Goal: Task Accomplishment & Management: Manage account settings

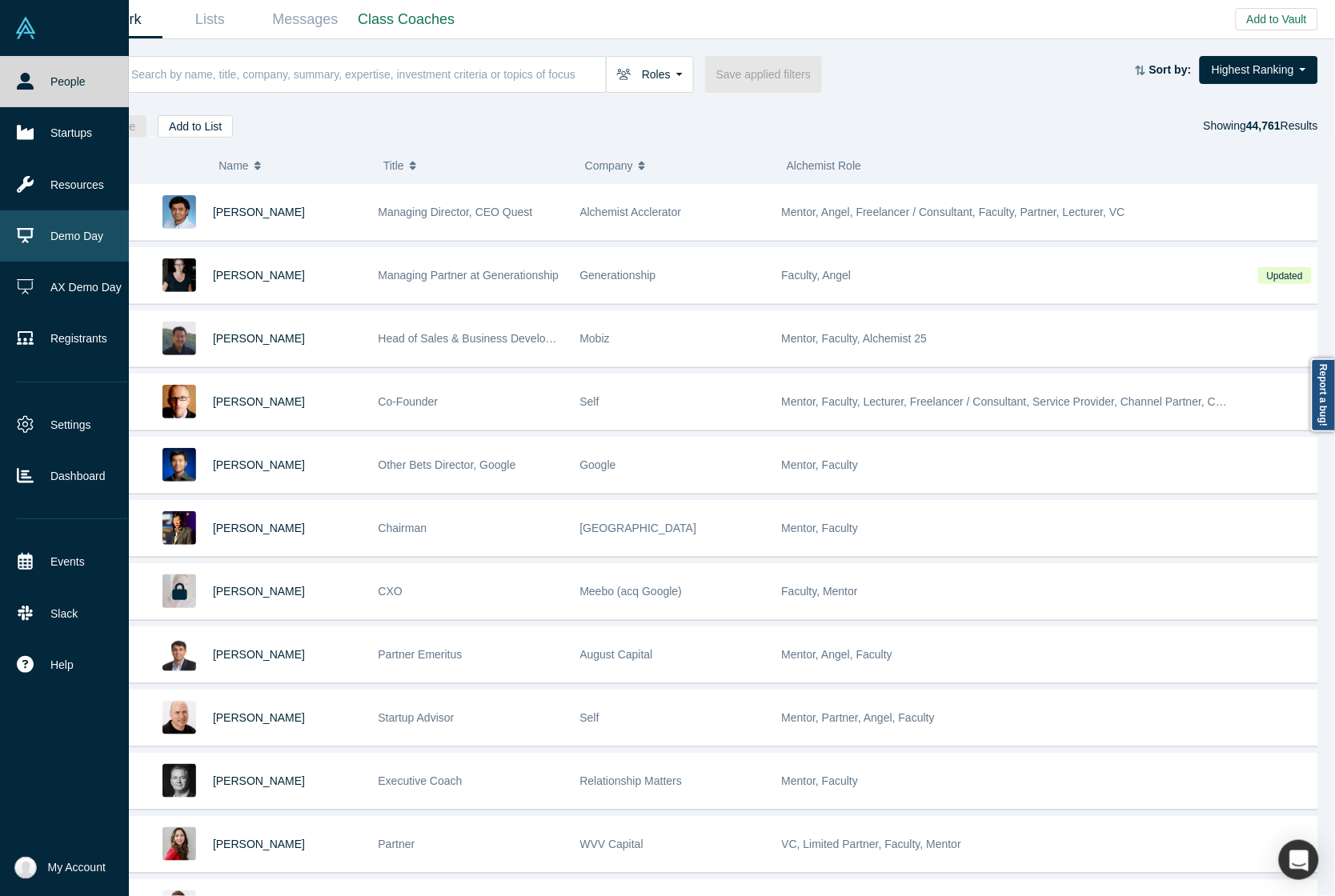
click at [20, 234] on icon at bounding box center [25, 236] width 17 height 17
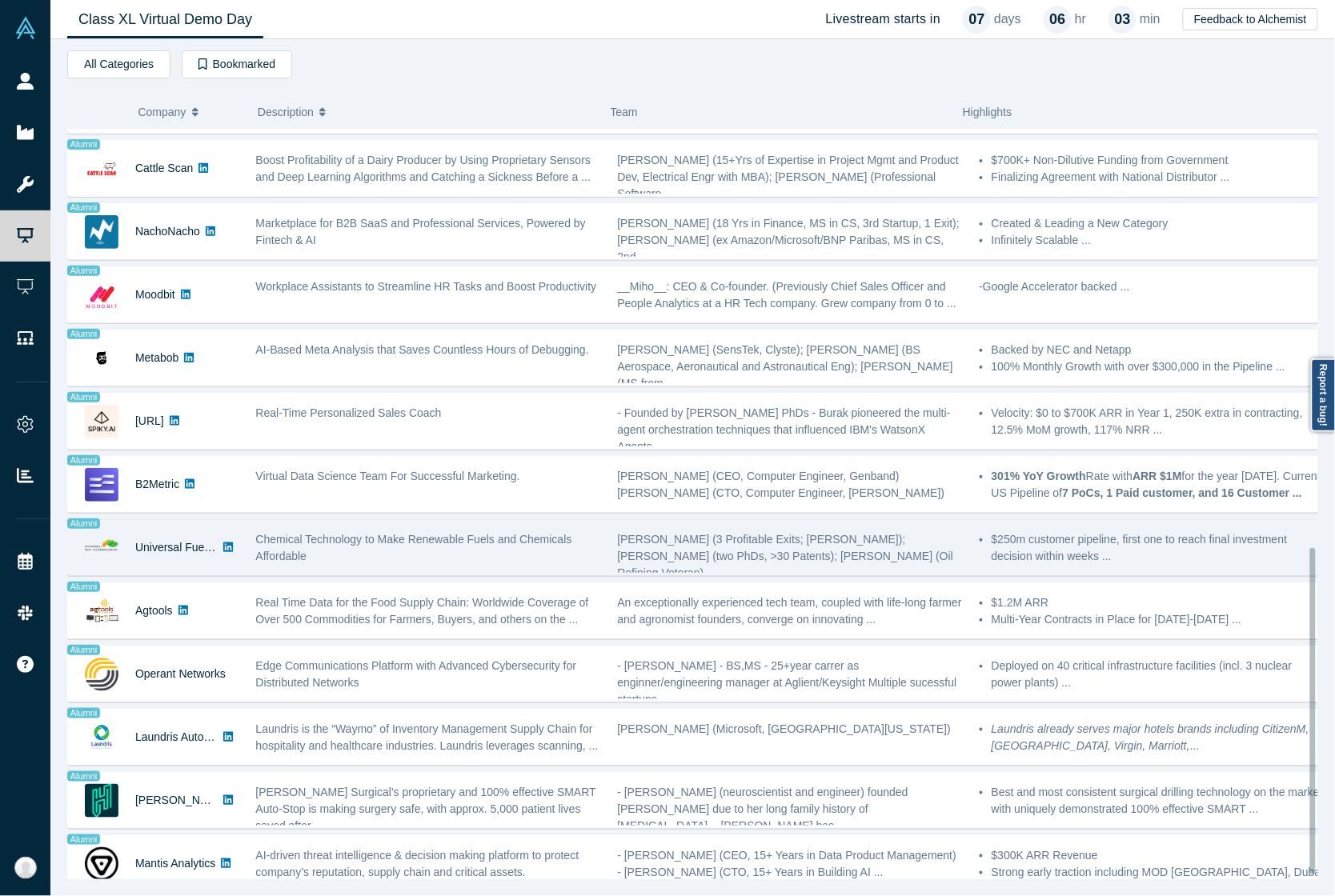
scroll to position [966, 0]
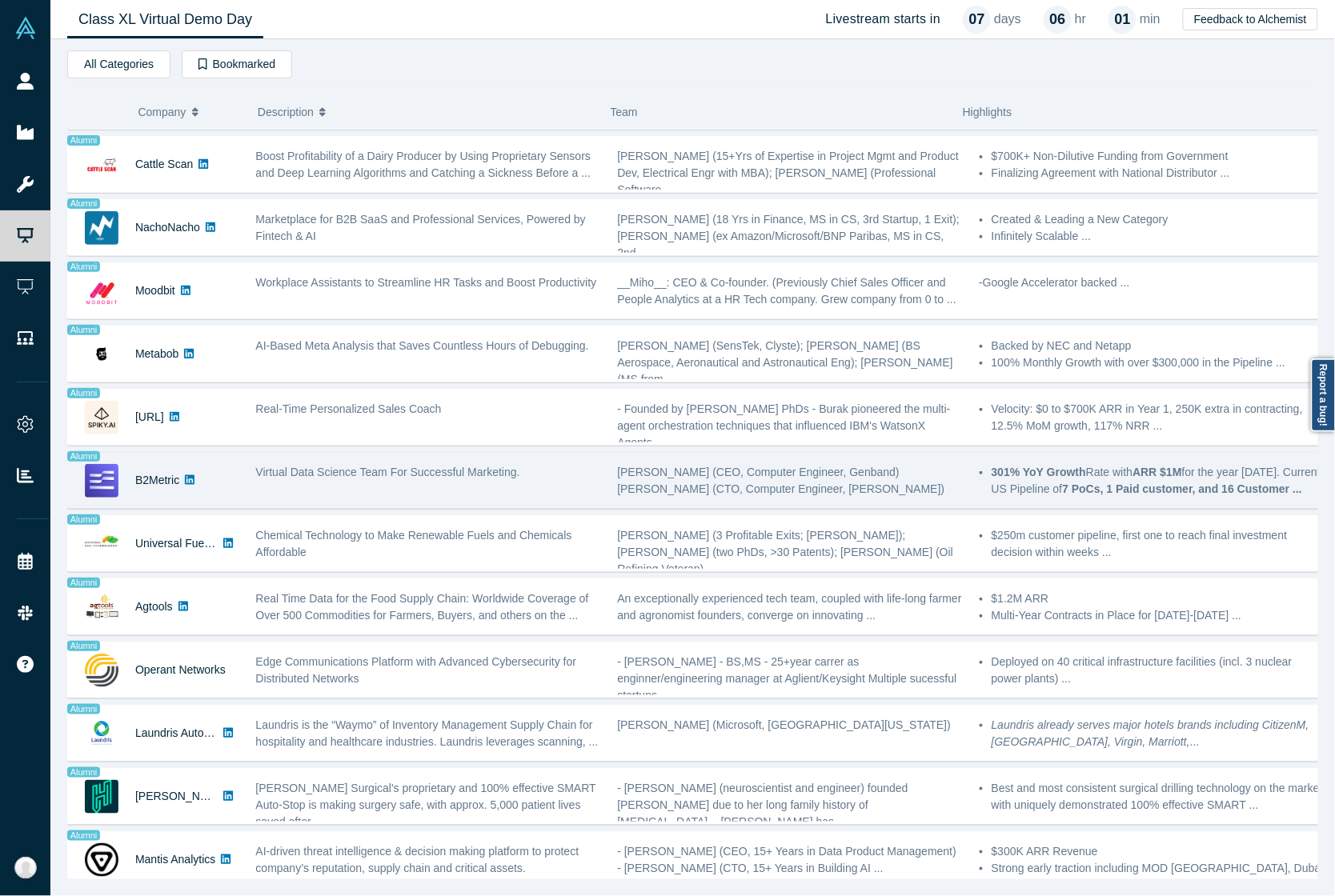
drag, startPoint x: 158, startPoint y: 464, endPoint x: 452, endPoint y: 476, distance: 294.2
click at [429, 466] on span "Virtual Data Science Team For Successful Marketing." at bounding box center [388, 472] width 264 height 13
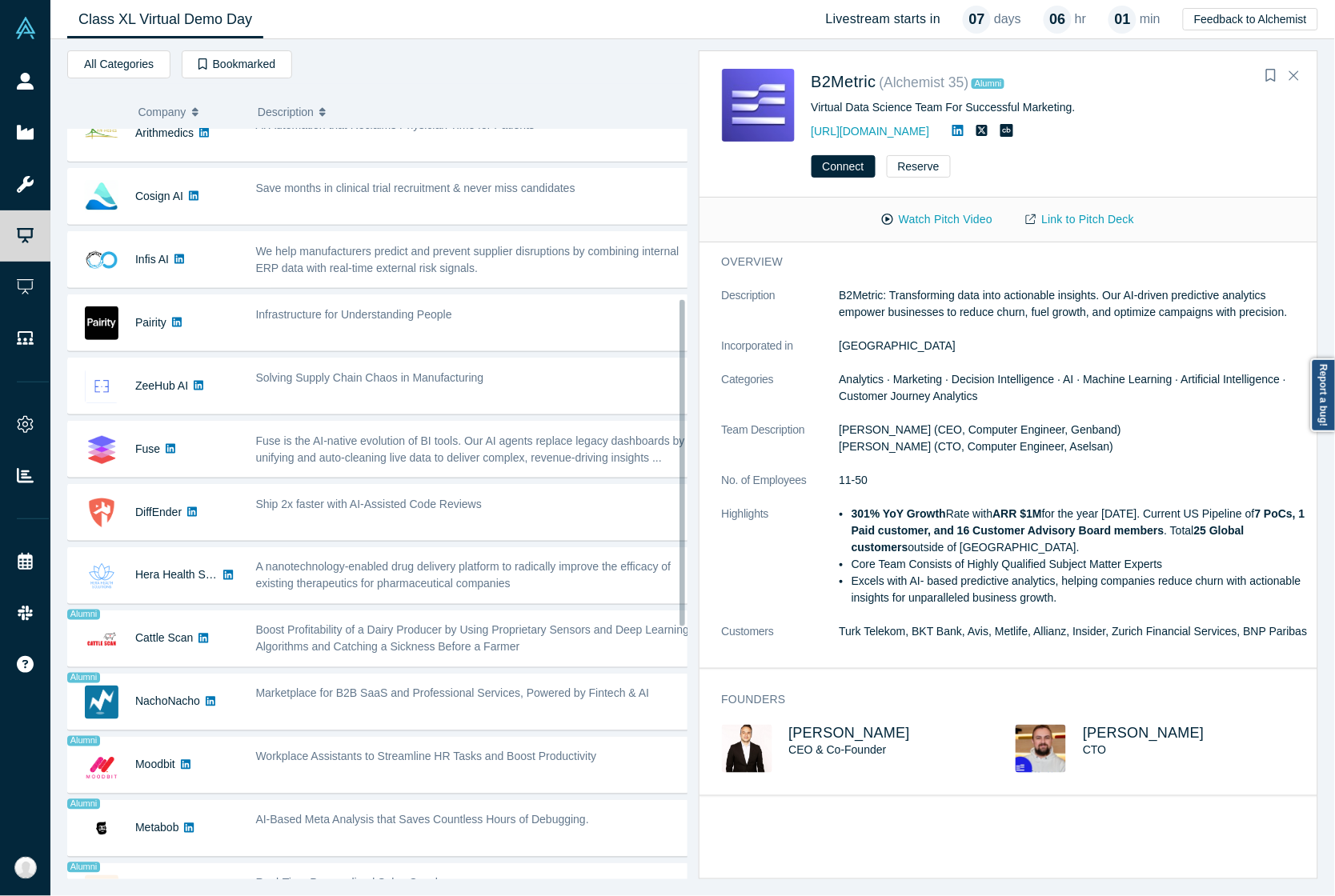
scroll to position [0, 0]
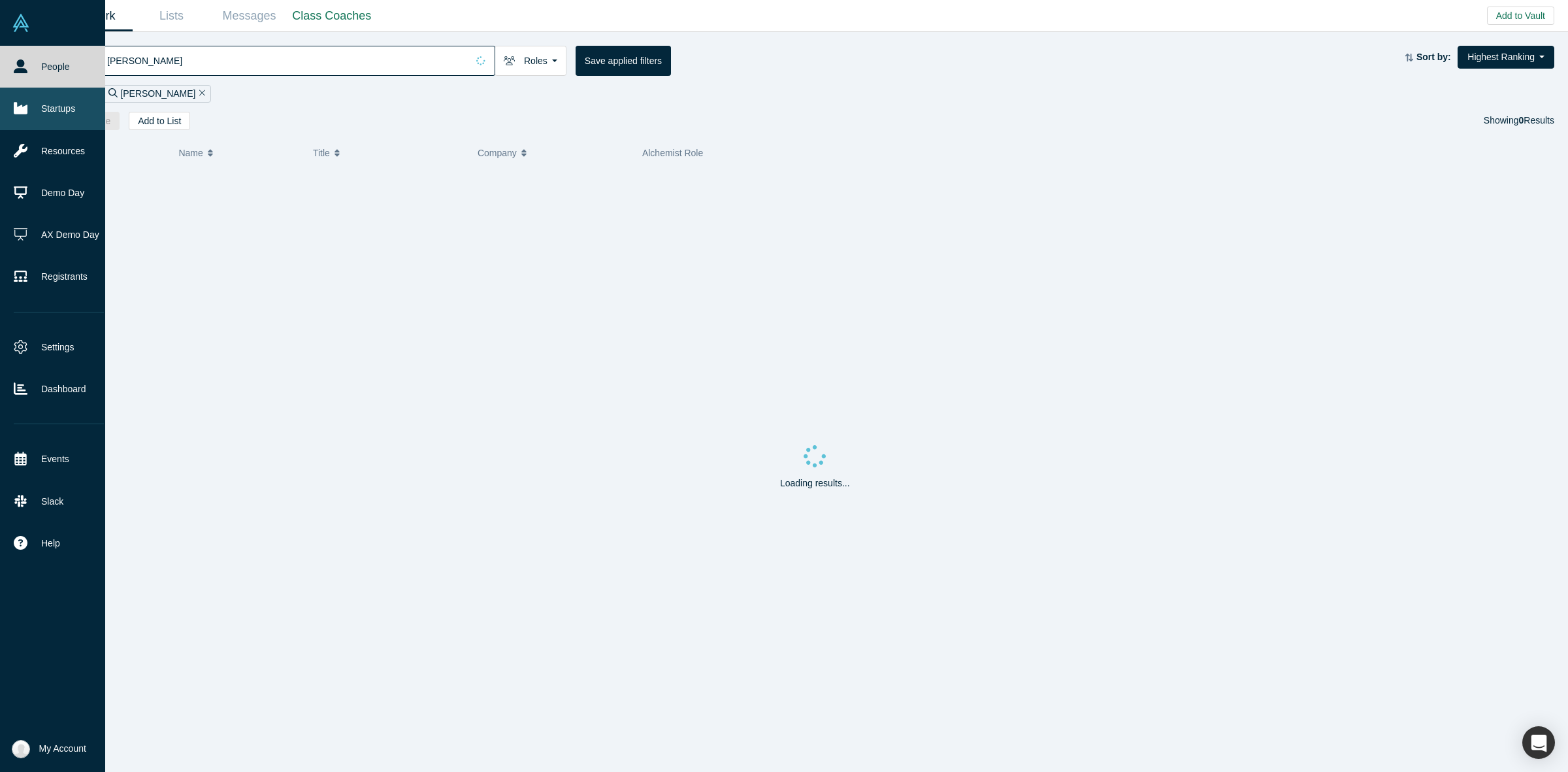
drag, startPoint x: 35, startPoint y: 125, endPoint x: 159, endPoint y: 72, distance: 134.9
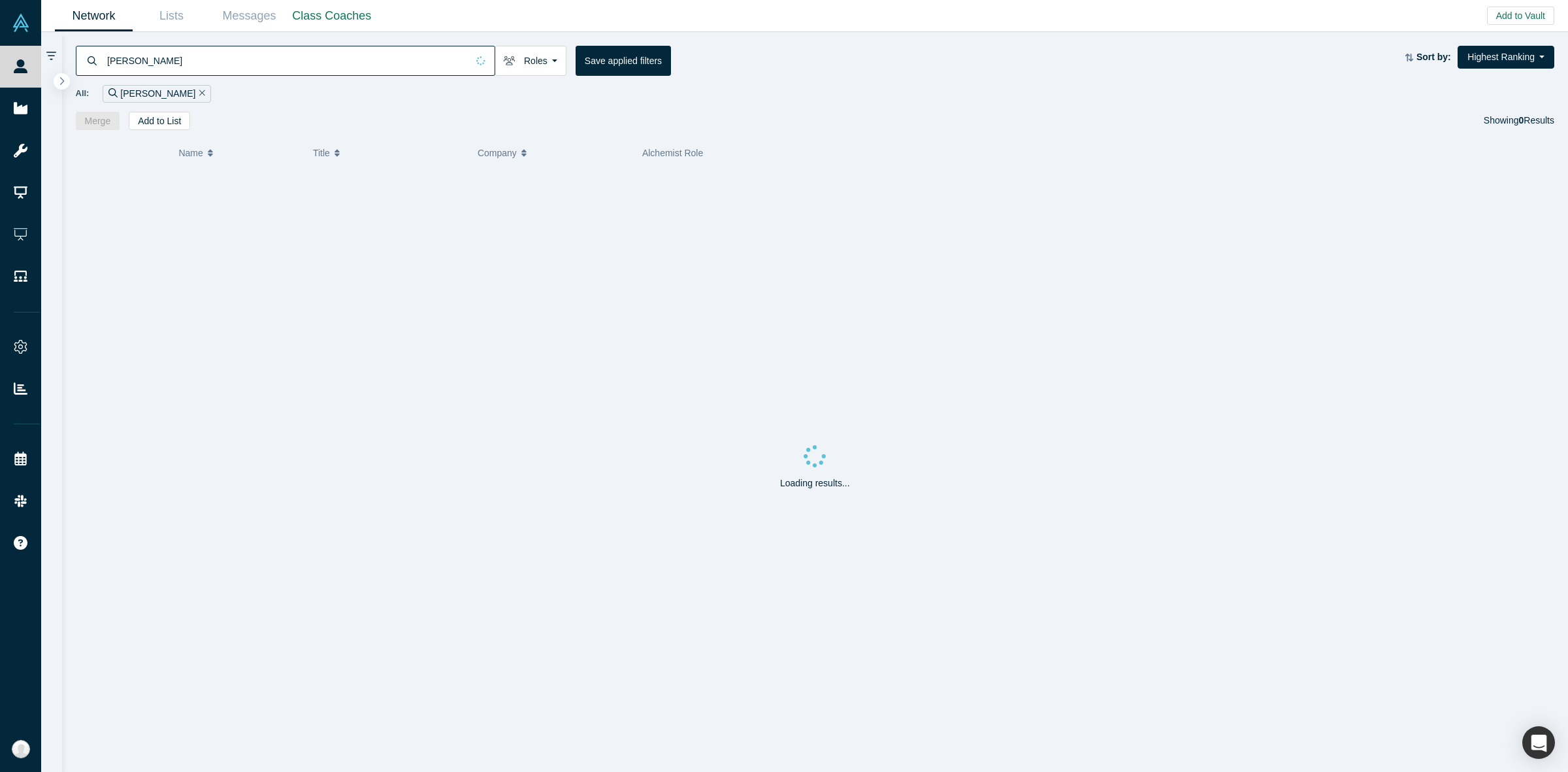
click at [36, 124] on link "Startups" at bounding box center [27, 108] width 53 height 42
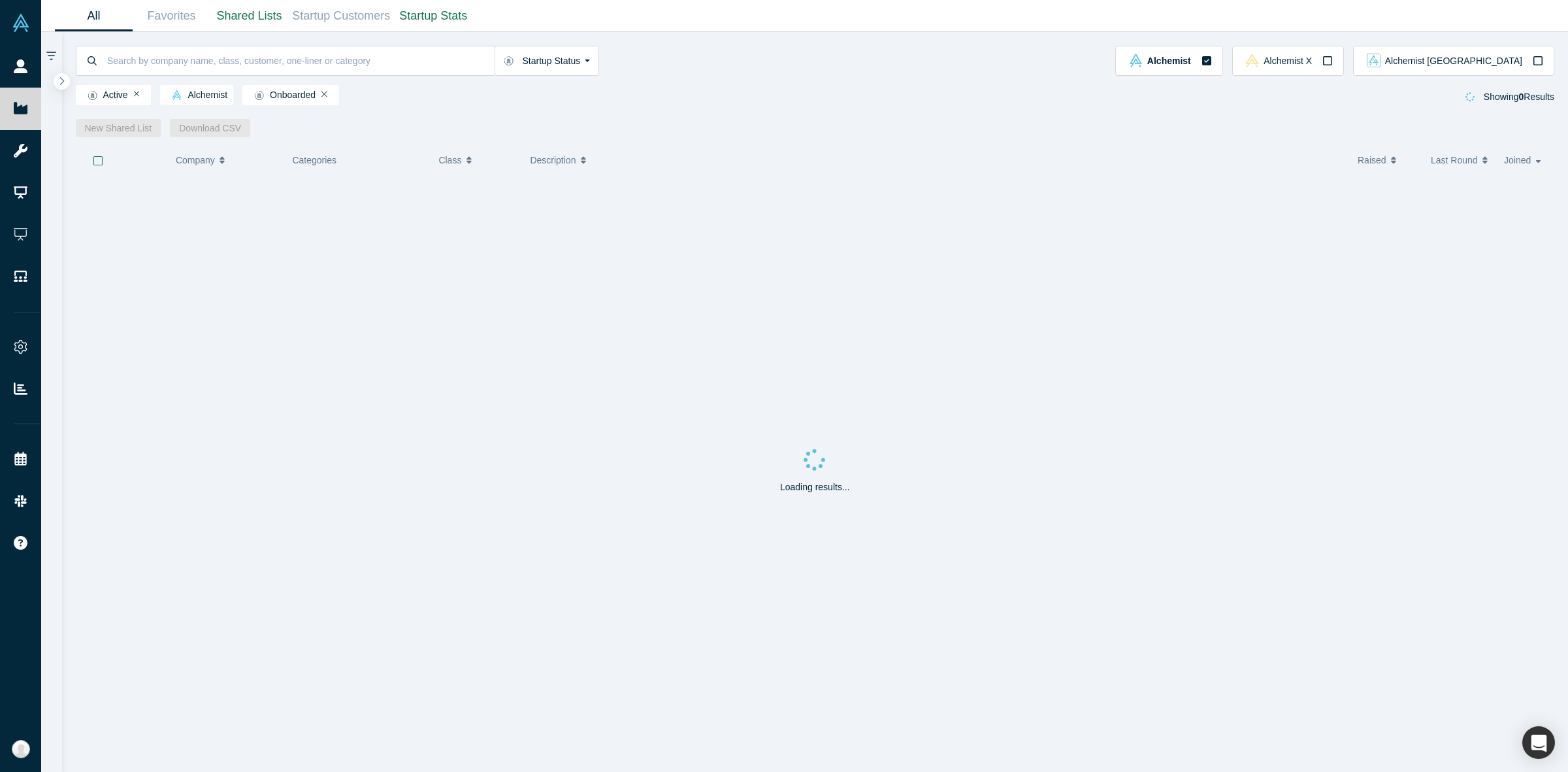
click at [171, 66] on input at bounding box center [300, 60] width 389 height 31
type input "Dsalta"
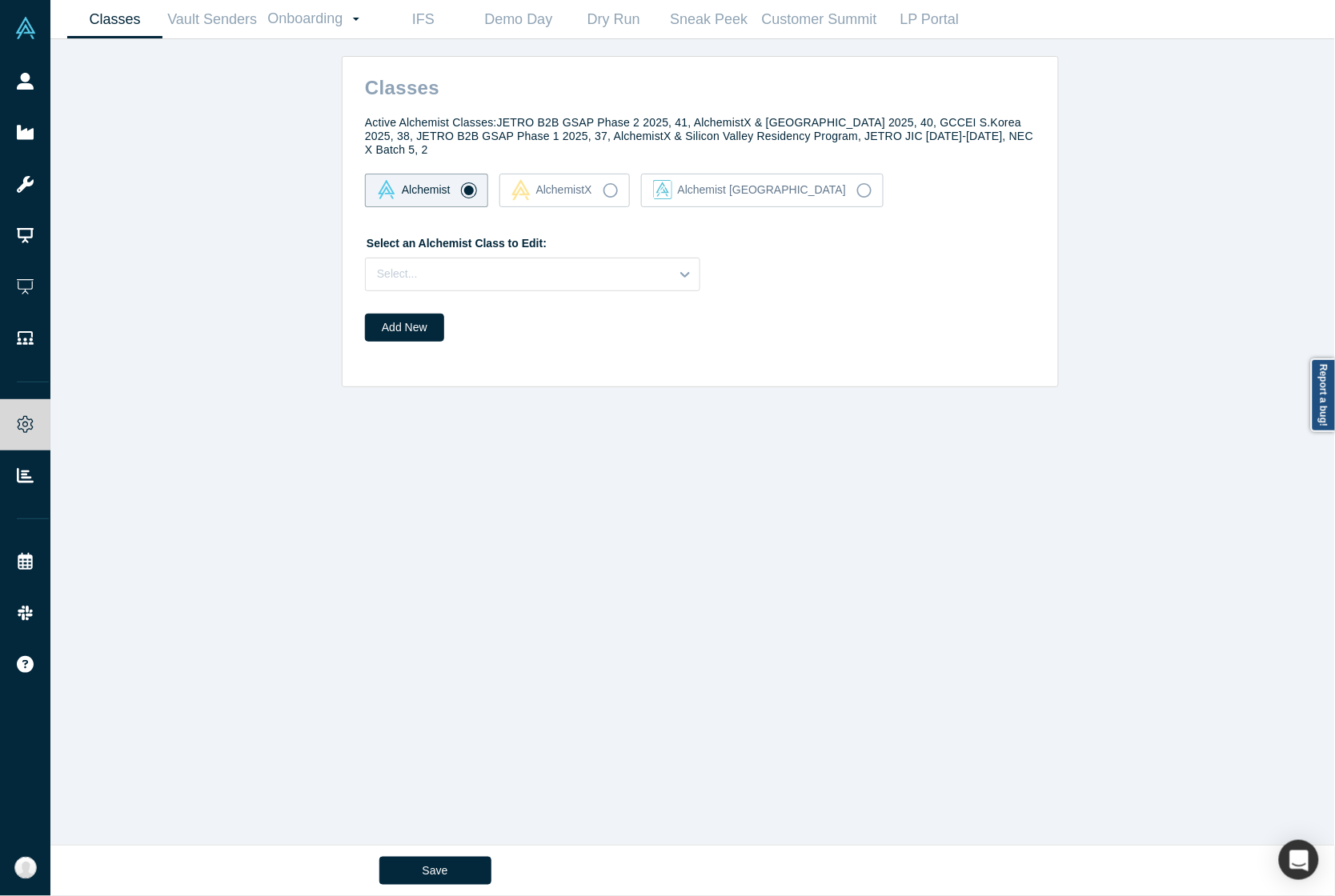
click at [493, 241] on div "Select an Alchemist Class to Edit: Select..." at bounding box center [700, 260] width 670 height 61
click at [483, 264] on div at bounding box center [518, 274] width 282 height 20
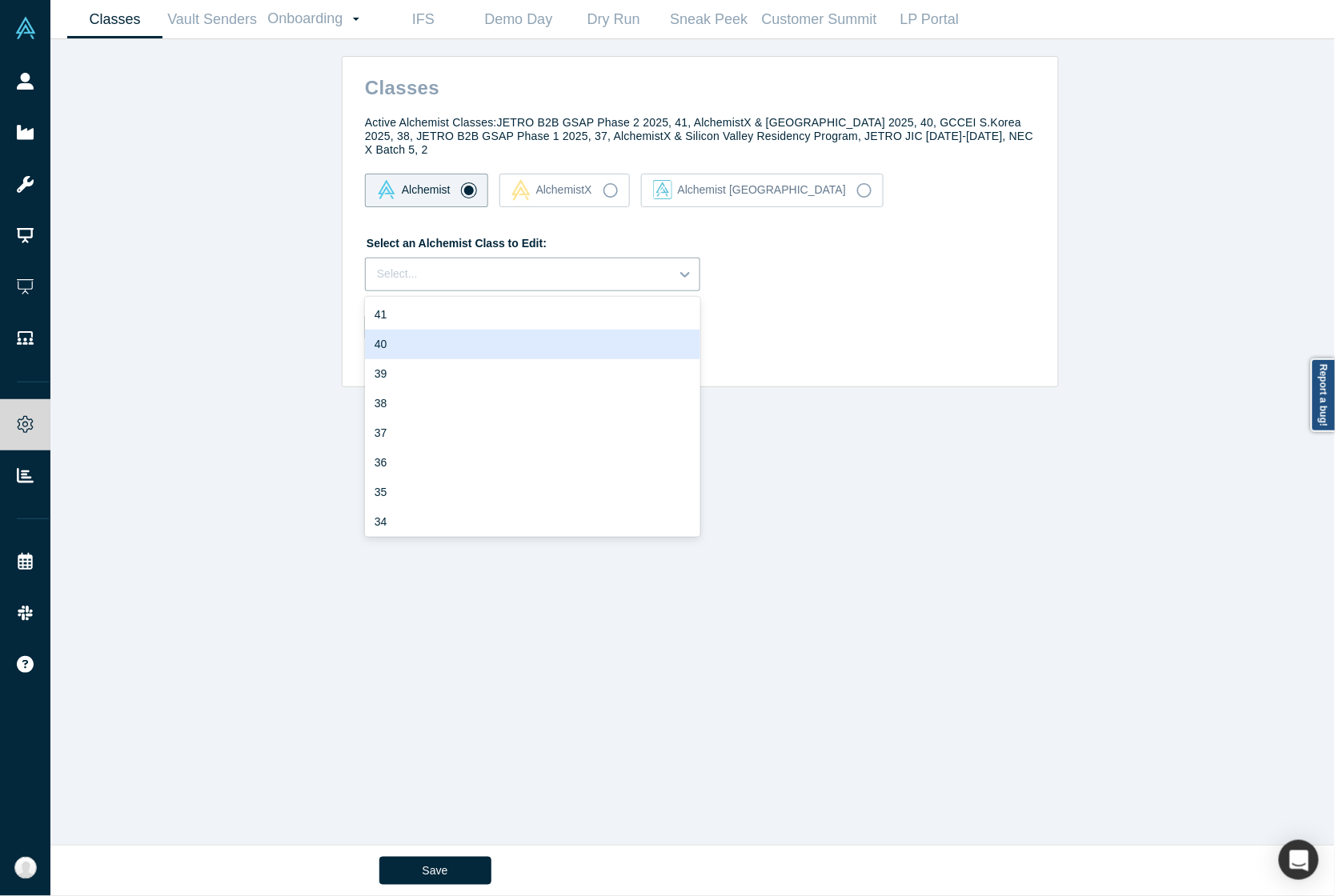
click at [449, 339] on div "40" at bounding box center [533, 344] width 336 height 29
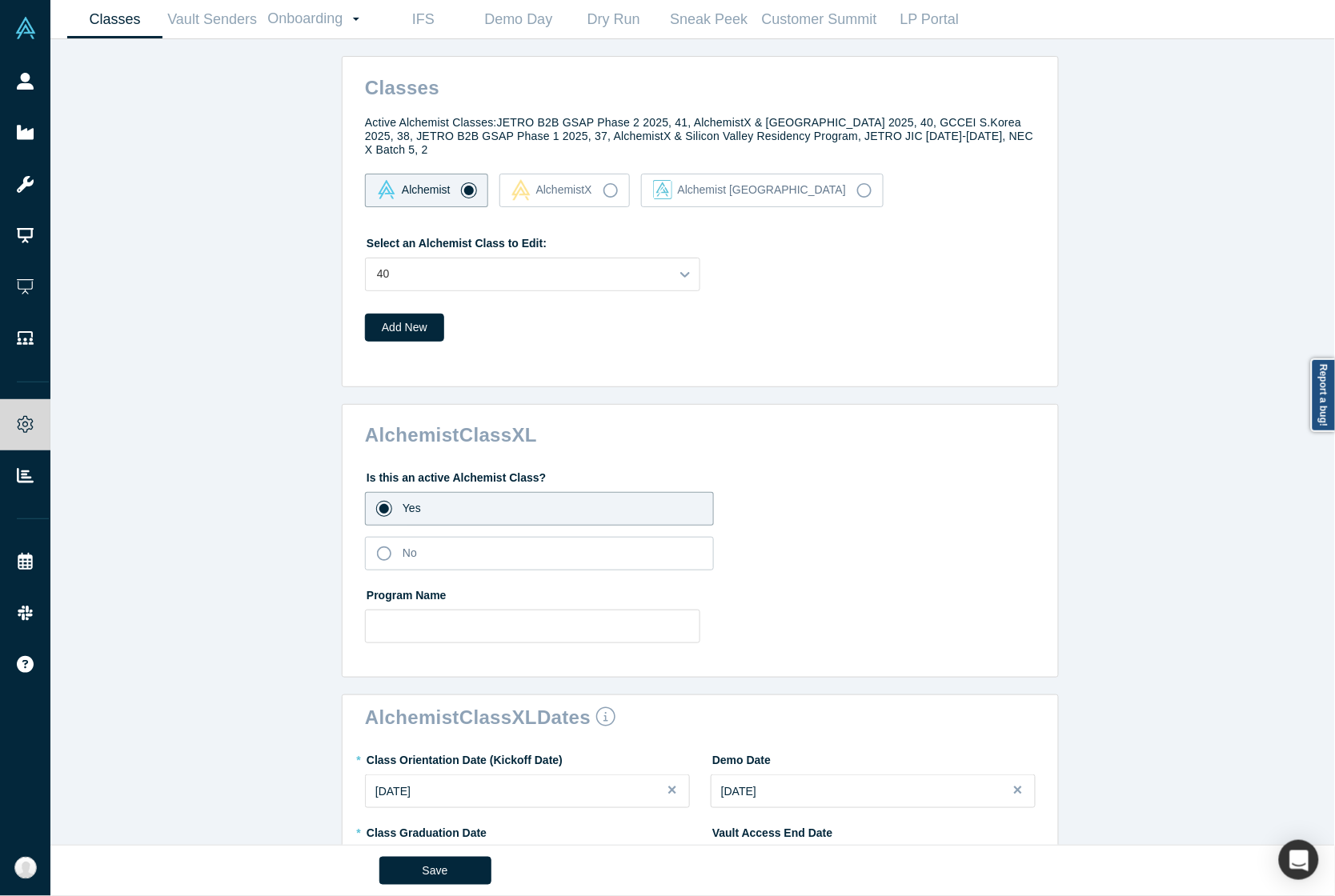
drag, startPoint x: 417, startPoint y: 324, endPoint x: 173, endPoint y: 410, distance: 258.7
click at [549, 432] on div "Classes Active Alchemist Classes: JETRO B2B GSAP Phase 2 2025, 41, AlchemistX &…" at bounding box center [701, 449] width 1300 height 821
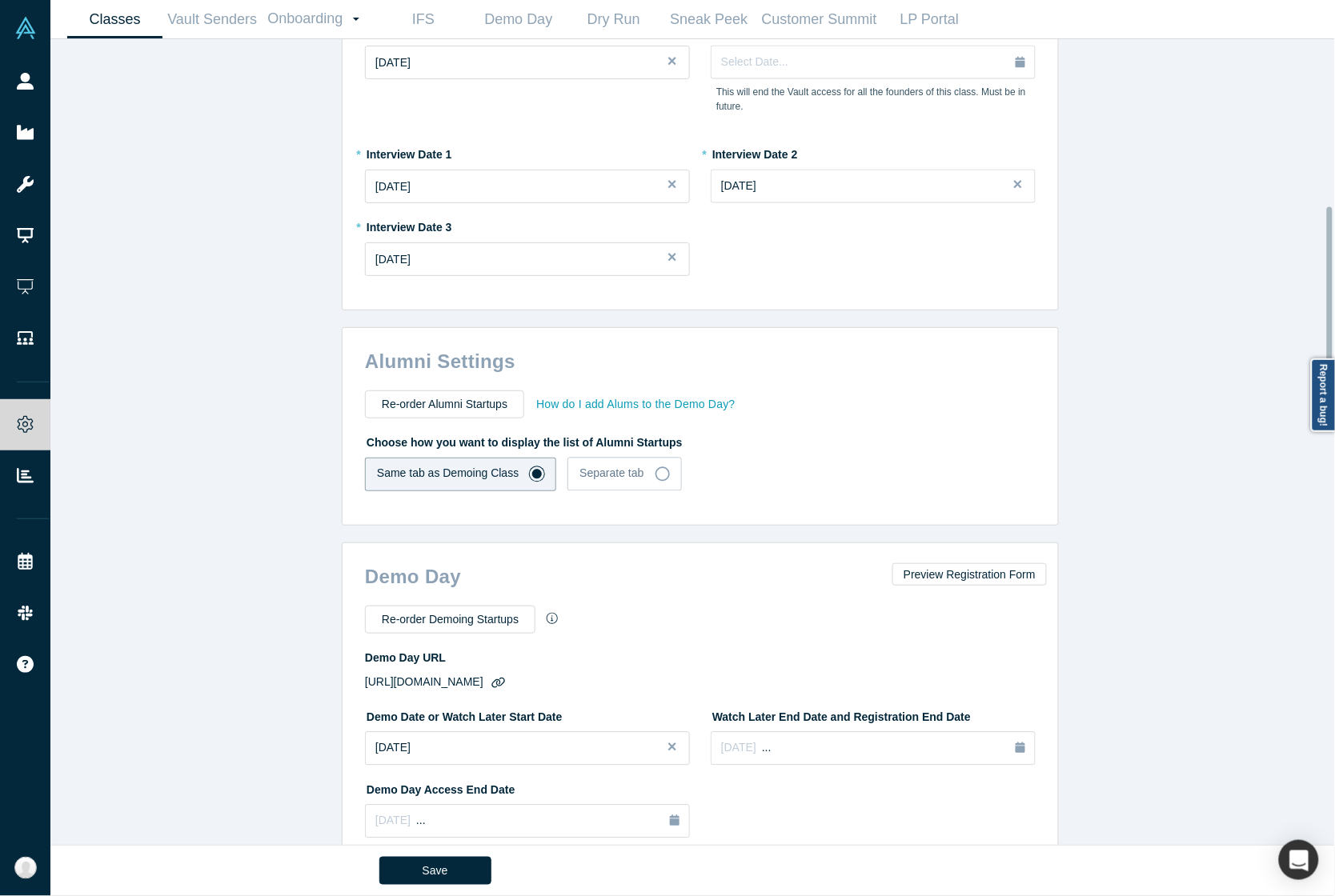
scroll to position [800, 0]
click at [498, 596] on div "Re-order Demoing Startups Demo Day URL https://vault.alchemistaccelerator.com/d…" at bounding box center [702, 729] width 710 height 267
click at [474, 607] on button "Re-order Demoing Startups" at bounding box center [450, 621] width 170 height 28
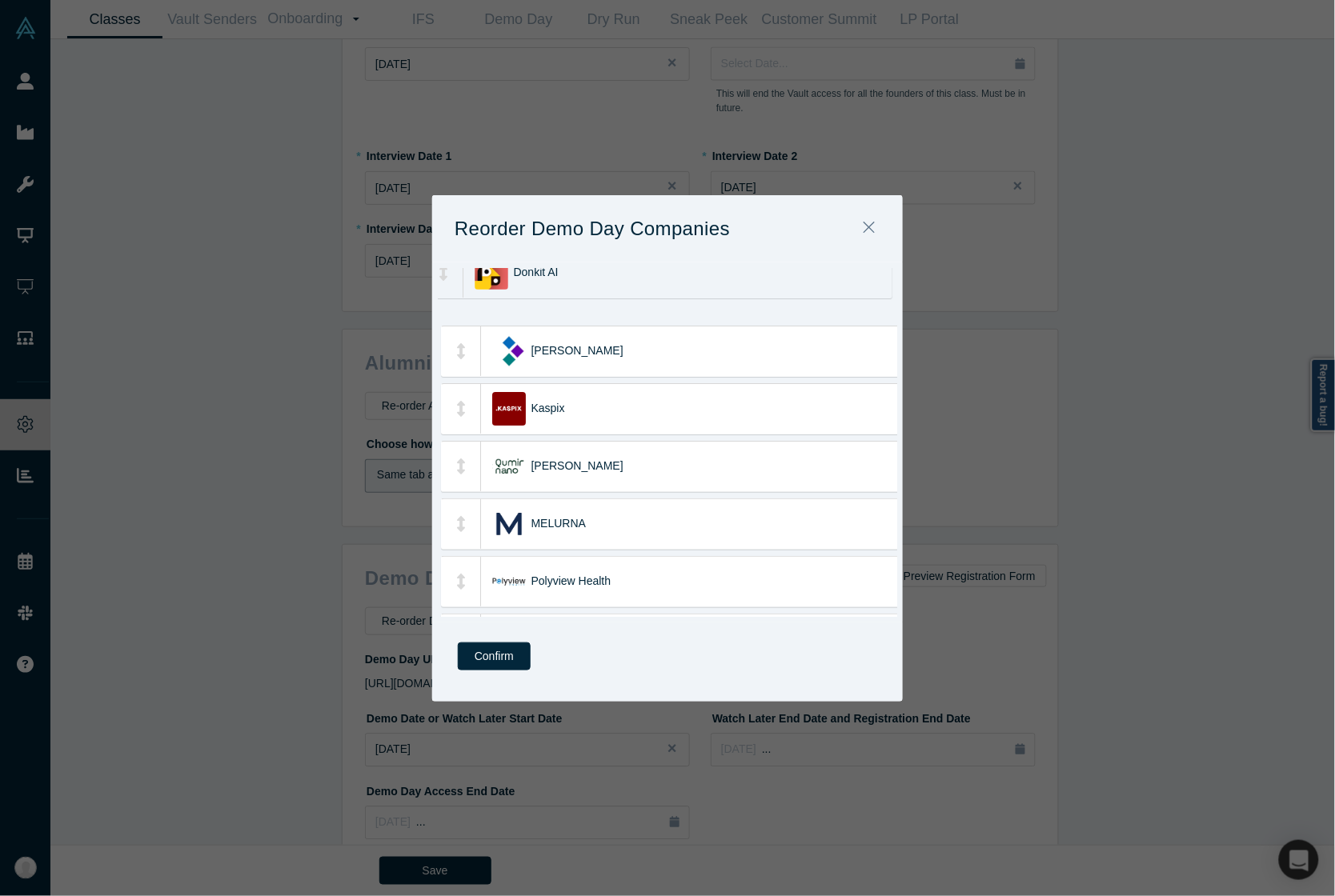
drag, startPoint x: 584, startPoint y: 577, endPoint x: 569, endPoint y: 268, distance: 309.4
click at [569, 268] on div "Donkit AI" at bounding box center [702, 272] width 377 height 50
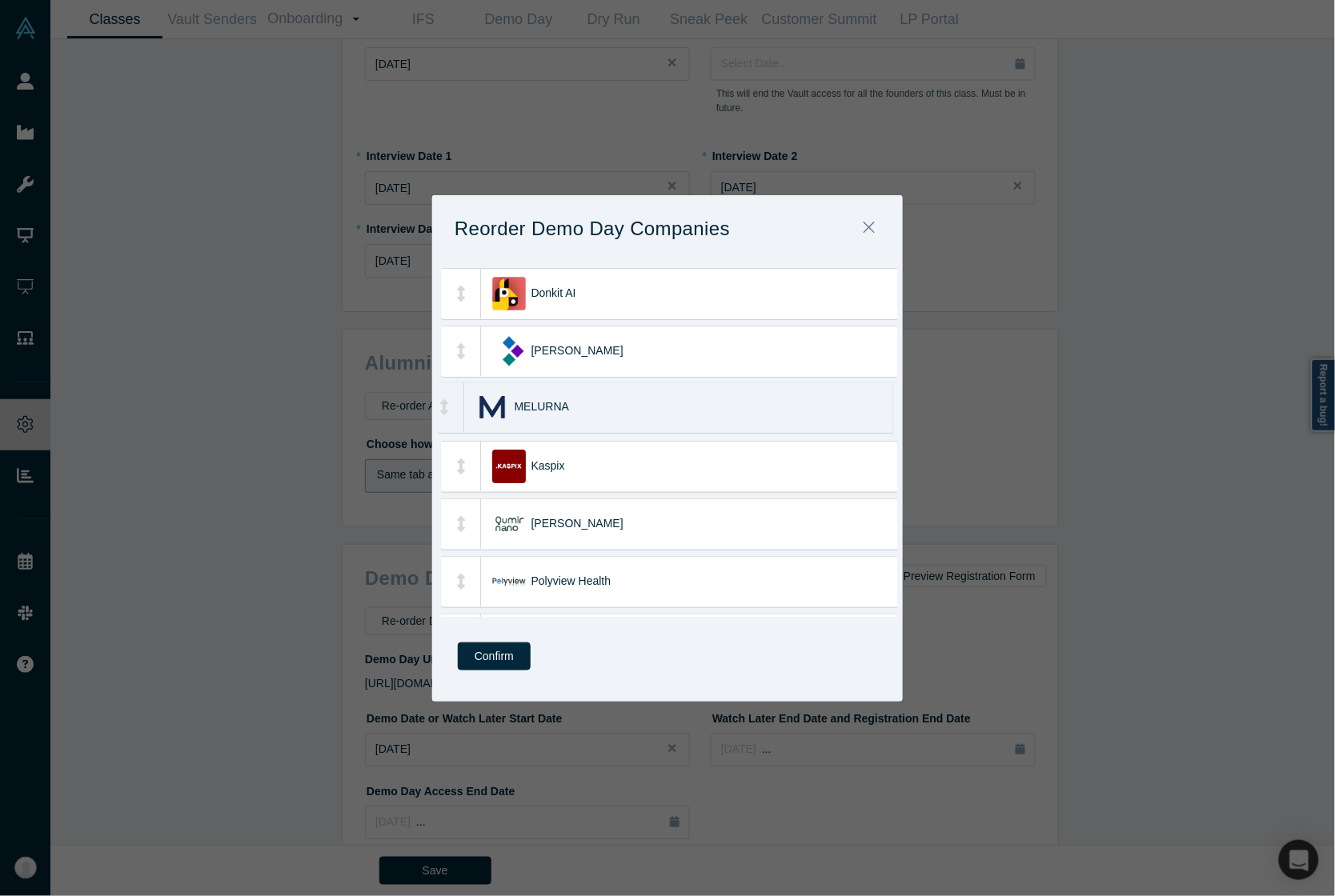
drag, startPoint x: 669, startPoint y: 521, endPoint x: 652, endPoint y: 405, distance: 117.2
click at [652, 405] on div "MELURNA" at bounding box center [703, 407] width 377 height 50
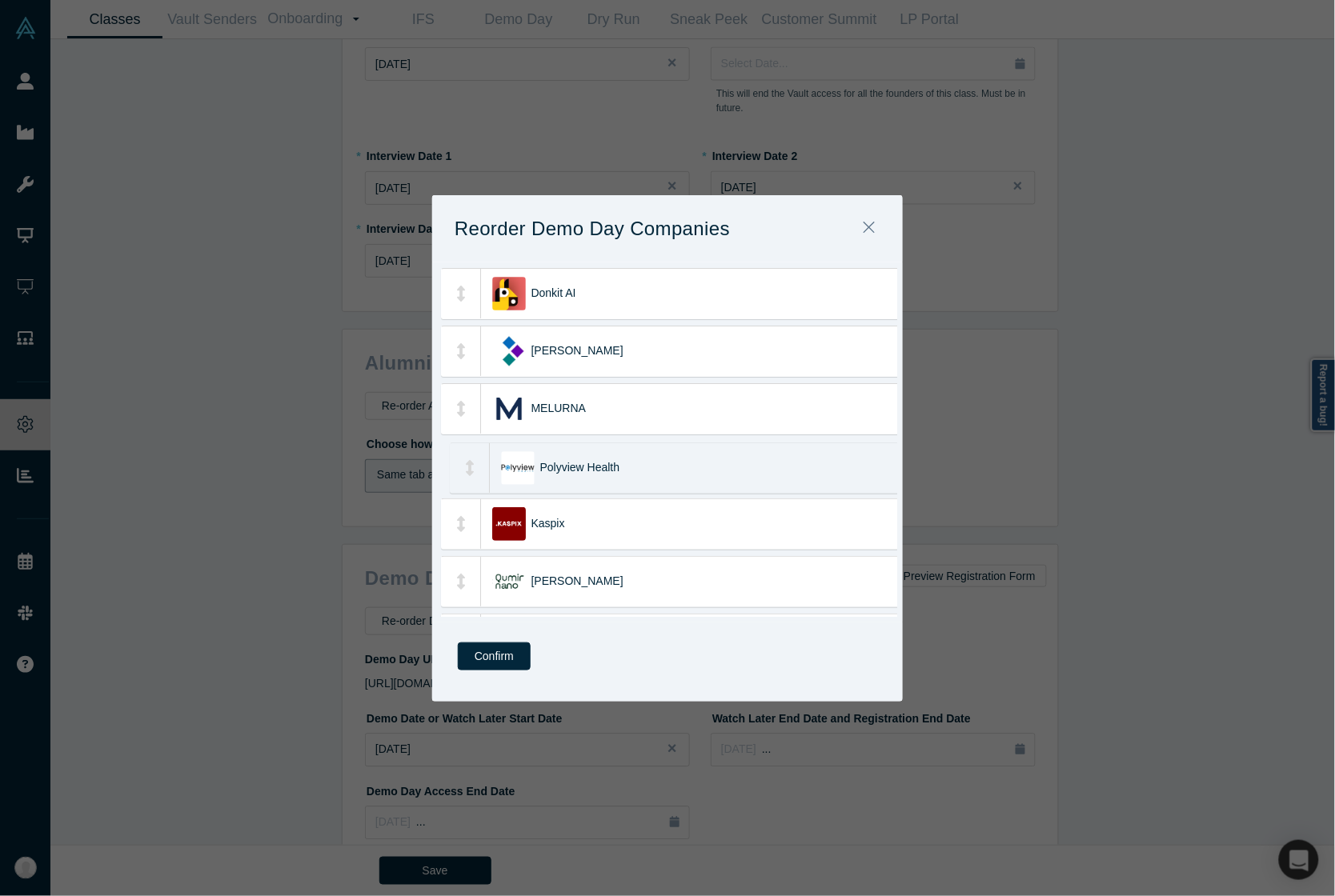
drag, startPoint x: 605, startPoint y: 593, endPoint x: 614, endPoint y: 479, distance: 114.4
click at [614, 479] on div "Polyview Health" at bounding box center [728, 468] width 377 height 50
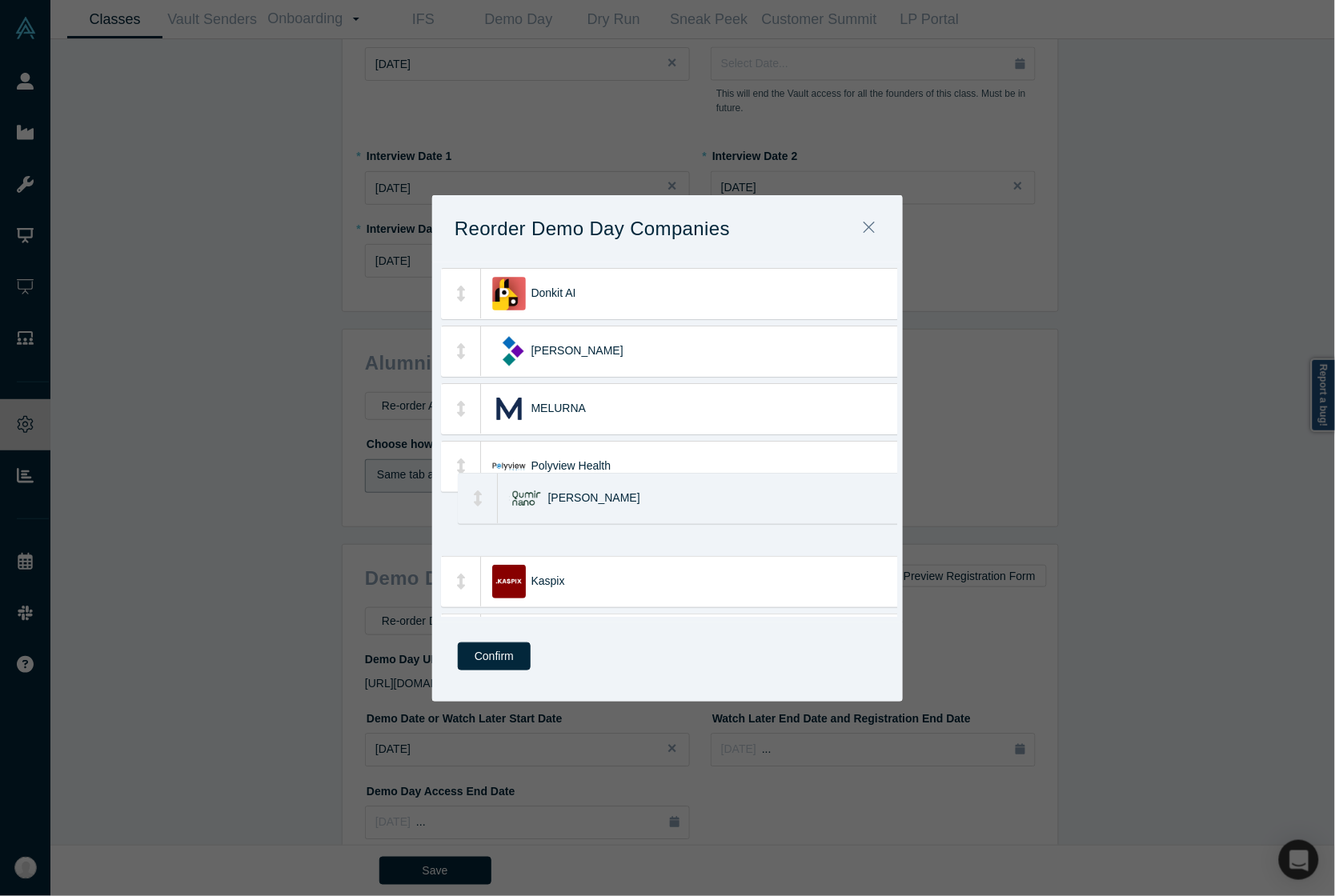
drag, startPoint x: 661, startPoint y: 589, endPoint x: 678, endPoint y: 506, distance: 84.7
click at [678, 506] on div "Qumir Nano" at bounding box center [737, 498] width 377 height 50
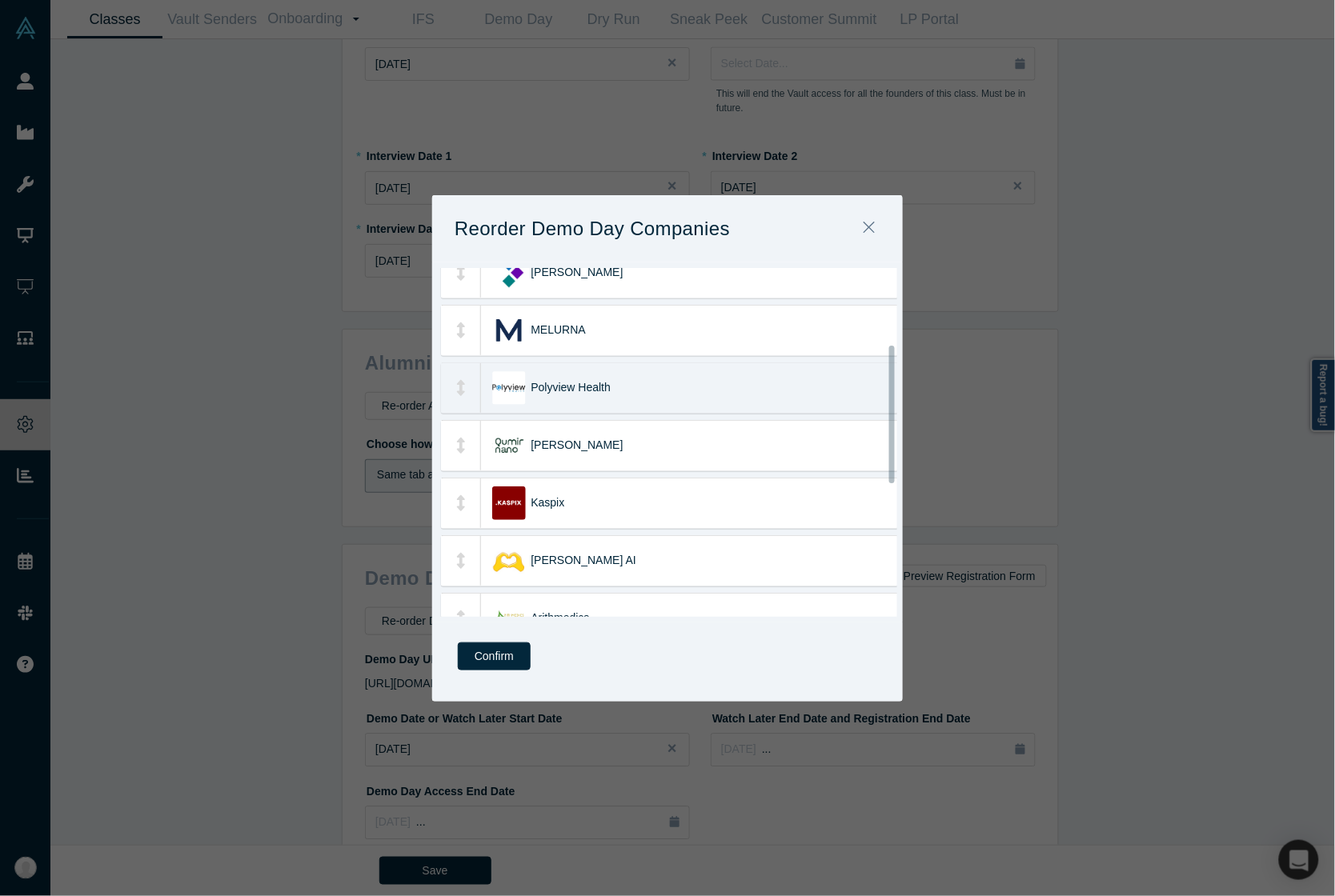
scroll to position [200, 0]
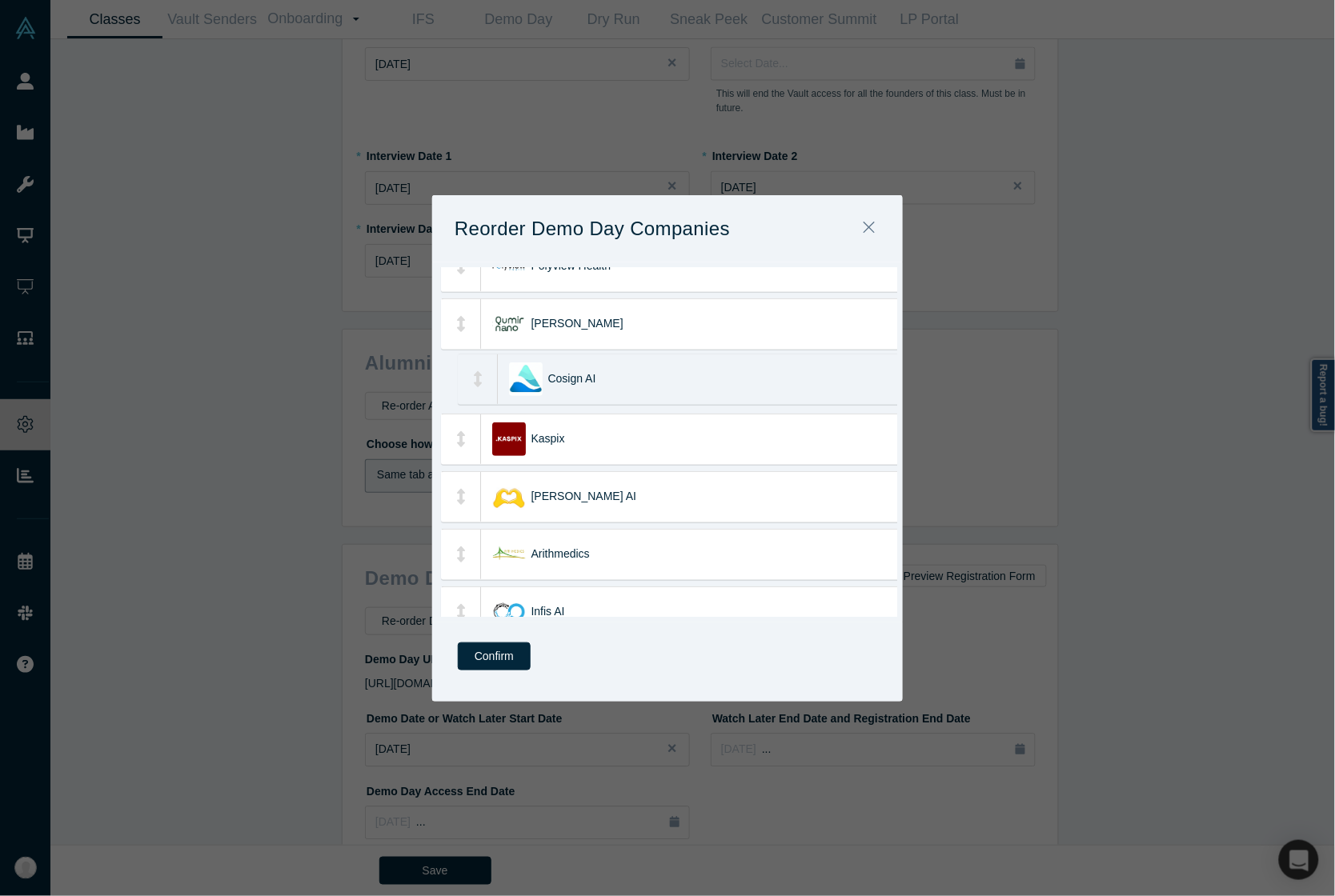
drag, startPoint x: 630, startPoint y: 554, endPoint x: 648, endPoint y: 378, distance: 176.9
click at [648, 378] on div "Cosign AI" at bounding box center [737, 379] width 377 height 50
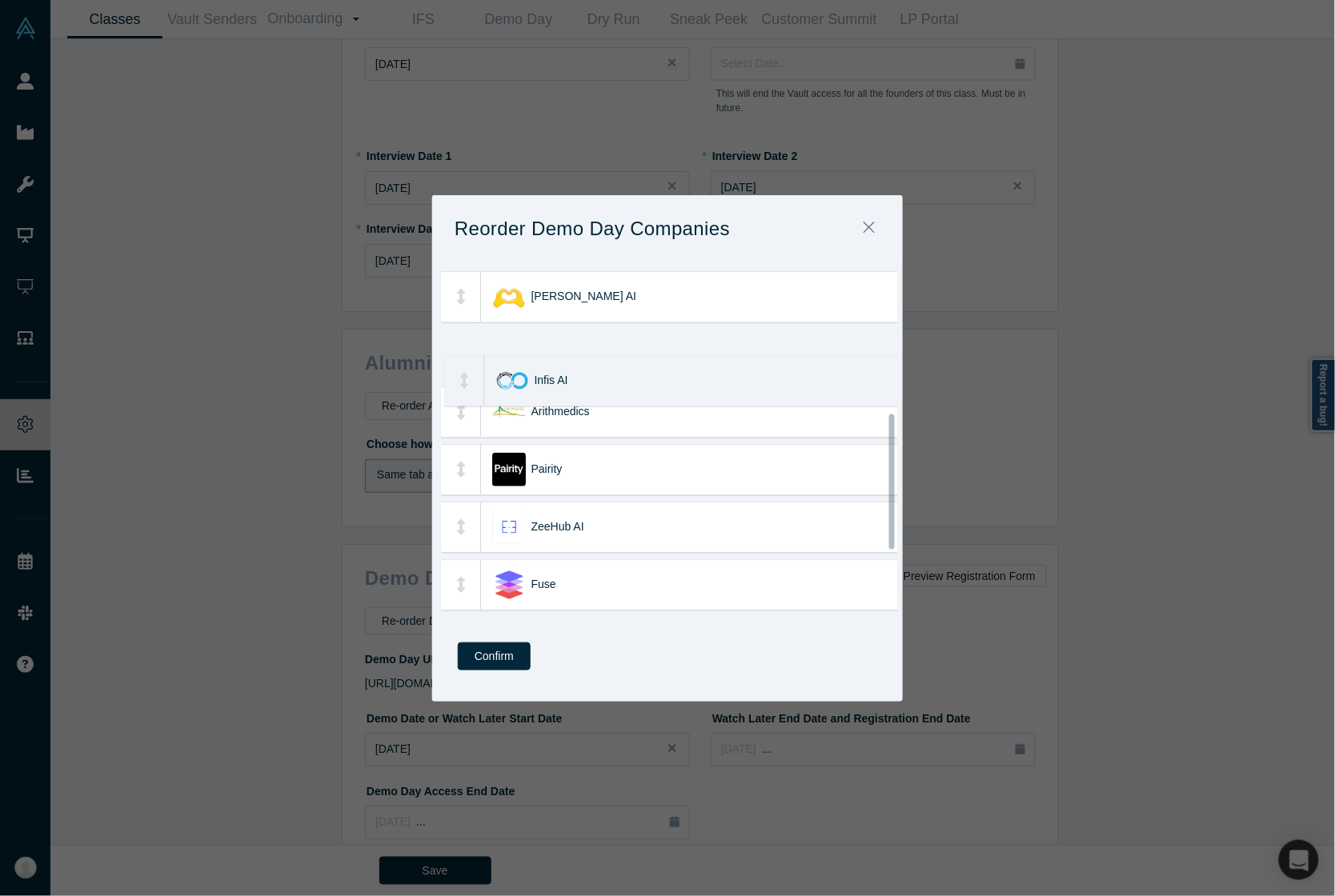
scroll to position [300, 0]
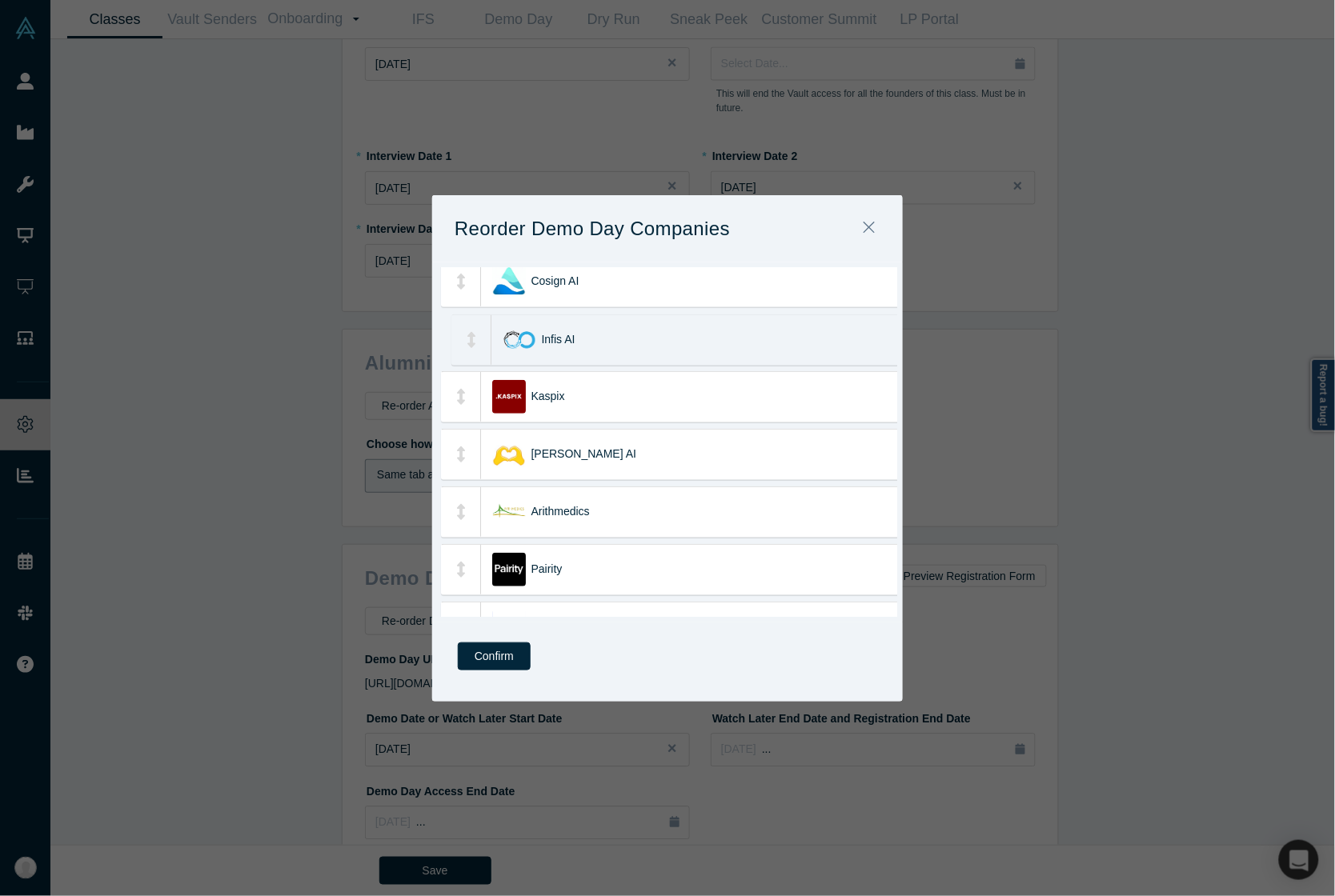
drag, startPoint x: 604, startPoint y: 418, endPoint x: 614, endPoint y: 346, distance: 72.7
click at [614, 346] on div "Infis AI" at bounding box center [730, 340] width 377 height 50
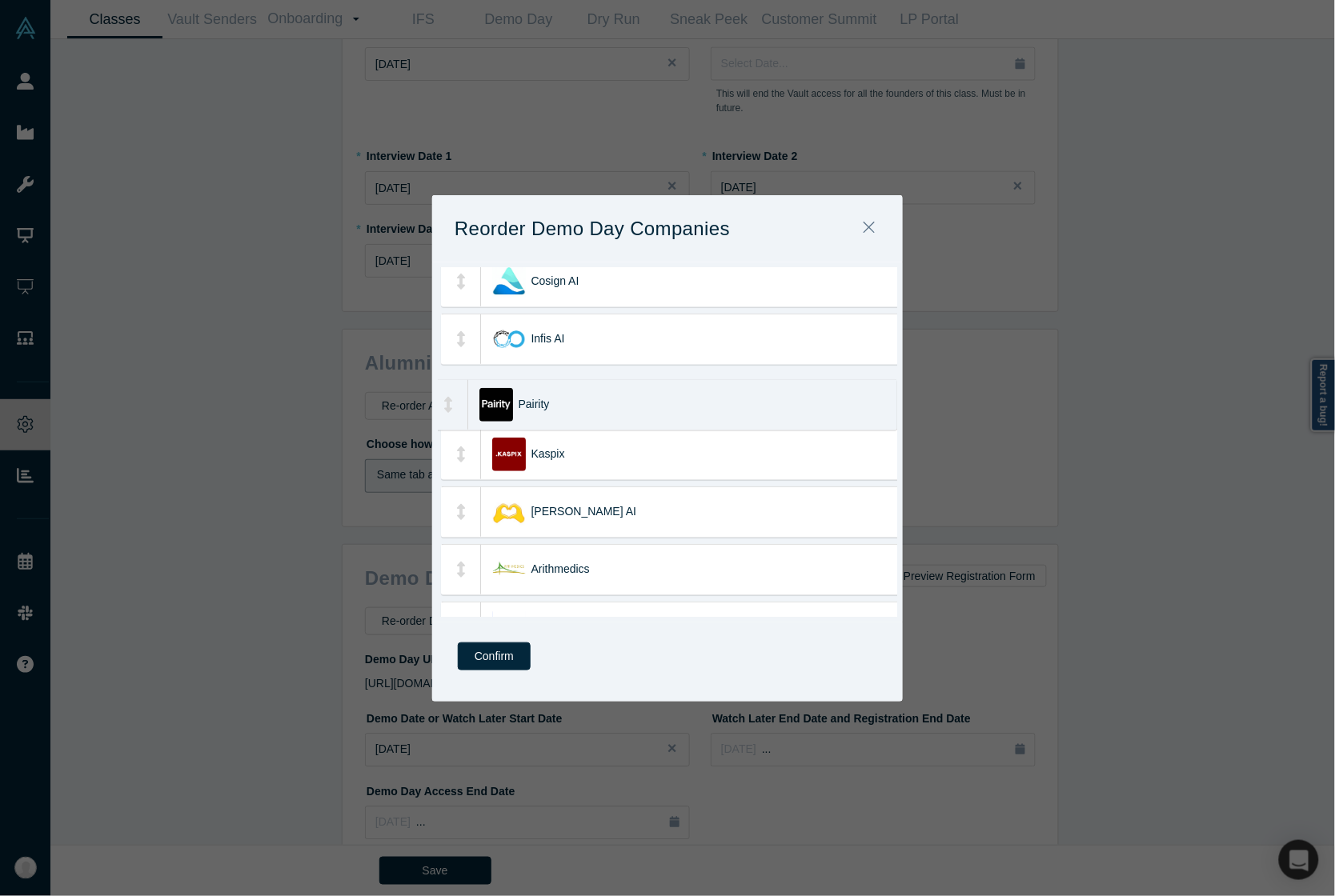
drag, startPoint x: 651, startPoint y: 566, endPoint x: 638, endPoint y: 402, distance: 164.5
click at [638, 402] on div "Pairity" at bounding box center [707, 404] width 377 height 50
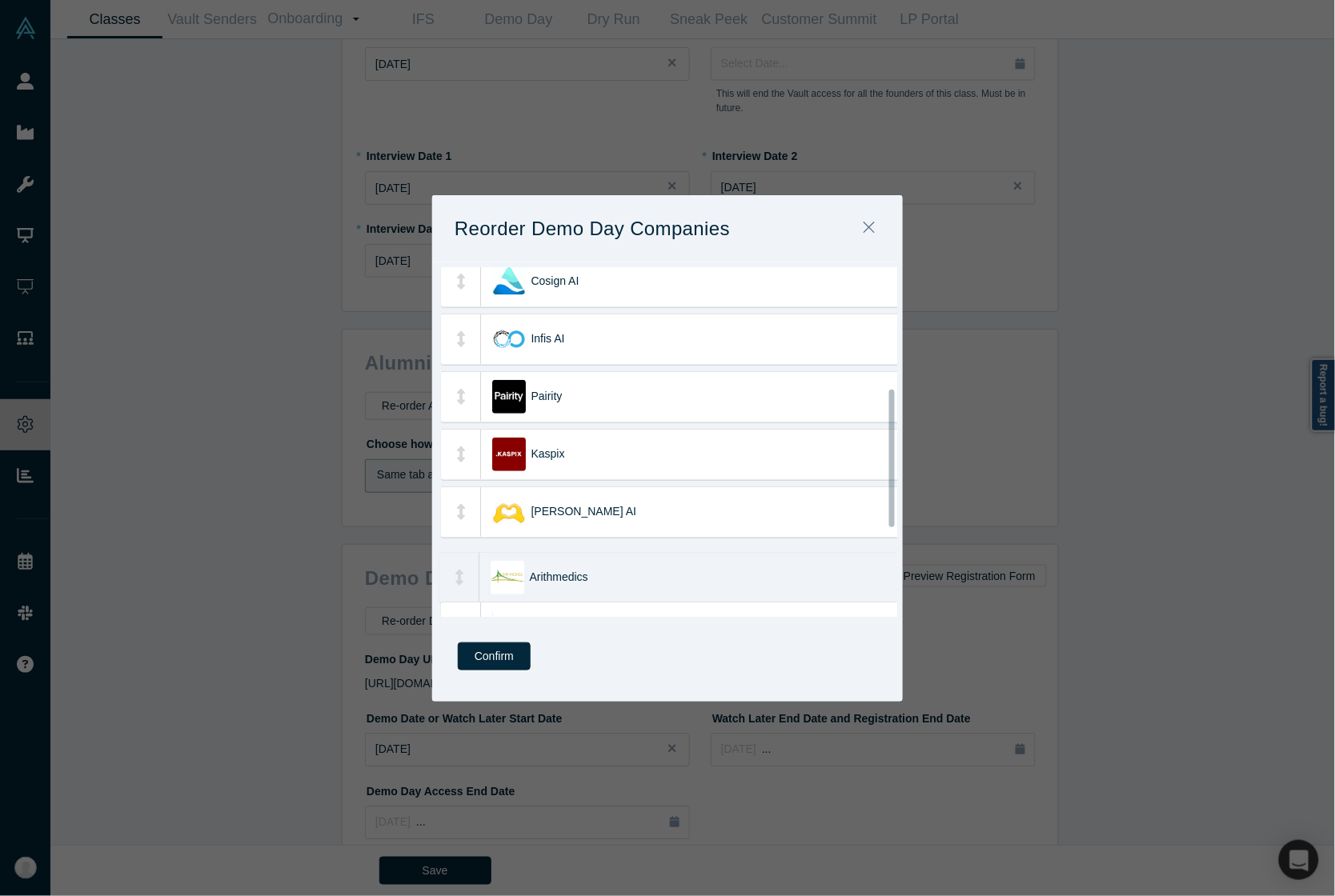
scroll to position [312, 0]
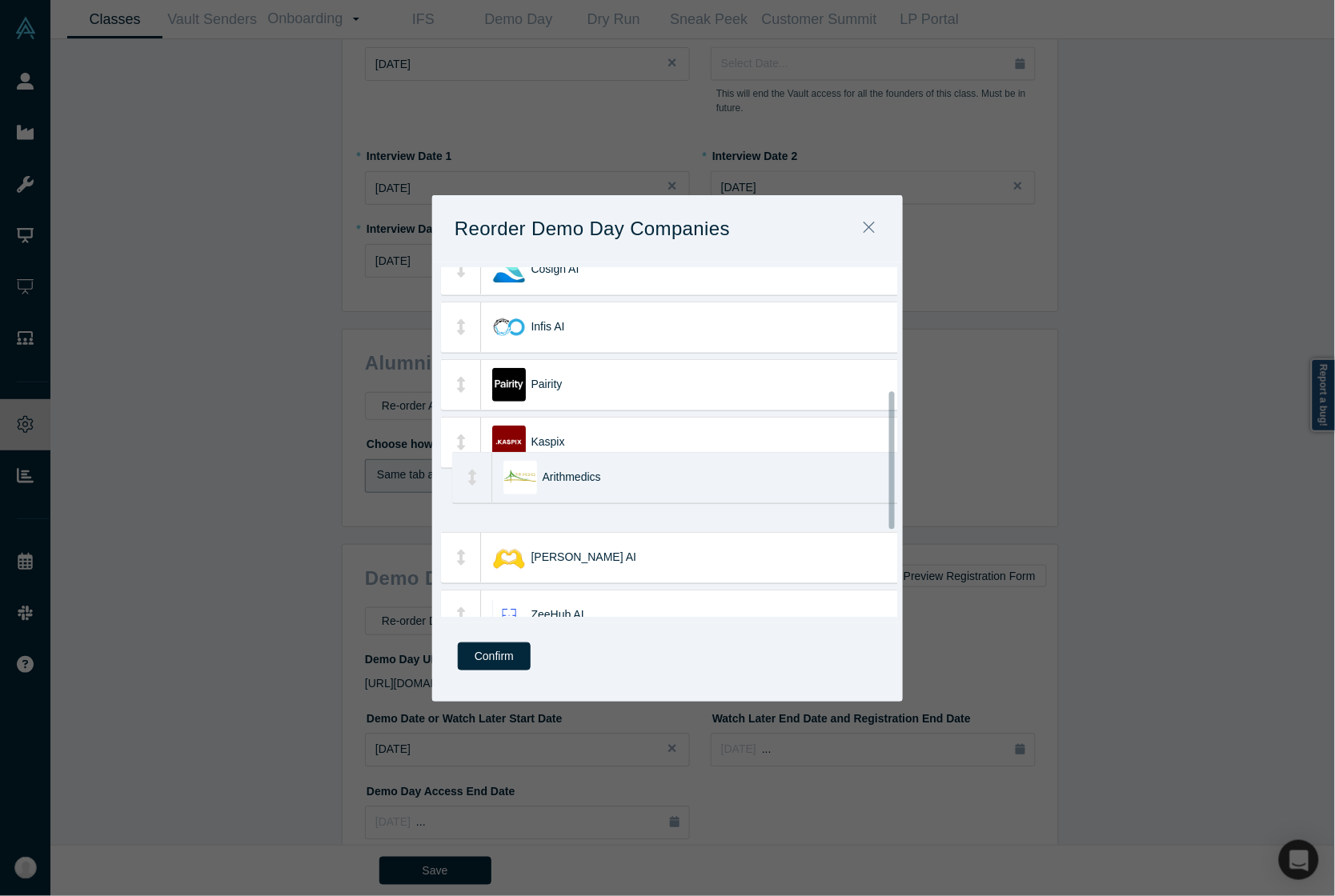
drag, startPoint x: 593, startPoint y: 569, endPoint x: 605, endPoint y: 477, distance: 92.8
click at [605, 477] on div "Arithmedics" at bounding box center [731, 477] width 377 height 50
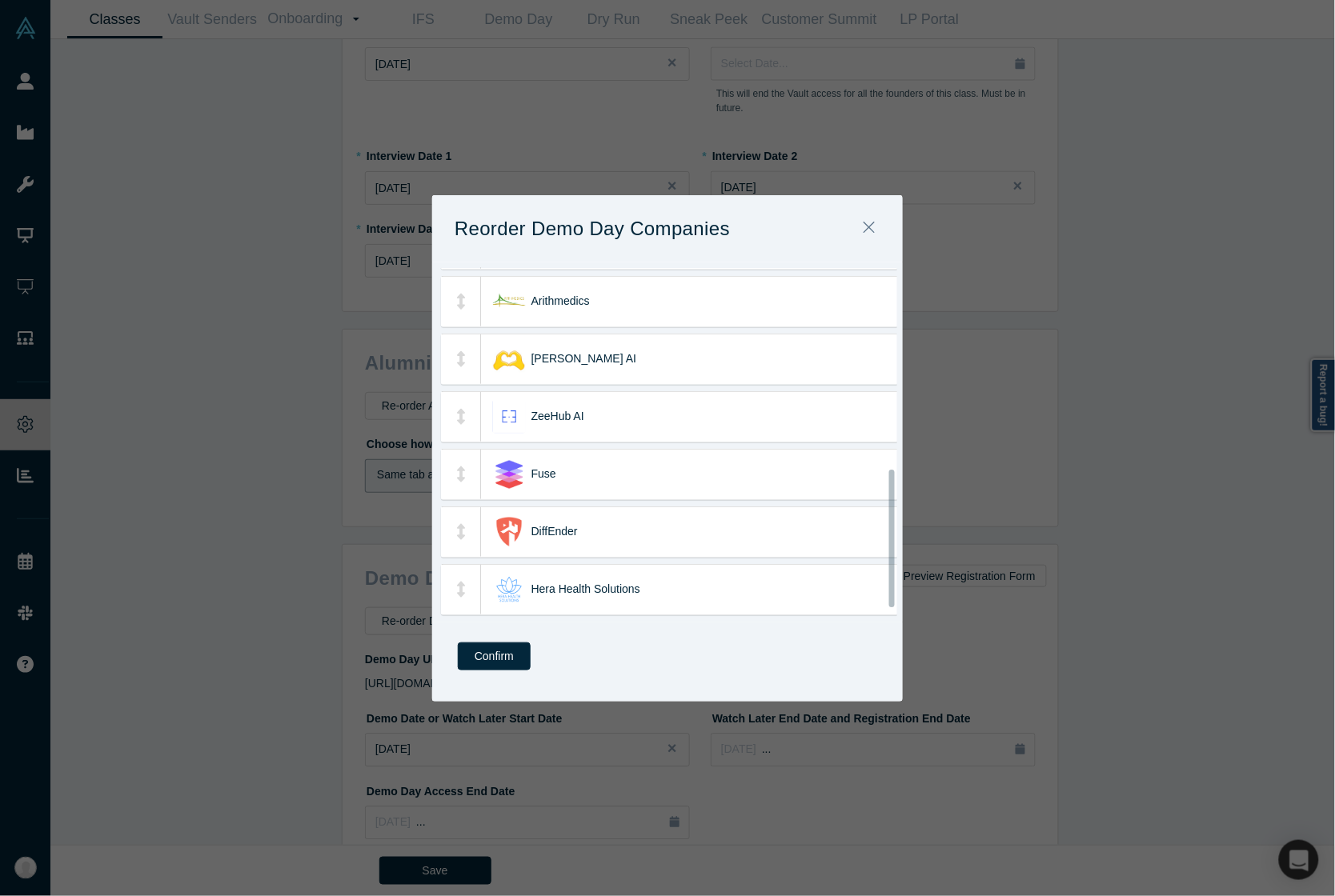
scroll to position [512, 0]
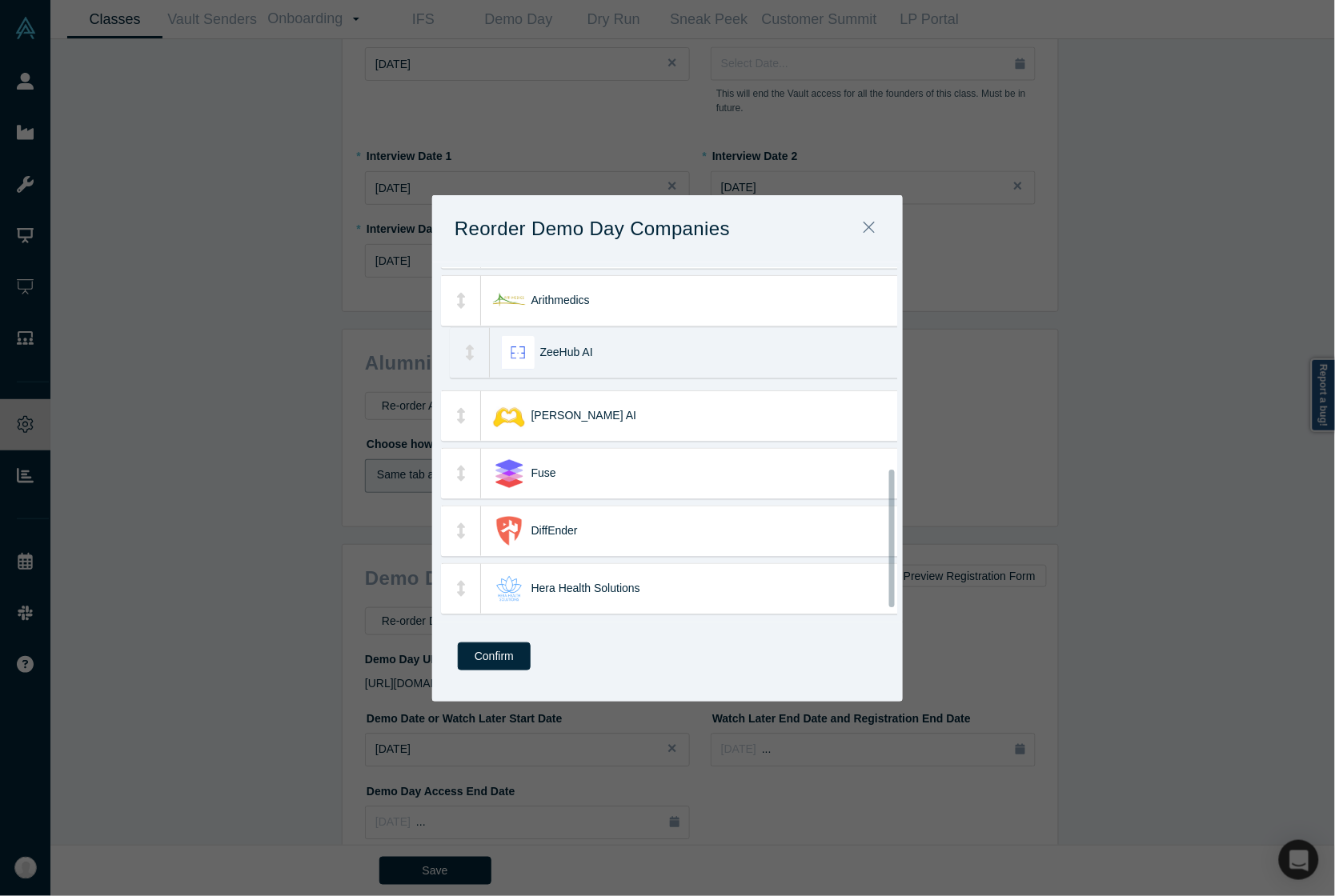
drag, startPoint x: 623, startPoint y: 425, endPoint x: 633, endPoint y: 362, distance: 63.8
click at [633, 362] on div "ZeeHub AI" at bounding box center [728, 353] width 377 height 50
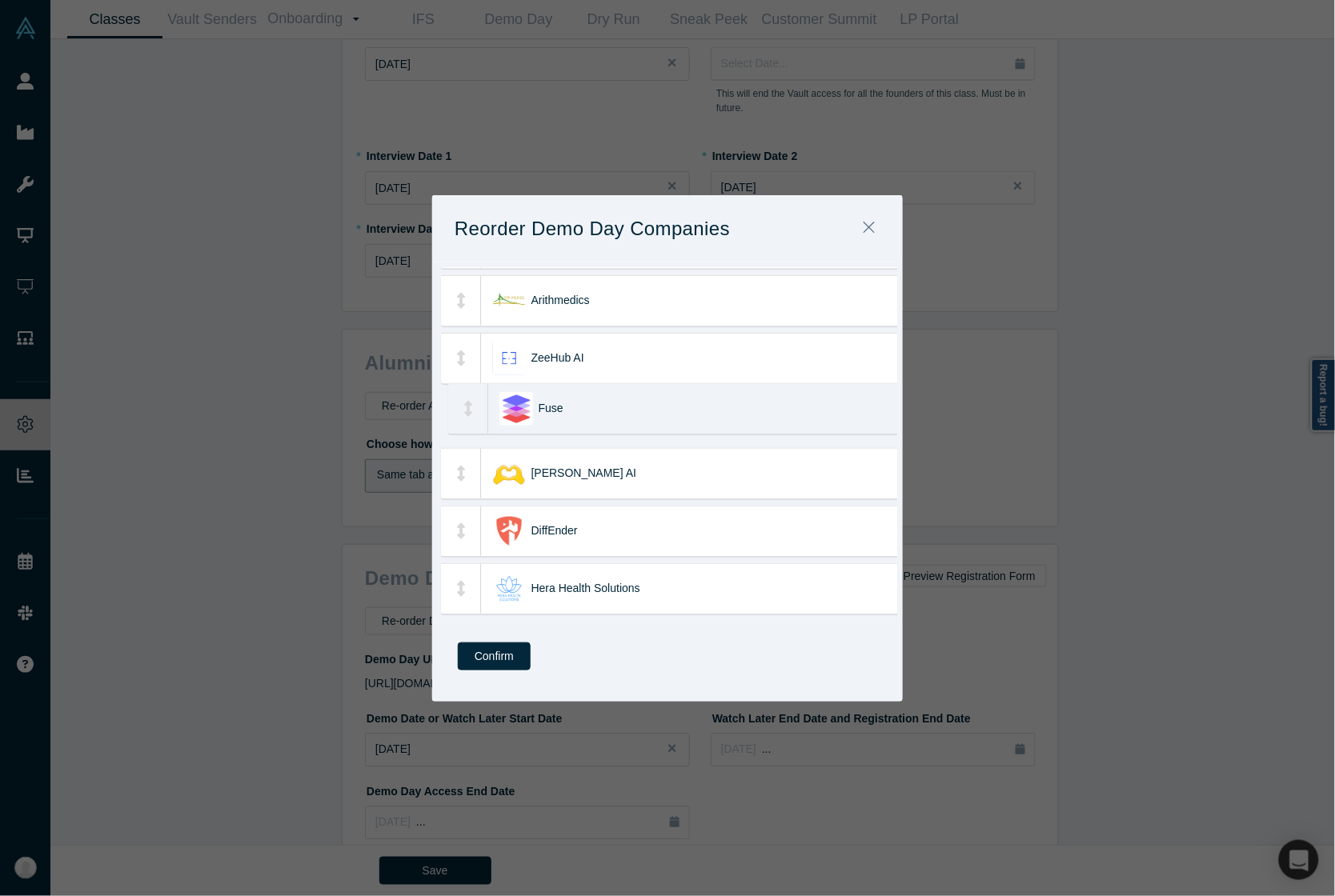
drag, startPoint x: 716, startPoint y: 481, endPoint x: 723, endPoint y: 416, distance: 65.4
click at [723, 416] on div "Fuse" at bounding box center [727, 408] width 377 height 50
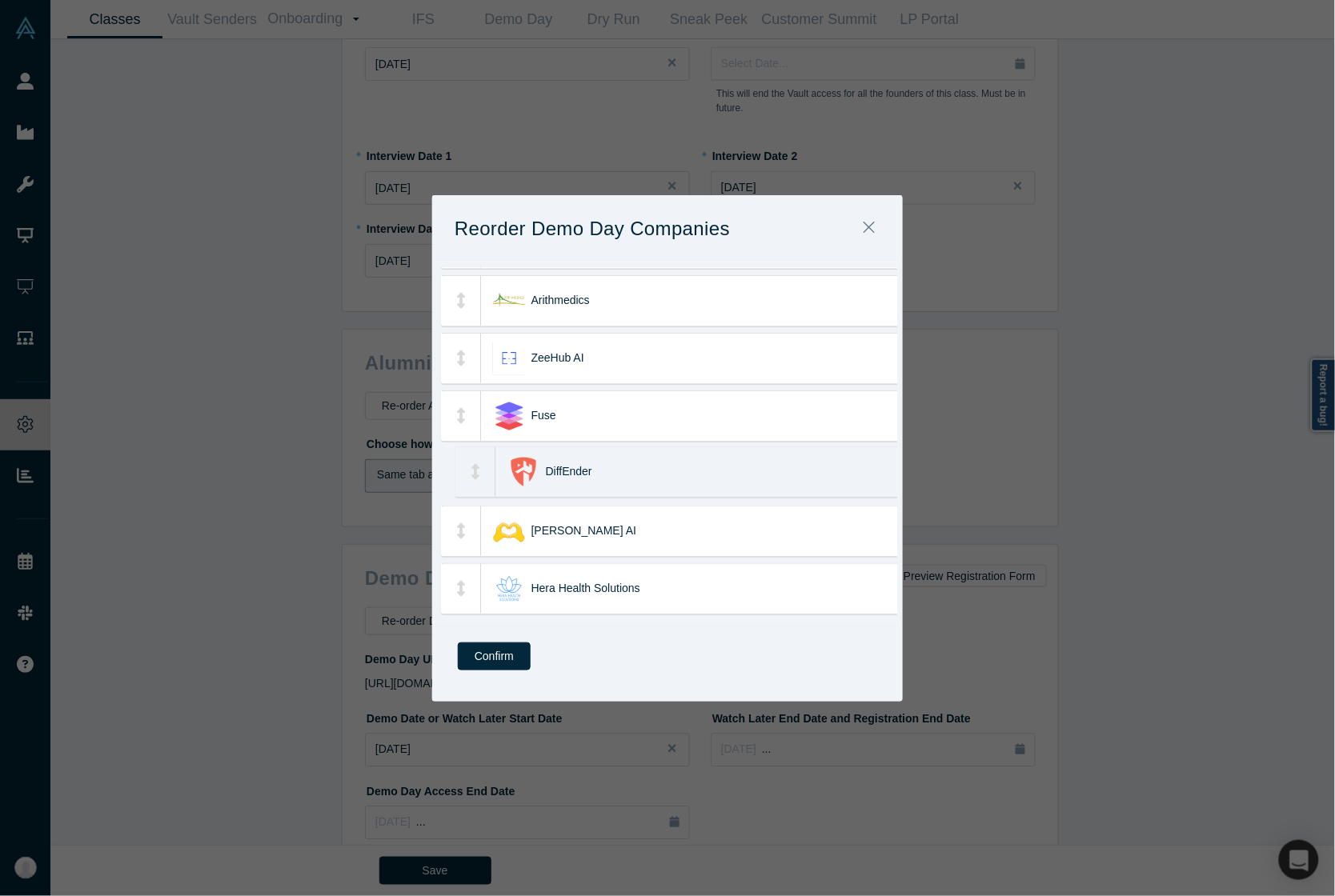
drag, startPoint x: 681, startPoint y: 541, endPoint x: 695, endPoint y: 482, distance: 60.6
click at [695, 482] on div "DiffEnder" at bounding box center [734, 472] width 377 height 50
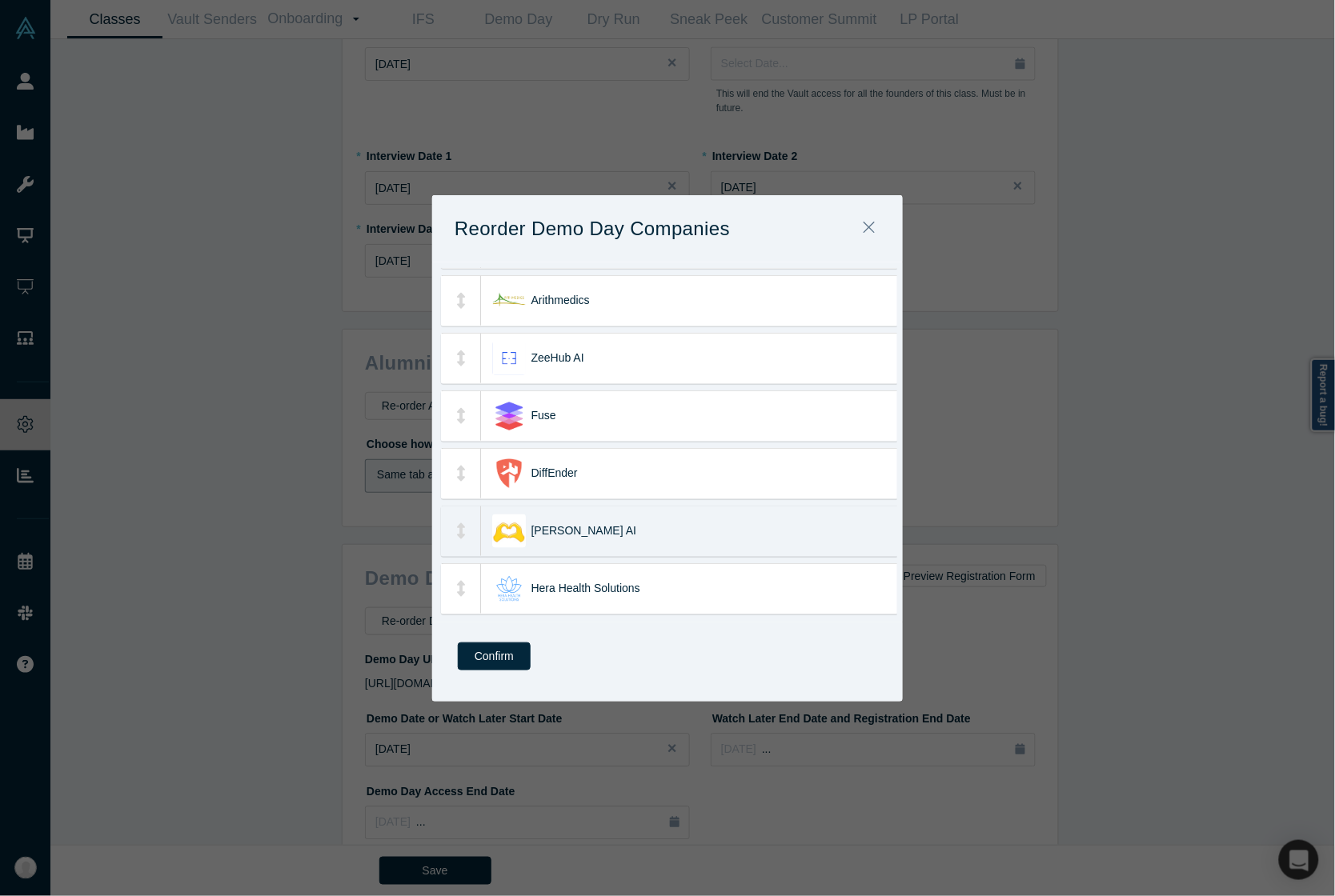
scroll to position [532, 0]
drag, startPoint x: 616, startPoint y: 573, endPoint x: 625, endPoint y: 496, distance: 77.5
click at [625, 496] on div "Hera Health Solutions" at bounding box center [728, 511] width 377 height 50
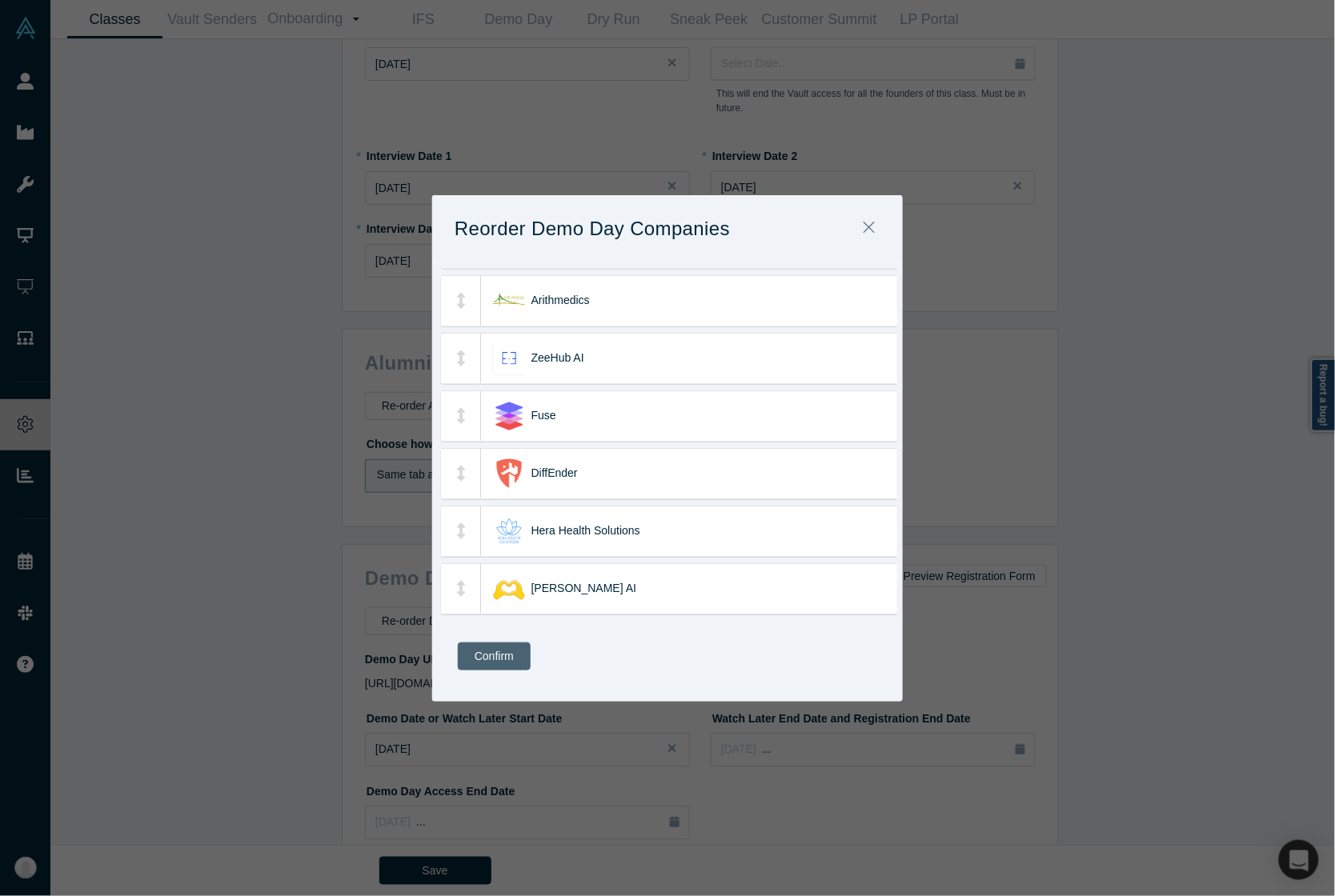
click at [496, 650] on button "Confirm" at bounding box center [494, 656] width 73 height 28
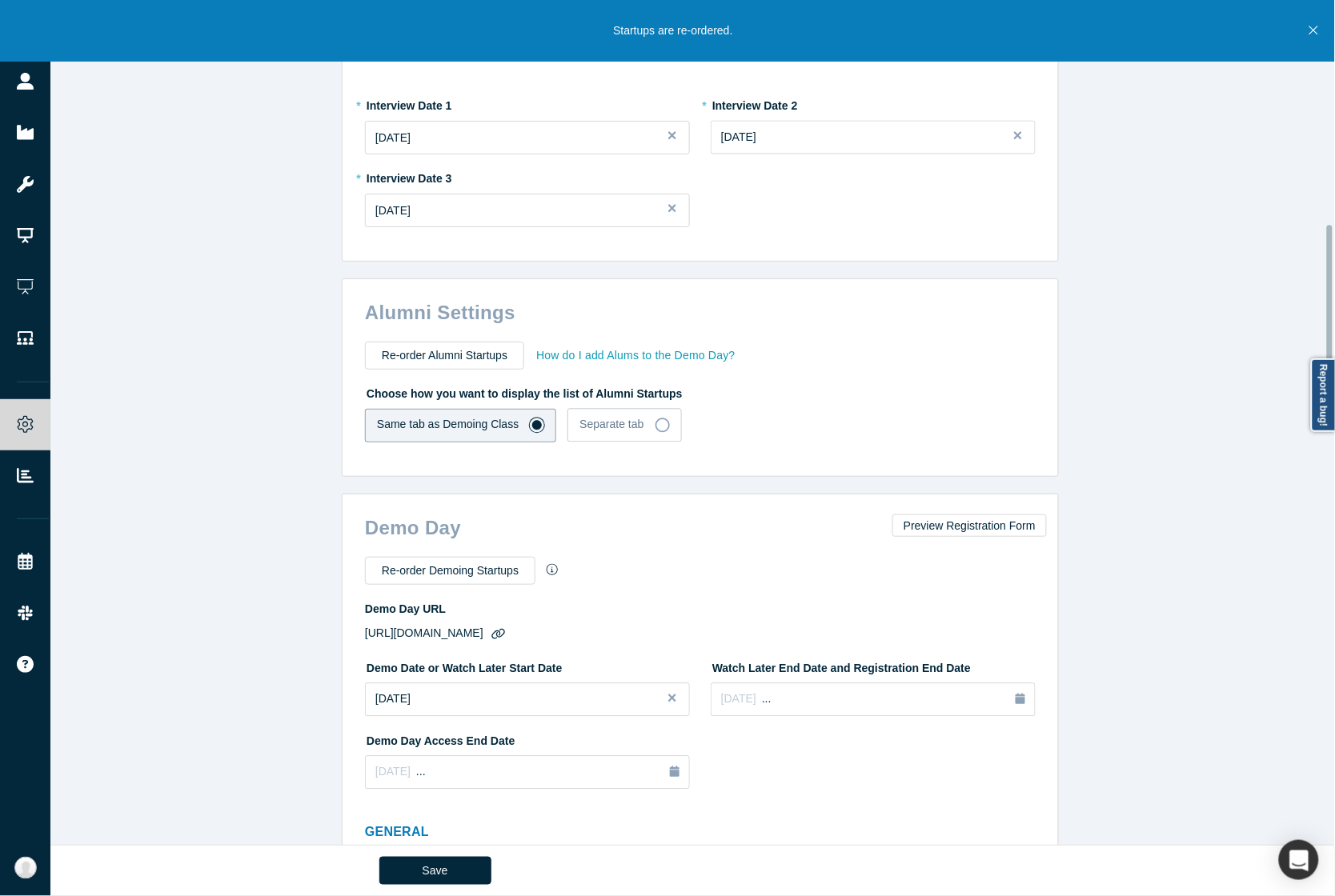
scroll to position [900, 0]
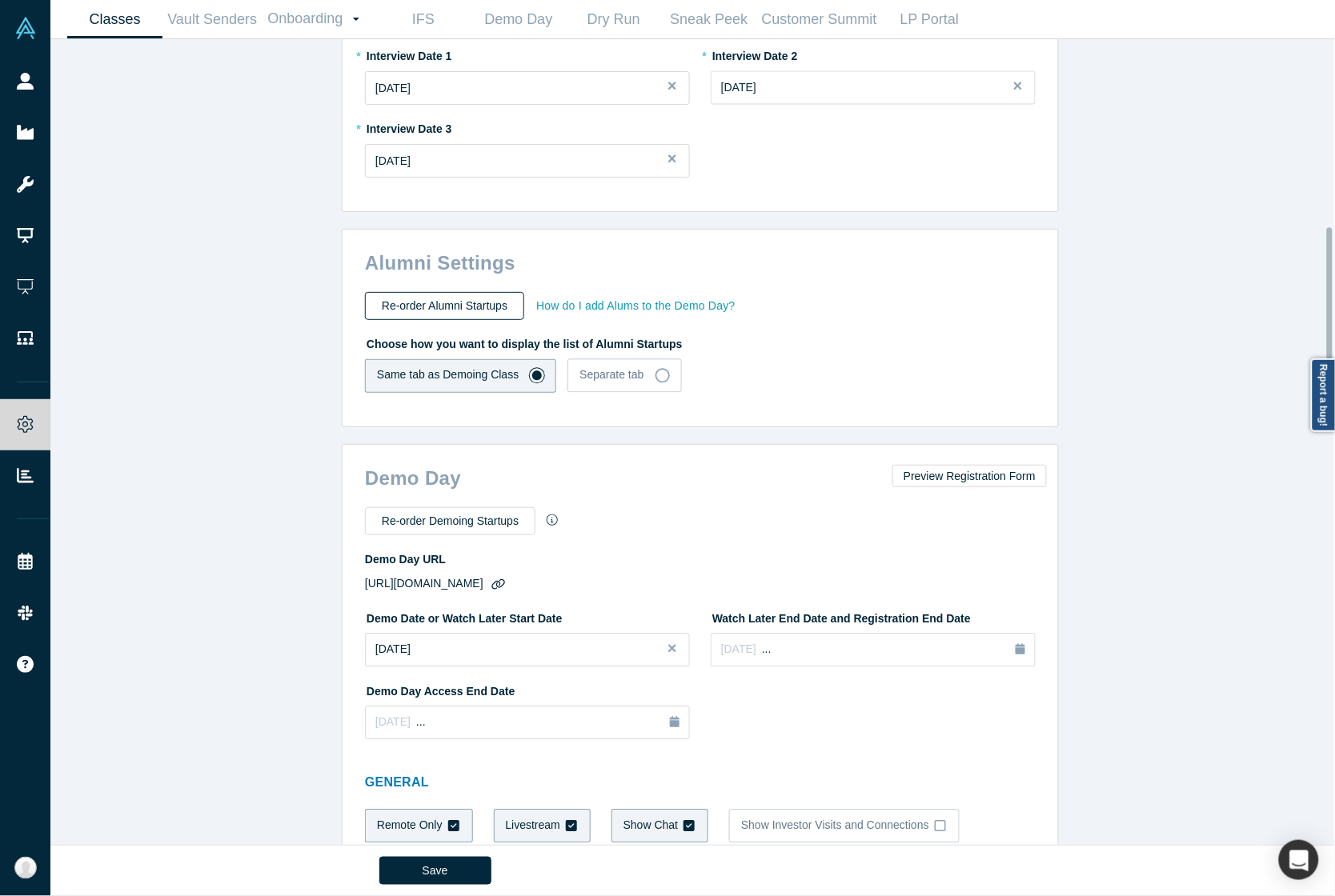
click at [492, 296] on button "Re-order Alumni Startups" at bounding box center [444, 306] width 160 height 28
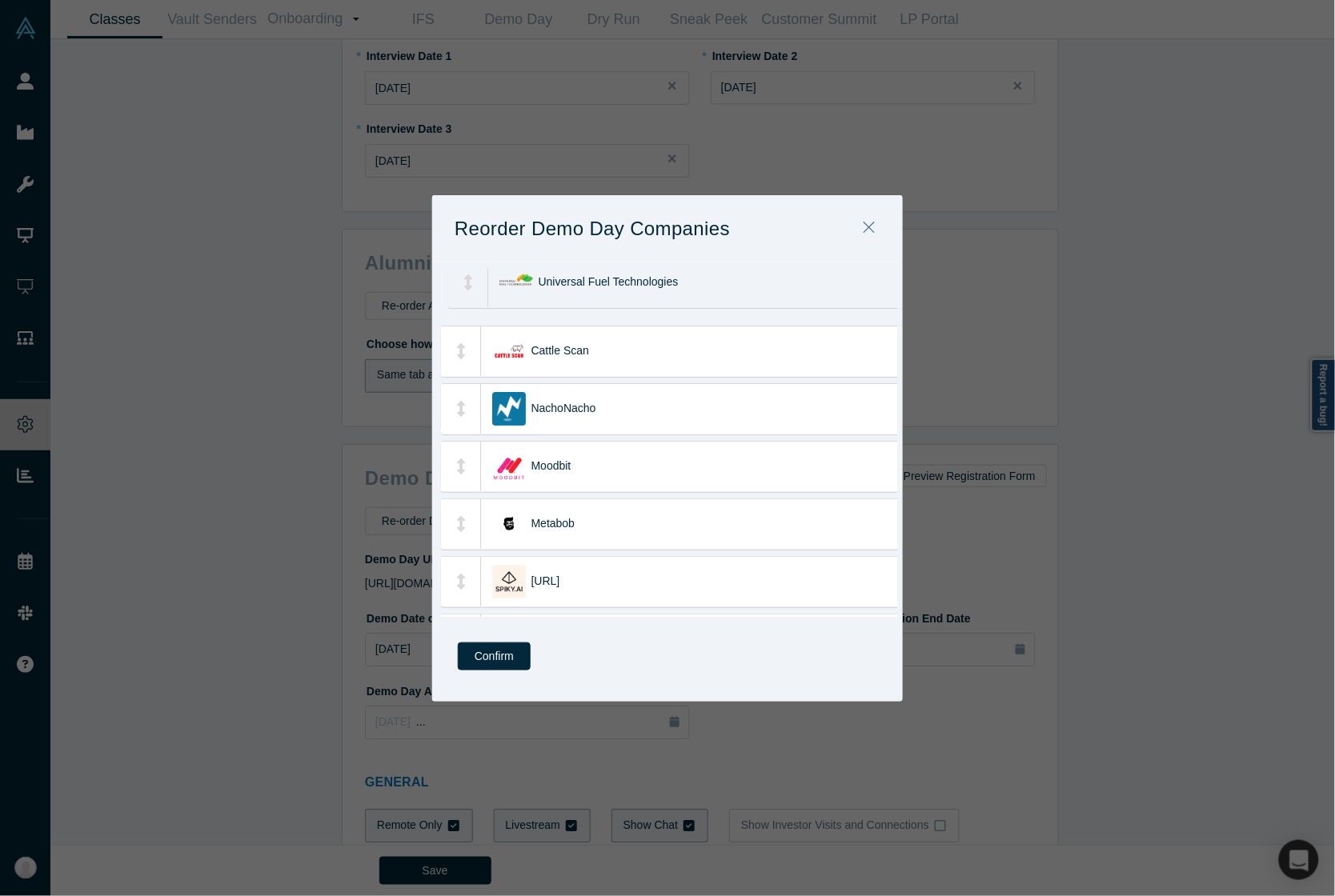
drag, startPoint x: 644, startPoint y: 583, endPoint x: 651, endPoint y: 282, distance: 301.1
click at [651, 282] on div "Universal Fuel Technologies" at bounding box center [727, 282] width 377 height 50
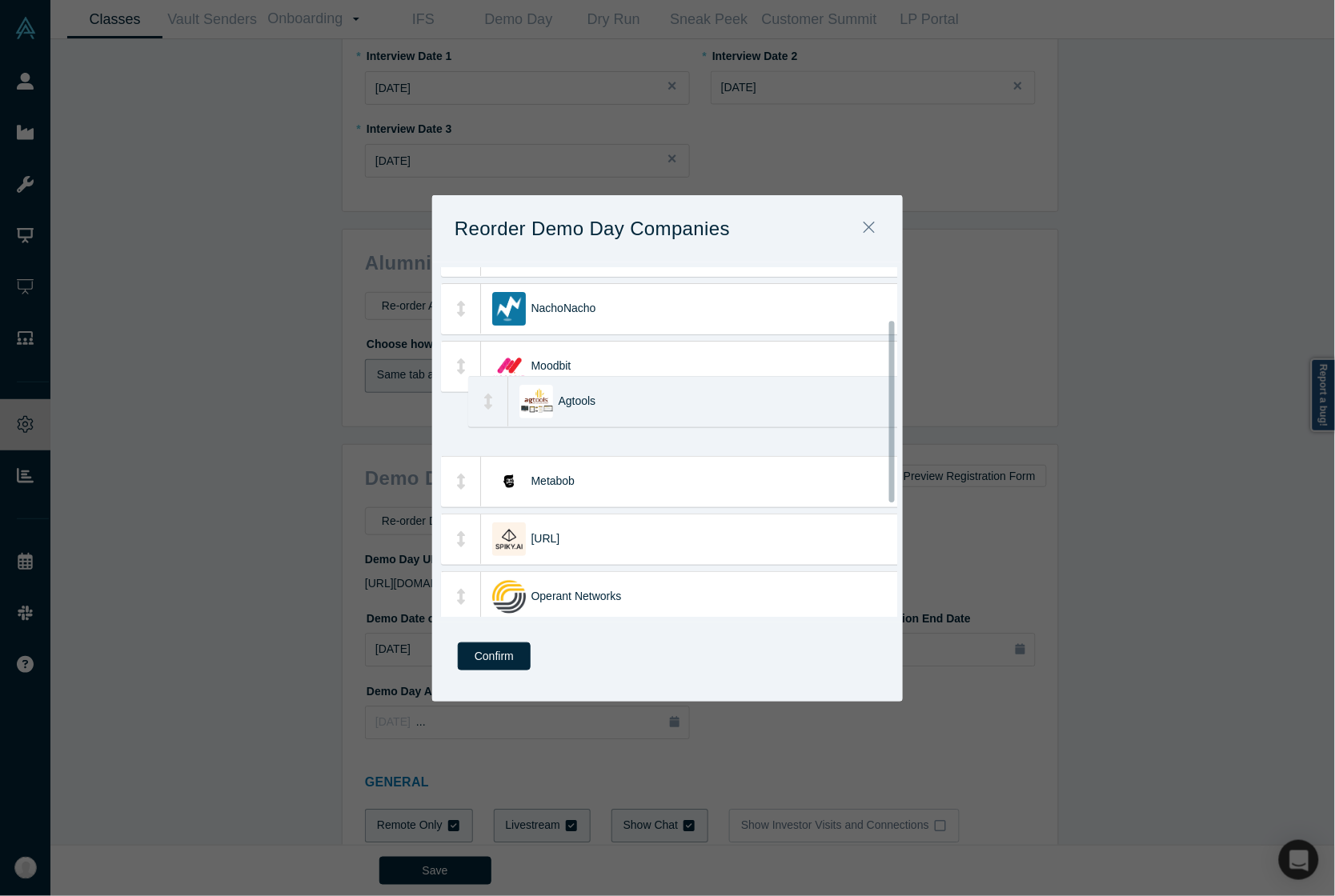
scroll to position [0, 0]
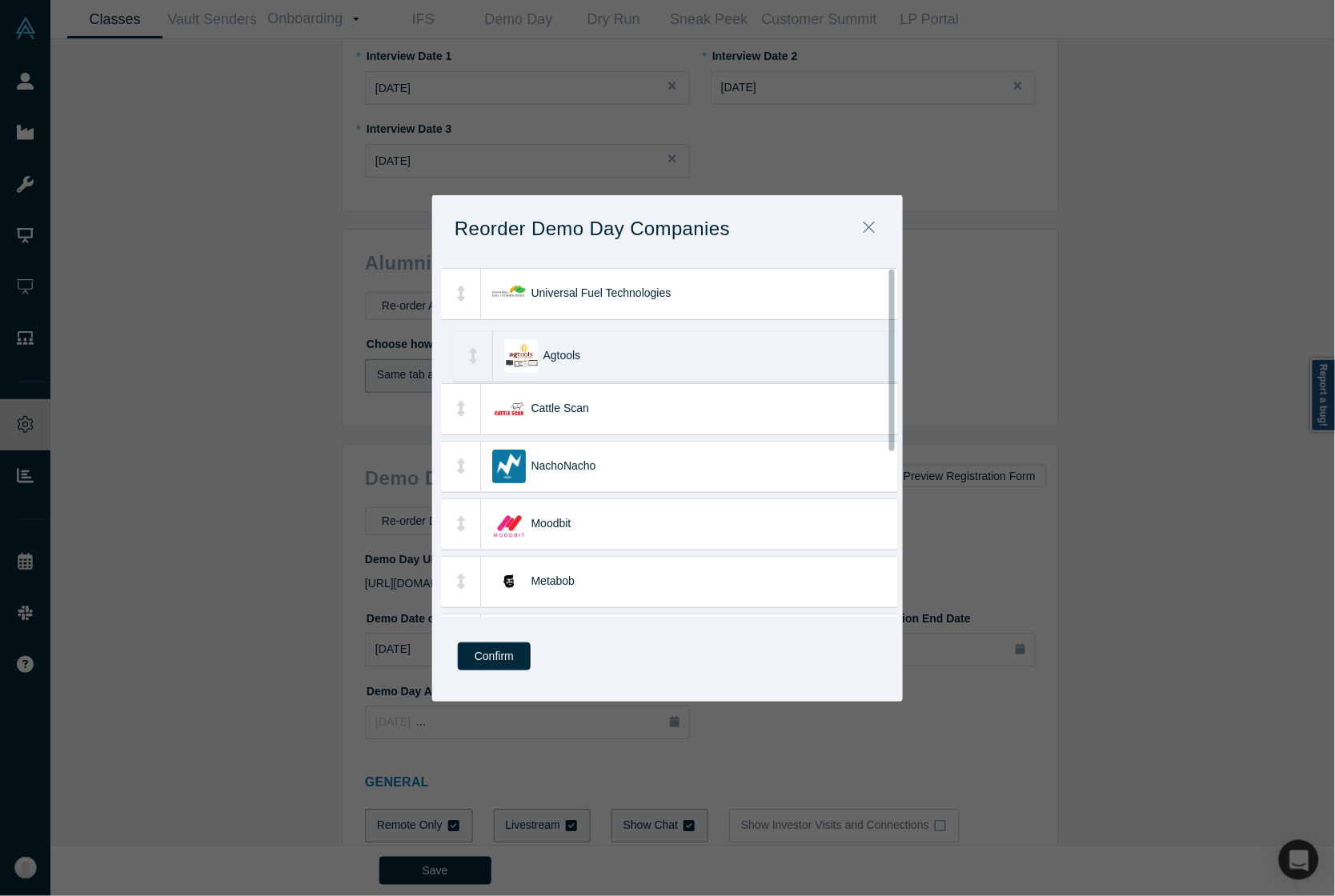
drag, startPoint x: 615, startPoint y: 536, endPoint x: 627, endPoint y: 353, distance: 183.4
click at [627, 353] on div "Agtools" at bounding box center [732, 356] width 377 height 50
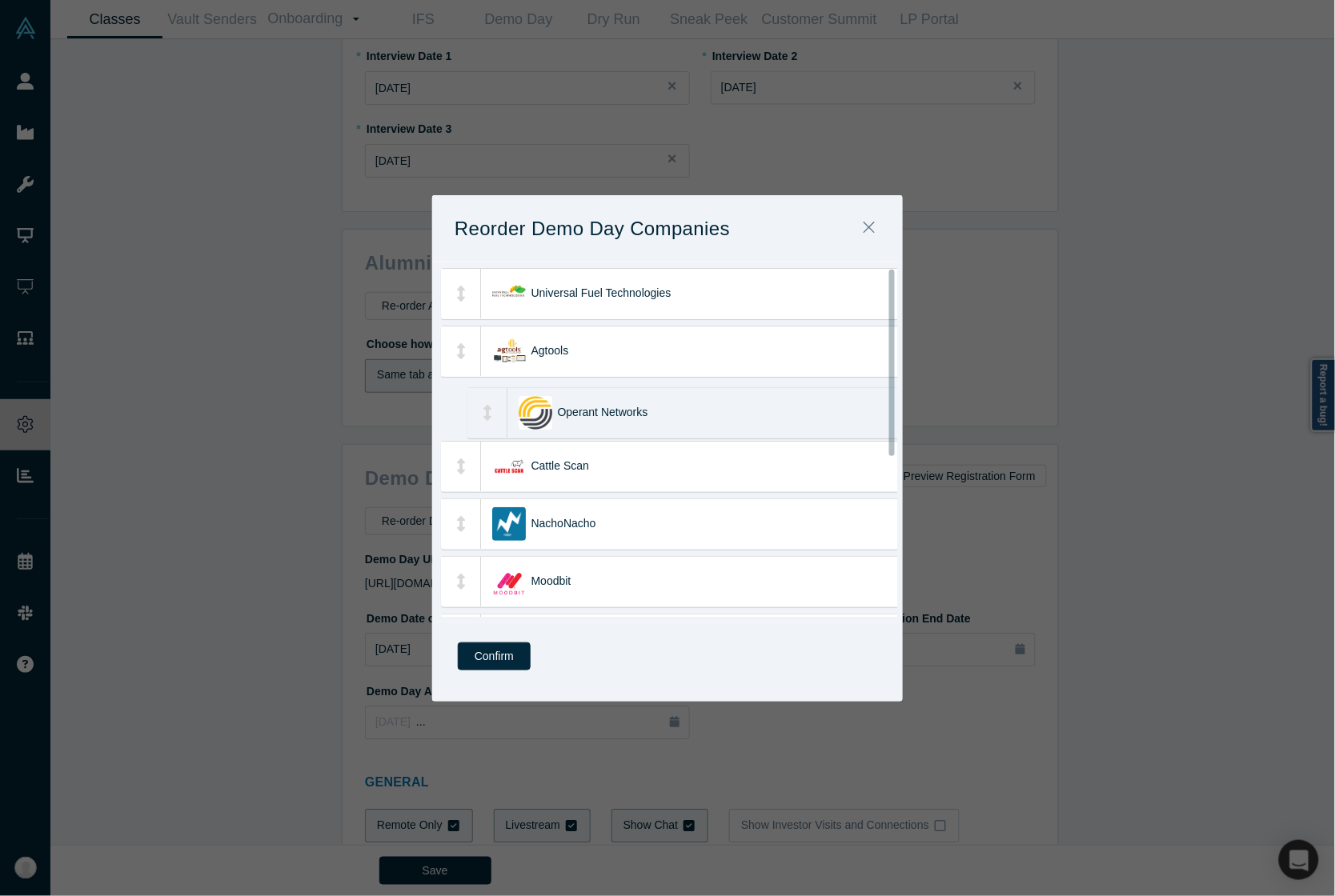
drag, startPoint x: 611, startPoint y: 511, endPoint x: 637, endPoint y: 426, distance: 88.9
click at [637, 426] on div "Operant Networks" at bounding box center [746, 412] width 377 height 50
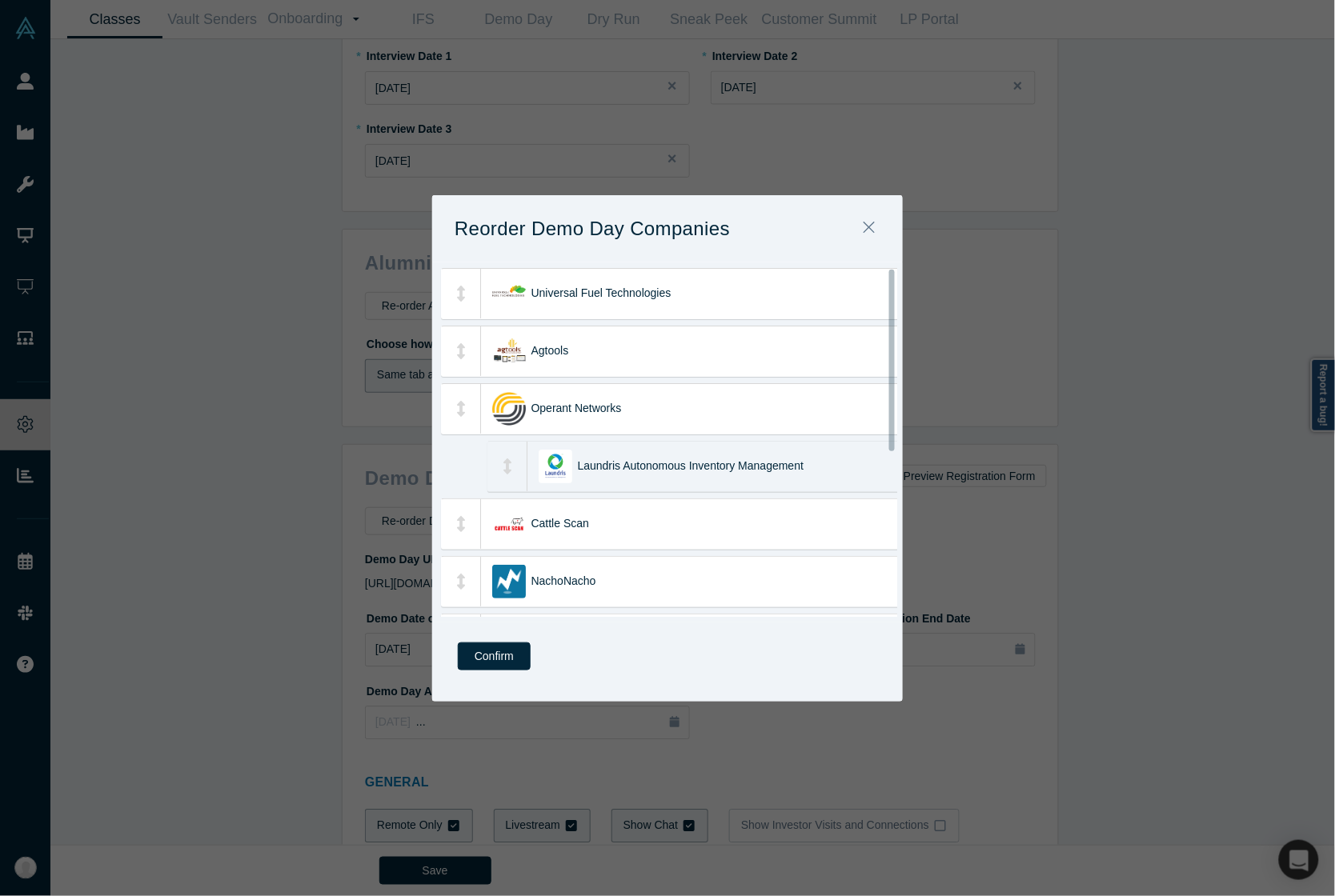
drag, startPoint x: 681, startPoint y: 561, endPoint x: 727, endPoint y: 473, distance: 99.3
click at [727, 473] on div "Laundris Autonomous Inventory Management" at bounding box center [766, 466] width 377 height 50
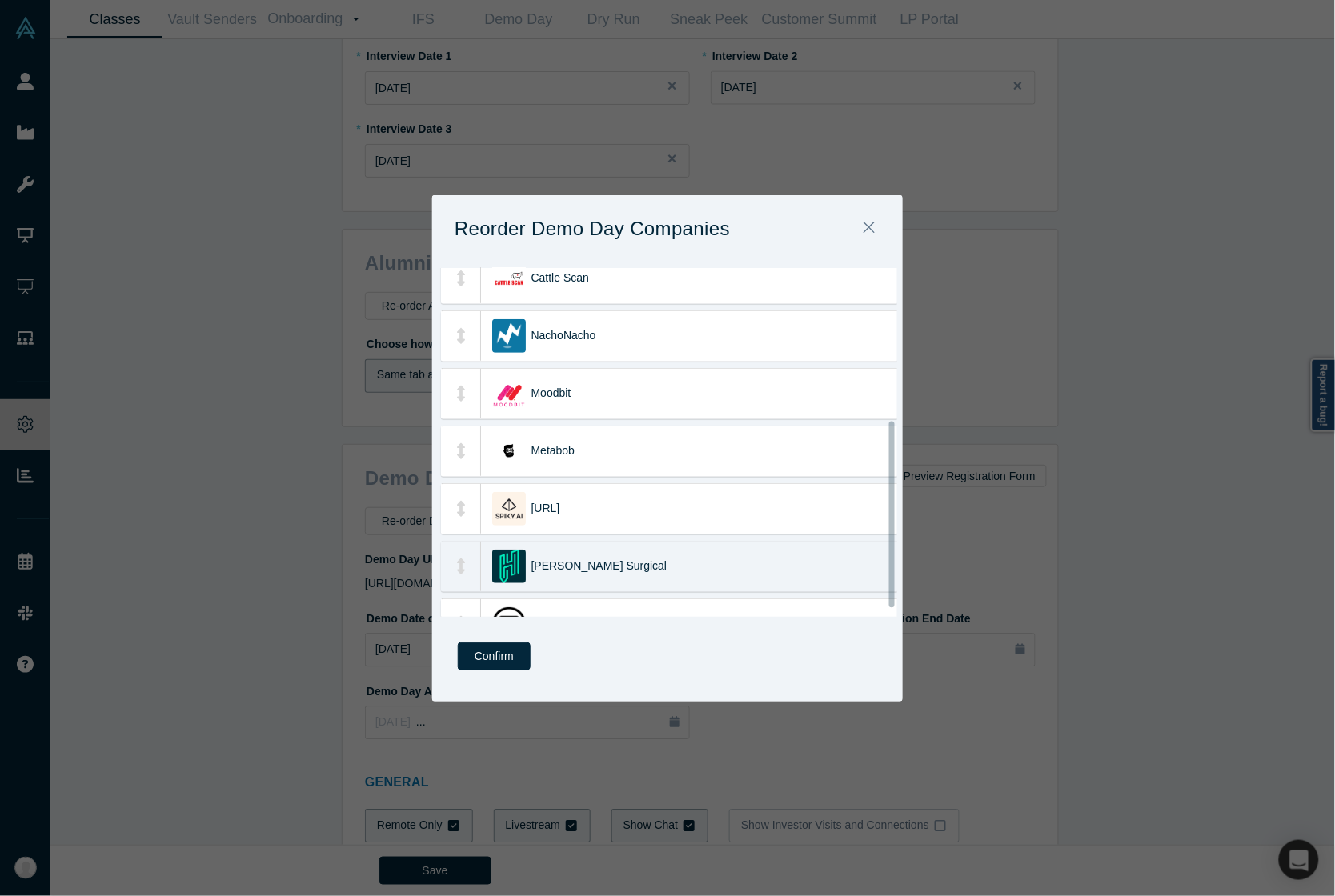
scroll to position [200, 0]
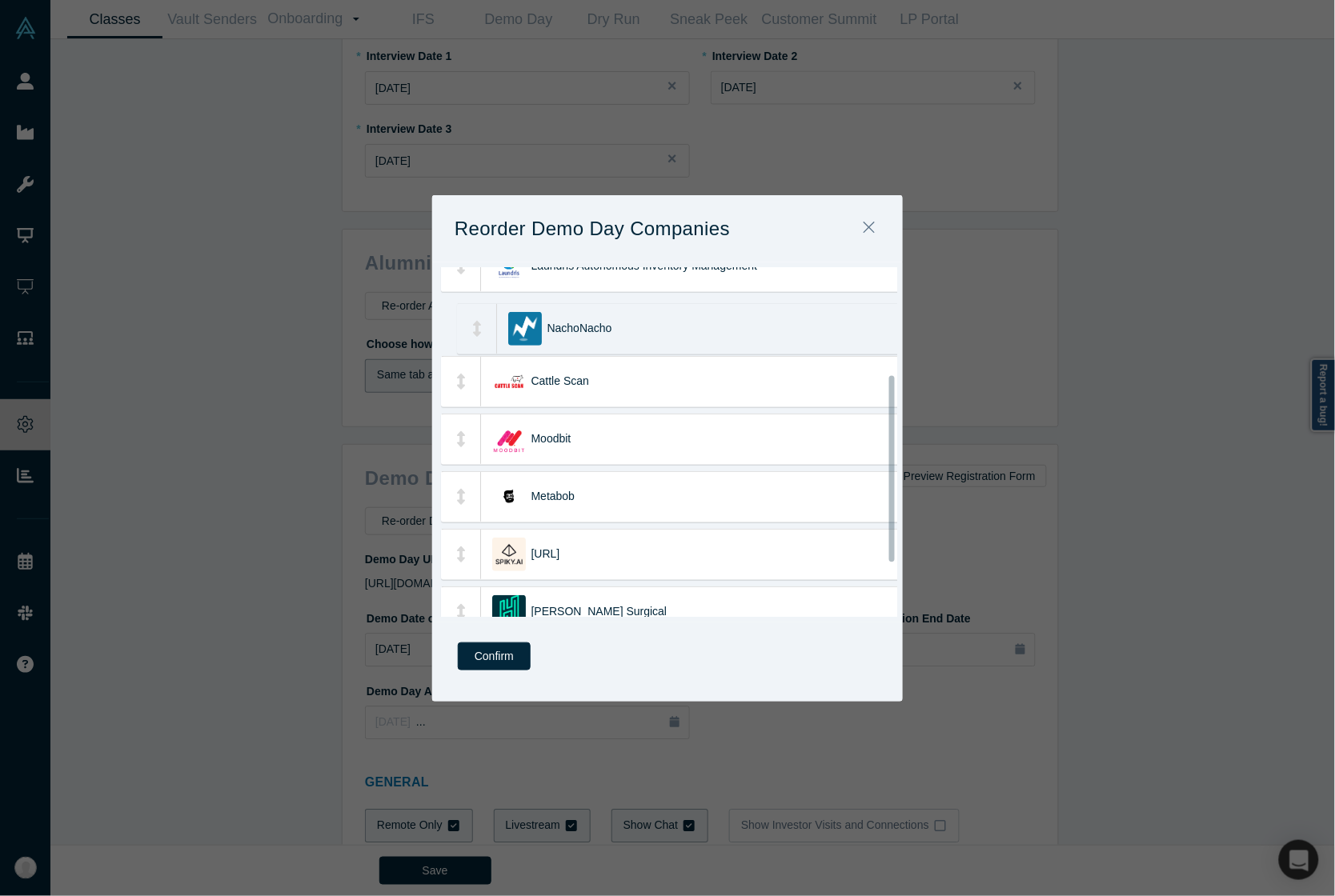
drag, startPoint x: 634, startPoint y: 394, endPoint x: 654, endPoint y: 336, distance: 61.4
click at [654, 336] on div "NachoNacho" at bounding box center [736, 329] width 377 height 50
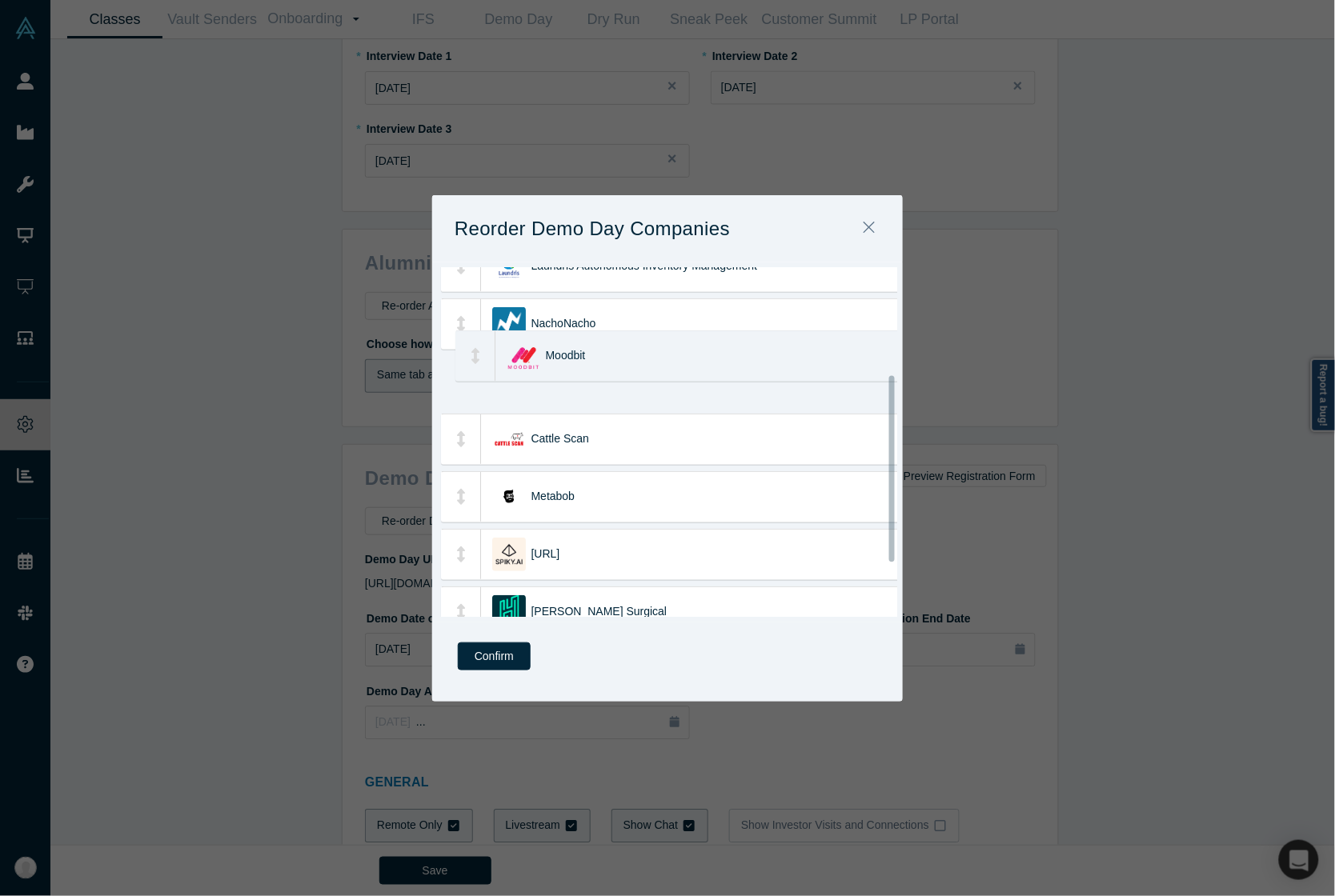
drag, startPoint x: 594, startPoint y: 457, endPoint x: 609, endPoint y: 374, distance: 84.3
click at [609, 374] on div "Moodbit" at bounding box center [734, 356] width 377 height 50
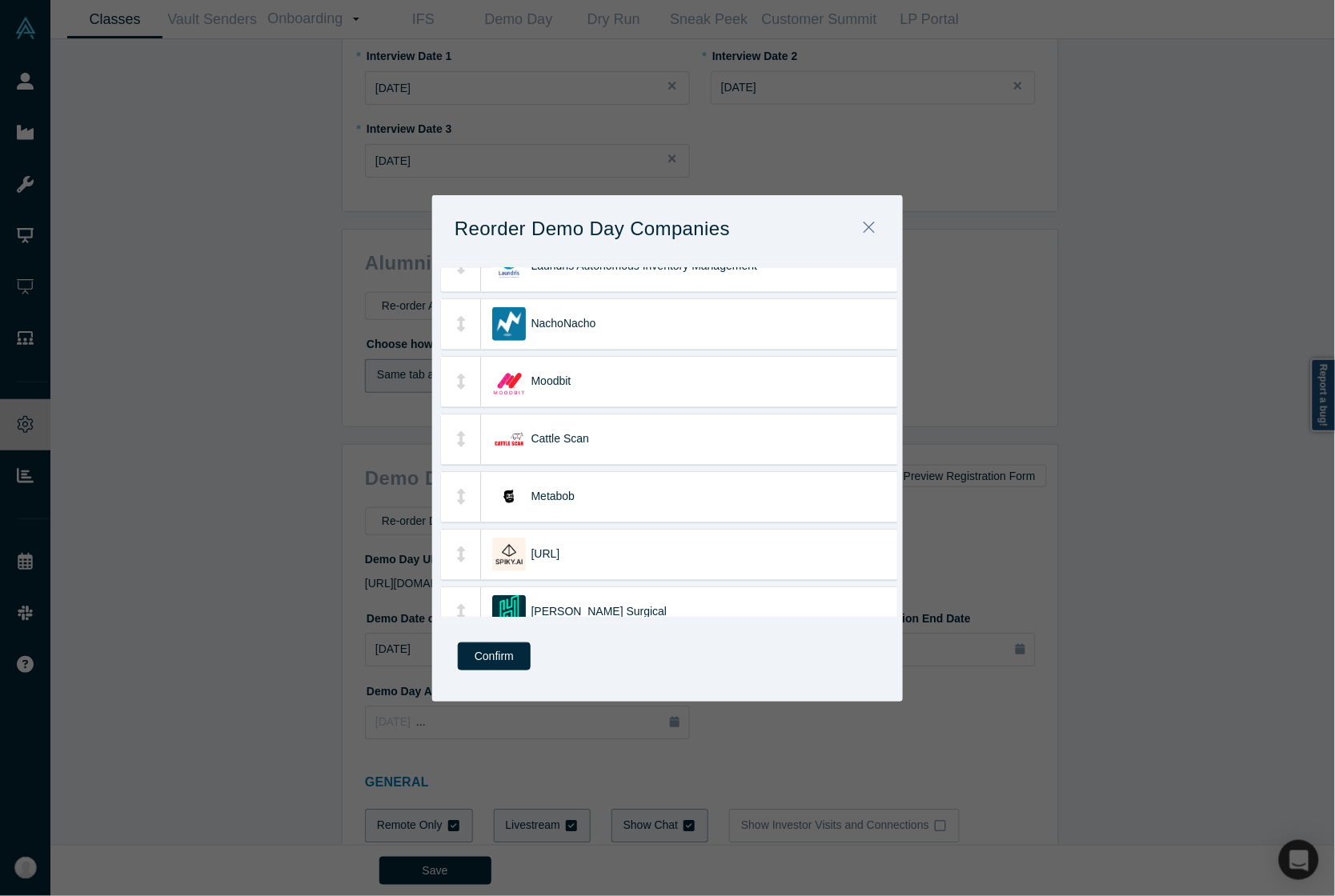
scroll to position [300, 0]
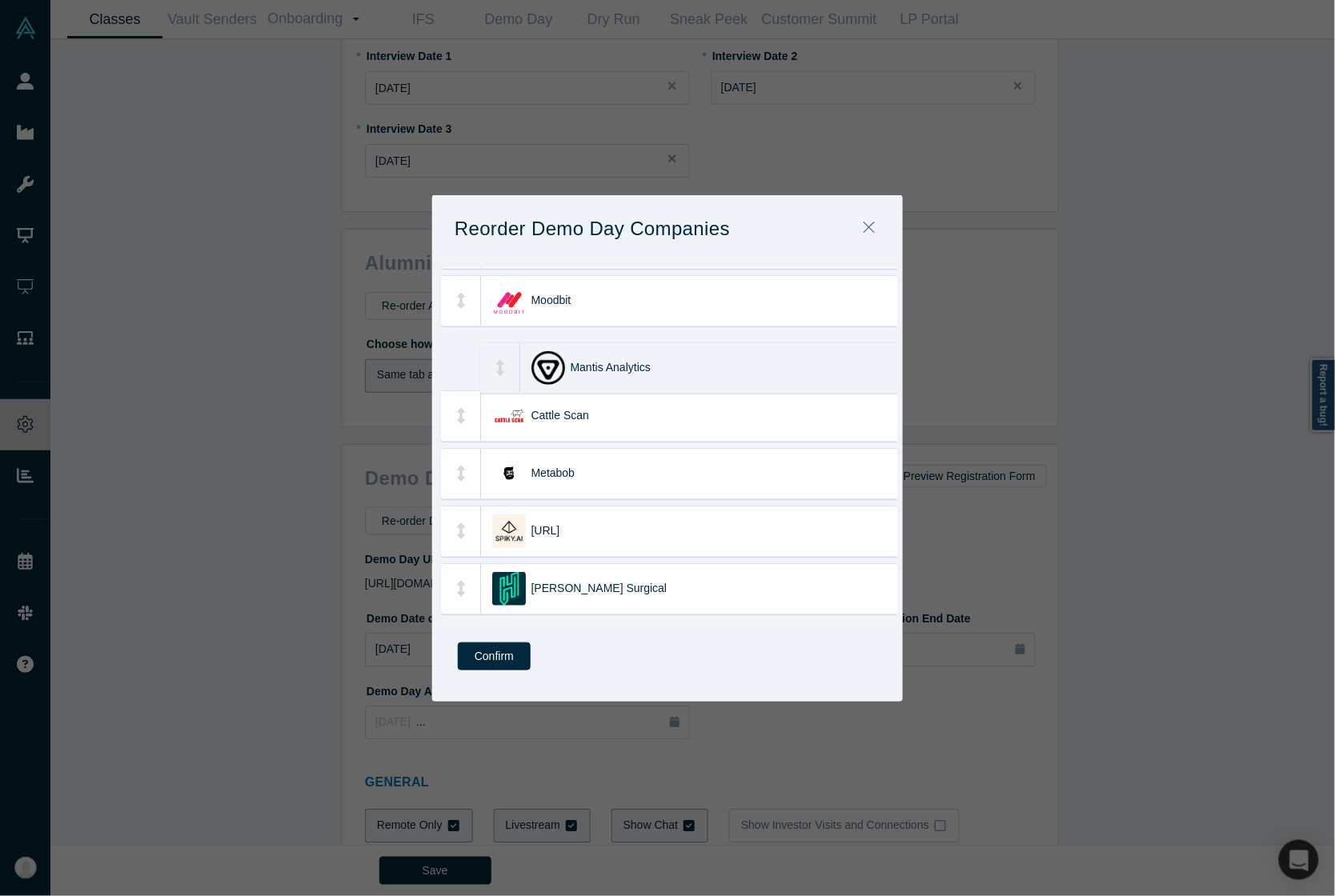
drag, startPoint x: 633, startPoint y: 560, endPoint x: 672, endPoint y: 339, distance: 224.4
click at [672, 343] on div "Mantis Analytics" at bounding box center [759, 367] width 377 height 50
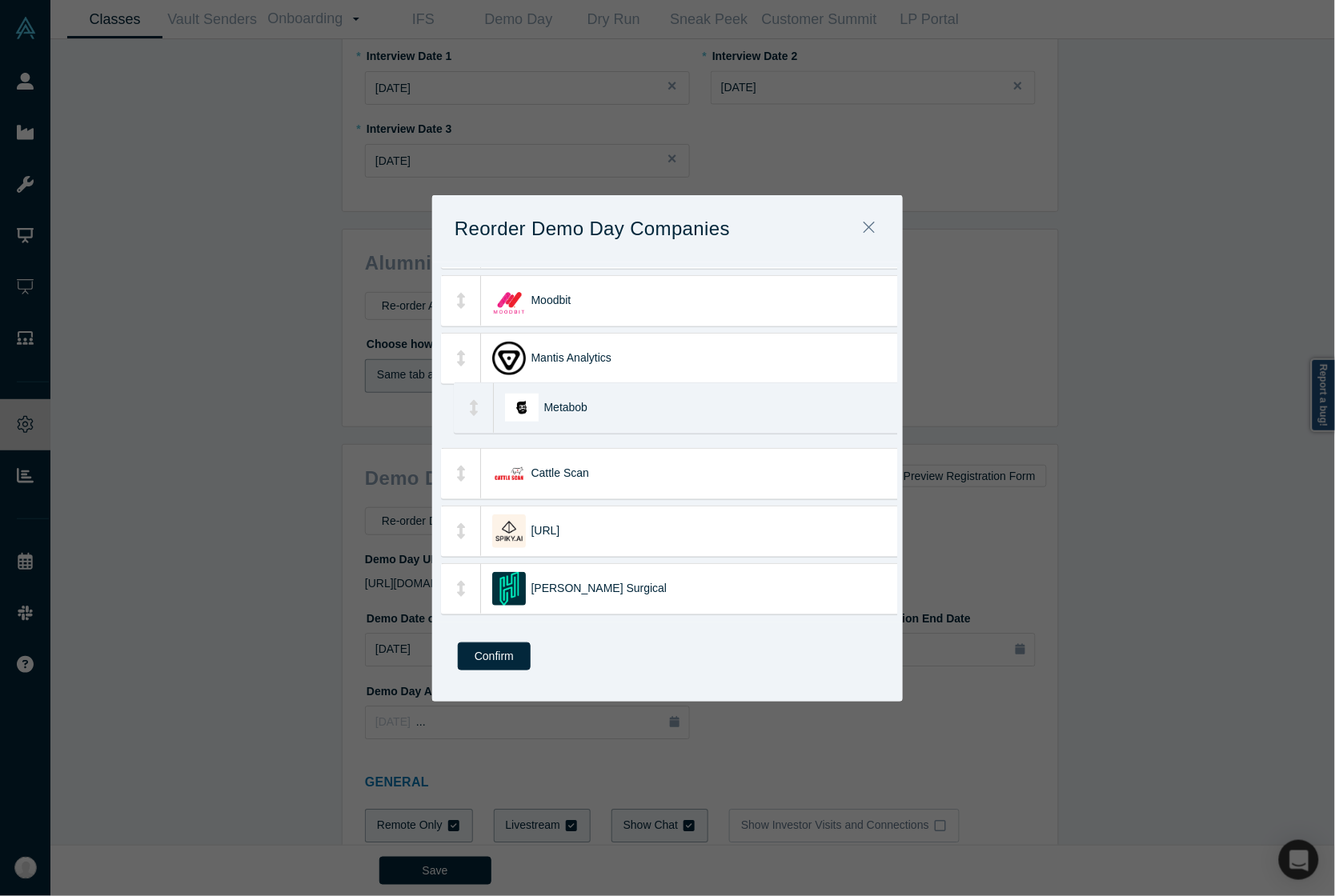
drag, startPoint x: 593, startPoint y: 453, endPoint x: 607, endPoint y: 385, distance: 69.4
click at [607, 385] on div "Metabob" at bounding box center [733, 407] width 377 height 50
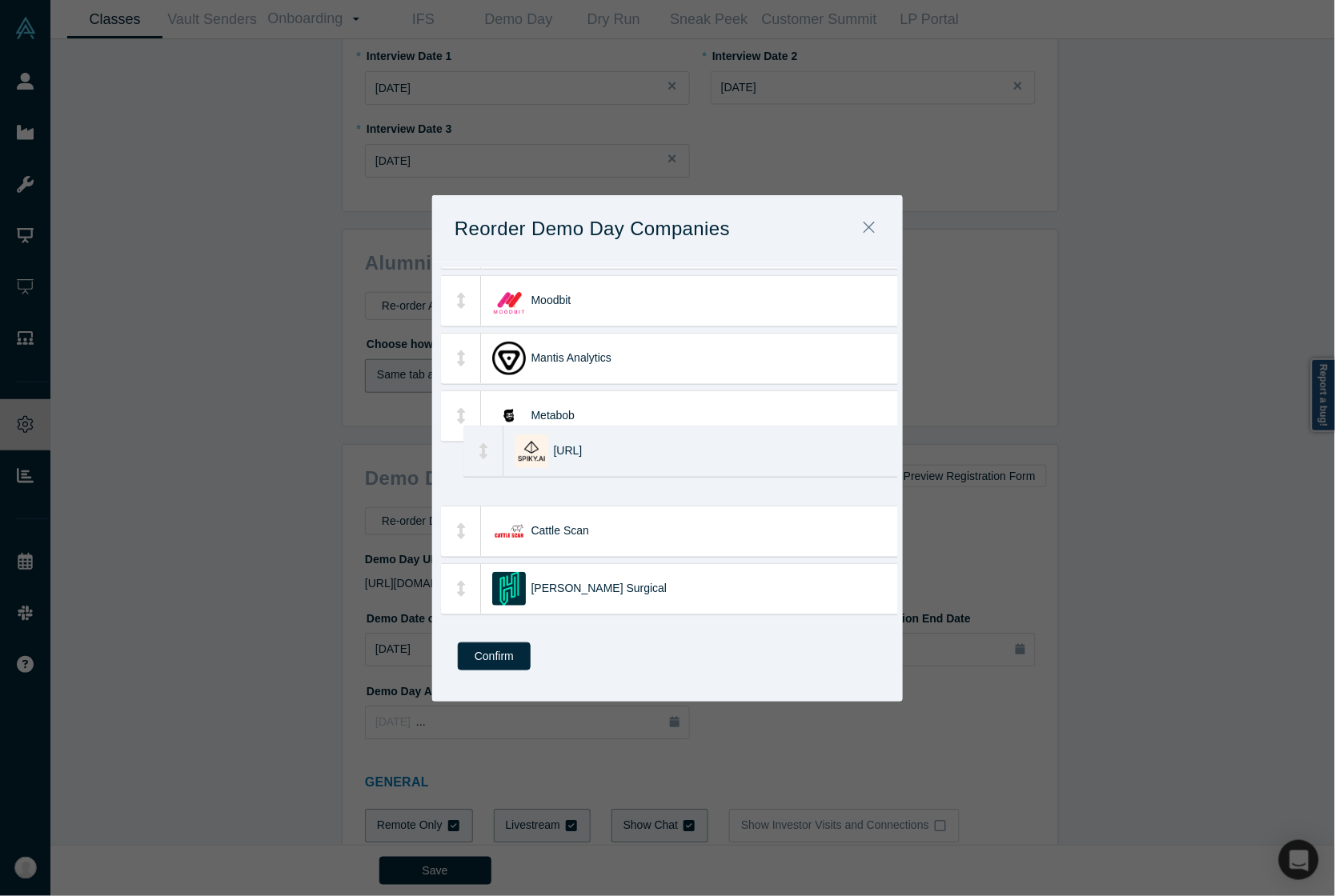
drag, startPoint x: 609, startPoint y: 524, endPoint x: 630, endPoint y: 444, distance: 82.7
click at [630, 444] on div "Spiky.ai" at bounding box center [742, 451] width 377 height 50
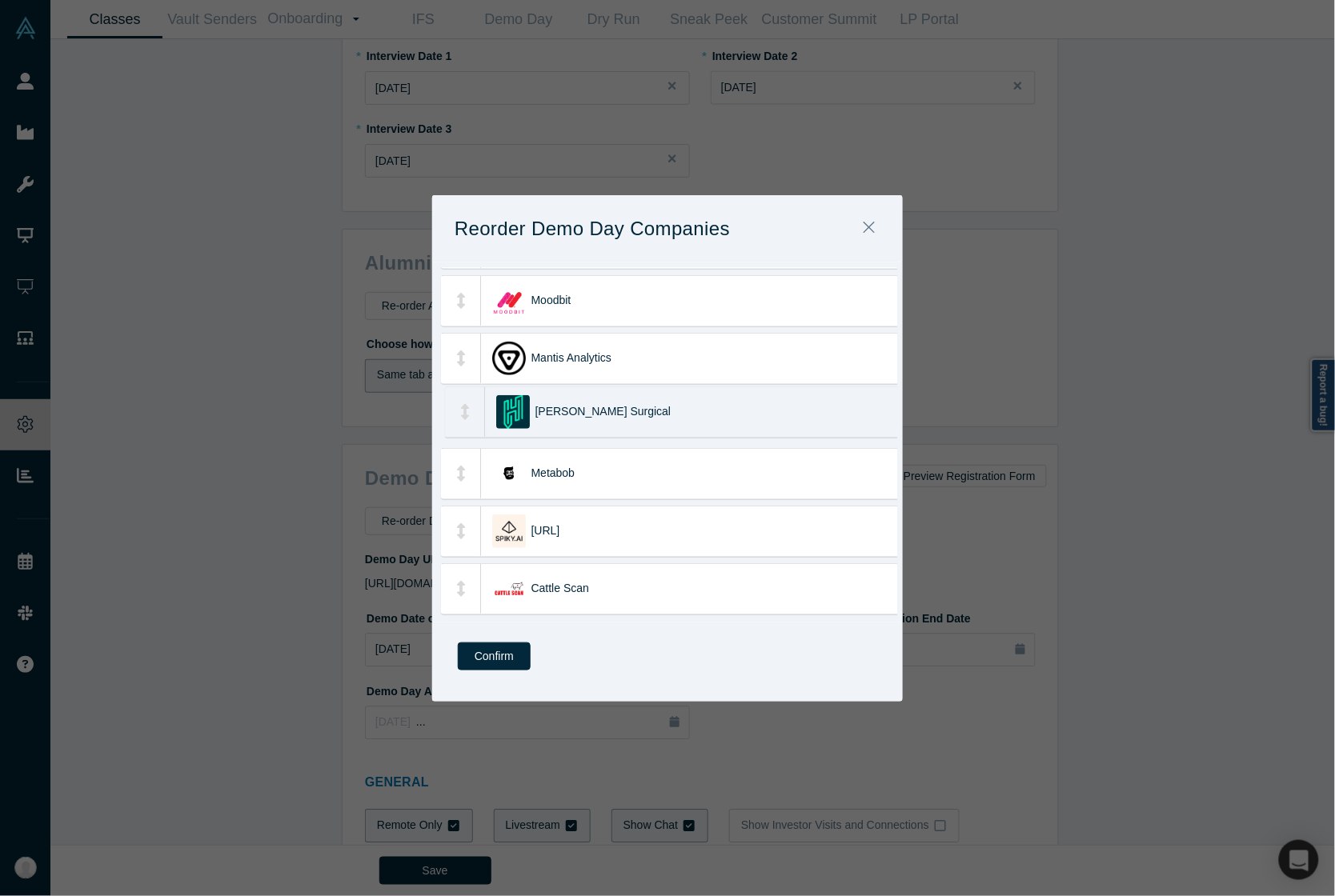
drag, startPoint x: 668, startPoint y: 574, endPoint x: 672, endPoint y: 397, distance: 177.0
click at [672, 397] on div "Hubly Surgical" at bounding box center [724, 412] width 377 height 50
drag, startPoint x: 500, startPoint y: 668, endPoint x: 458, endPoint y: 381, distance: 290.1
click at [500, 668] on button "Confirm" at bounding box center [494, 656] width 73 height 28
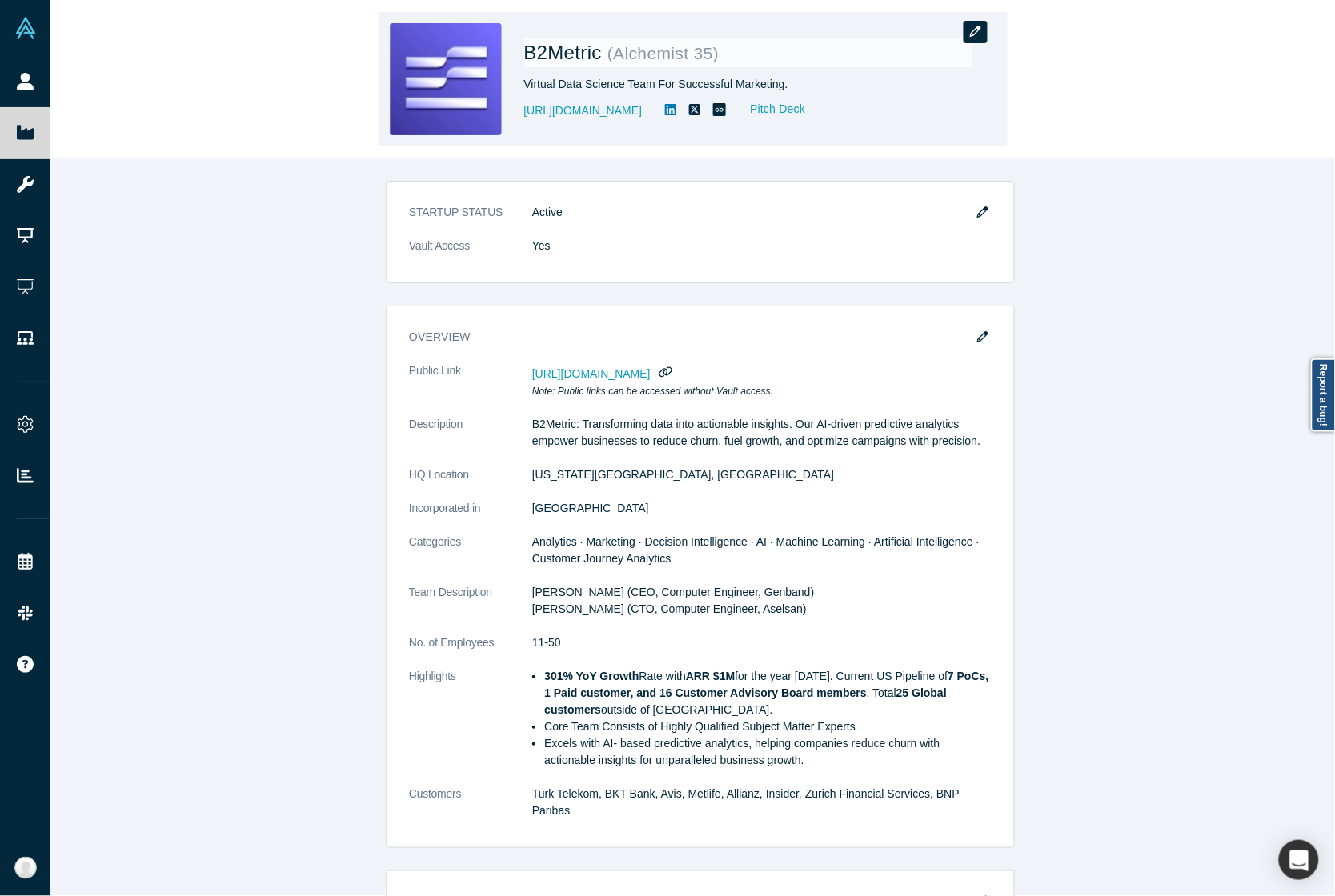
click at [983, 30] on button "button" at bounding box center [975, 31] width 24 height 22
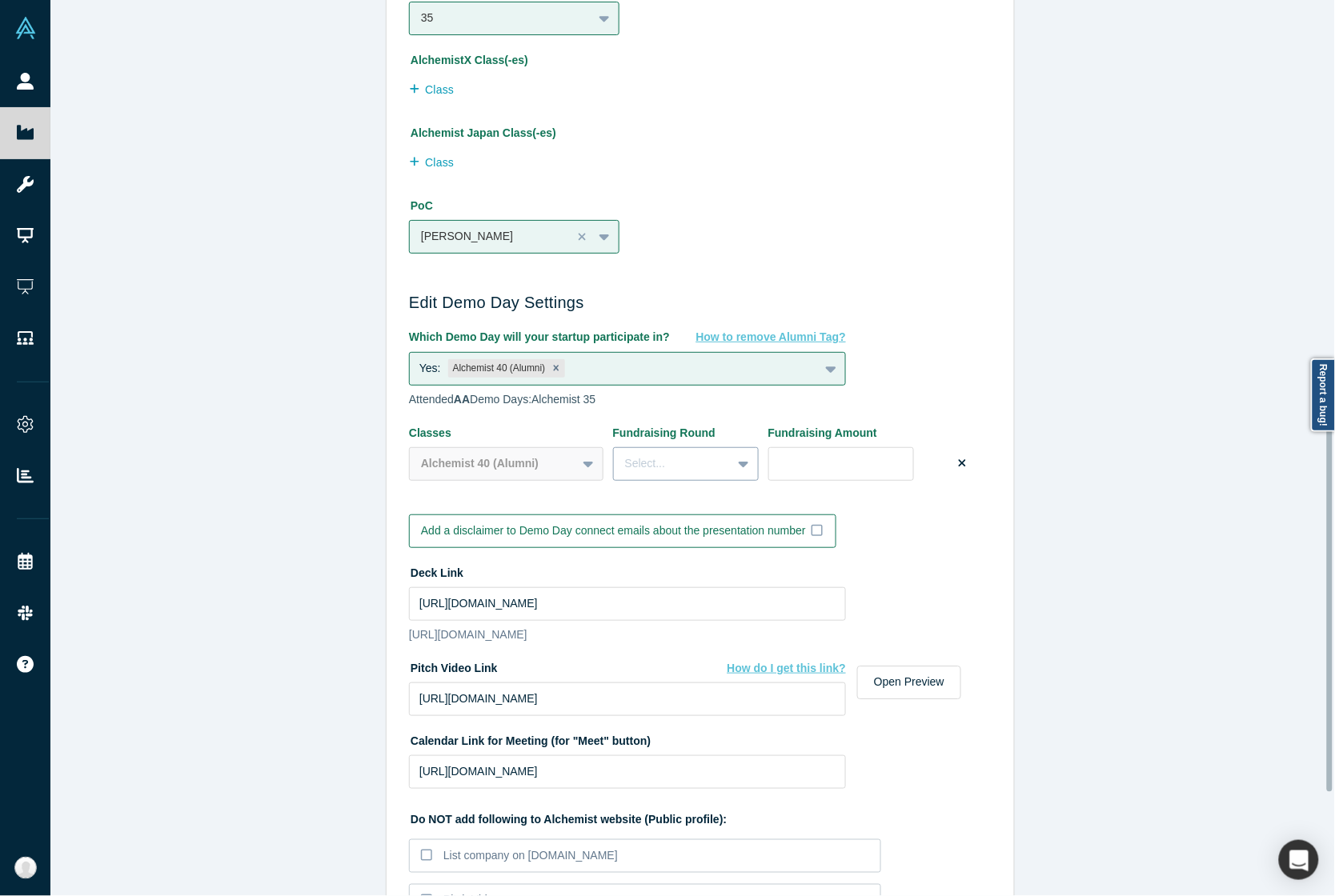
scroll to position [1100, 0]
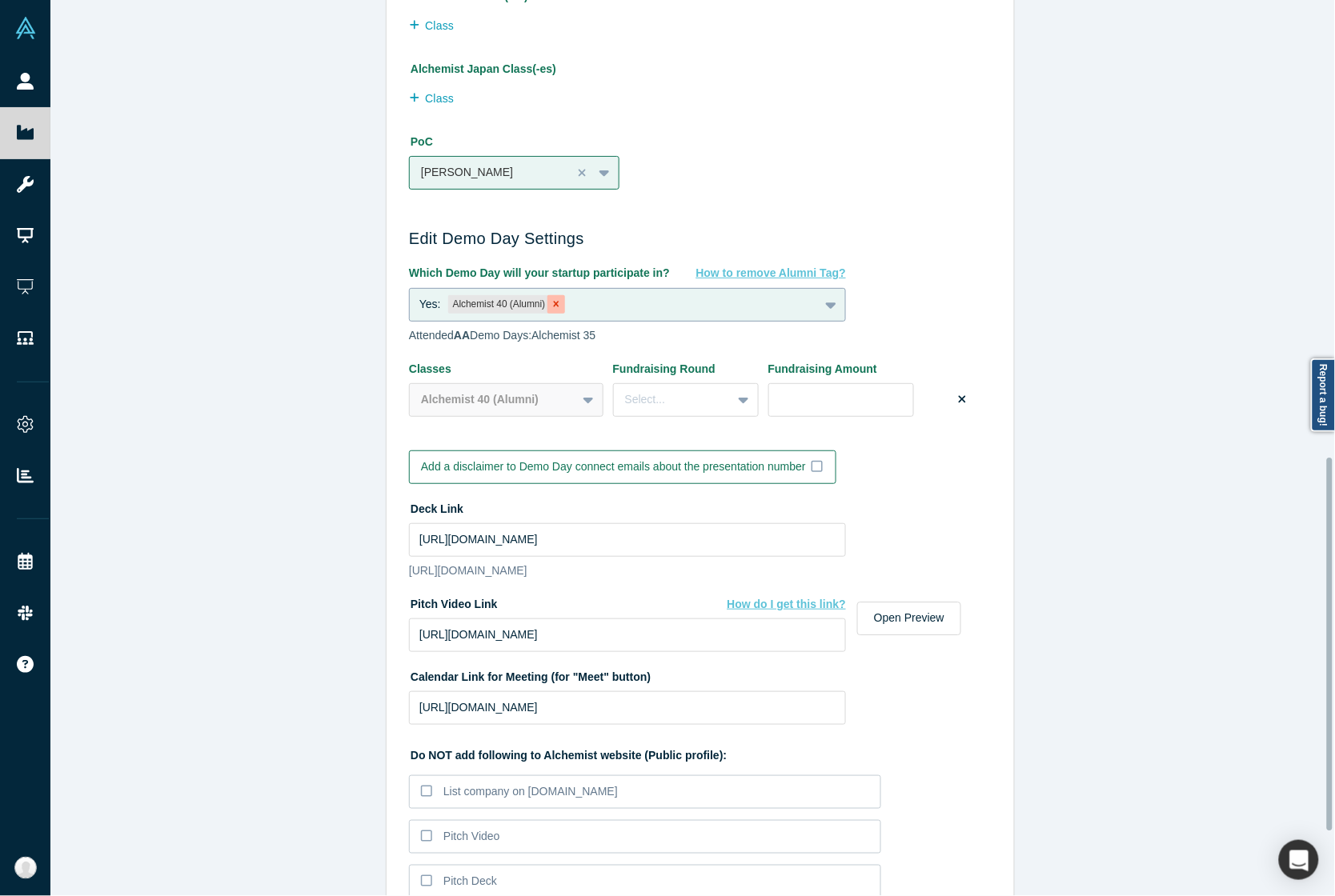
click at [554, 302] on icon "Remove Alchemist 40 (Alumni)" at bounding box center [557, 304] width 6 height 6
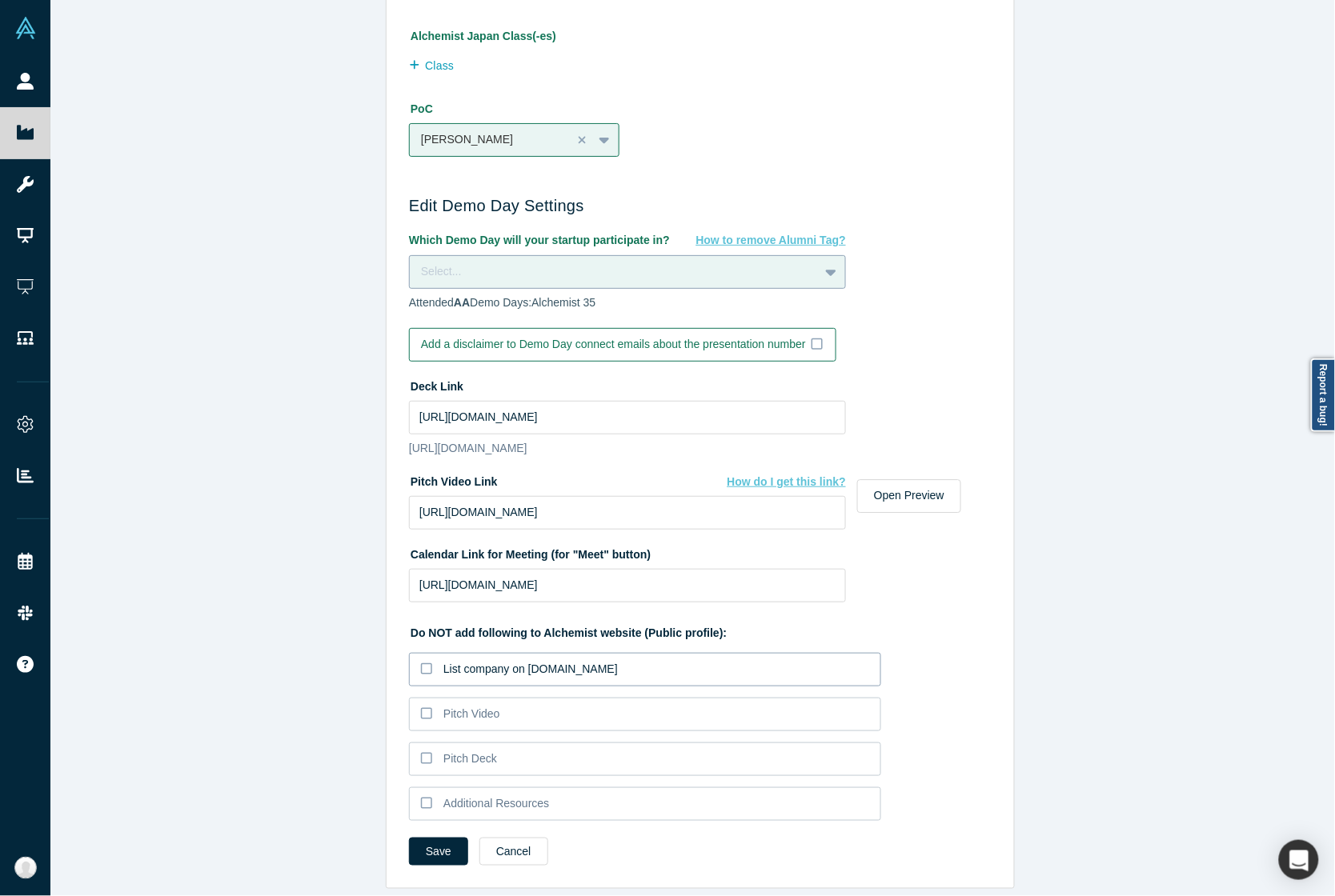
scroll to position [1164, 0]
click at [436, 838] on button "Save" at bounding box center [439, 852] width 59 height 28
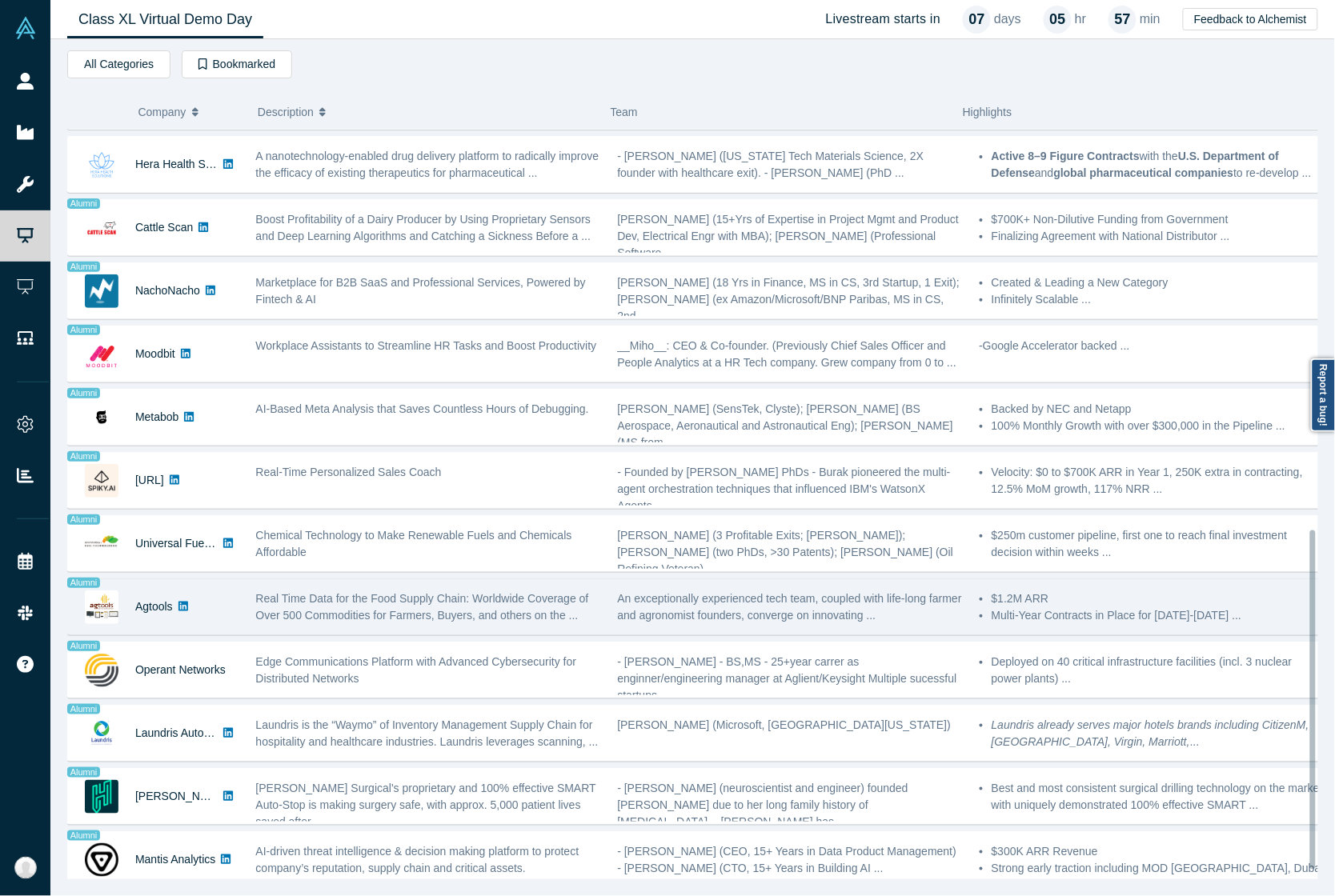
scroll to position [903, 0]
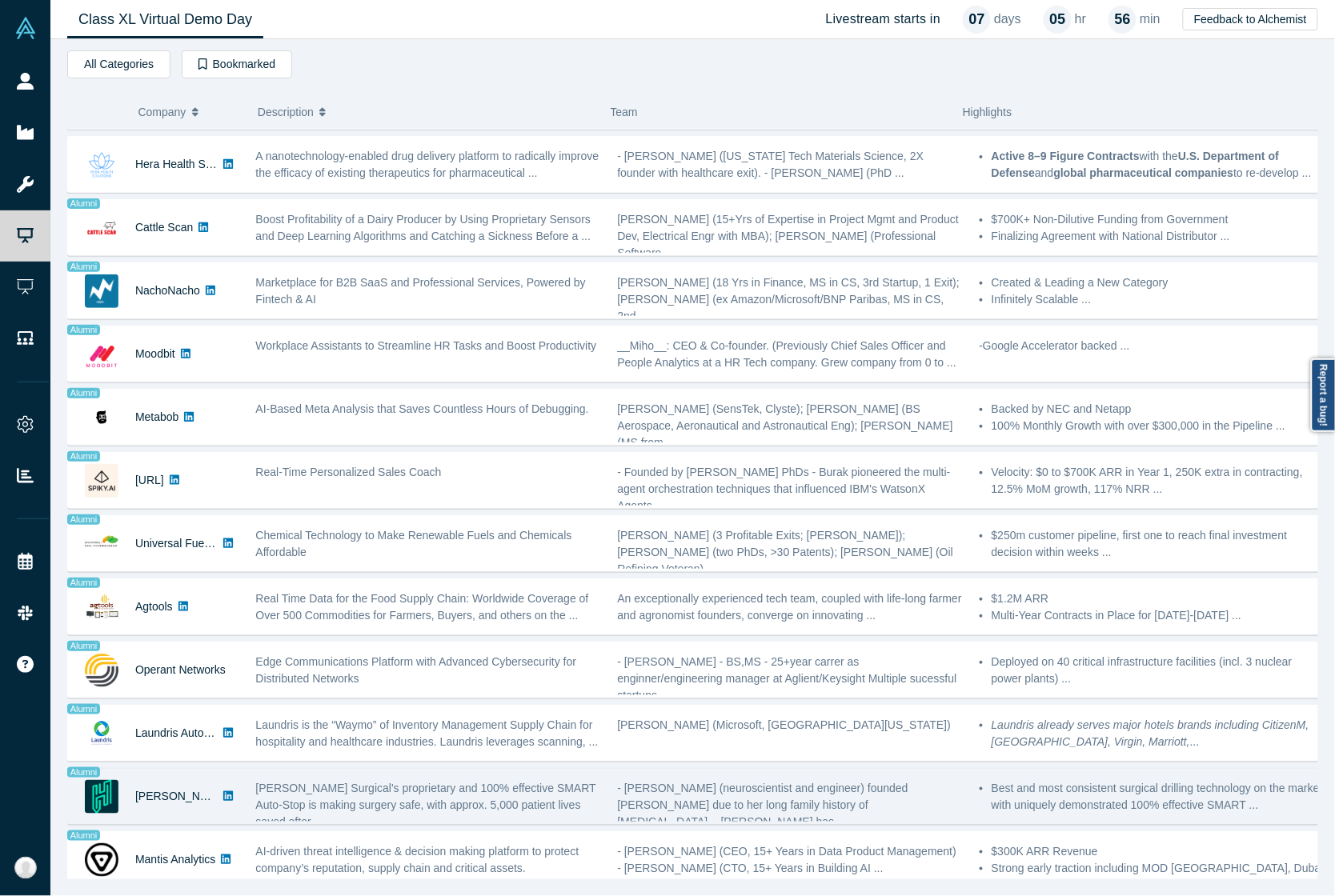
click at [591, 781] on span "[PERSON_NAME] Surgical's proprietary and 100% effective SMART Auto-Stop is maki…" at bounding box center [426, 804] width 341 height 47
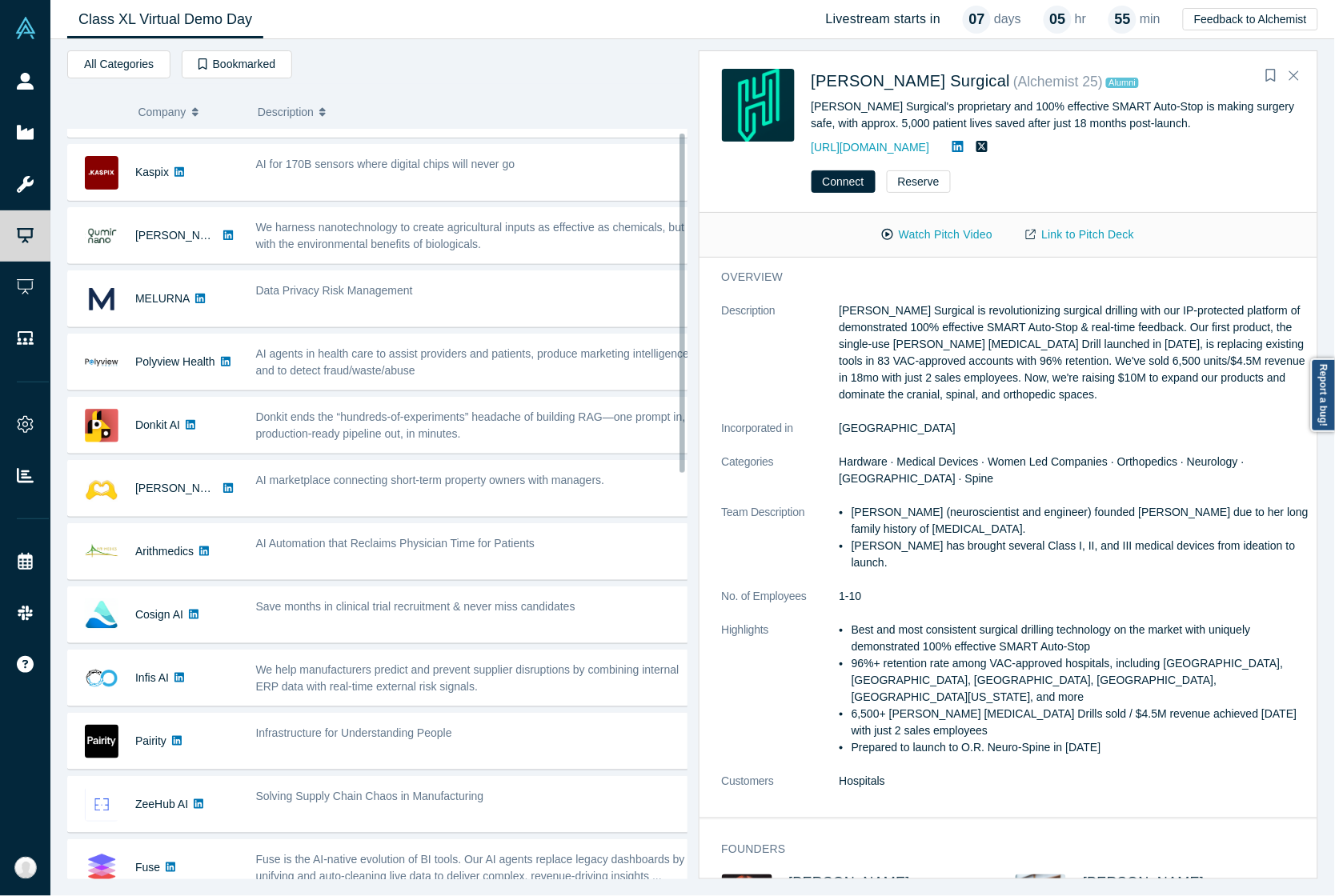
scroll to position [0, 0]
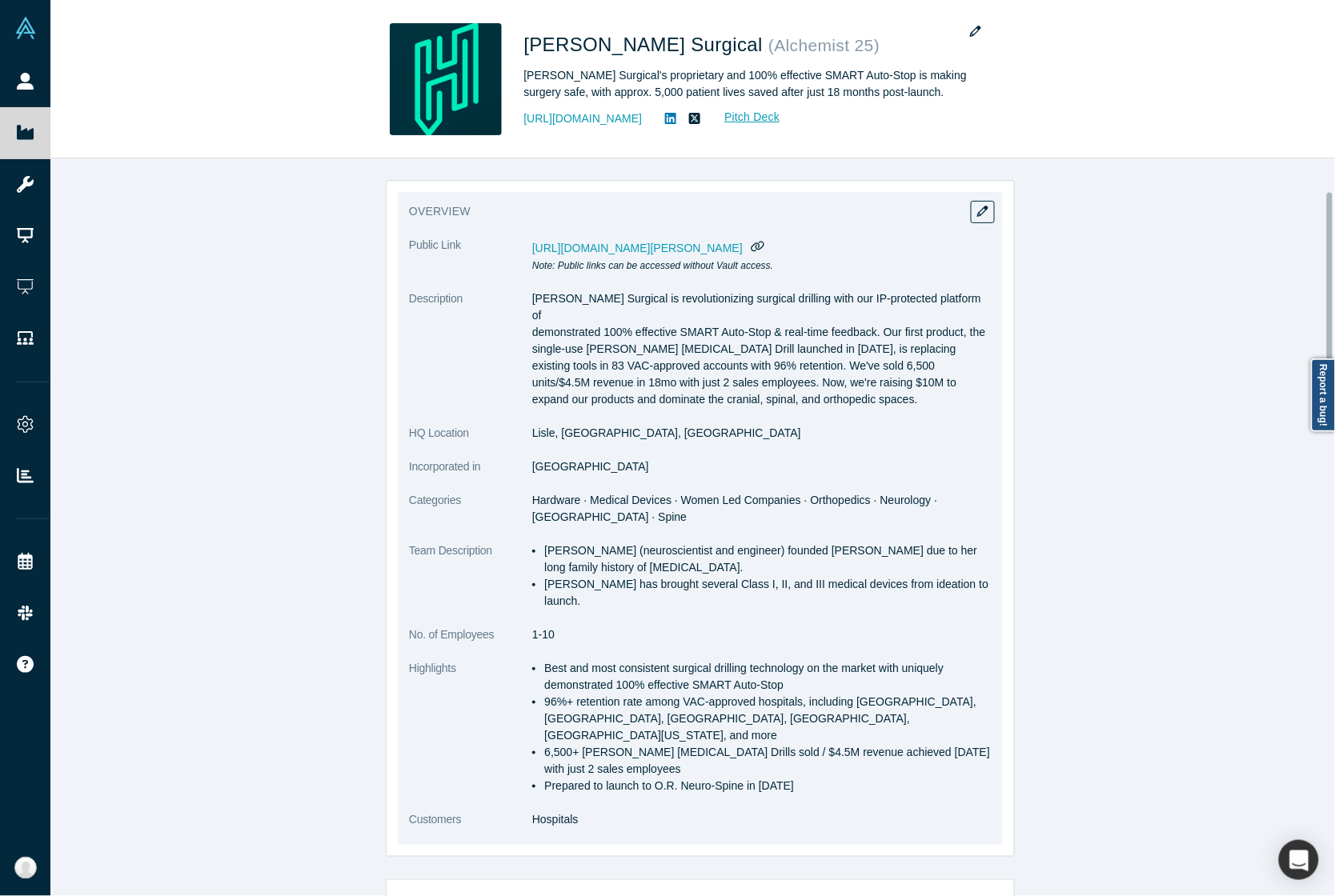
scroll to position [200, 0]
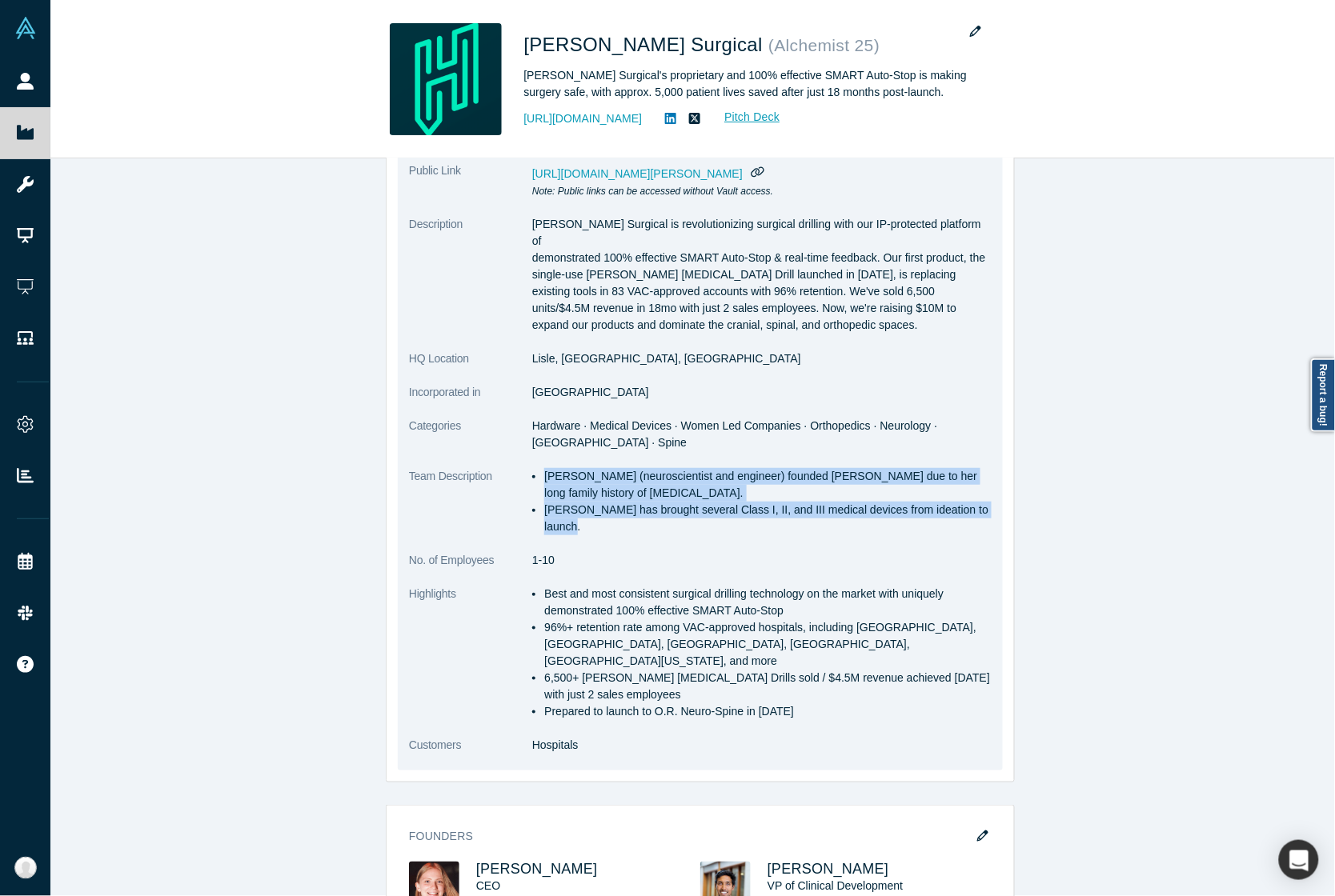
drag, startPoint x: 981, startPoint y: 493, endPoint x: 532, endPoint y: 460, distance: 450.2
click at [532, 468] on ul "[PERSON_NAME] (neuroscientist and engineer) founded [PERSON_NAME] due to her lo…" at bounding box center [761, 502] width 459 height 67
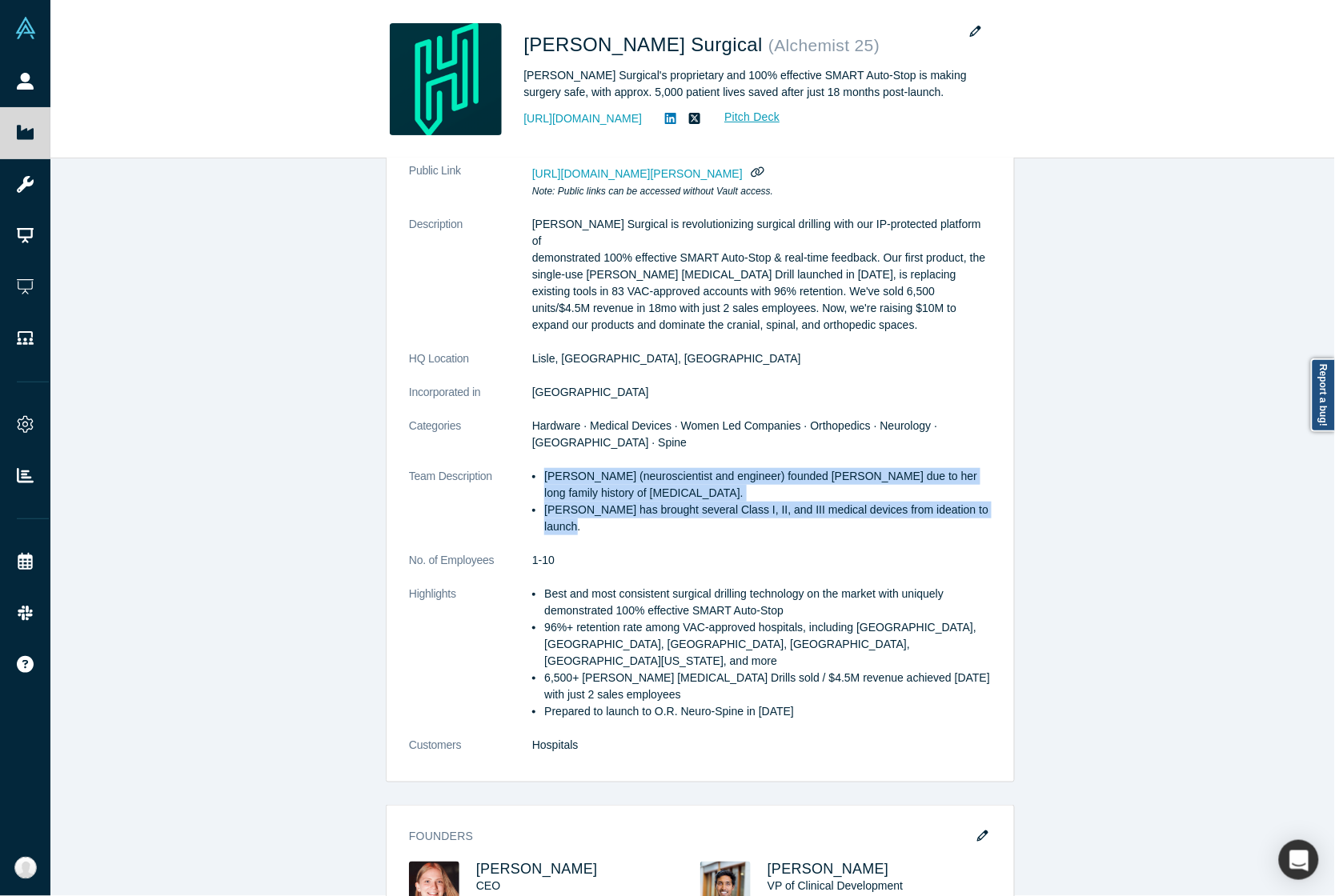
copy ul "[PERSON_NAME] (neuroscientist and engineer) founded [PERSON_NAME] due to her lo…"
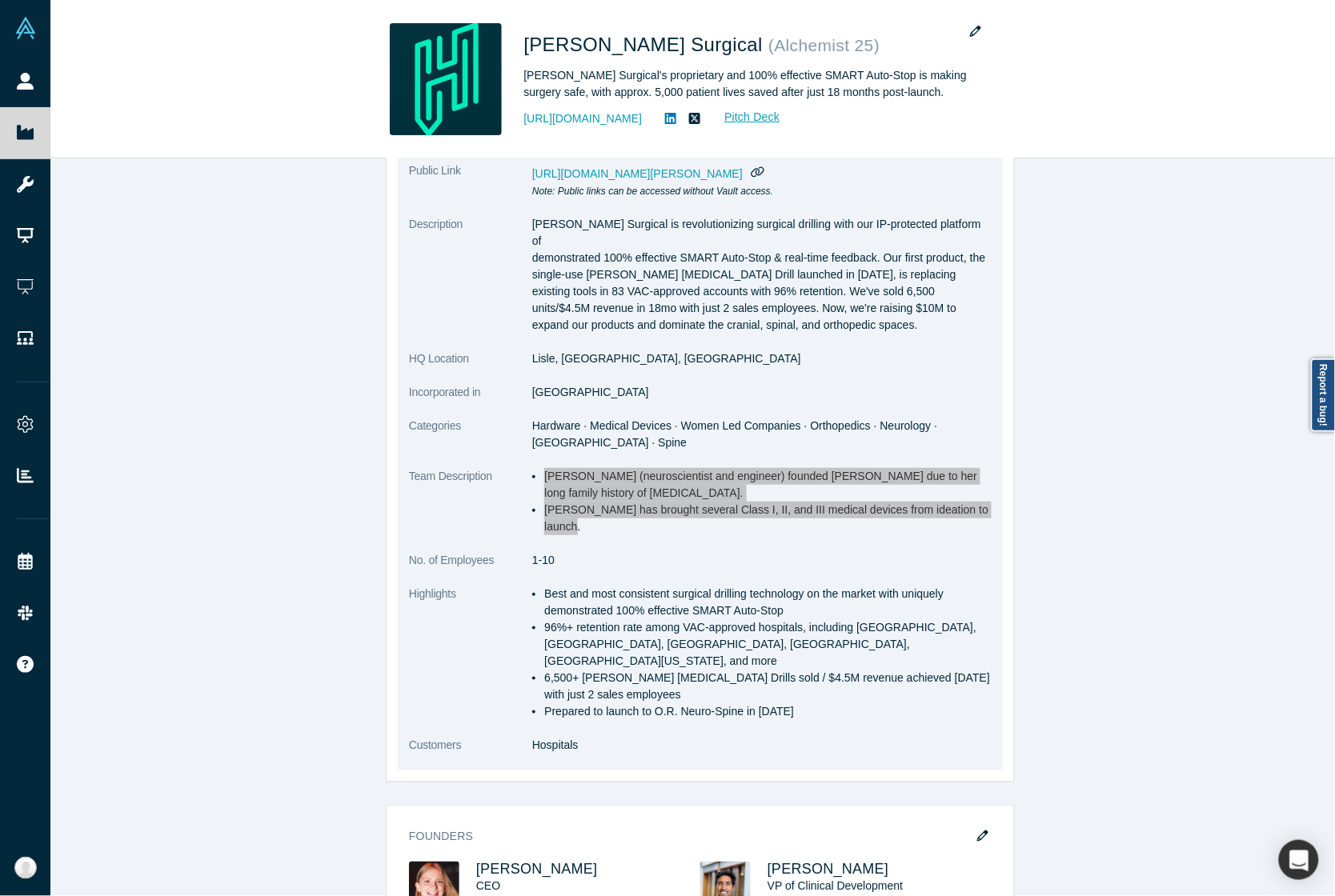
scroll to position [100, 0]
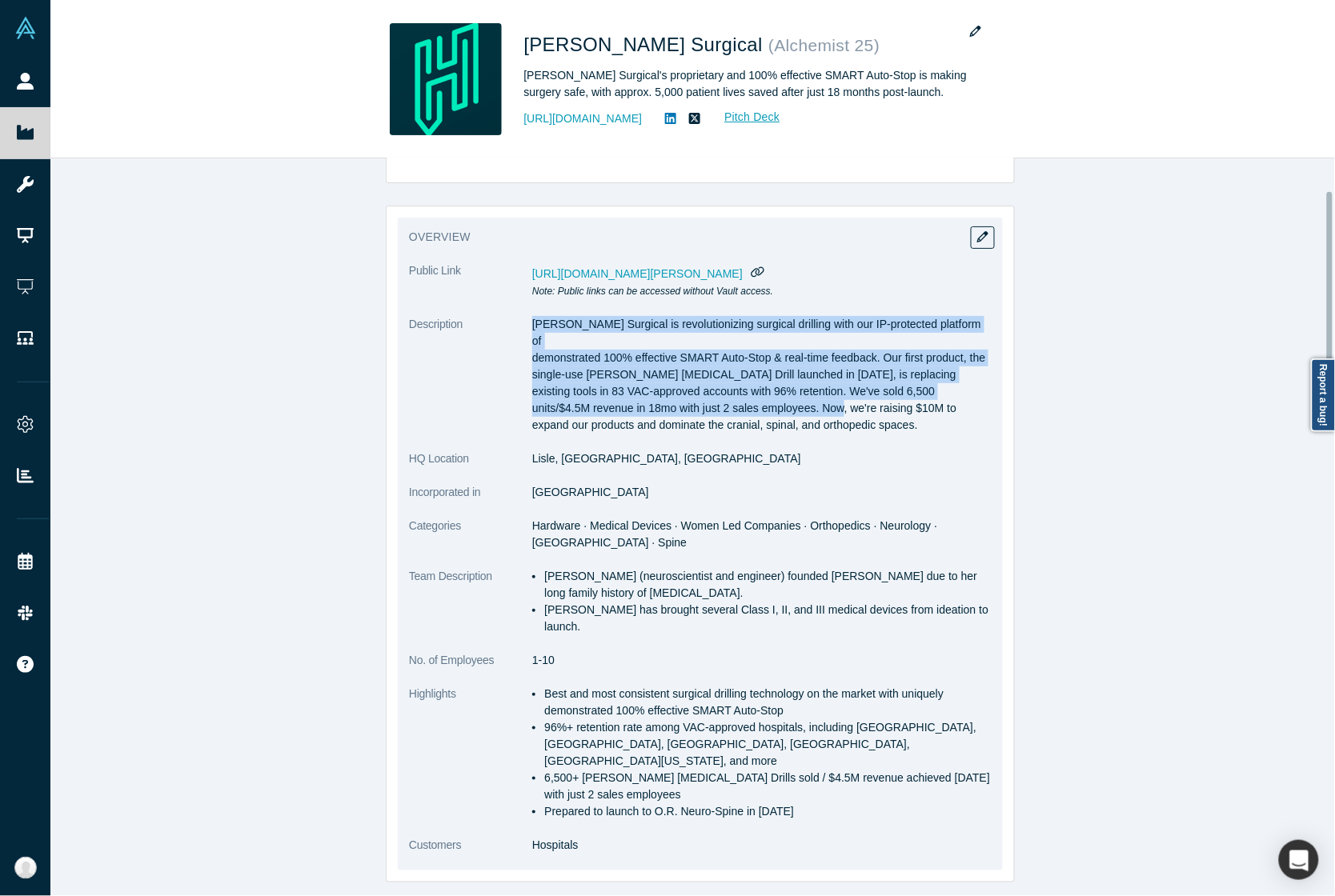
drag, startPoint x: 702, startPoint y: 400, endPoint x: 521, endPoint y: 329, distance: 194.4
click at [521, 329] on dl "Public Link https://vault.alchemistaccelerator.com/companies/public/hubly-surgi…" at bounding box center [701, 566] width 583 height 608
click at [661, 375] on p "Hubly Surgical is revolutionizing surgical drilling with our IP-protected platf…" at bounding box center [761, 375] width 459 height 118
drag, startPoint x: 706, startPoint y: 410, endPoint x: 519, endPoint y: 328, distance: 204.2
click at [519, 328] on dl "Public Link https://vault.alchemistaccelerator.com/companies/public/hubly-surgi…" at bounding box center [701, 566] width 583 height 608
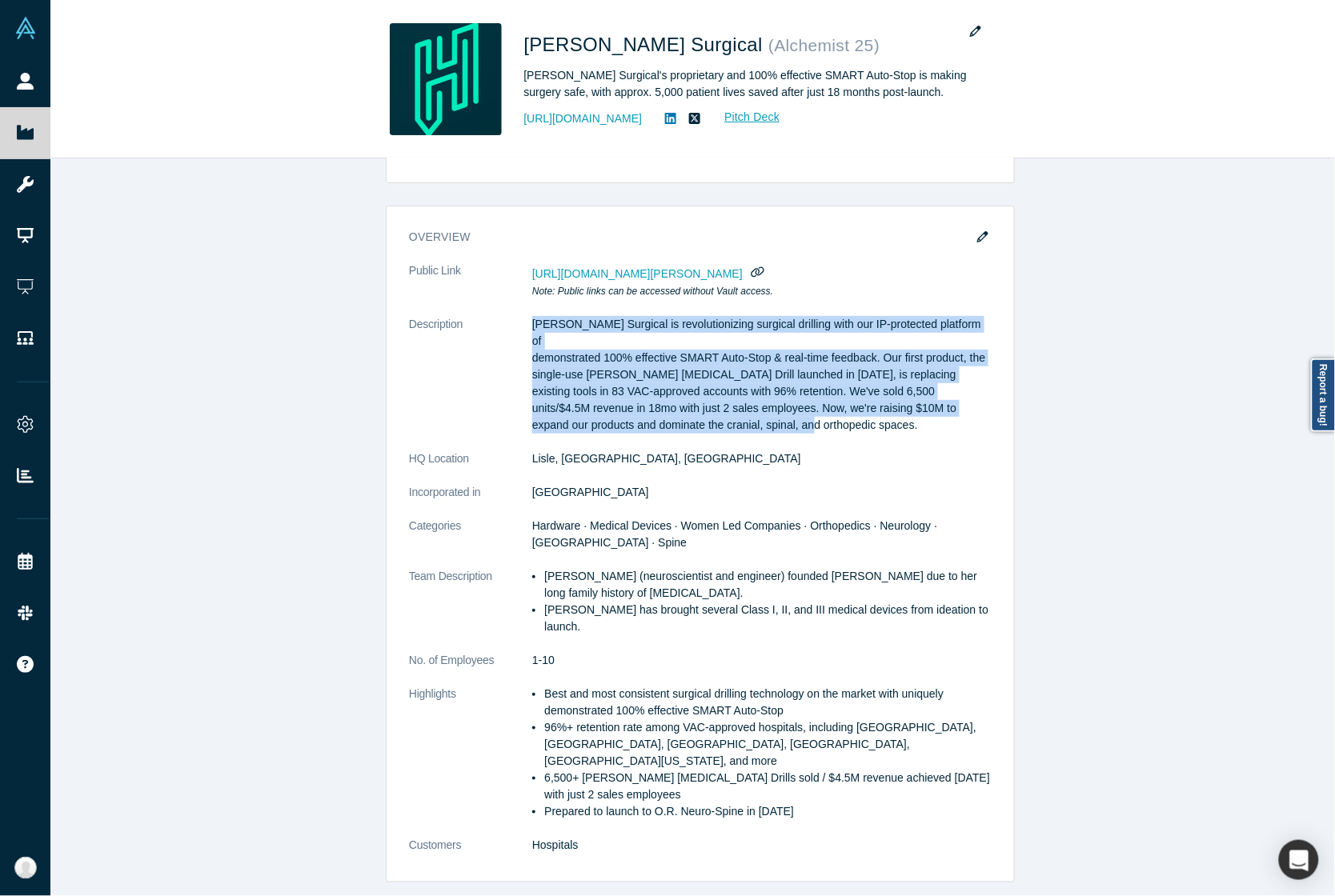
copy dl "Hubly Surgical is revolutionizing surgical drilling with our IP-protected platf…"
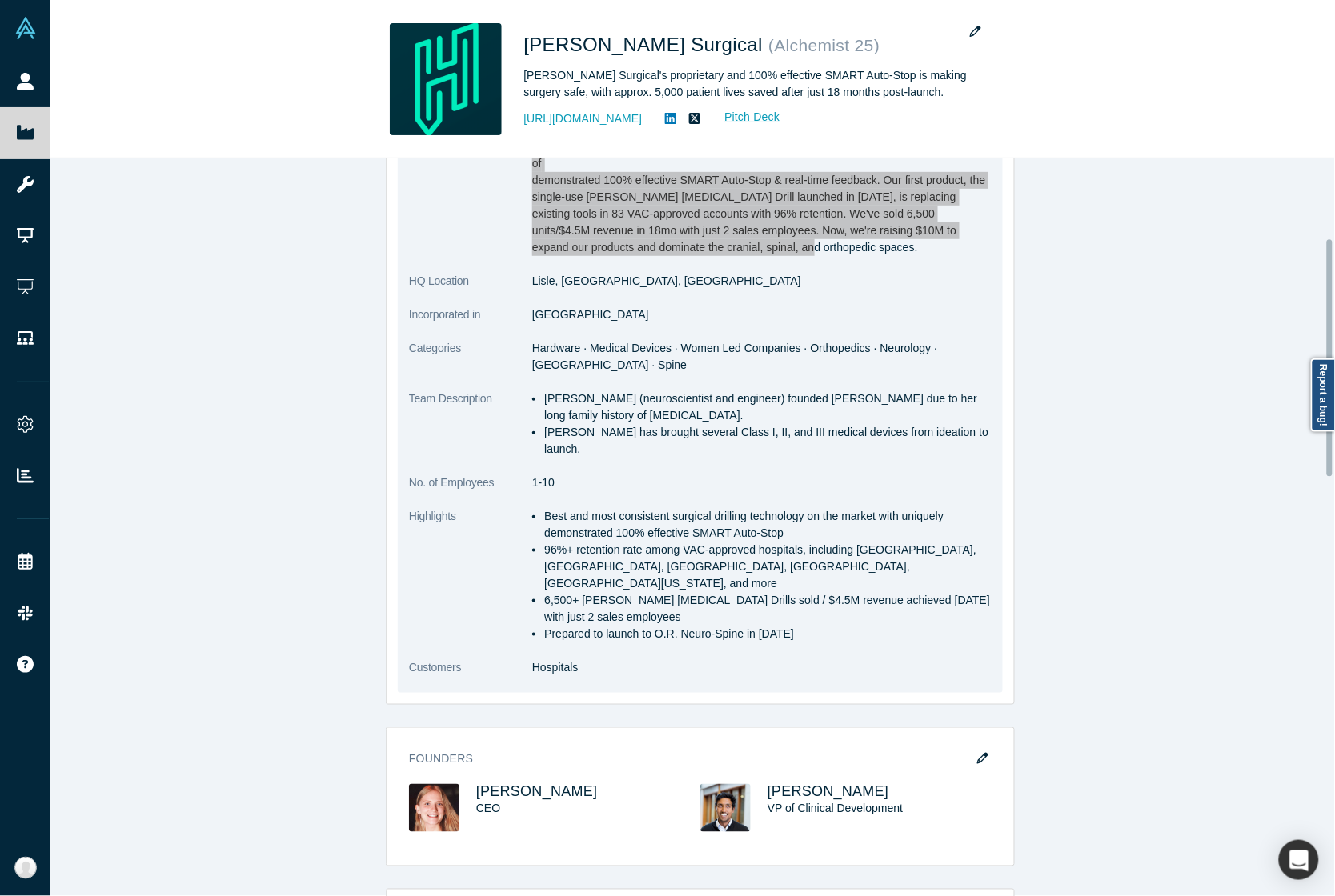
scroll to position [300, 0]
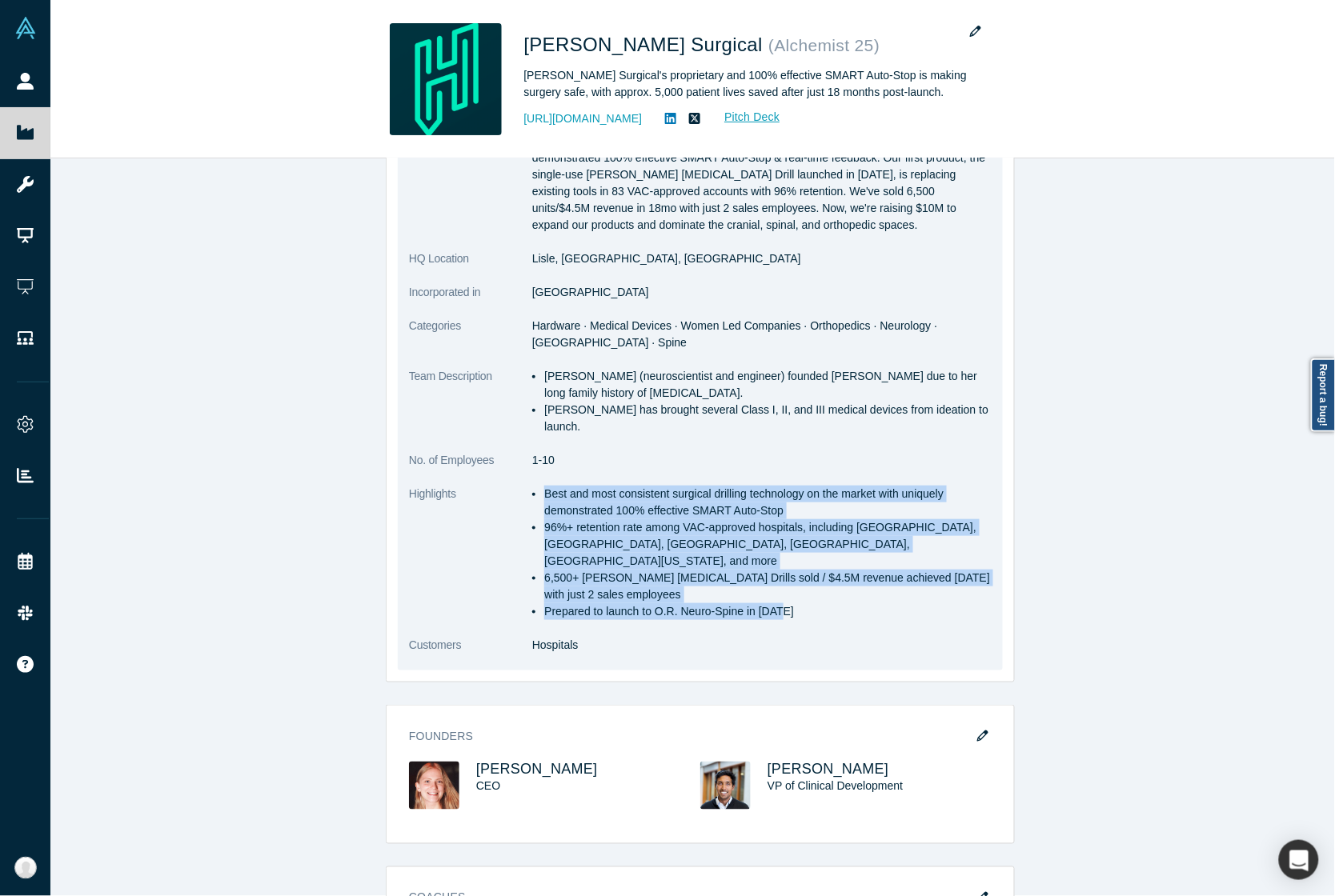
drag, startPoint x: 790, startPoint y: 564, endPoint x: 530, endPoint y: 460, distance: 280.0
click at [532, 485] on ul "Best and most consistent surgical drilling technology on the market with unique…" at bounding box center [761, 552] width 459 height 134
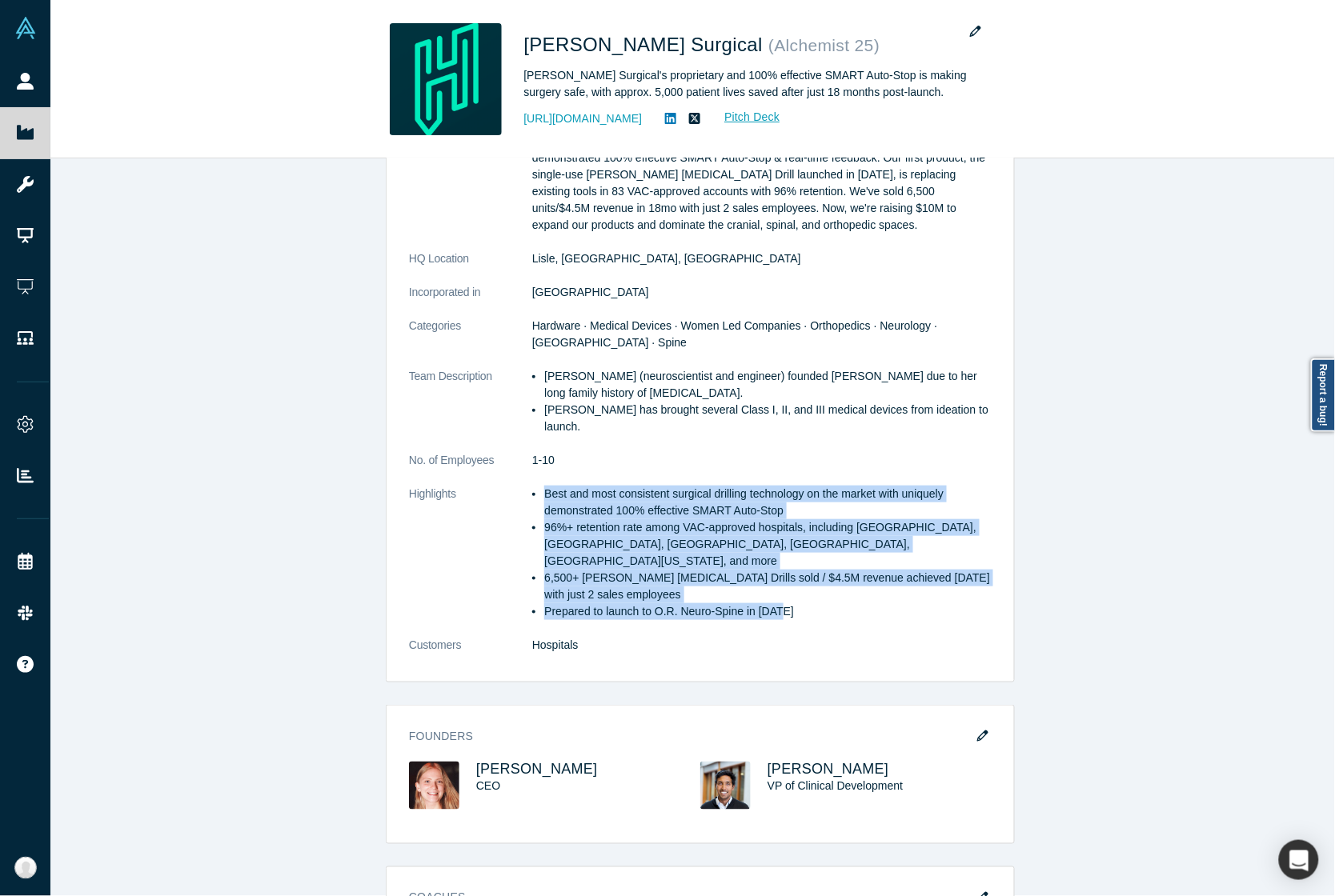
copy ul "Best and most consistent surgical drilling technology on the market with unique…"
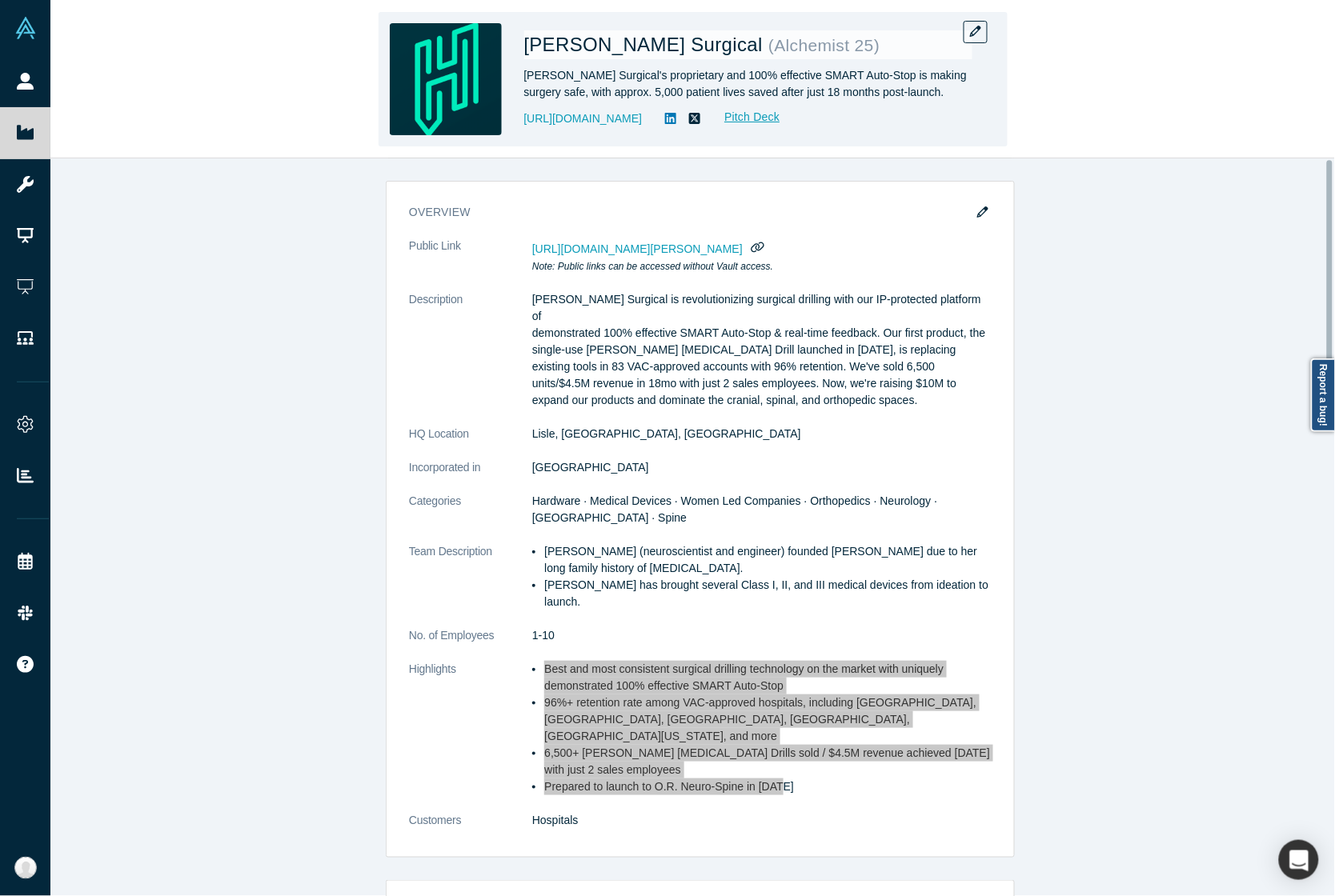
scroll to position [0, 0]
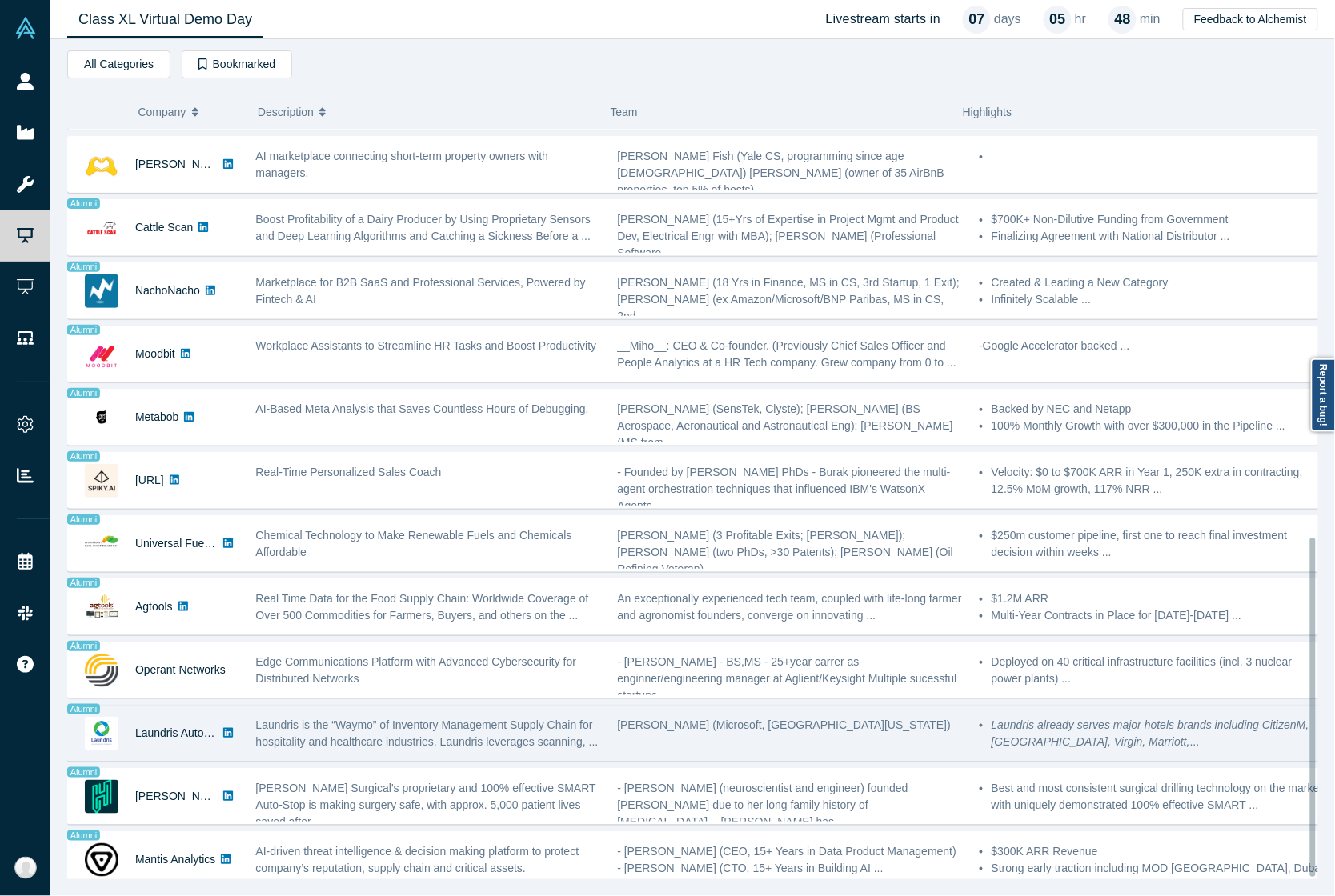
scroll to position [903, 0]
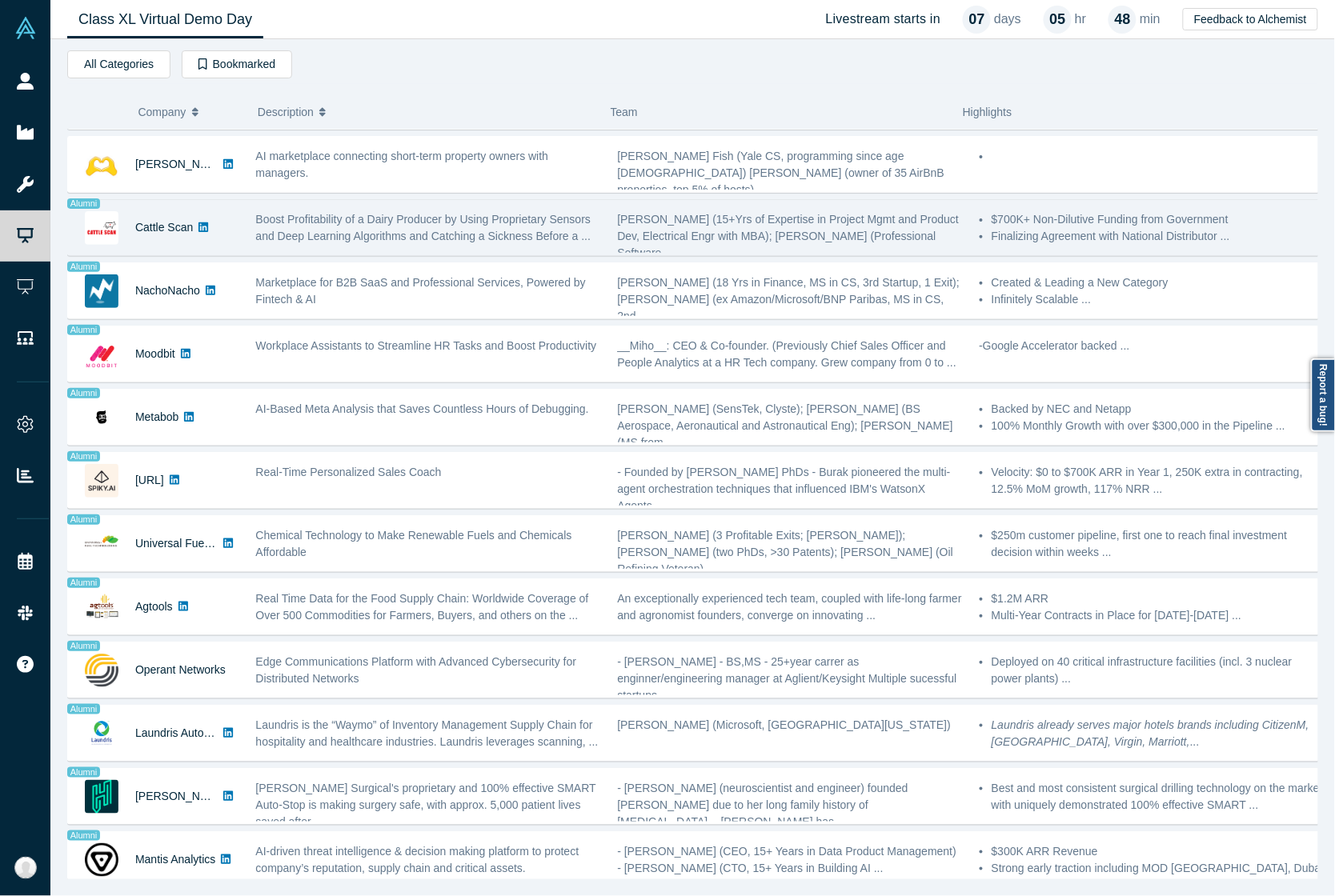
drag, startPoint x: 166, startPoint y: 200, endPoint x: 358, endPoint y: 206, distance: 192.1
click at [353, 211] on div "Boost Profitability of a Dairy Producer by Using Proprietary Sensors and Deep L…" at bounding box center [428, 227] width 345 height 34
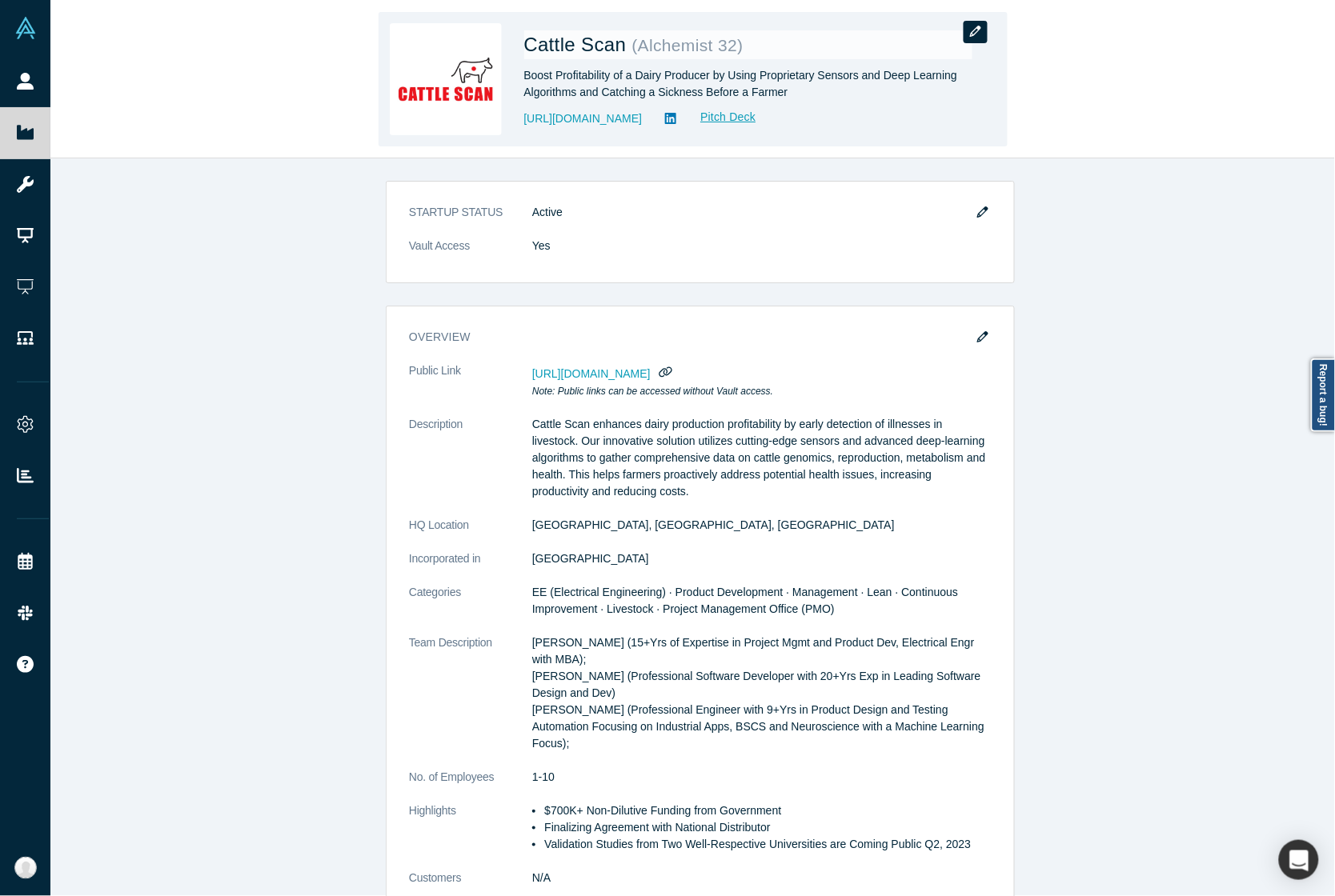
click at [976, 29] on icon "button" at bounding box center [976, 31] width 11 height 11
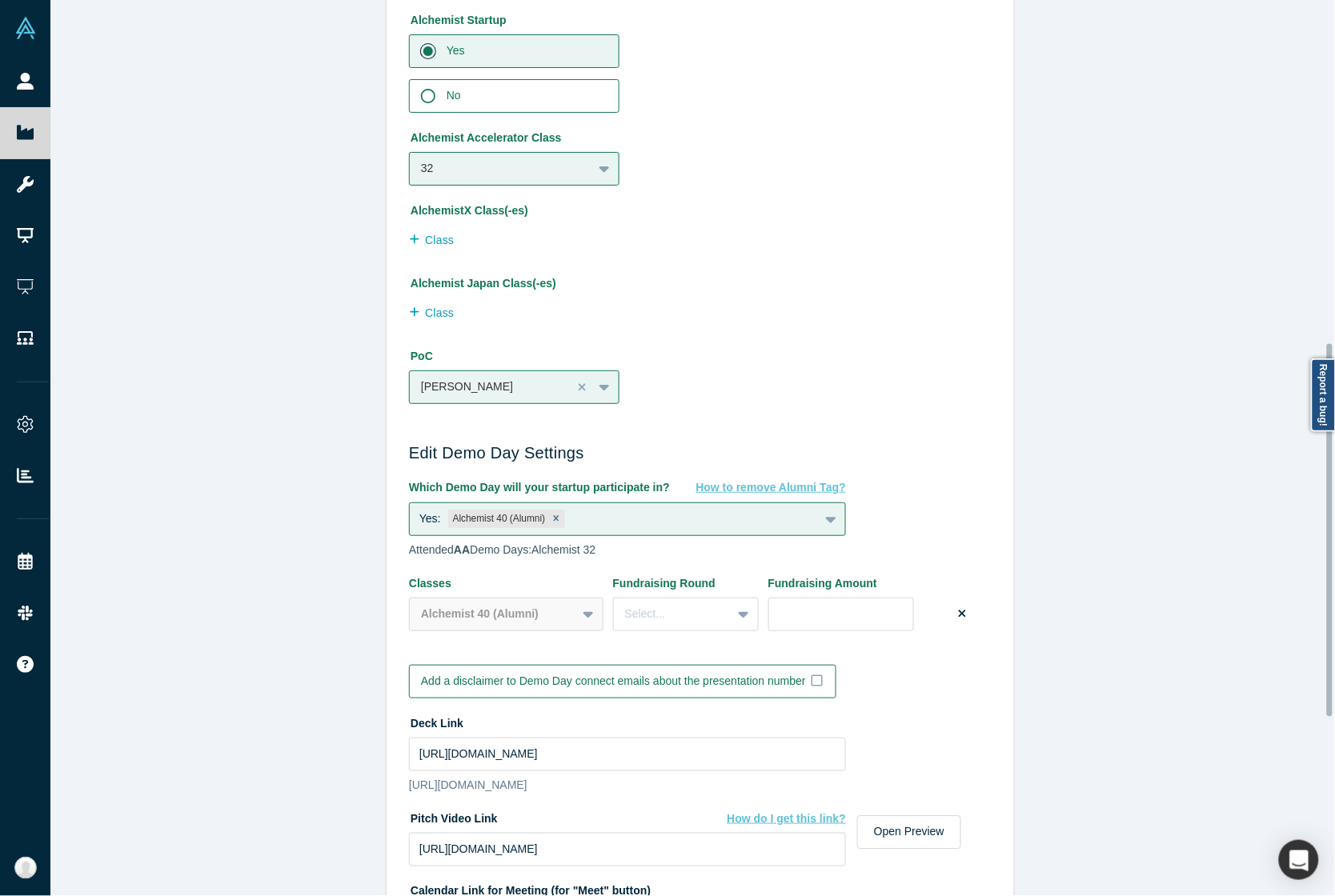
scroll to position [1000, 0]
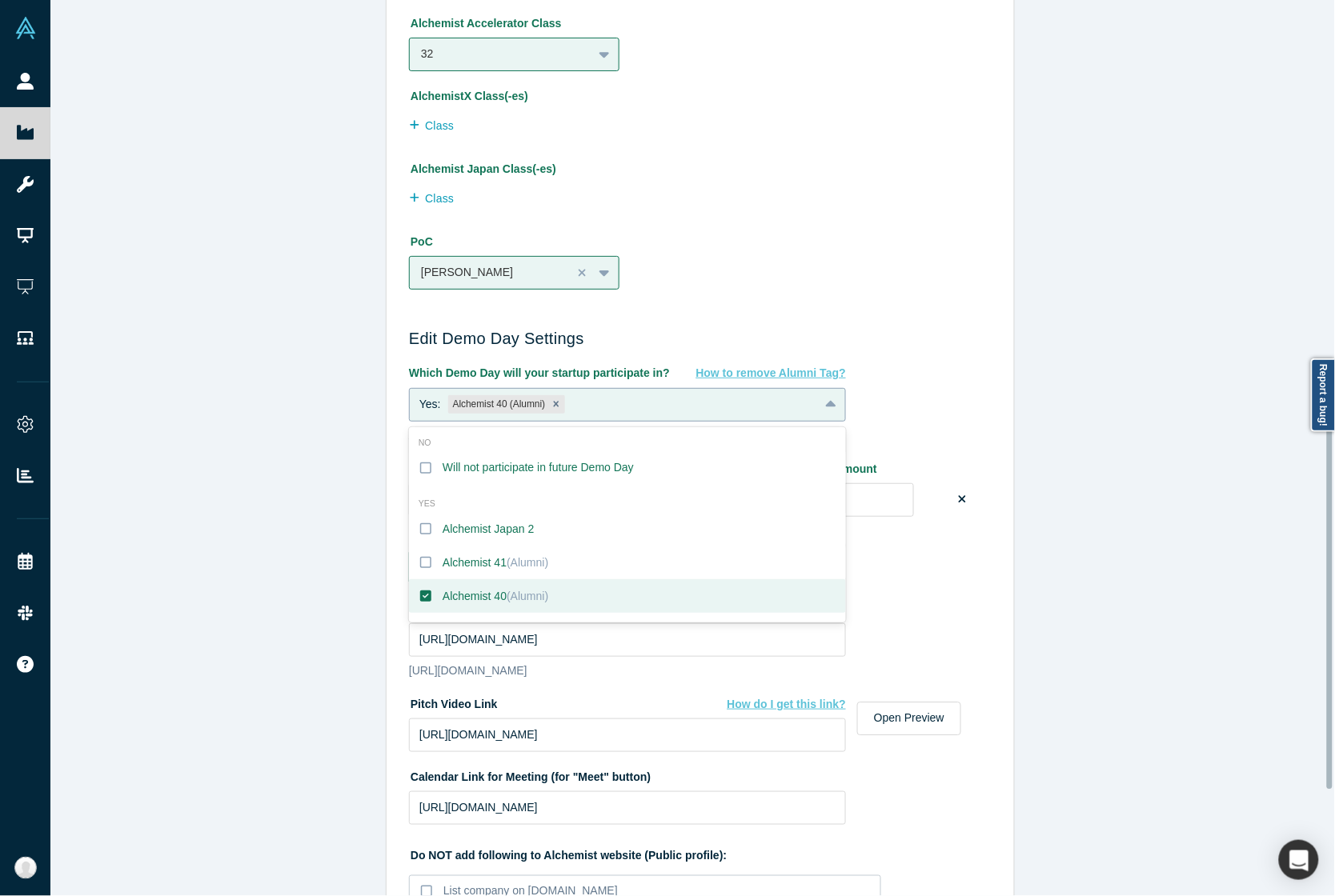
click at [691, 405] on div "Yes: Alchemist 40 (Alumni)" at bounding box center [615, 404] width 409 height 25
click at [485, 588] on div "Alchemist 40 (Alumni)" at bounding box center [495, 597] width 106 height 17
click at [0, 0] on input "Alchemist 40 (Alumni)" at bounding box center [0, 0] width 0 height 0
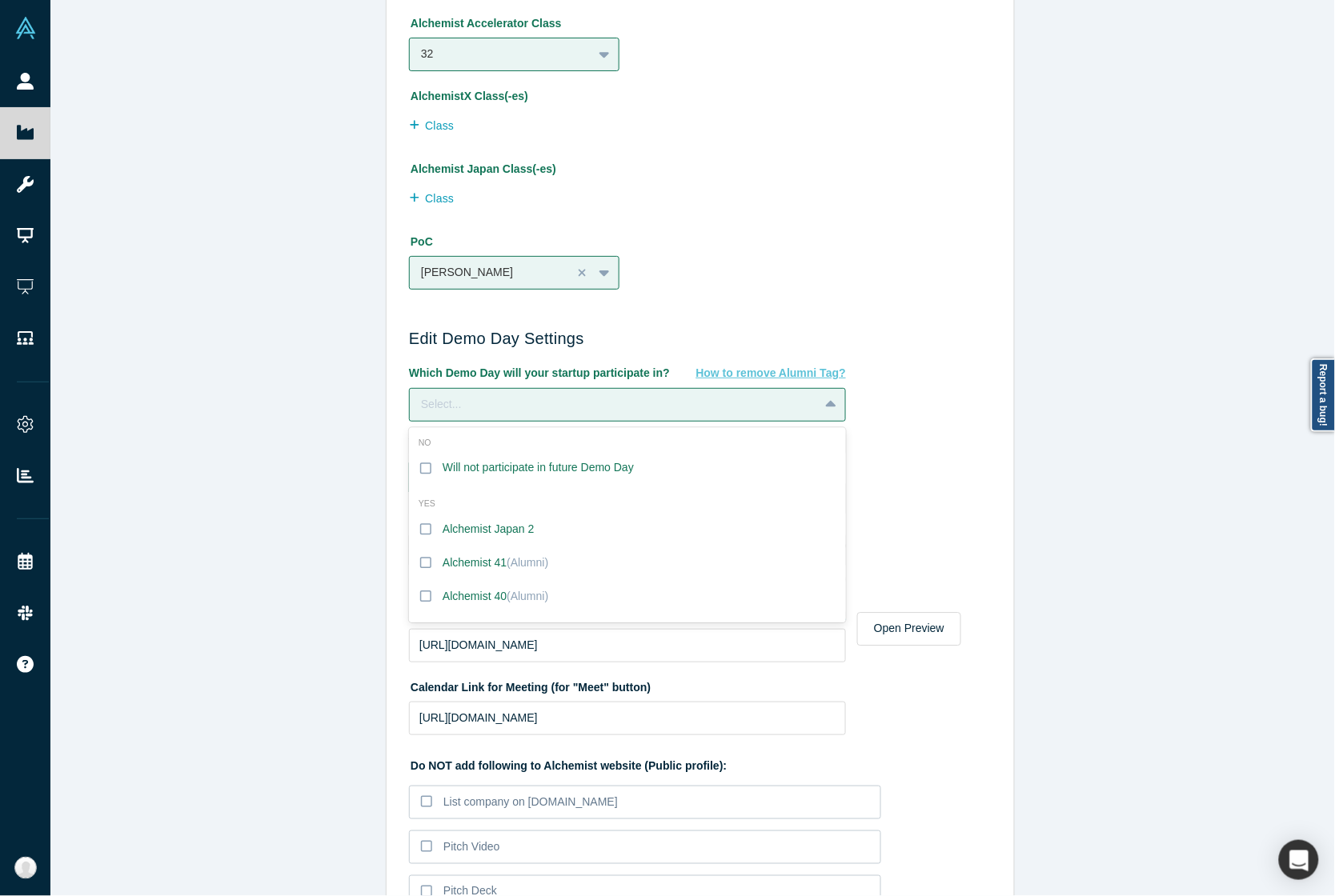
click at [317, 583] on div "Edit Company Profile * Name Cattle Scan Name cannot contain emoticons Your curr…" at bounding box center [701, 456] width 1300 height 912
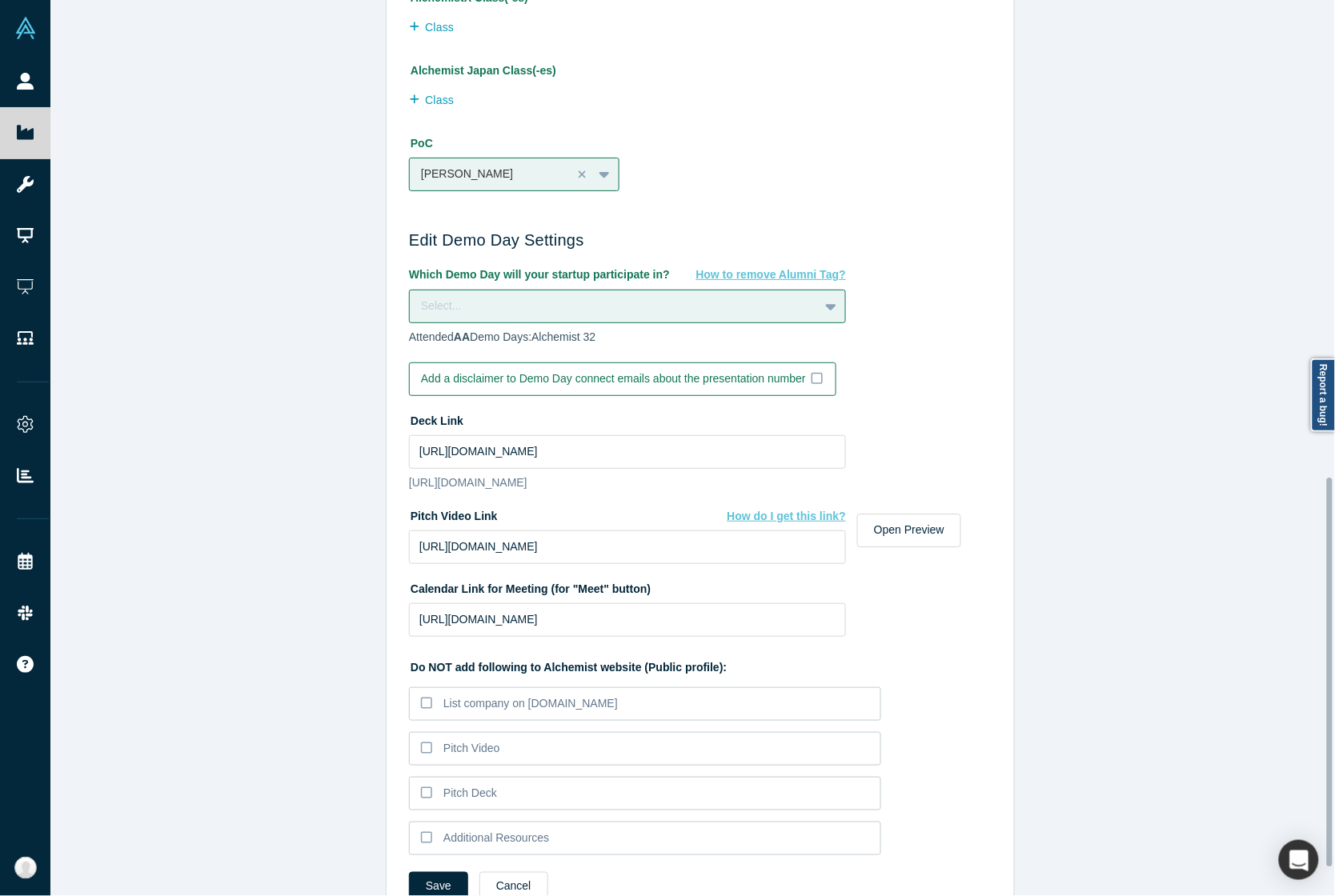
scroll to position [1100, 0]
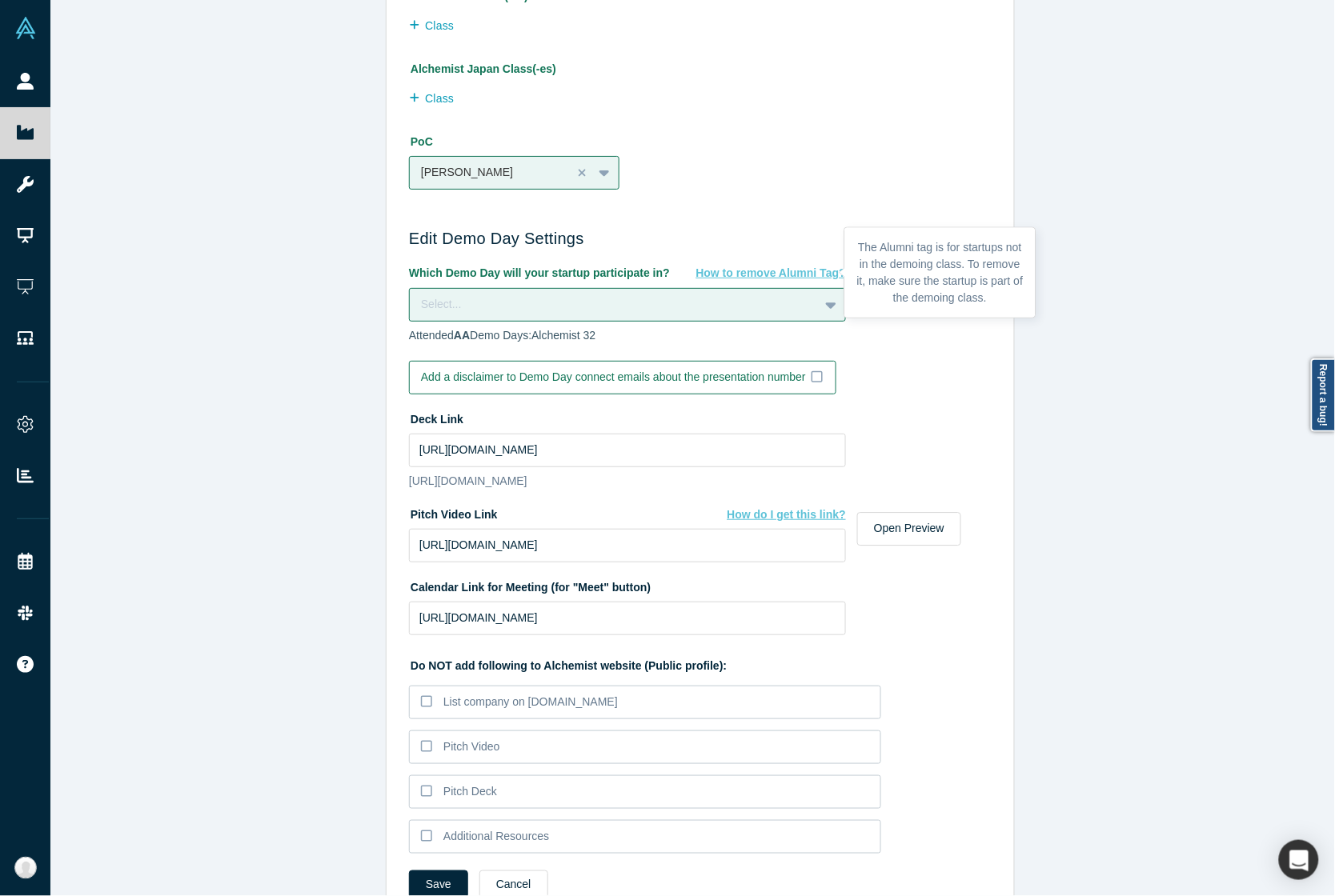
click at [763, 274] on span "How to remove Alumni Tag?" at bounding box center [771, 273] width 150 height 13
click at [712, 294] on div "Select..." at bounding box center [615, 304] width 409 height 21
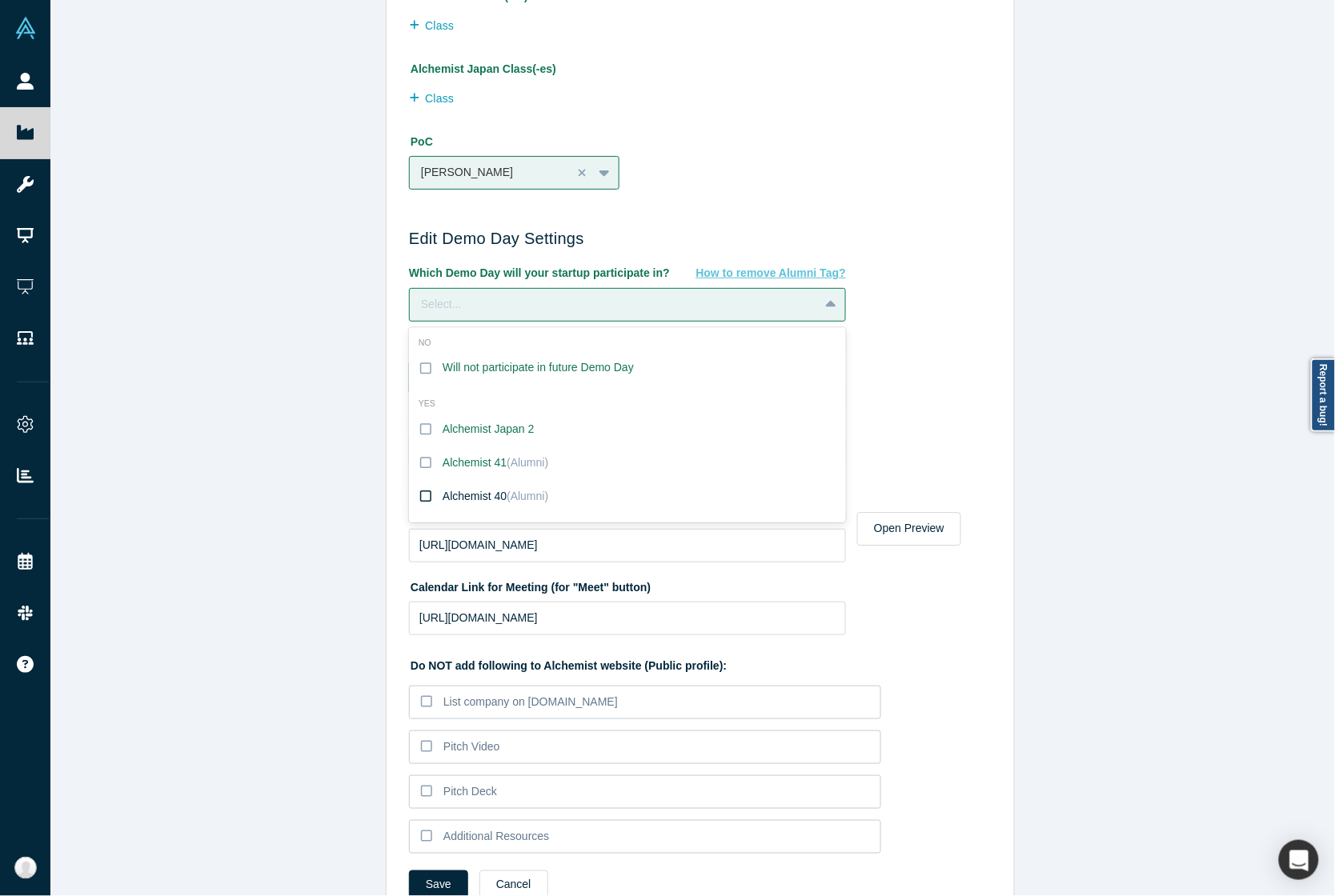
click at [444, 496] on div "Alchemist 40 (Alumni)" at bounding box center [495, 496] width 106 height 17
click at [0, 0] on input "Alchemist 40 (Alumni)" at bounding box center [0, 0] width 0 height 0
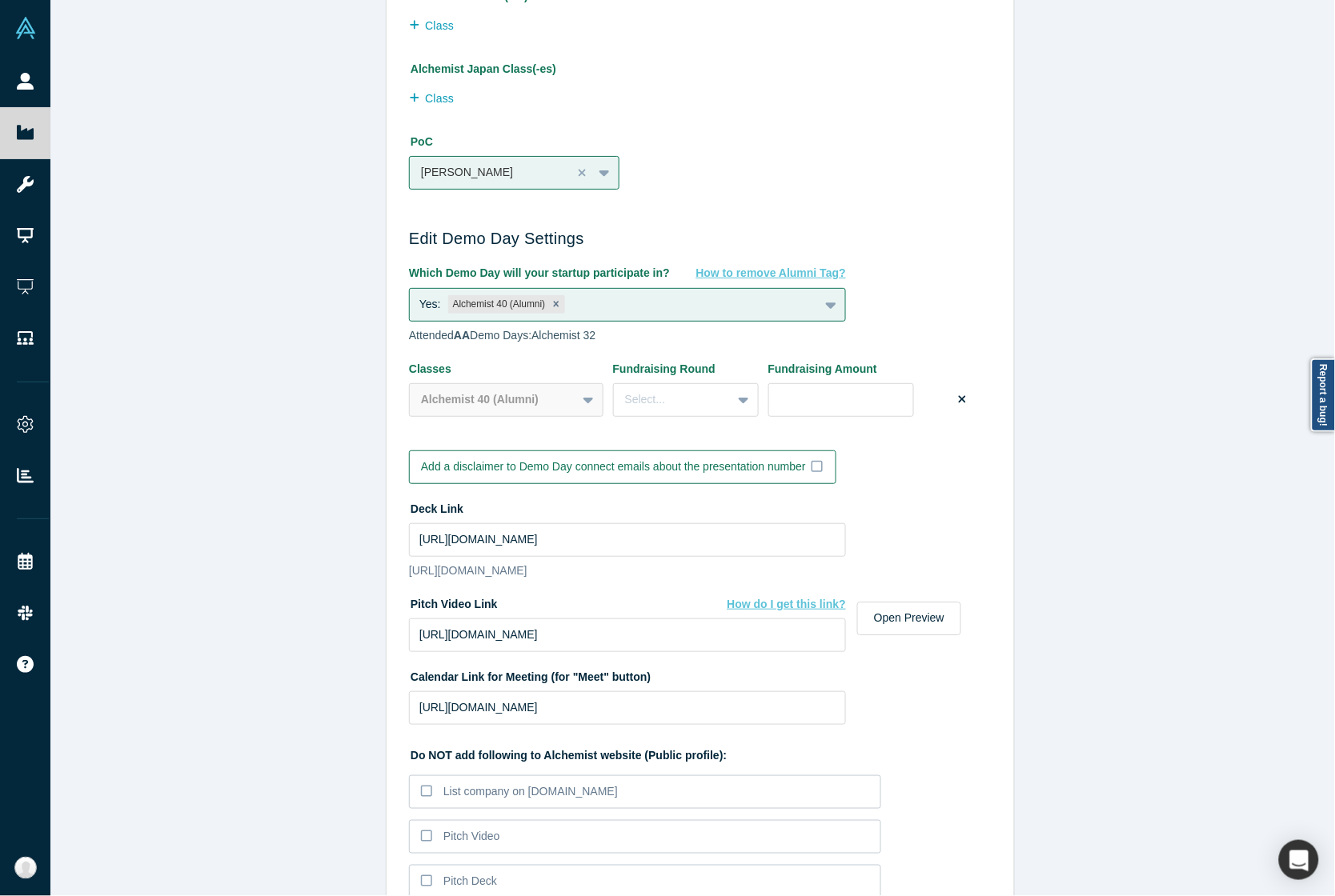
click at [320, 458] on div "Edit Company Profile * Name Cattle Scan Name cannot contain emoticons Your curr…" at bounding box center [701, 456] width 1300 height 912
click at [643, 302] on div "Yes: Alchemist 40 (Alumni)" at bounding box center [615, 304] width 409 height 25
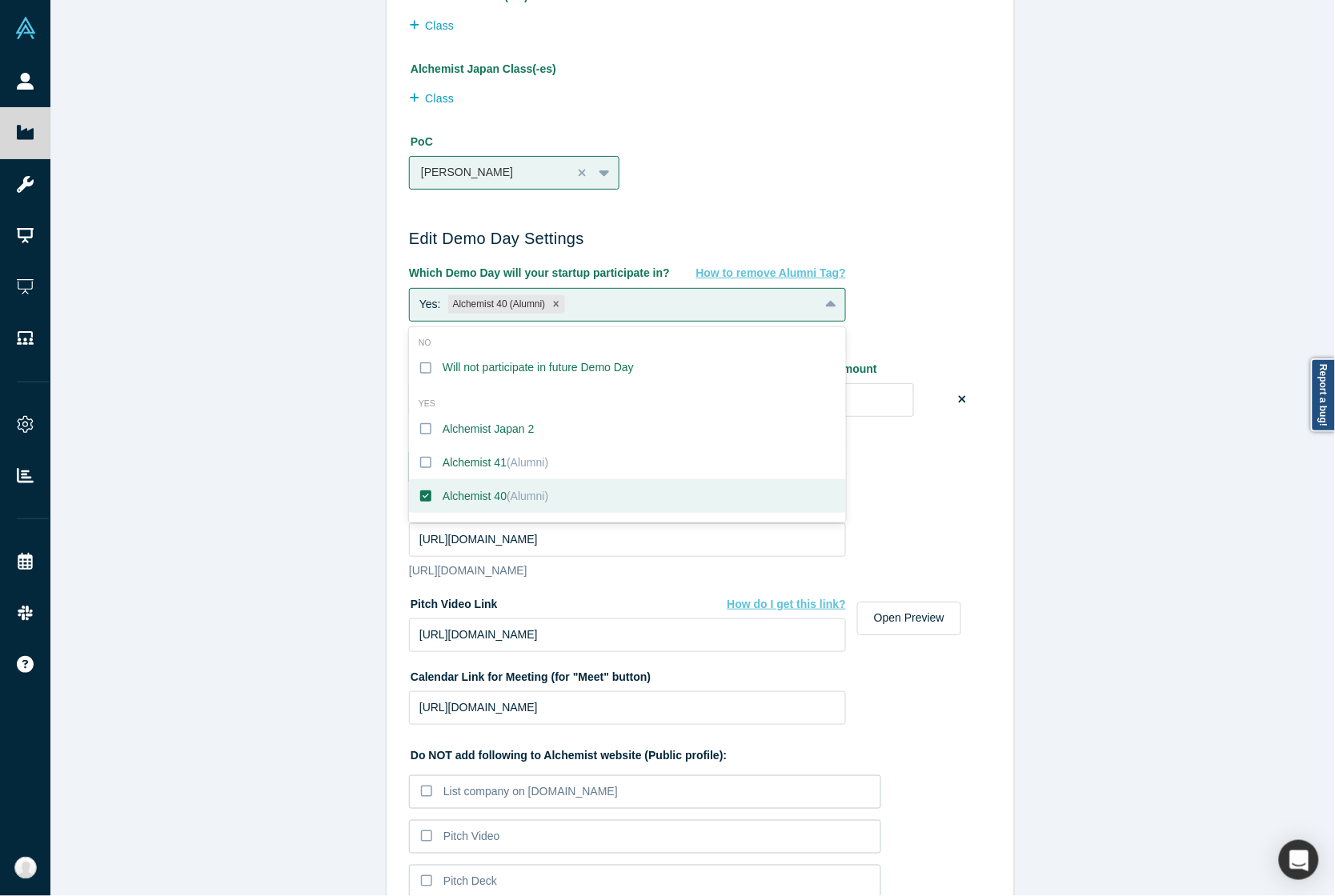
click at [497, 498] on div "Alchemist 40 (Alumni)" at bounding box center [495, 496] width 106 height 17
click at [0, 0] on input "Alchemist 40 (Alumni)" at bounding box center [0, 0] width 0 height 0
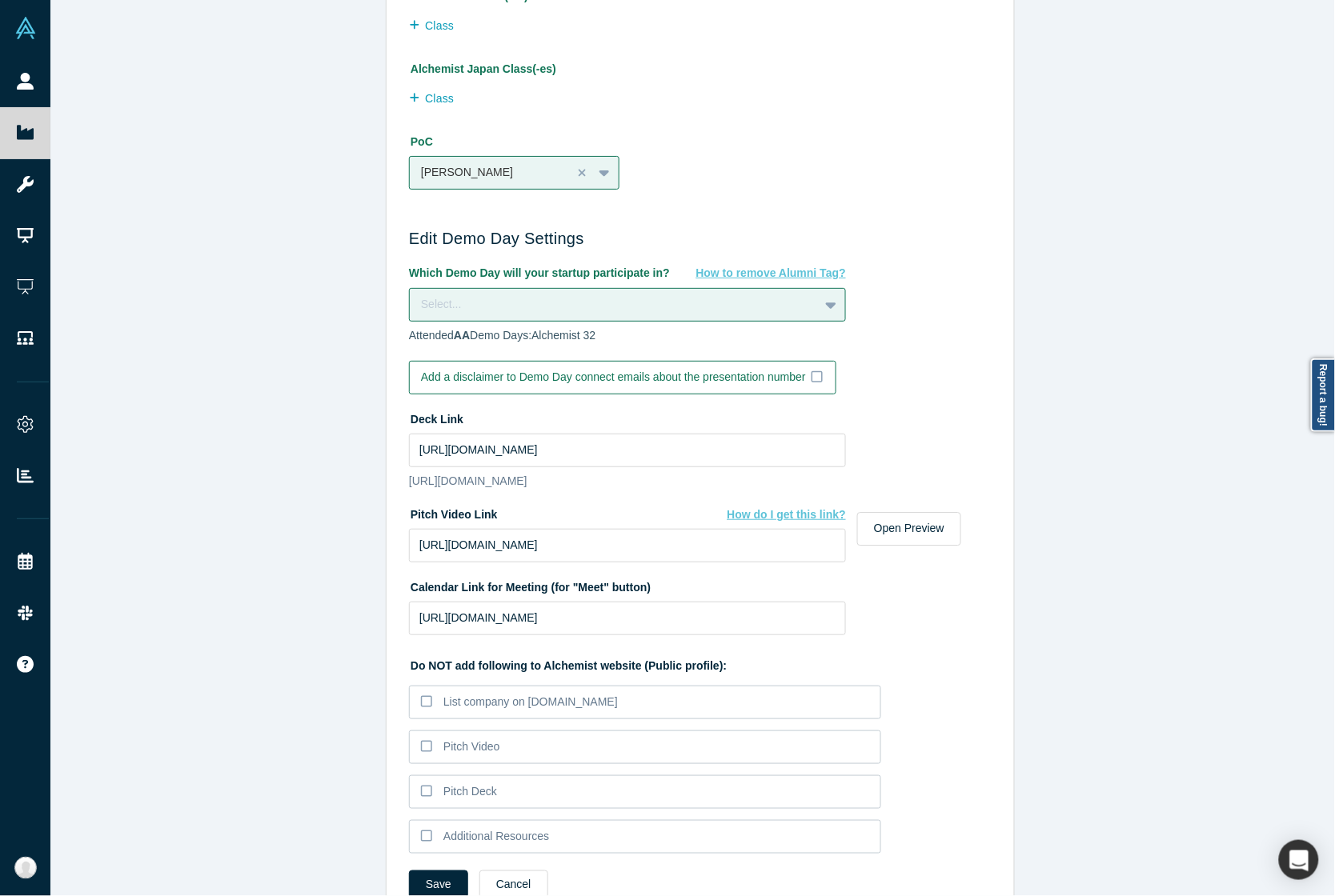
click at [213, 493] on div "Edit Company Profile * Name Cattle Scan Name cannot contain emoticons Your curr…" at bounding box center [701, 456] width 1300 height 912
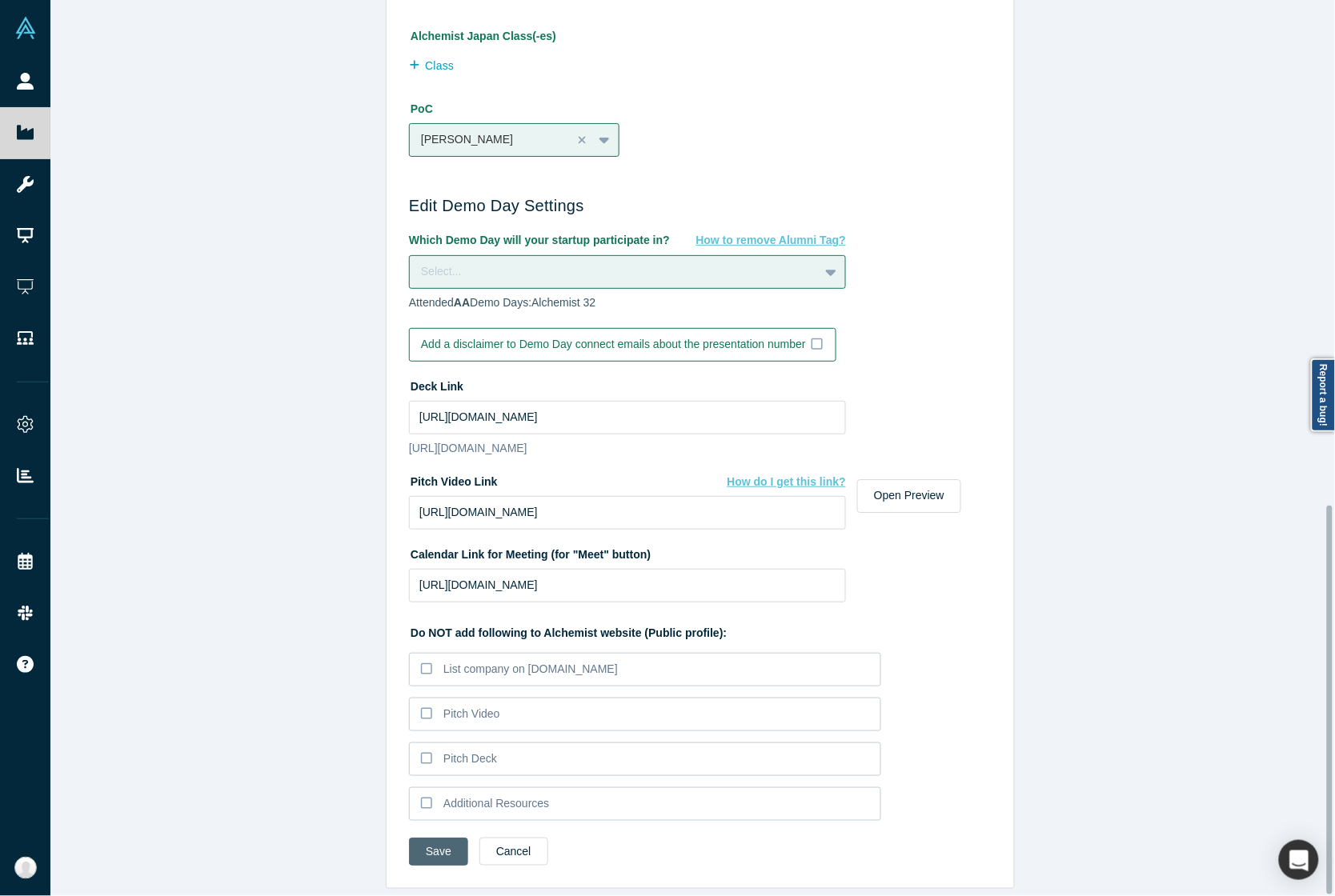
click at [425, 838] on button "Save" at bounding box center [439, 852] width 59 height 28
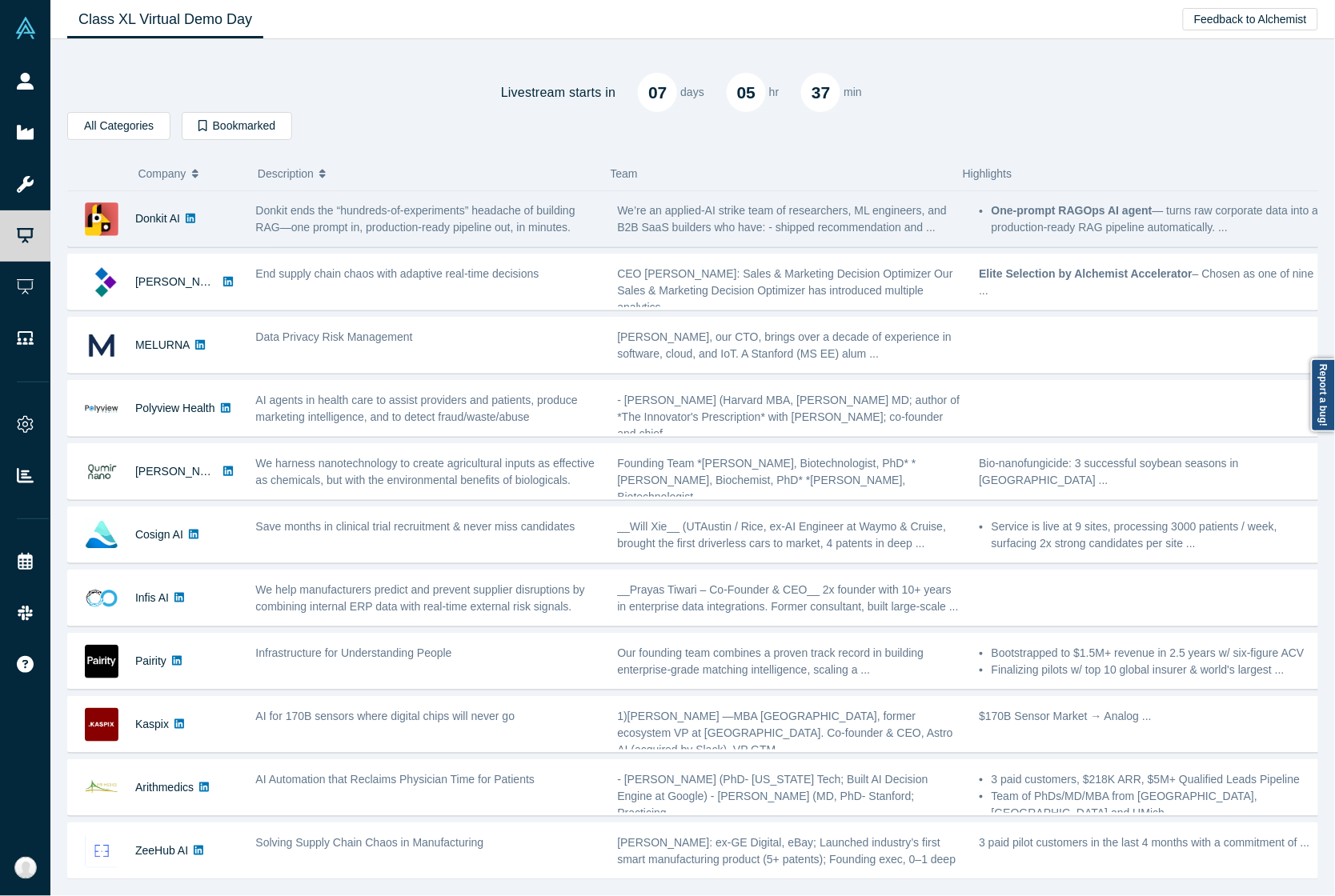
click at [373, 224] on span "Donkit ends the “hundreds-of-experiments” headache of building RAG—one prompt i…" at bounding box center [416, 218] width 319 height 29
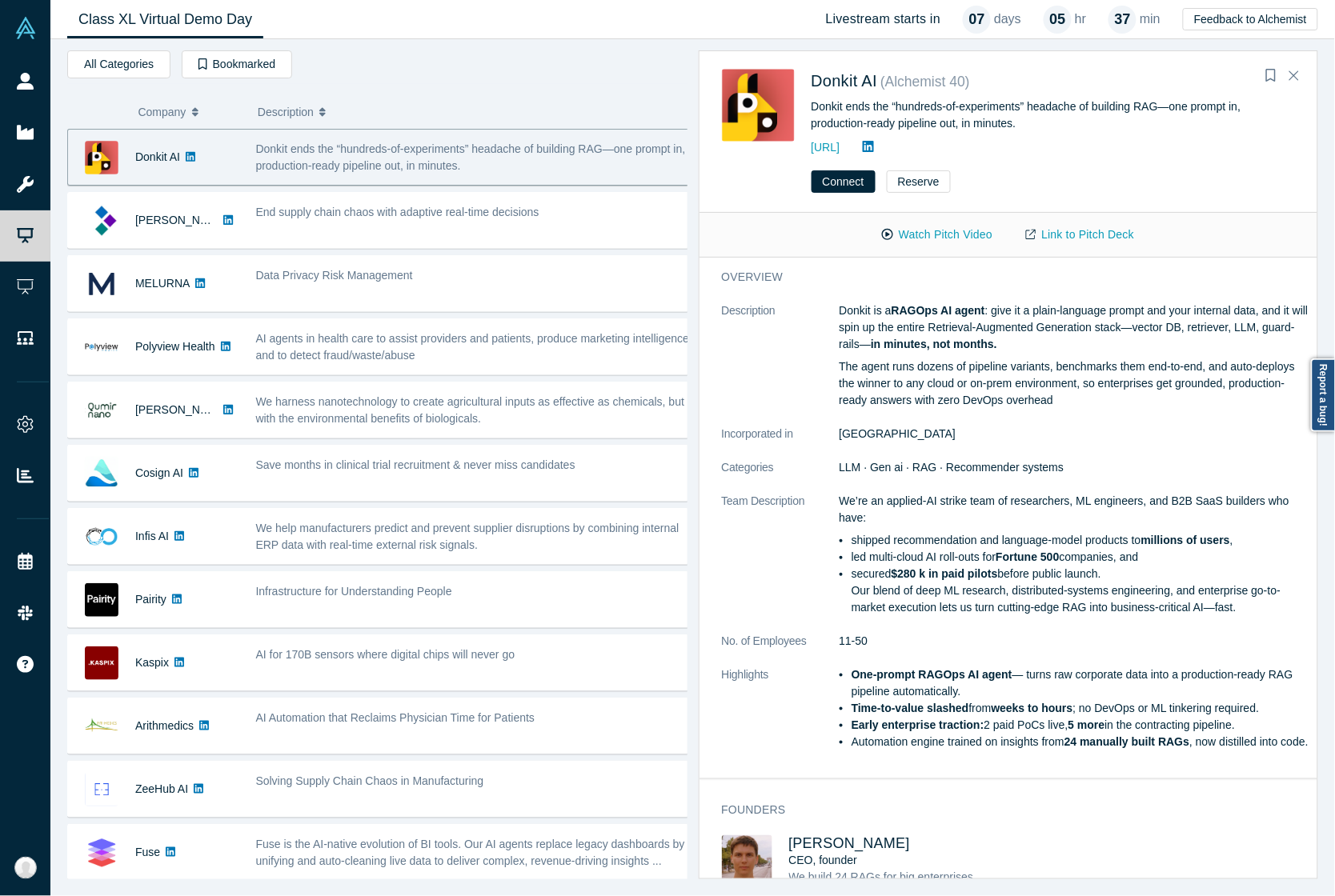
drag, startPoint x: 954, startPoint y: 242, endPoint x: 886, endPoint y: 492, distance: 259.1
click at [859, 457] on div "Donkit AI ( Alchemist 40 ) Donkit ends the “hundreds-of-experiments” headache o…" at bounding box center [1009, 465] width 620 height 829
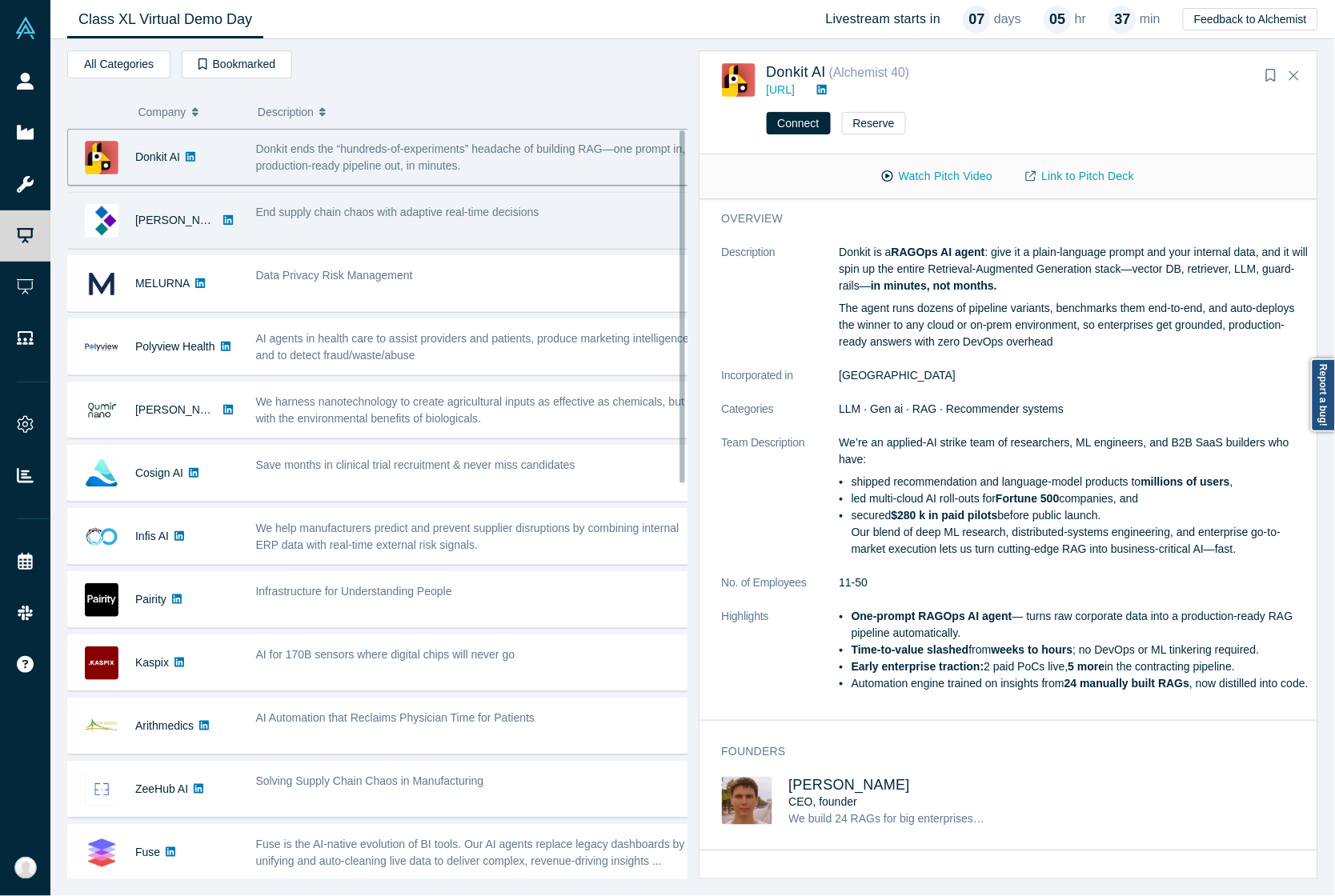
click at [354, 224] on div "End supply chain chaos with adaptive real-time decisions" at bounding box center [474, 221] width 454 height 51
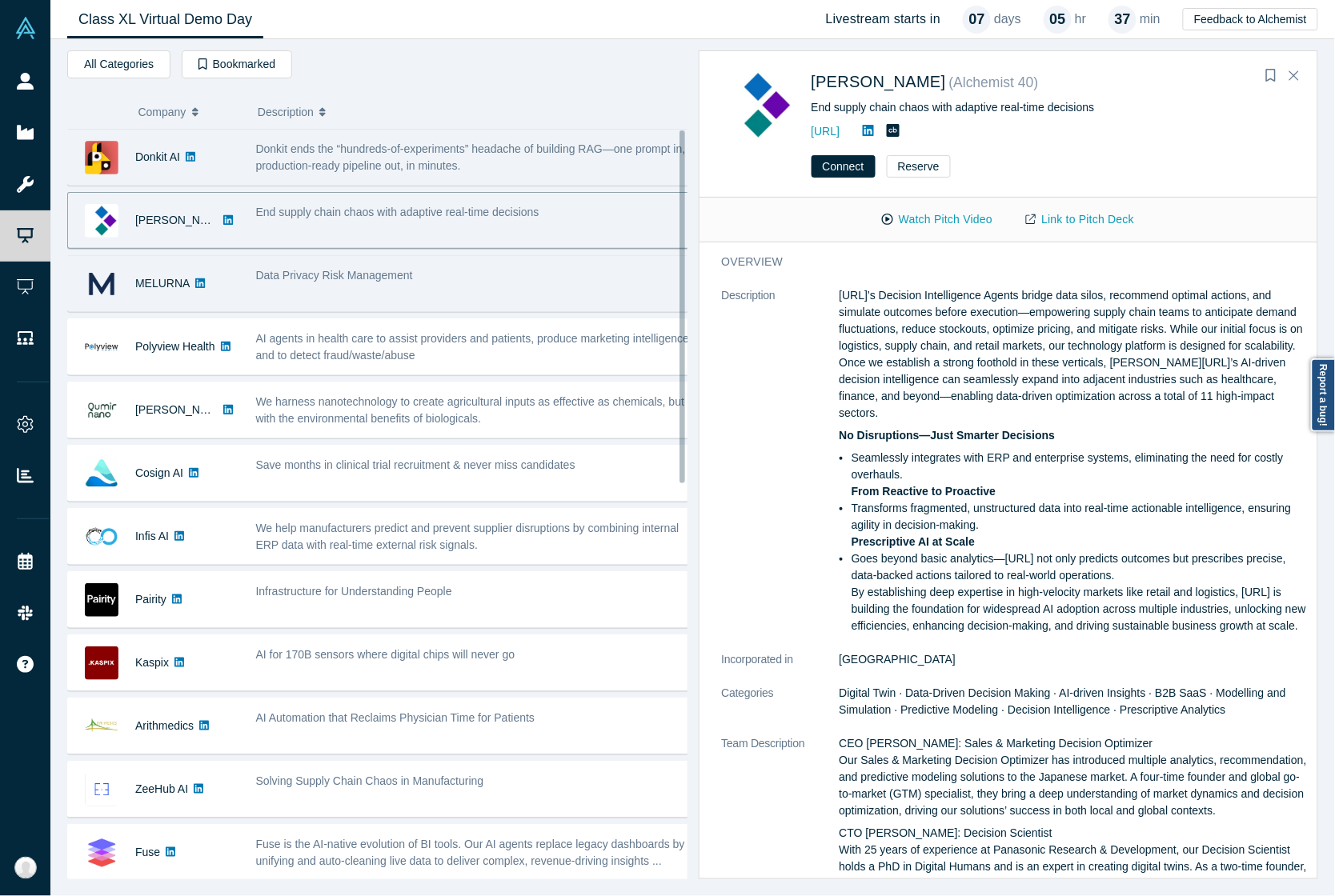
click at [521, 284] on div "Data Privacy Risk Management" at bounding box center [475, 276] width 438 height 17
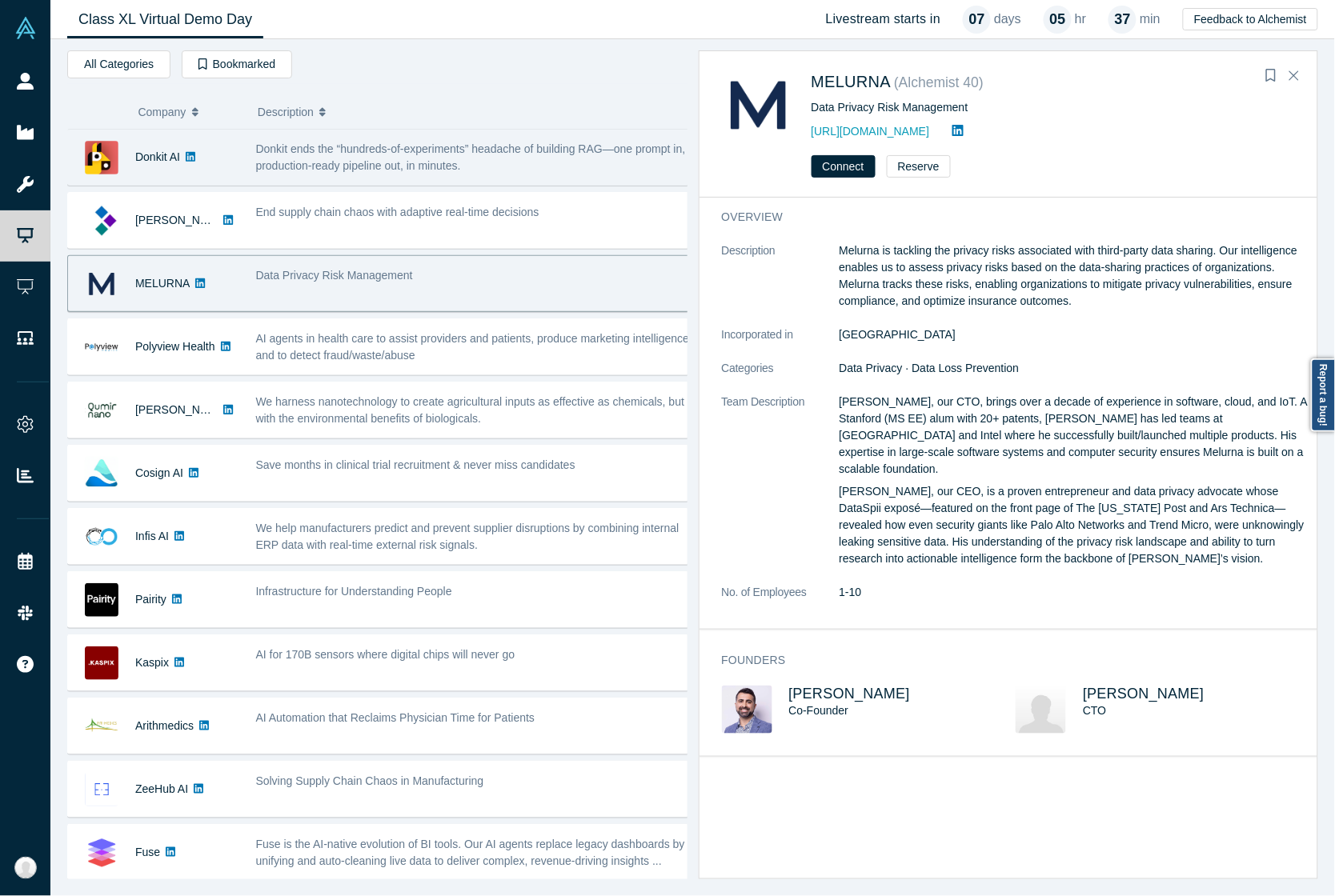
click at [1000, 346] on dl "Description Melurna is tackling the privacy risks associated with third-party d…" at bounding box center [1017, 430] width 589 height 376
click at [967, 484] on p "[PERSON_NAME], our CEO, is a proven entrepreneur and data privacy advocate whos…" at bounding box center [1076, 525] width 471 height 84
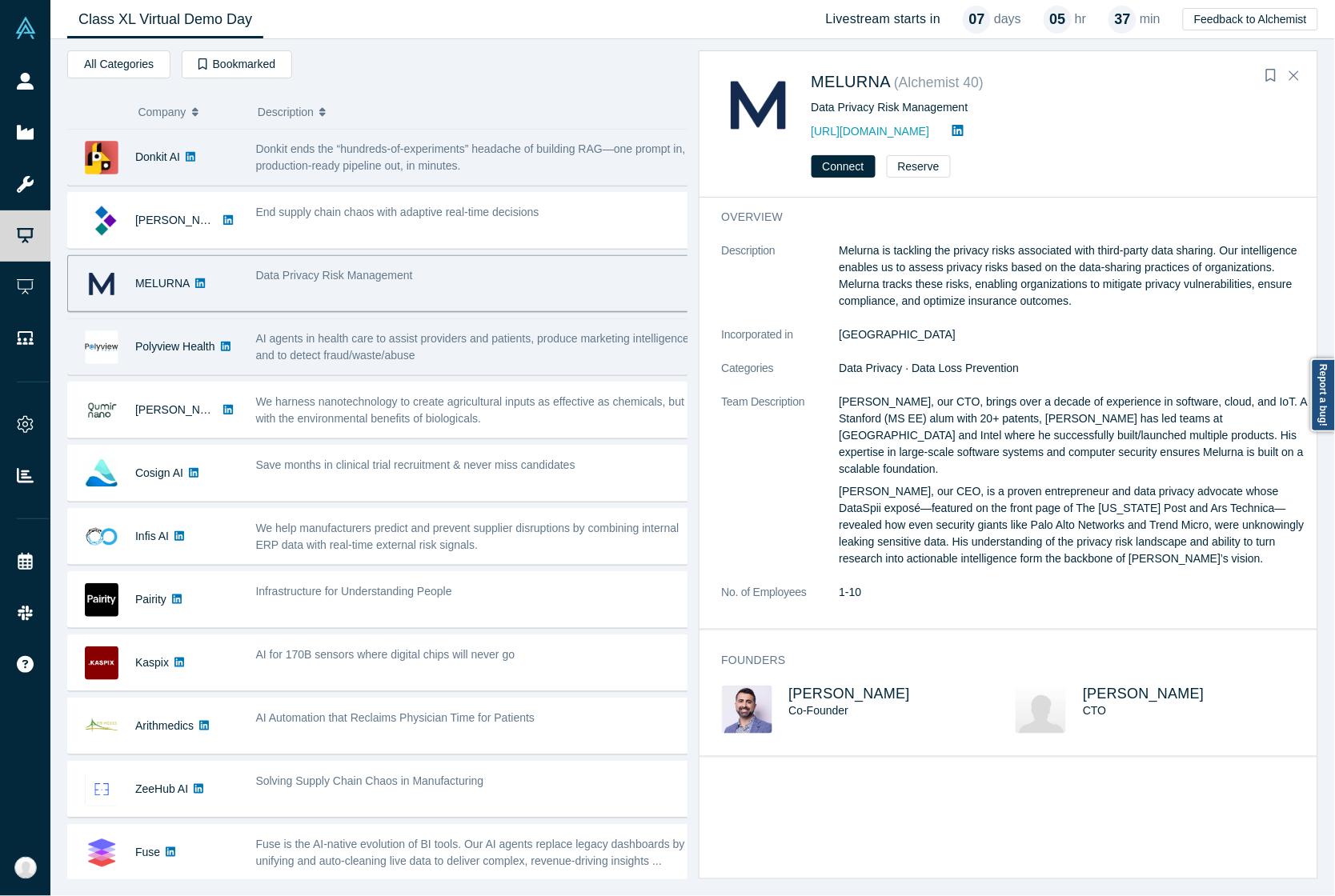
click at [470, 368] on div "AI agents in health care to assist providers and patients, produce marketing in…" at bounding box center [474, 347] width 454 height 51
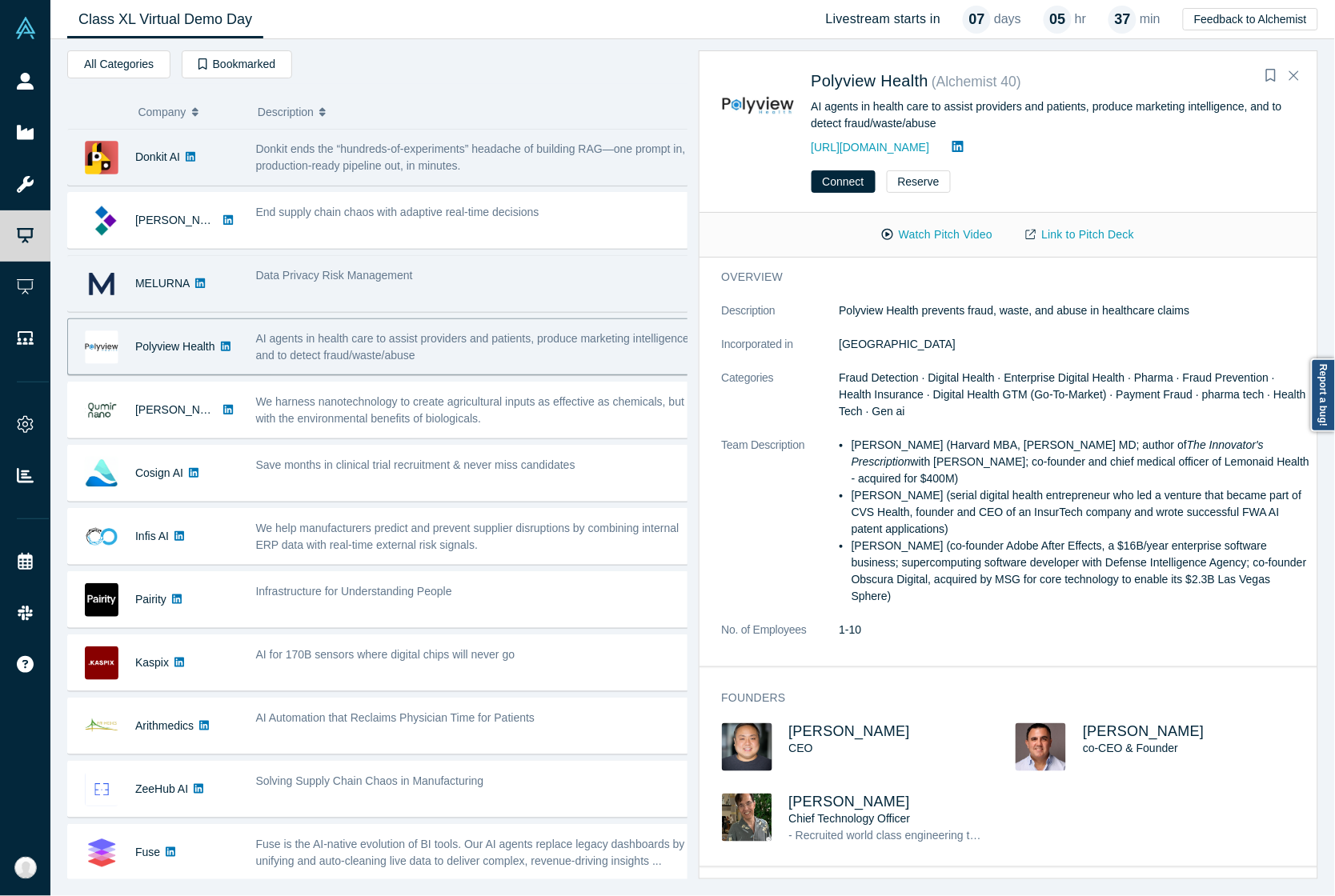
click at [420, 280] on div "Data Privacy Risk Management" at bounding box center [475, 276] width 438 height 17
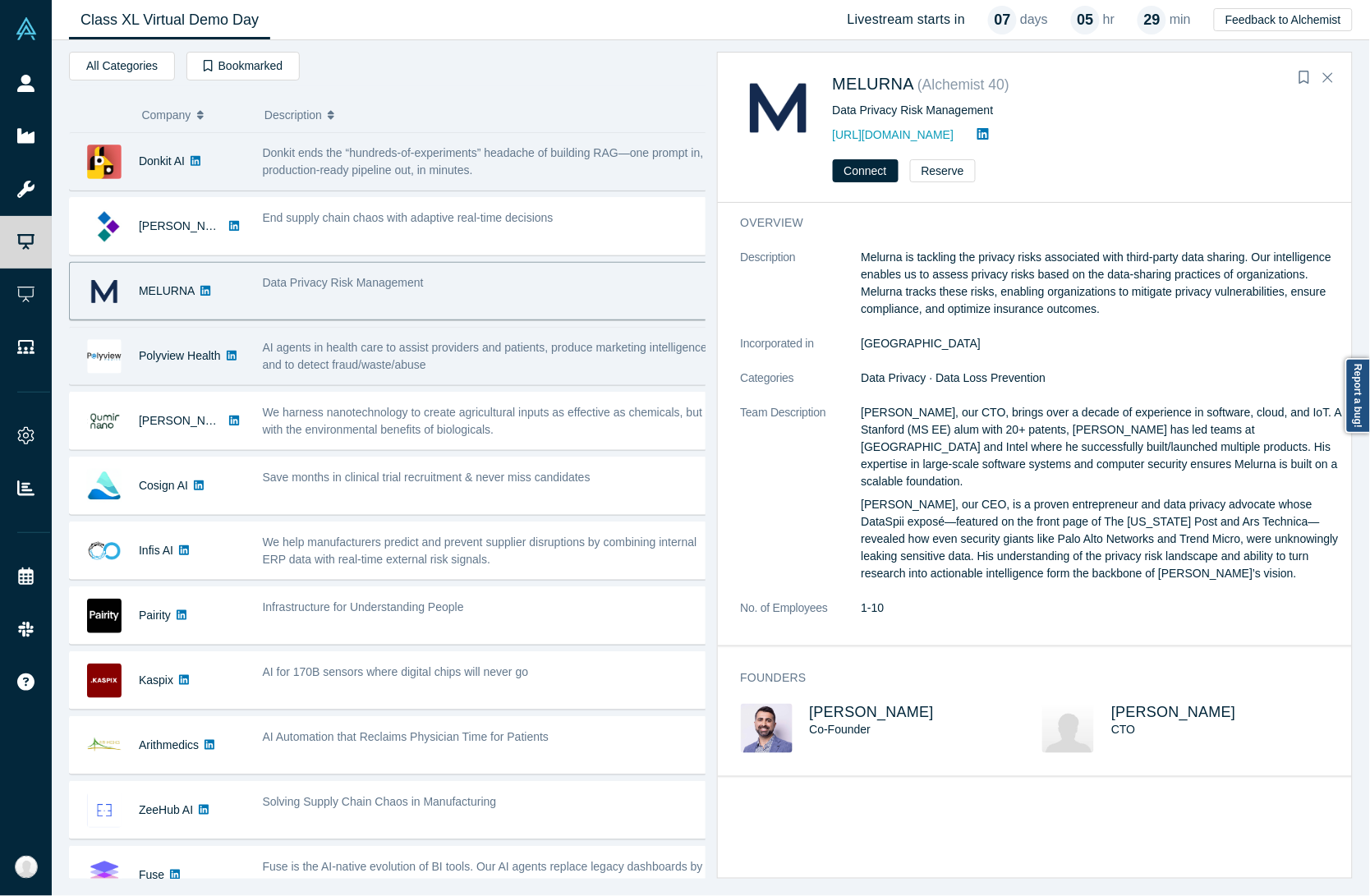
click at [320, 343] on span "AI agents in health care to assist providers and patients, produce marketing in…" at bounding box center [487, 356] width 449 height 30
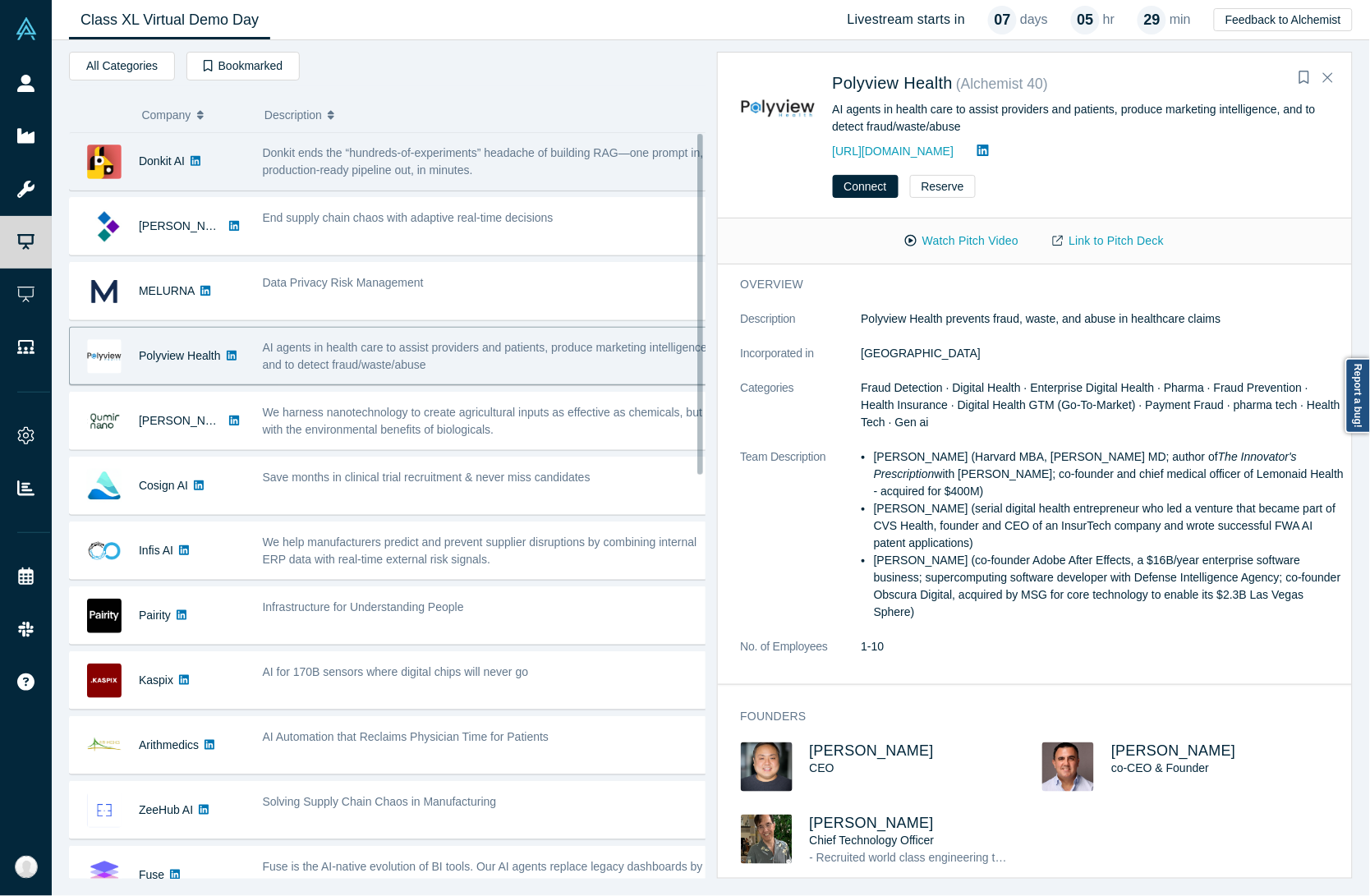
click at [567, 349] on span "AI agents in health care to assist providers and patients, produce marketing in…" at bounding box center [487, 356] width 449 height 30
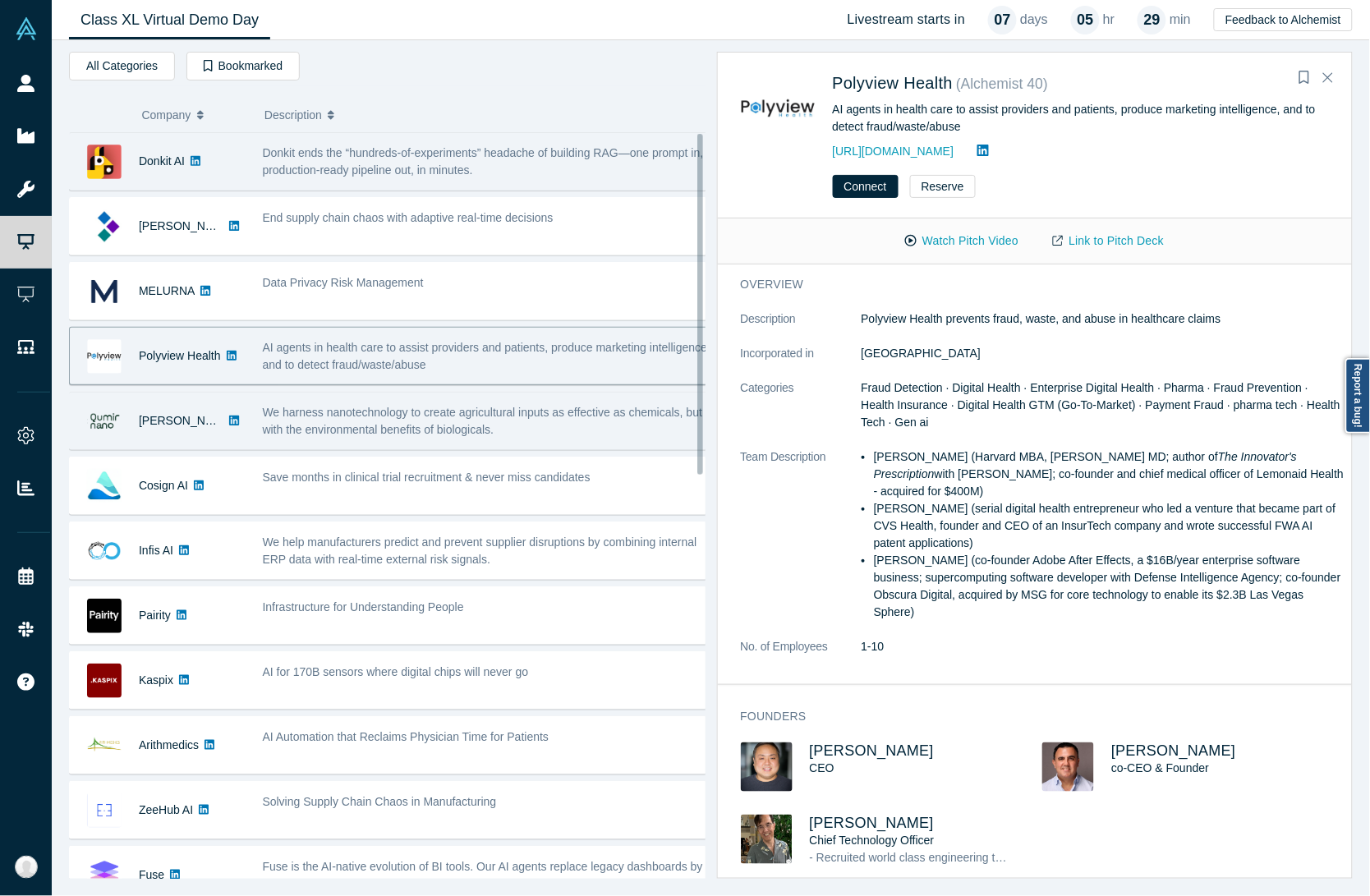
click at [491, 412] on span "We harness nanotechnology to create agricultural inputs as effective as chemica…" at bounding box center [483, 421] width 440 height 30
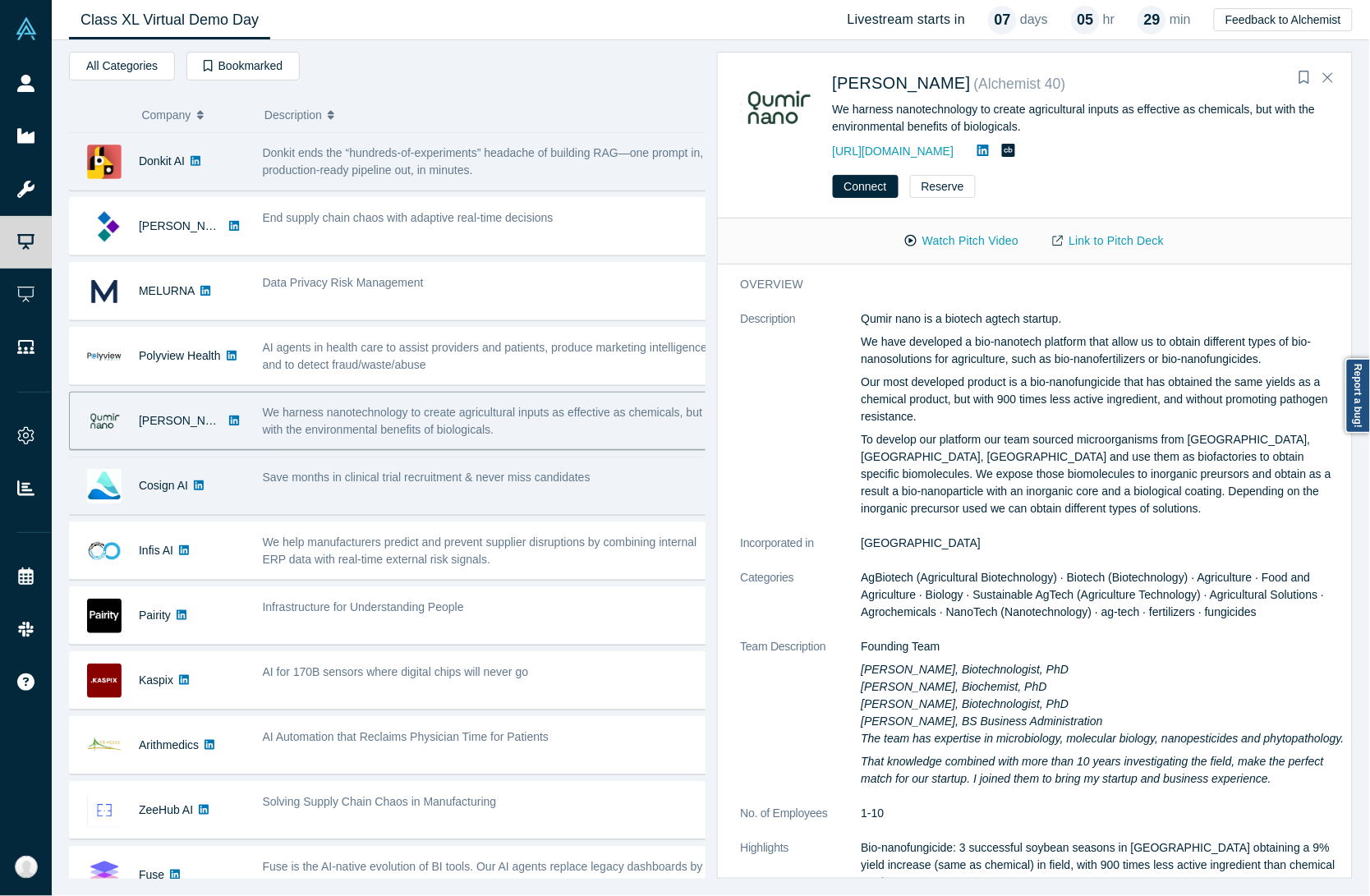
click at [478, 493] on div "Save months in clinical trial recruitment & never miss candidates" at bounding box center [486, 486] width 466 height 52
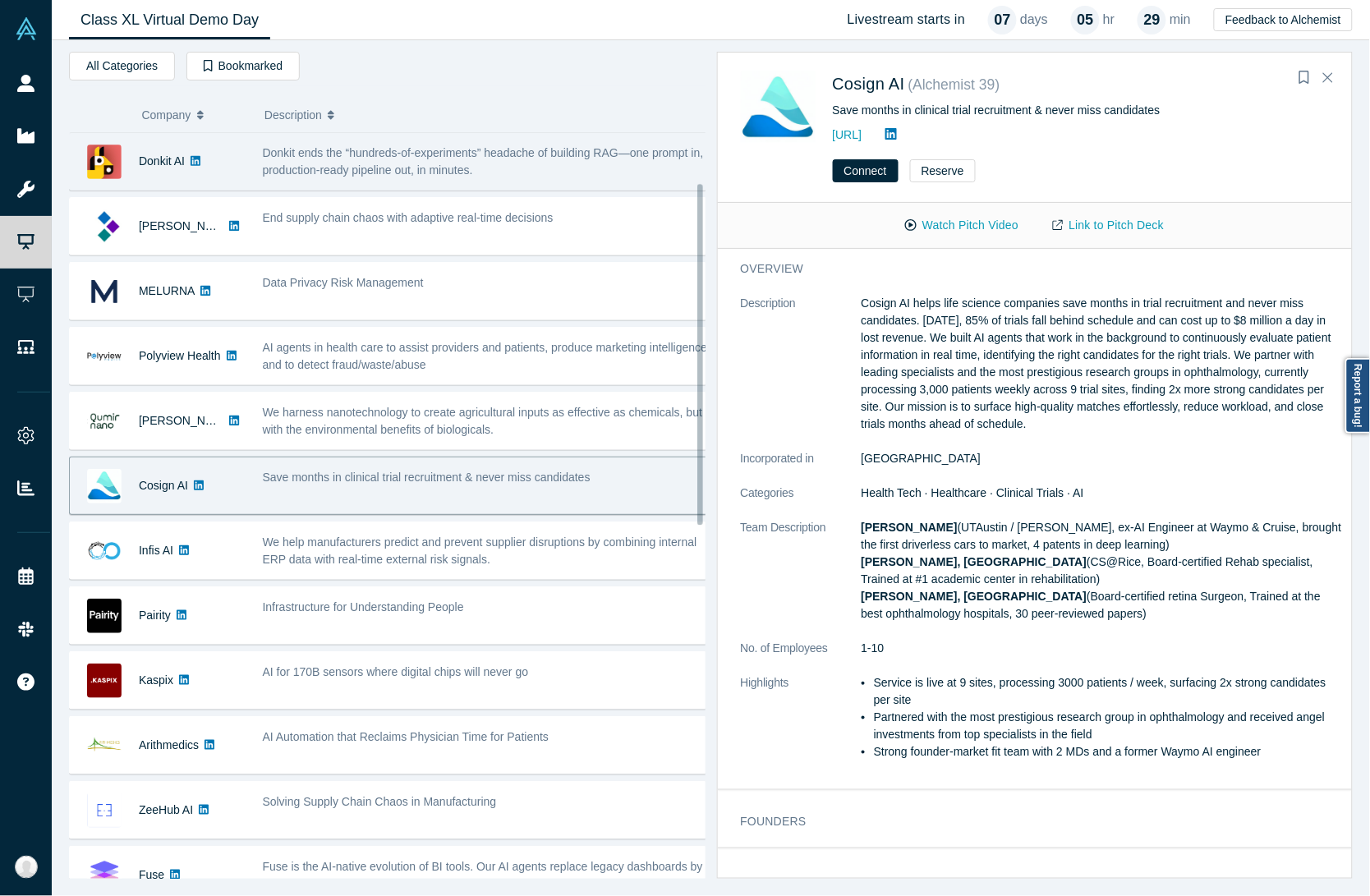
scroll to position [205, 0]
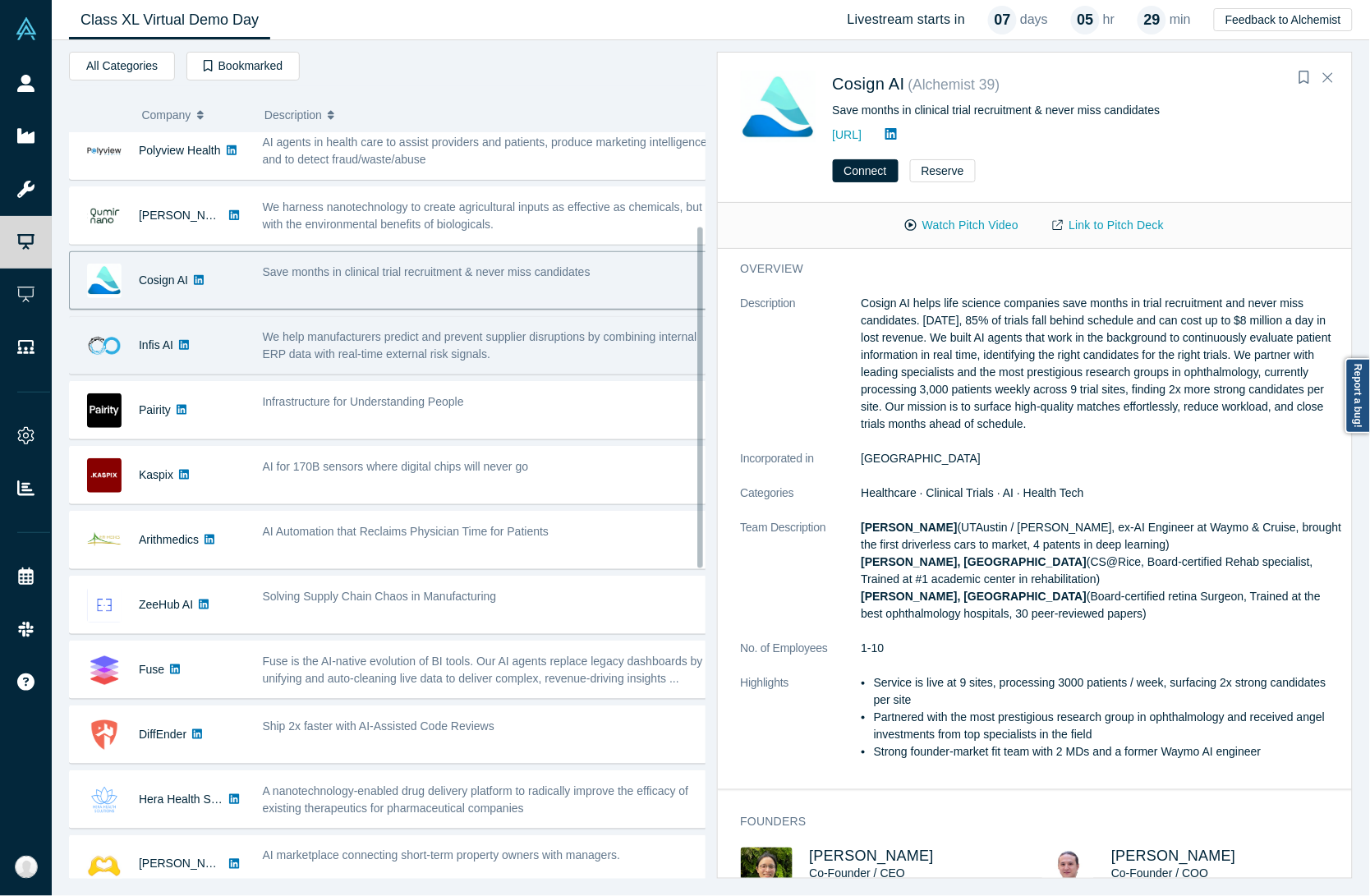
click at [395, 354] on span "We help manufacturers predict and prevent supplier disruptions by combining int…" at bounding box center [480, 345] width 434 height 30
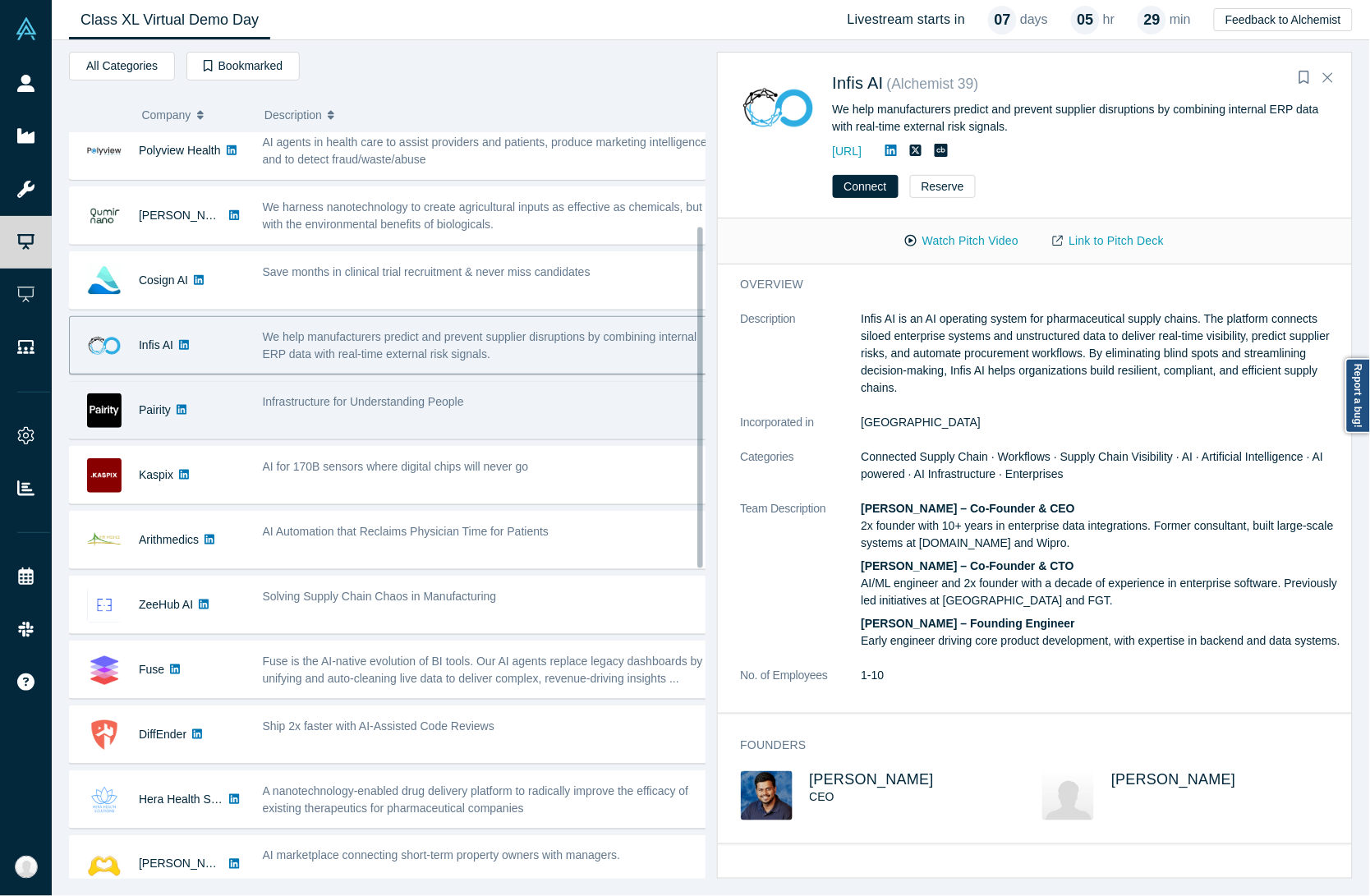
click at [376, 417] on div "Infrastructure for Understanding People" at bounding box center [486, 411] width 466 height 52
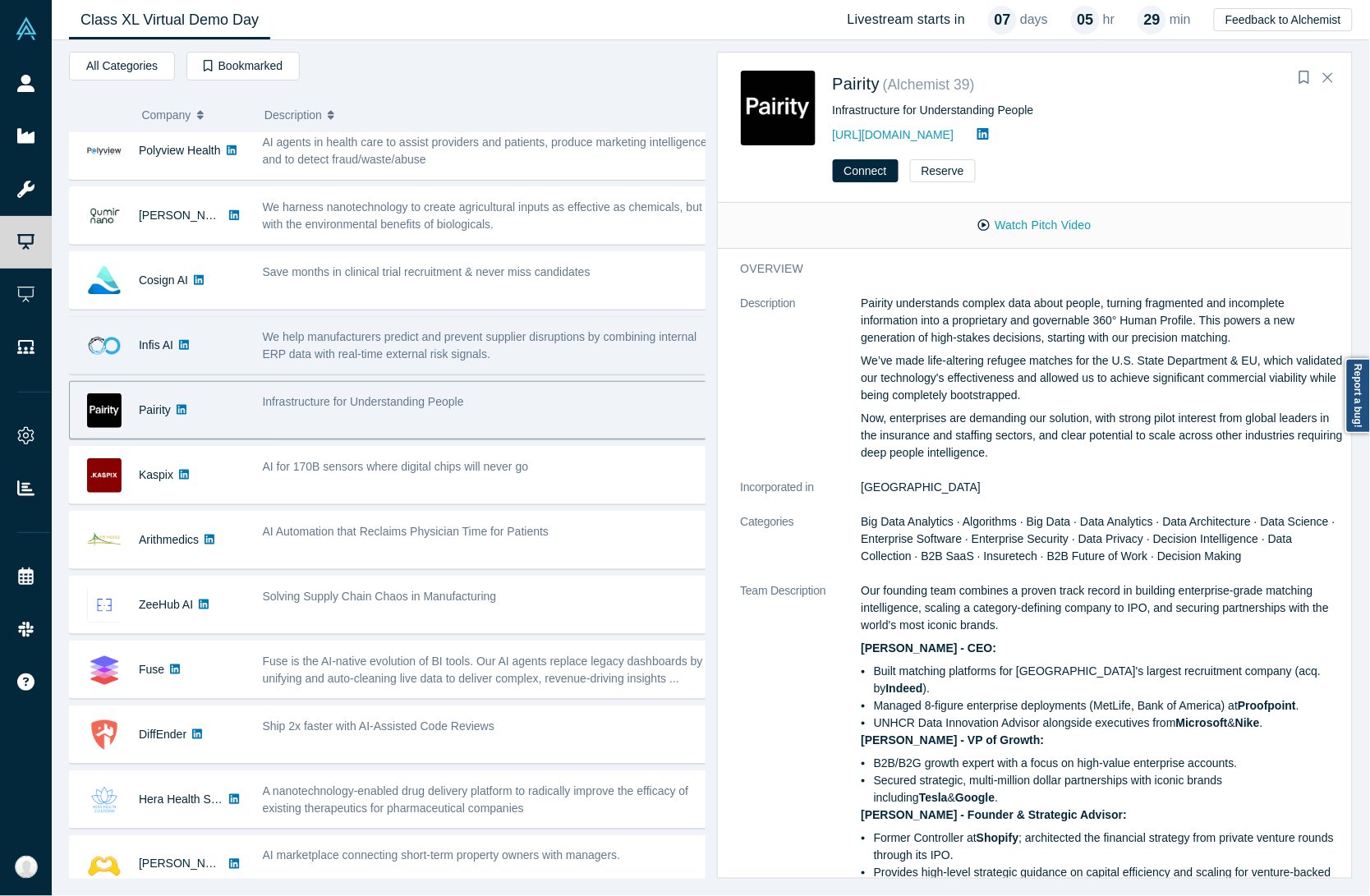
click at [413, 348] on span "We help manufacturers predict and prevent supplier disruptions by combining int…" at bounding box center [480, 345] width 434 height 30
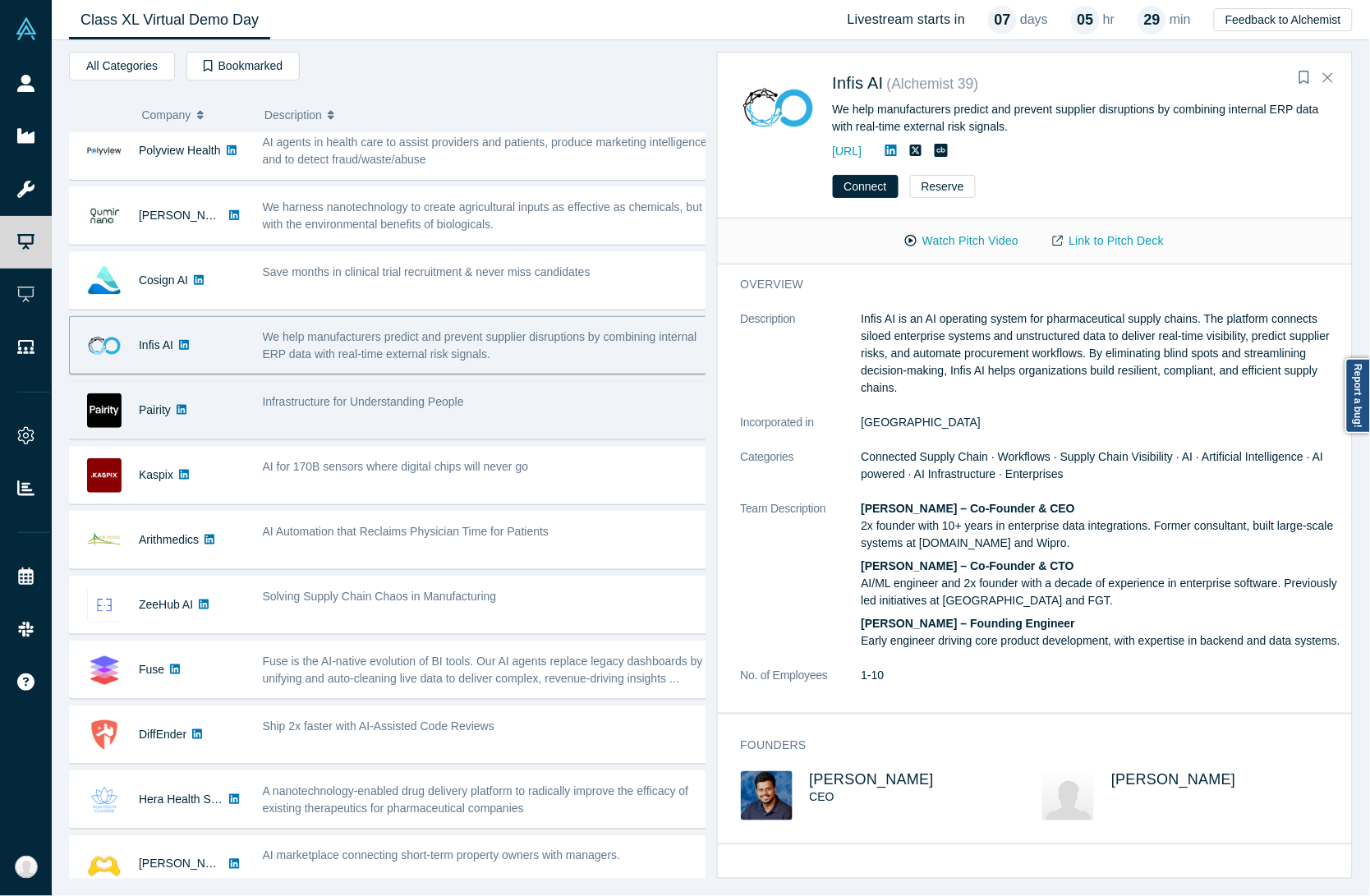
click at [400, 408] on span "Infrastructure for Understanding People" at bounding box center [364, 401] width 202 height 13
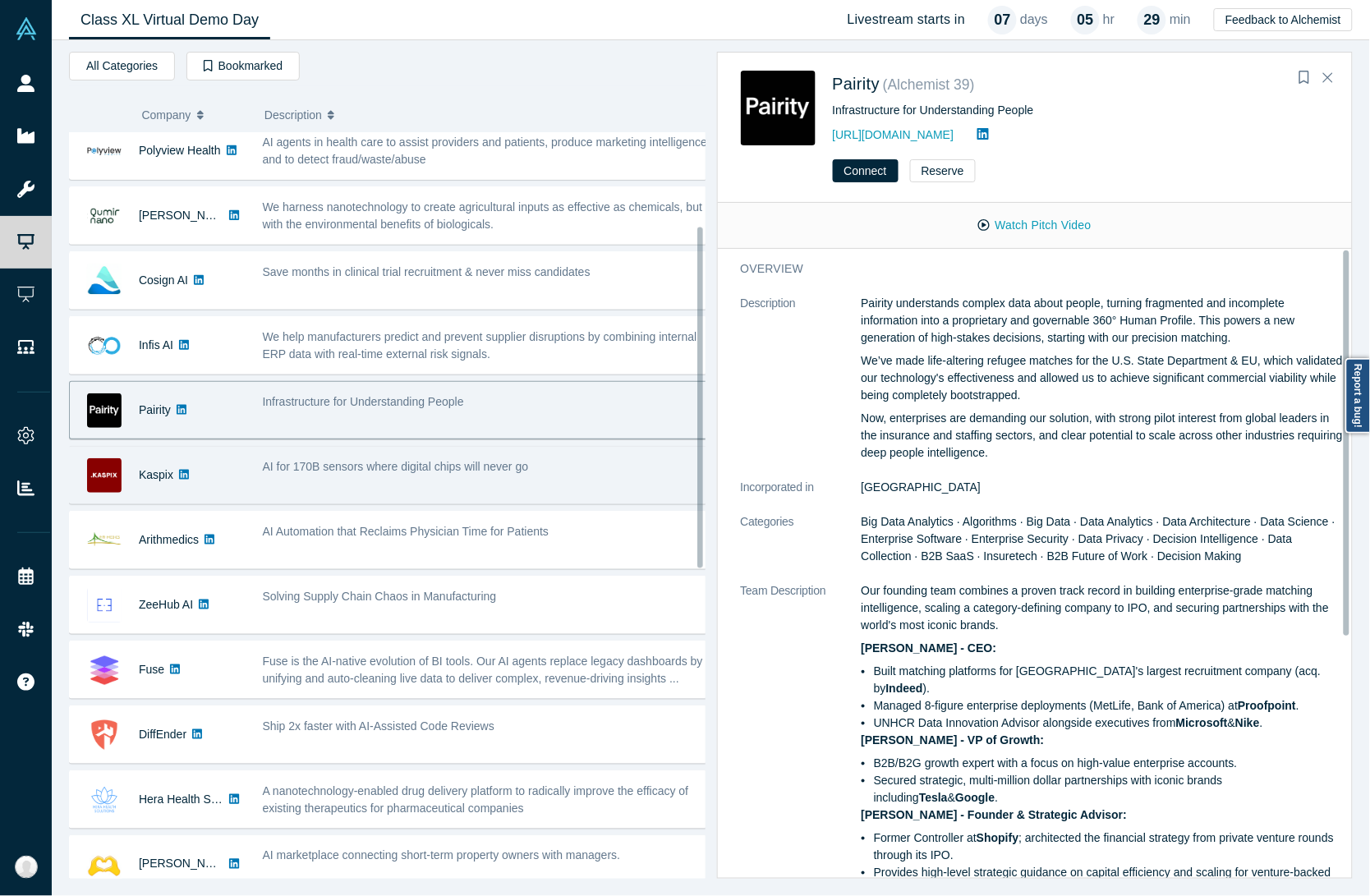
click at [465, 464] on span "AI for 170B sensors where digital chips will never go" at bounding box center [396, 467] width 266 height 13
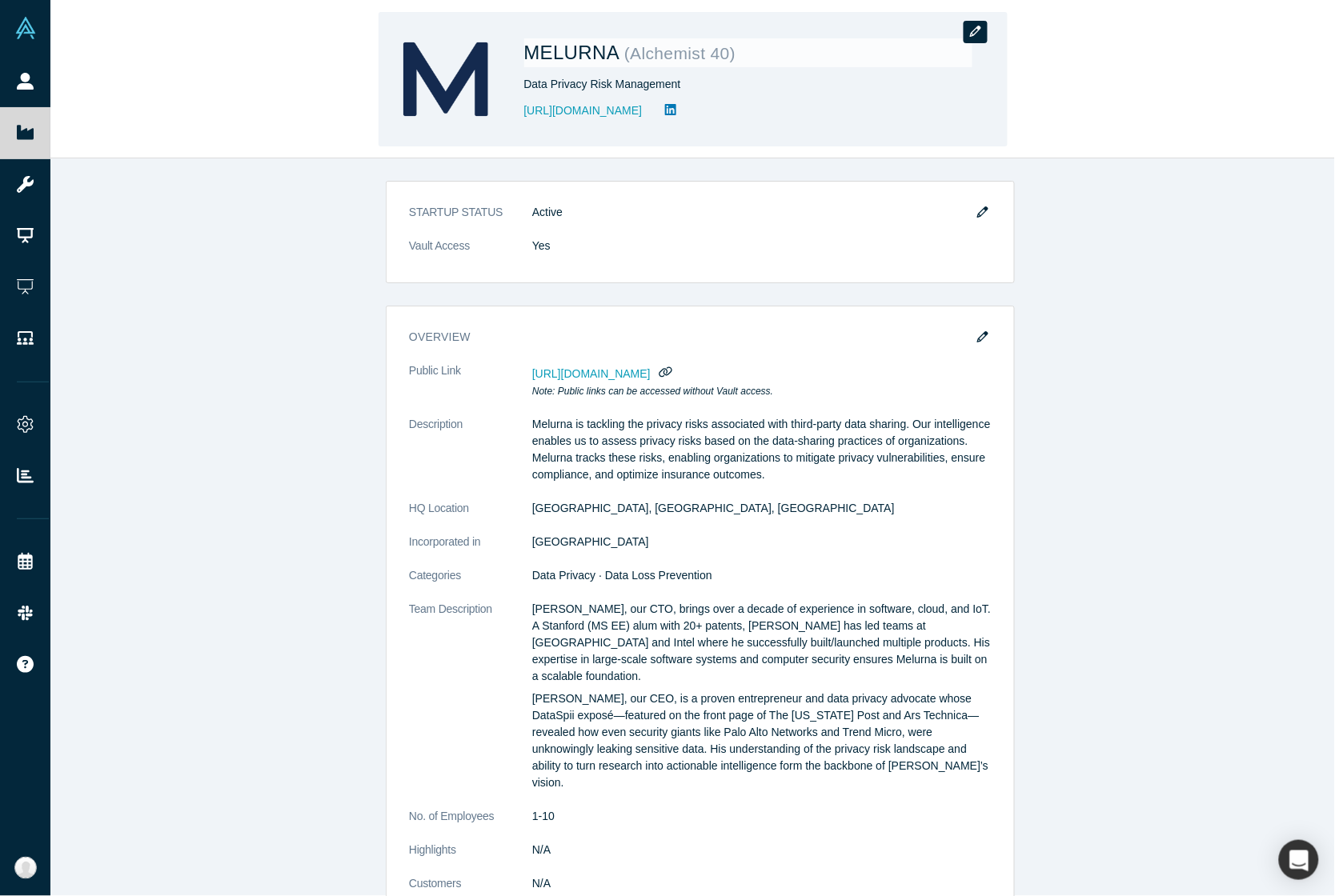
click at [981, 38] on button "button" at bounding box center [975, 31] width 24 height 22
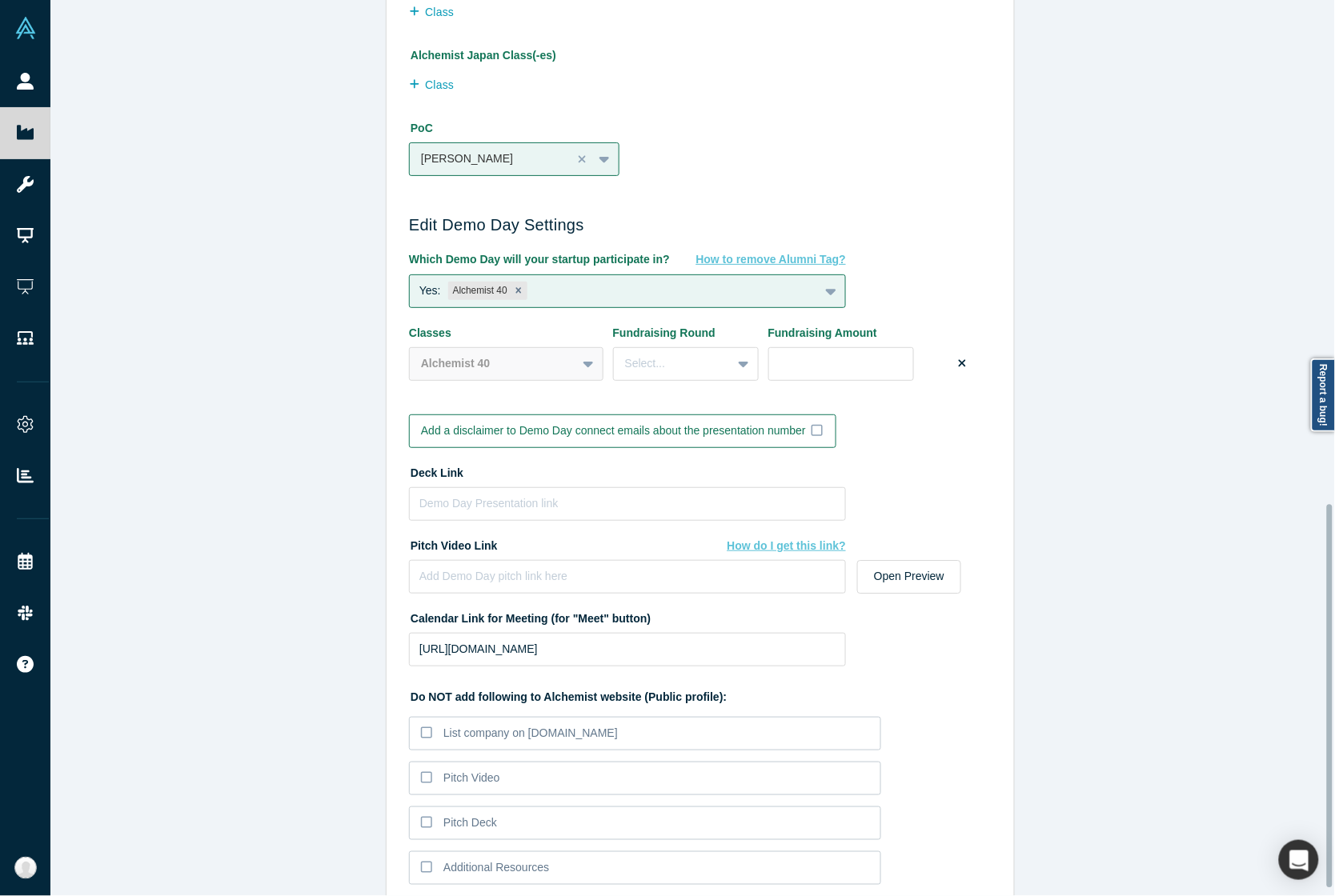
scroll to position [1192, 0]
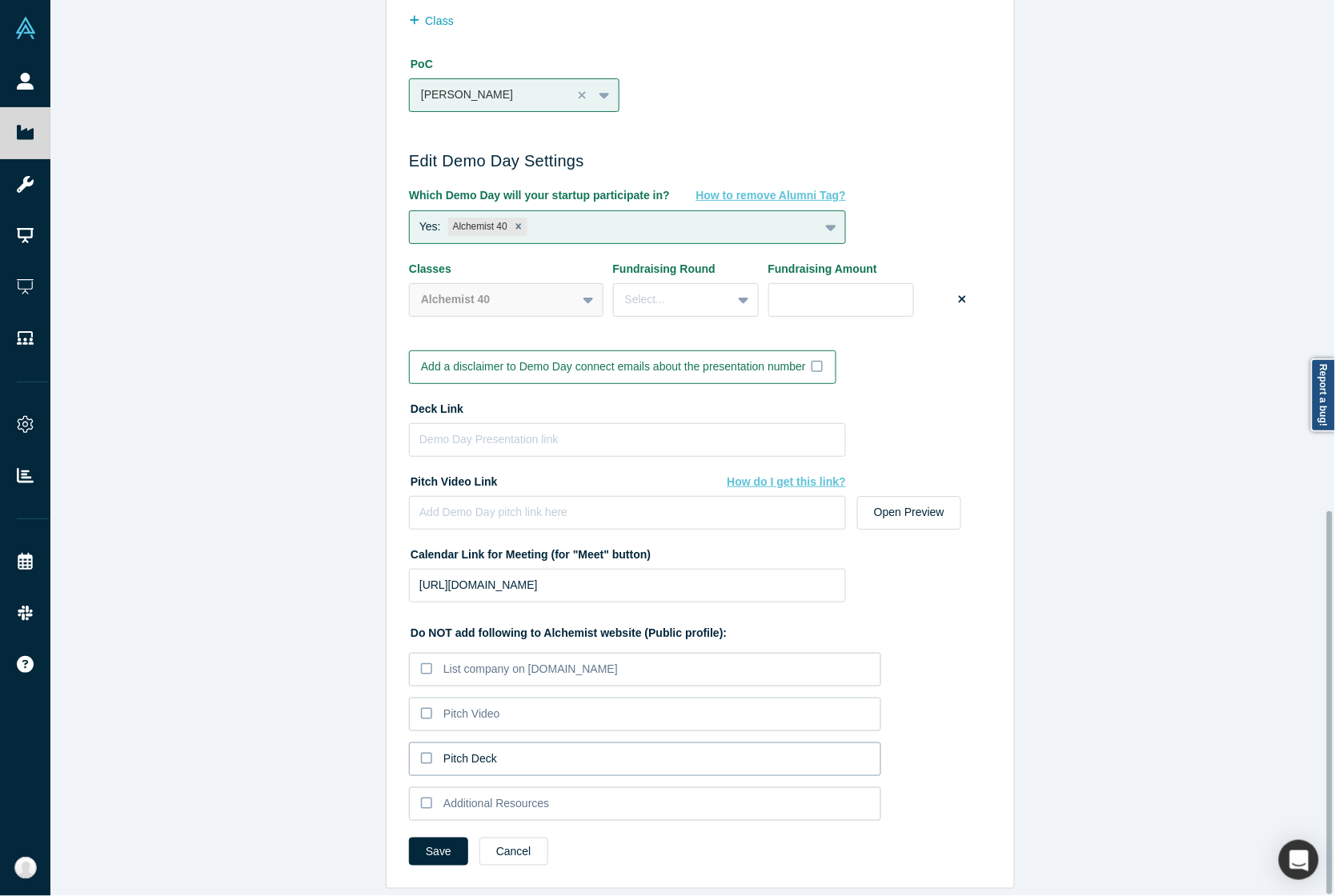
click at [460, 750] on div "Pitch Deck" at bounding box center [471, 759] width 54 height 17
click at [0, 0] on input "Pitch Deck" at bounding box center [0, 0] width 0 height 0
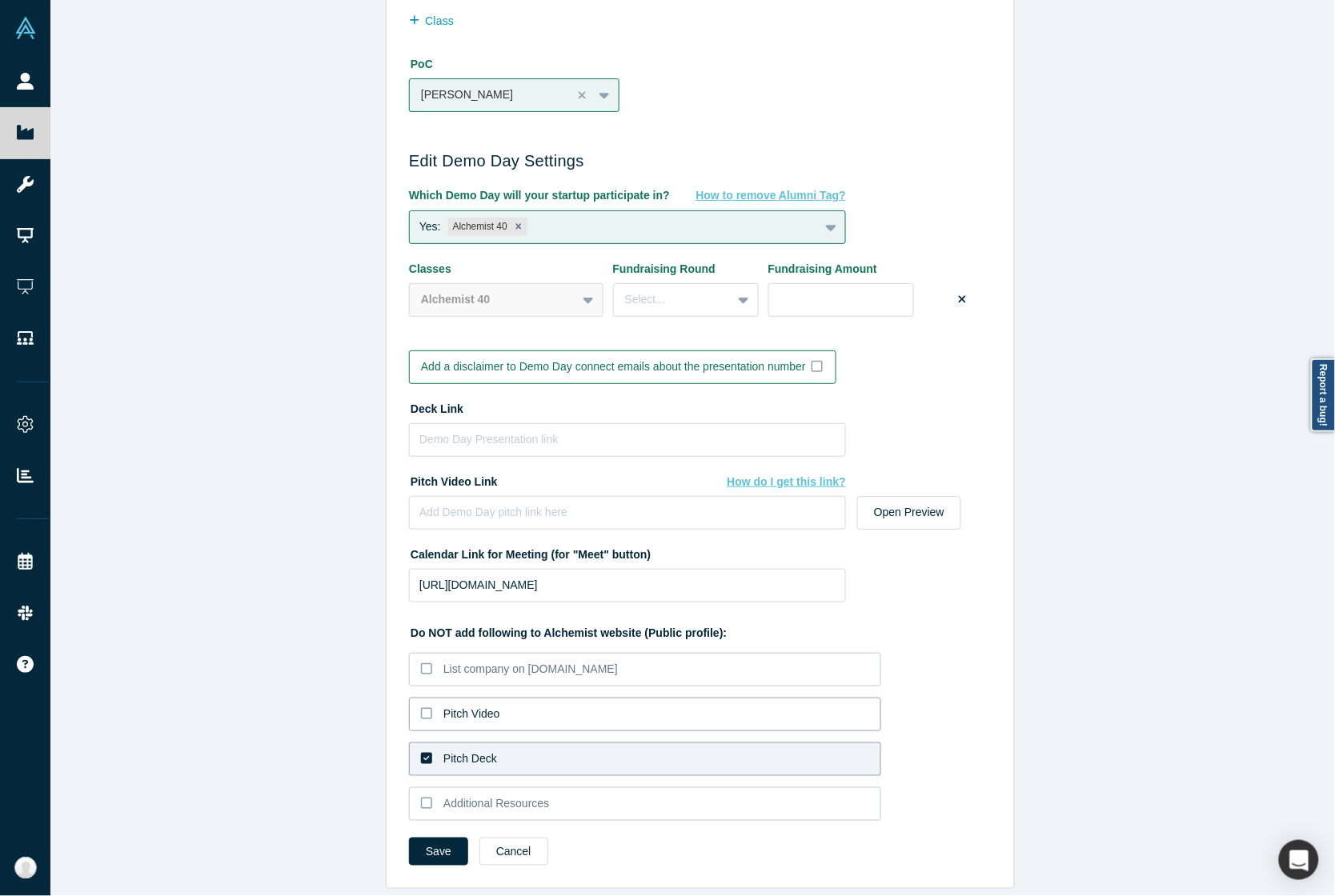
click at [446, 698] on label "Pitch Video" at bounding box center [645, 714] width 472 height 34
click at [0, 0] on input "Pitch Video" at bounding box center [0, 0] width 0 height 0
click at [473, 423] on input at bounding box center [628, 439] width 437 height 34
paste input "[URL][DOMAIN_NAME]"
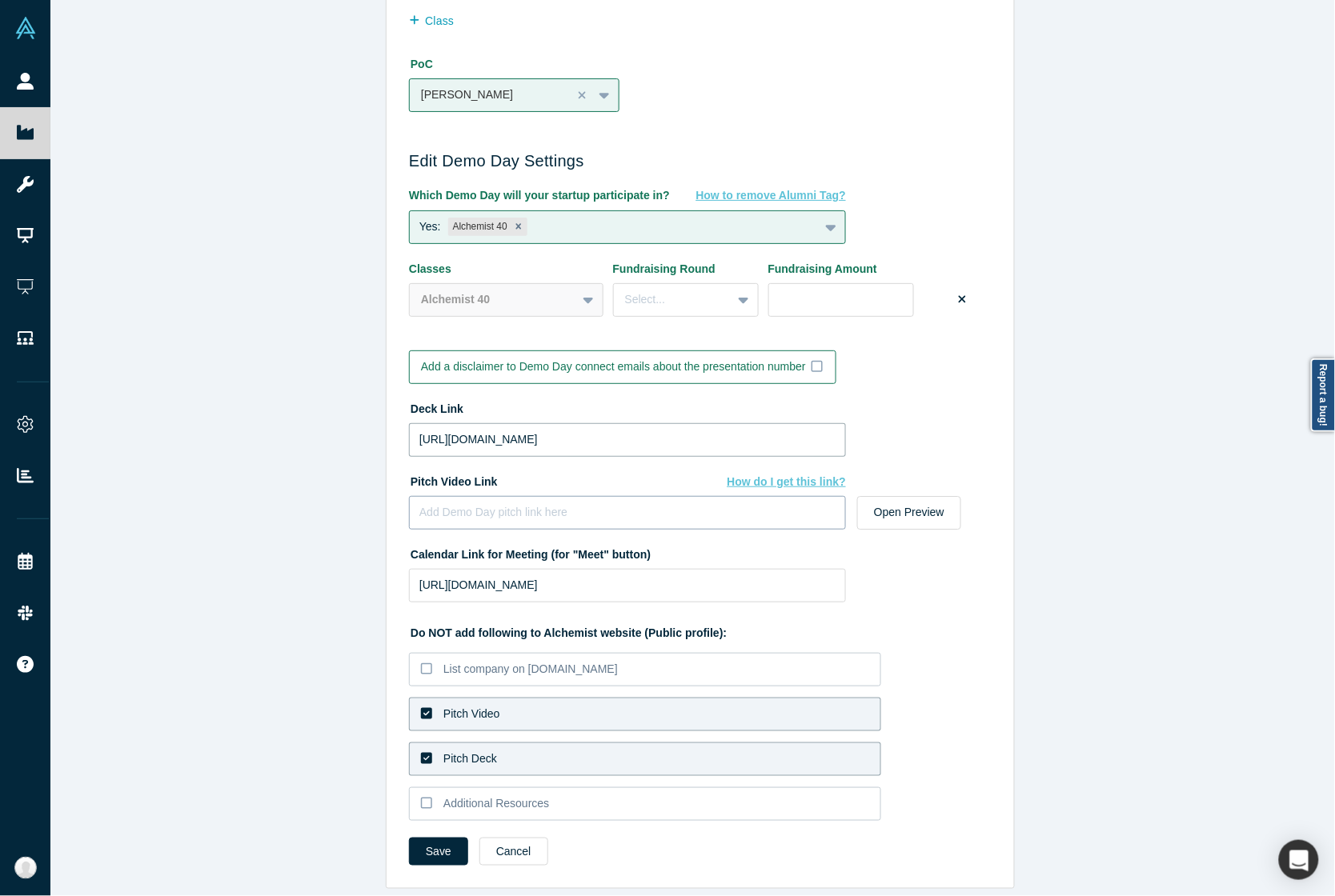
type input "[URL][DOMAIN_NAME]"
click at [498, 505] on input at bounding box center [628, 512] width 437 height 34
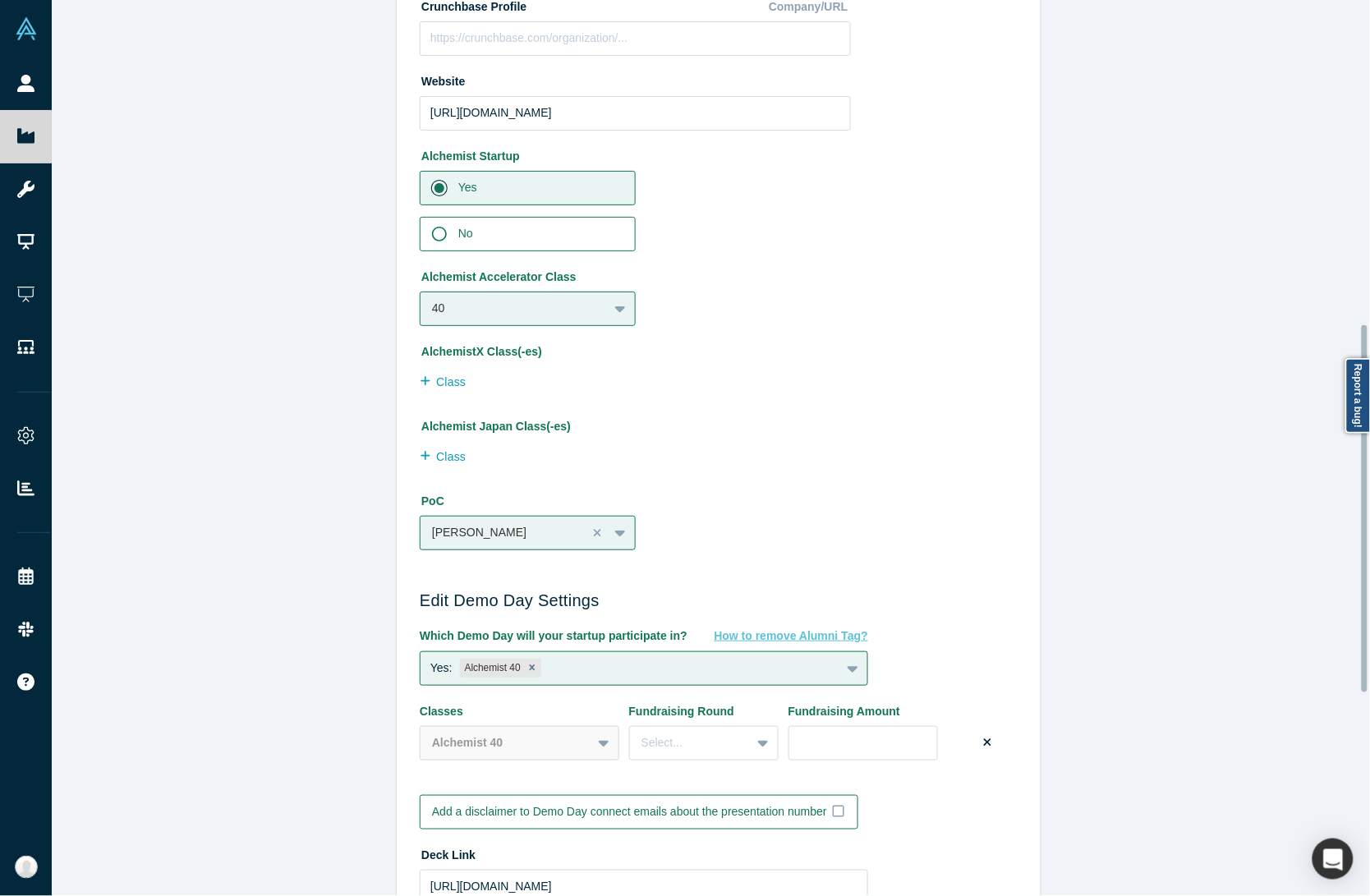
scroll to position [1286, 0]
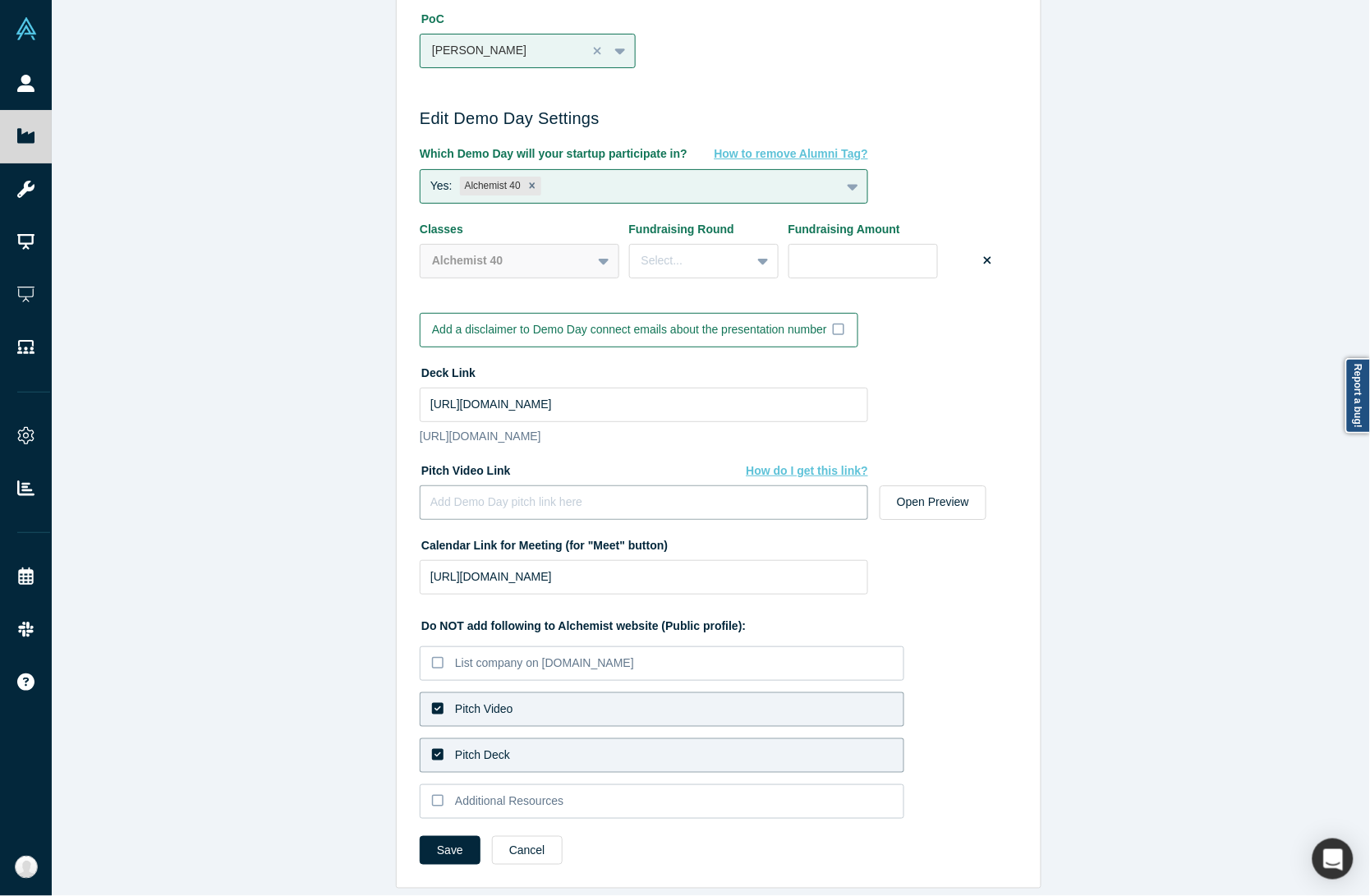
click at [538, 501] on input at bounding box center [644, 502] width 449 height 34
paste input "[URL][DOMAIN_NAME]"
type input "[URL][DOMAIN_NAME]"
click at [757, 486] on input "[URL][DOMAIN_NAME]" at bounding box center [644, 502] width 449 height 34
click at [444, 836] on button "Save" at bounding box center [450, 850] width 60 height 29
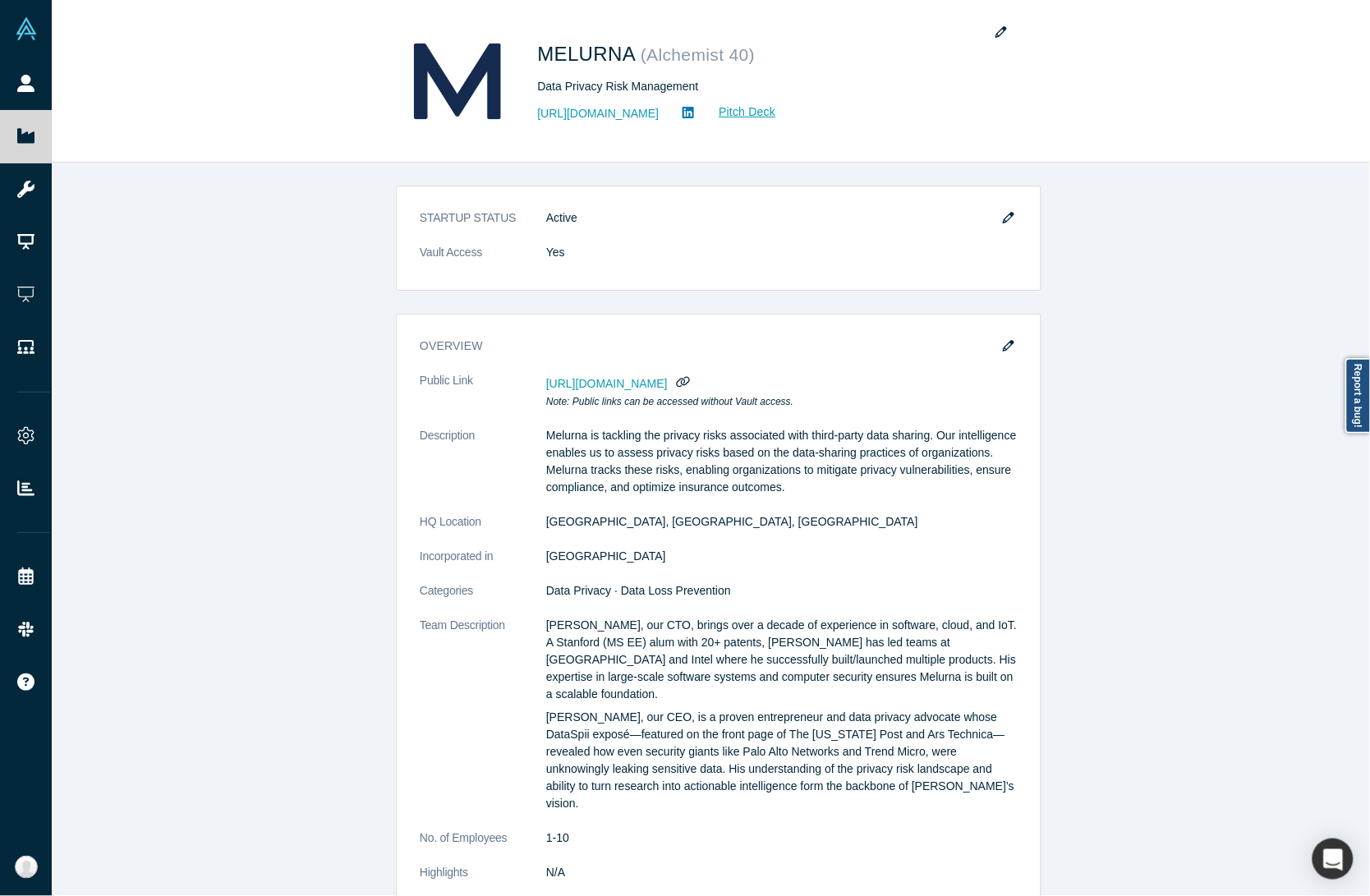
click at [317, 383] on div "STARTUP STATUS Active Vault Access Yes overview Public Link [URL][DOMAIN_NAME] …" at bounding box center [719, 537] width 1334 height 749
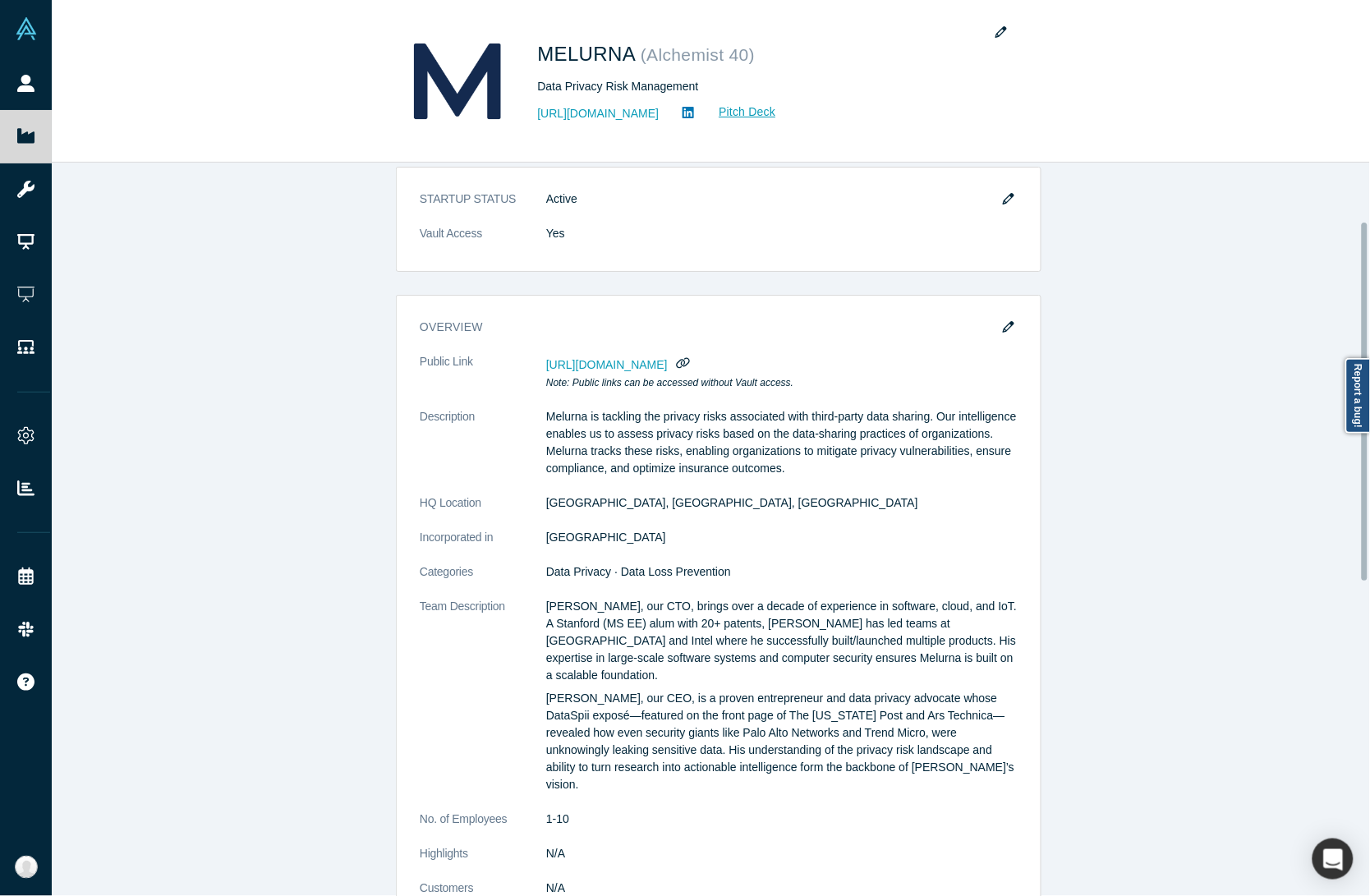
scroll to position [0, 0]
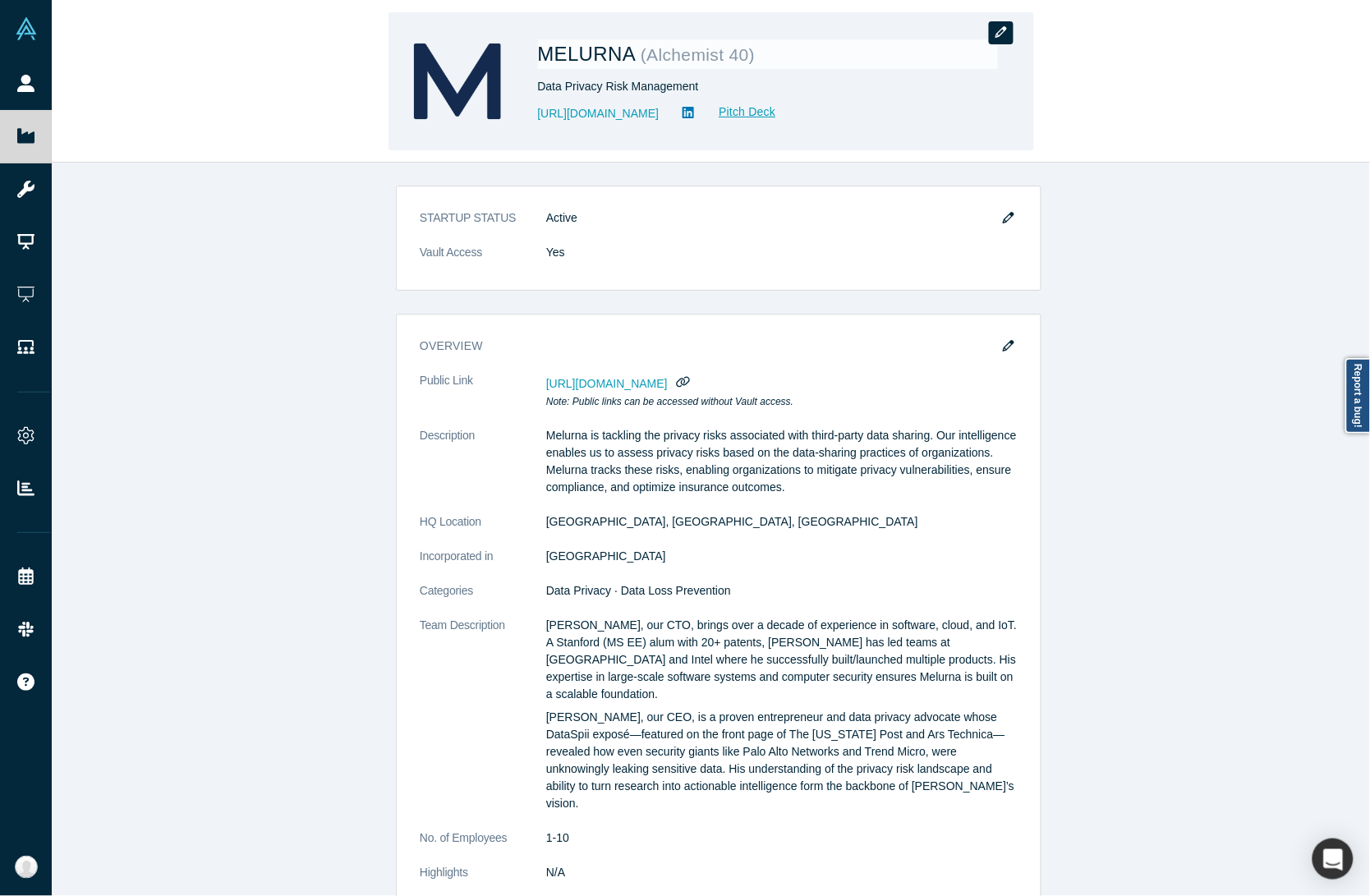
click at [998, 39] on button "button" at bounding box center [1000, 32] width 24 height 23
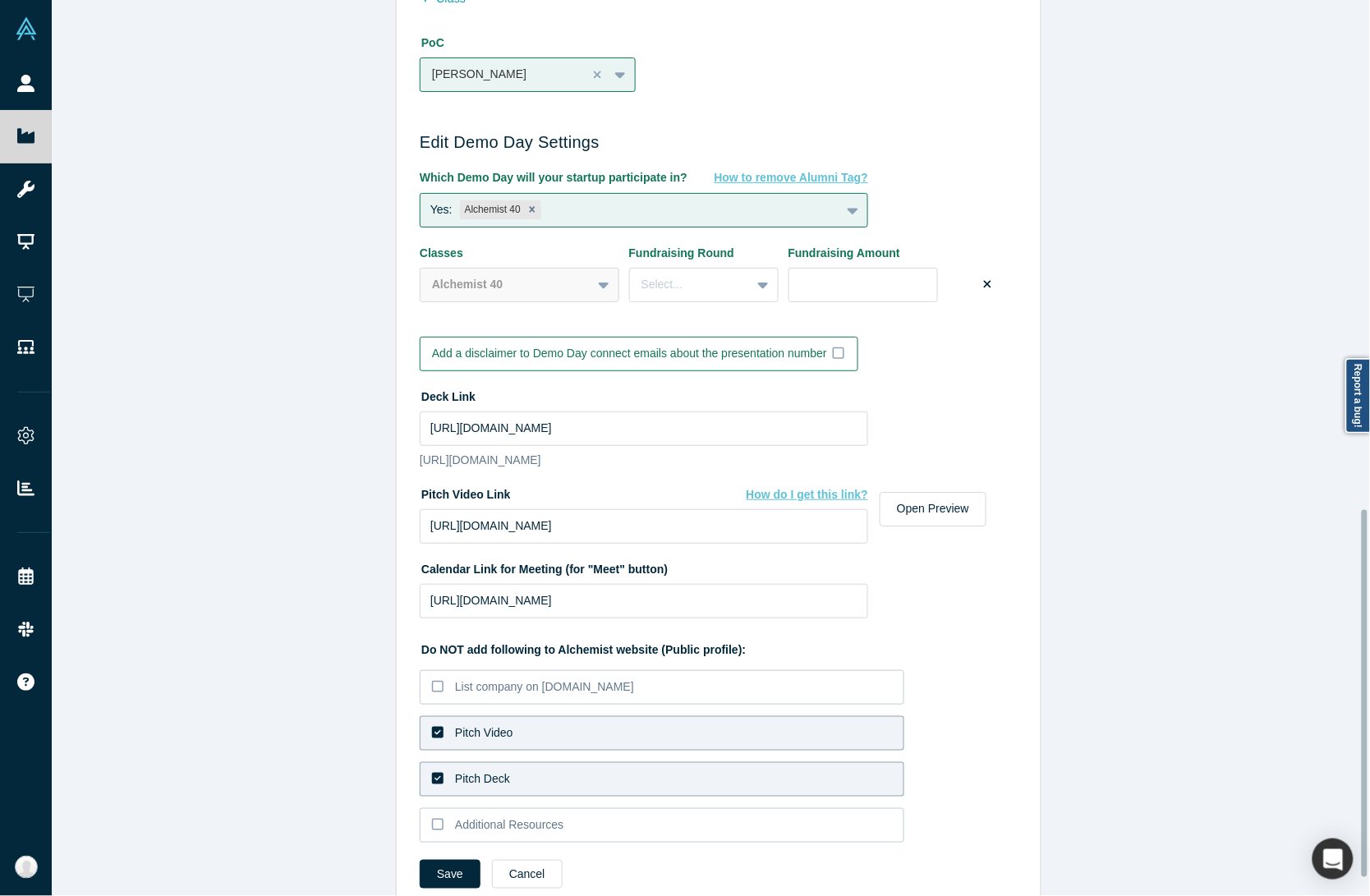
scroll to position [1286, 0]
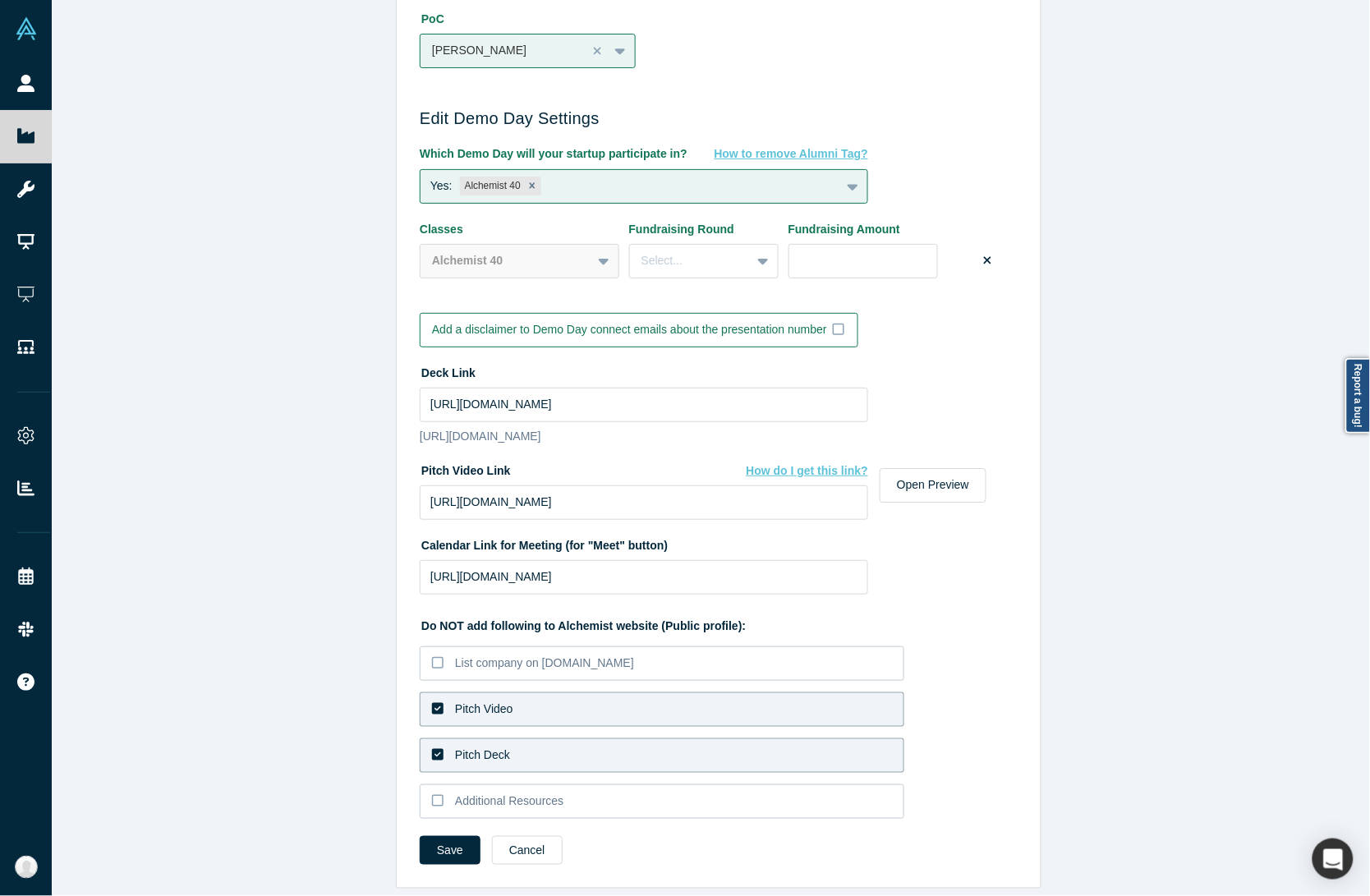
click at [470, 700] on div "Pitch Video" at bounding box center [484, 709] width 58 height 18
click at [0, 0] on input "Pitch Video" at bounding box center [0, 0] width 0 height 0
click at [466, 747] on div "Pitch Deck" at bounding box center [483, 755] width 55 height 18
click at [0, 0] on input "Pitch Deck" at bounding box center [0, 0] width 0 height 0
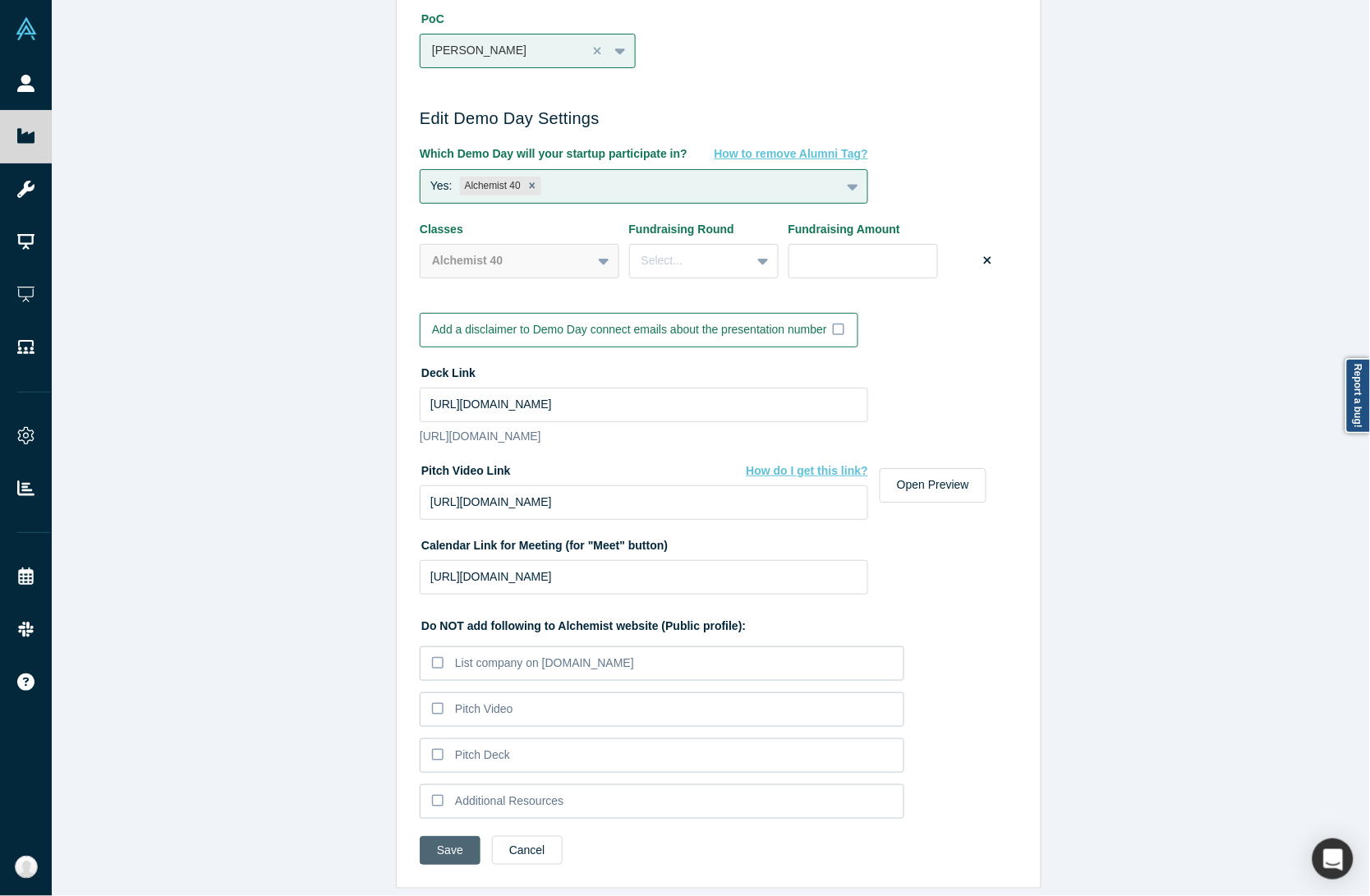
click at [436, 836] on button "Save" at bounding box center [450, 850] width 60 height 29
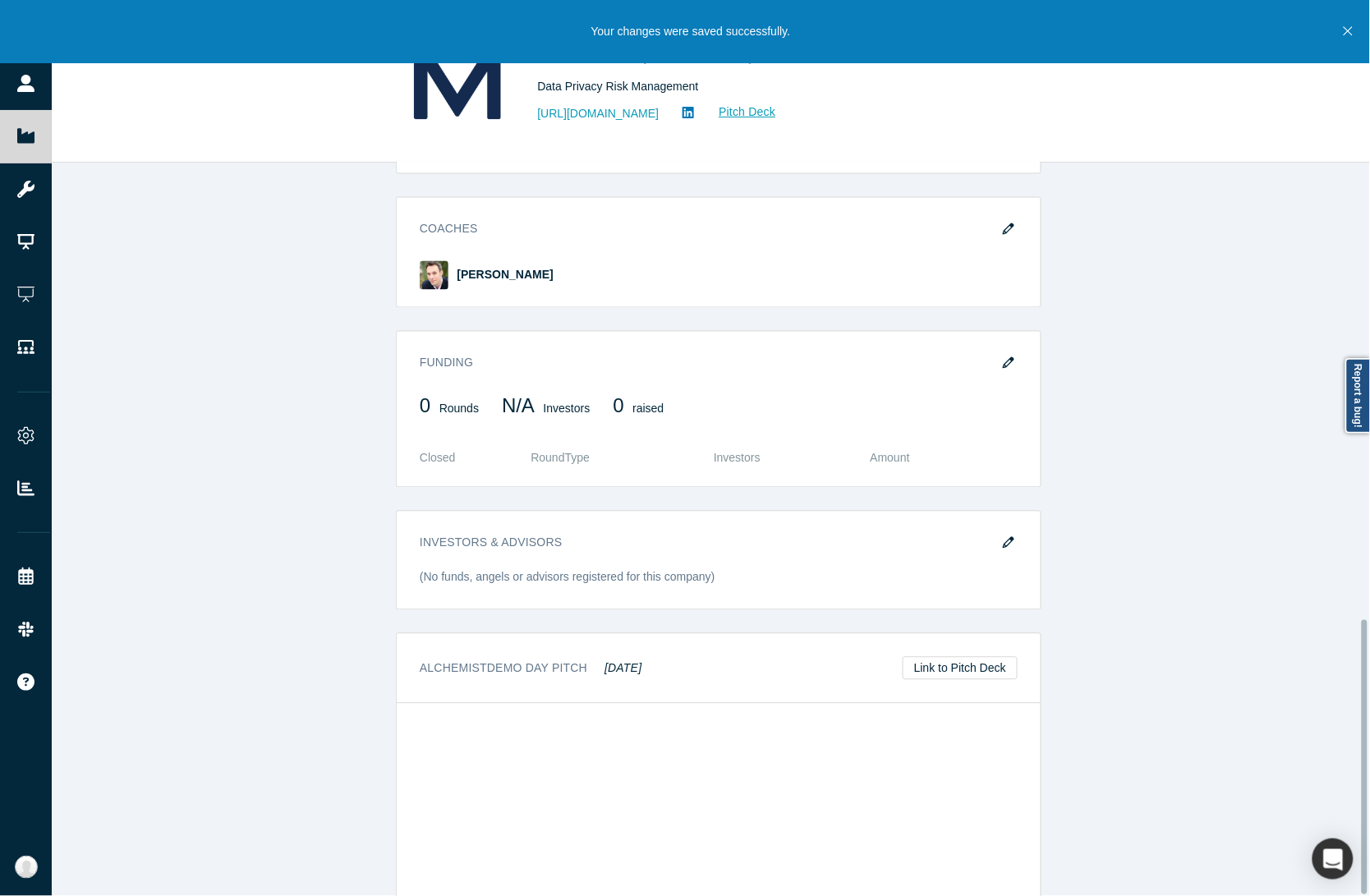
scroll to position [1222, 0]
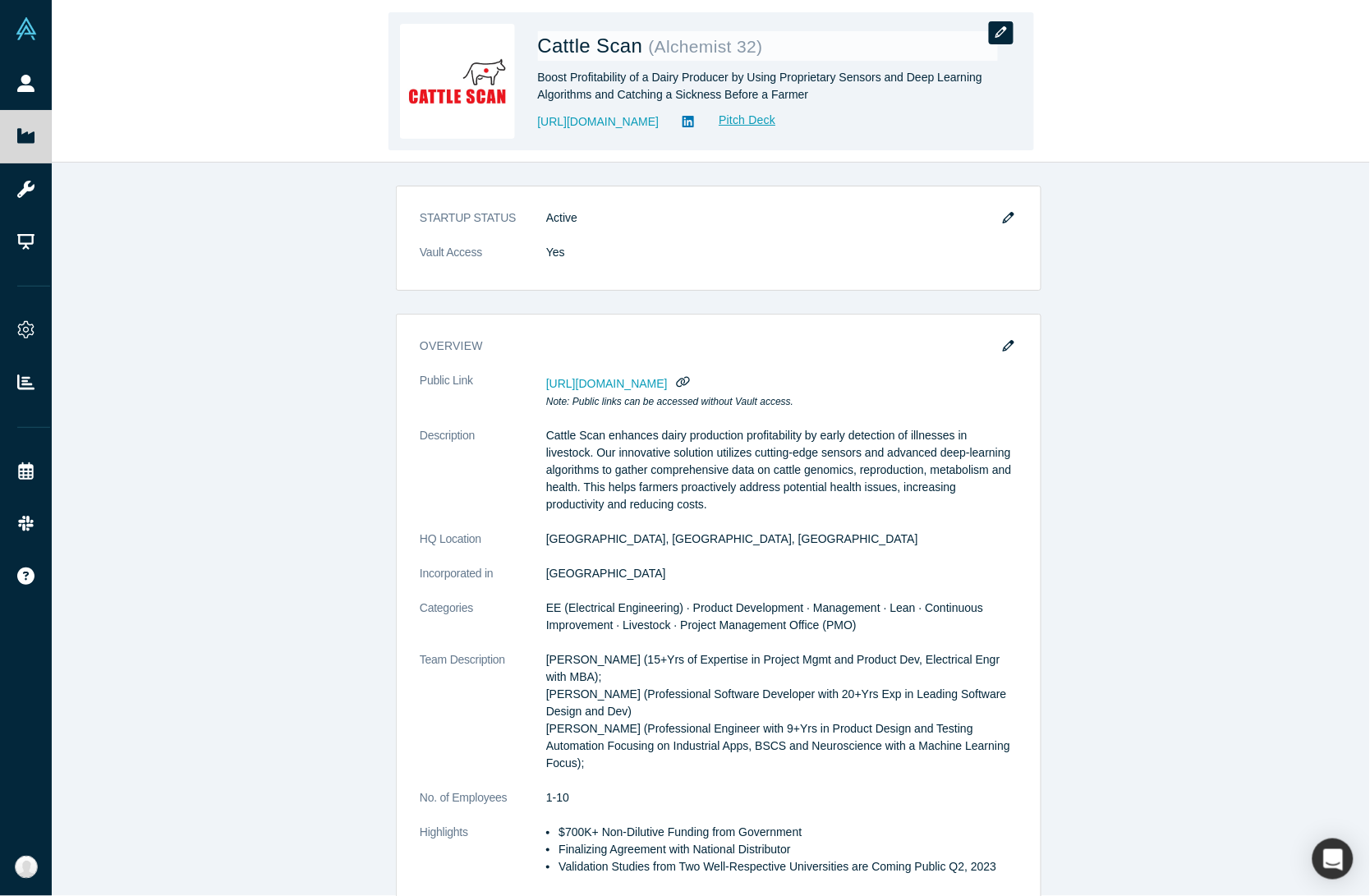
click at [1007, 24] on button "button" at bounding box center [1000, 32] width 24 height 23
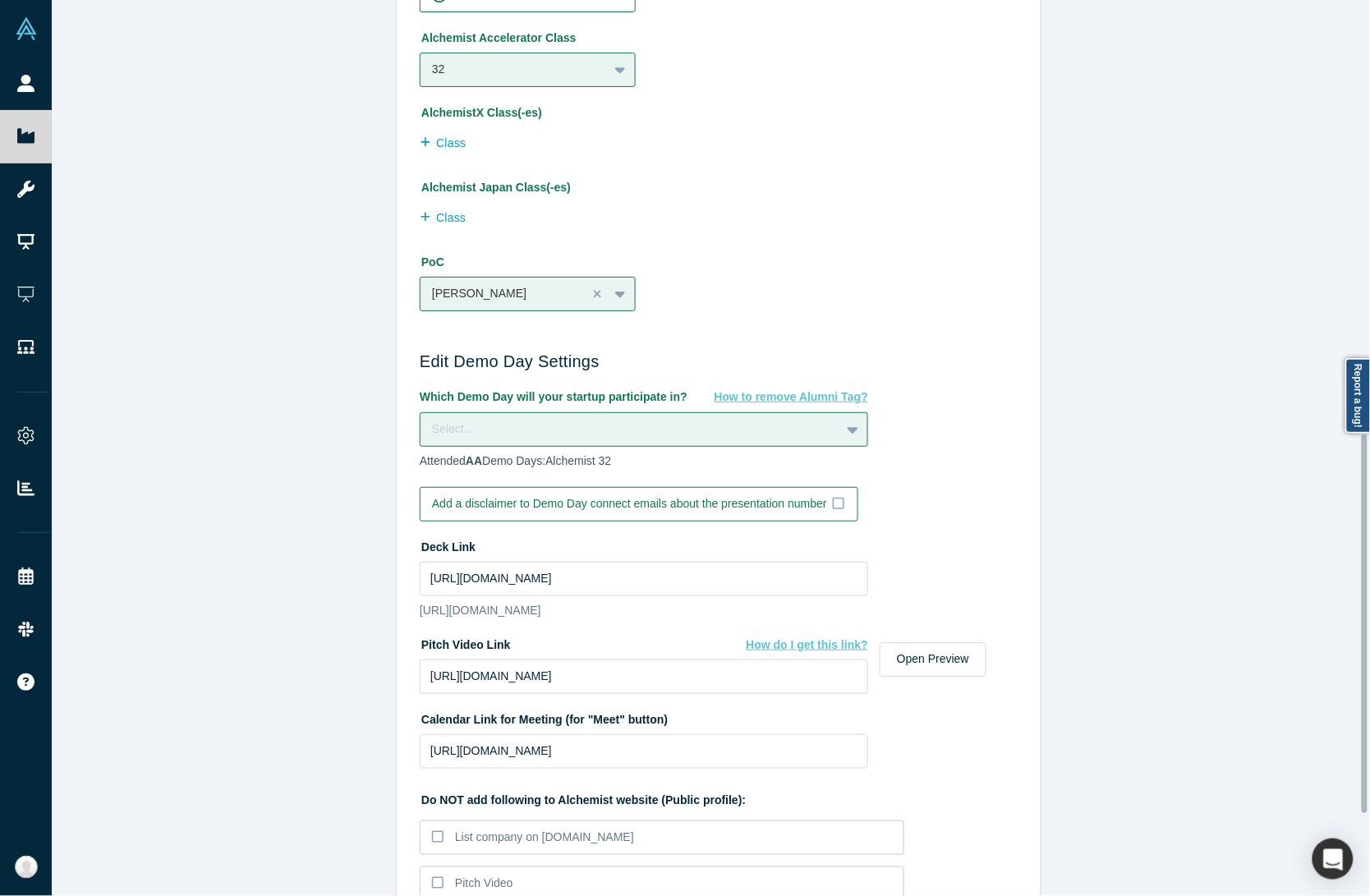
scroll to position [1026, 0]
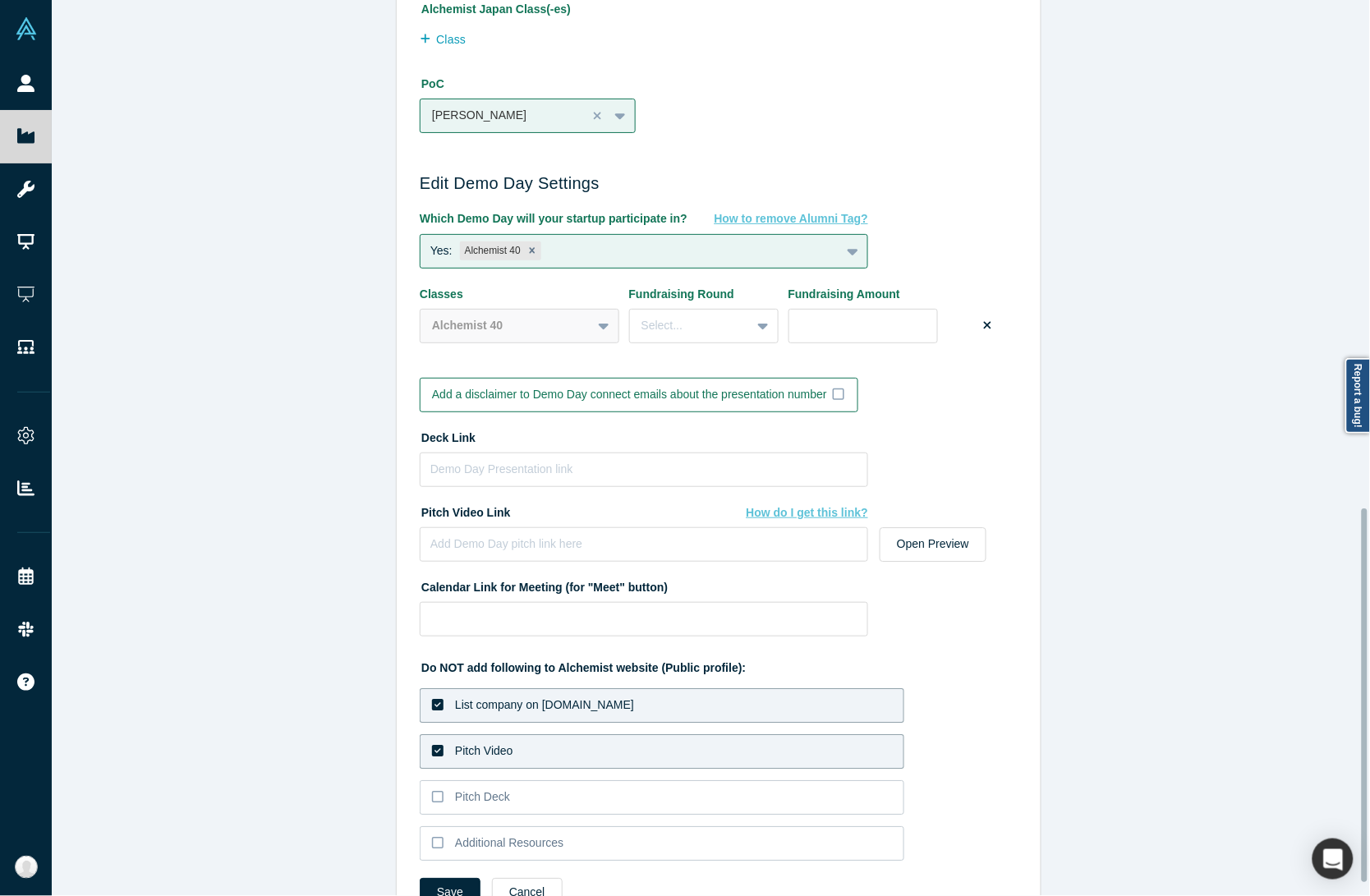
scroll to position [1246, 0]
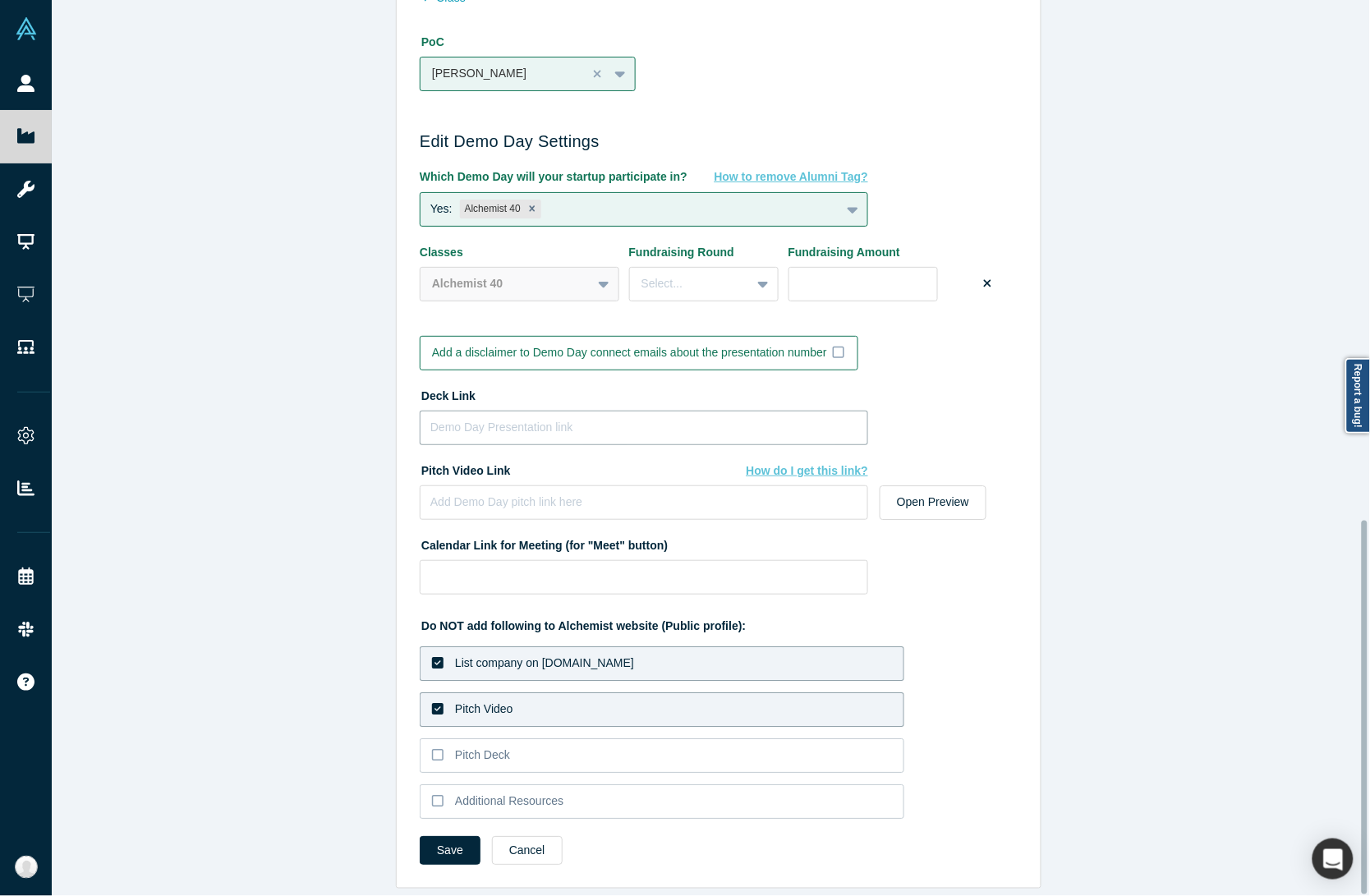
click at [491, 411] on input at bounding box center [644, 427] width 449 height 34
paste input "[URL][DOMAIN_NAME]"
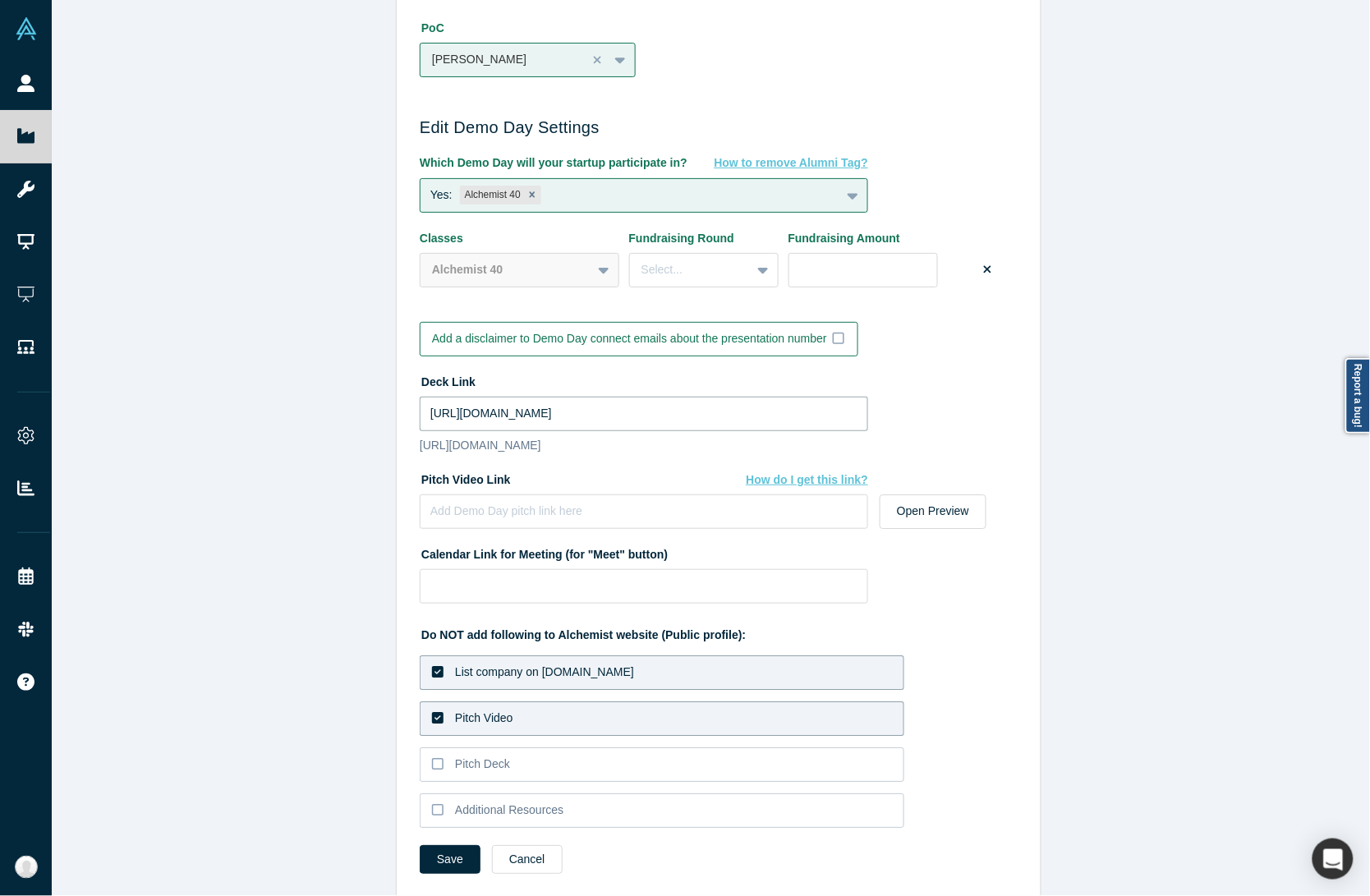
type input "[URL][DOMAIN_NAME]"
click at [439, 729] on label "Pitch Video" at bounding box center [662, 718] width 485 height 34
click at [0, 0] on input "Pitch Video" at bounding box center [0, 0] width 0 height 0
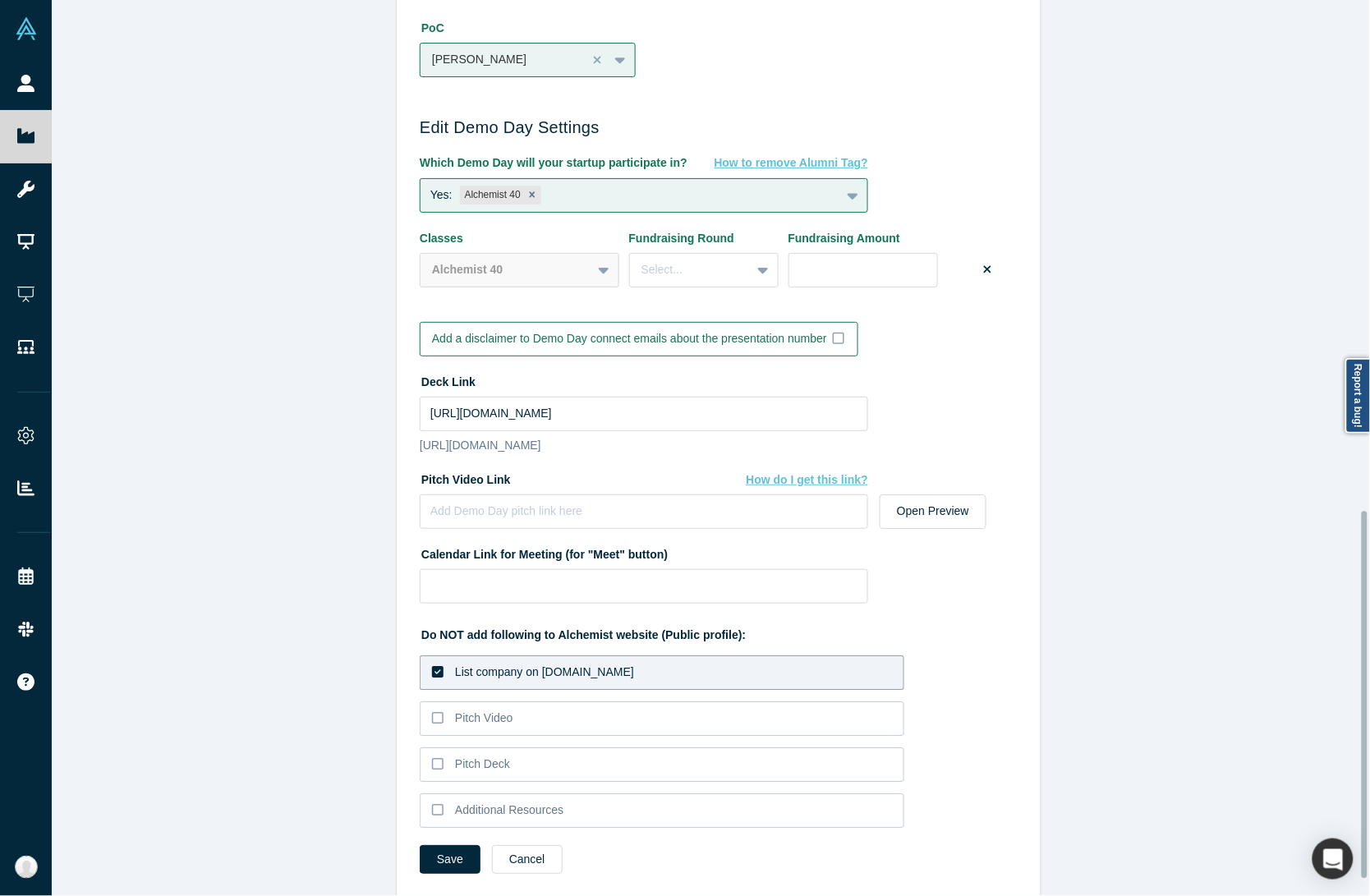
scroll to position [1286, 0]
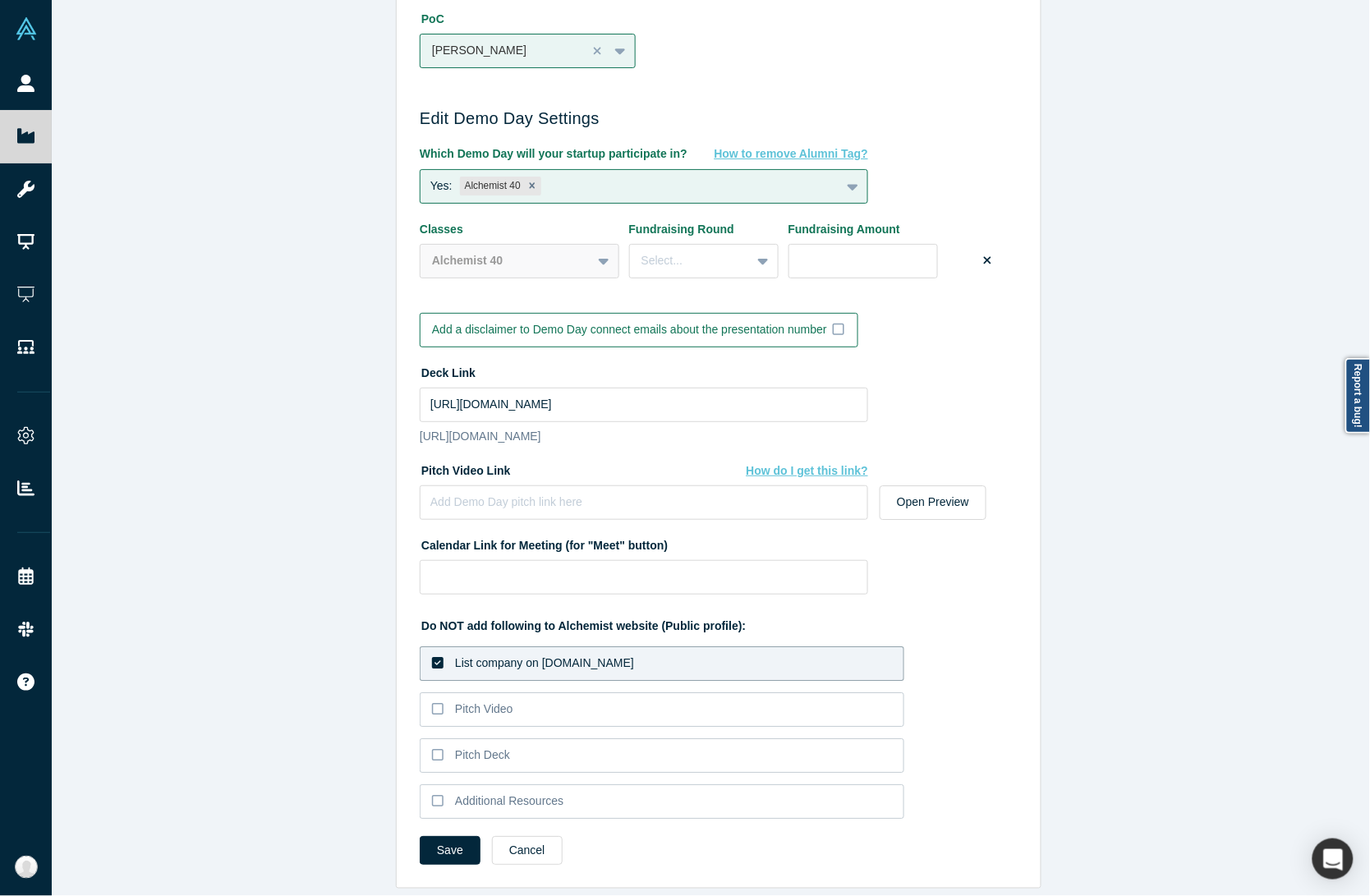
click at [680, 652] on label "List company on [DOMAIN_NAME]" at bounding box center [662, 663] width 485 height 34
click at [0, 0] on input "List company on [DOMAIN_NAME]" at bounding box center [0, 0] width 0 height 0
click at [685, 646] on label "List company on [DOMAIN_NAME]" at bounding box center [662, 663] width 485 height 34
click at [0, 0] on input "List company on [DOMAIN_NAME]" at bounding box center [0, 0] width 0 height 0
click at [589, 654] on div "List company on [DOMAIN_NAME]" at bounding box center [544, 663] width 179 height 18
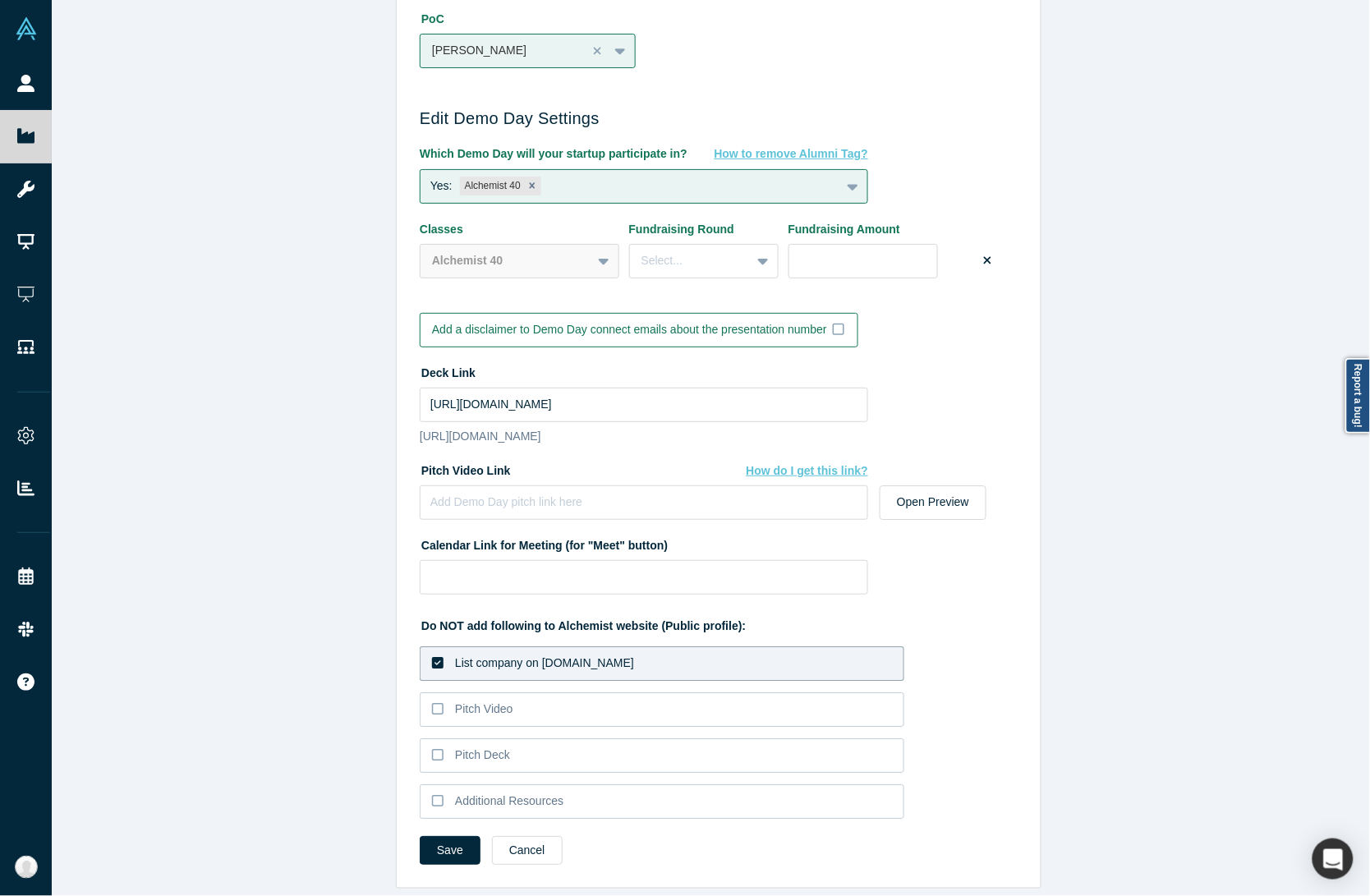
click at [0, 0] on input "List company on [DOMAIN_NAME]" at bounding box center [0, 0] width 0 height 0
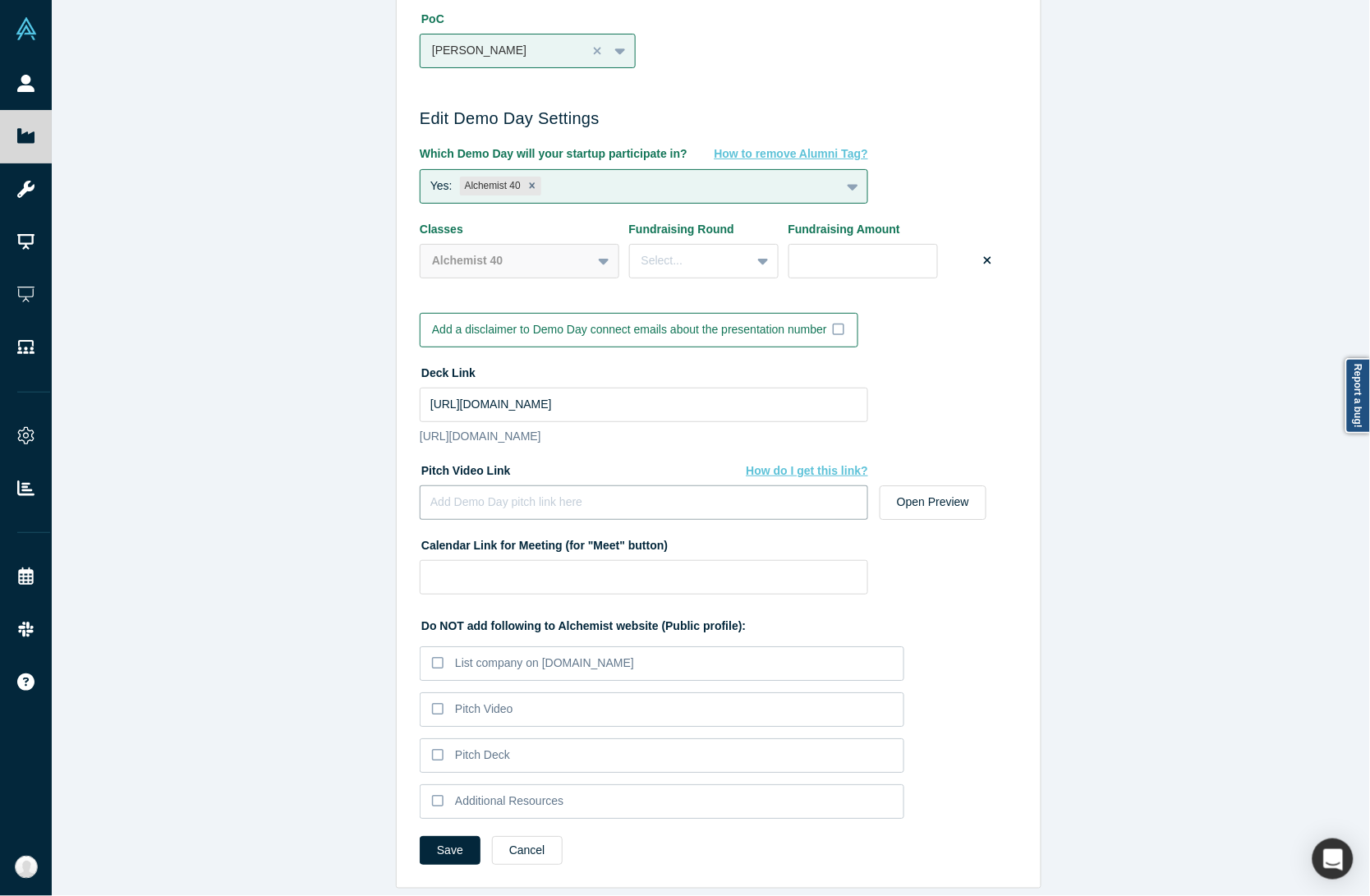
click at [520, 485] on input at bounding box center [644, 502] width 449 height 34
click at [347, 411] on div "Edit Company Profile * Name Kaspix Name cannot contain emoticons Your current p…" at bounding box center [719, 455] width 1334 height 911
click at [449, 468] on div "Pitch Video Link How do I get this link?" at bounding box center [644, 471] width 449 height 29
click at [461, 485] on input at bounding box center [644, 502] width 449 height 34
paste input "https://vimeo.com/1117194863/86fa08680b?share=copy"
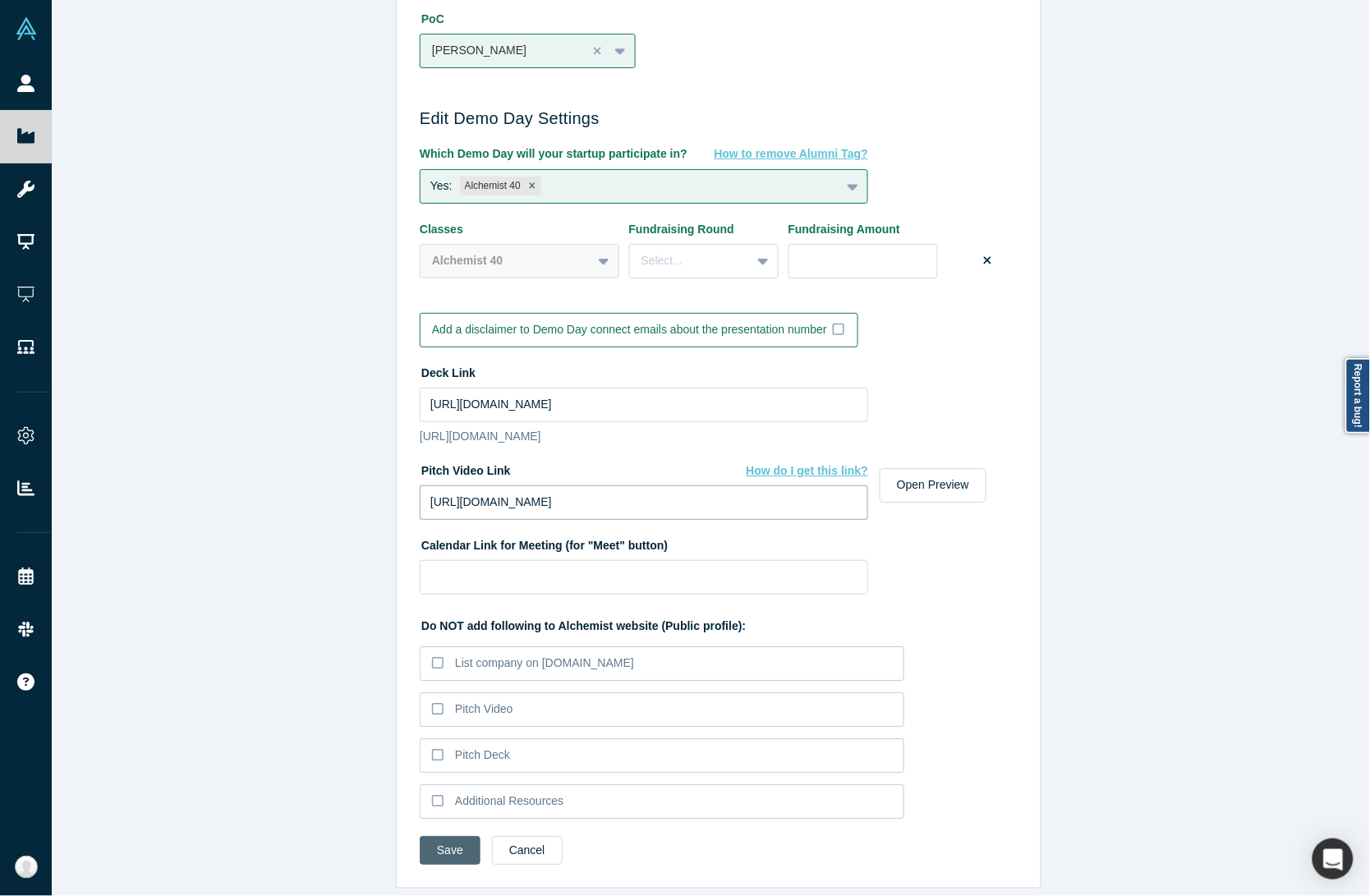
type input "https://vimeo.com/1117194863/86fa08680b?share=copy"
click at [459, 836] on button "Save" at bounding box center [450, 850] width 60 height 29
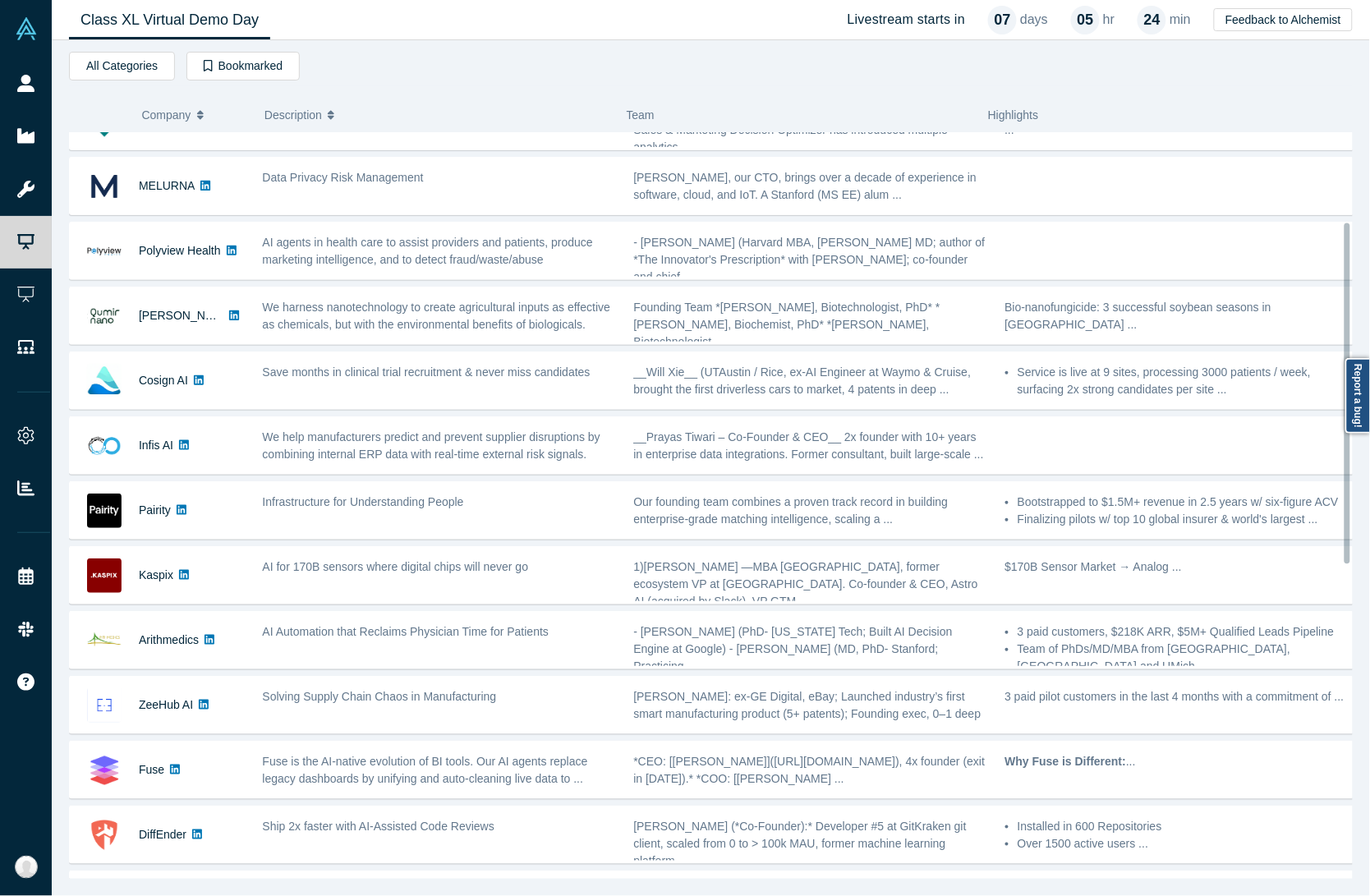
scroll to position [205, 0]
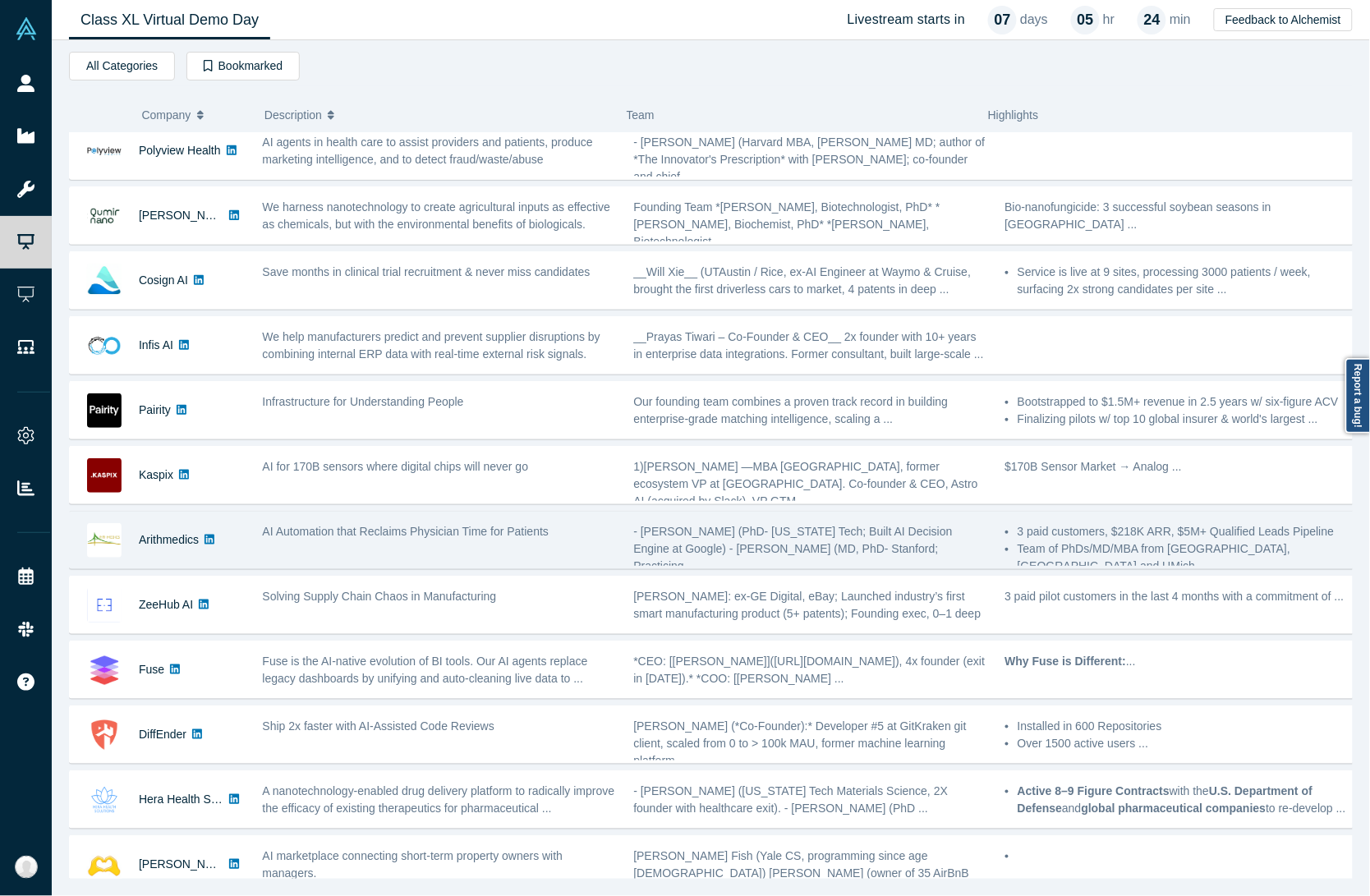
click at [310, 548] on div "AI Automation that Reclaims Physician Time for Patients" at bounding box center [439, 540] width 371 height 52
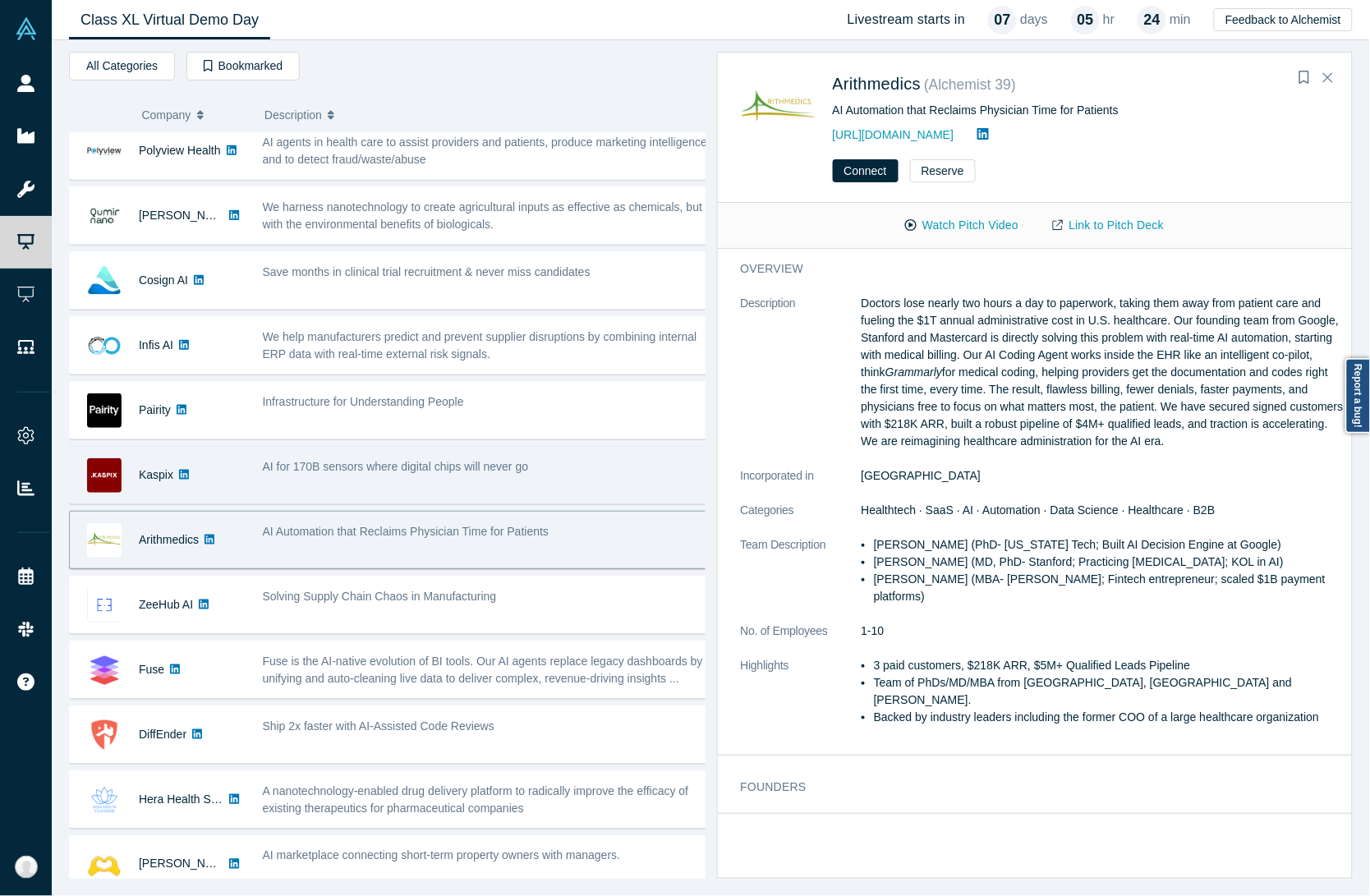
click at [344, 485] on div "AI for 170B sensors where digital chips will never go" at bounding box center [486, 475] width 466 height 52
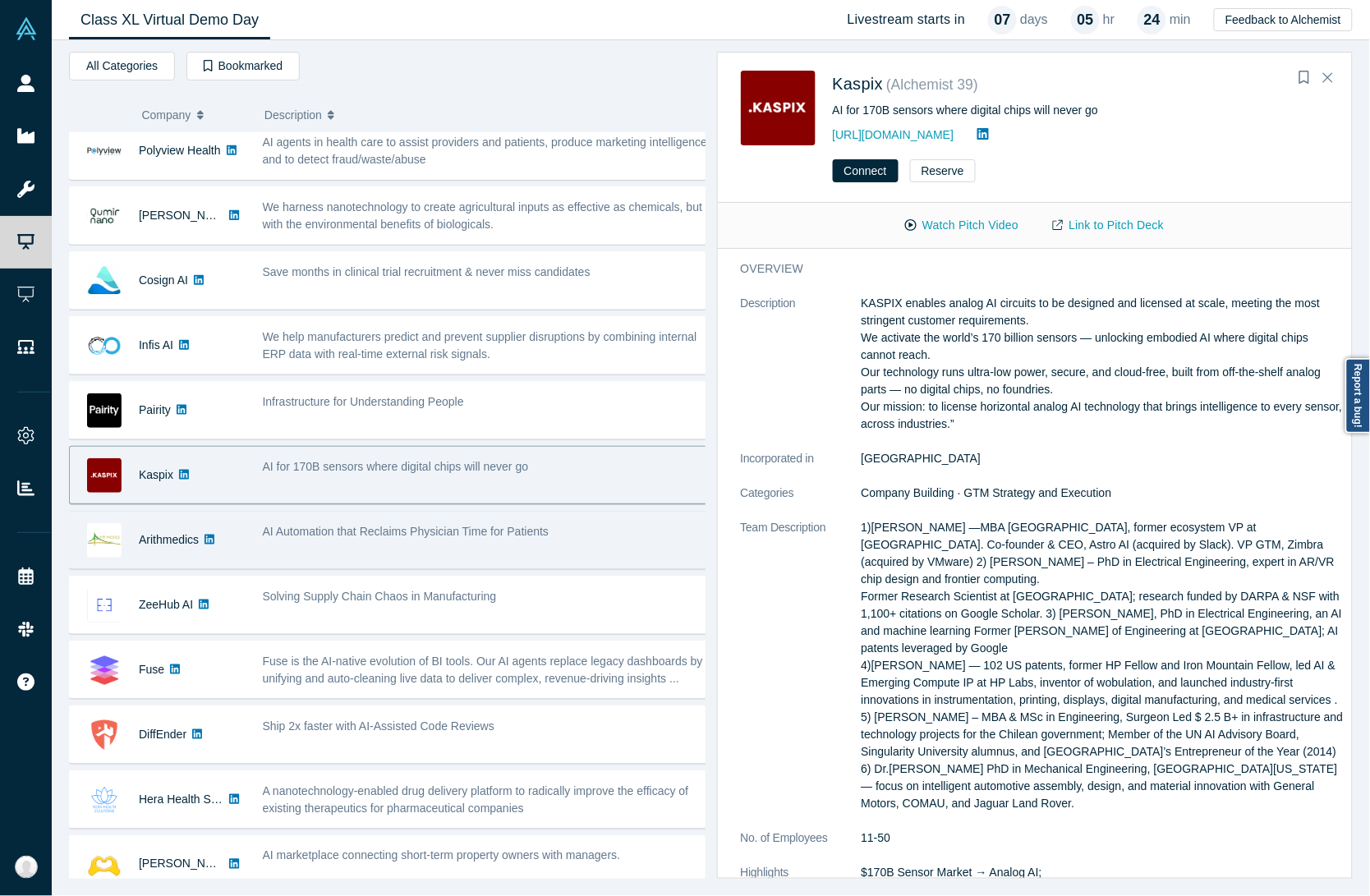
click at [354, 544] on div "AI Automation that Reclaims Physician Time for Patients" at bounding box center [486, 540] width 466 height 52
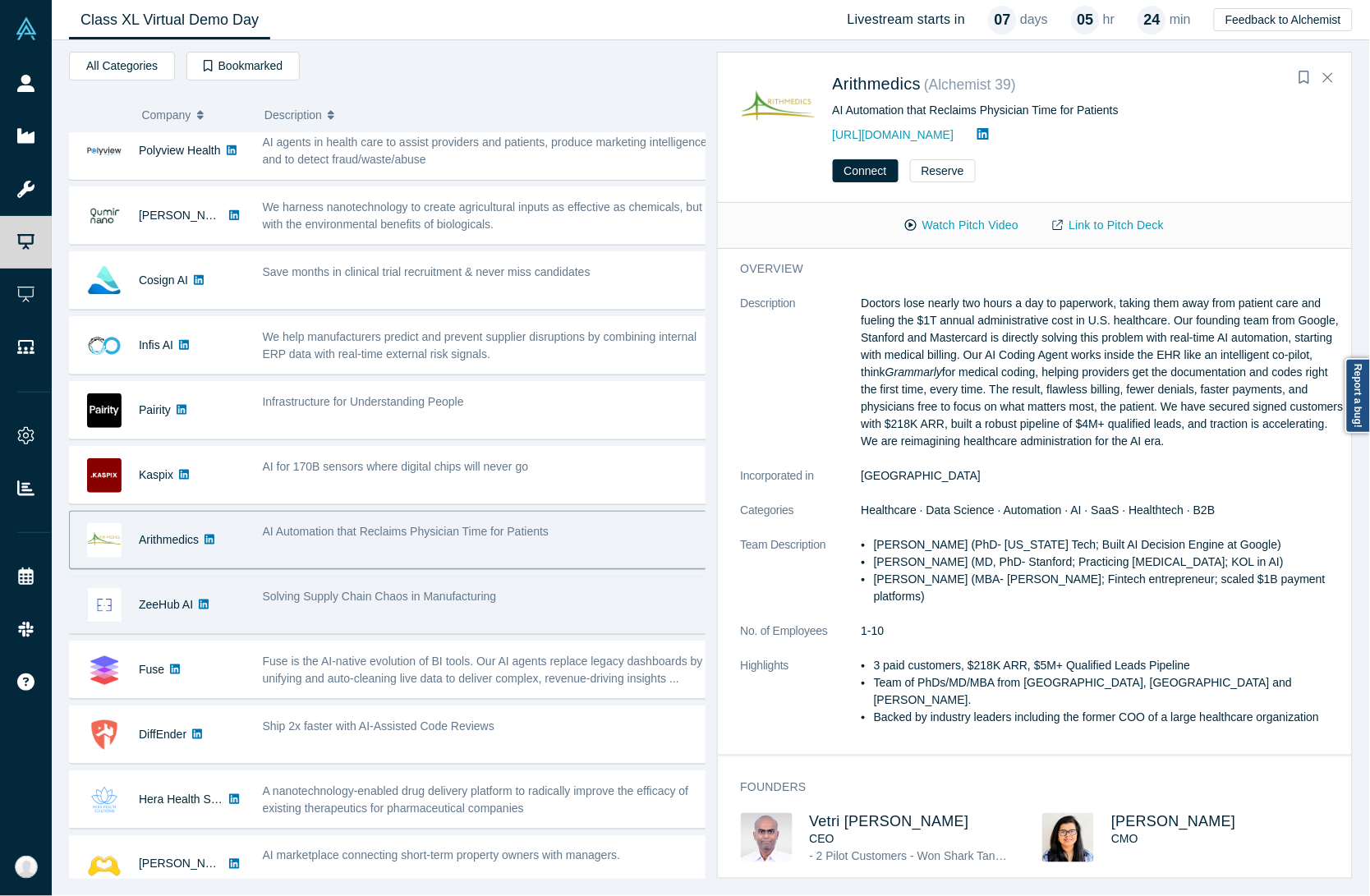
click at [346, 580] on div "ZeeHub AI Solving Supply Chain Chaos in Manufacturing Nilesh Dixit: ex‑GE Digit…" at bounding box center [395, 604] width 652 height 58
click at [349, 603] on span "Solving Supply Chain Chaos in Manufacturing" at bounding box center [380, 596] width 234 height 13
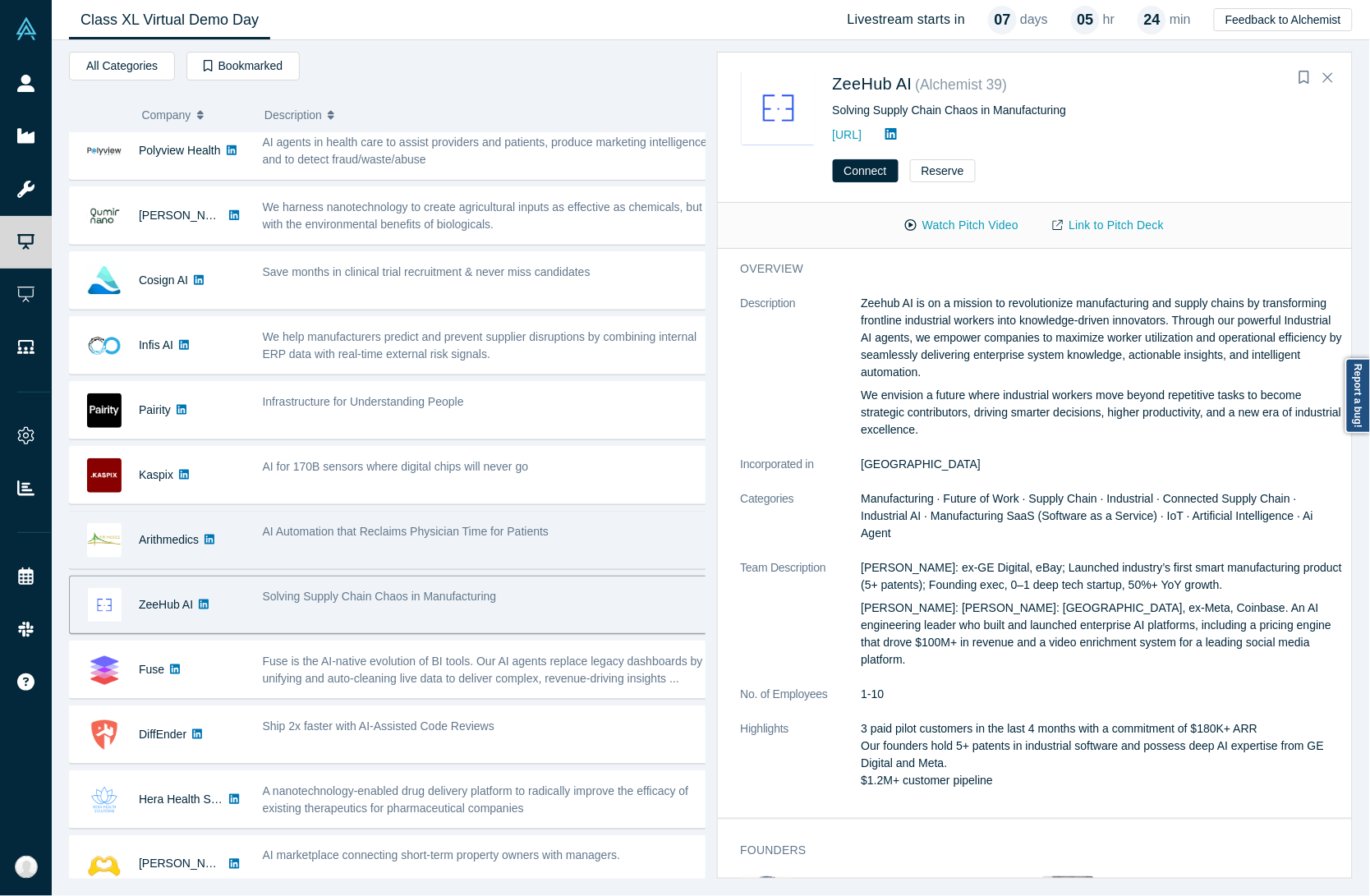
click at [339, 540] on div "AI Automation that Reclaims Physician Time for Patients" at bounding box center [487, 532] width 449 height 18
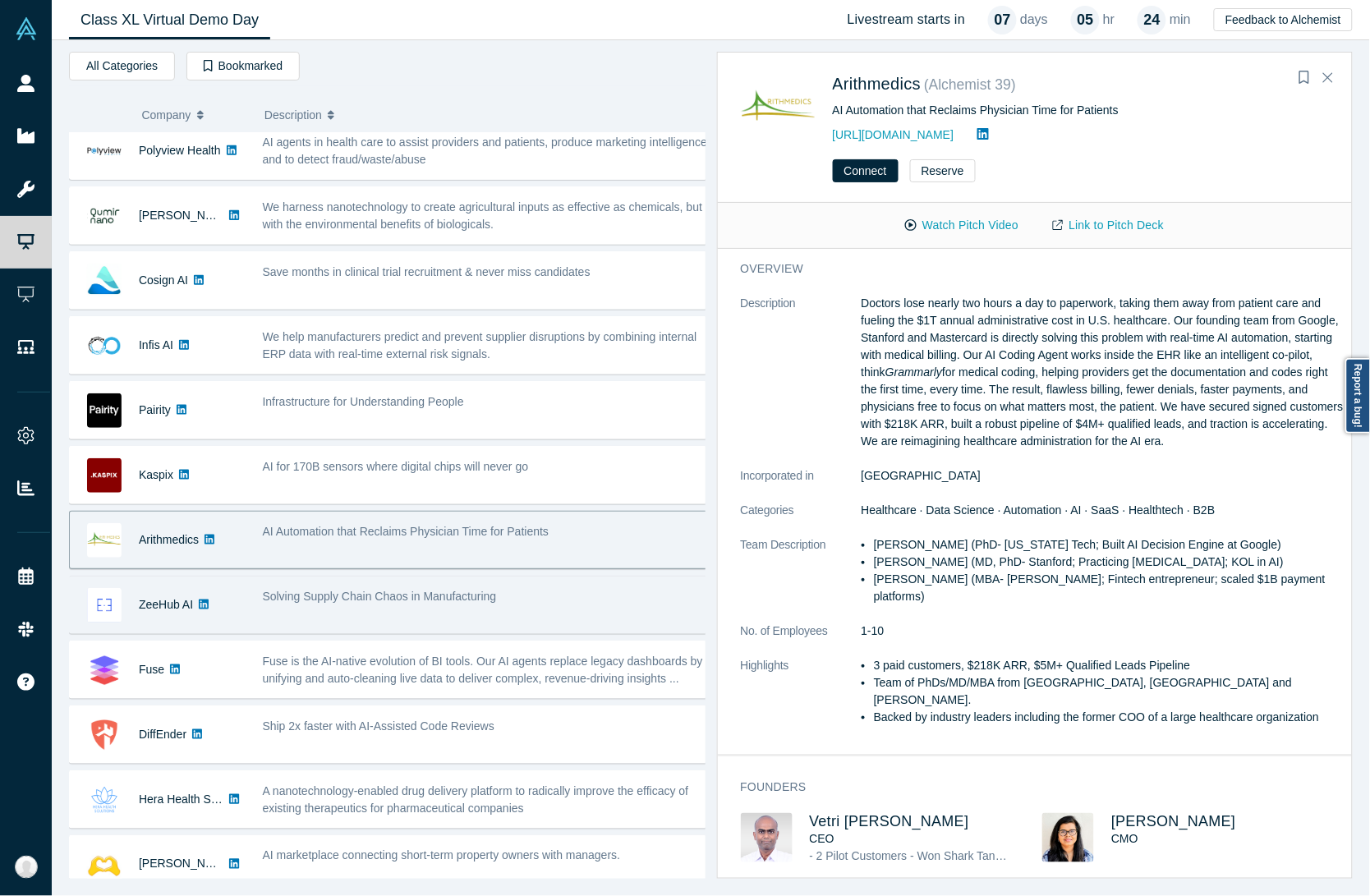
click at [323, 598] on span "Solving Supply Chain Chaos in Manufacturing" at bounding box center [380, 596] width 234 height 13
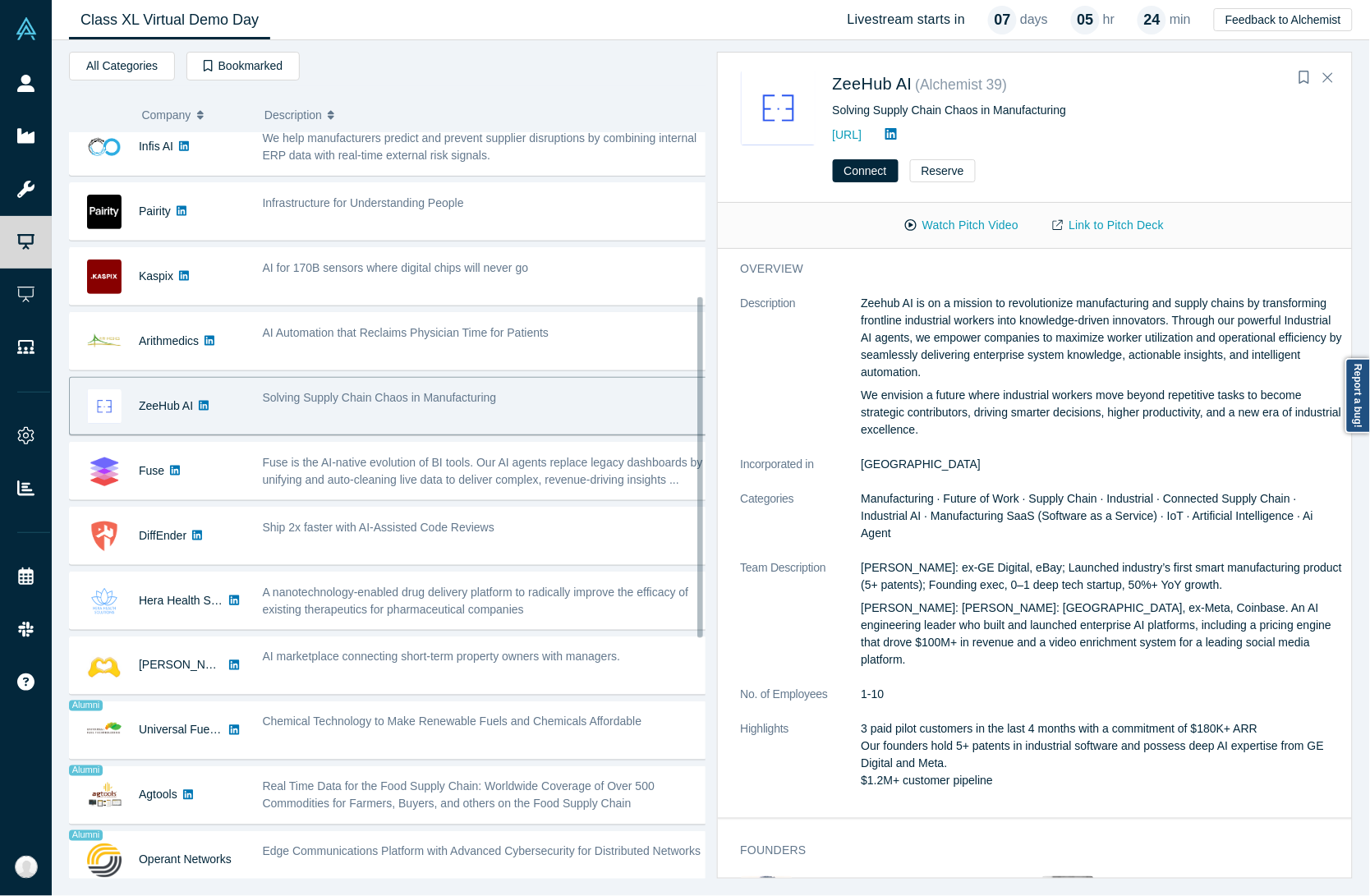
scroll to position [411, 0]
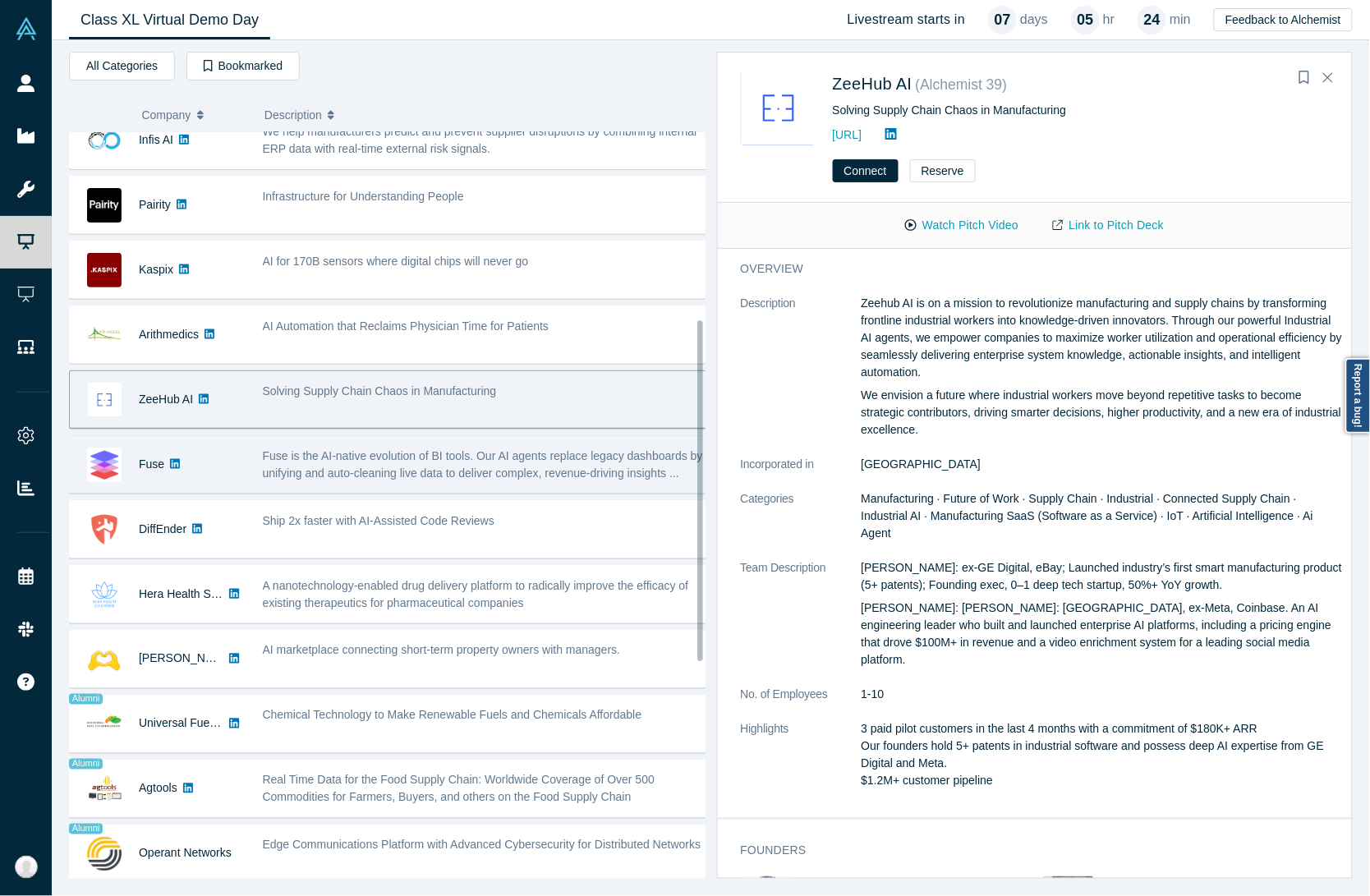
click at [323, 474] on span "Fuse is the AI-native evolution of BI tools. Our AI agents replace legacy dashb…" at bounding box center [483, 464] width 440 height 30
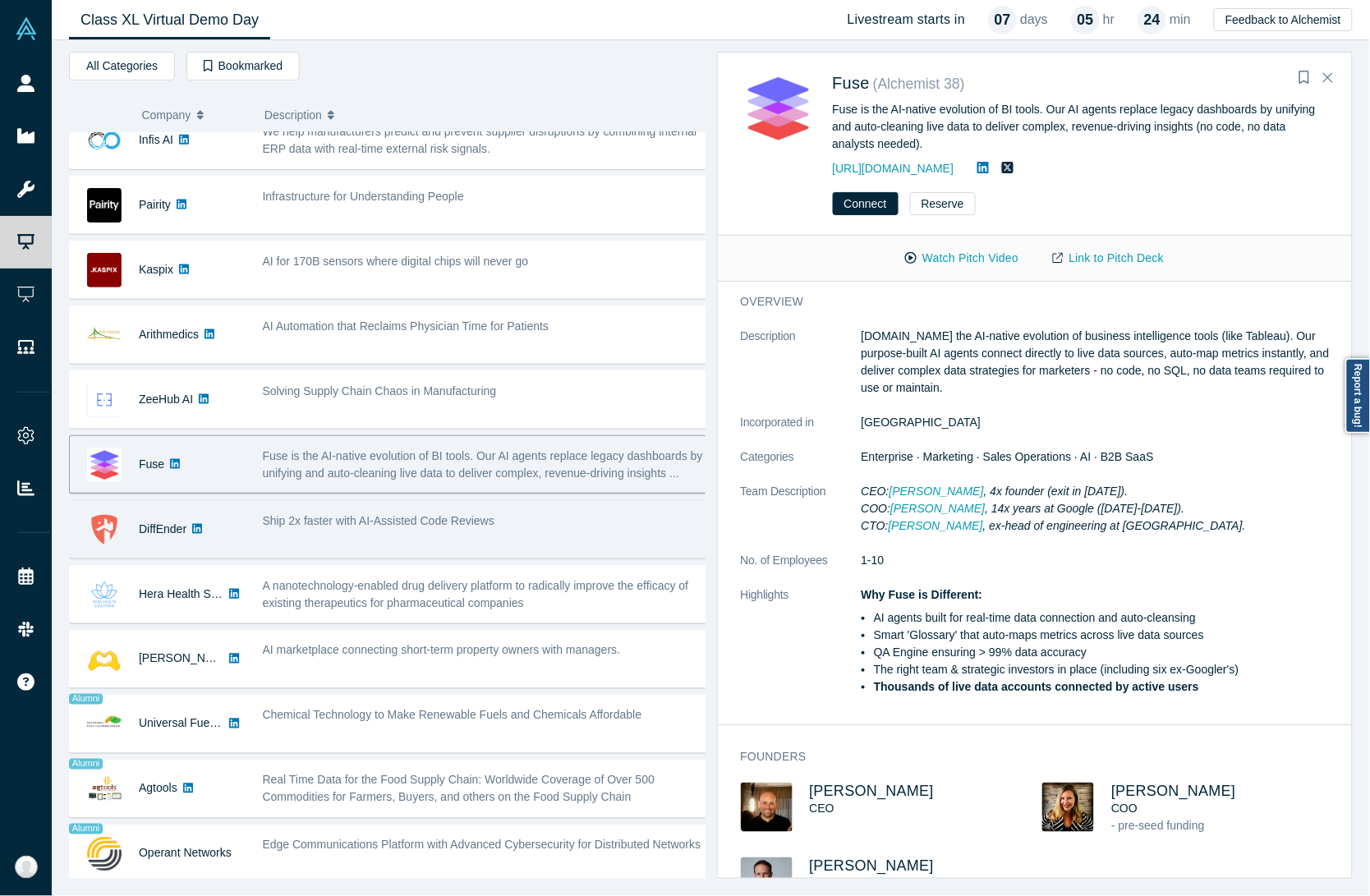
click at [318, 522] on span "Ship 2x faster with AI-Assisted Code Reviews" at bounding box center [379, 521] width 232 height 13
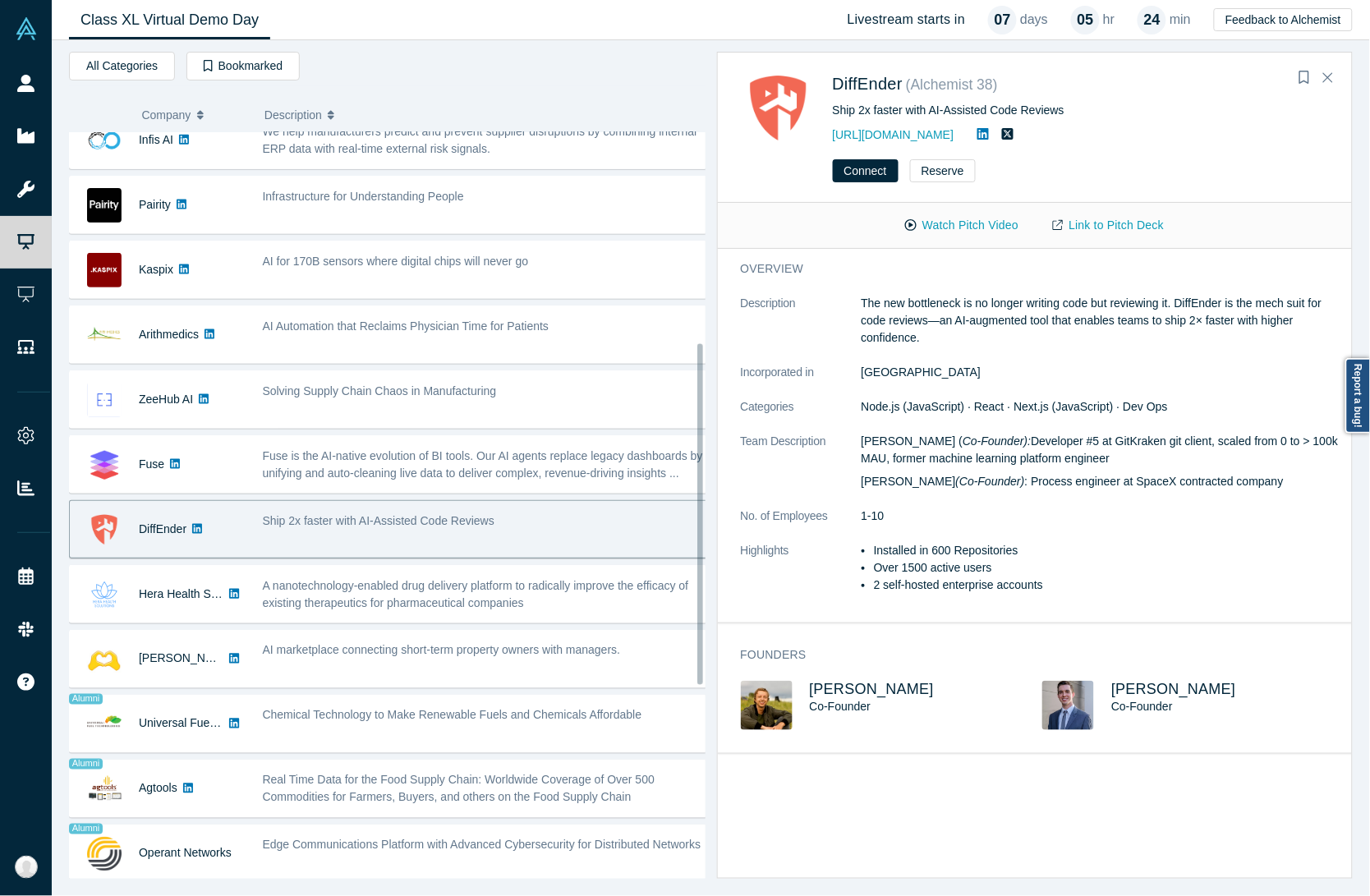
scroll to position [513, 0]
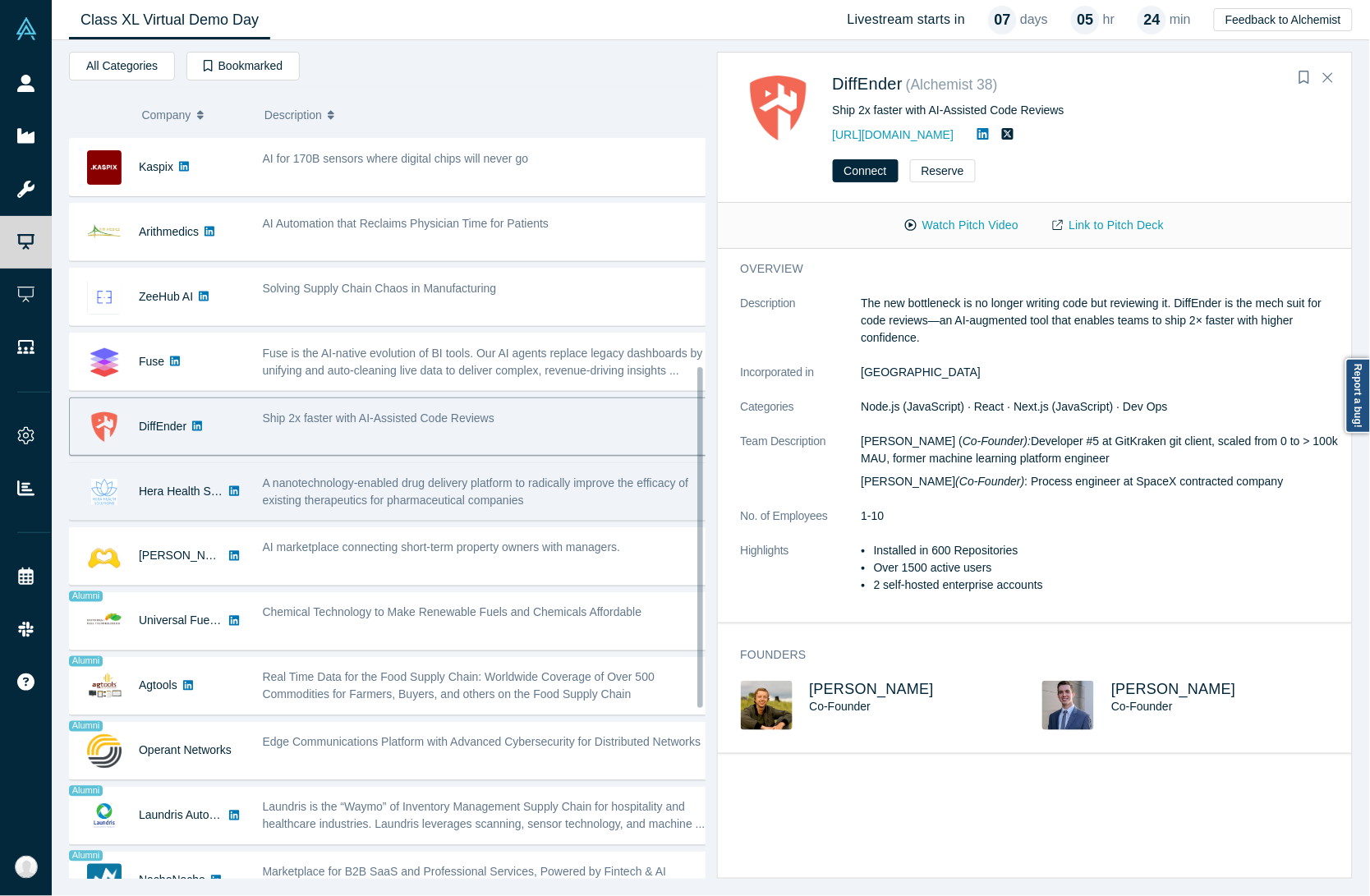
click at [318, 501] on span "A nanotechnology-enabled drug delivery platform to radically improve the effica…" at bounding box center [475, 491] width 426 height 30
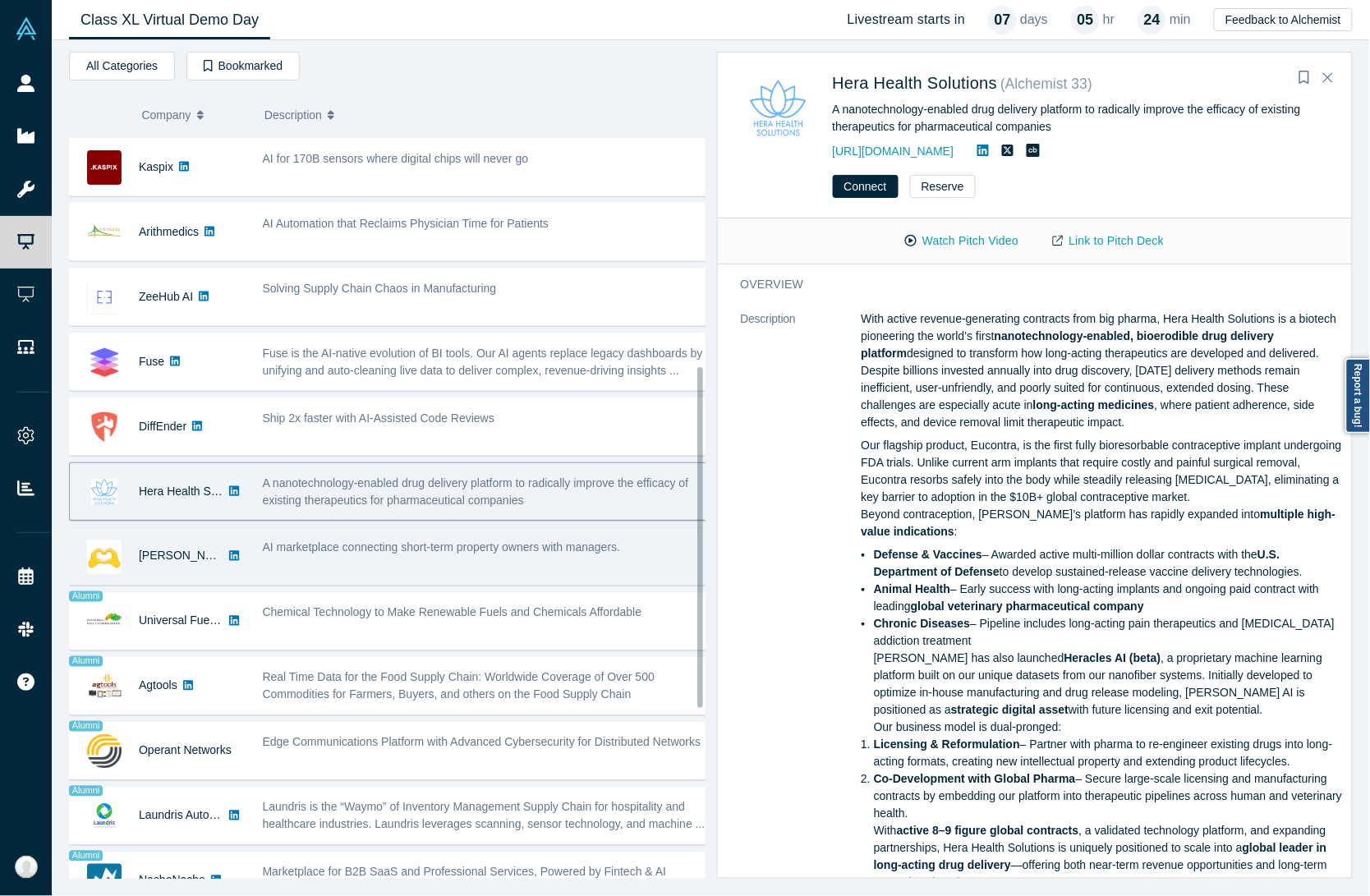
click at [309, 554] on span "AI marketplace connecting short-term property owners with managers." at bounding box center [442, 548] width 358 height 13
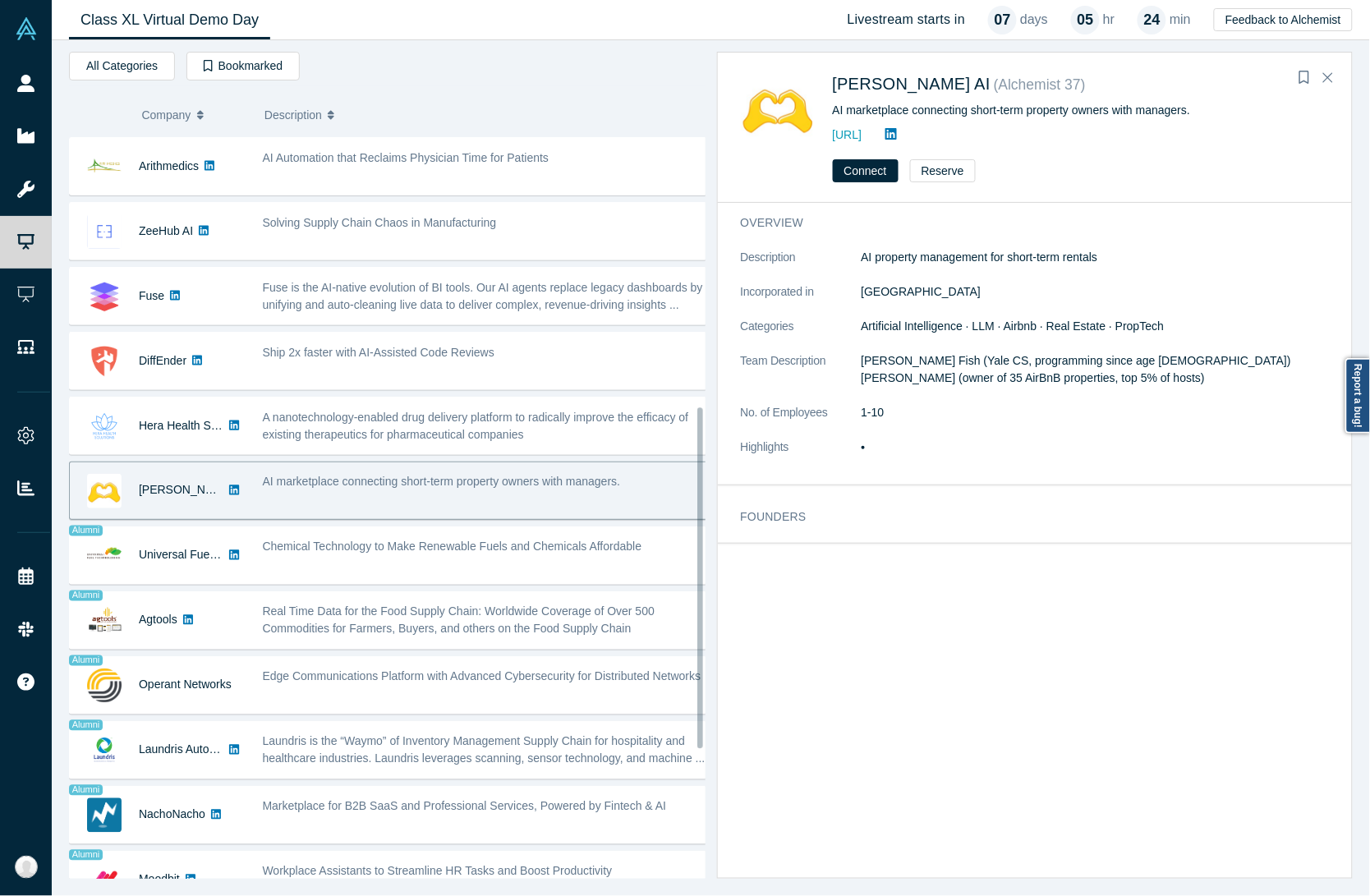
scroll to position [616, 0]
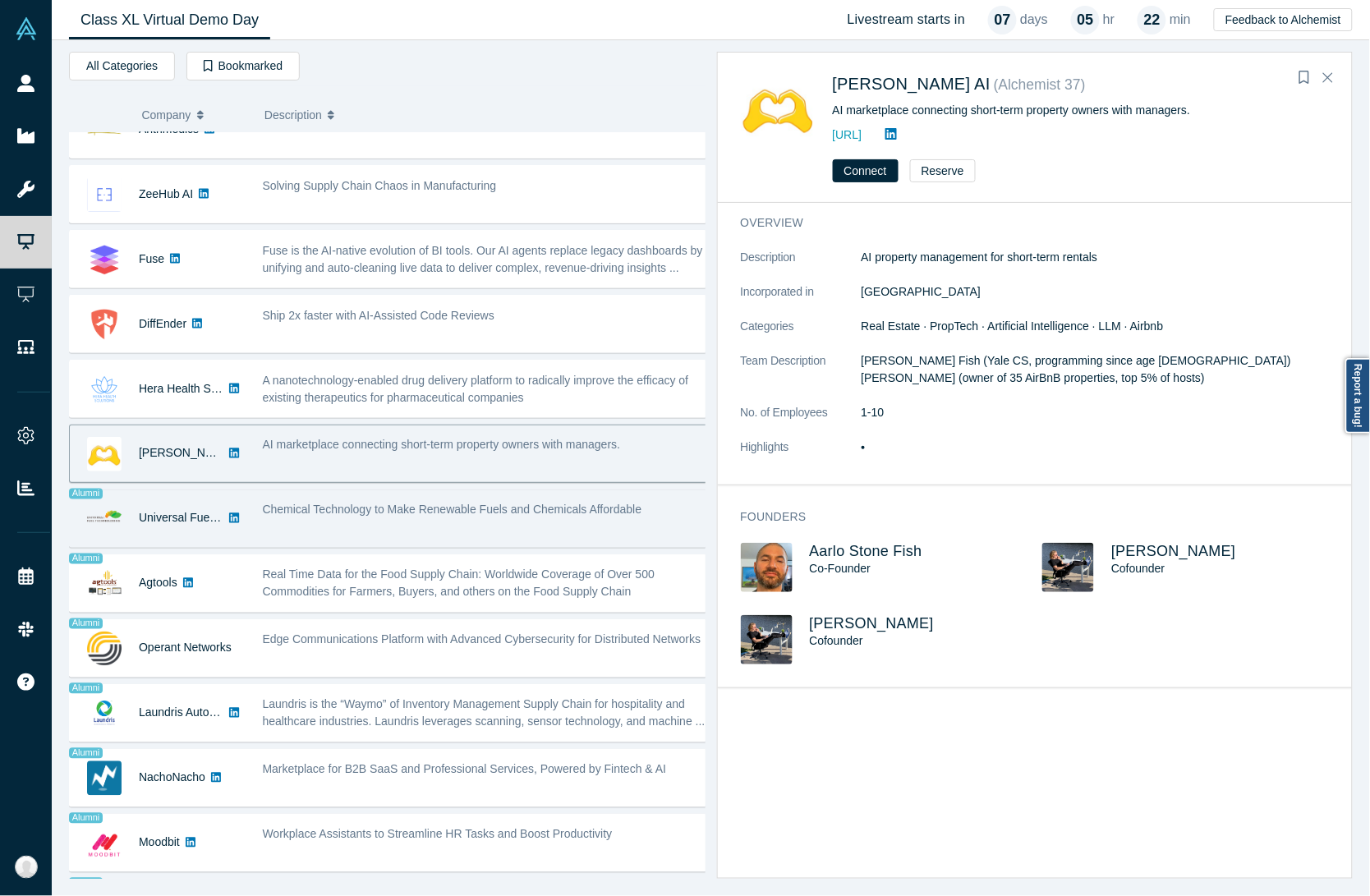
click at [499, 499] on div "Chemical Technology to Make Renewable Fuels and Chemicals Affordable" at bounding box center [486, 519] width 466 height 52
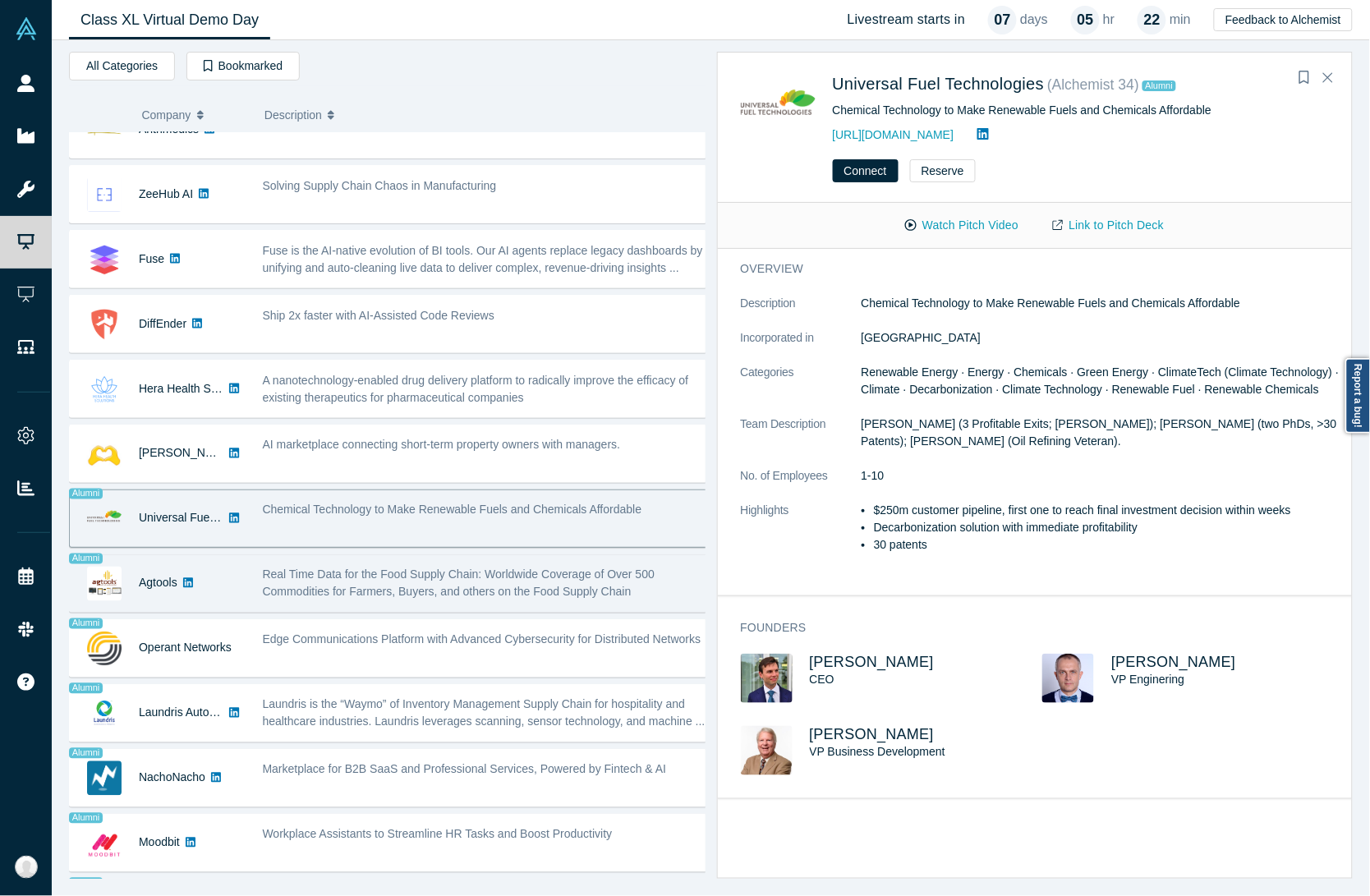
click at [421, 594] on span "Real Time Data for the Food Supply Chain: Worldwide Coverage of Over 500 Commod…" at bounding box center [459, 584] width 392 height 30
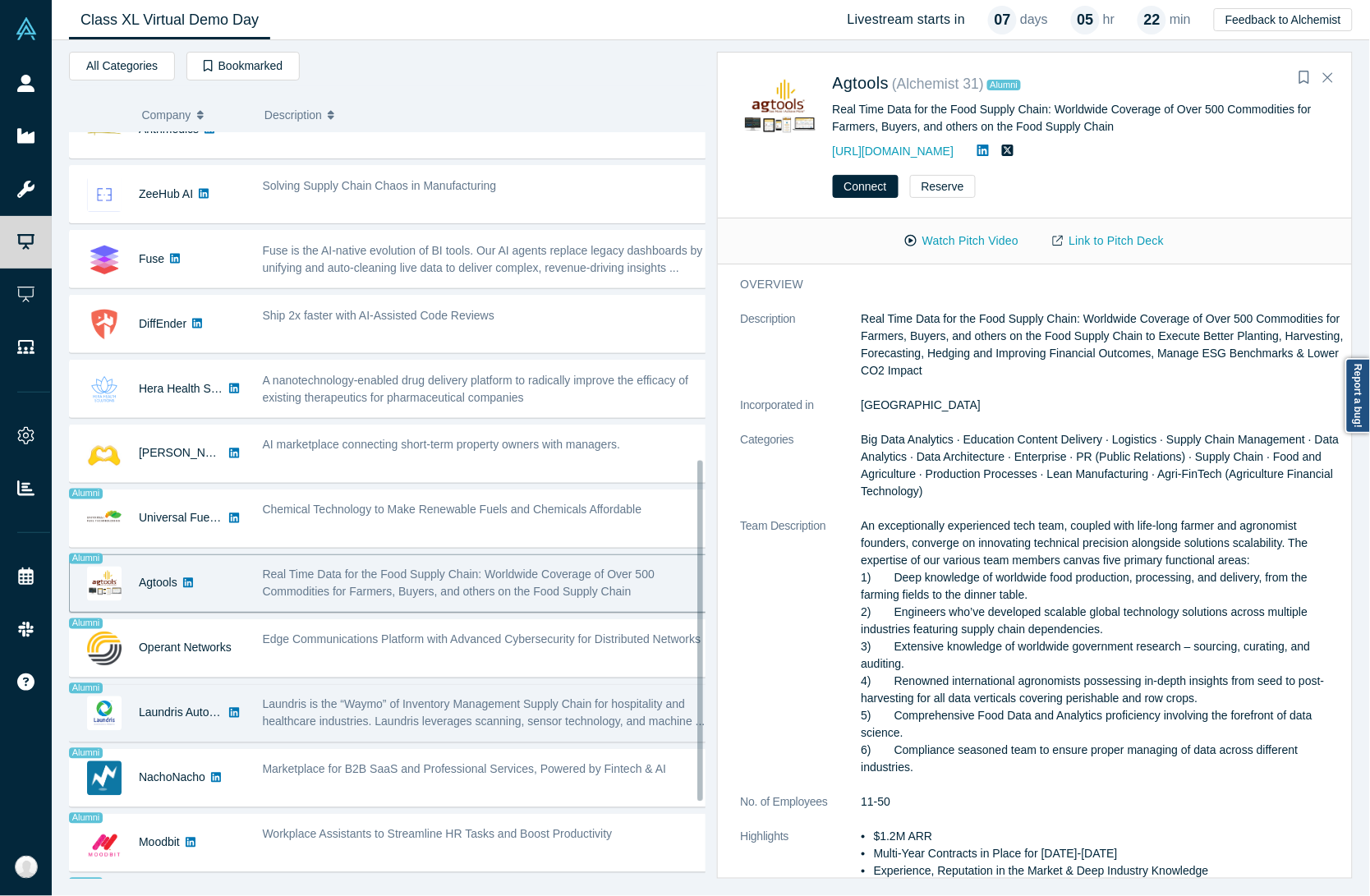
scroll to position [719, 0]
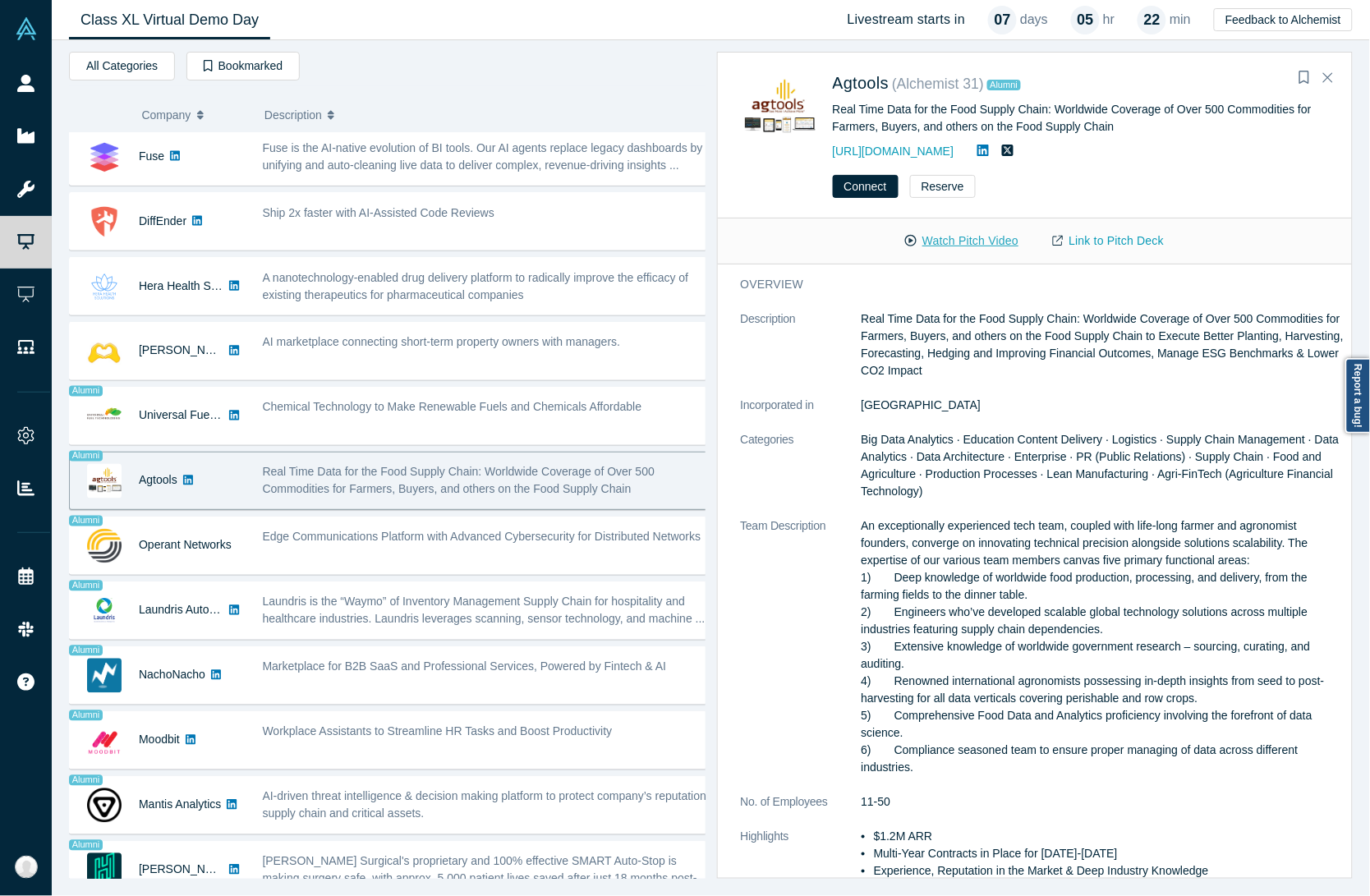
click at [976, 244] on button "Watch Pitch Video" at bounding box center [962, 241] width 148 height 29
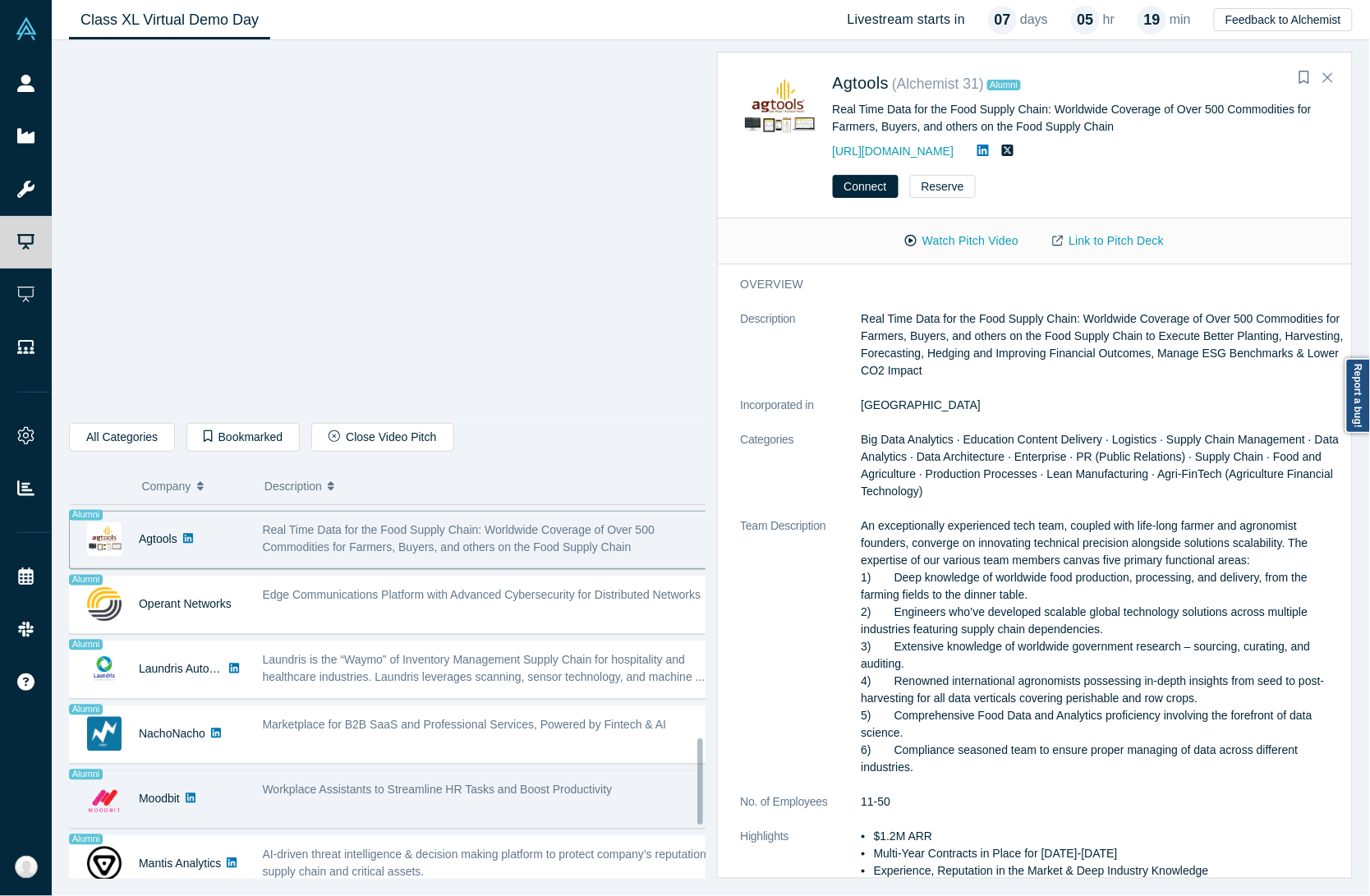
scroll to position [1026, 0]
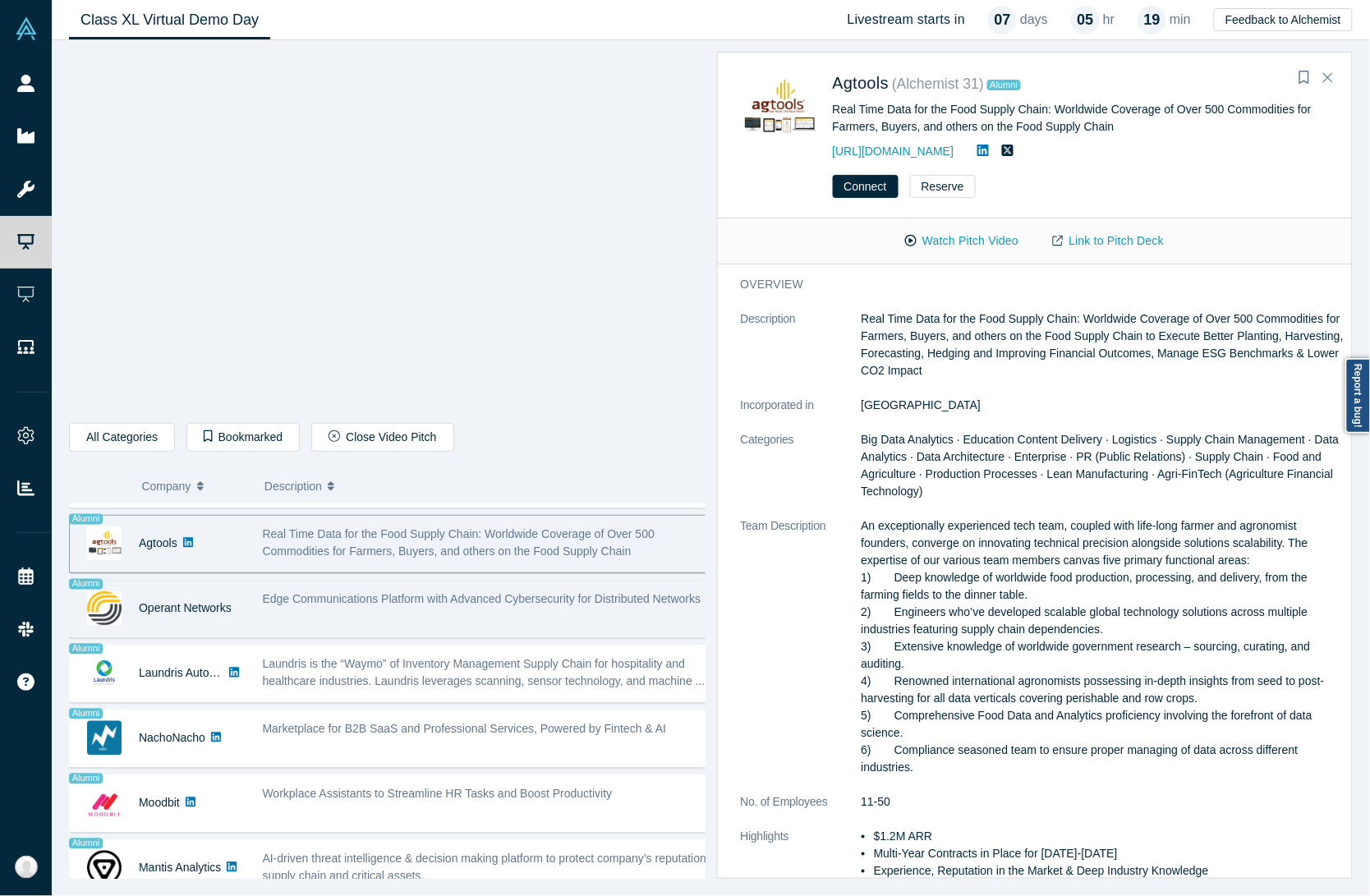
click at [420, 609] on div "Edge Communications Platform with Advanced Cybersecurity for Distributed Networ…" at bounding box center [487, 600] width 449 height 18
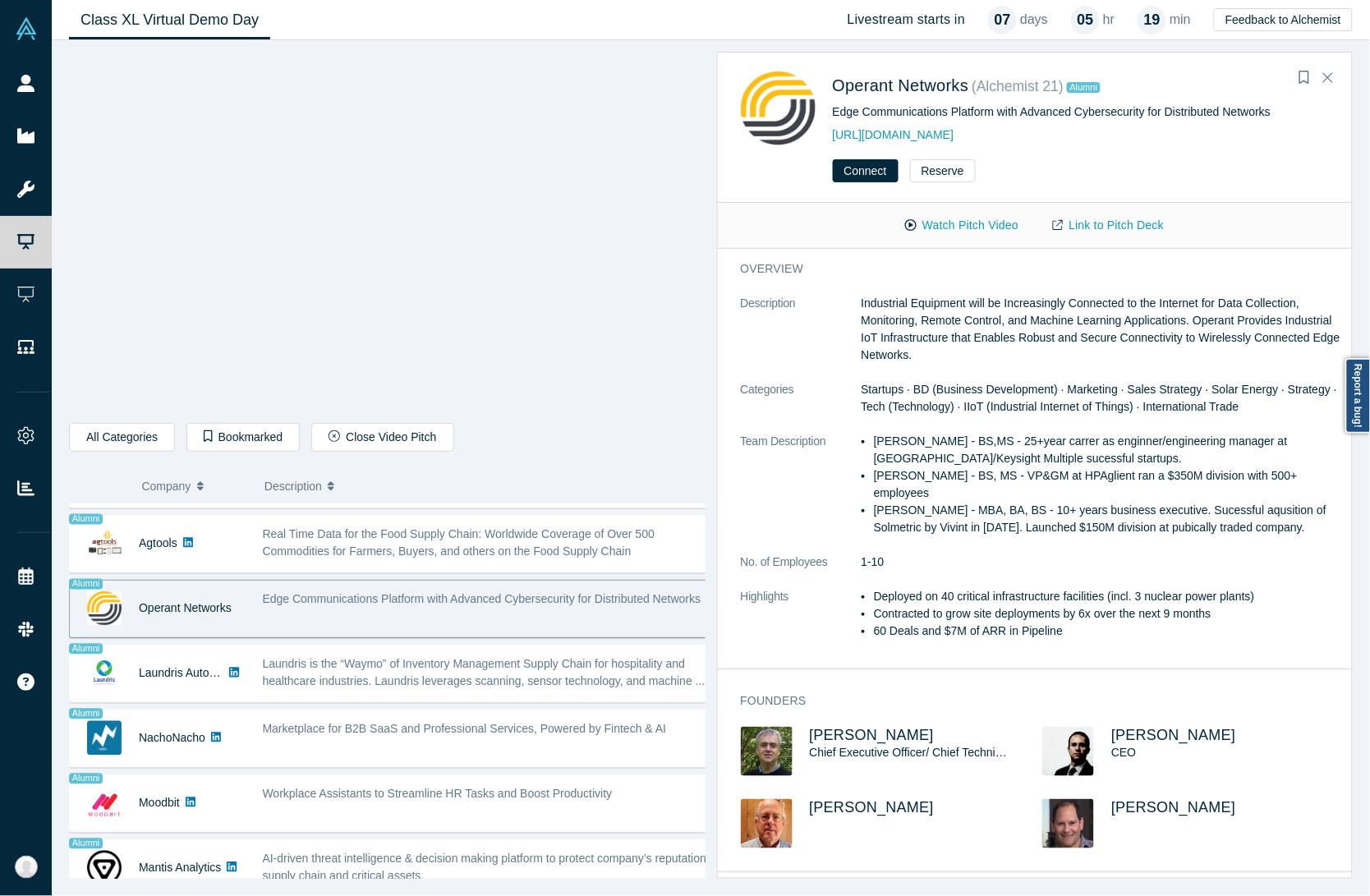
drag, startPoint x: 412, startPoint y: 559, endPoint x: 411, endPoint y: 600, distance: 41.0
click at [412, 558] on span "Real Time Data for the Food Supply Chain: Worldwide Coverage of Over 500 Commod…" at bounding box center [459, 543] width 392 height 30
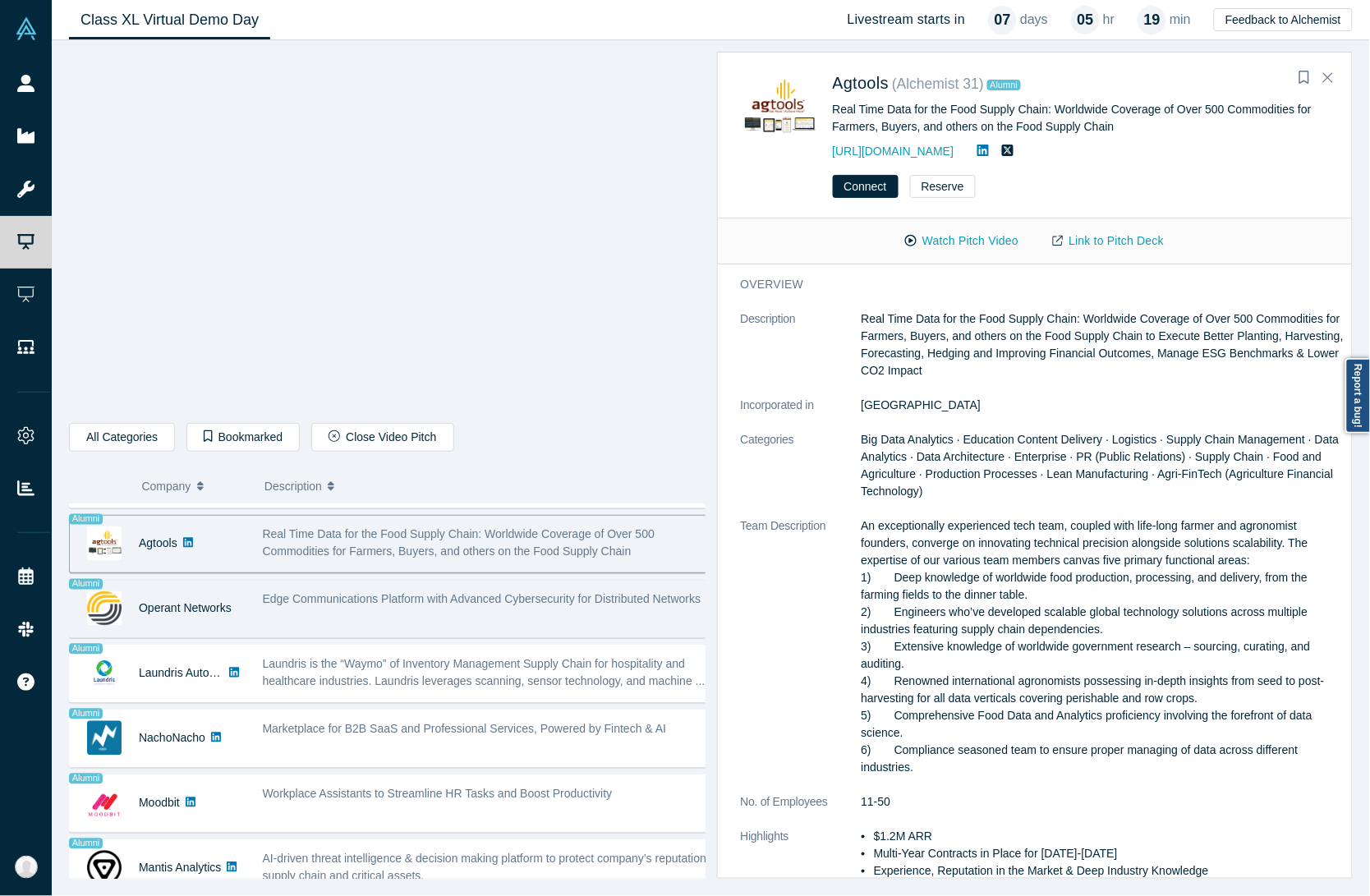
click at [408, 606] on span "Edge Communications Platform with Advanced Cybersecurity for Distributed Networ…" at bounding box center [482, 600] width 438 height 13
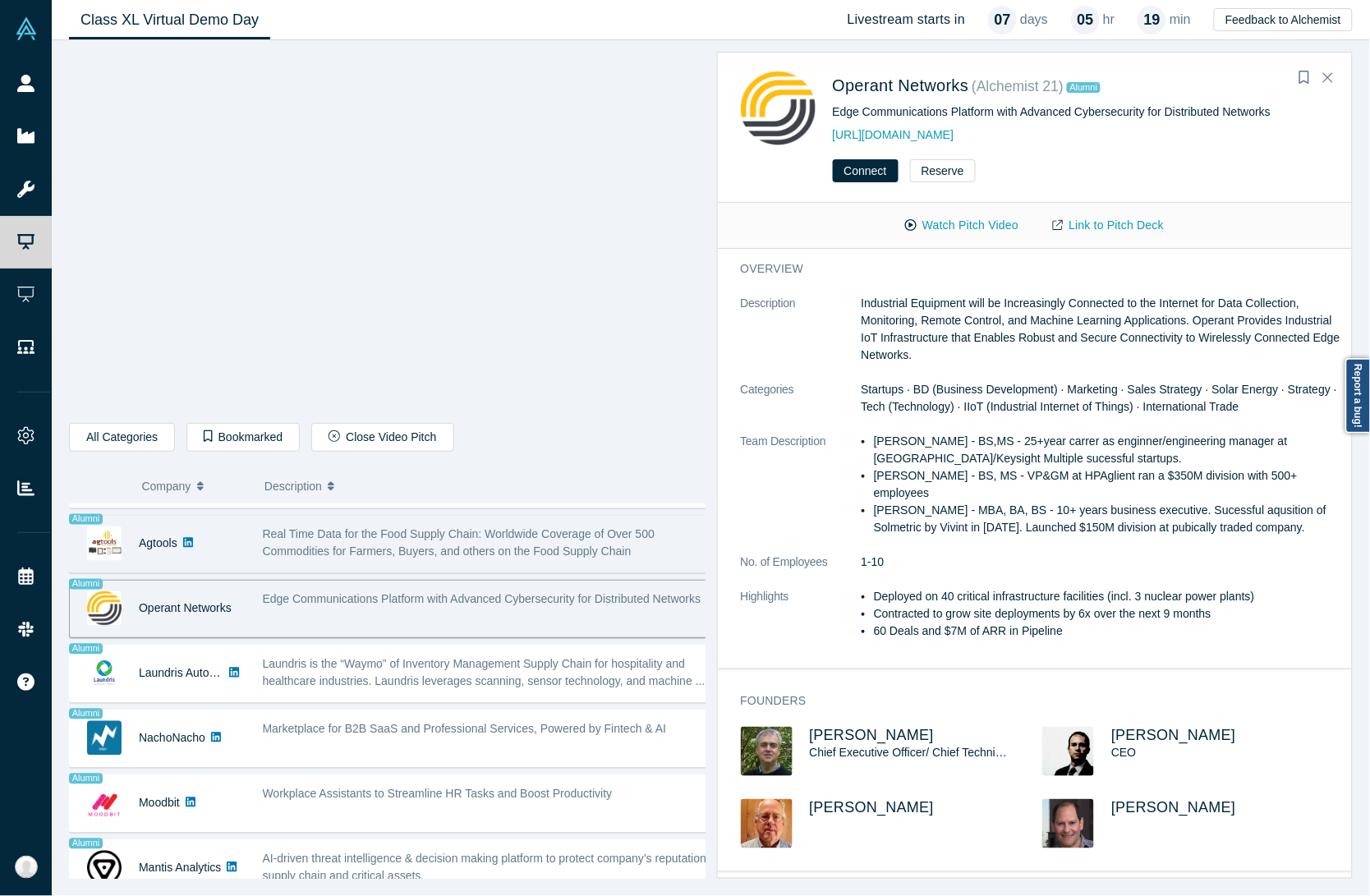
click at [493, 532] on span "Real Time Data for the Food Supply Chain: Worldwide Coverage of Over 500 Commod…" at bounding box center [459, 543] width 392 height 30
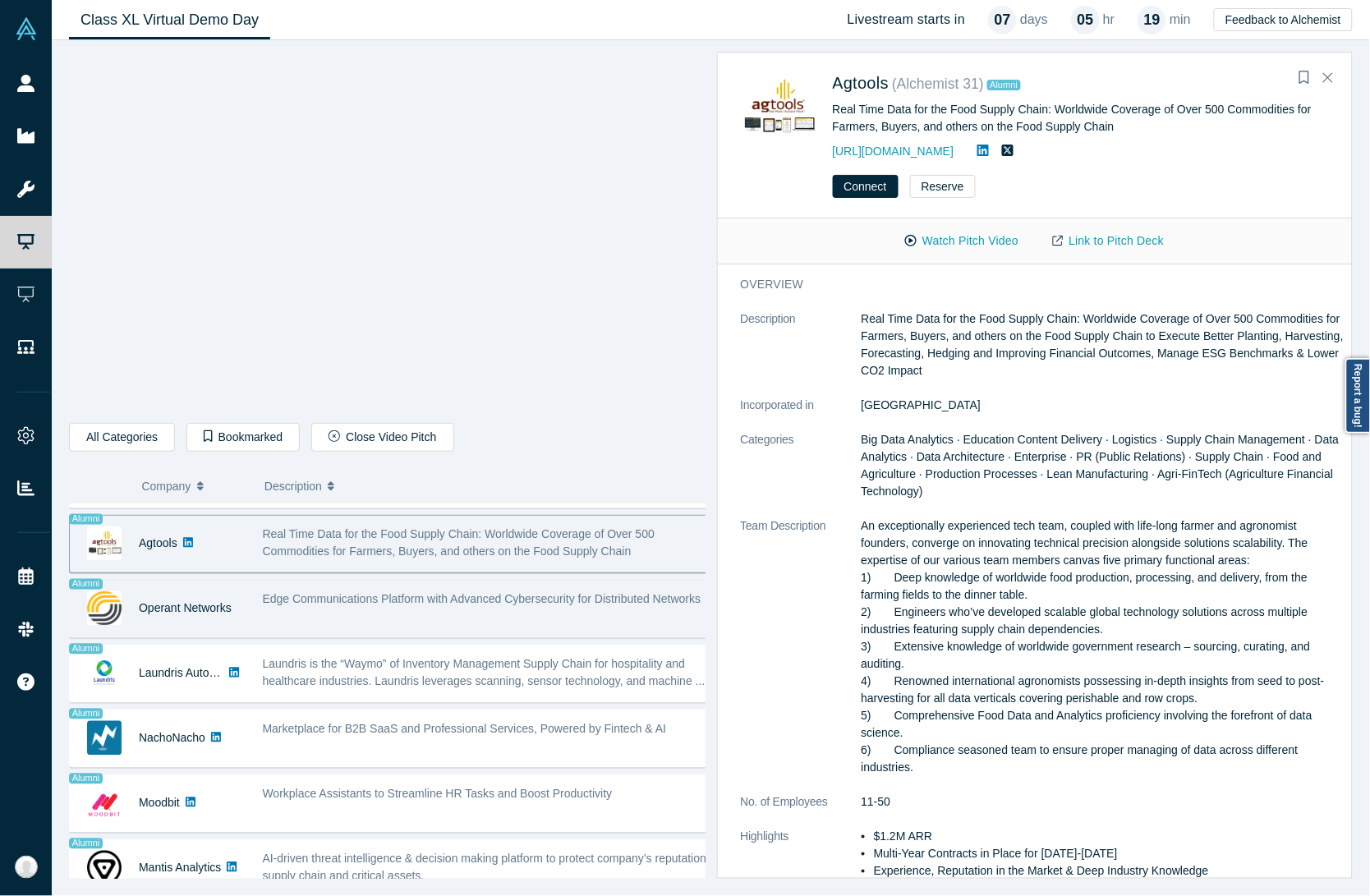
click at [485, 600] on span "Edge Communications Platform with Advanced Cybersecurity for Distributed Networ…" at bounding box center [482, 600] width 438 height 13
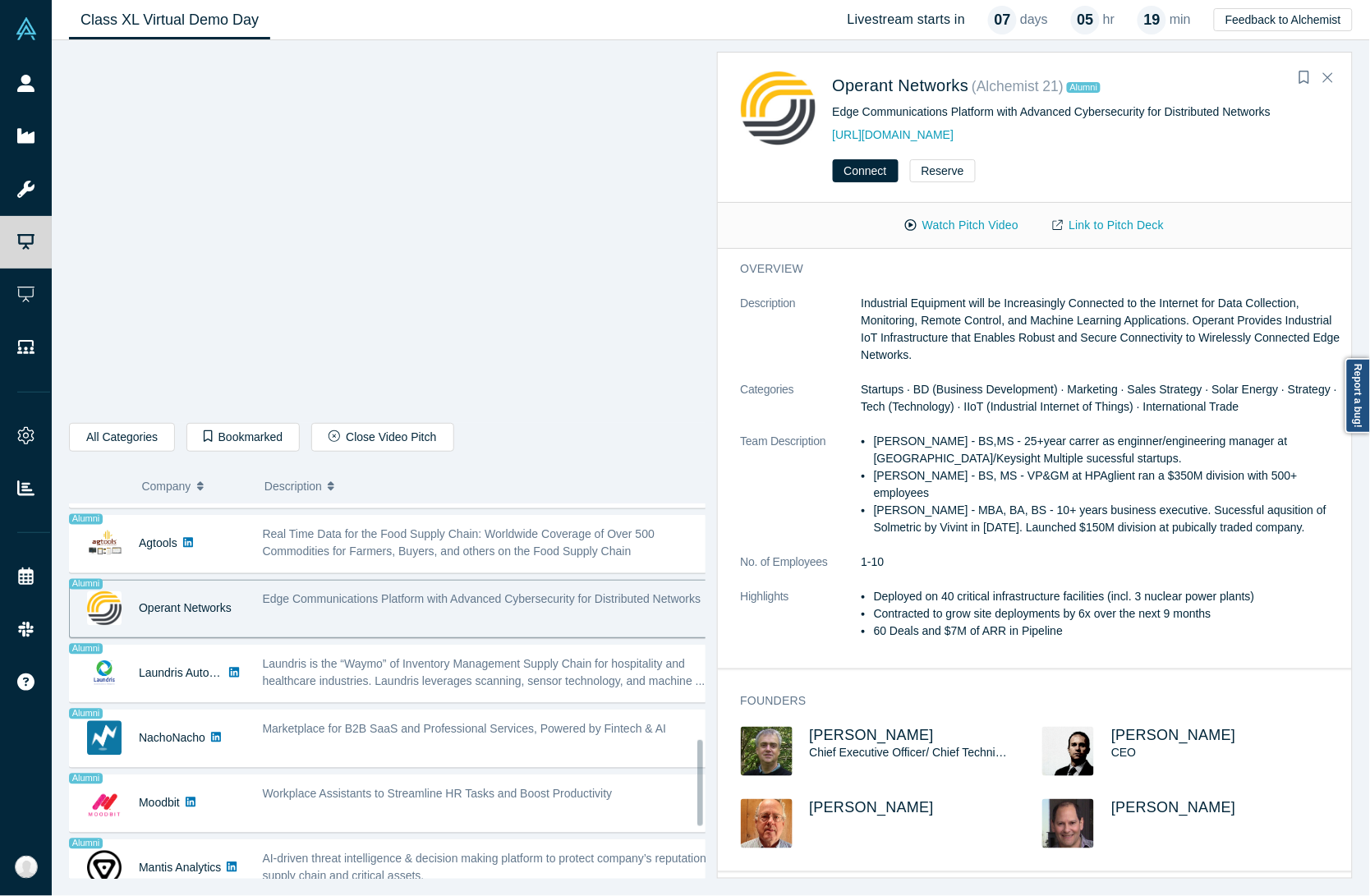
scroll to position [1129, 0]
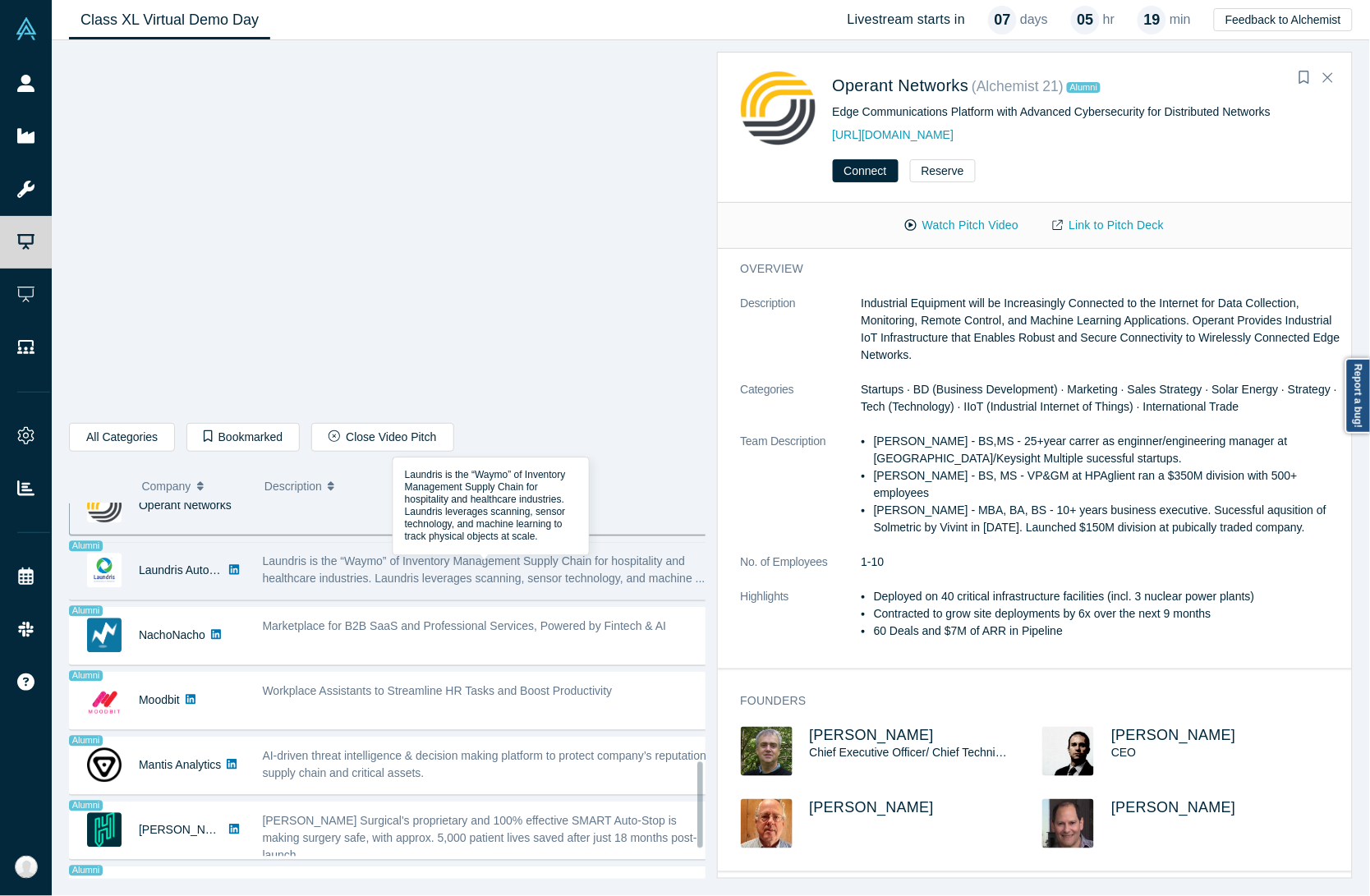
click at [429, 579] on span "Laundris is the “Waymo” of Inventory Management Supply Chain for hospitality an…" at bounding box center [484, 570] width 443 height 30
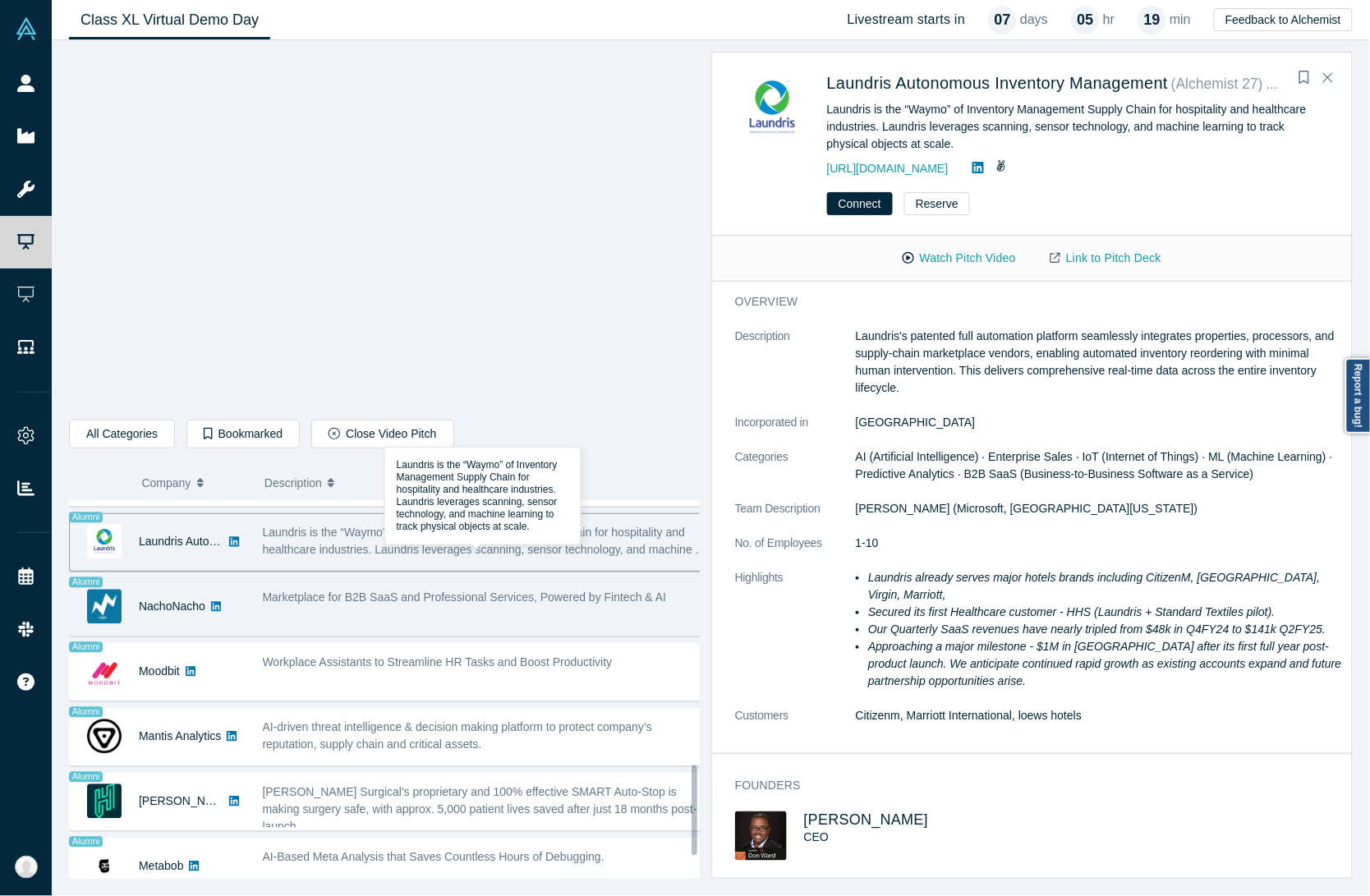
scroll to position [1232, 0]
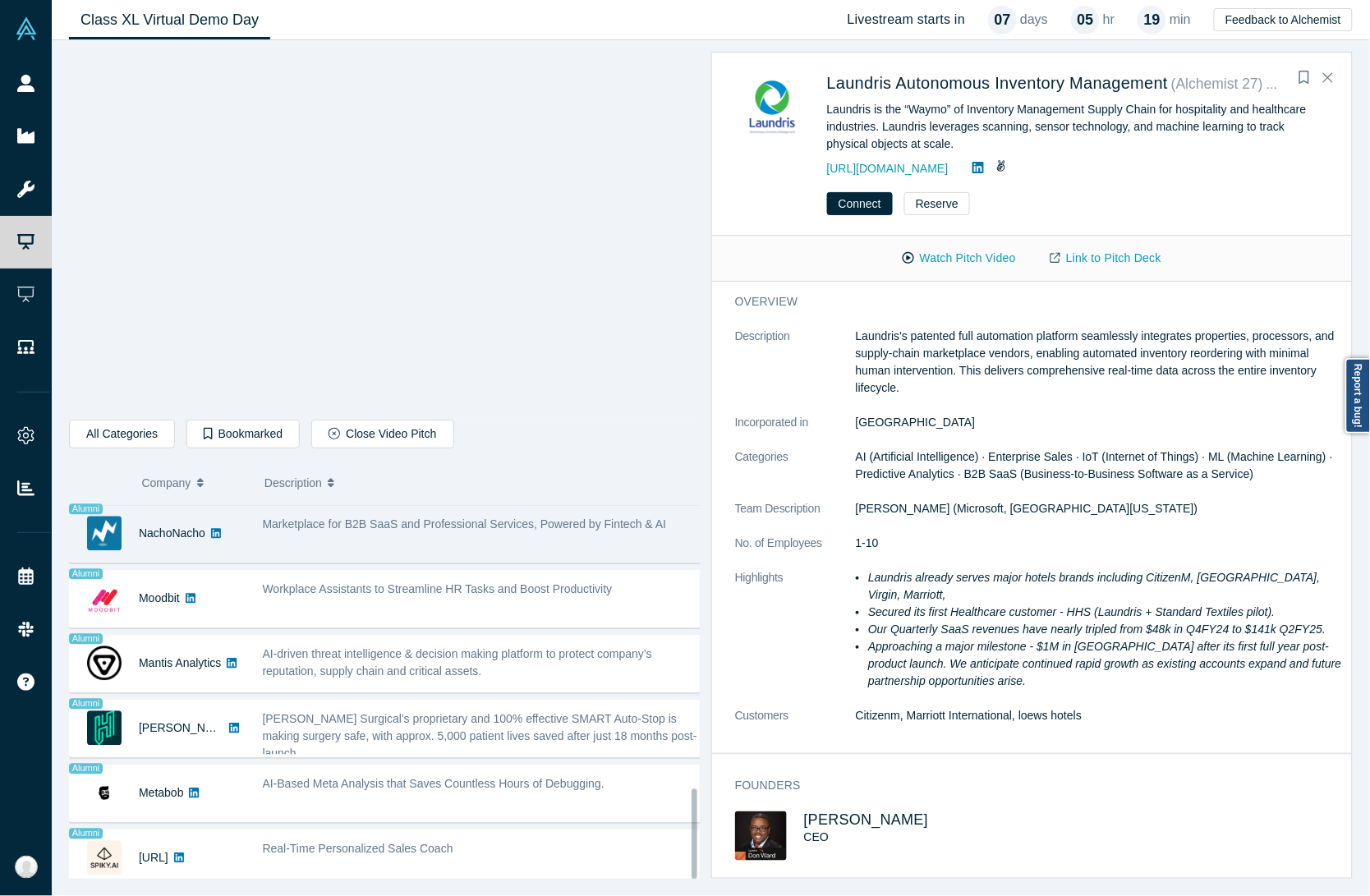
click at [341, 535] on div "Marketplace for B2B SaaS and Professional Services, Powered by Fintech & AI" at bounding box center [484, 534] width 461 height 52
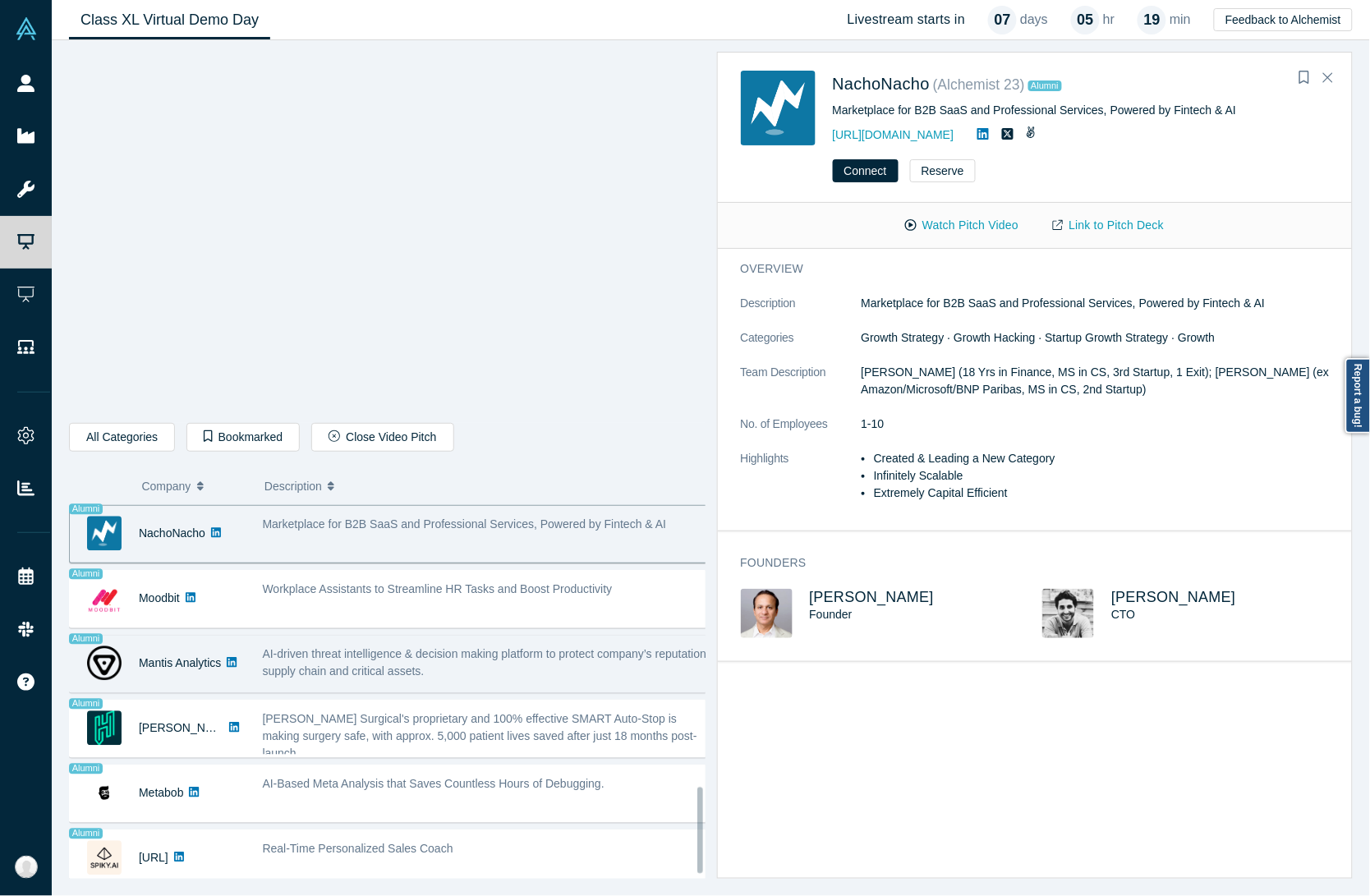
scroll to position [1255, 0]
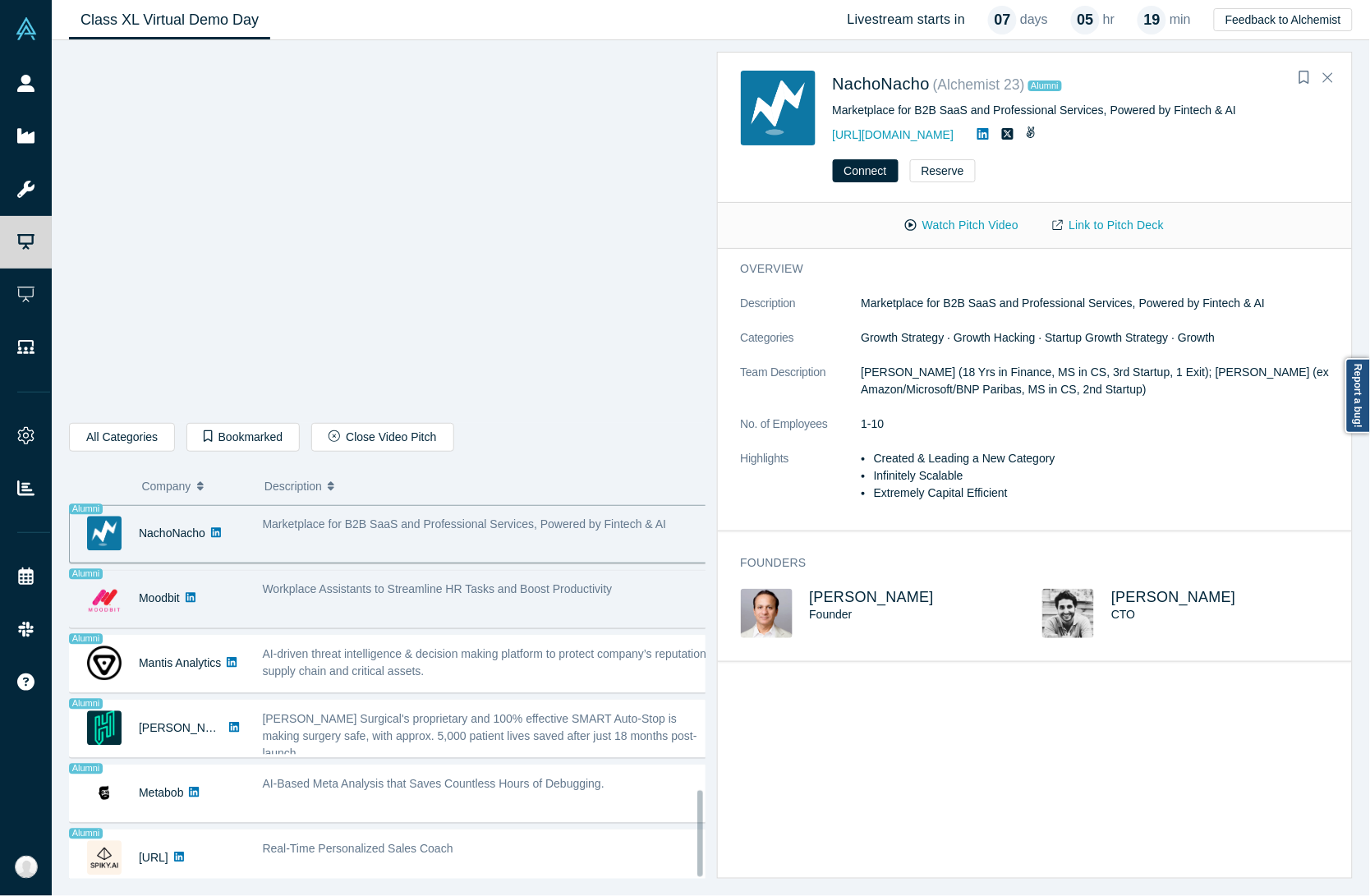
click at [394, 588] on div "Workplace Assistants to Streamline HR Tasks and Boost Productivity" at bounding box center [486, 599] width 466 height 52
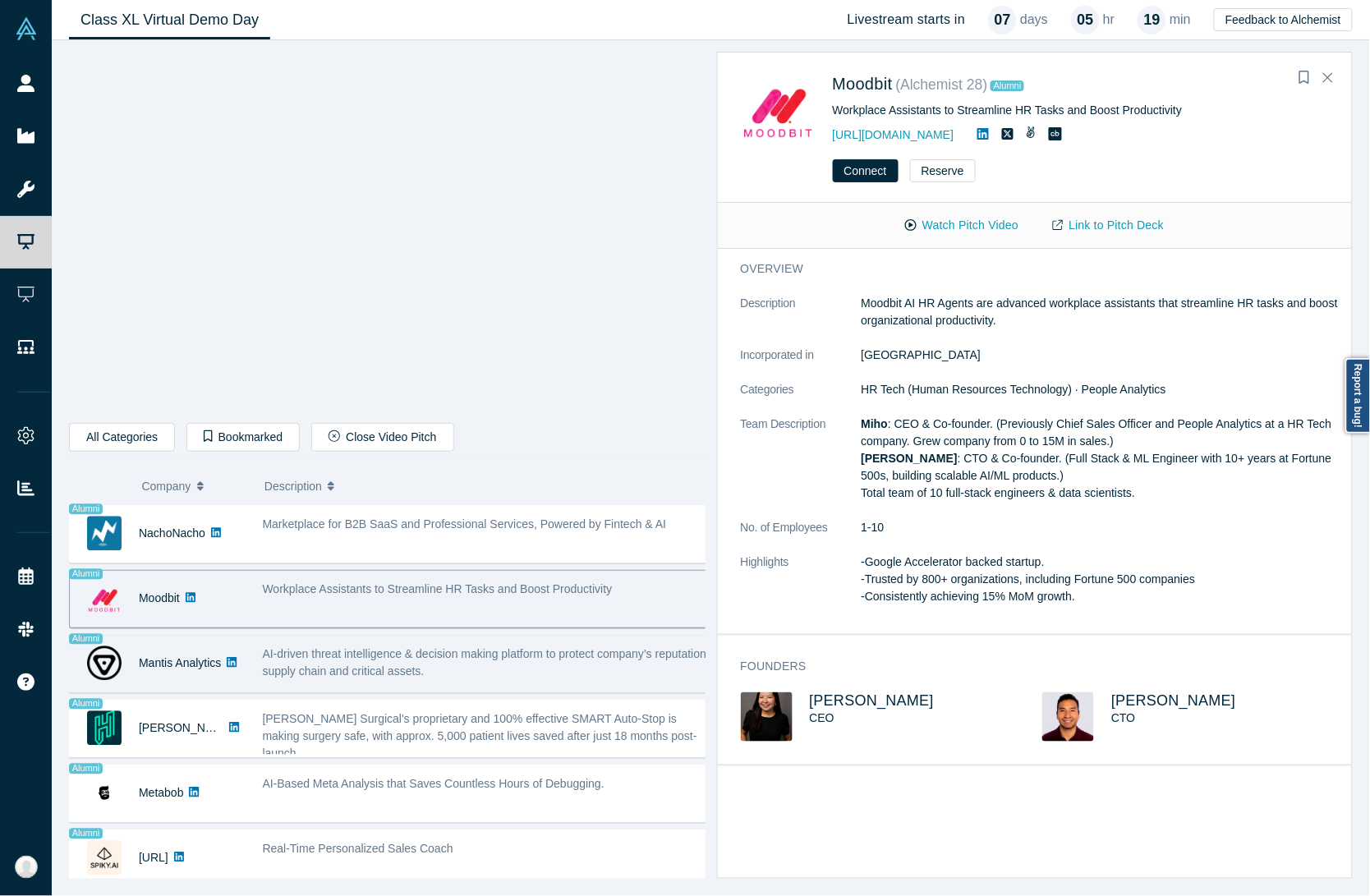
click at [416, 638] on div "AI-driven threat intelligence & decision making platform to protect company’s r…" at bounding box center [486, 664] width 466 height 52
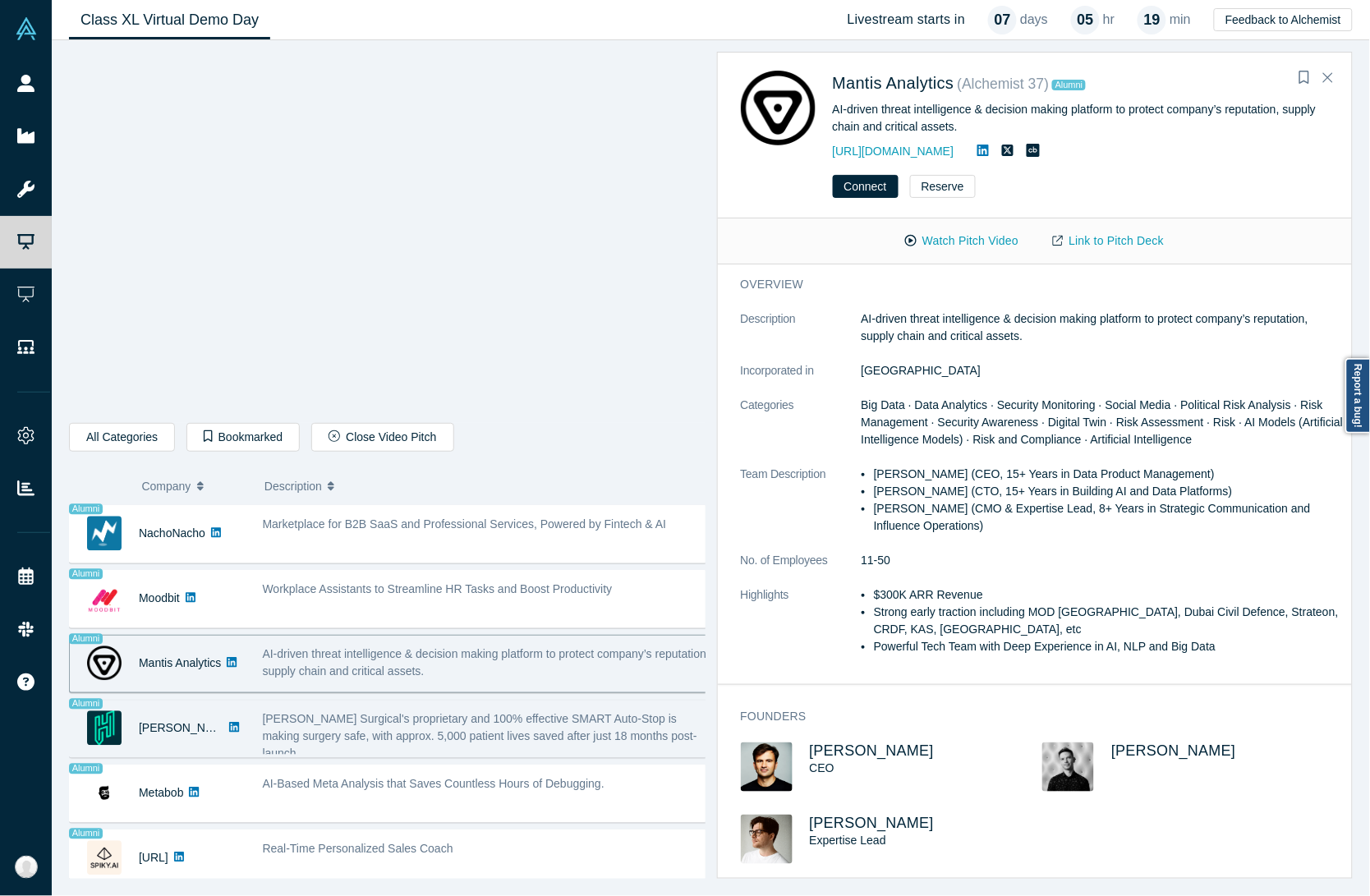
click at [456, 713] on span "Hubly Surgical's proprietary and 100% effective SMART Auto-Stop is making surge…" at bounding box center [480, 736] width 434 height 48
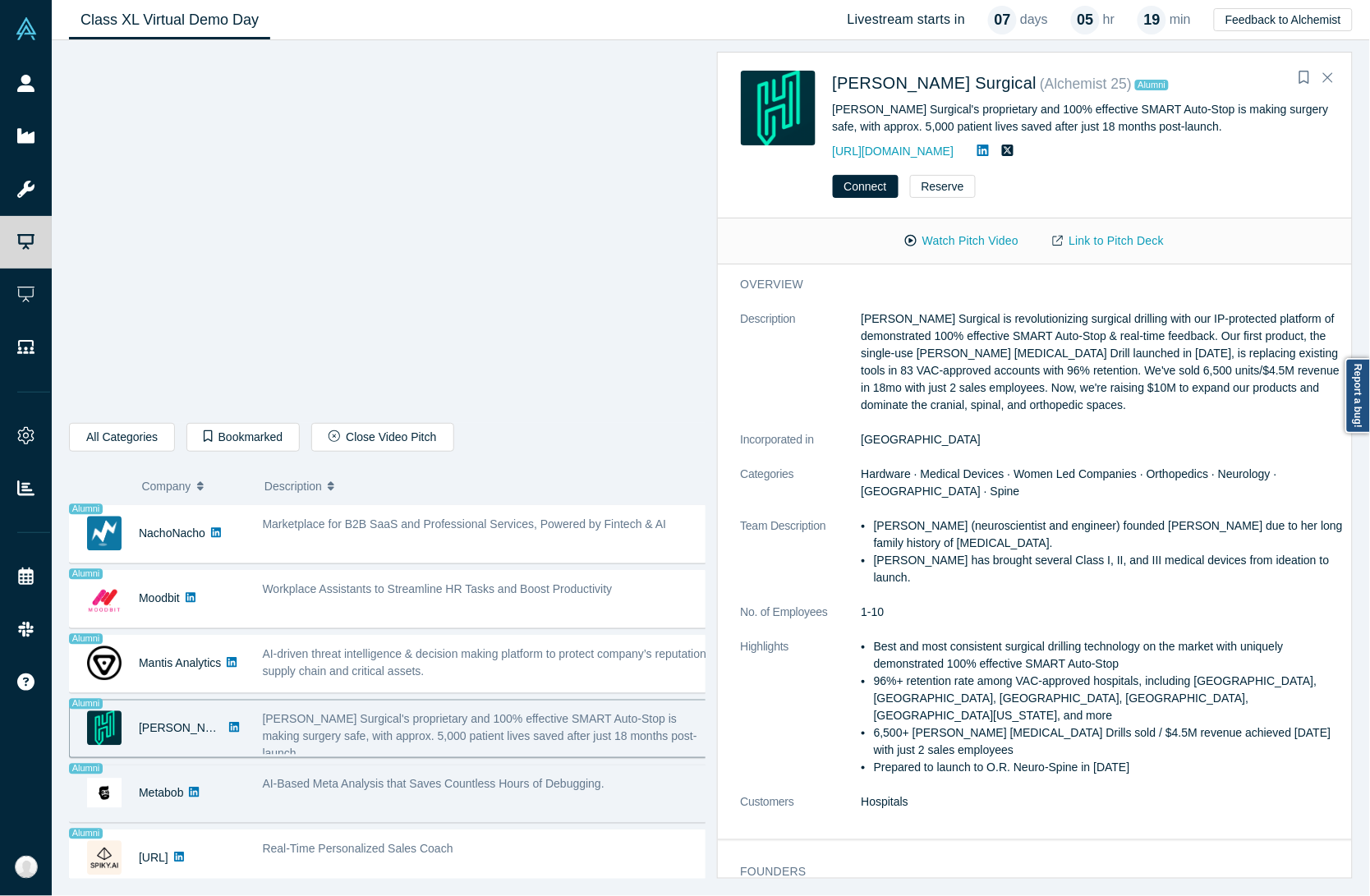
click at [407, 778] on span "AI-Based Meta Analysis that Saves Countless Hours of Debugging." at bounding box center [433, 784] width 342 height 13
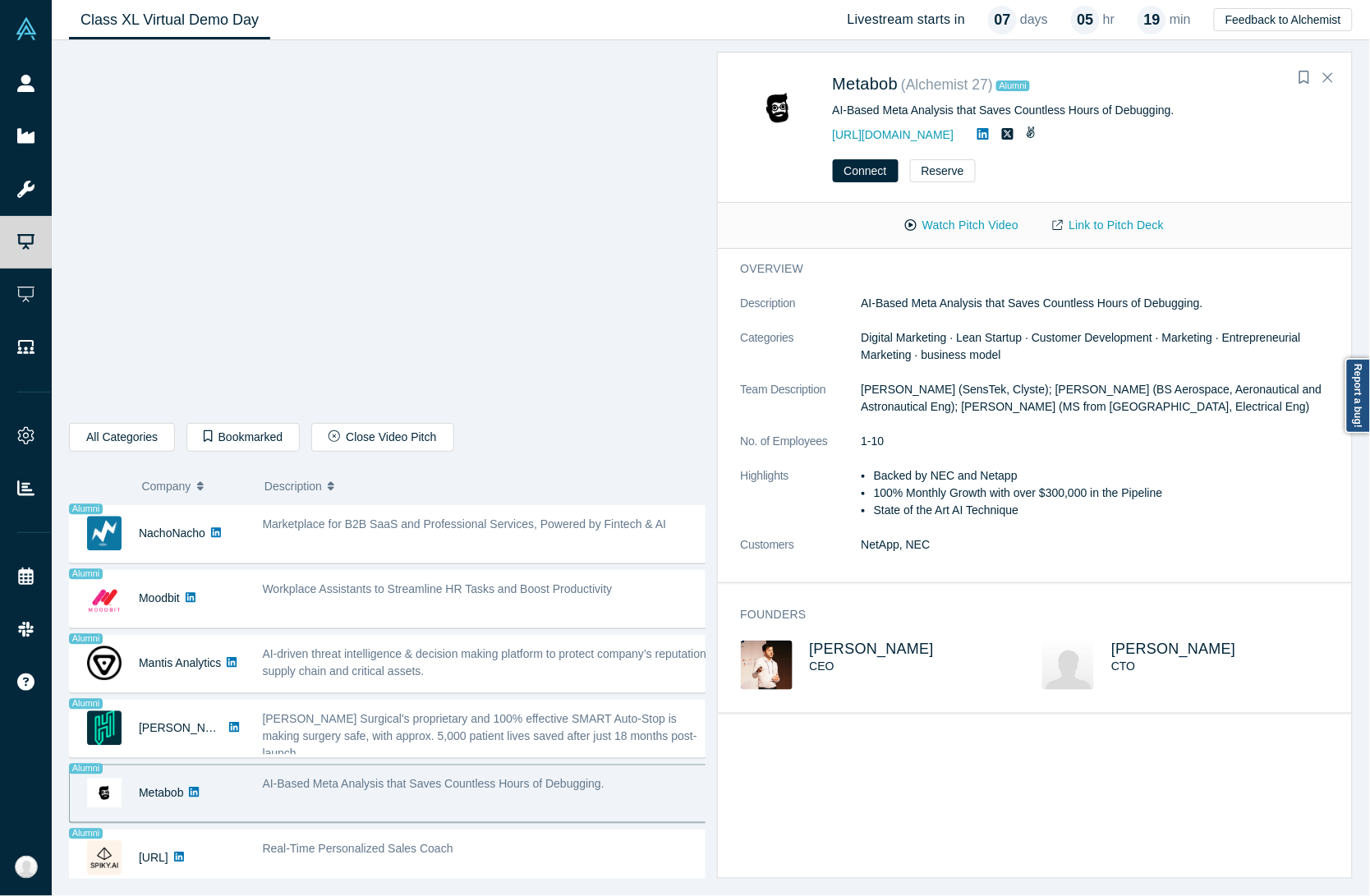
click at [428, 778] on span "AI-Based Meta Analysis that Saves Countless Hours of Debugging." at bounding box center [433, 784] width 342 height 13
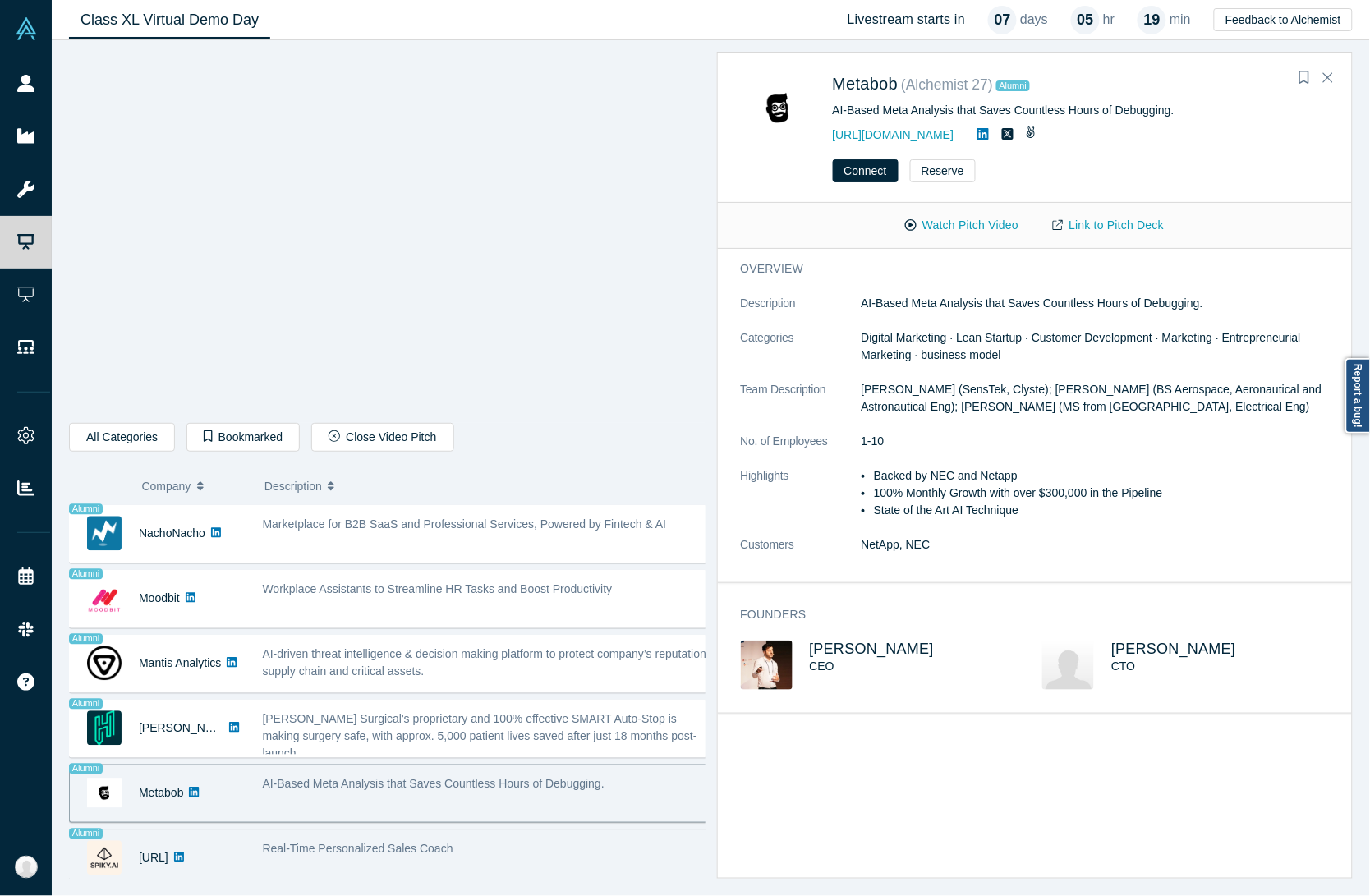
click at [416, 842] on span "Real-Time Personalized Sales Coach" at bounding box center [358, 849] width 191 height 13
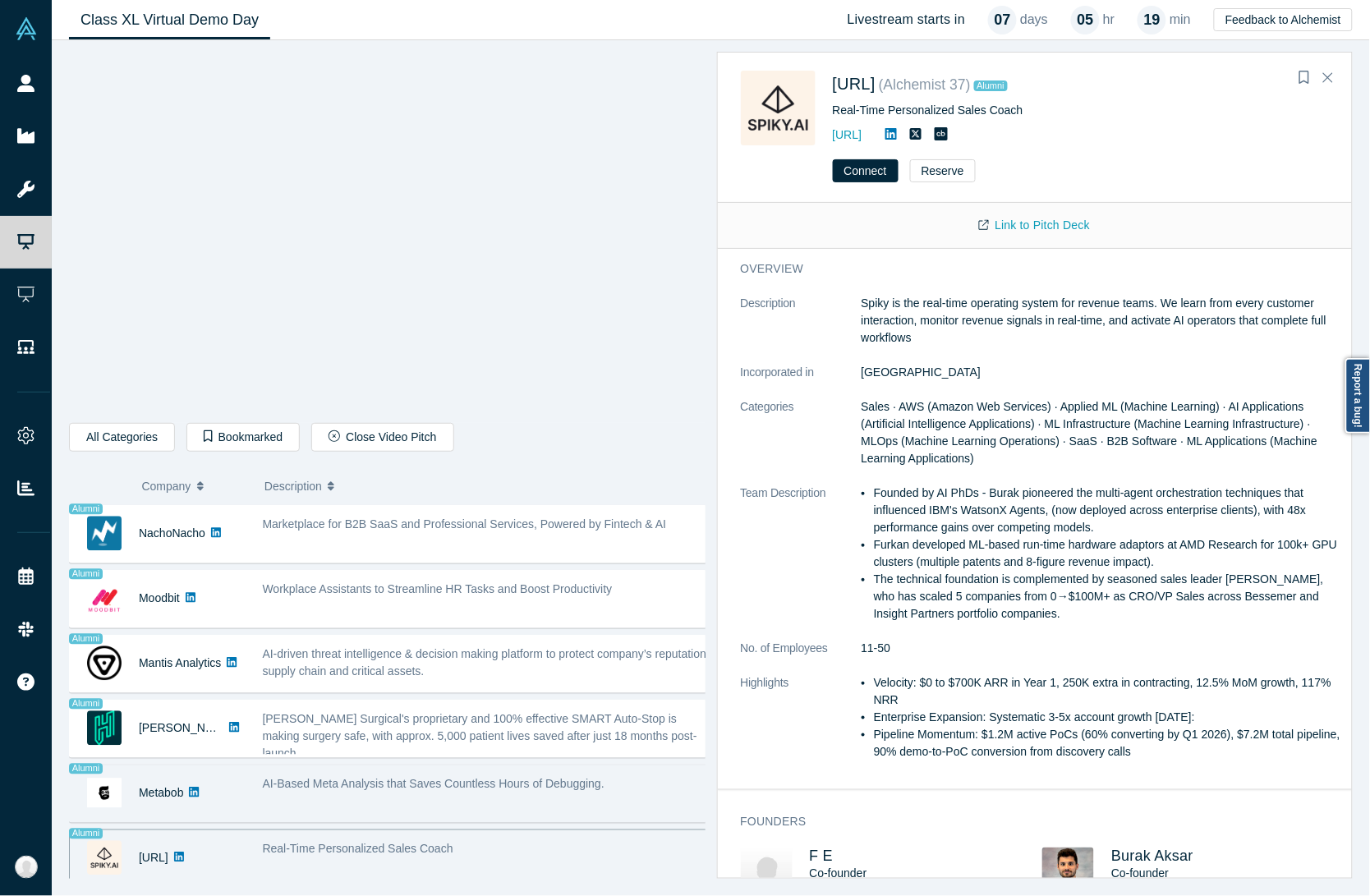
click at [415, 778] on span "AI-Based Meta Analysis that Saves Countless Hours of Debugging." at bounding box center [433, 784] width 342 height 13
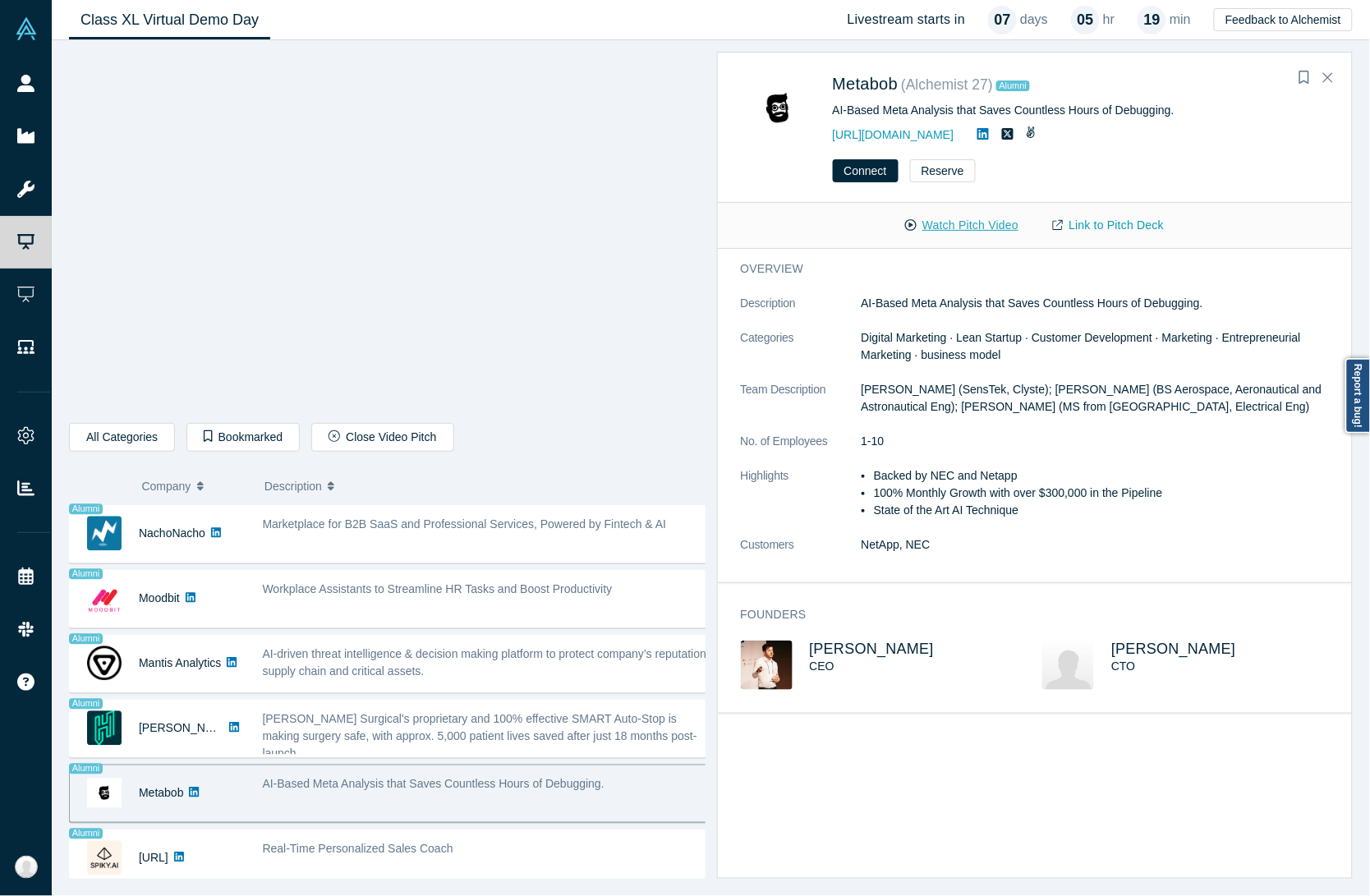
click at [988, 228] on button "Watch Pitch Video" at bounding box center [962, 225] width 148 height 29
click at [1089, 234] on link "Link to Pitch Deck" at bounding box center [1108, 225] width 145 height 29
drag, startPoint x: 854, startPoint y: 86, endPoint x: 883, endPoint y: 102, distance: 33.1
drag, startPoint x: 883, startPoint y: 102, endPoint x: 873, endPoint y: 85, distance: 19.7
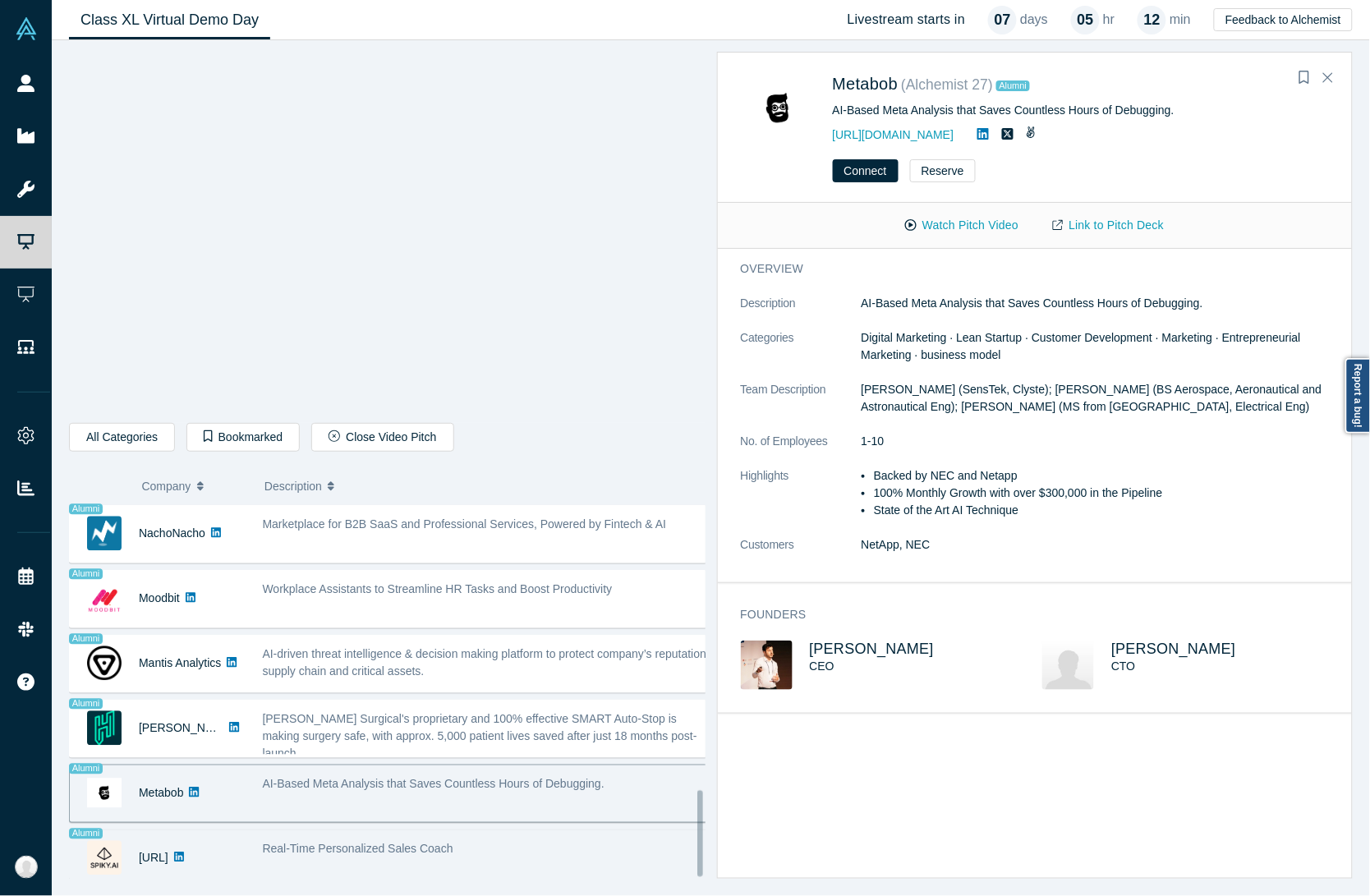
click at [486, 832] on div "Real-Time Personalized Sales Coach" at bounding box center [486, 858] width 466 height 52
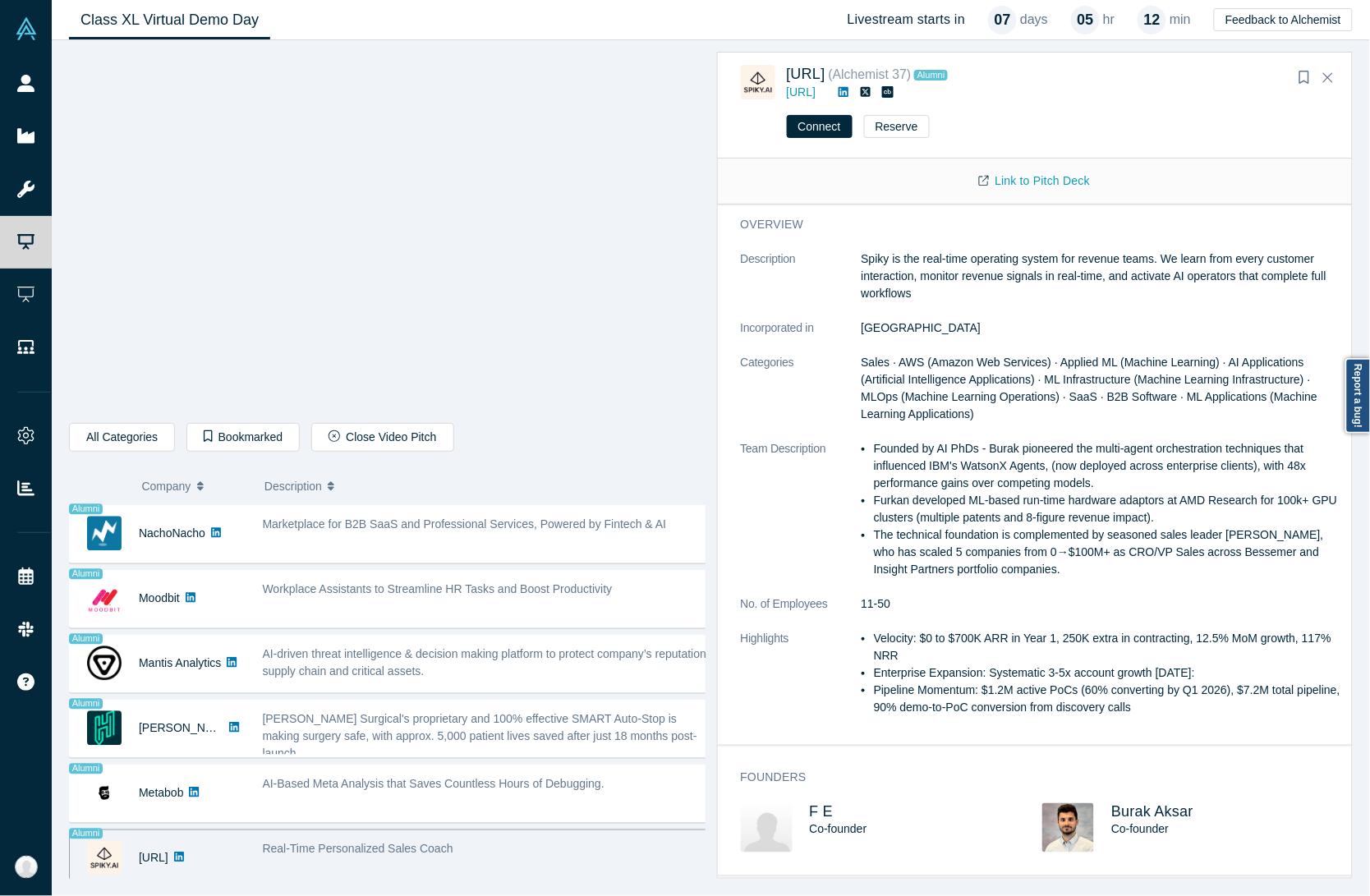
scroll to position [0, 0]
click at [863, 99] on div "[URL]" at bounding box center [1036, 92] width 497 height 18
click at [1328, 84] on icon "Close" at bounding box center [1328, 77] width 10 height 15
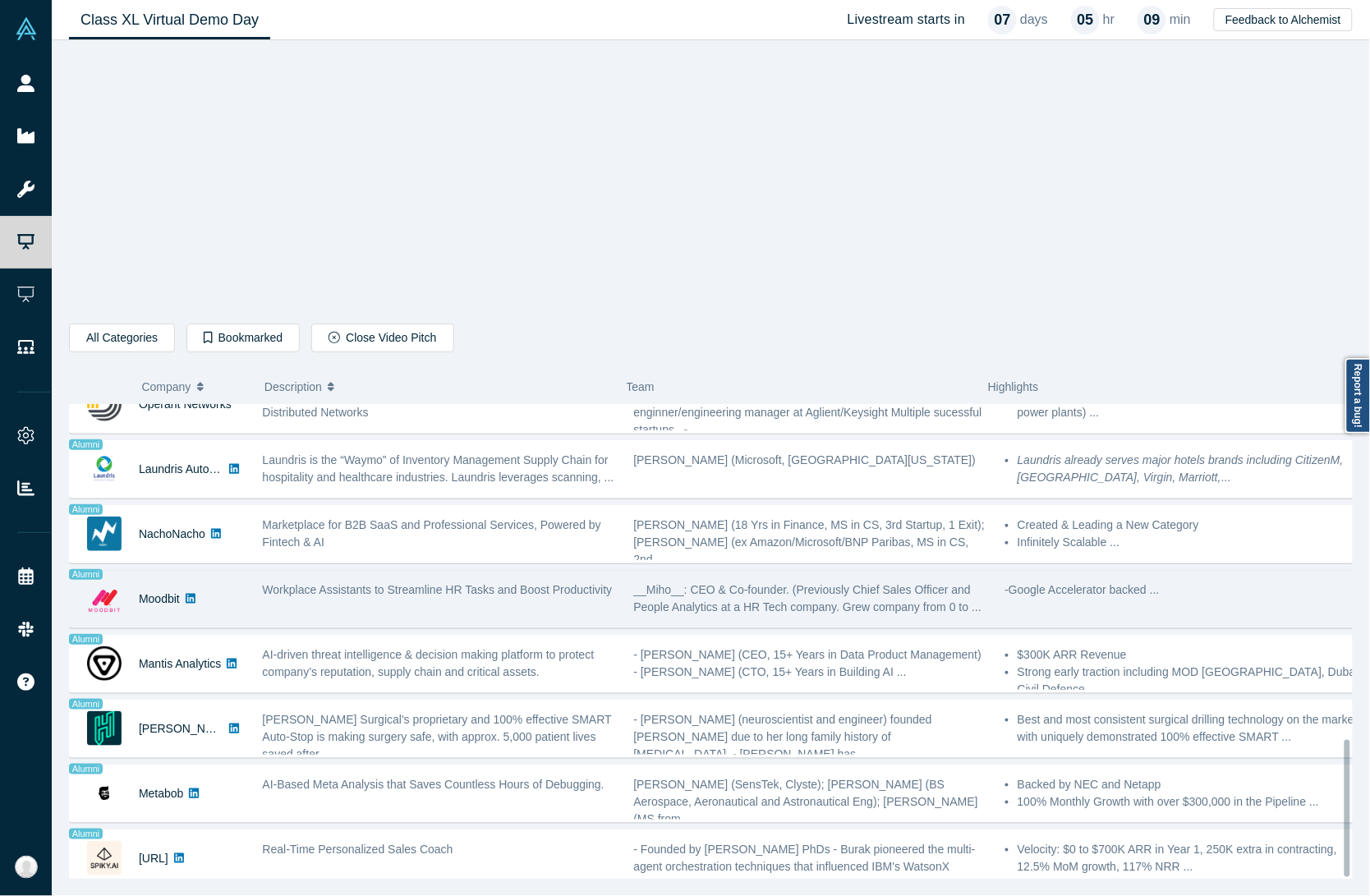
scroll to position [1156, 0]
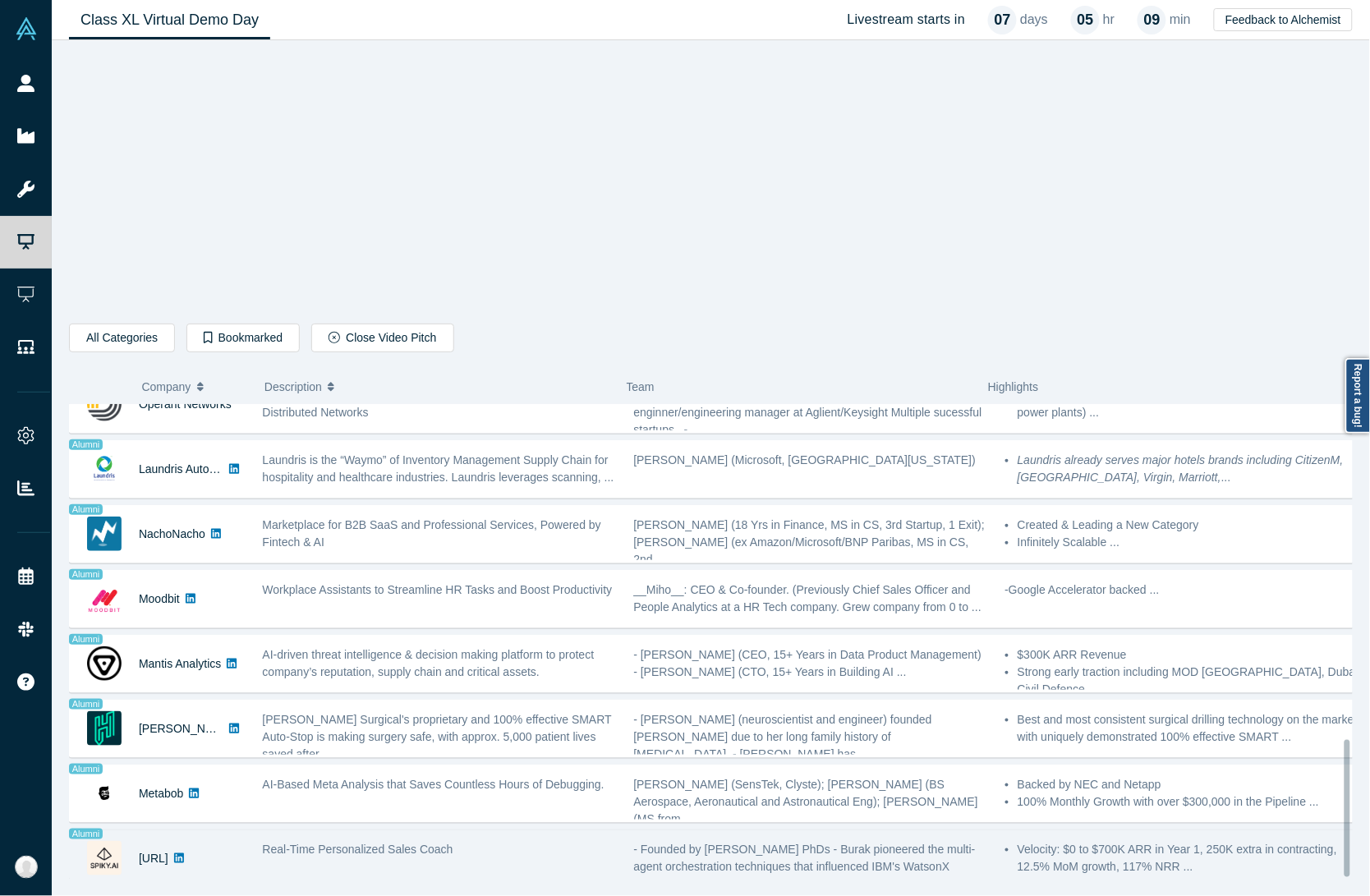
click at [399, 842] on span "Real-Time Personalized Sales Coach" at bounding box center [358, 849] width 191 height 13
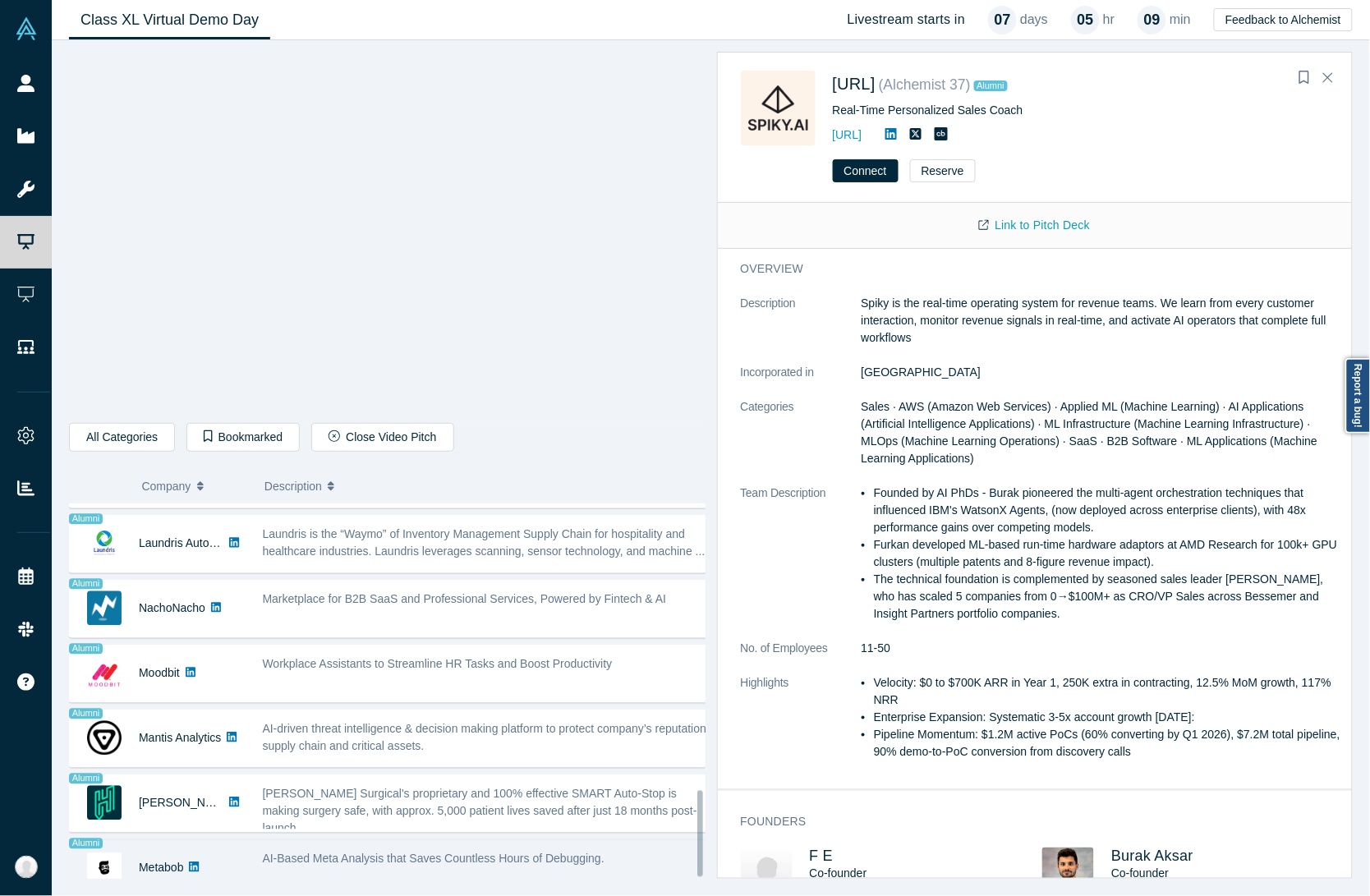
scroll to position [1255, 0]
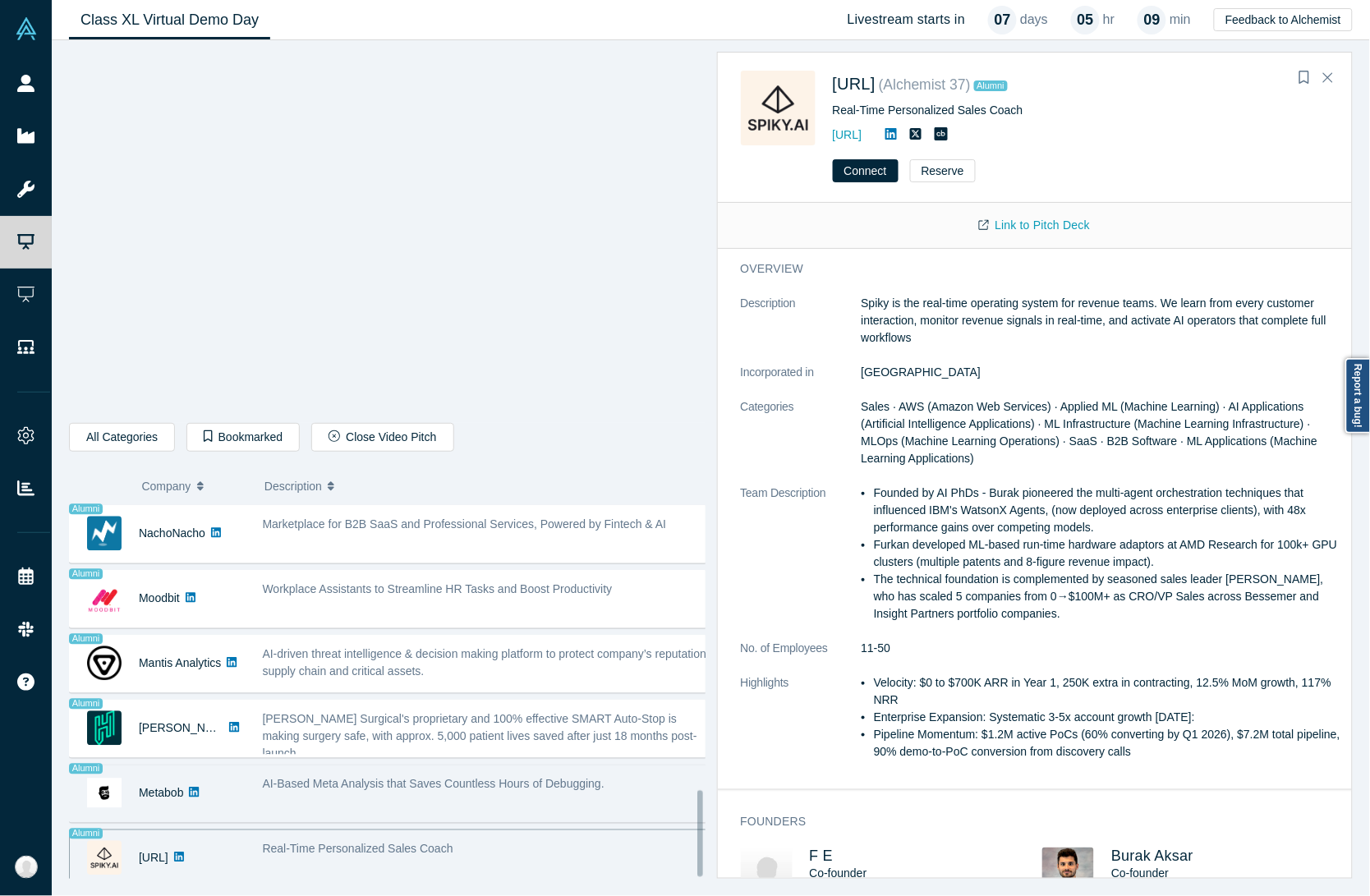
click at [412, 778] on span "AI-Based Meta Analysis that Saves Countless Hours of Debugging." at bounding box center [433, 784] width 342 height 13
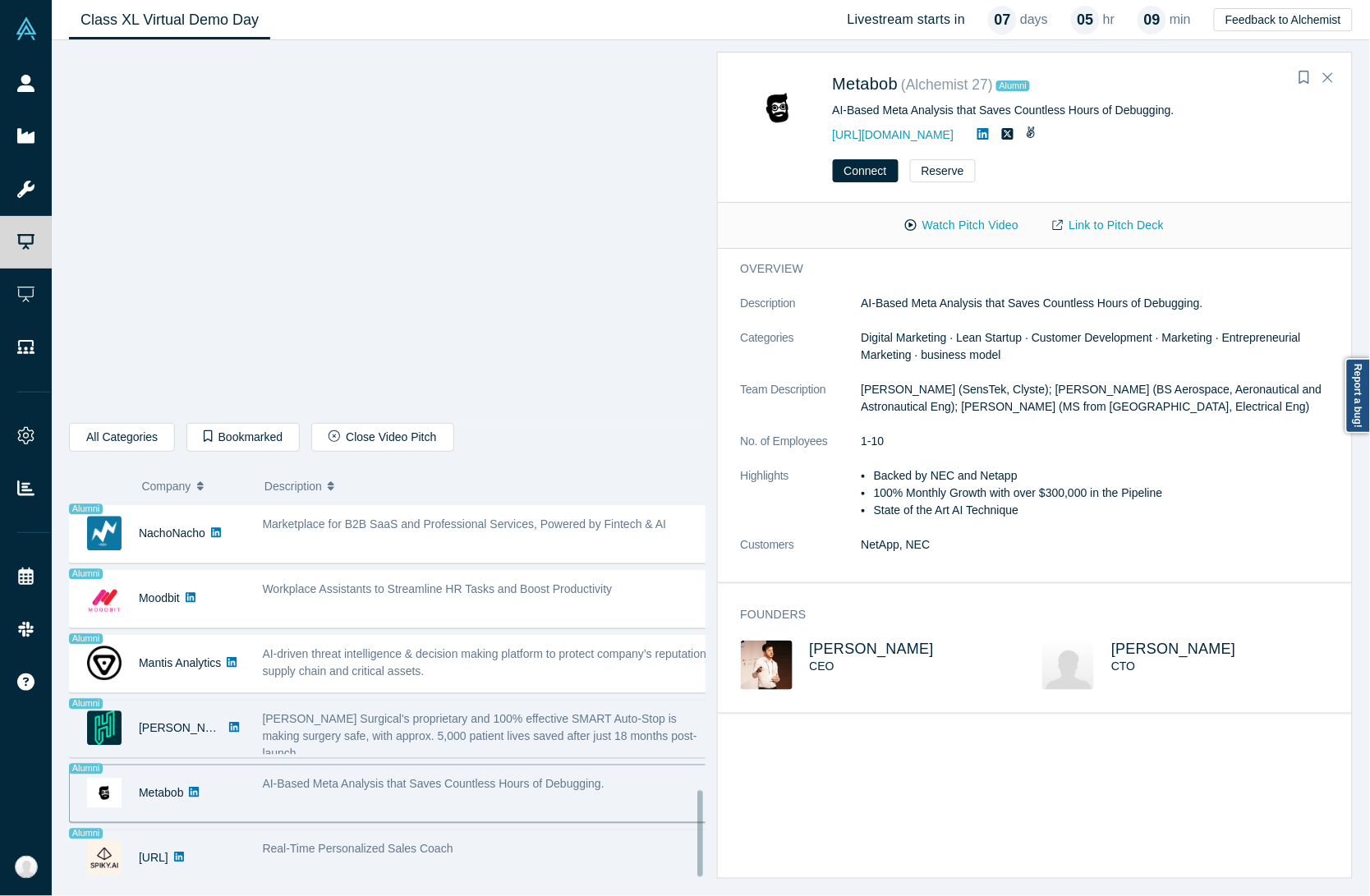
click at [409, 703] on div "Hubly Surgical's proprietary and 100% effective SMART Auto-Stop is making surge…" at bounding box center [486, 729] width 466 height 52
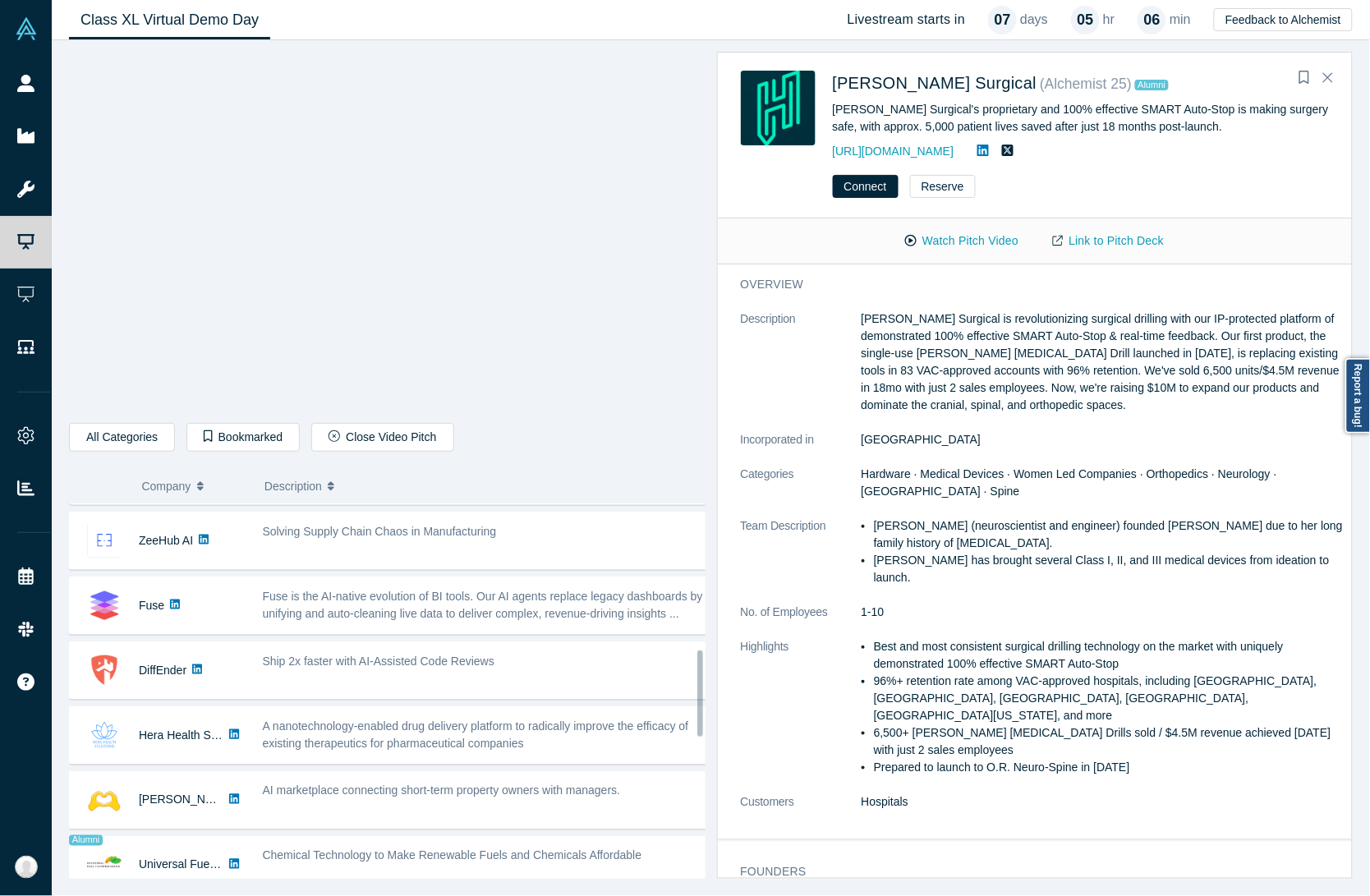
scroll to position [639, 0]
click at [1329, 72] on icon "Close" at bounding box center [1328, 77] width 10 height 15
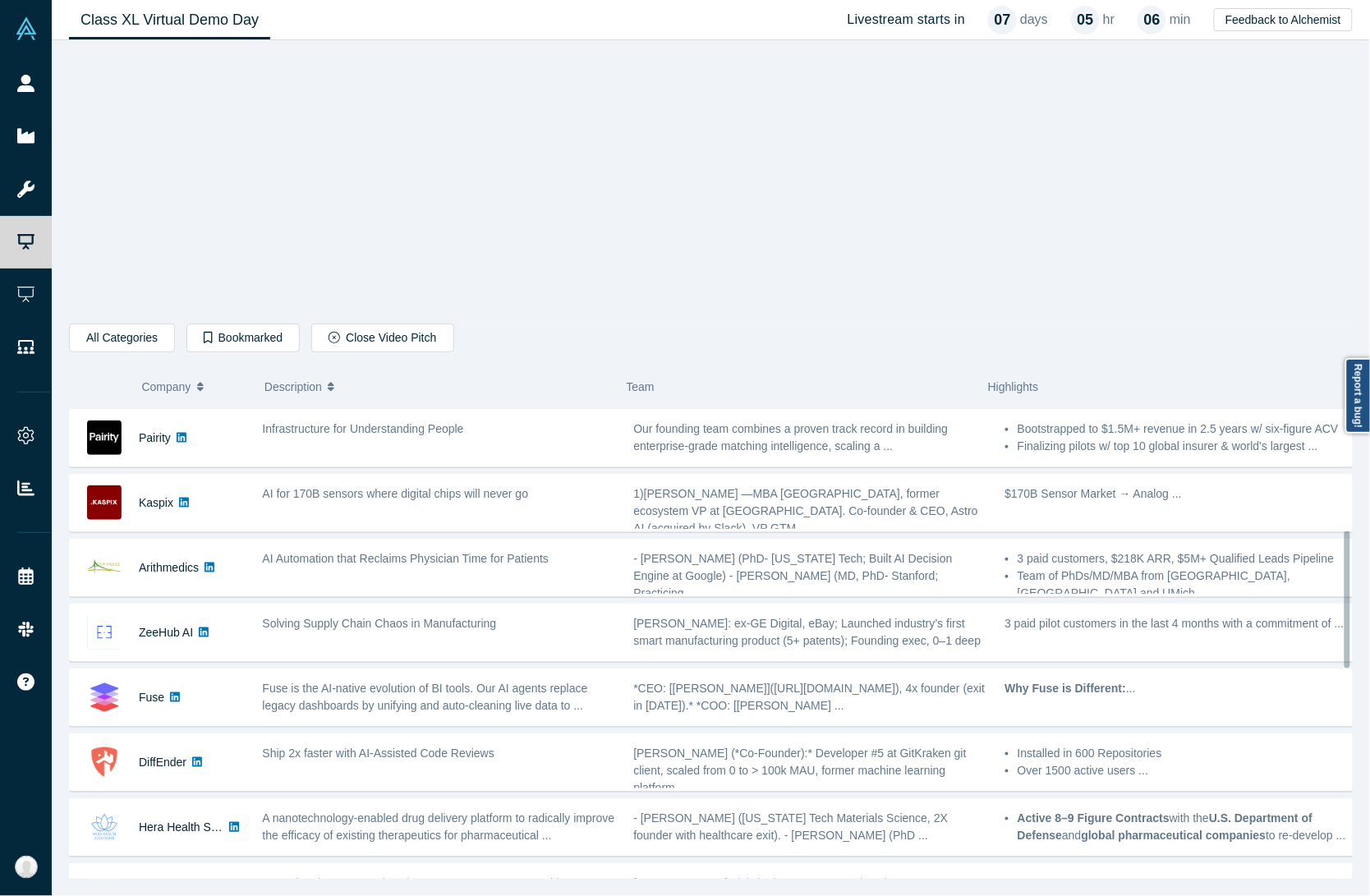
scroll to position [433, 0]
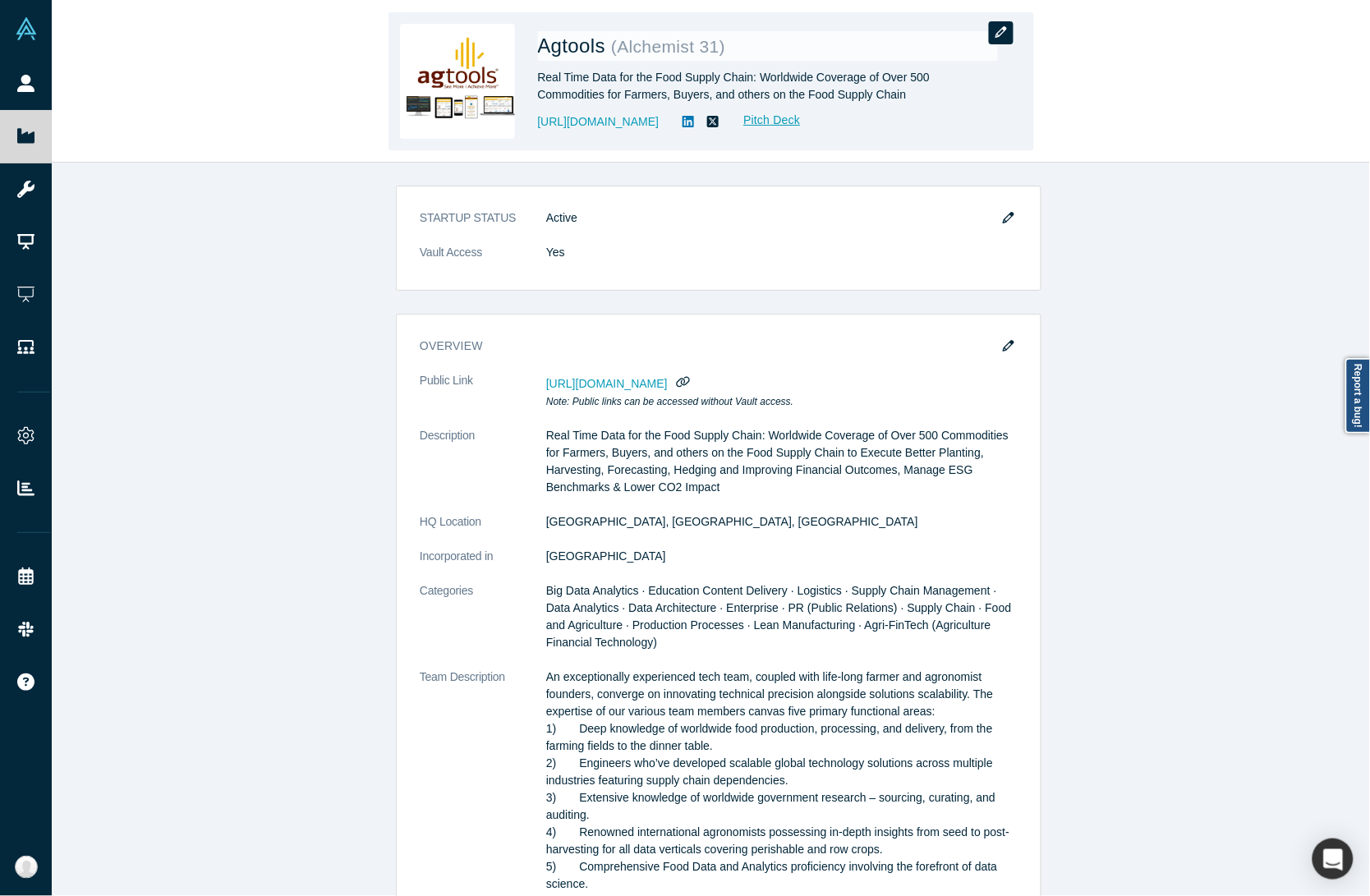
click at [996, 38] on button "button" at bounding box center [1000, 32] width 24 height 23
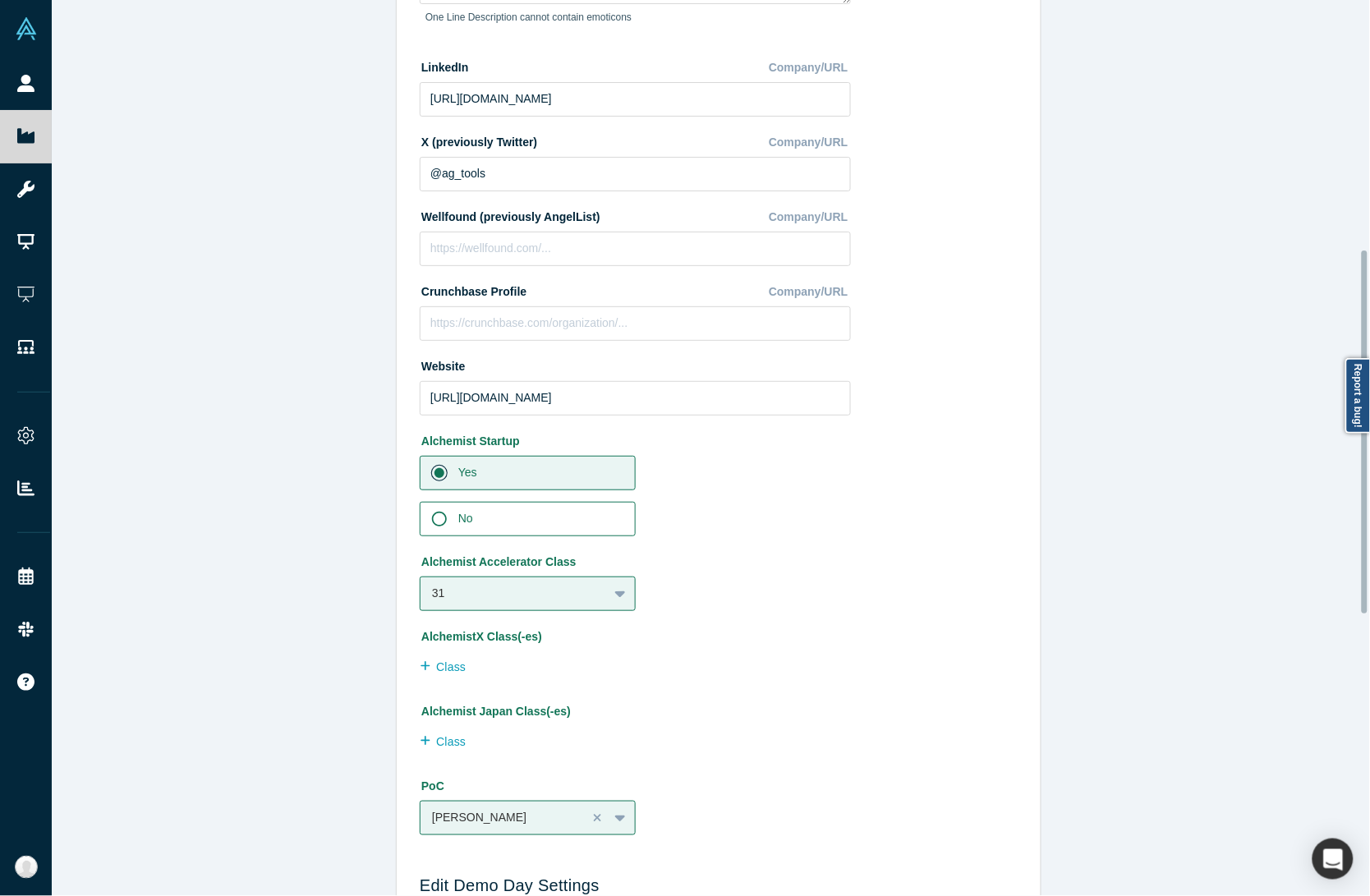
scroll to position [616, 0]
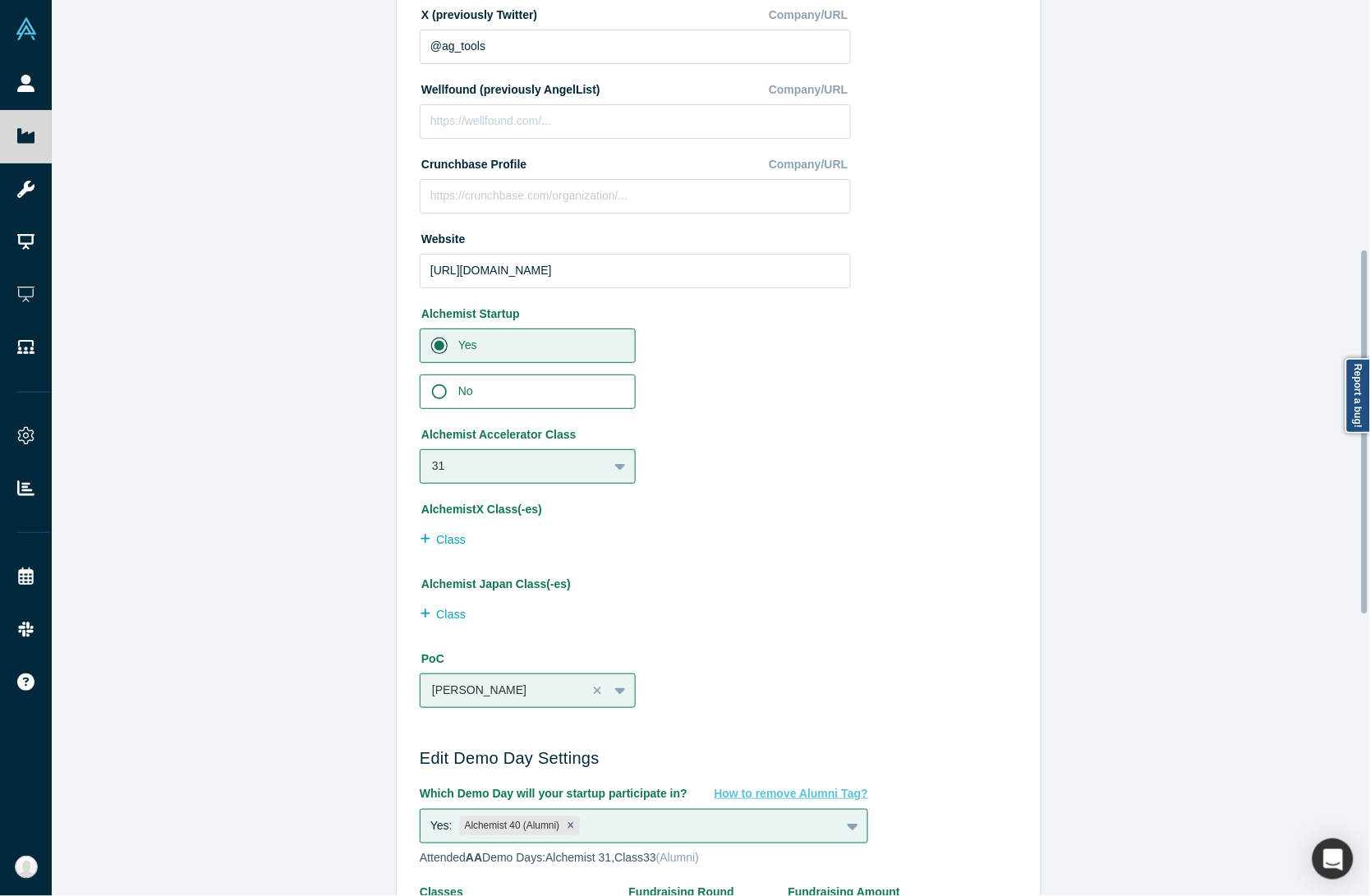
click at [318, 543] on div "Edit Company Profile * Name Agtools Name cannot contain emoticons Your current …" at bounding box center [719, 455] width 1334 height 911
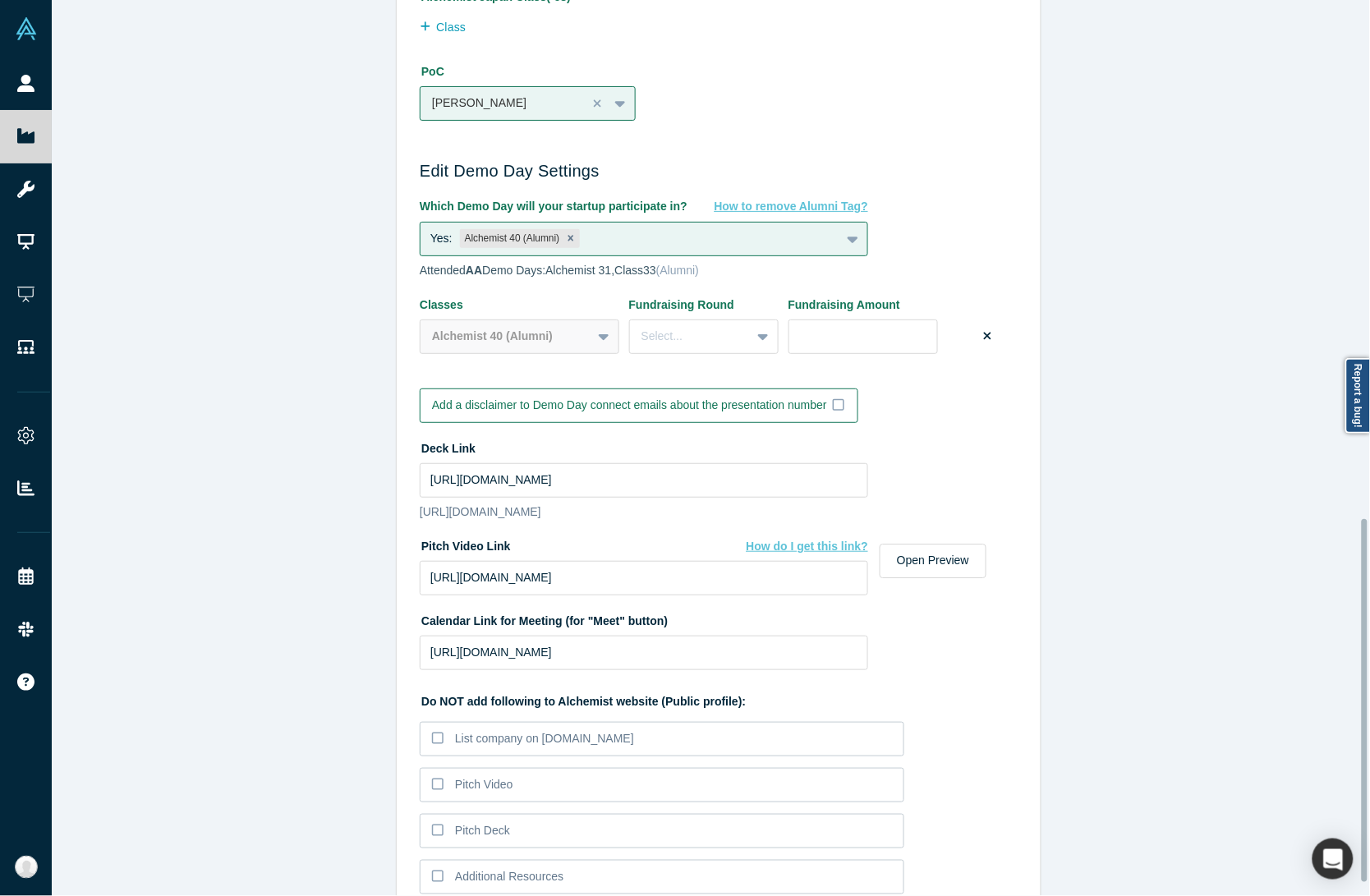
scroll to position [1310, 0]
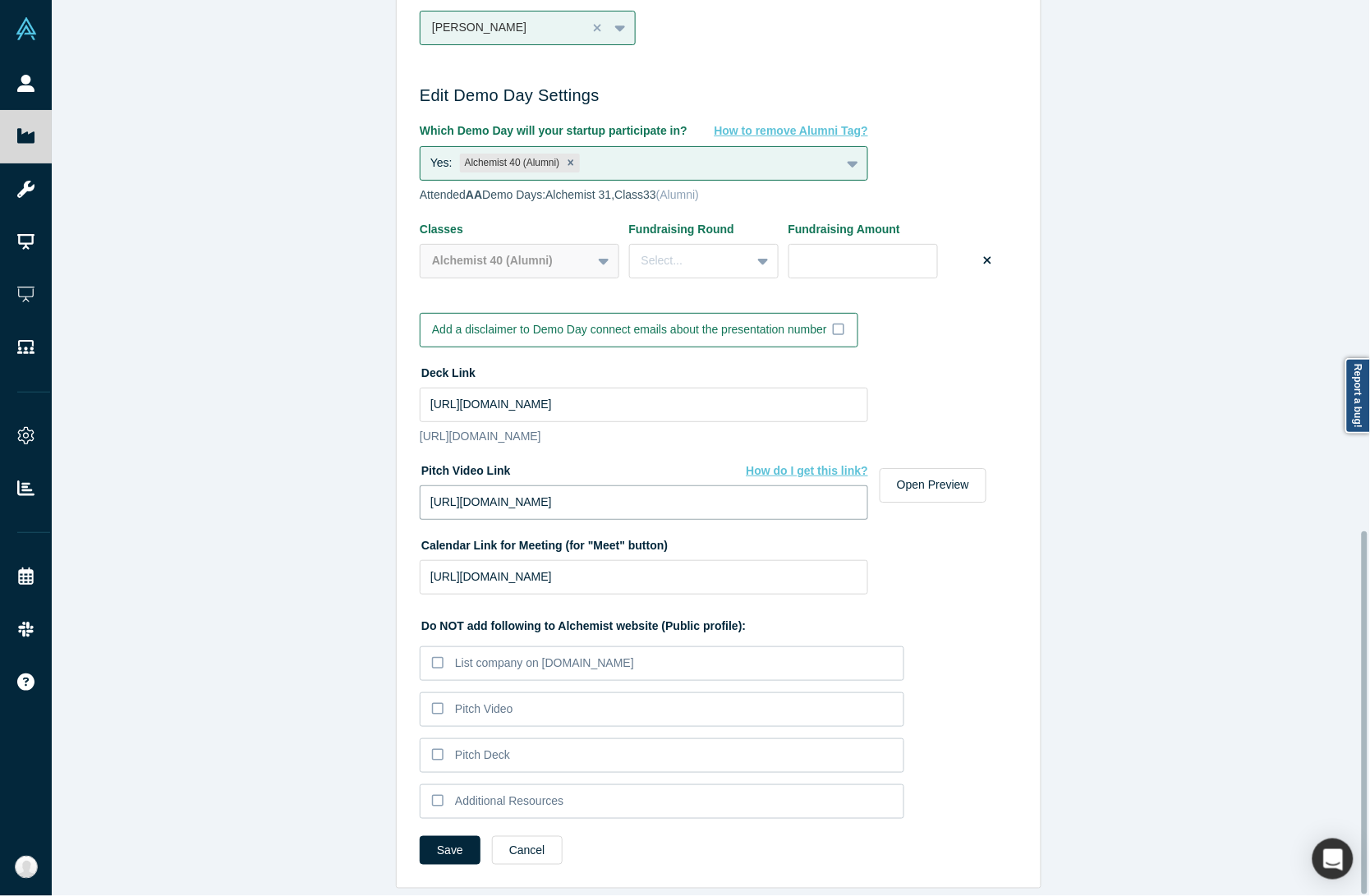
click at [757, 485] on input "https://vimeo.com/1120906352/6a71658900?share=copy" at bounding box center [644, 502] width 449 height 34
click at [314, 567] on div "Edit Company Profile * Name Agtools Name cannot contain emoticons Your current …" at bounding box center [719, 455] width 1334 height 911
click at [774, 485] on input "https://vimeo.com/1120906352/6a71658900?share=copy" at bounding box center [644, 502] width 449 height 34
paste input "fl=pl&fe=sh"
type input "https://vimeo.com/1120906352/6a71658900?fl=pl&fe=sh"
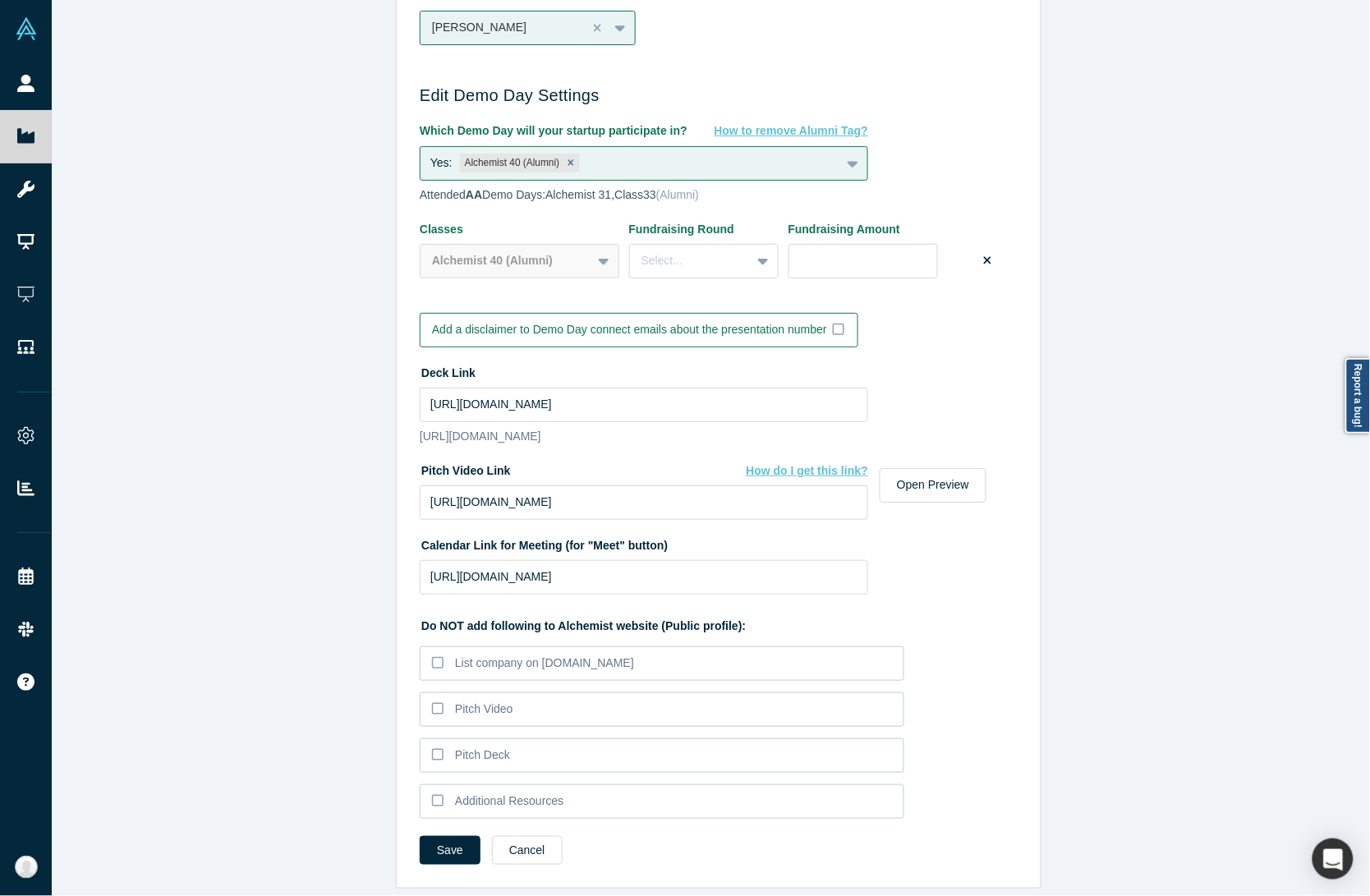
click at [277, 573] on div "Edit Company Profile * Name Agtools Name cannot contain emoticons Your current …" at bounding box center [719, 455] width 1334 height 911
click at [427, 836] on button "Save" at bounding box center [450, 850] width 60 height 29
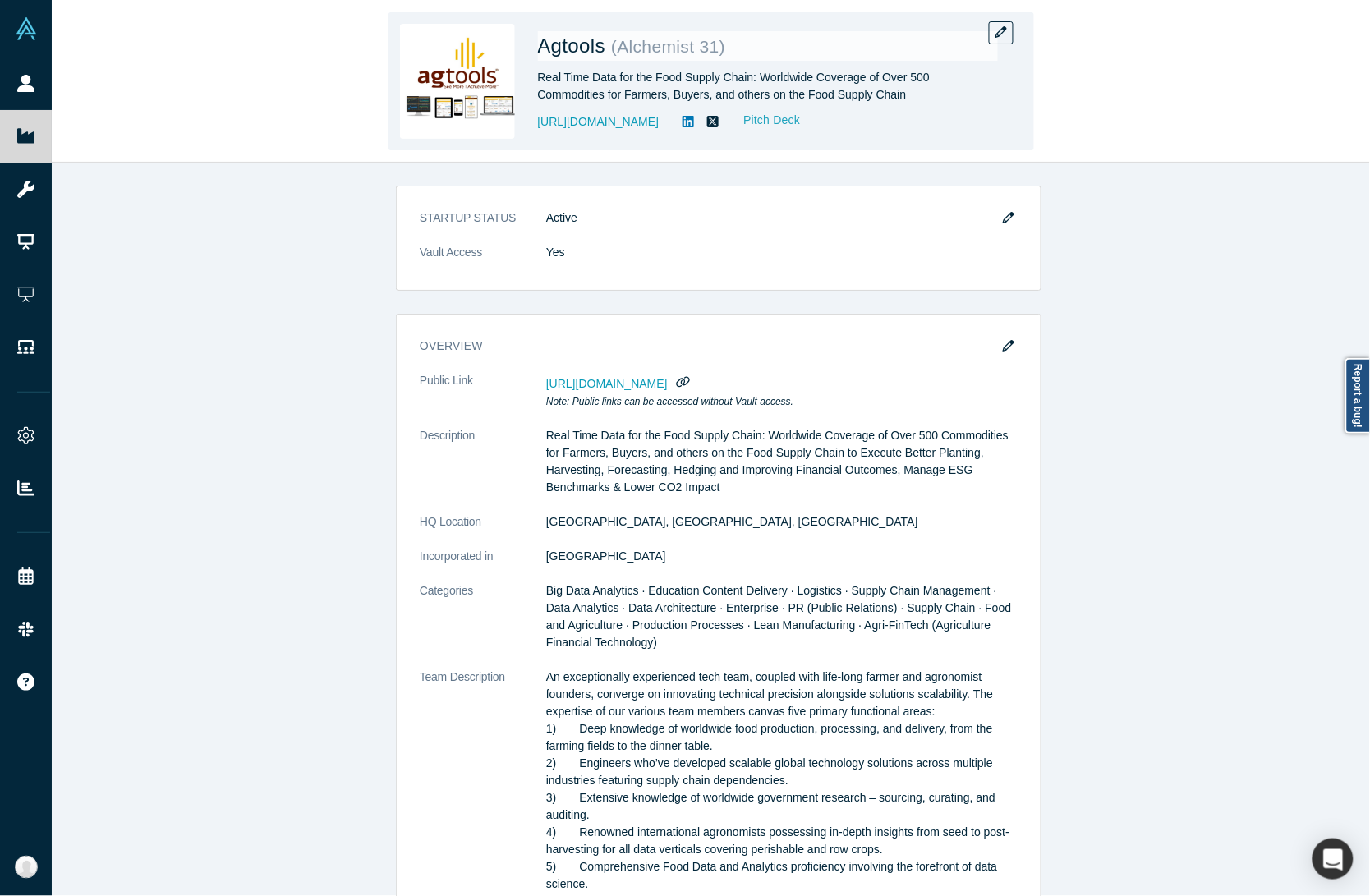
click at [736, 120] on link "Pitch Deck" at bounding box center [763, 120] width 76 height 18
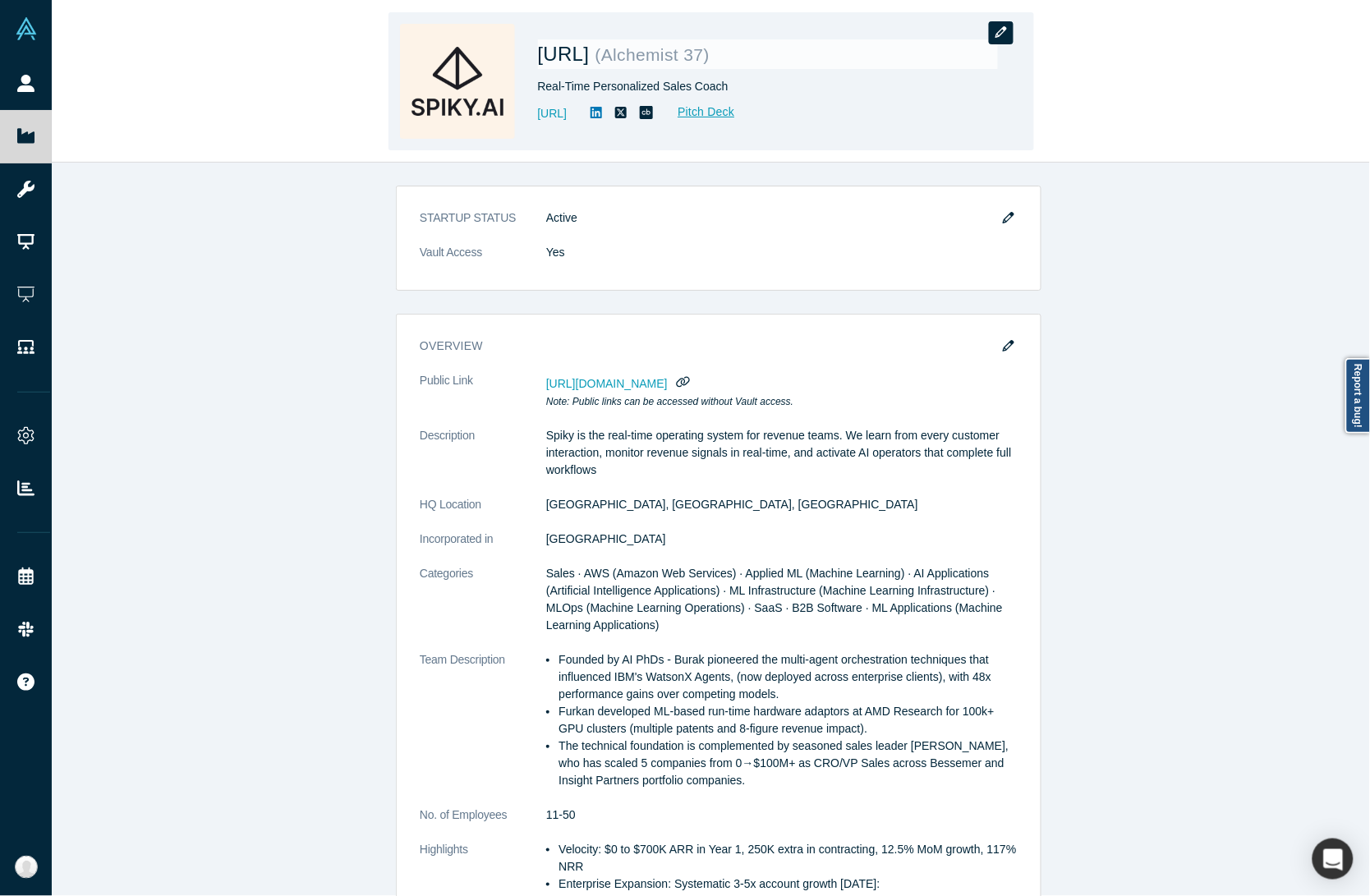
click at [1000, 30] on icon "button" at bounding box center [1001, 32] width 12 height 12
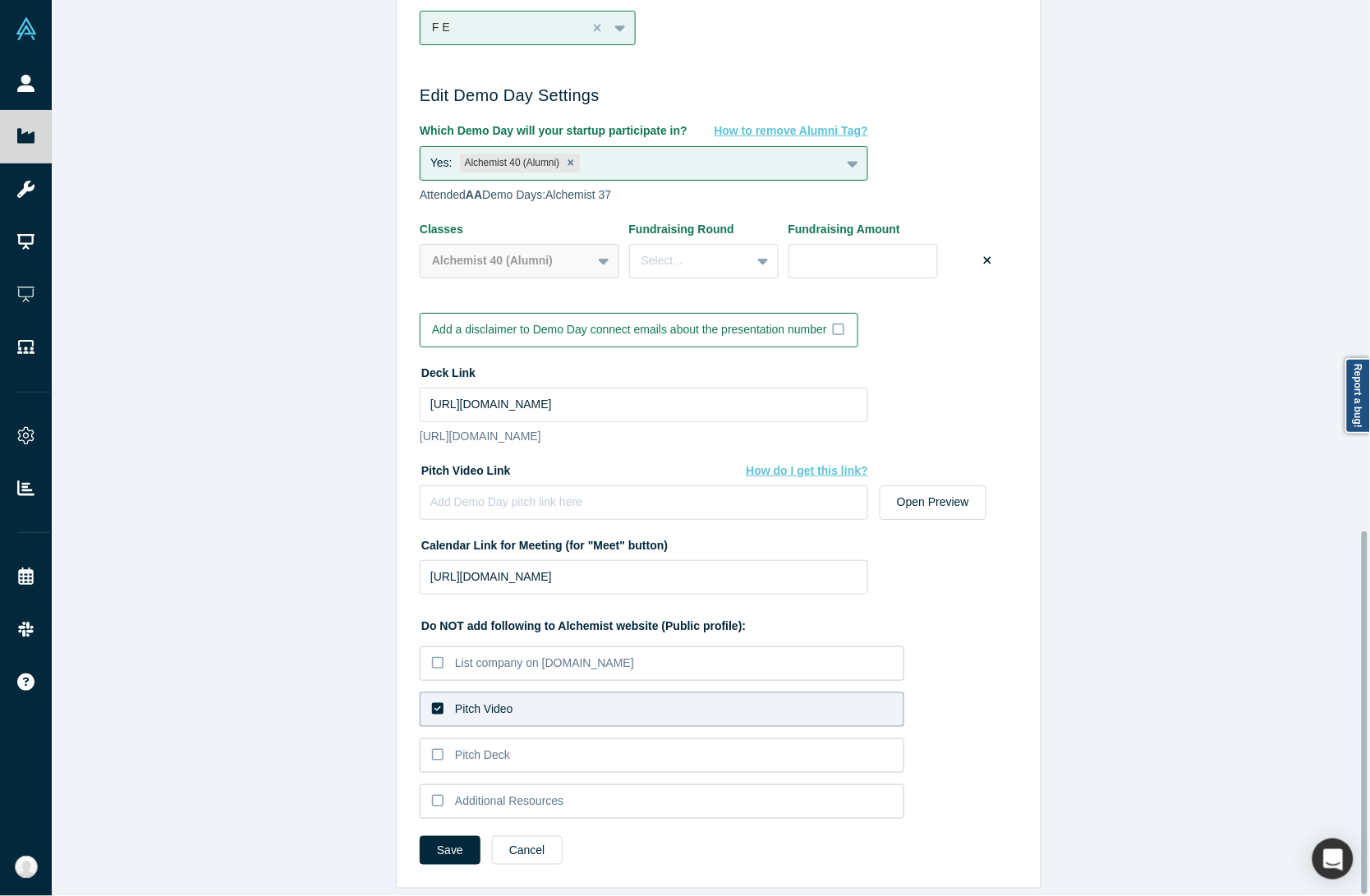
scroll to position [1310, 0]
click at [465, 700] on div "Pitch Video" at bounding box center [484, 709] width 58 height 18
click at [0, 0] on input "Pitch Video" at bounding box center [0, 0] width 0 height 0
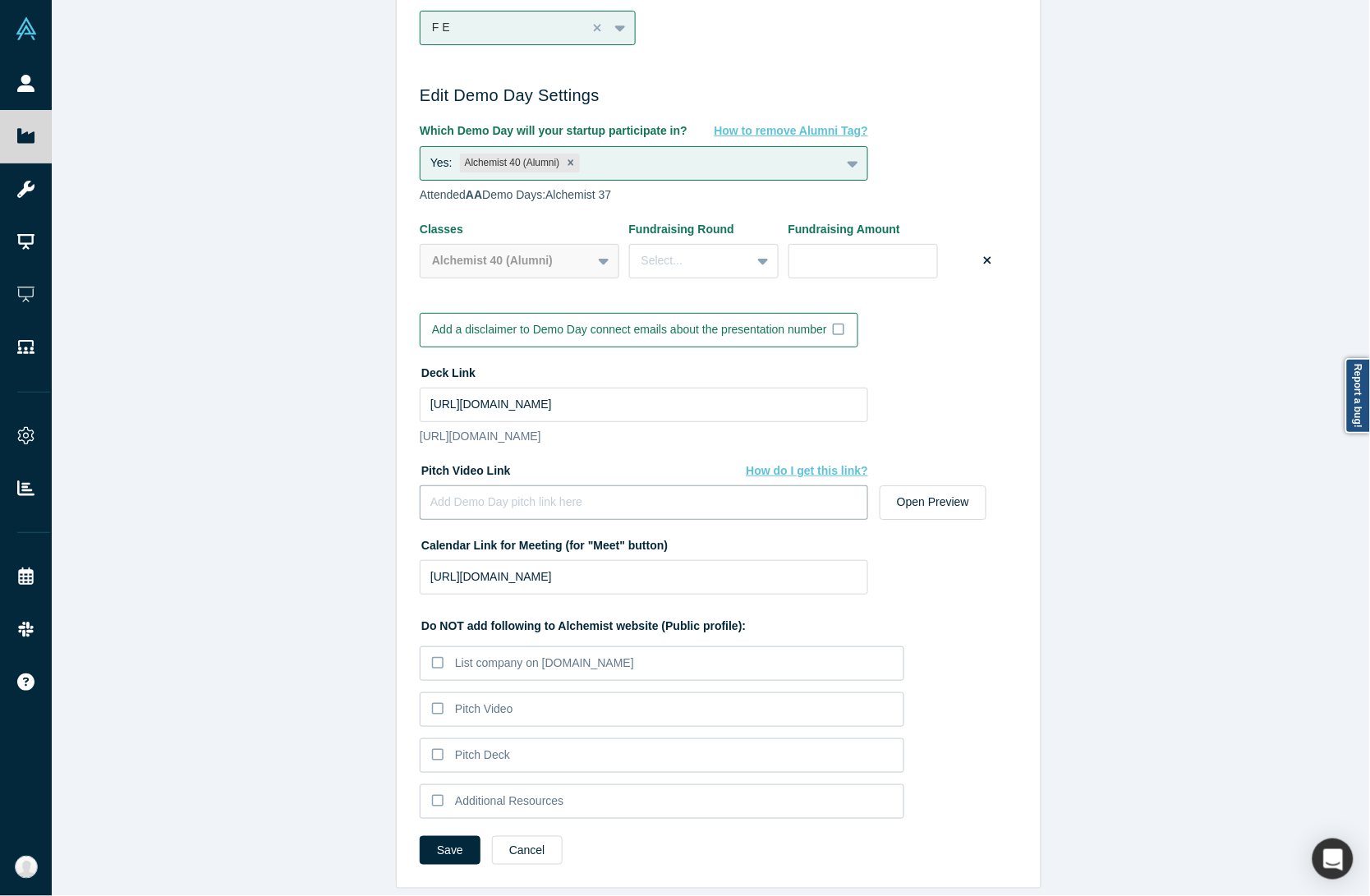
click at [509, 485] on input at bounding box center [644, 502] width 449 height 34
click at [515, 387] on input "https://drive.google.com/file/d/1Ca0zTWxziinTpPt_oVlKLoStzXc6eDth/view?usp=driv…" at bounding box center [644, 404] width 449 height 34
drag, startPoint x: 533, startPoint y: 510, endPoint x: 534, endPoint y: 485, distance: 25.0
click at [533, 510] on div "Pitch Video Link How do I get this link? Open Preview" at bounding box center [719, 494] width 598 height 75
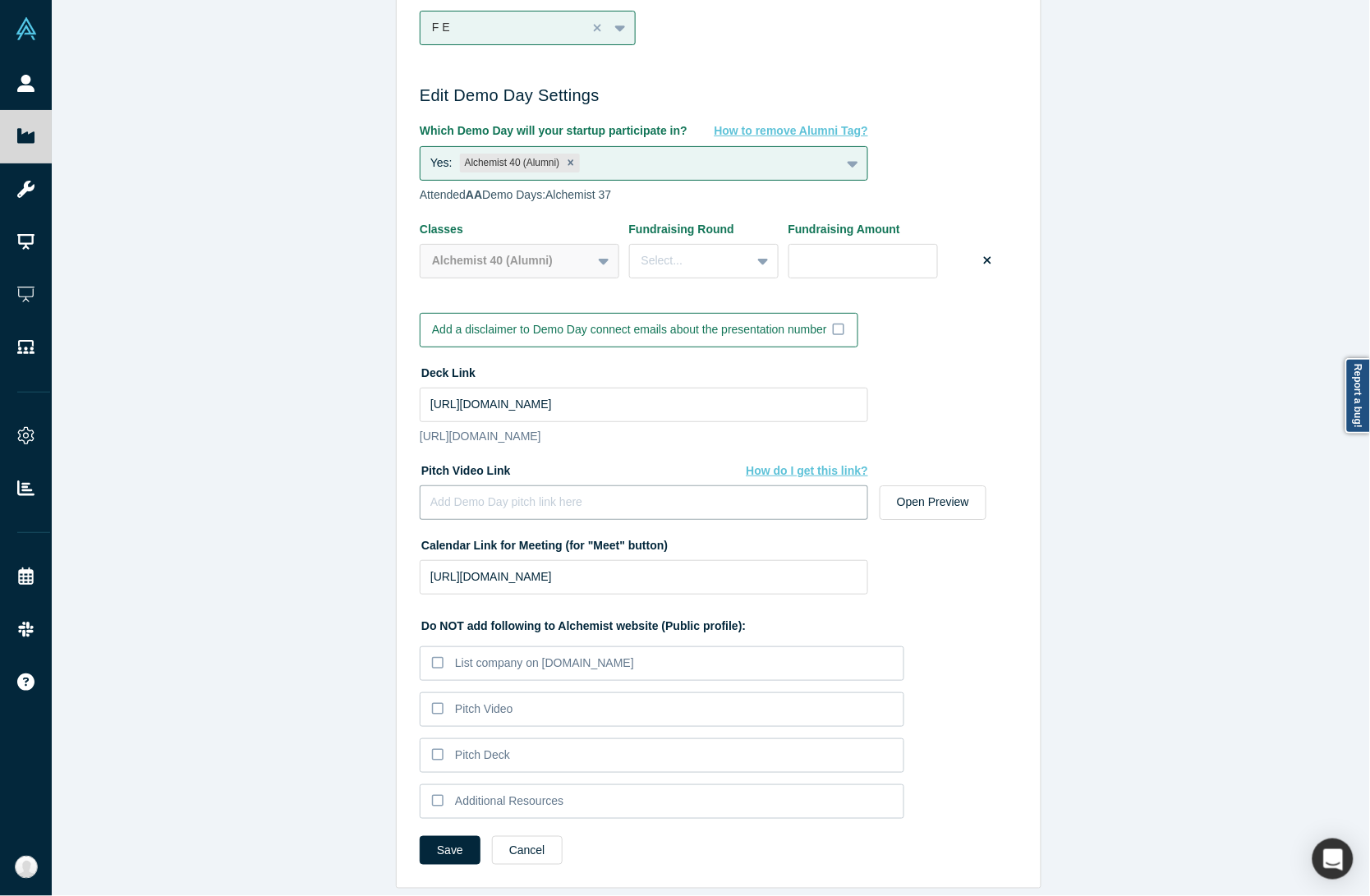
click at [534, 485] on input at bounding box center [644, 502] width 449 height 34
paste input "https://vimeo.com/1121058561/8838a86b4b?fl=pl&fe=sh"
type input "https://vimeo.com/1121058561/8838a86b4b?fl=pl&fe=sh"
click at [449, 836] on button "Save" at bounding box center [450, 850] width 60 height 29
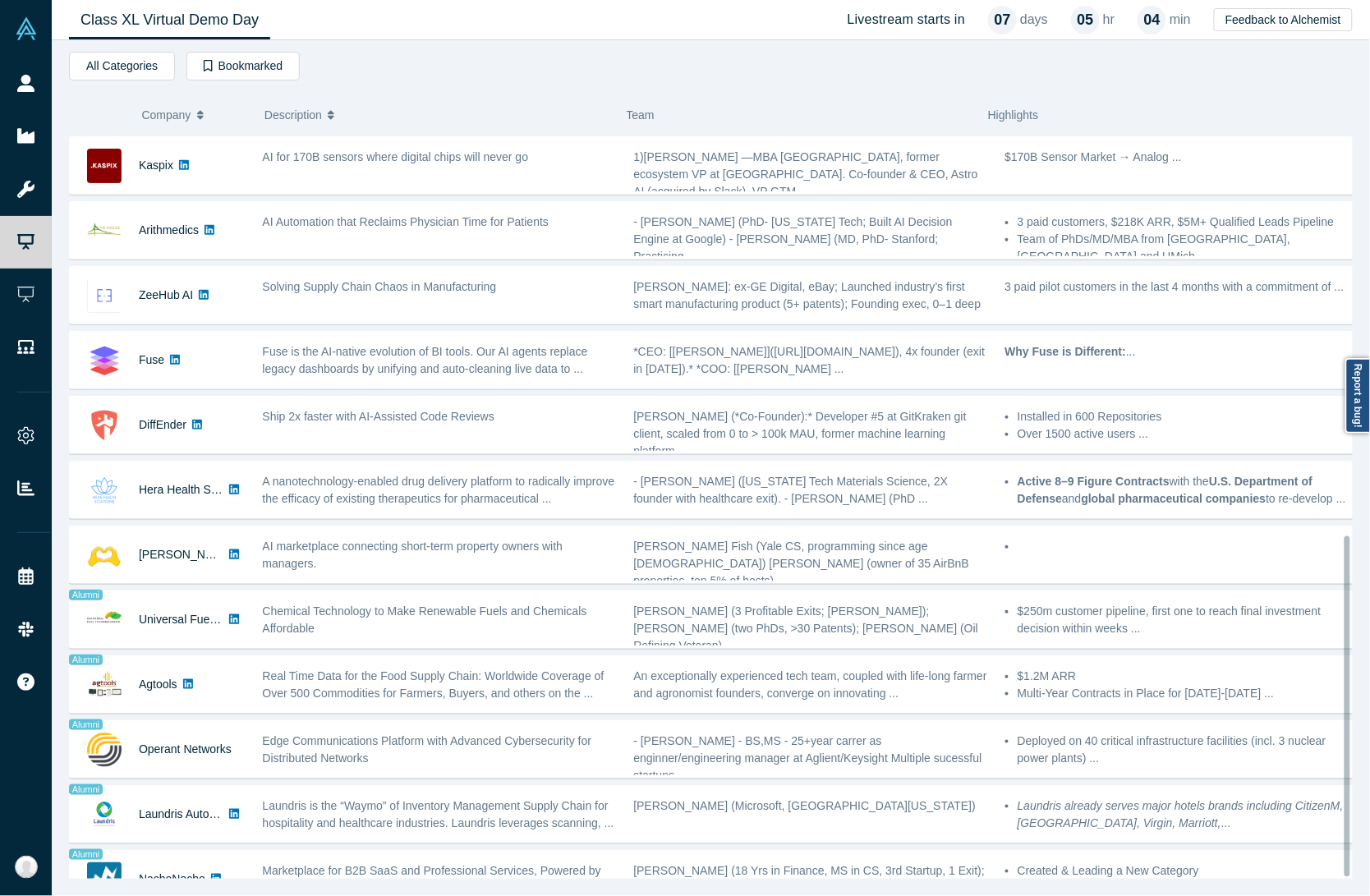
scroll to position [884, 0]
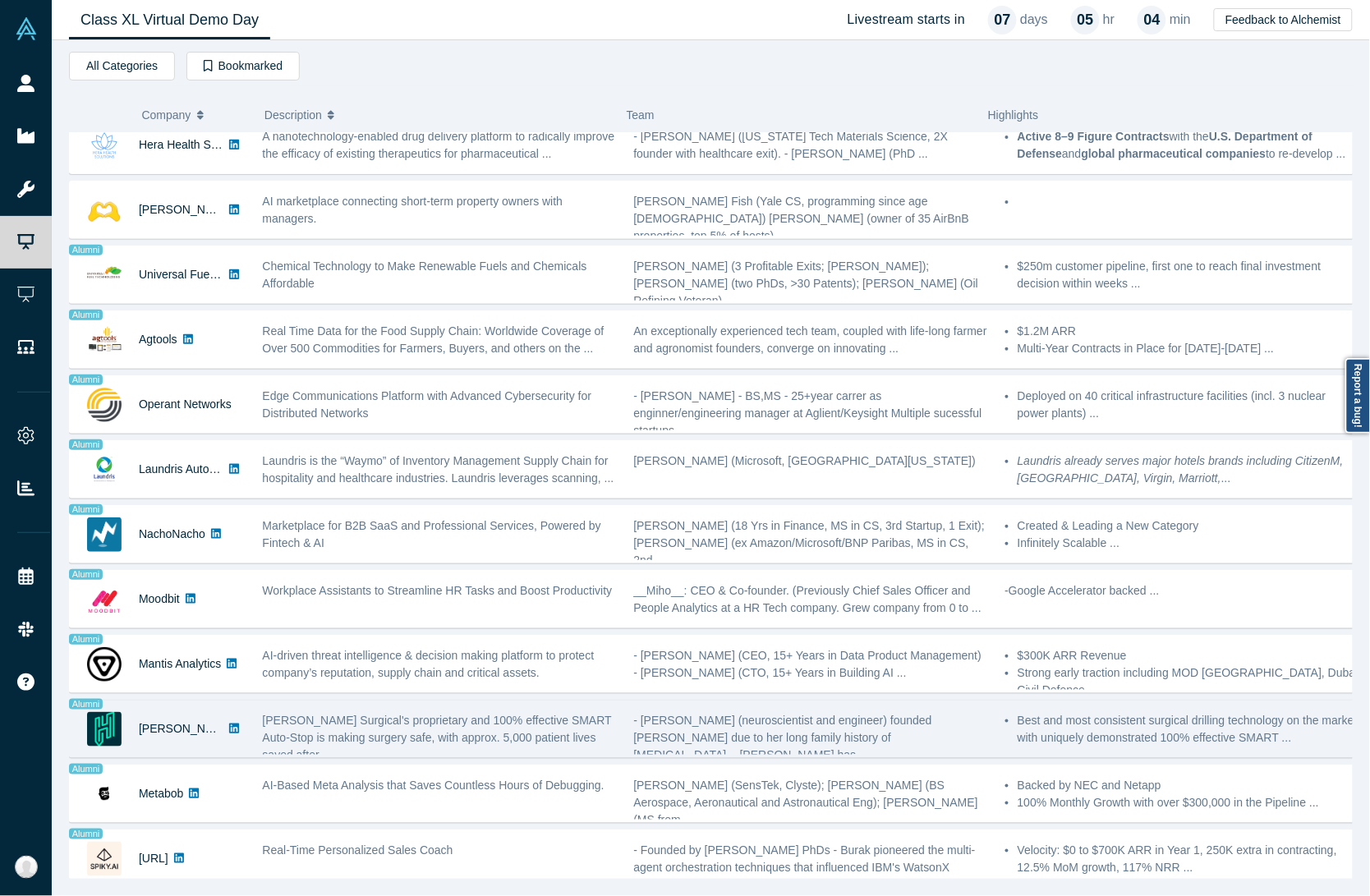
click at [486, 712] on div "Hubly Surgical's proprietary and 100% effective SMART Auto-Stop is making surge…" at bounding box center [439, 738] width 354 height 52
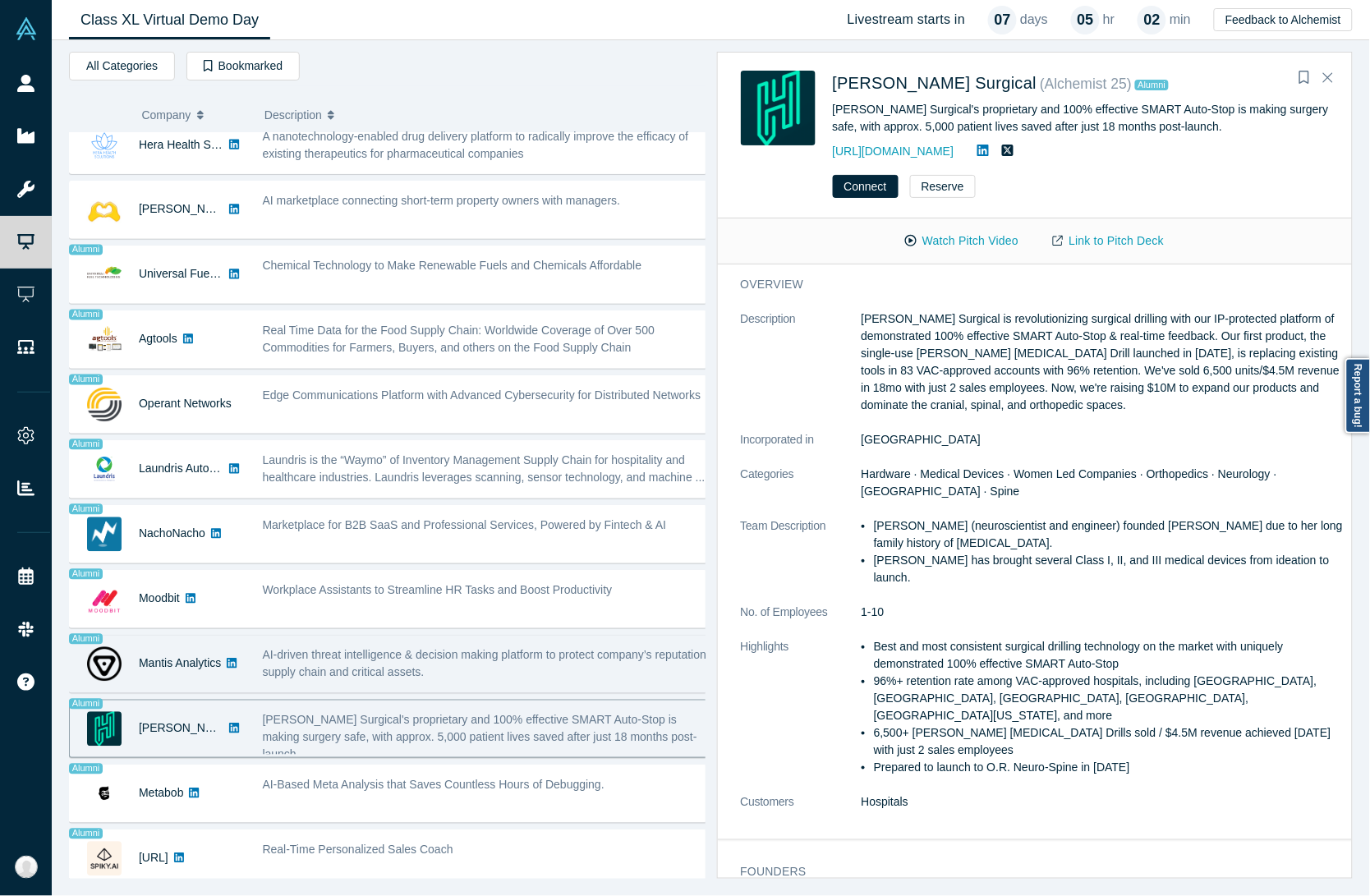
click at [337, 651] on span "AI-driven threat intelligence & decision making platform to protect company’s r…" at bounding box center [486, 663] width 447 height 30
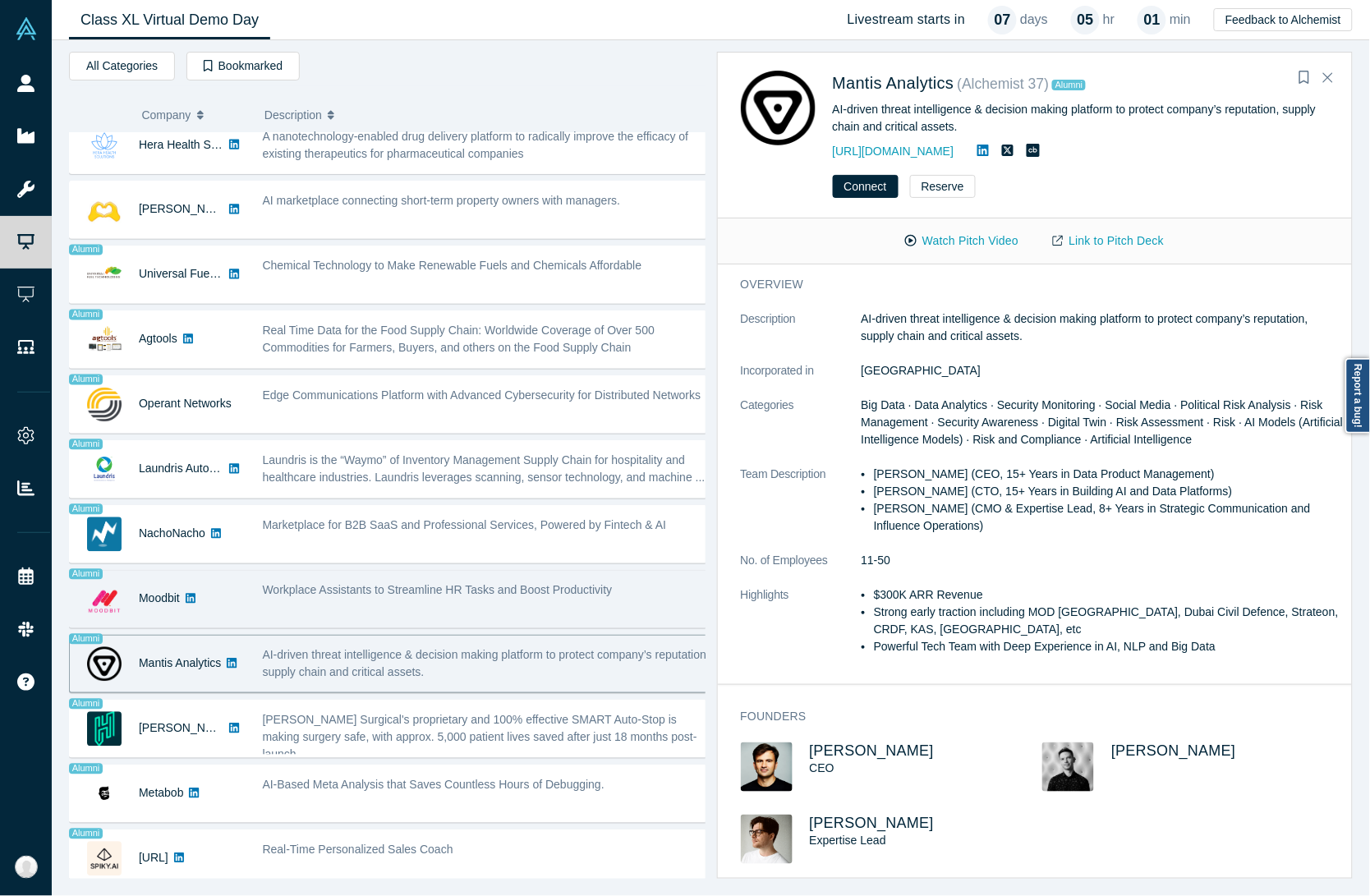
click at [411, 591] on div "Workplace Assistants to Streamline HR Tasks and Boost Productivity" at bounding box center [486, 599] width 466 height 52
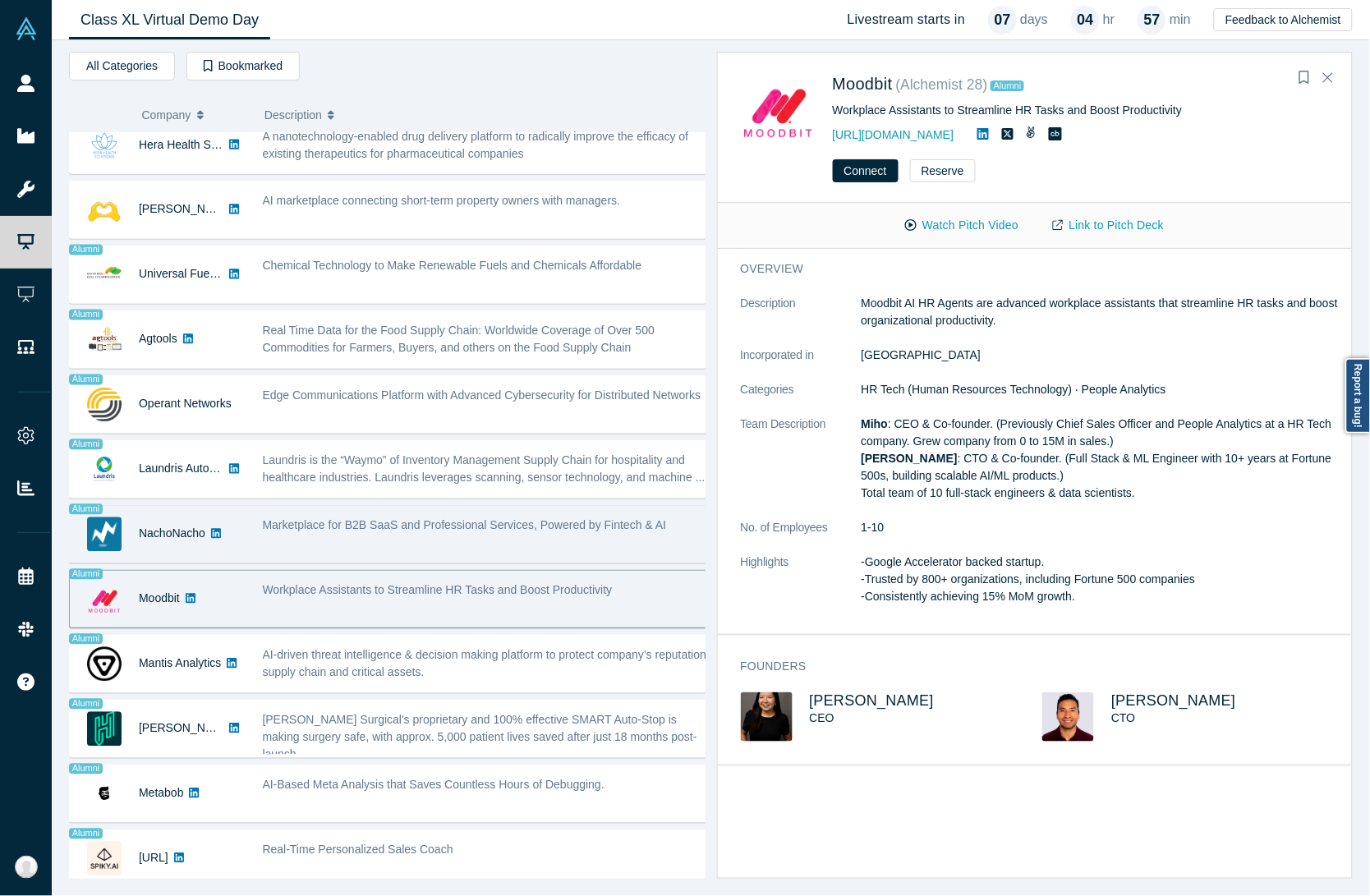
click at [370, 519] on span "Marketplace for B2B SaaS and Professional Services, Powered by Fintech & AI" at bounding box center [465, 526] width 404 height 13
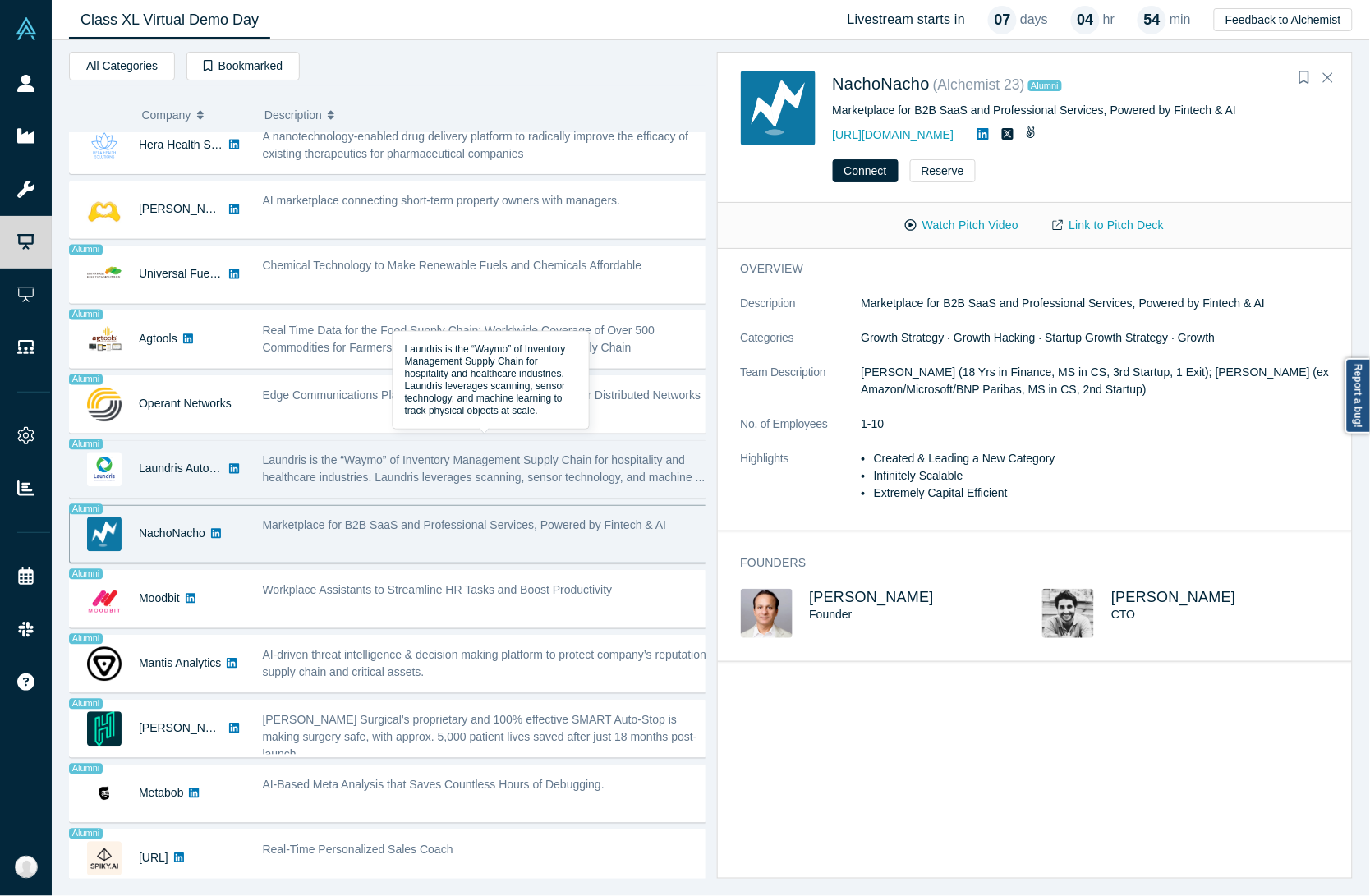
click at [437, 454] on span "Laundris is the “Waymo” of Inventory Management Supply Chain for hospitality an…" at bounding box center [484, 469] width 443 height 30
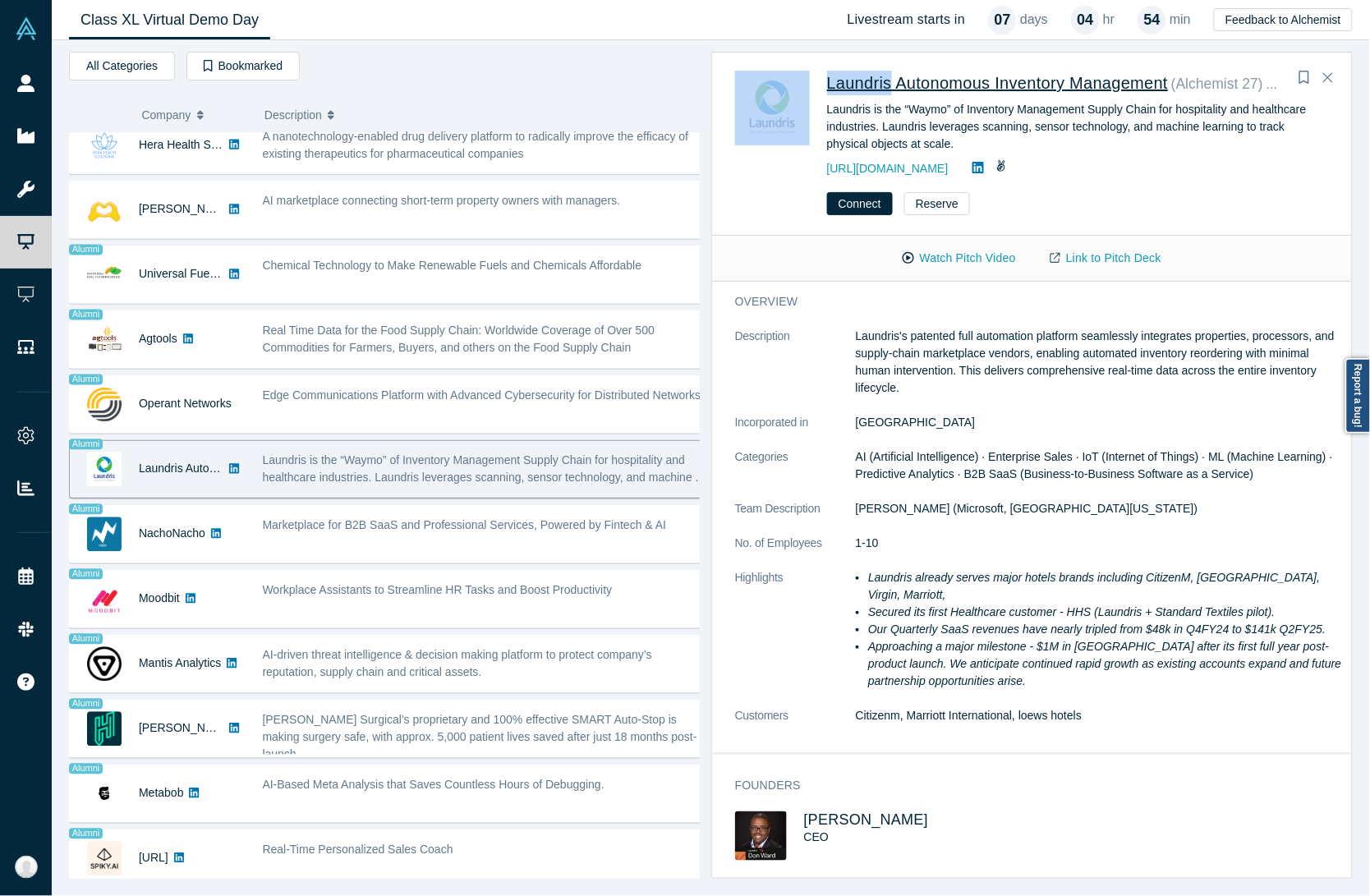
drag, startPoint x: 799, startPoint y: 80, endPoint x: 883, endPoint y: 84, distance: 84.1
click at [883, 84] on div "Laundris Autonomous Inventory Management ( Alchemist 27 ) Alumni Laundris is th…" at bounding box center [1035, 124] width 600 height 107
copy div "Laundris"
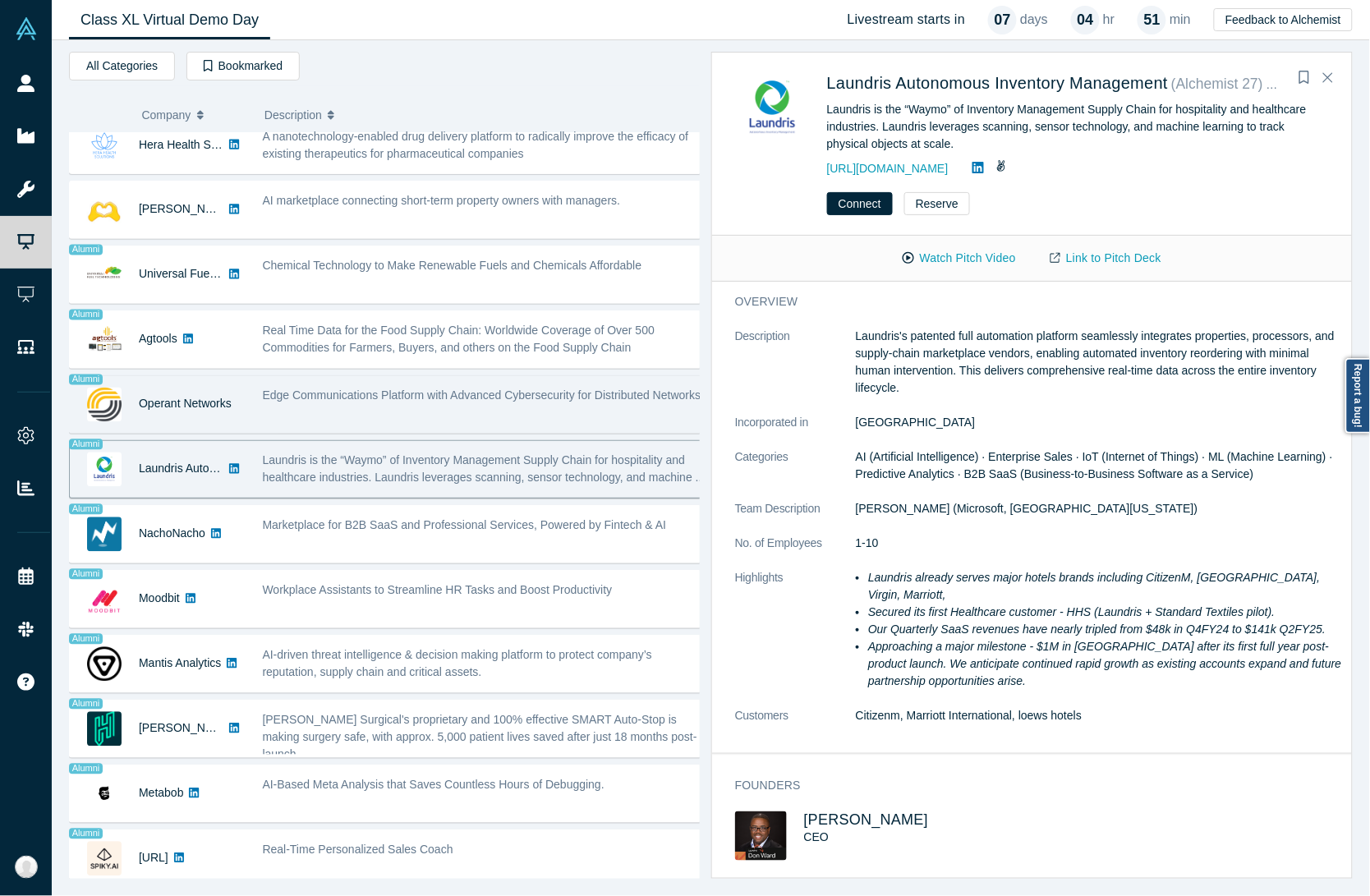
click at [337, 398] on div "Edge Communications Platform with Advanced Cybersecurity for Distributed Networ…" at bounding box center [485, 396] width 444 height 18
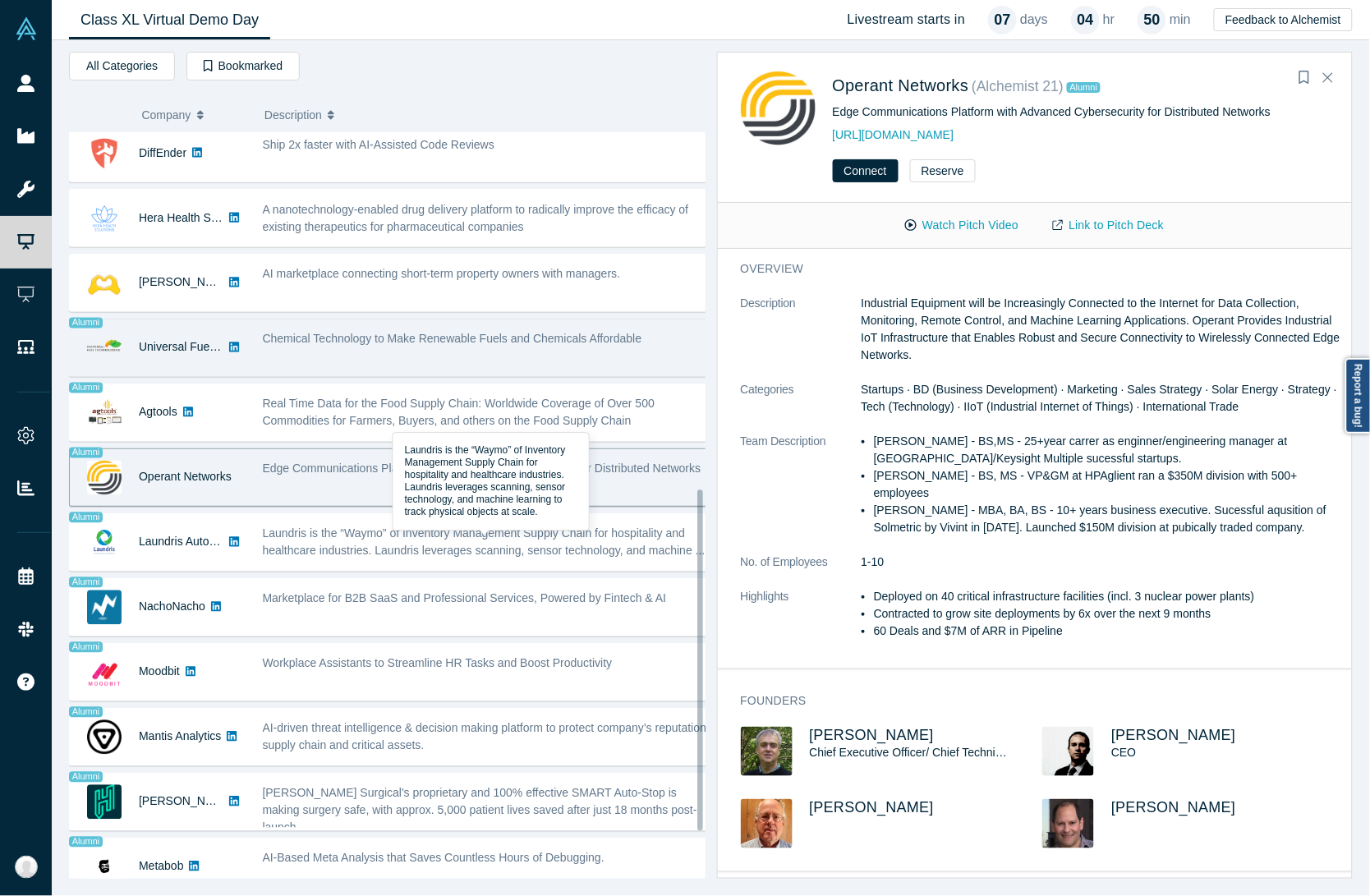
scroll to position [782, 0]
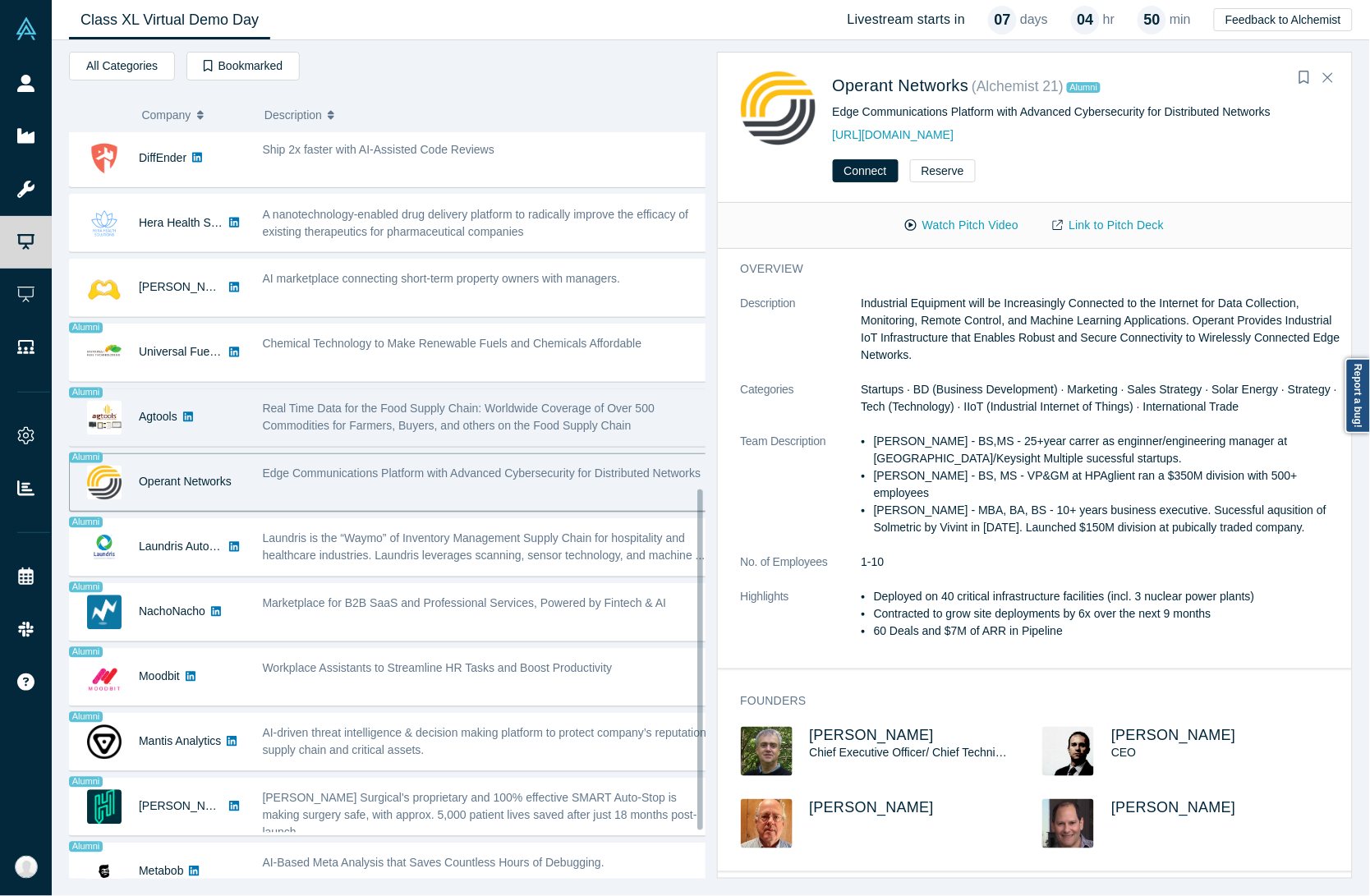
click at [331, 429] on span "Real Time Data for the Food Supply Chain: Worldwide Coverage of Over 500 Commod…" at bounding box center [459, 417] width 392 height 30
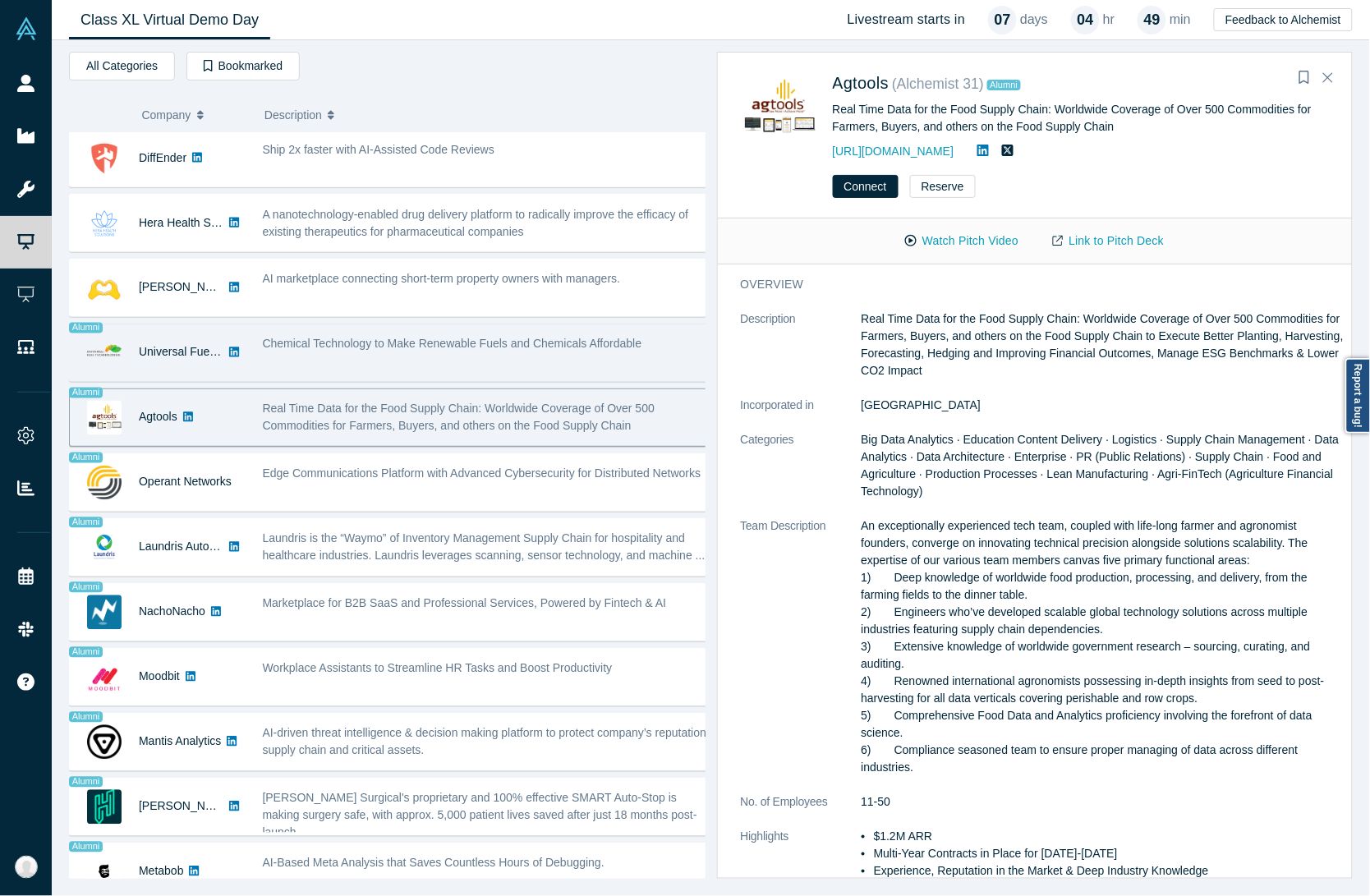
click at [333, 361] on div "Chemical Technology to Make Renewable Fuels and Chemicals Affordable" at bounding box center [486, 353] width 466 height 52
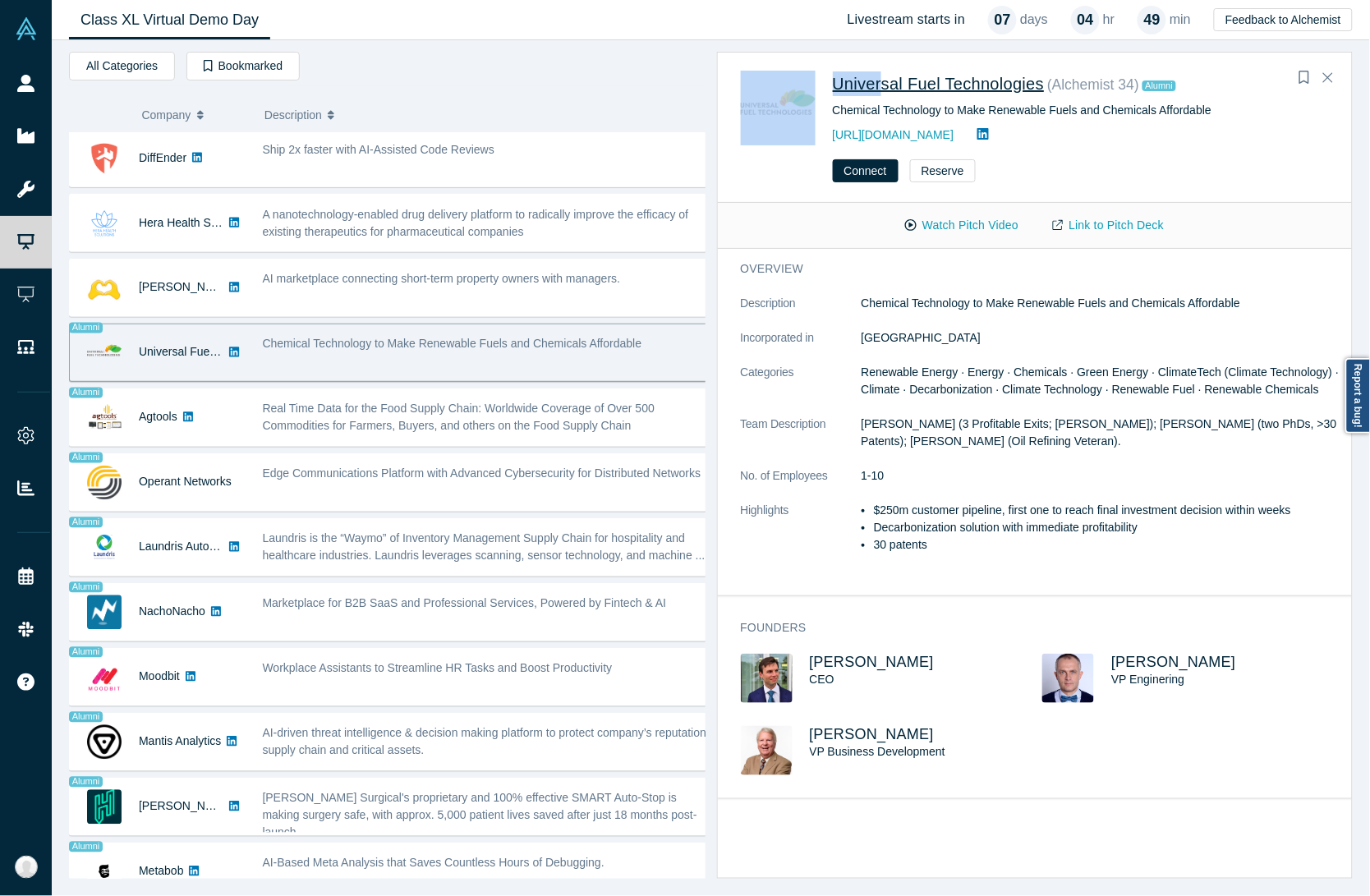
drag, startPoint x: 823, startPoint y: 74, endPoint x: 885, endPoint y: 76, distance: 62.0
click at [885, 76] on div "Universal Fuel Technologies ( Alchemist 34 ) Alumni Chemical Technology to Make…" at bounding box center [1038, 107] width 595 height 75
click at [824, 67] on div "Universal Fuel Technologies ( Alchemist 34 ) Alumni Chemical Technology to Make…" at bounding box center [1036, 100] width 635 height 92
drag, startPoint x: 828, startPoint y: 84, endPoint x: 1043, endPoint y: 83, distance: 215.0
click at [1043, 83] on div "Universal Fuel Technologies ( Alchemist 34 ) Alumni Chemical Technology to Make…" at bounding box center [1038, 107] width 595 height 75
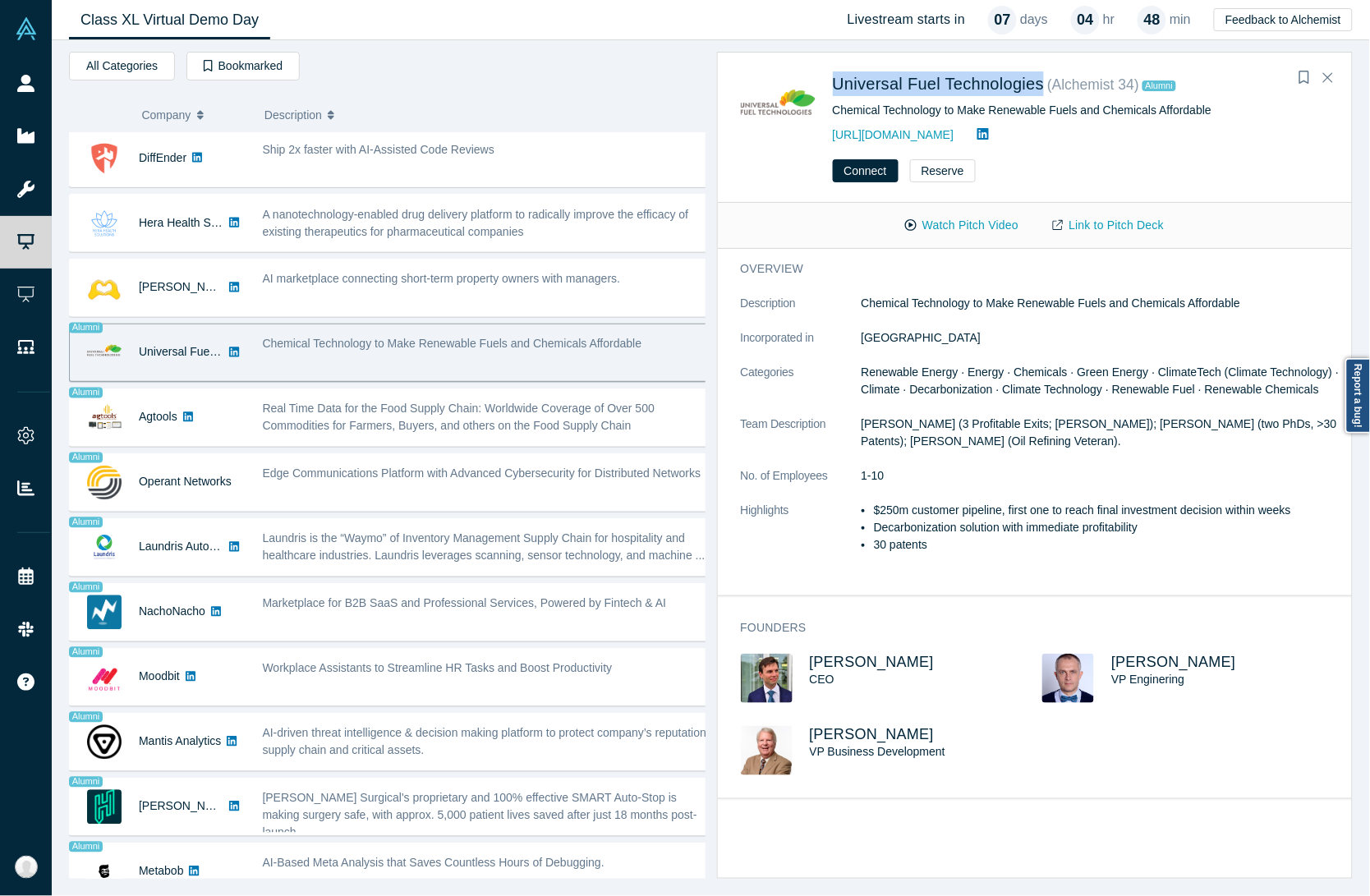
copy span "Universal Fuel Technologies"
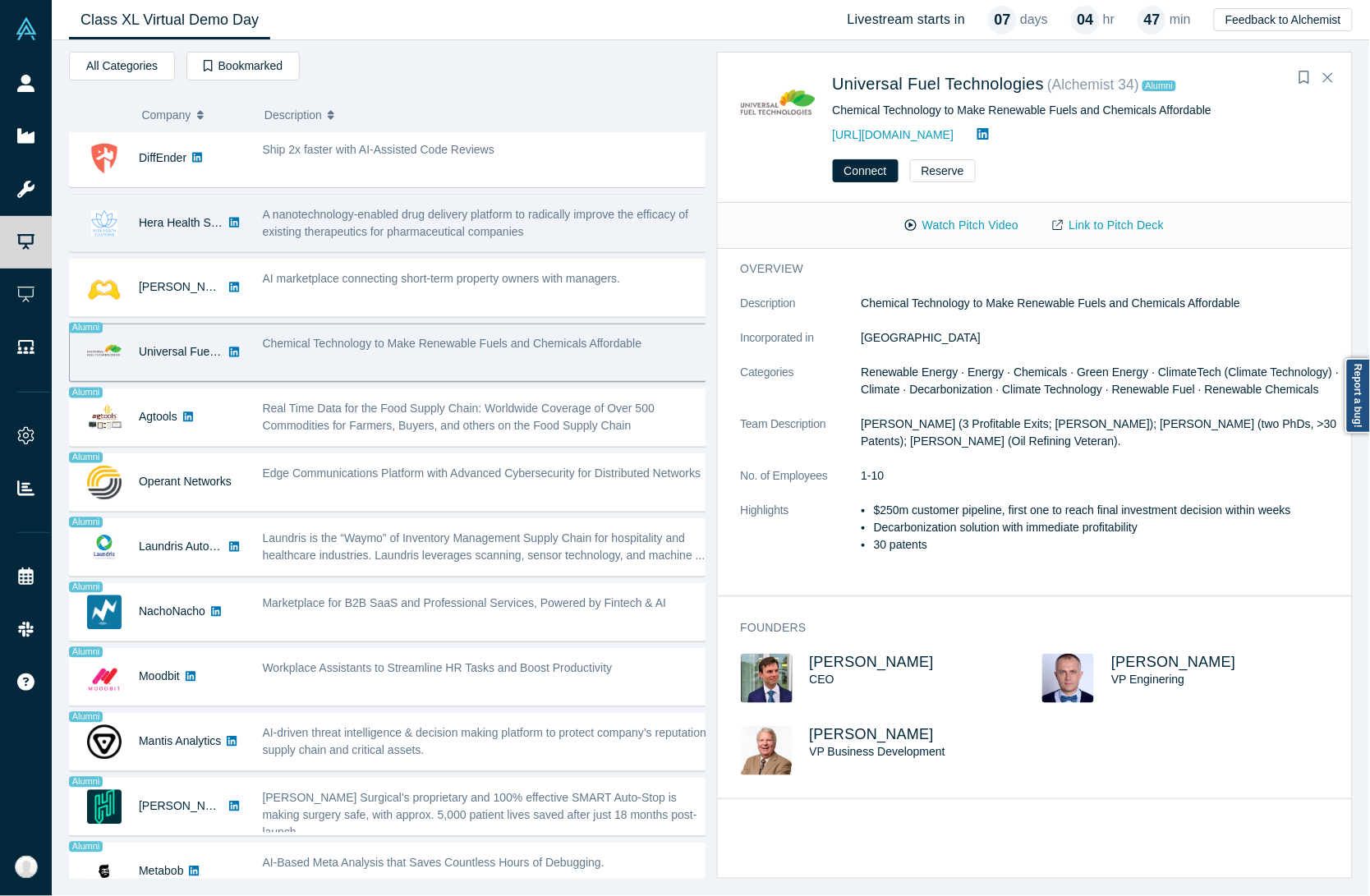
drag, startPoint x: 337, startPoint y: 288, endPoint x: 354, endPoint y: 233, distance: 57.6
click at [337, 286] on span "AI marketplace connecting short-term property owners with managers." at bounding box center [442, 280] width 358 height 13
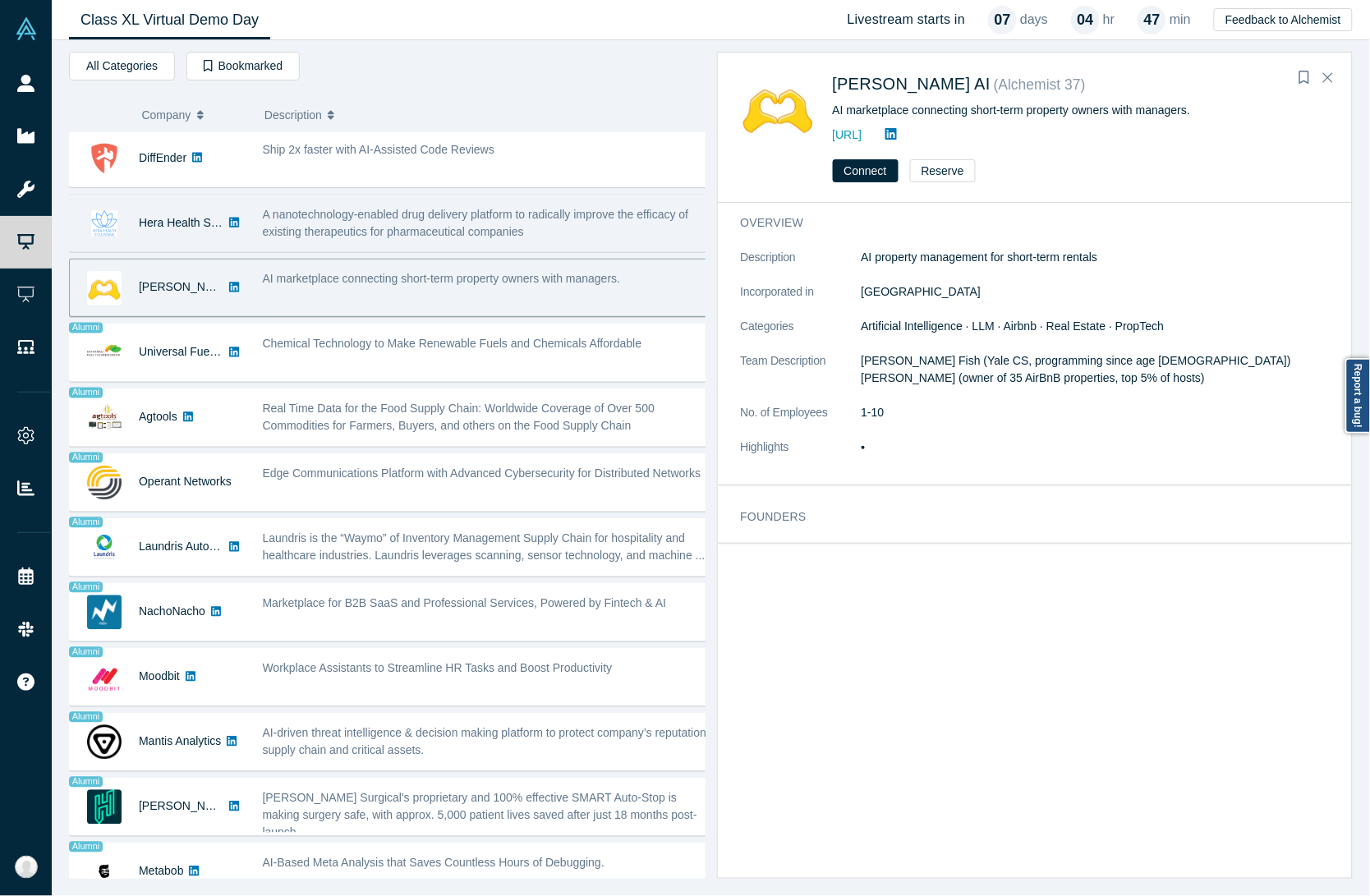
click at [354, 233] on span "A nanotechnology-enabled drug delivery platform to radically improve the effica…" at bounding box center [475, 223] width 426 height 30
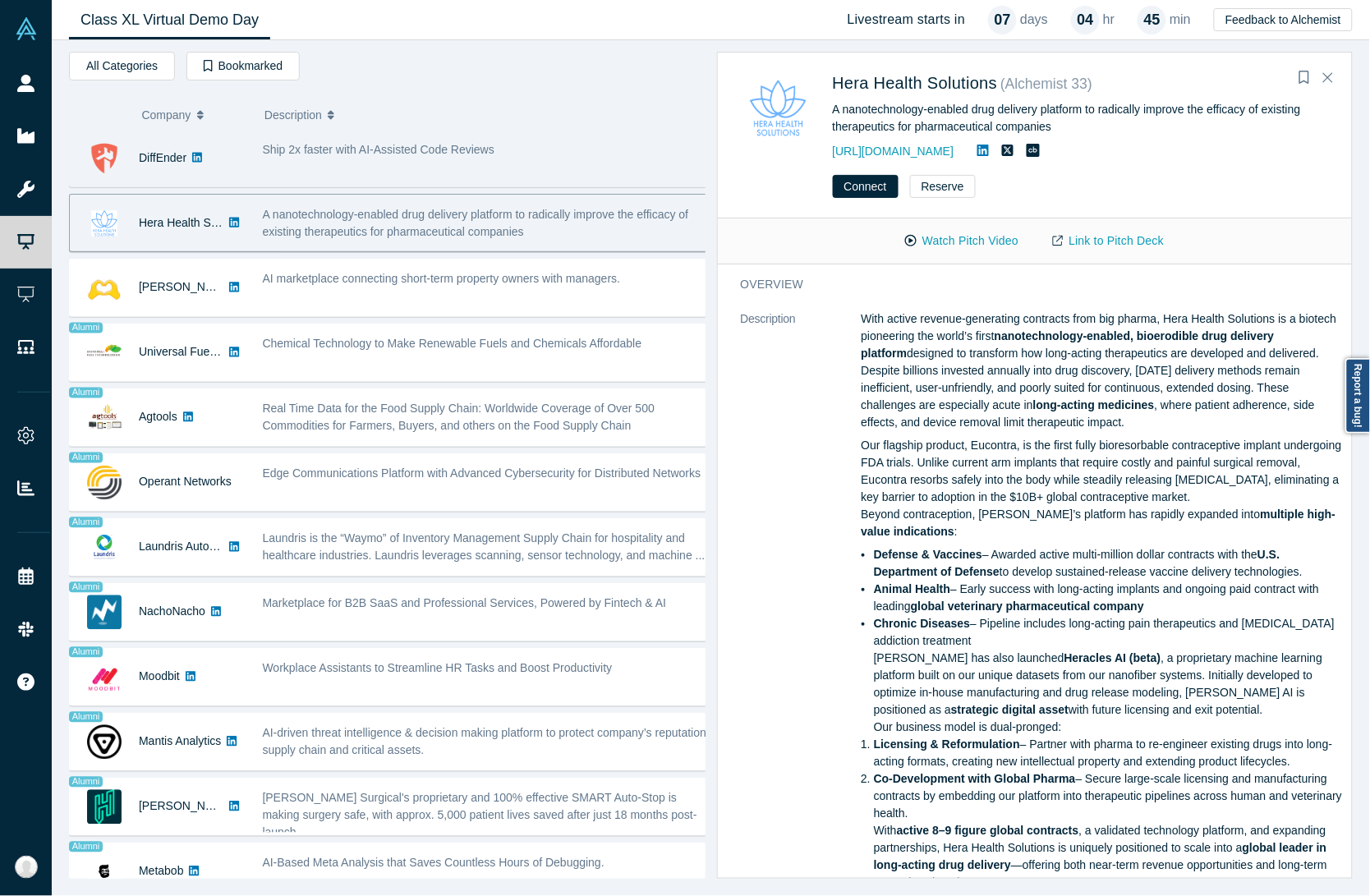
click at [361, 169] on div "Ship 2x faster with AI-Assisted Code Reviews" at bounding box center [486, 158] width 466 height 52
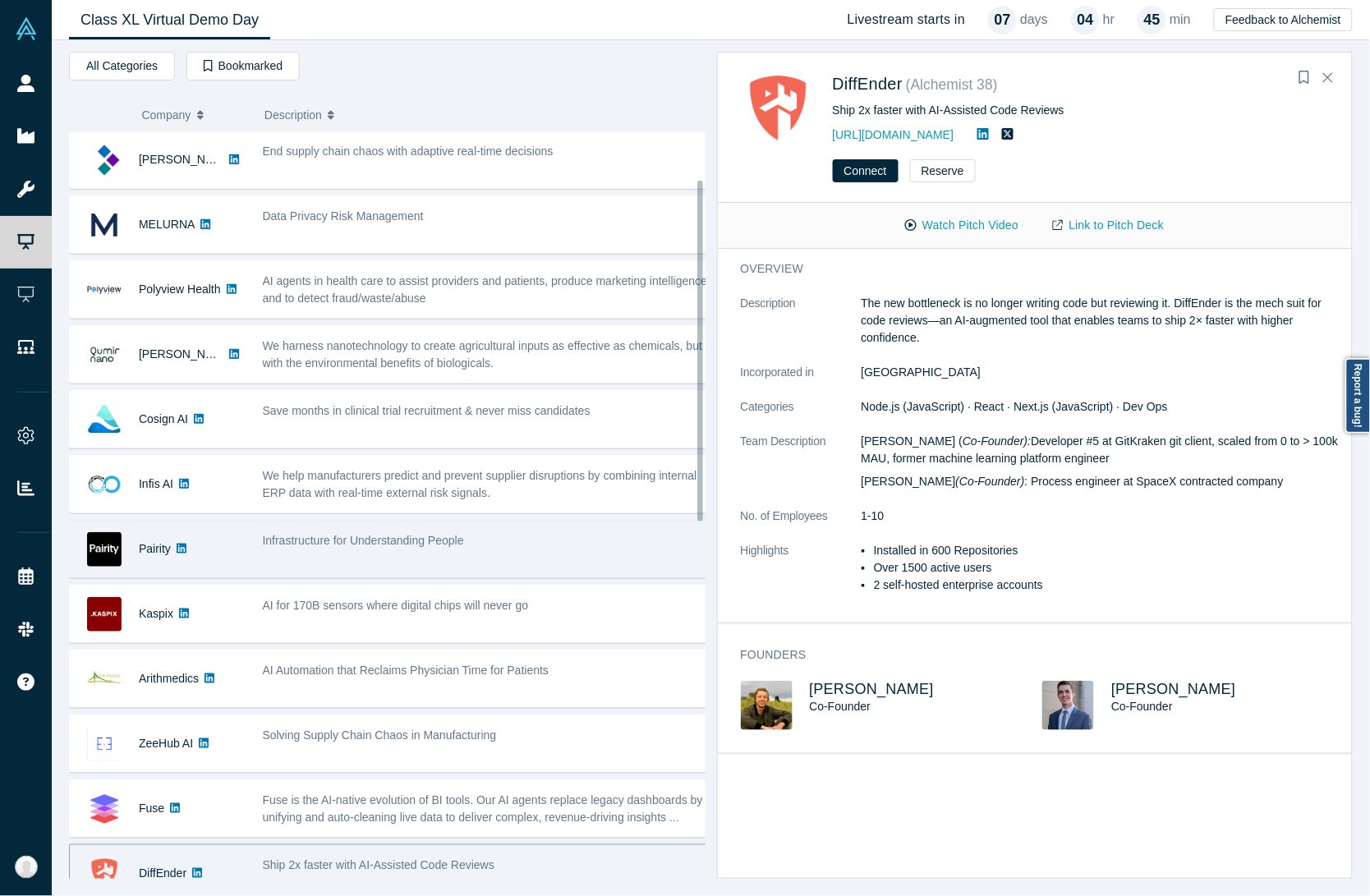
scroll to position [102, 0]
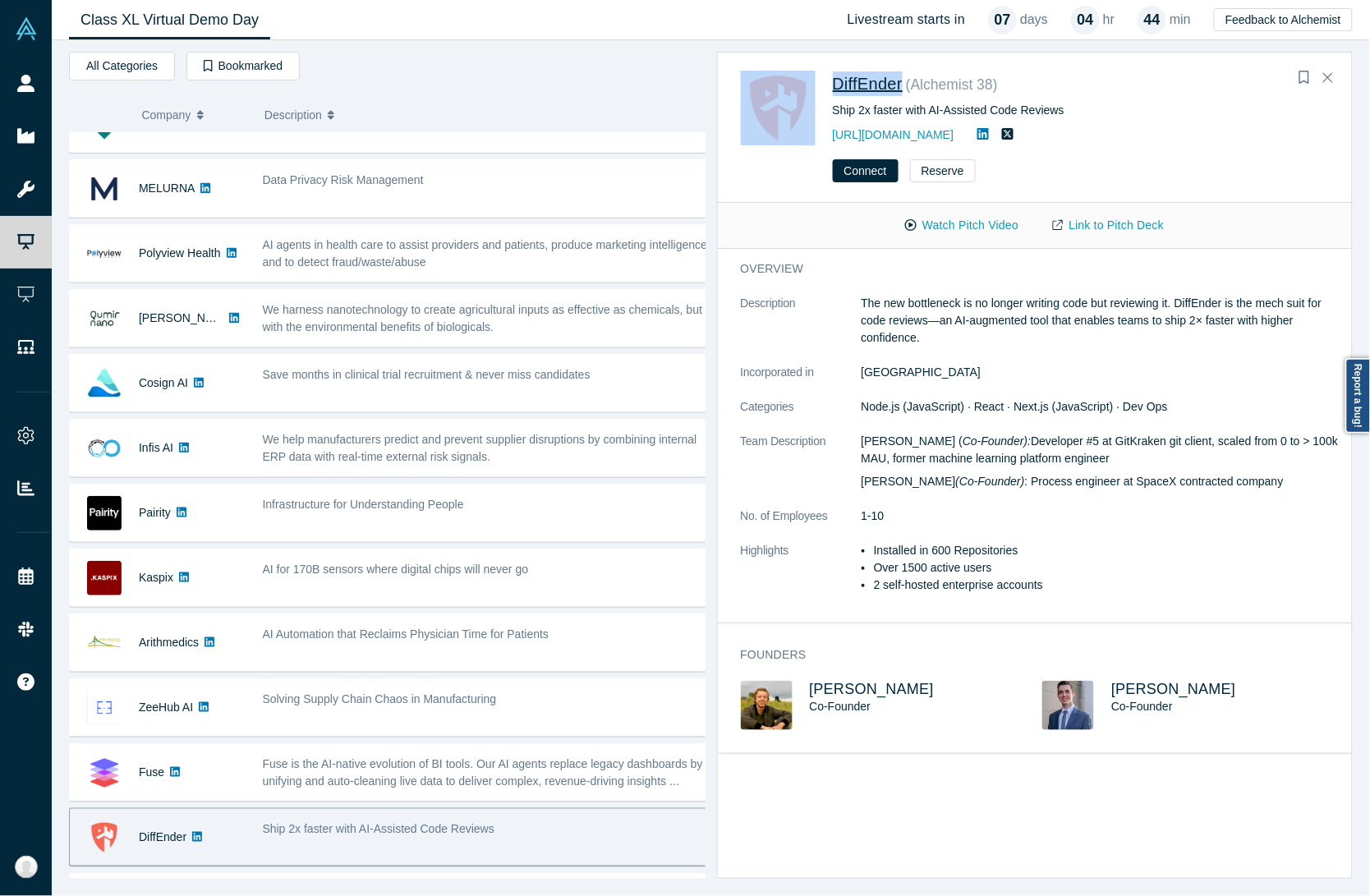
drag, startPoint x: 823, startPoint y: 78, endPoint x: 905, endPoint y: 78, distance: 82.0
click at [905, 78] on div "DiffEnder ( Alchemist 38 ) Ship 2x faster with AI-Assisted Code Reviews https:/…" at bounding box center [1038, 107] width 595 height 75
copy div "DiffEnder"
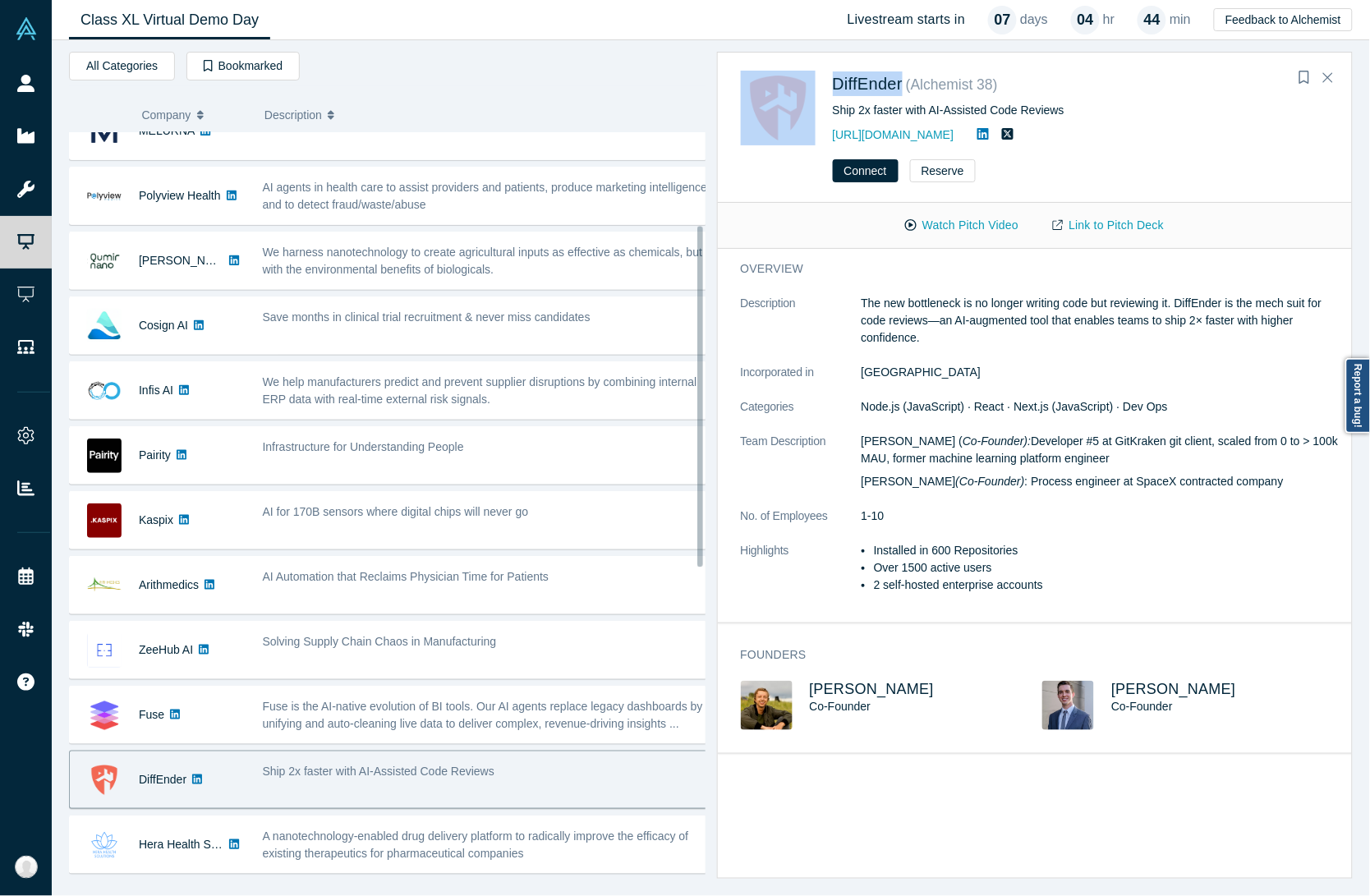
scroll to position [205, 0]
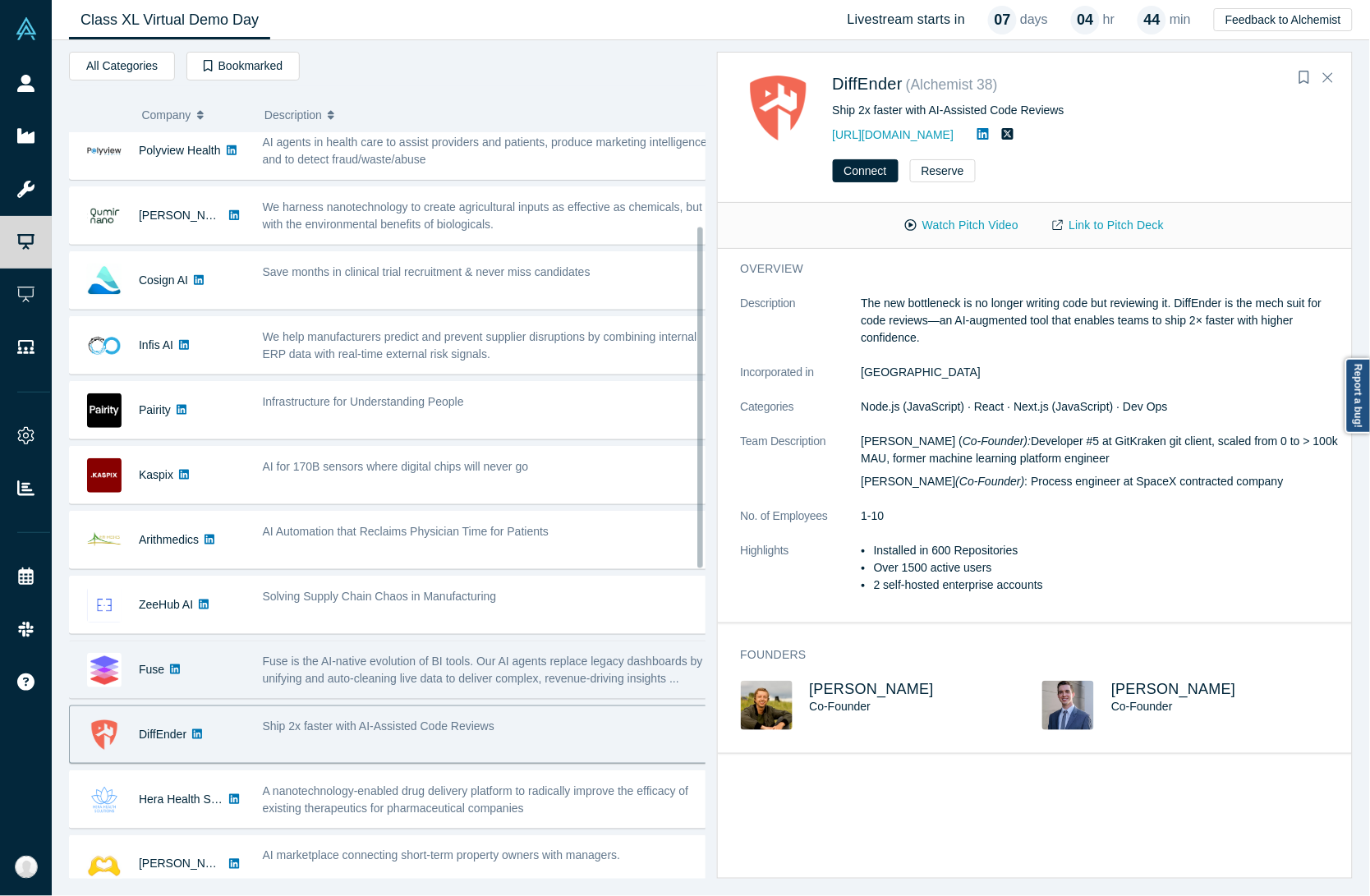
click at [351, 676] on span "Fuse is the AI-native evolution of BI tools. Our AI agents replace legacy dashb…" at bounding box center [483, 669] width 440 height 30
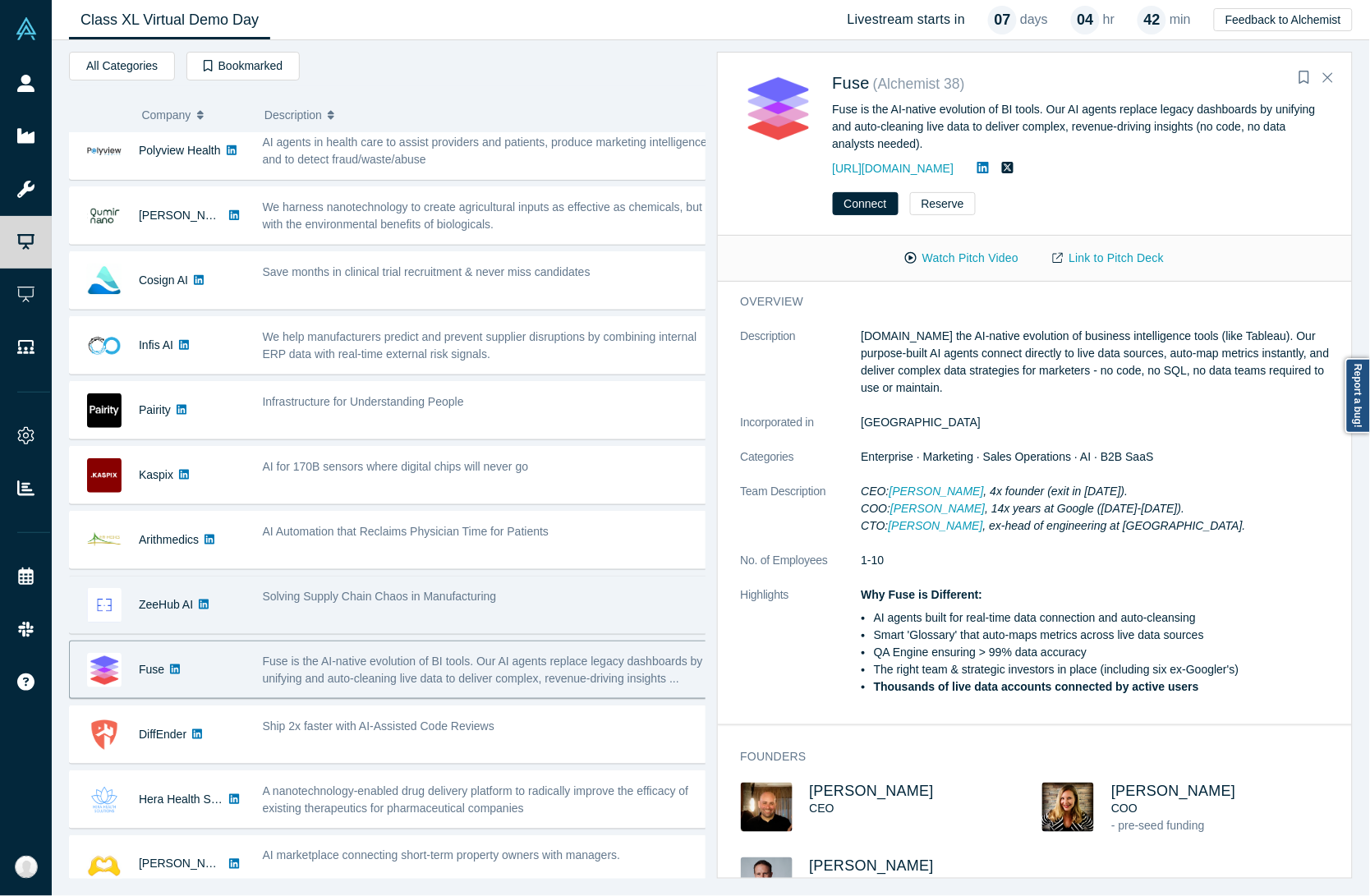
click at [339, 631] on div "Solving Supply Chain Chaos in Manufacturing" at bounding box center [486, 605] width 466 height 52
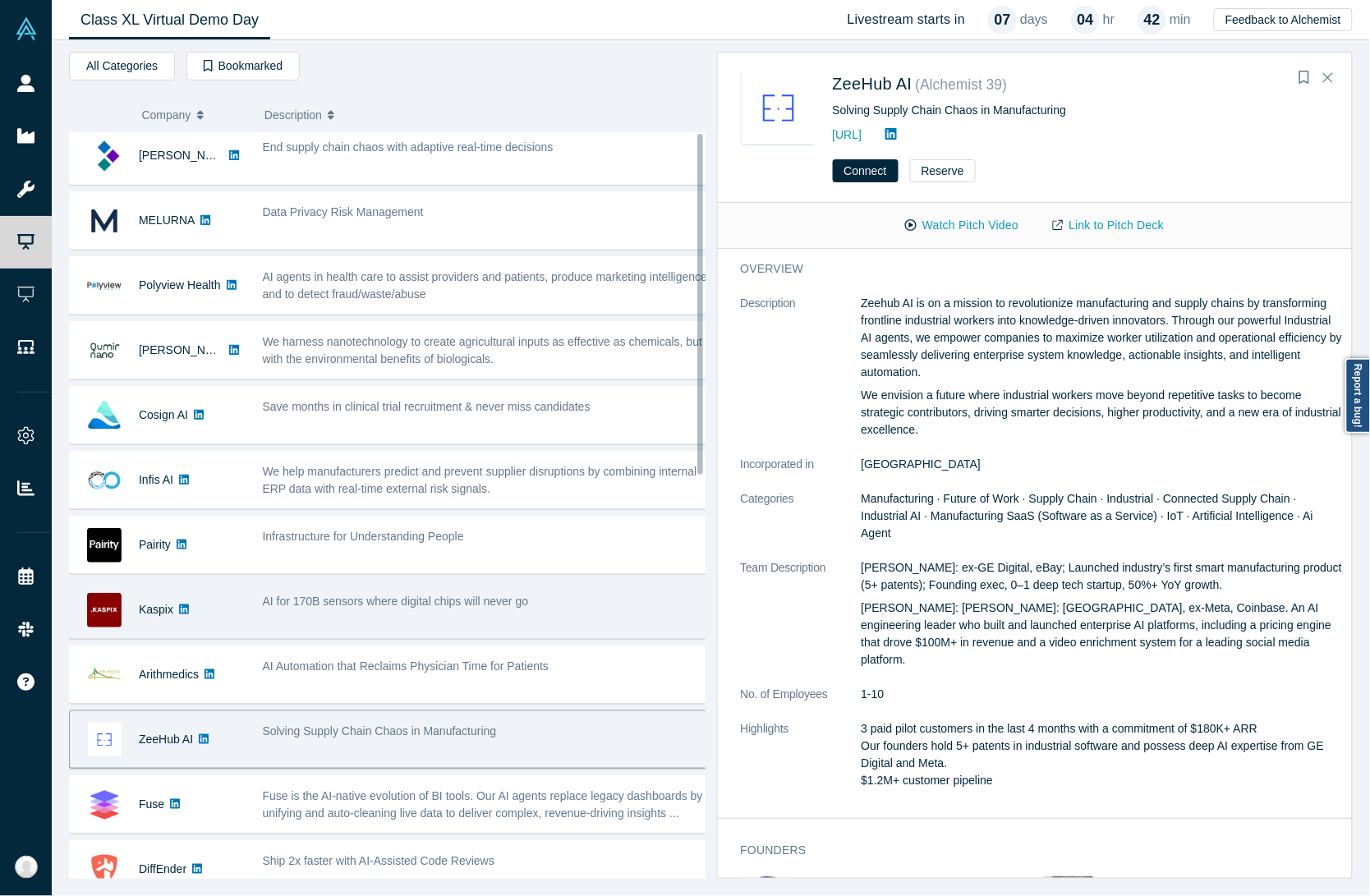
scroll to position [0, 0]
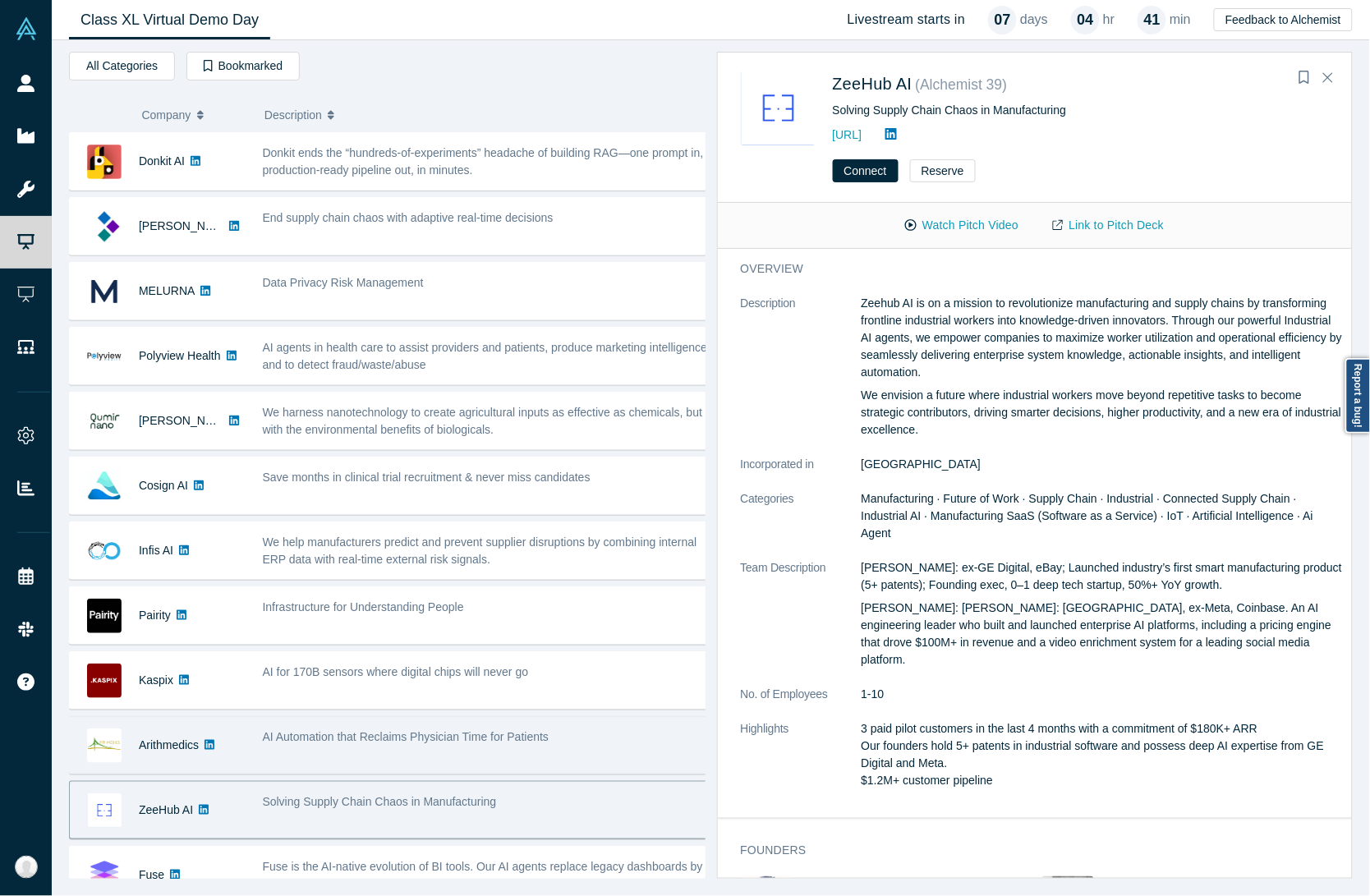
click at [394, 757] on div "AI Automation that Reclaims Physician Time for Patients" at bounding box center [486, 746] width 466 height 52
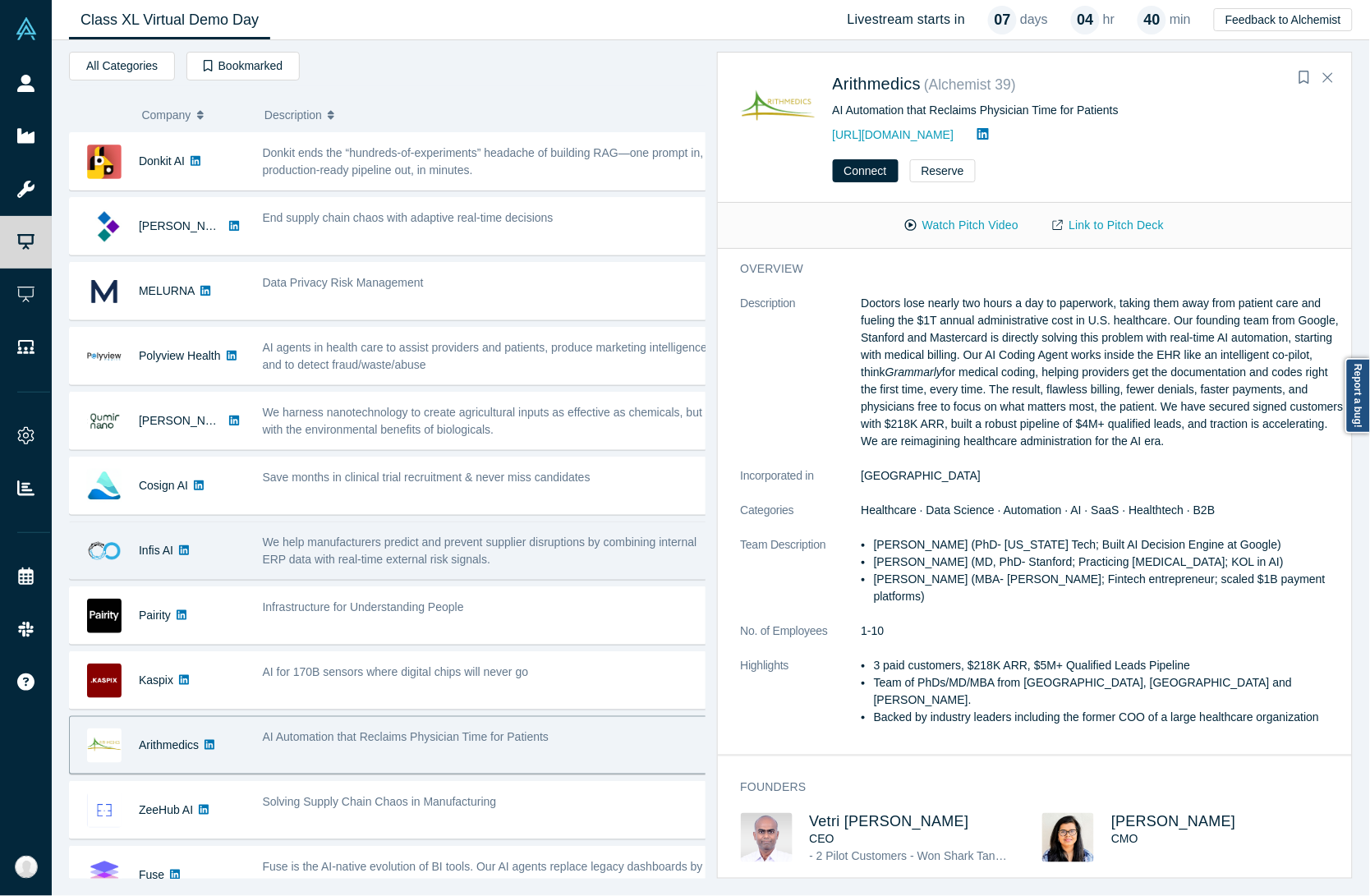
drag, startPoint x: 375, startPoint y: 680, endPoint x: 483, endPoint y: 574, distance: 151.3
click at [375, 679] on span "AI for 170B sensors where digital chips will never go" at bounding box center [396, 672] width 266 height 13
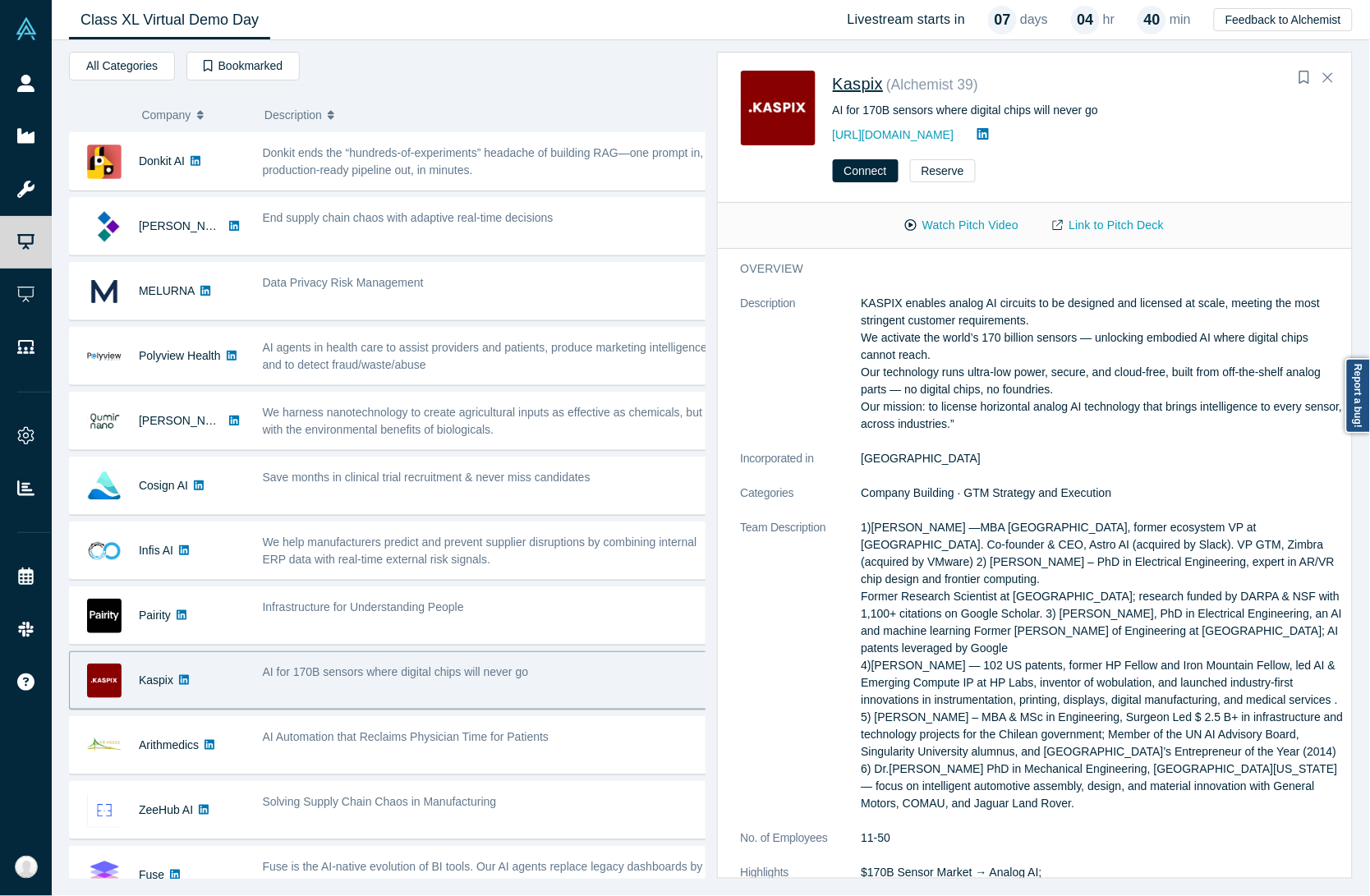
drag, startPoint x: 855, startPoint y: 66, endPoint x: 847, endPoint y: 91, distance: 26.2
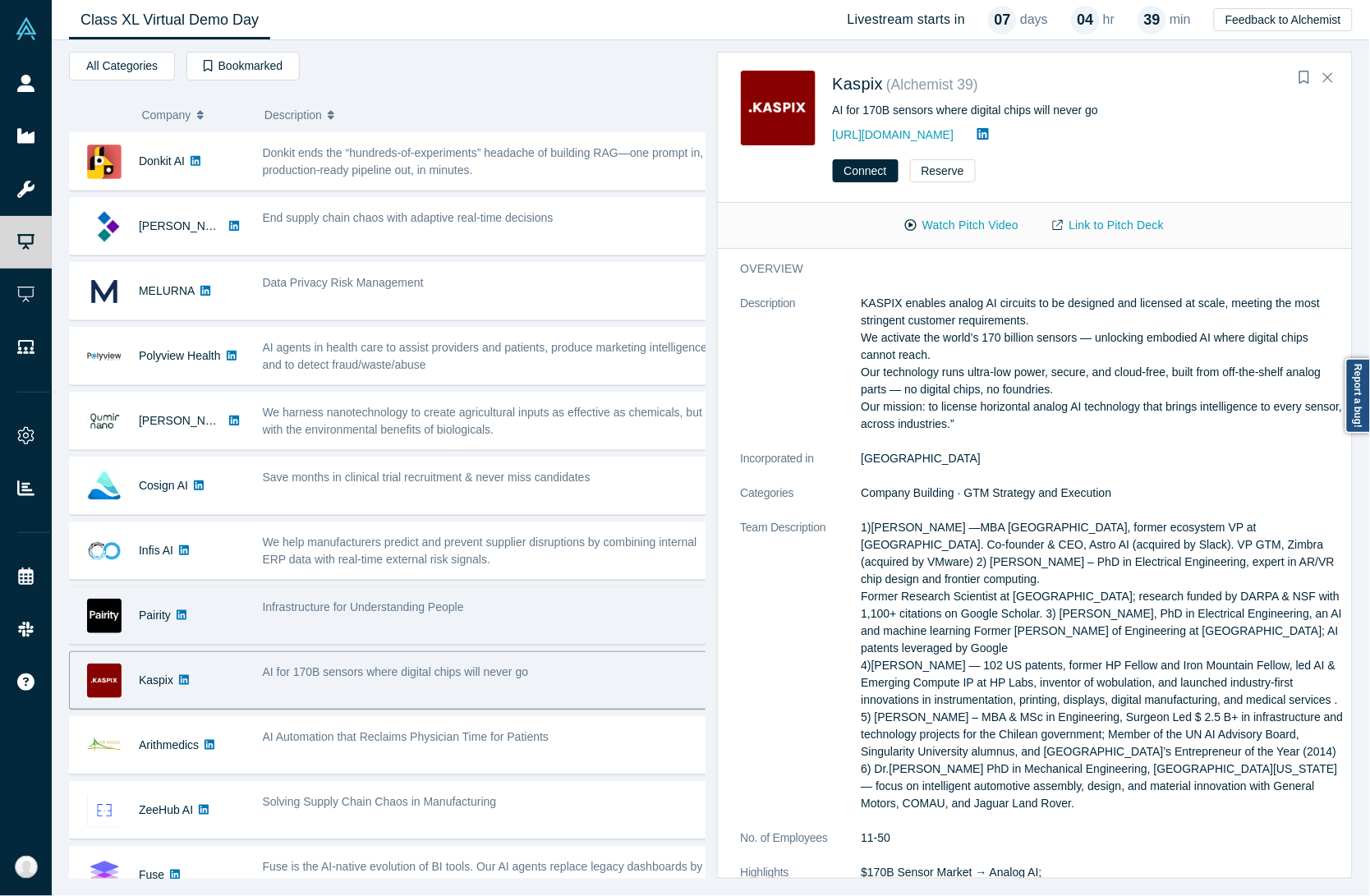
click at [428, 632] on div "Infrastructure for Understanding People" at bounding box center [486, 616] width 466 height 52
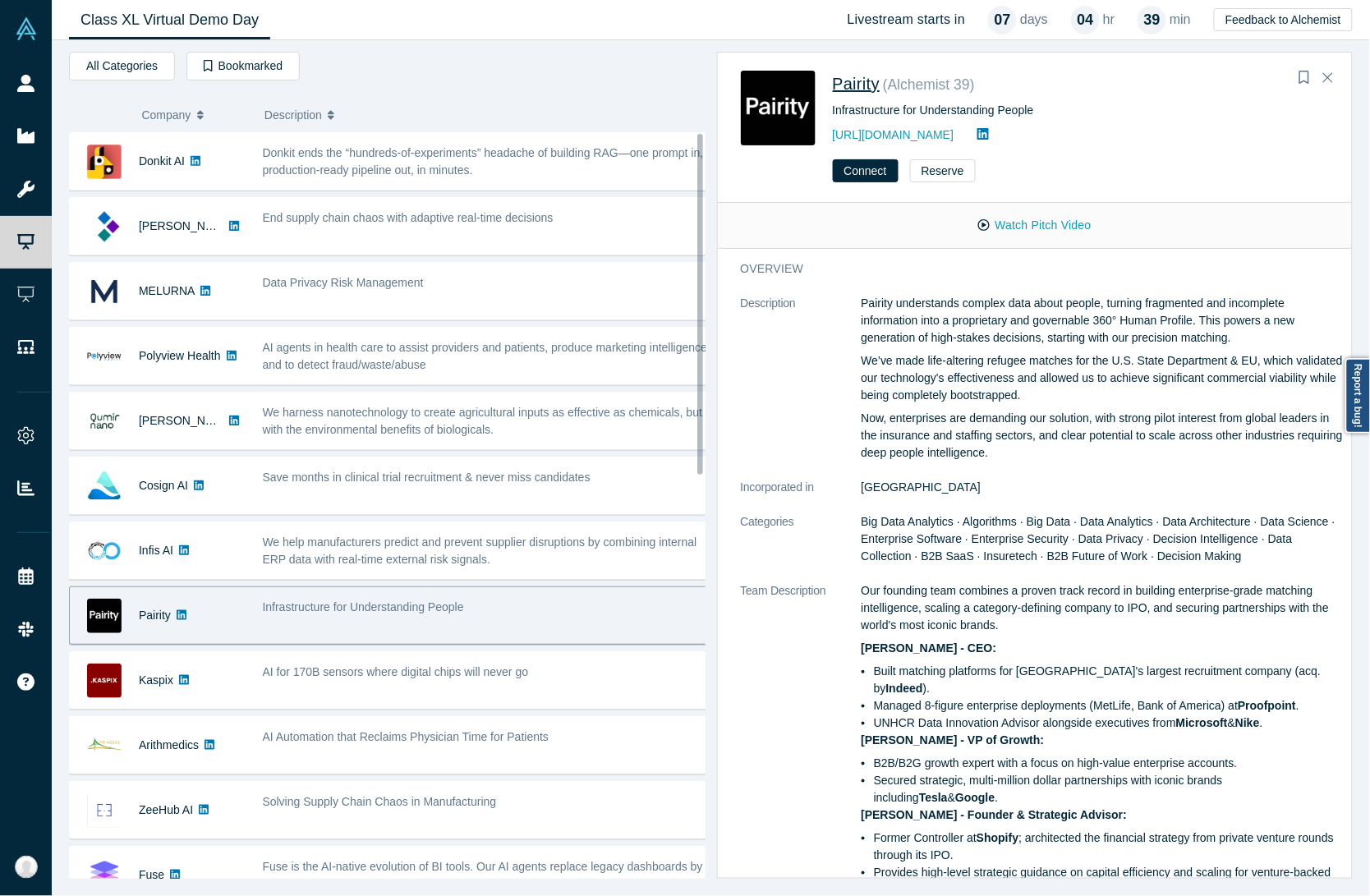
drag, startPoint x: 868, startPoint y: 64, endPoint x: 846, endPoint y: 79, distance: 26.6
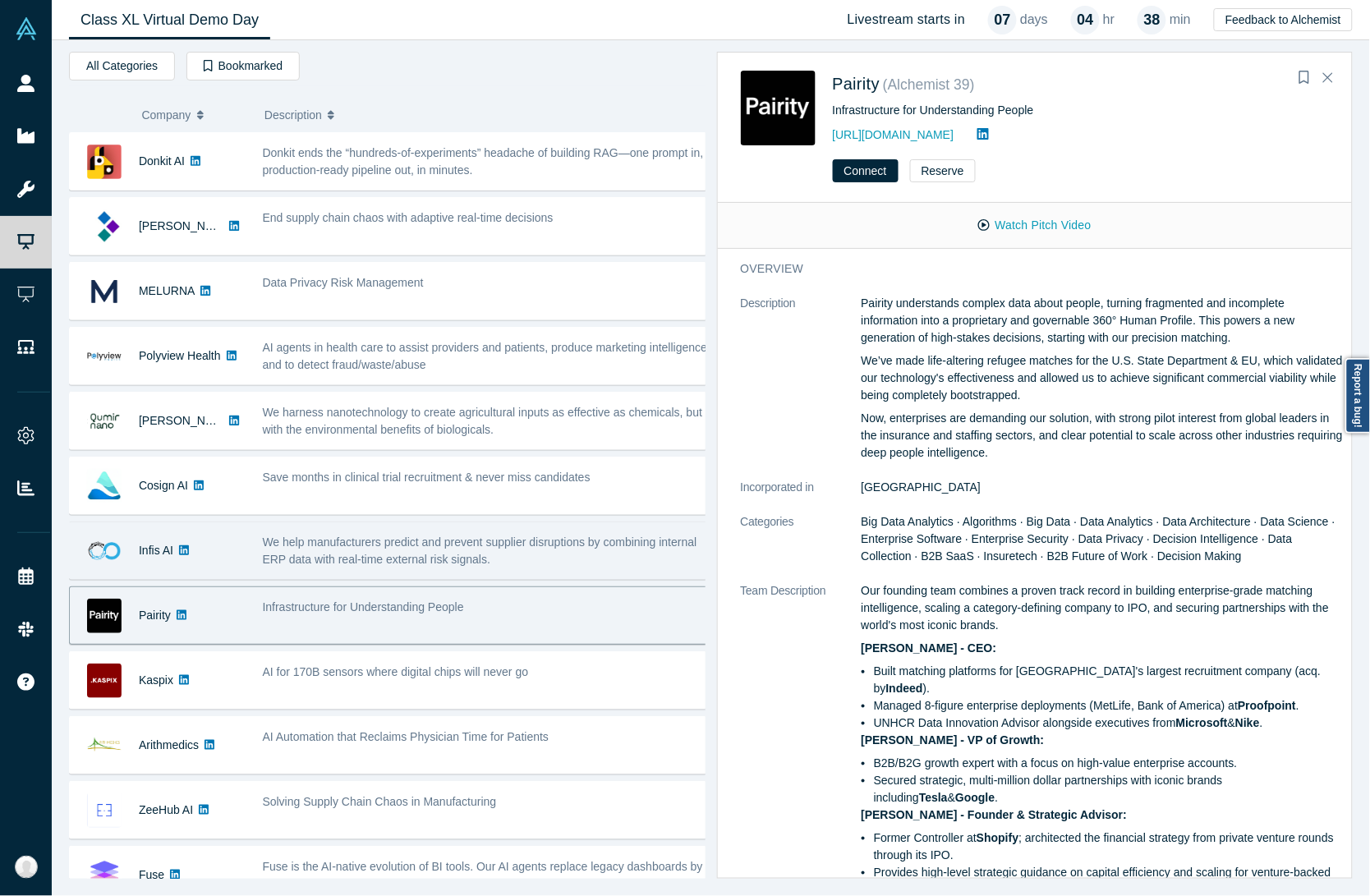
click at [375, 563] on span "We help manufacturers predict and prevent supplier disruptions by combining int…" at bounding box center [480, 550] width 434 height 30
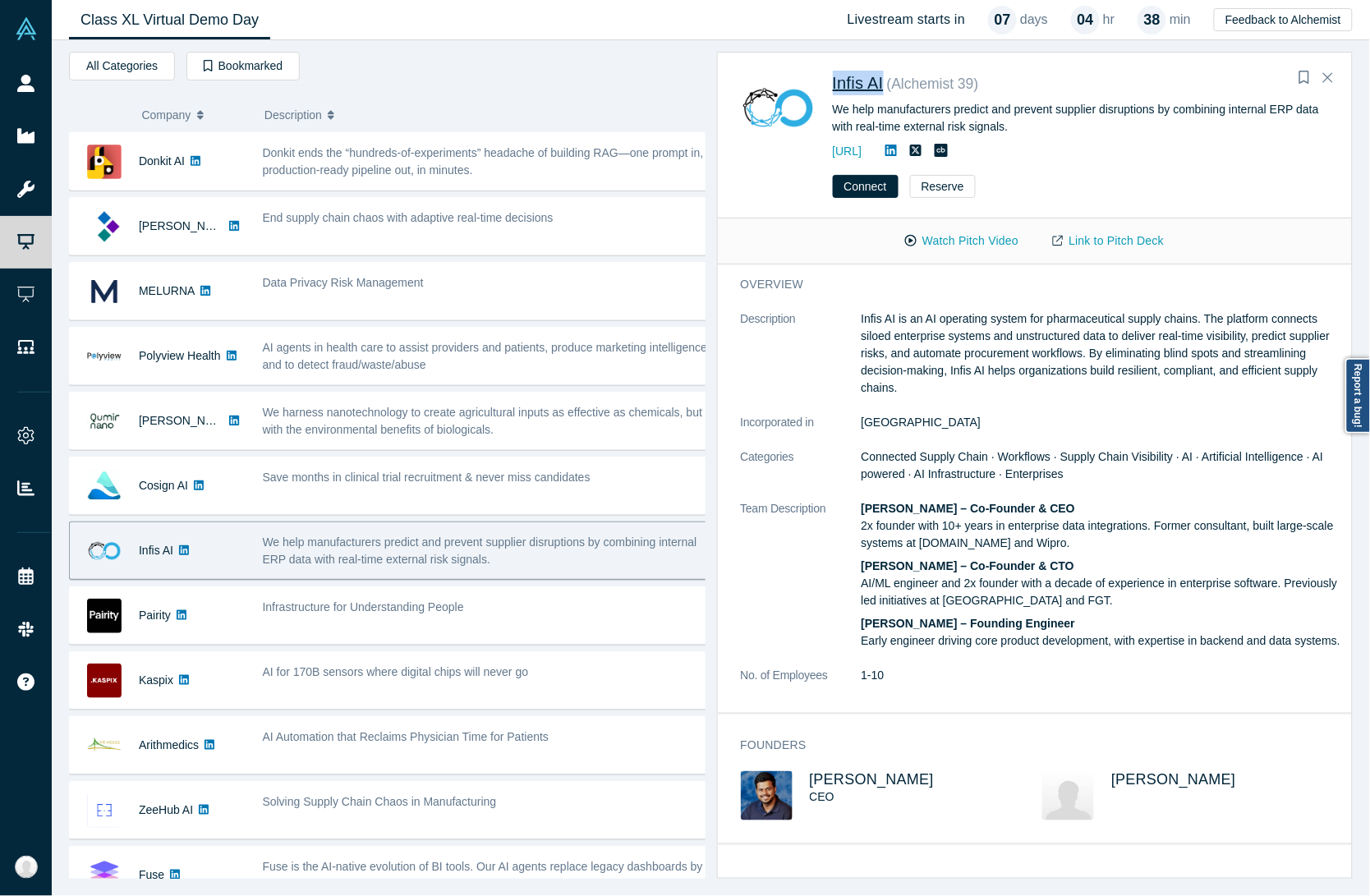
drag, startPoint x: 824, startPoint y: 76, endPoint x: 885, endPoint y: 76, distance: 61.0
click at [885, 76] on div "Infis AI ( Alchemist 39 ) We help manufacturers predict and prevent supplier di…" at bounding box center [1038, 116] width 595 height 91
copy span "Infis AI"
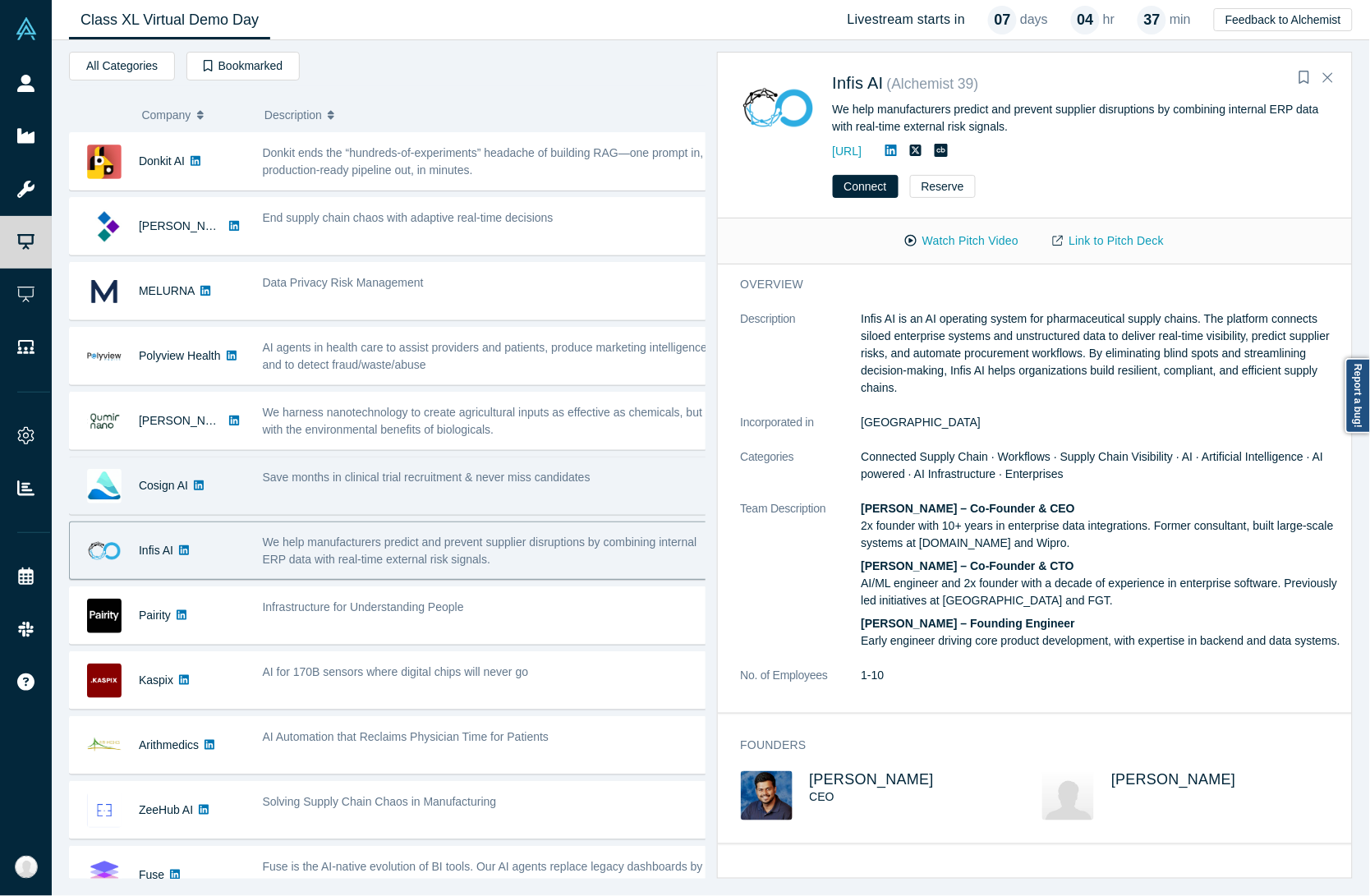
click at [475, 491] on div "Save months in clinical trial recruitment & never miss candidates" at bounding box center [486, 486] width 466 height 52
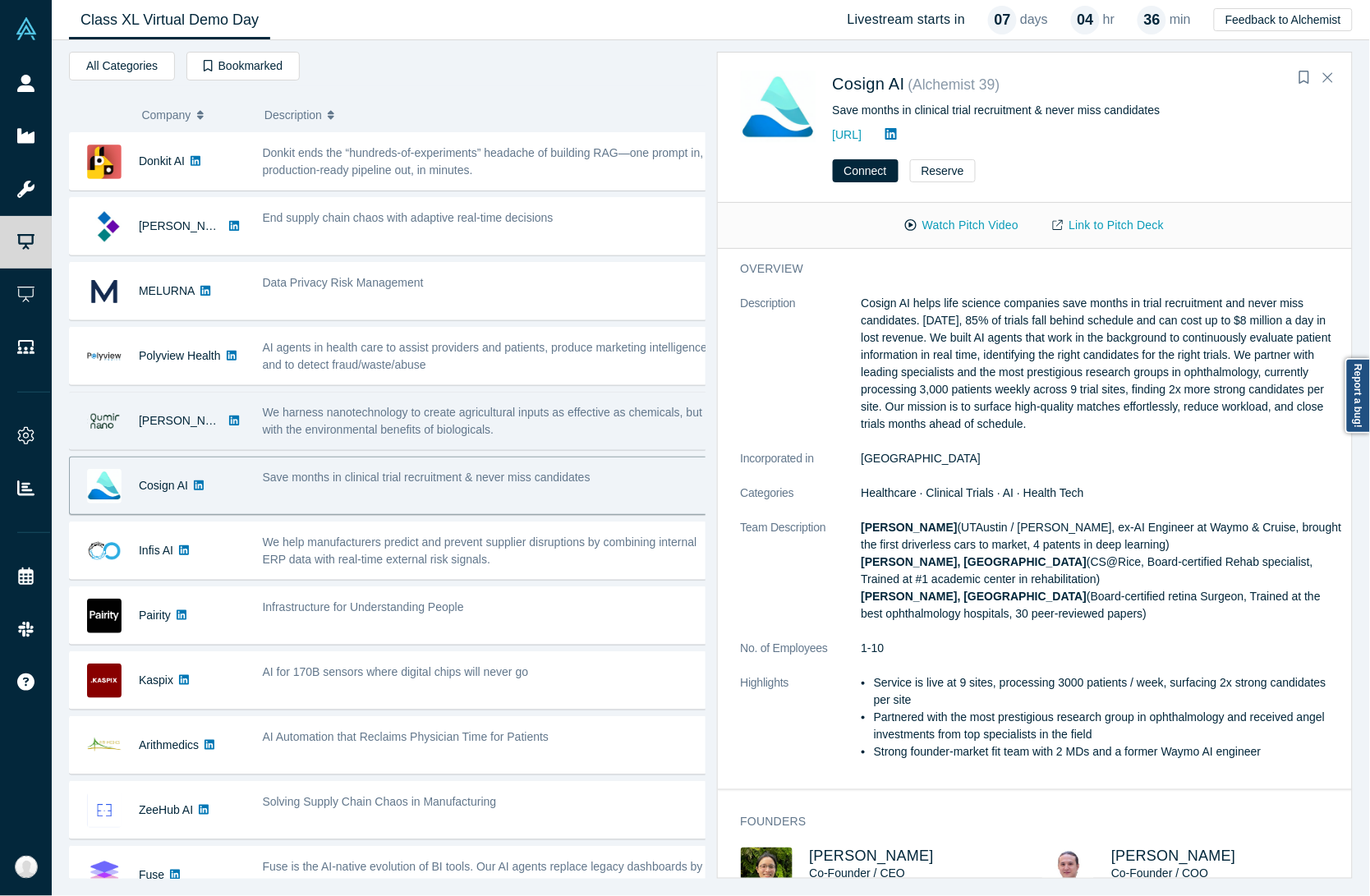
click at [376, 417] on span "We harness nanotechnology to create agricultural inputs as effective as chemica…" at bounding box center [483, 421] width 440 height 30
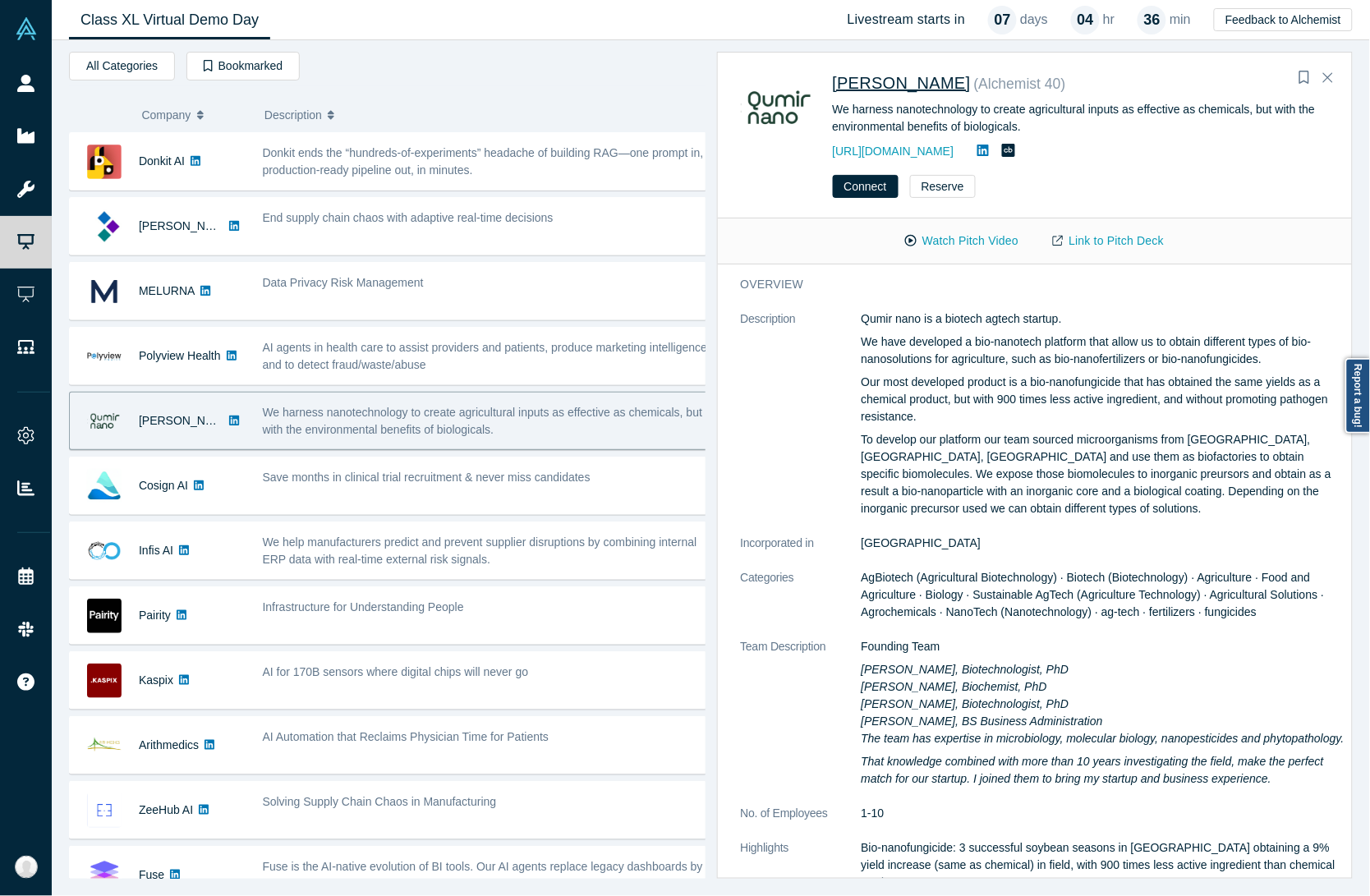
drag, startPoint x: 891, startPoint y: 92, endPoint x: 881, endPoint y: 83, distance: 13.5
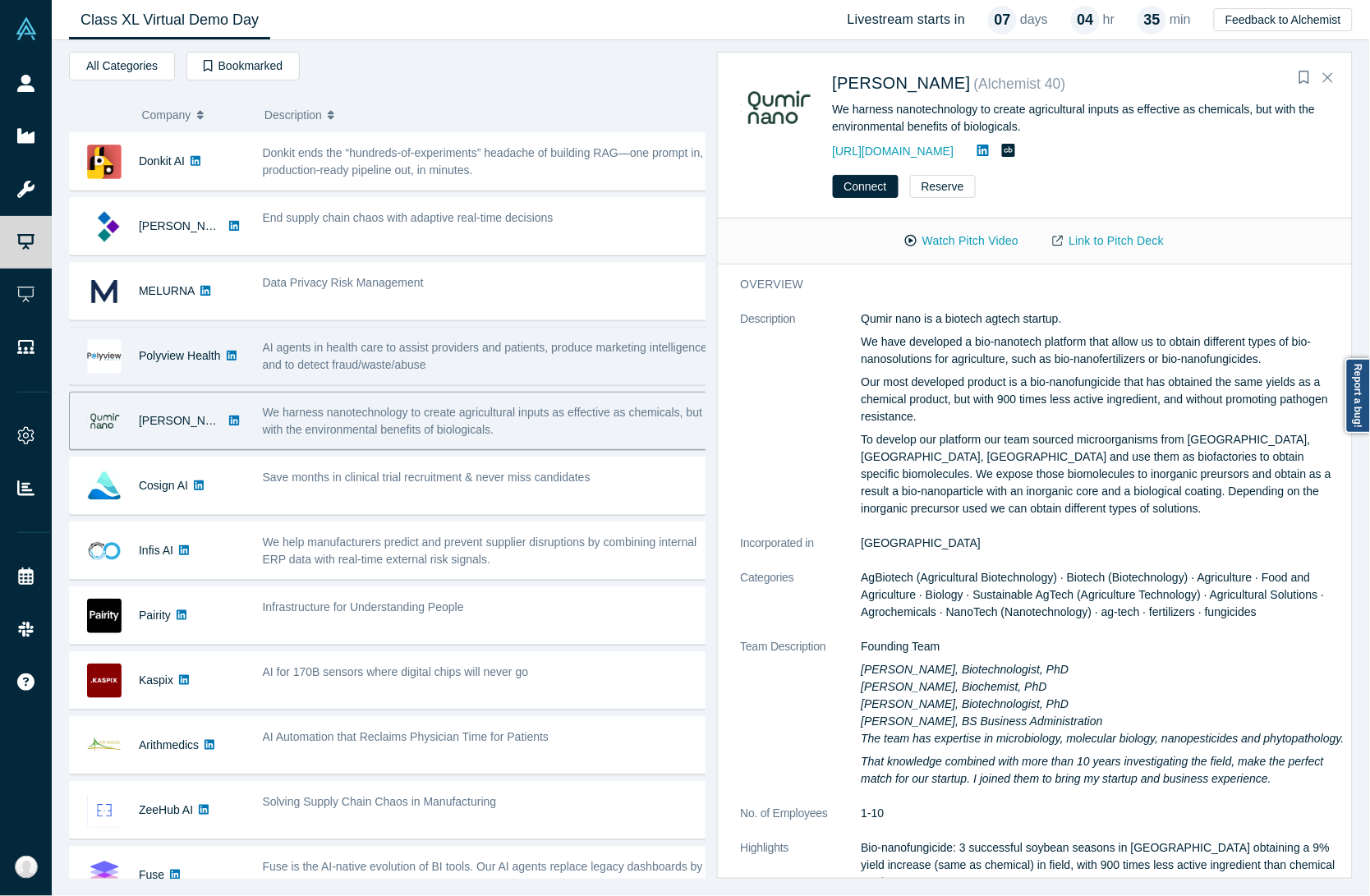
click at [416, 361] on span "AI agents in health care to assist providers and patients, produce marketing in…" at bounding box center [487, 356] width 449 height 30
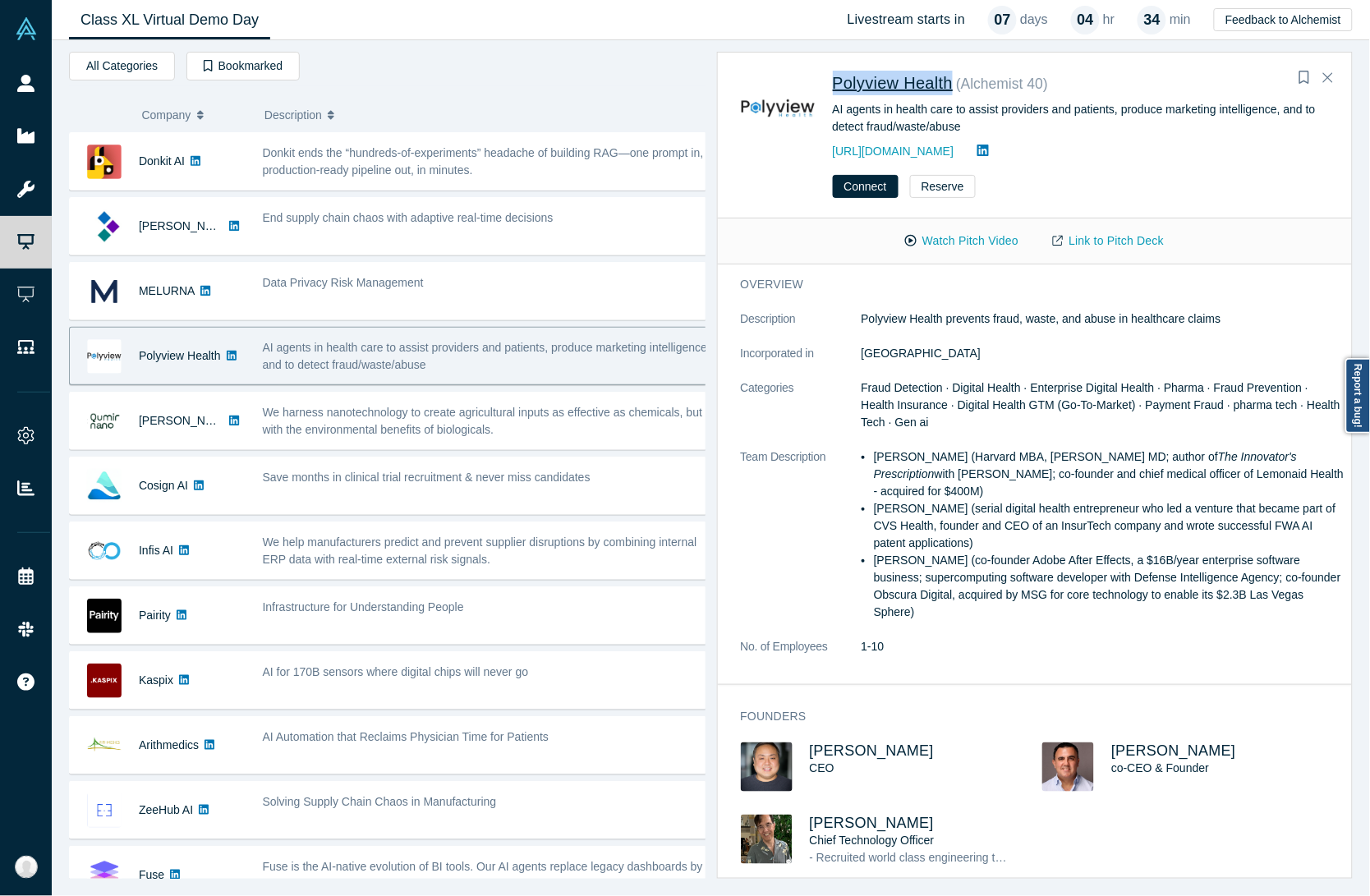
drag, startPoint x: 826, startPoint y: 70, endPoint x: 950, endPoint y: 82, distance: 124.6
click at [950, 82] on div "Polyview Health ( Alchemist 40 ) AI agents in health care to assist providers a…" at bounding box center [1038, 116] width 595 height 91
copy span "Polyview Health"
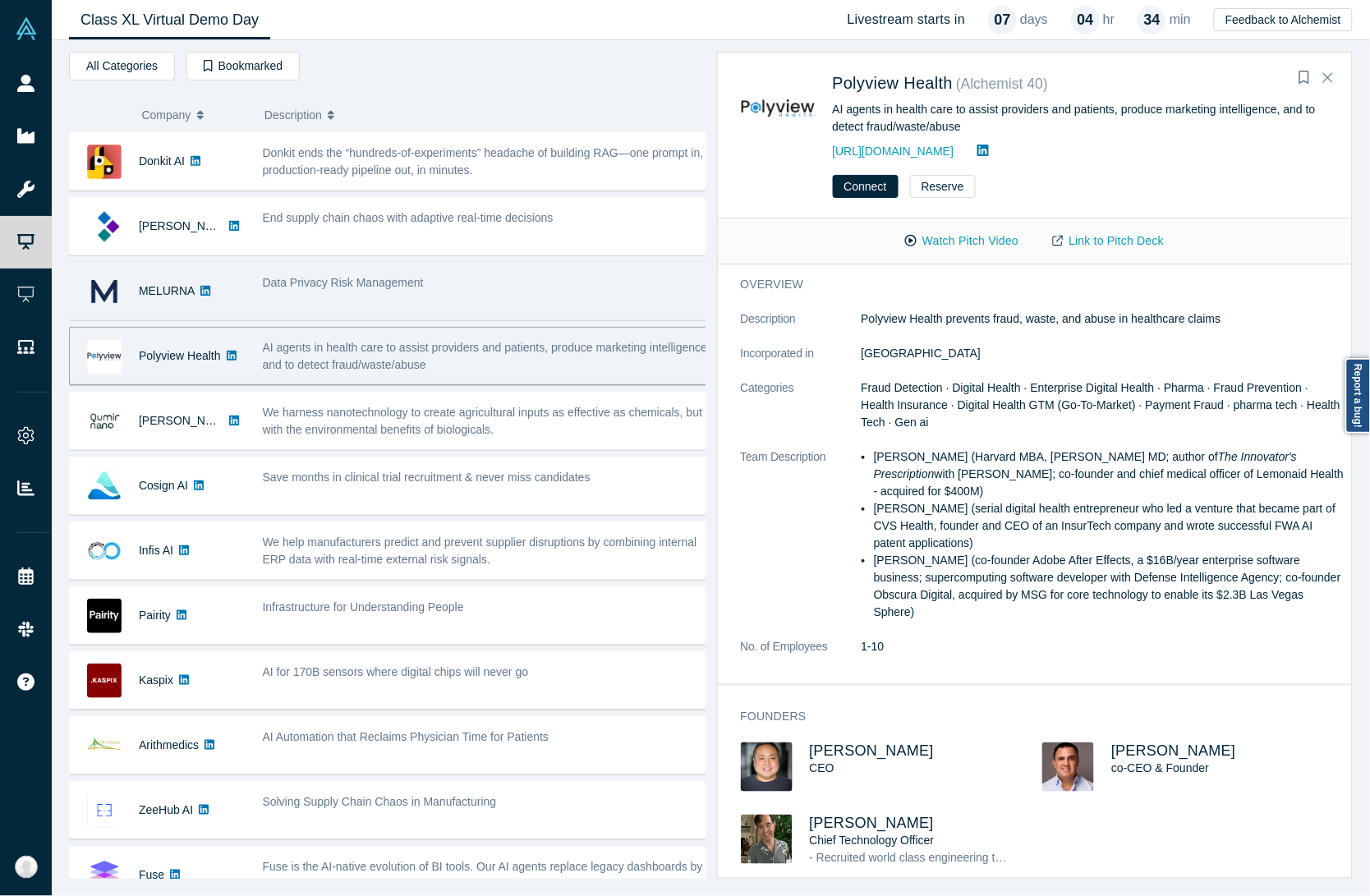
click at [385, 301] on div "Data Privacy Risk Management" at bounding box center [486, 291] width 466 height 52
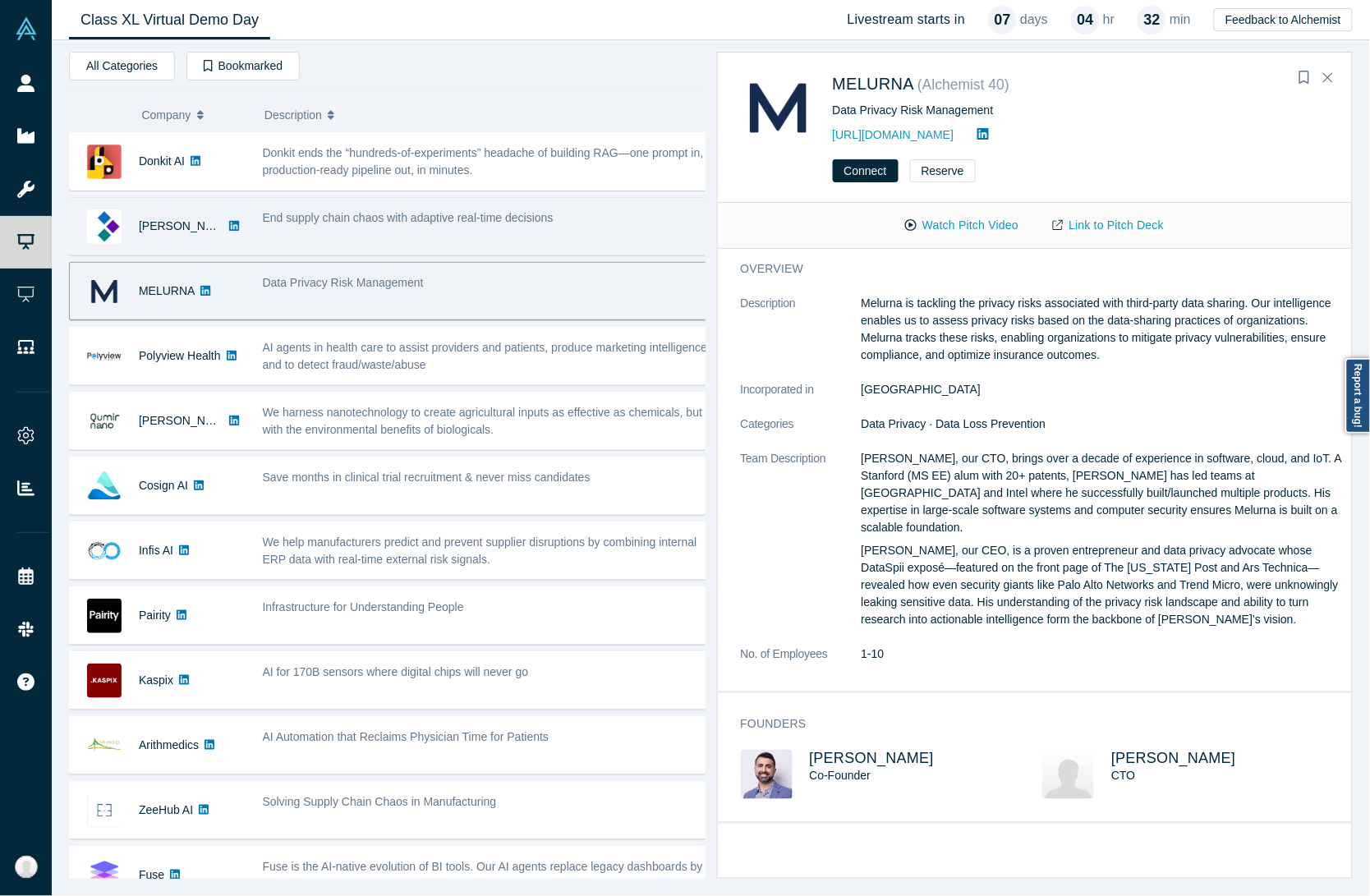
click at [415, 207] on div "End supply chain chaos with adaptive real-time decisions" at bounding box center [486, 227] width 466 height 52
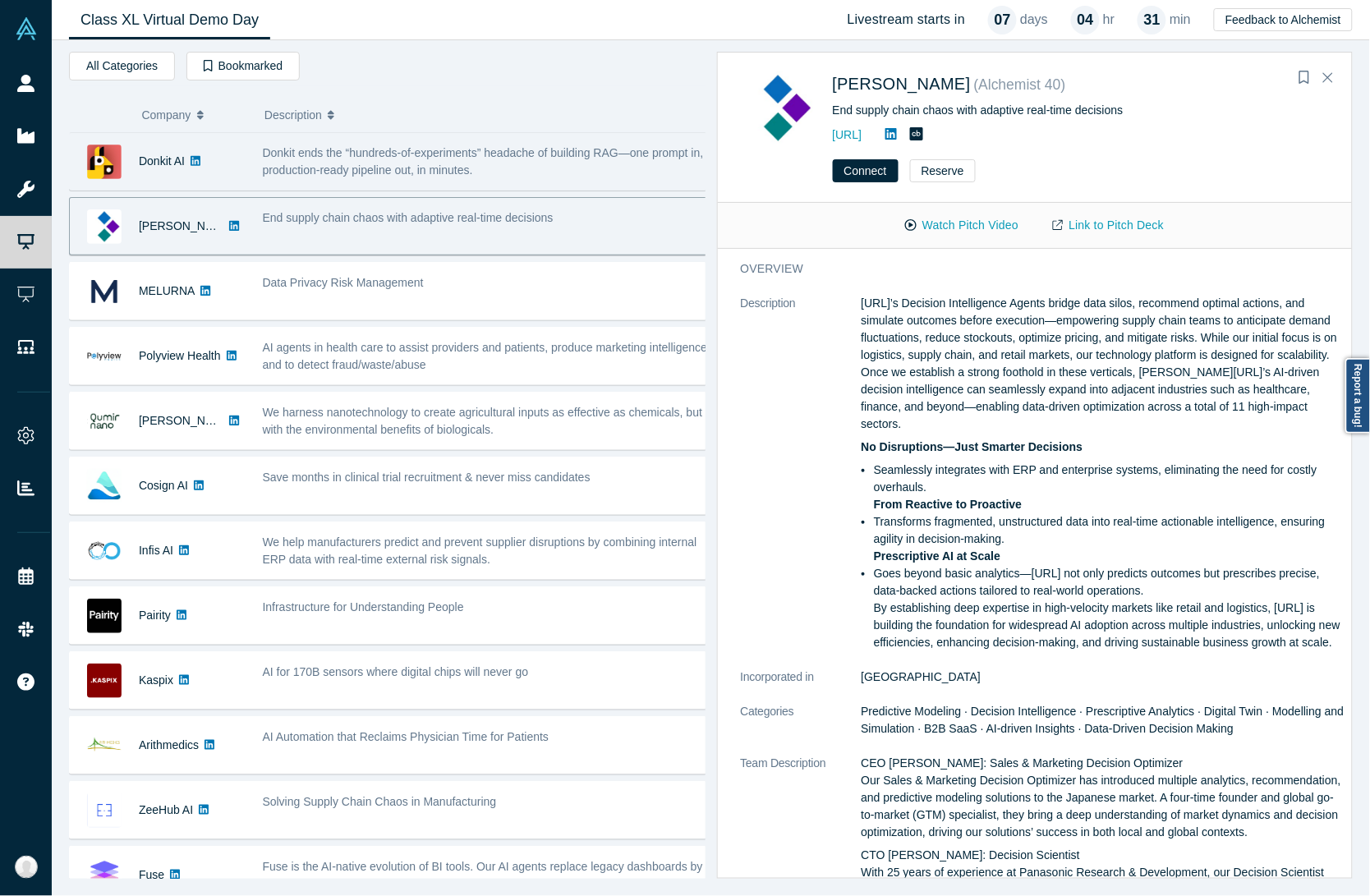
click at [326, 170] on span "Donkit ends the “hundreds-of-experiments” headache of building RAG—one prompt i…" at bounding box center [483, 161] width 441 height 30
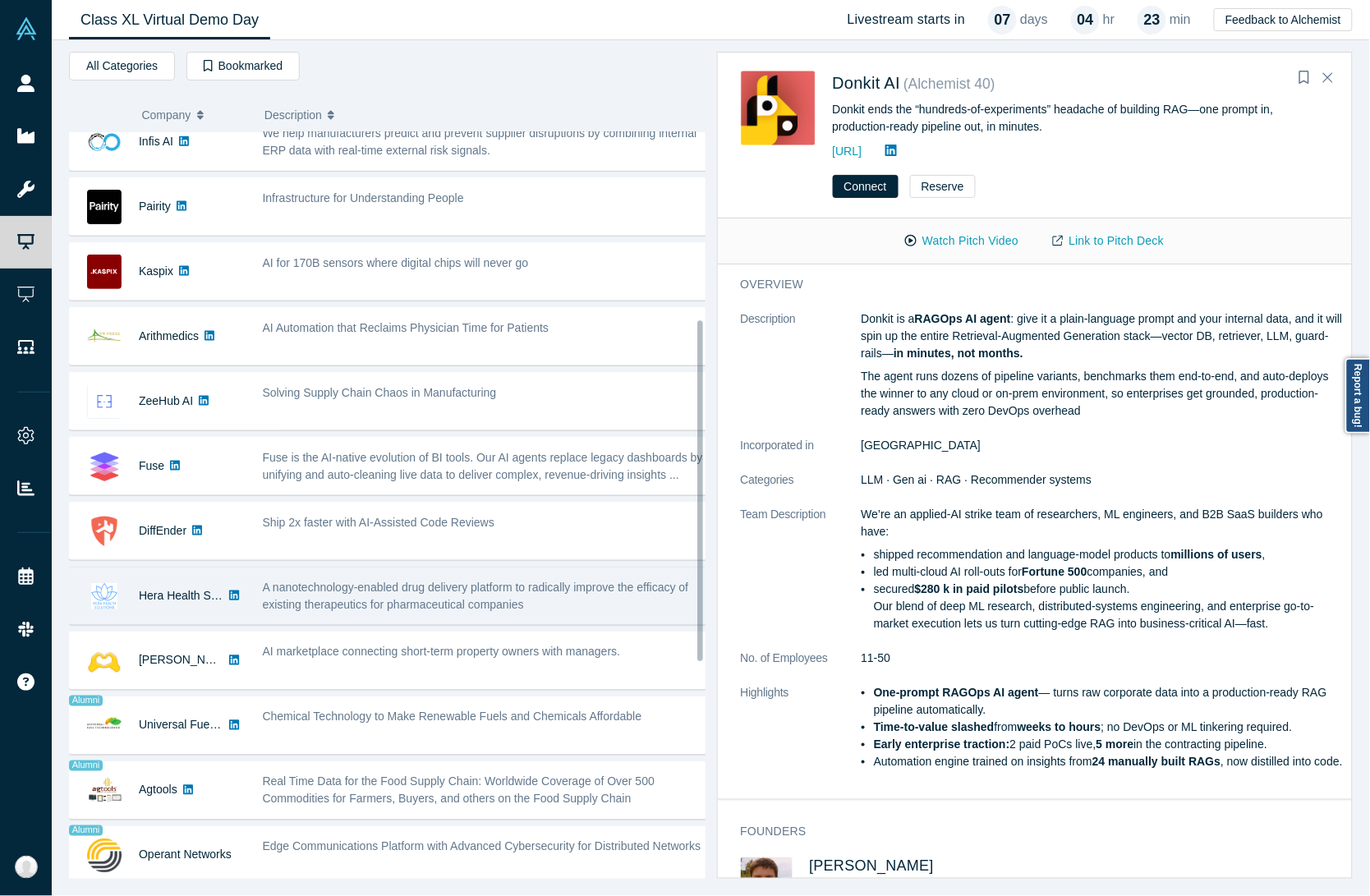
scroll to position [411, 0]
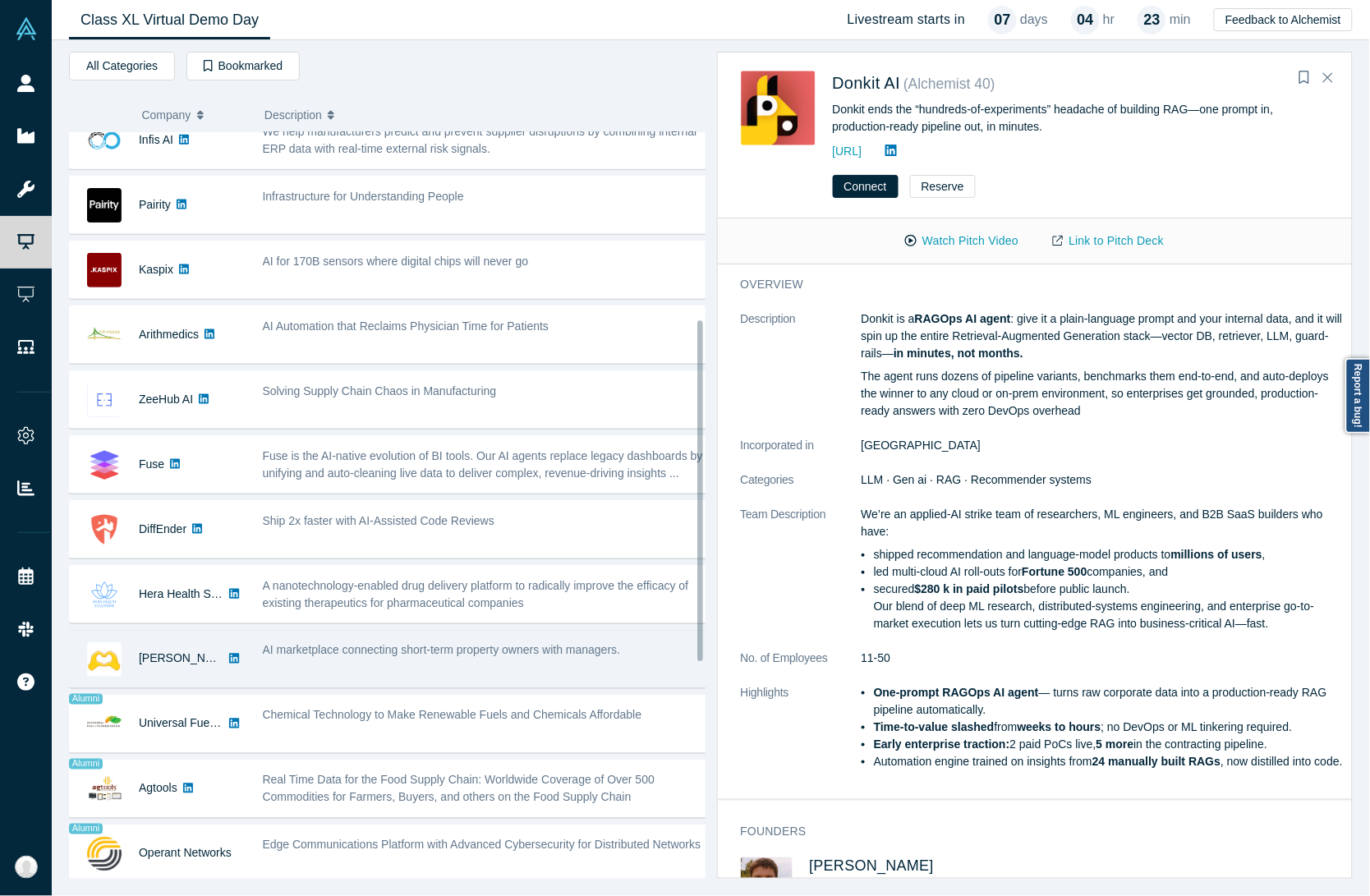
click at [342, 674] on div "AI marketplace connecting short-term property owners with managers." at bounding box center [486, 659] width 466 height 52
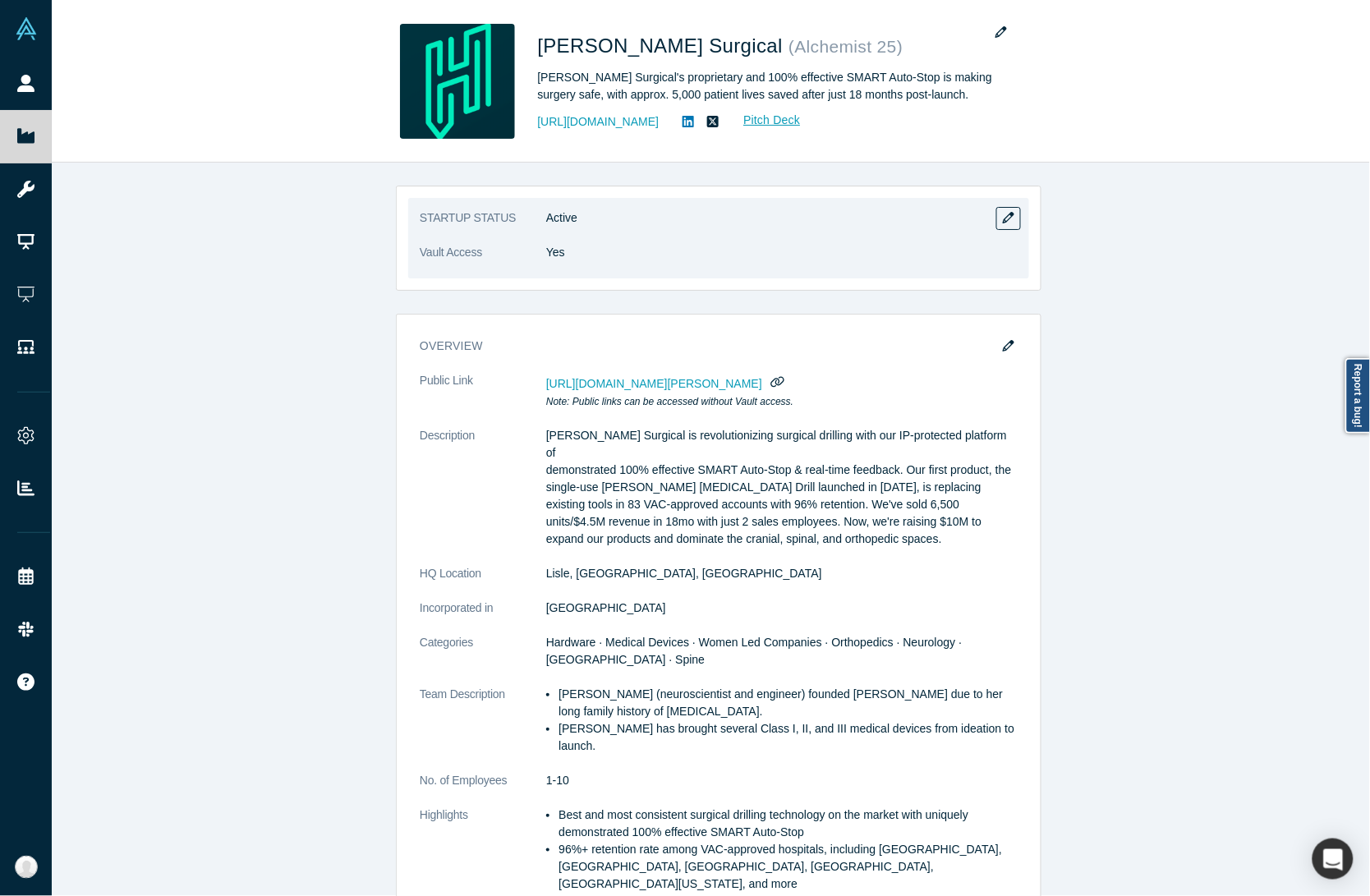
click at [743, 186] on div "STARTUP STATUS Active Vault Access Yes" at bounding box center [718, 238] width 646 height 105
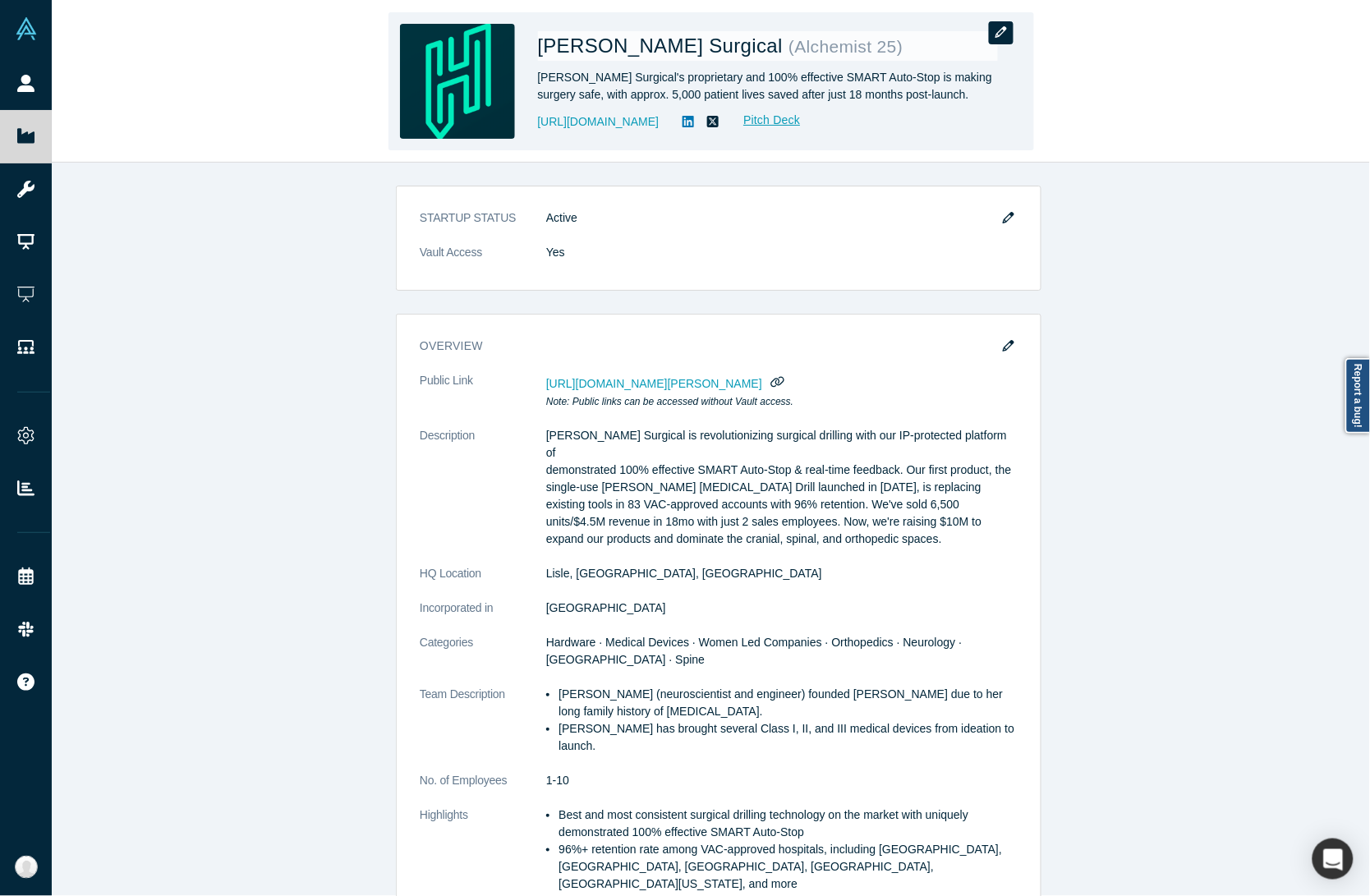
click at [1011, 29] on button "button" at bounding box center [1000, 32] width 24 height 23
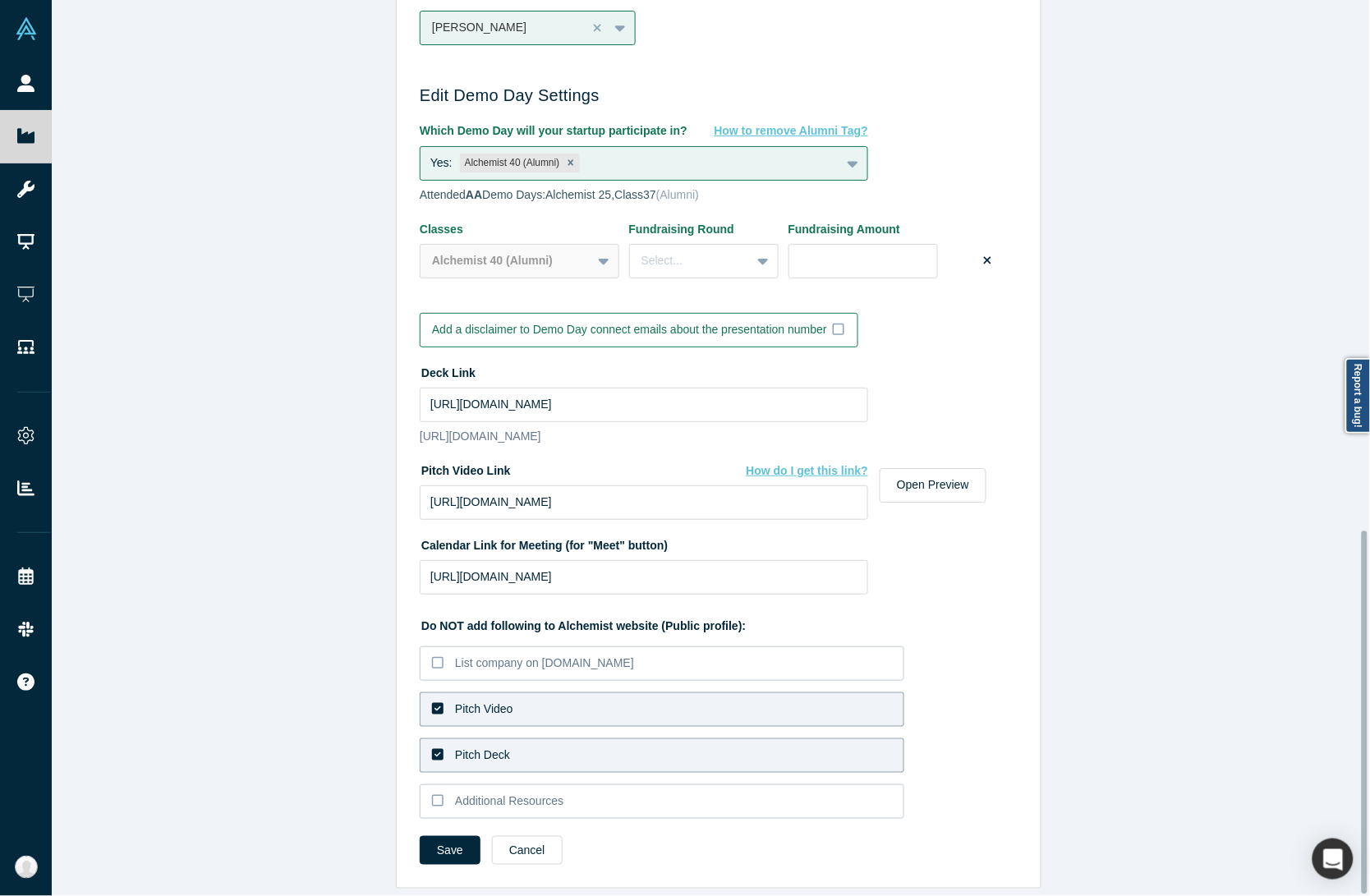
scroll to position [1310, 0]
click at [547, 699] on label "Pitch Video" at bounding box center [662, 709] width 485 height 34
click at [0, 0] on input "Pitch Video" at bounding box center [0, 0] width 0 height 0
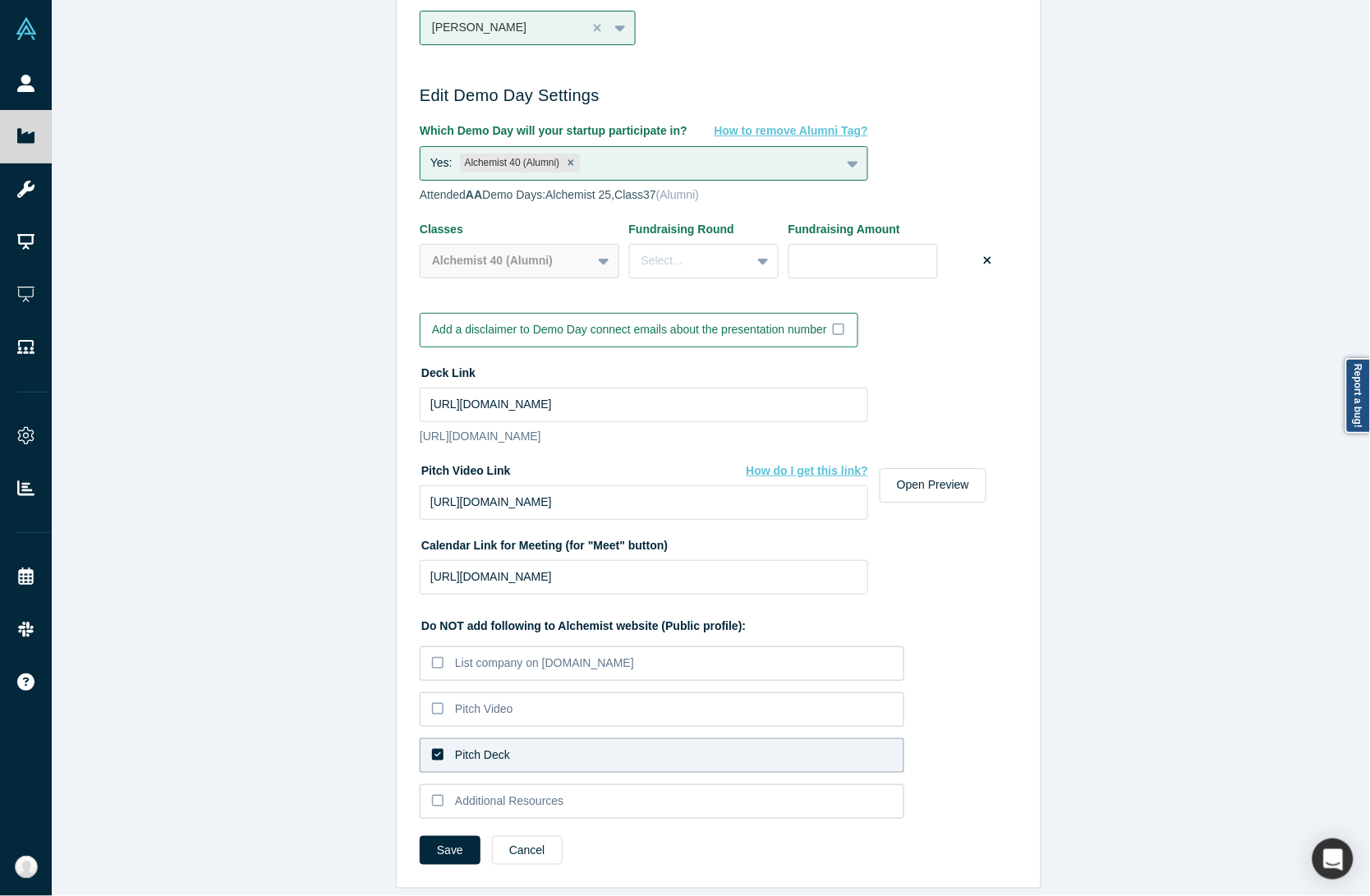
click at [535, 738] on label "Pitch Deck" at bounding box center [662, 755] width 485 height 34
click at [0, 0] on input "Pitch Deck" at bounding box center [0, 0] width 0 height 0
click at [535, 485] on input "[URL][DOMAIN_NAME]" at bounding box center [644, 502] width 449 height 34
paste input "fl=pl&fe=sh"
type input "[URL][DOMAIN_NAME]"
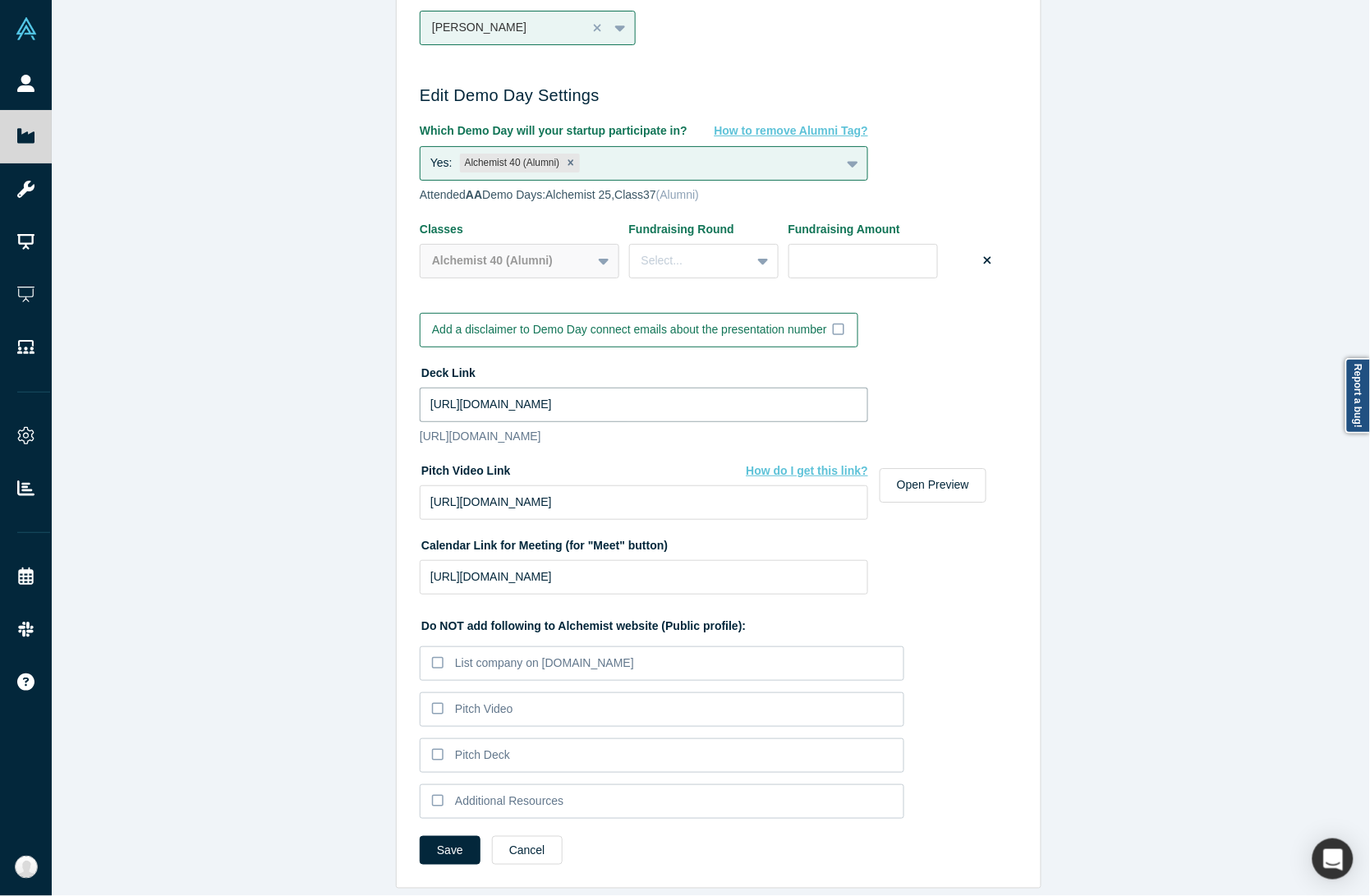
click at [627, 387] on input "[URL][DOMAIN_NAME]" at bounding box center [644, 404] width 449 height 34
click at [507, 387] on input "[URL][DOMAIN_NAME]" at bounding box center [644, 404] width 449 height 34
paste input "drive_link"
type input "[URL][DOMAIN_NAME]"
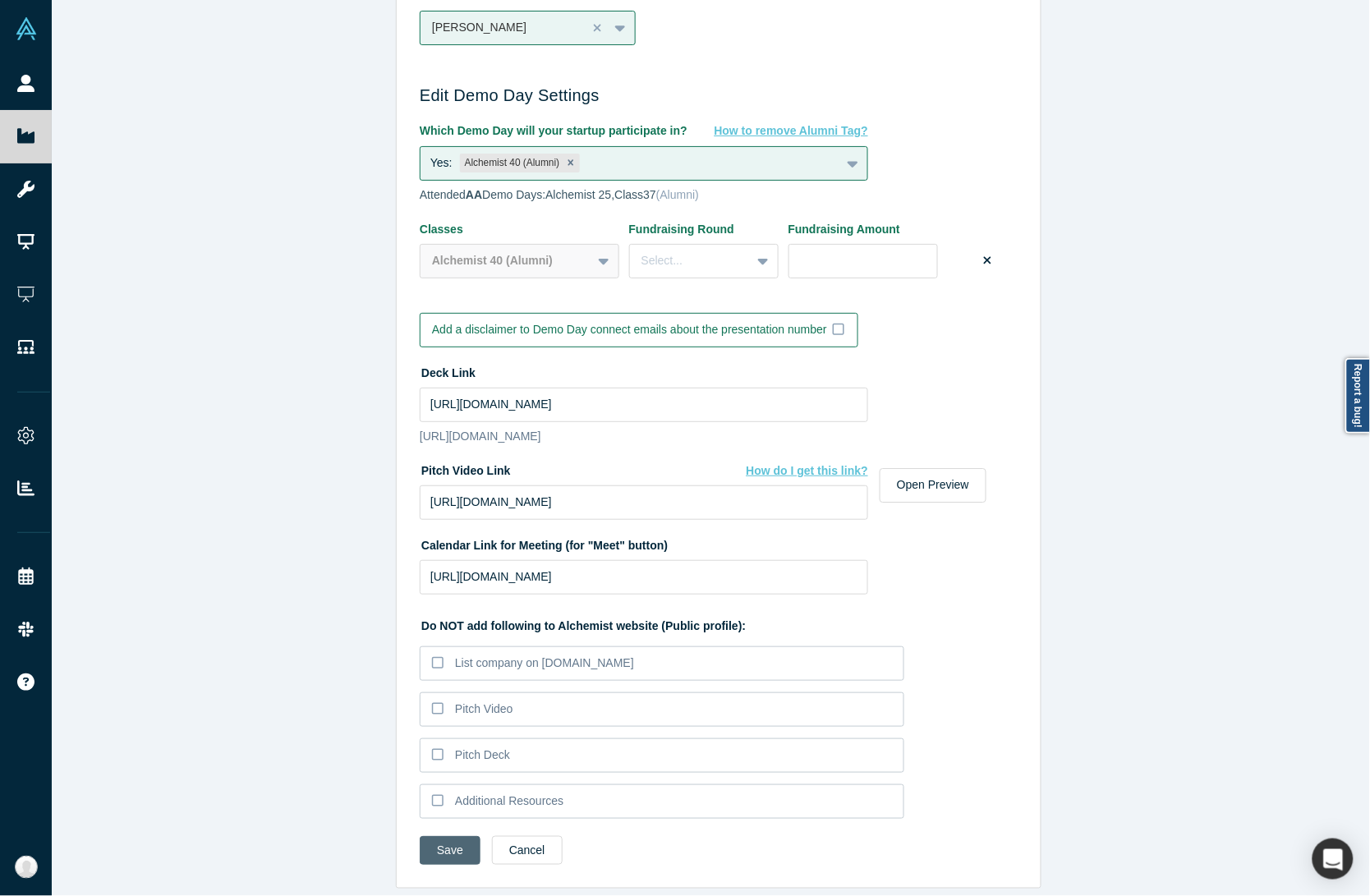
scroll to position [0, 0]
click at [445, 836] on button "Save" at bounding box center [450, 850] width 60 height 29
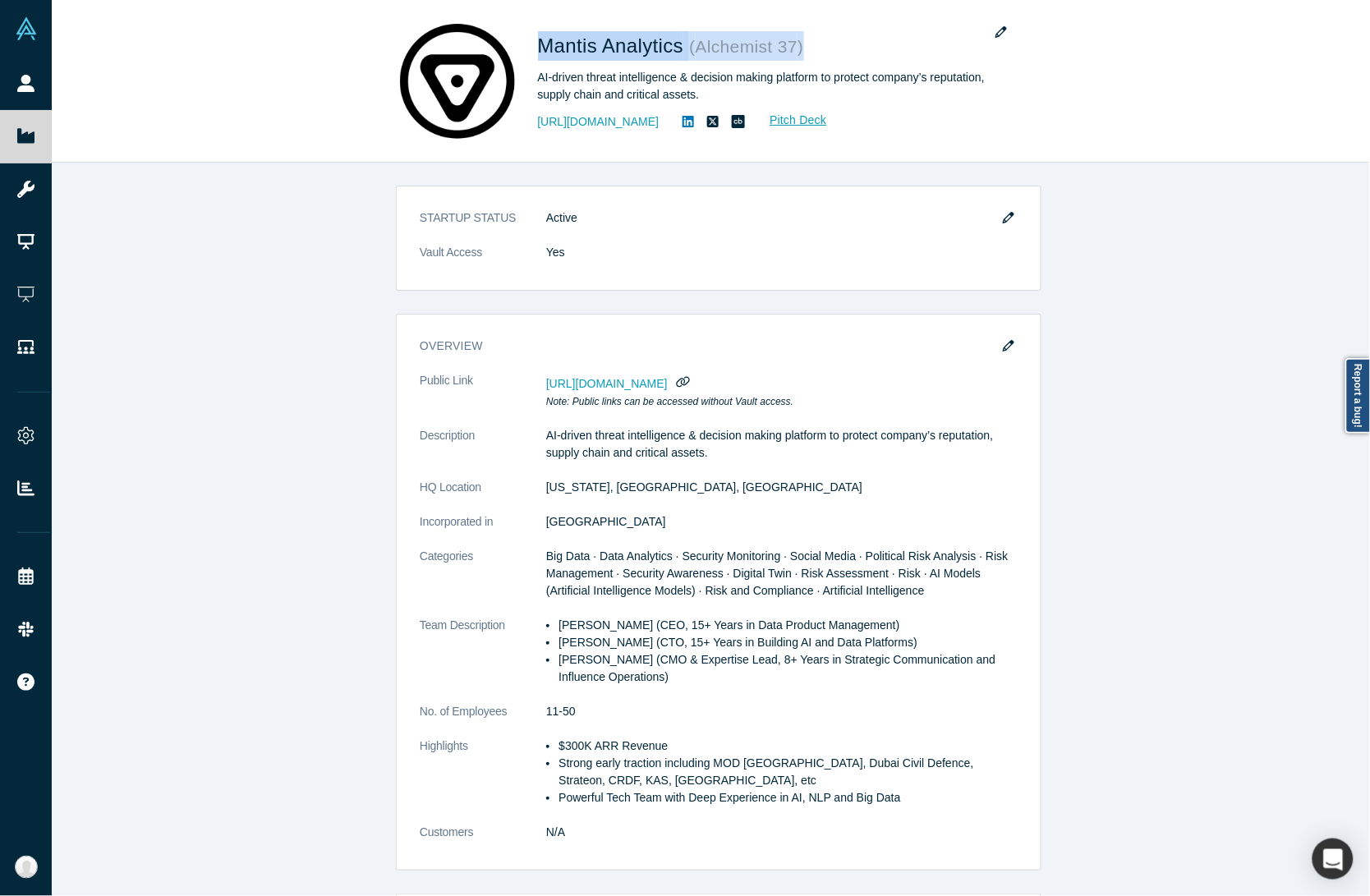
click at [641, 54] on span "Mantis Analytics" at bounding box center [613, 45] width 152 height 22
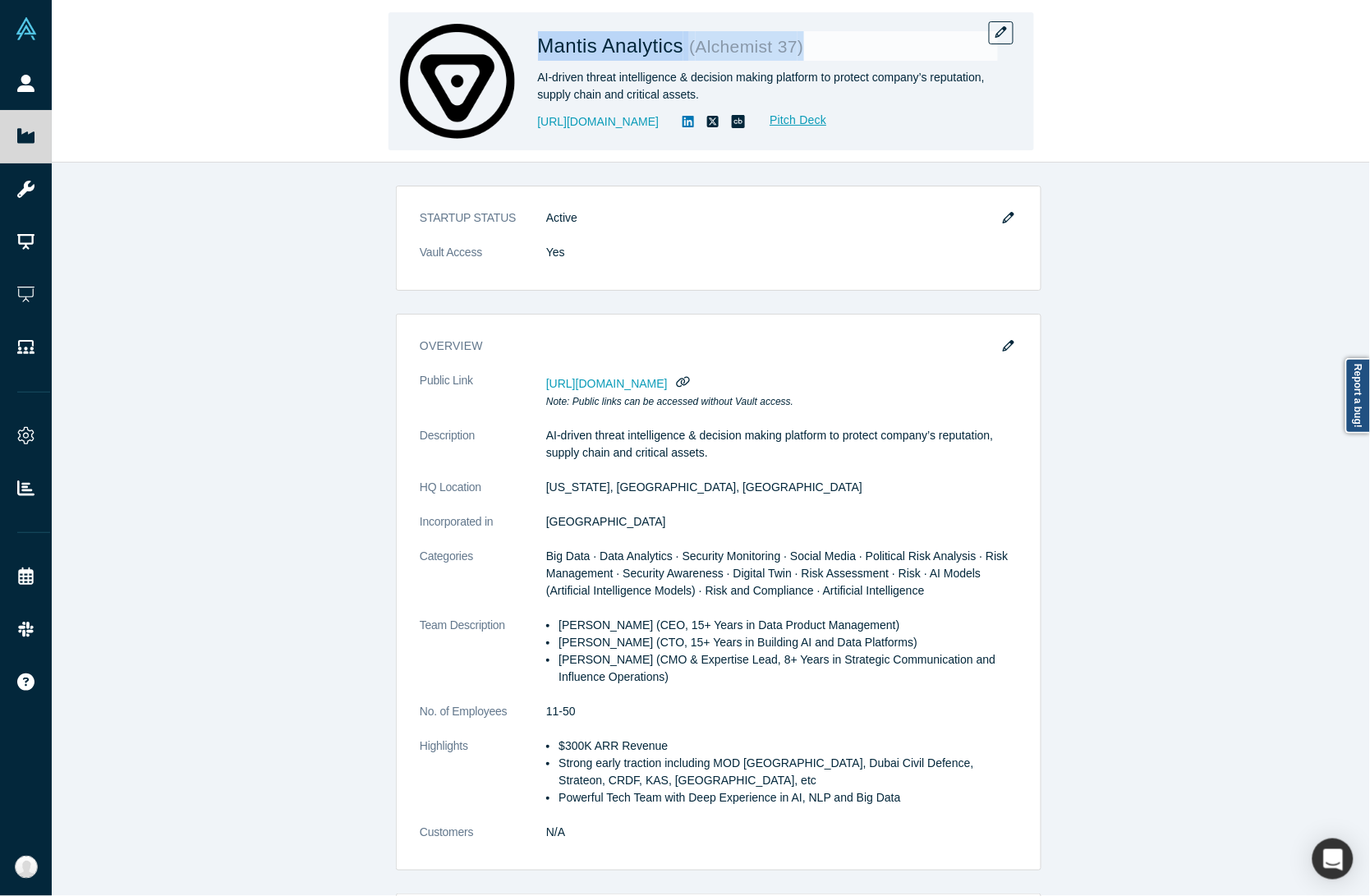
click at [680, 50] on span "Mantis Analytics" at bounding box center [613, 45] width 152 height 22
drag, startPoint x: 683, startPoint y: 47, endPoint x: 569, endPoint y: 48, distance: 114.0
click at [569, 48] on span "Mantis Analytics" at bounding box center [613, 45] width 152 height 22
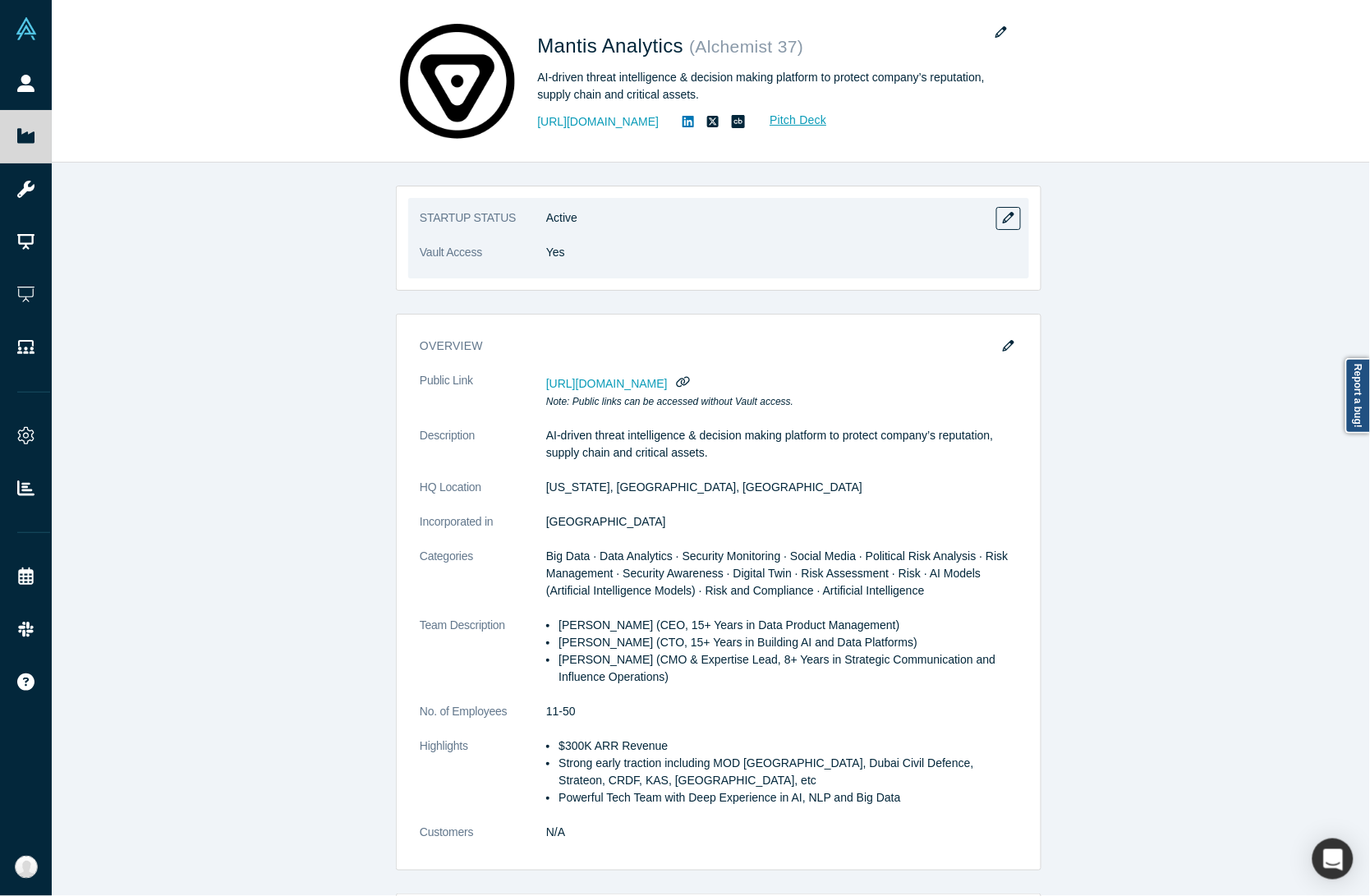
drag, startPoint x: 759, startPoint y: 215, endPoint x: 823, endPoint y: 185, distance: 70.7
click at [761, 216] on dd "Active" at bounding box center [781, 217] width 471 height 18
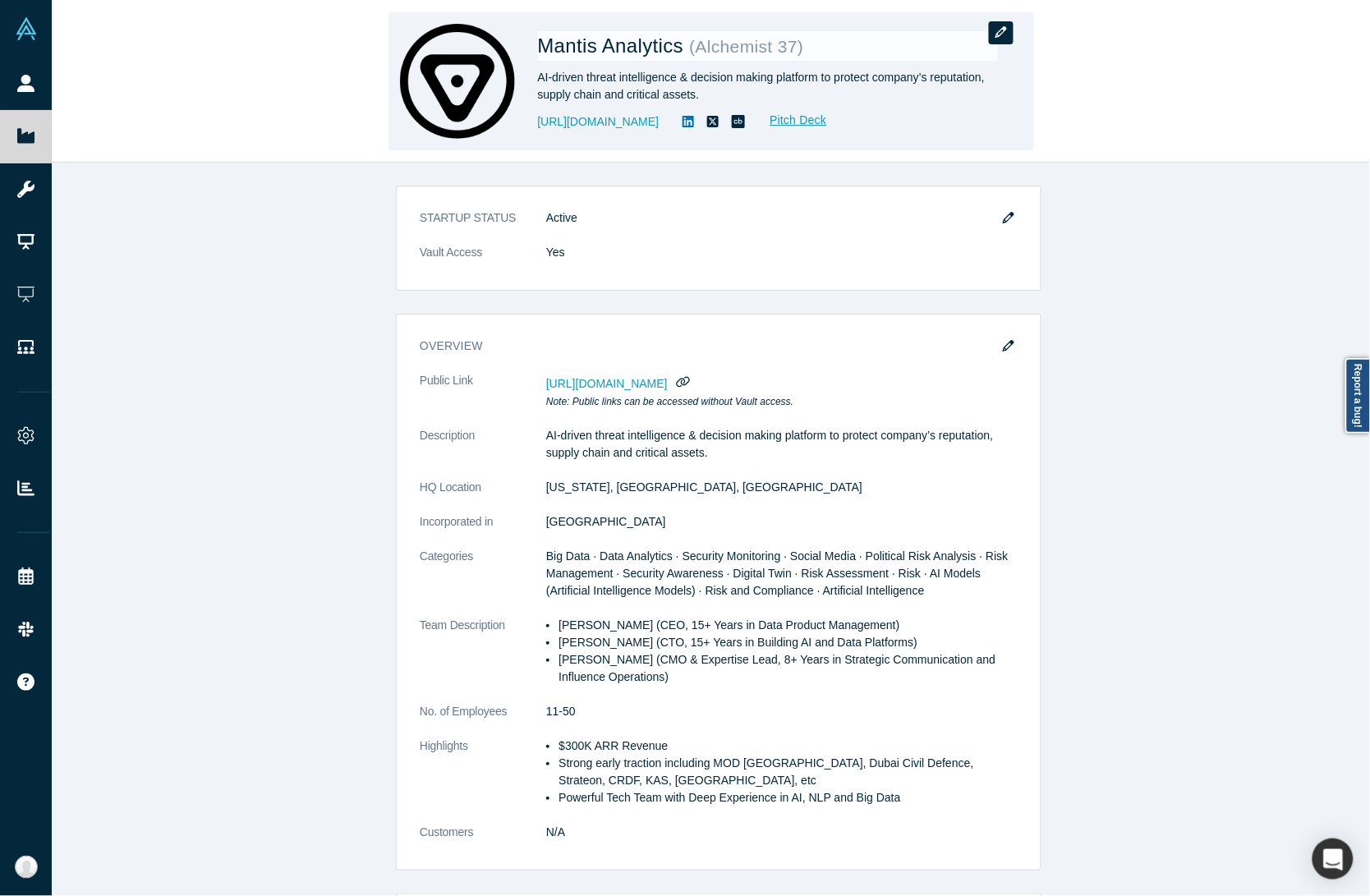
click at [1000, 39] on button "button" at bounding box center [1000, 32] width 24 height 23
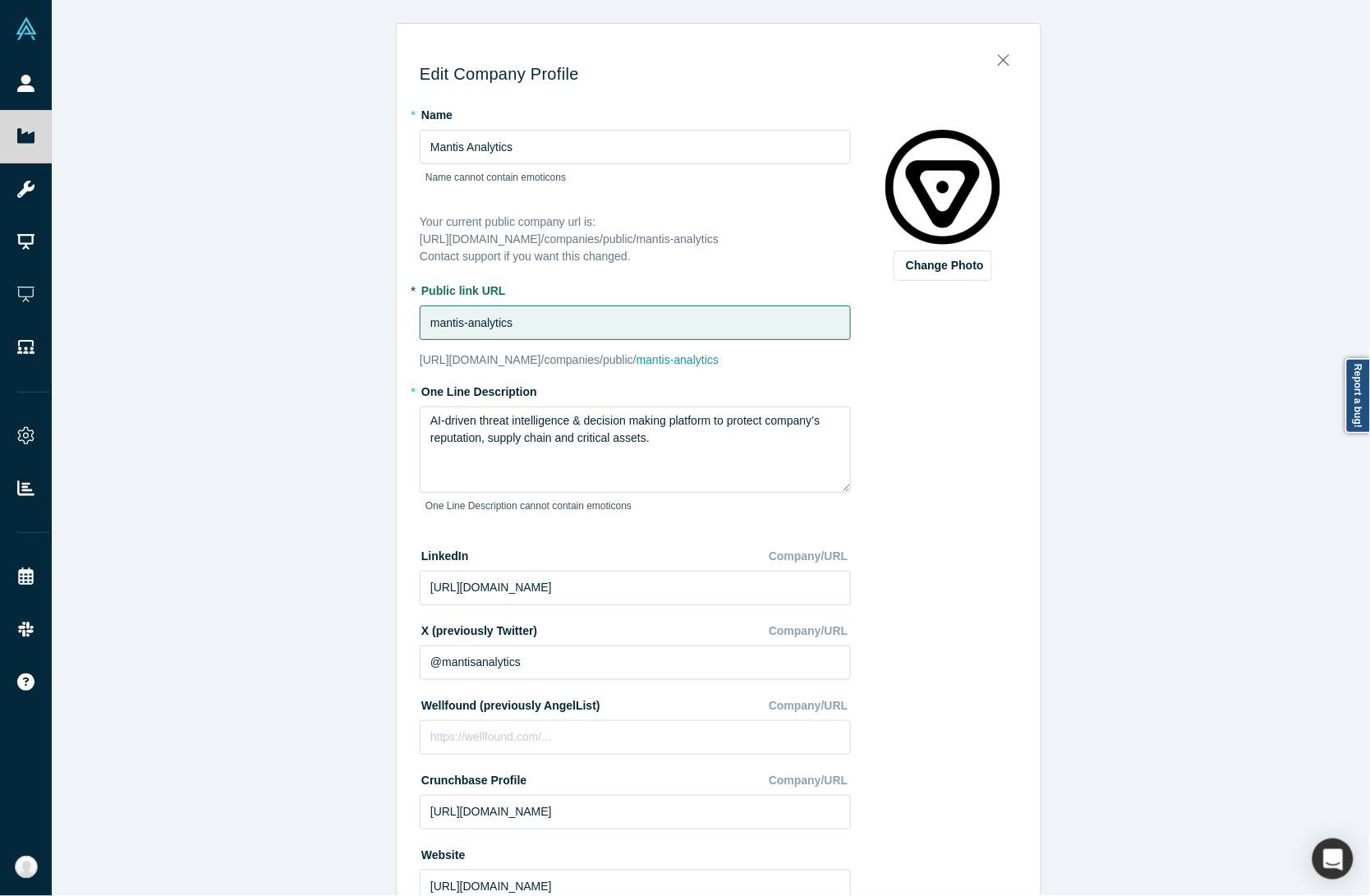
click at [293, 318] on div "Edit Company Profile * Name Mantis Analytics Name cannot contain emoticons Your…" at bounding box center [719, 455] width 1334 height 911
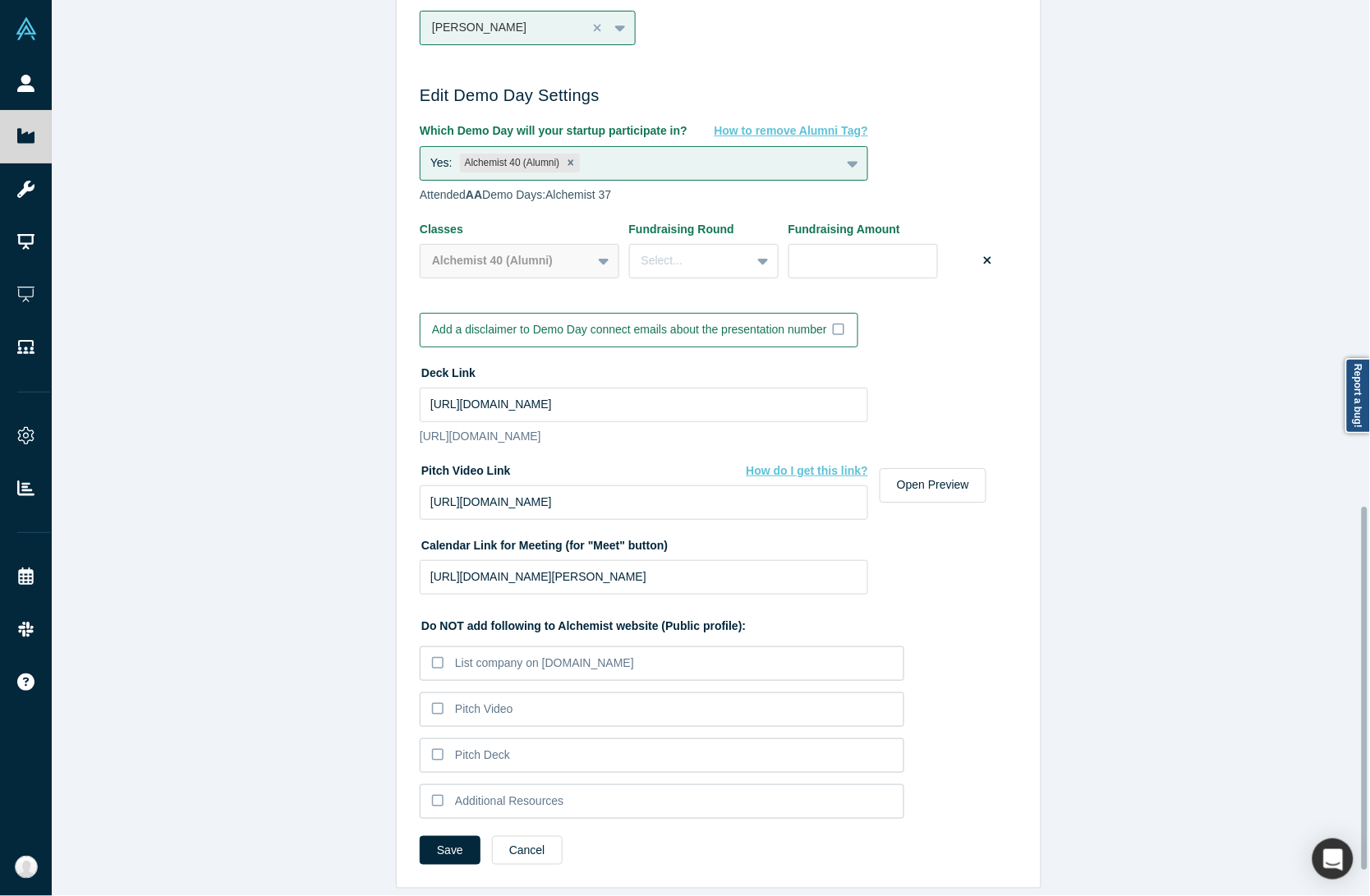
scroll to position [1310, 0]
click at [283, 501] on div "Edit Company Profile * Name Mantis Analytics Name cannot contain emoticons Your…" at bounding box center [719, 455] width 1334 height 911
click at [556, 490] on input "[URL][DOMAIN_NAME]" at bounding box center [644, 502] width 449 height 34
click at [802, 495] on input "[URL][DOMAIN_NAME]" at bounding box center [644, 502] width 449 height 34
paste input "120948775/ef6a5eff50?fl=pl&fe=sh"
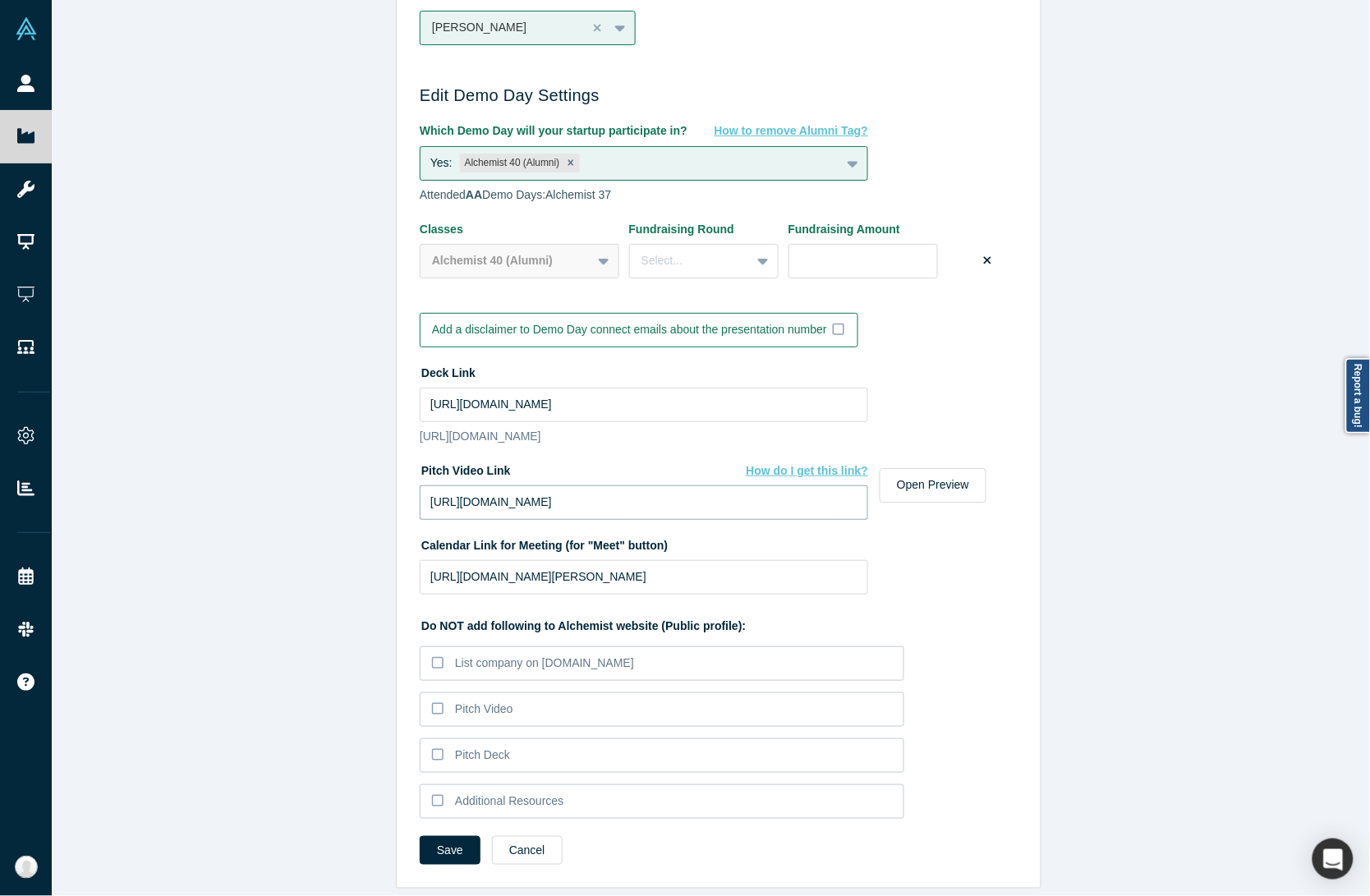
type input "[URL][DOMAIN_NAME]"
click at [519, 560] on input "[URL][DOMAIN_NAME][PERSON_NAME]" at bounding box center [644, 577] width 449 height 34
click at [535, 485] on input "[URL][DOMAIN_NAME]" at bounding box center [644, 502] width 449 height 34
click at [590, 490] on input "[URL][DOMAIN_NAME]" at bounding box center [644, 502] width 449 height 34
click at [651, 387] on input "[URL][DOMAIN_NAME]" at bounding box center [644, 404] width 449 height 34
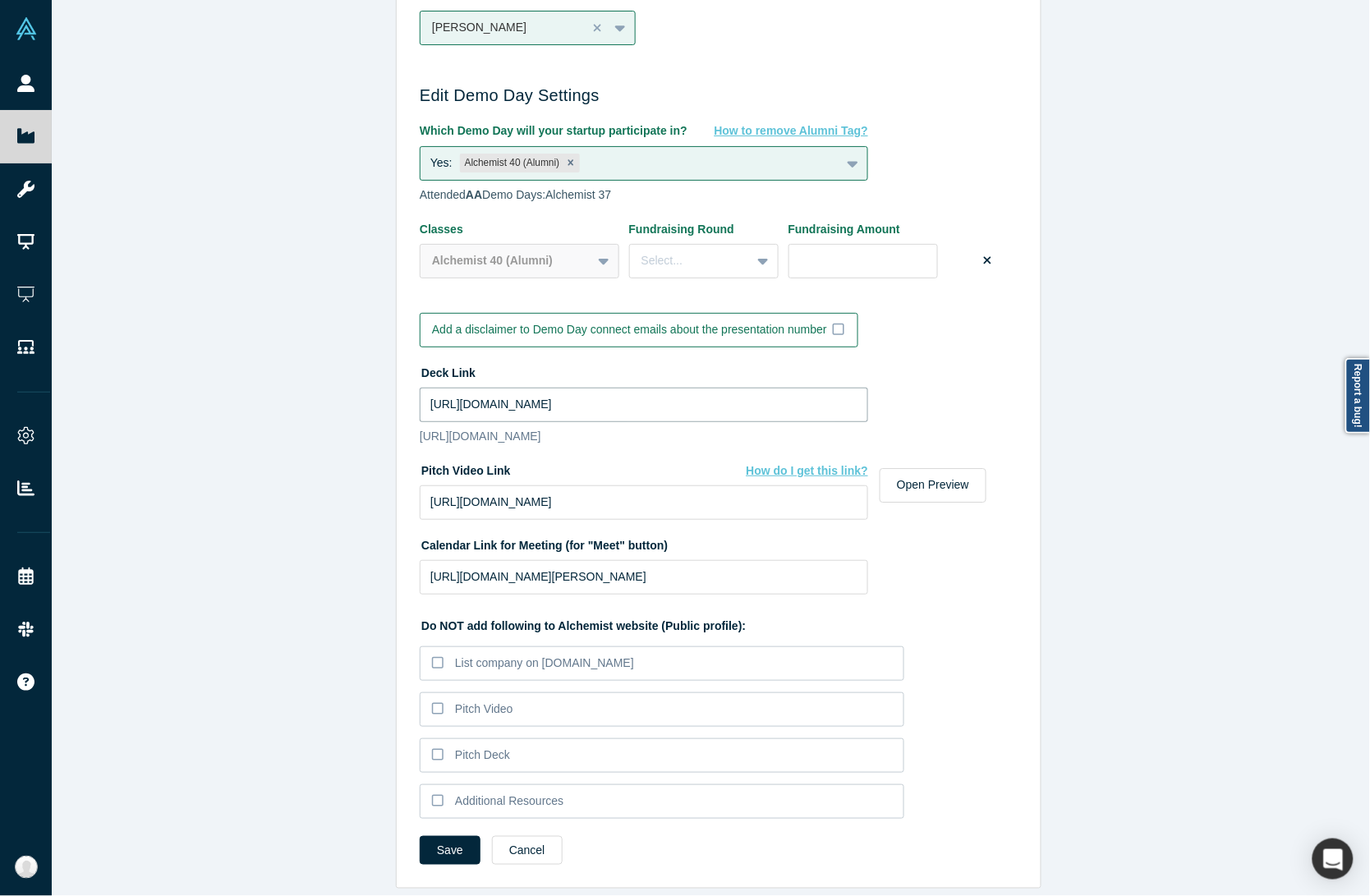
click at [534, 387] on input "[URL][DOMAIN_NAME]" at bounding box center [644, 404] width 449 height 34
paste input "drive_link"
type input "[URL][DOMAIN_NAME]"
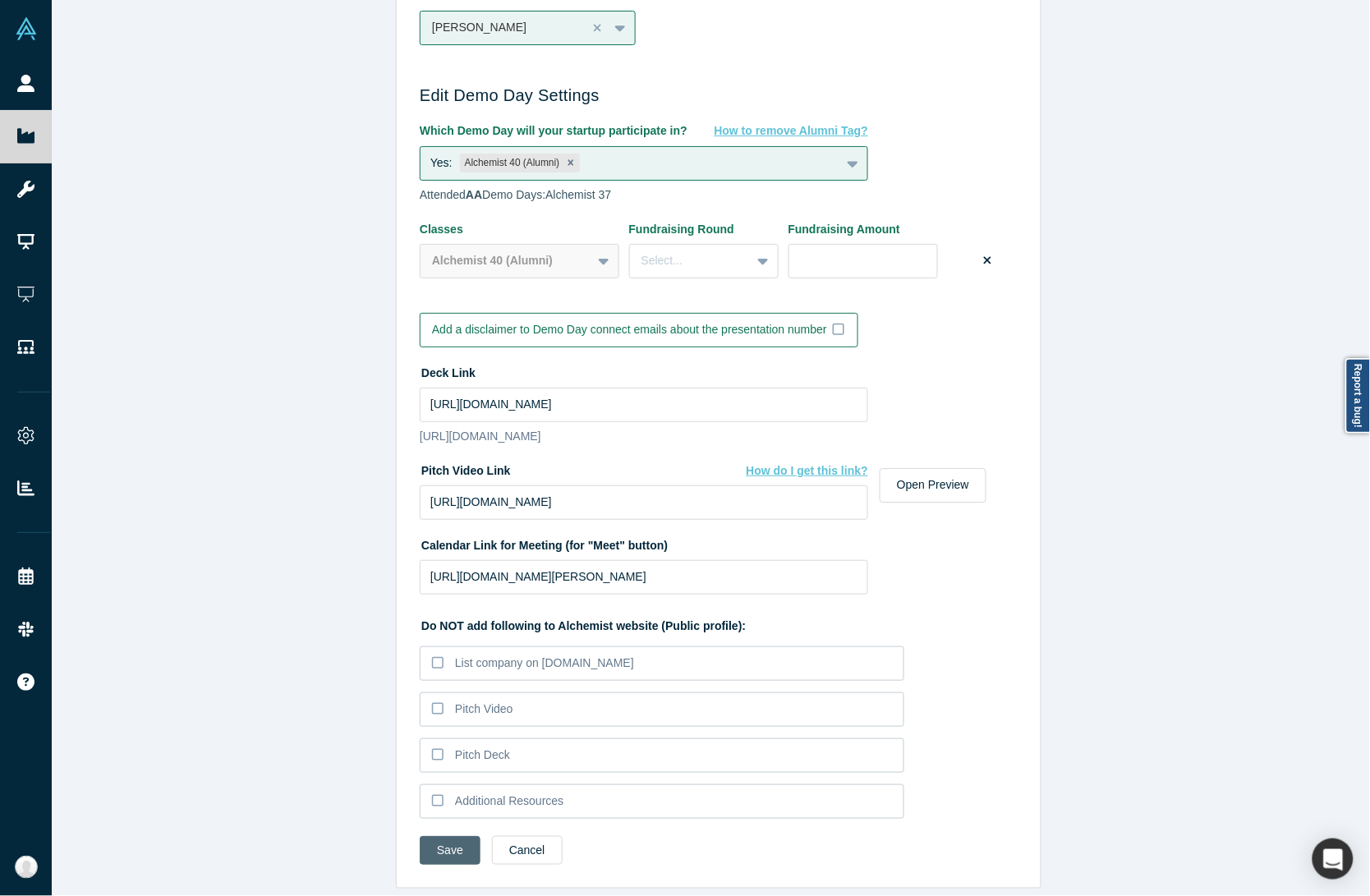
click at [452, 836] on button "Save" at bounding box center [450, 850] width 60 height 29
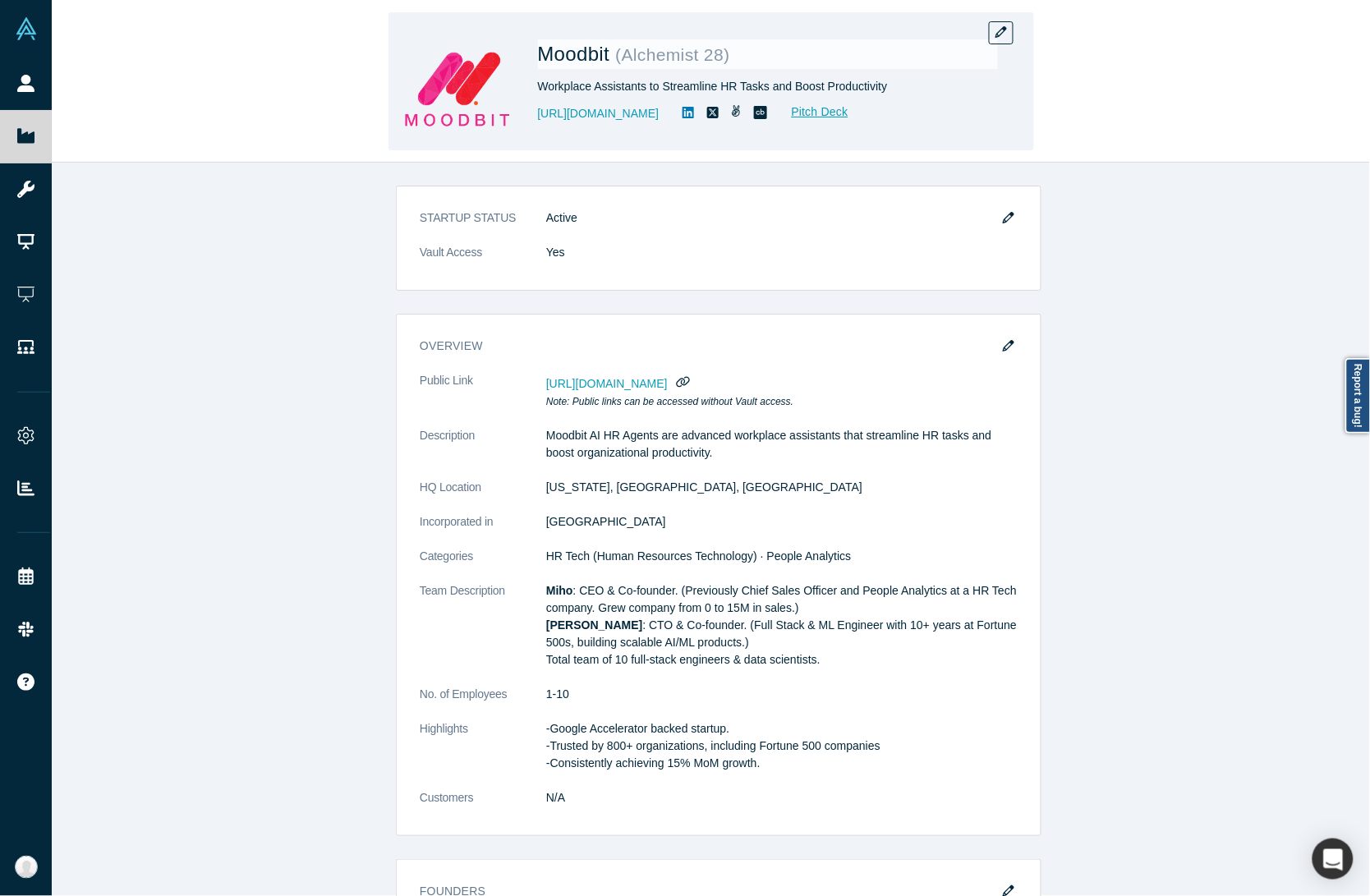
drag, startPoint x: 802, startPoint y: 15, endPoint x: 831, endPoint y: 23, distance: 30.1
click at [802, 15] on div "Moodbit ( Alchemist 28 ) Workplace Assistants to Streamline HR Tasks and Boost …" at bounding box center [711, 81] width 646 height 138
click at [1000, 38] on button "button" at bounding box center [1000, 32] width 24 height 23
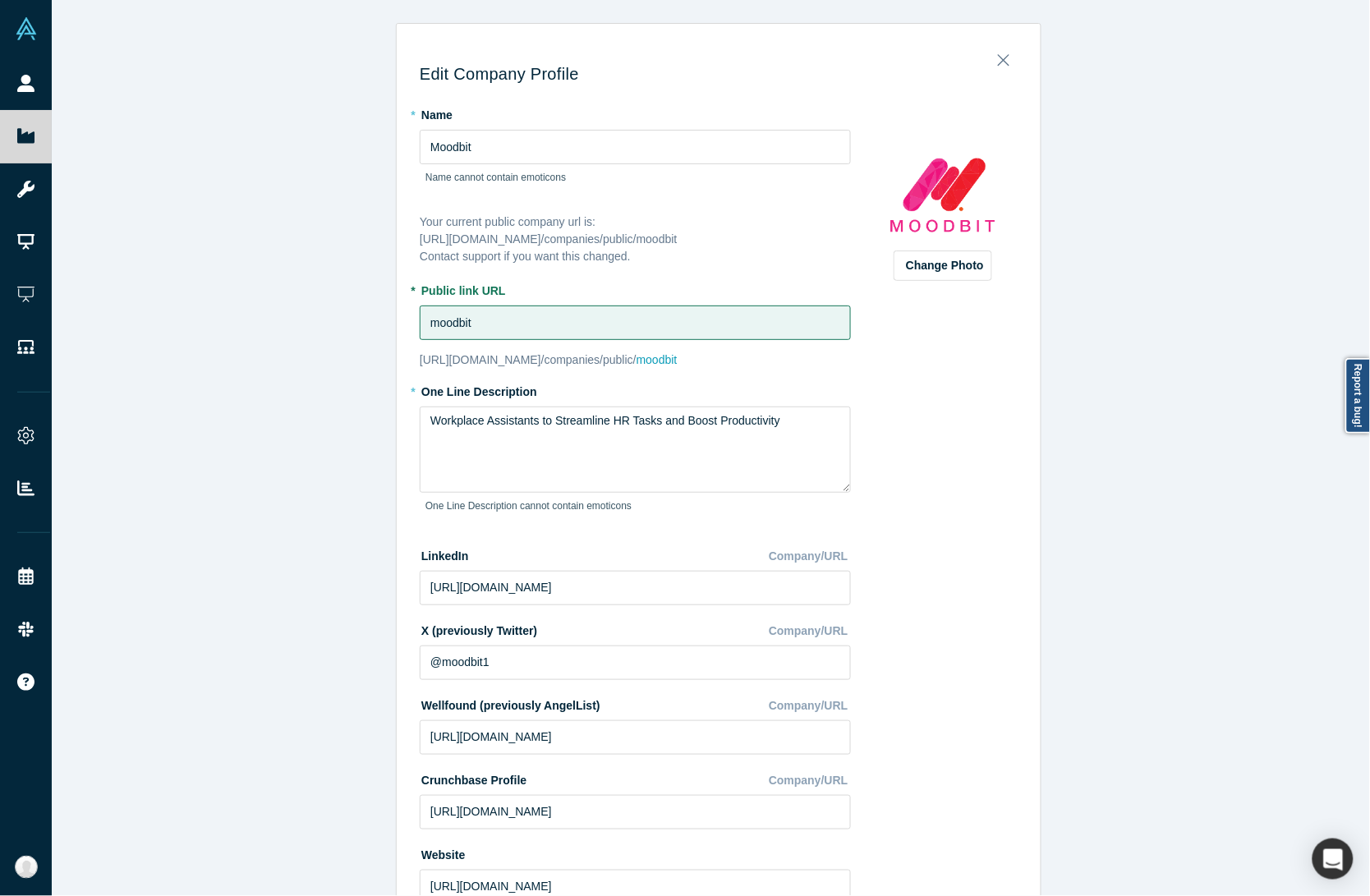
click at [228, 480] on div "Edit Company Profile * Name Moodbit Name cannot contain emoticons Your current …" at bounding box center [719, 455] width 1334 height 911
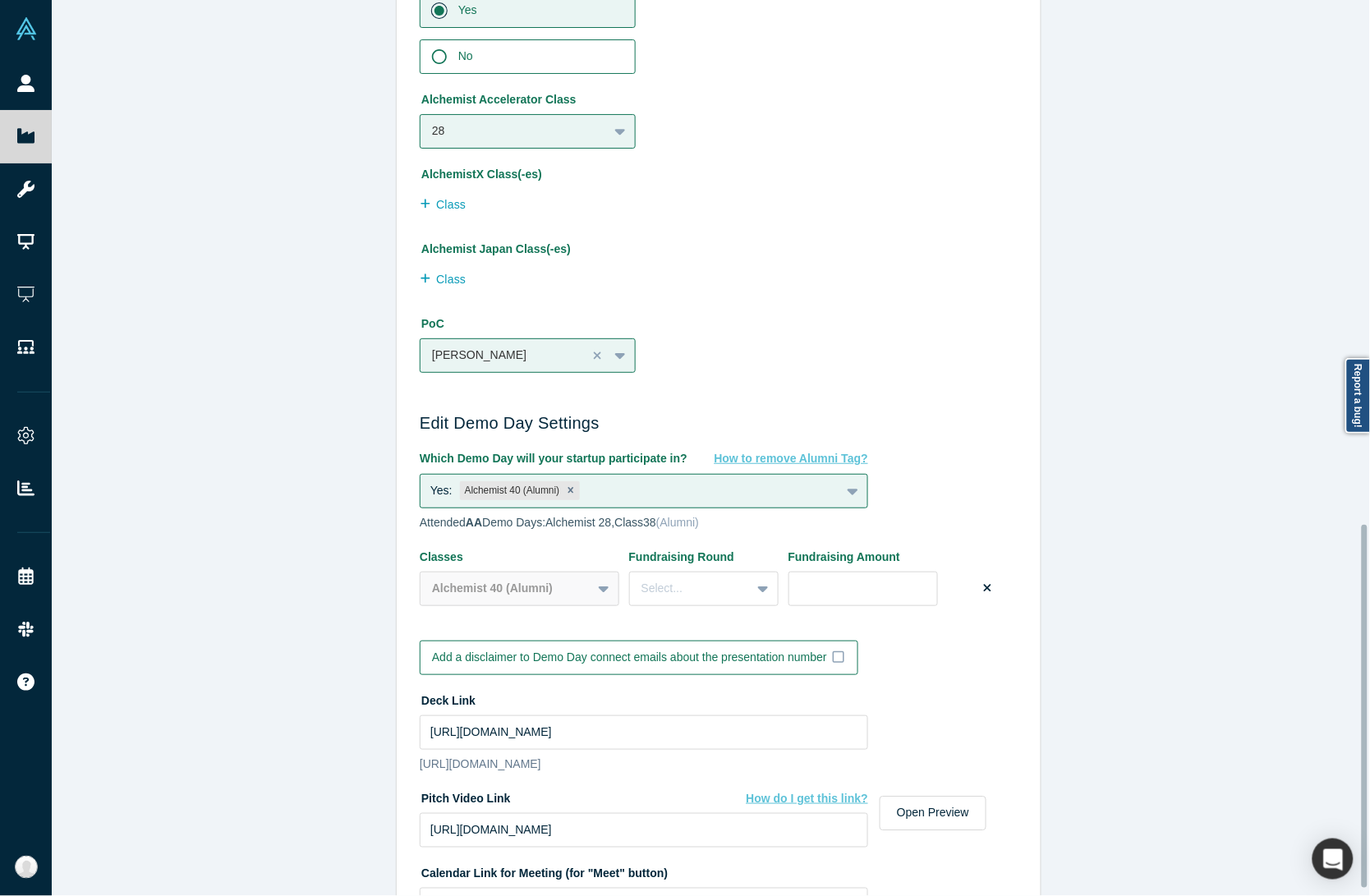
scroll to position [1310, 0]
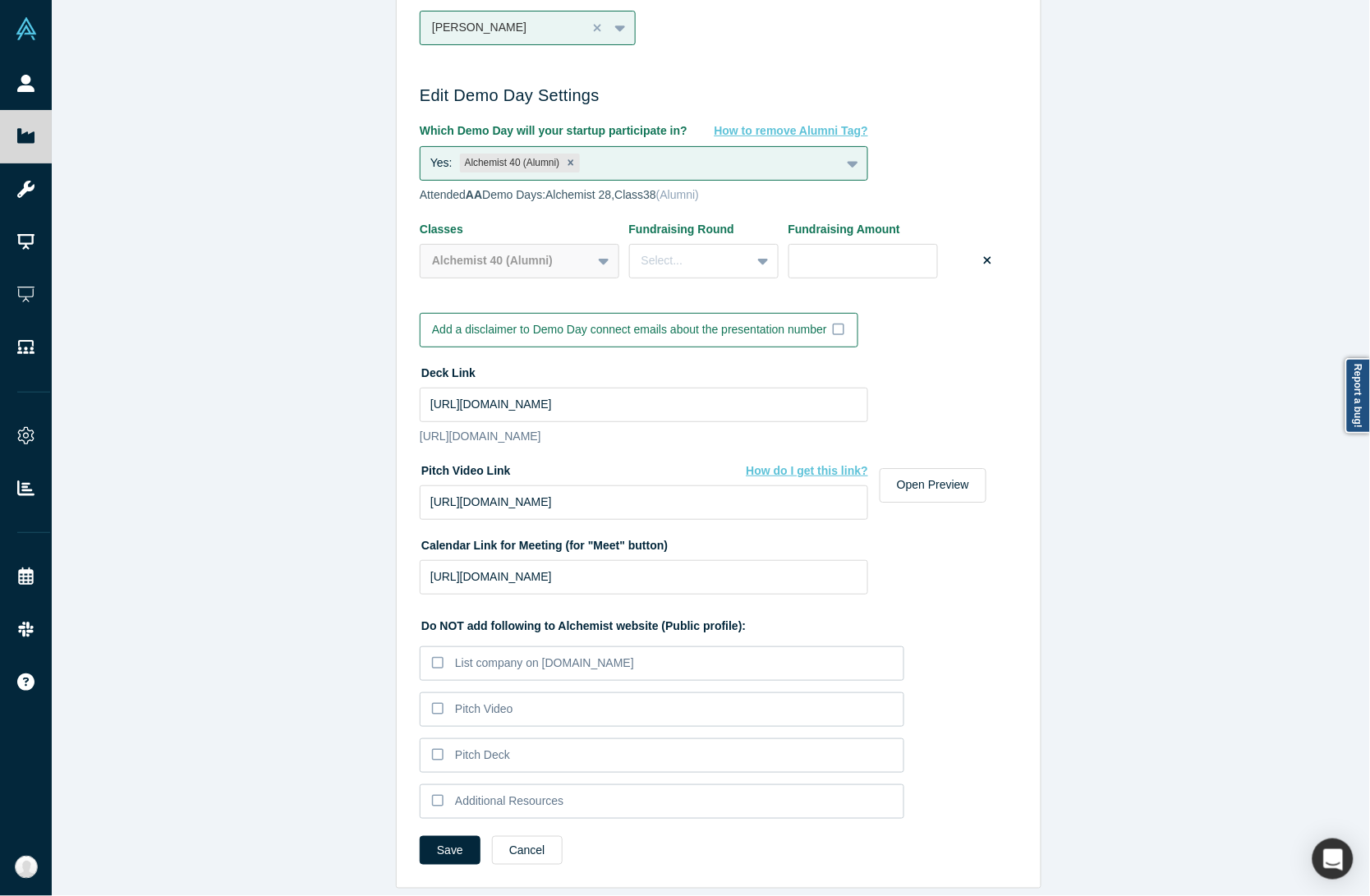
click at [339, 353] on div "Edit Company Profile * Name Moodbit Name cannot contain emoticons Your current …" at bounding box center [719, 455] width 1334 height 911
click at [510, 387] on input "https://drive.google.com/file/d/1FEjLqpKCeKmLYIS740shcRIDkmzwWL4h/view?usp=driv…" at bounding box center [644, 404] width 449 height 34
paste input "LiQNkzfHIwqzDtAQiqWmlqP4CKw947M3"
type input "https://drive.google.com/file/d/1LiQNkzfHIwqzDtAQiqWmlqP4CKw947M3/view?usp=driv…"
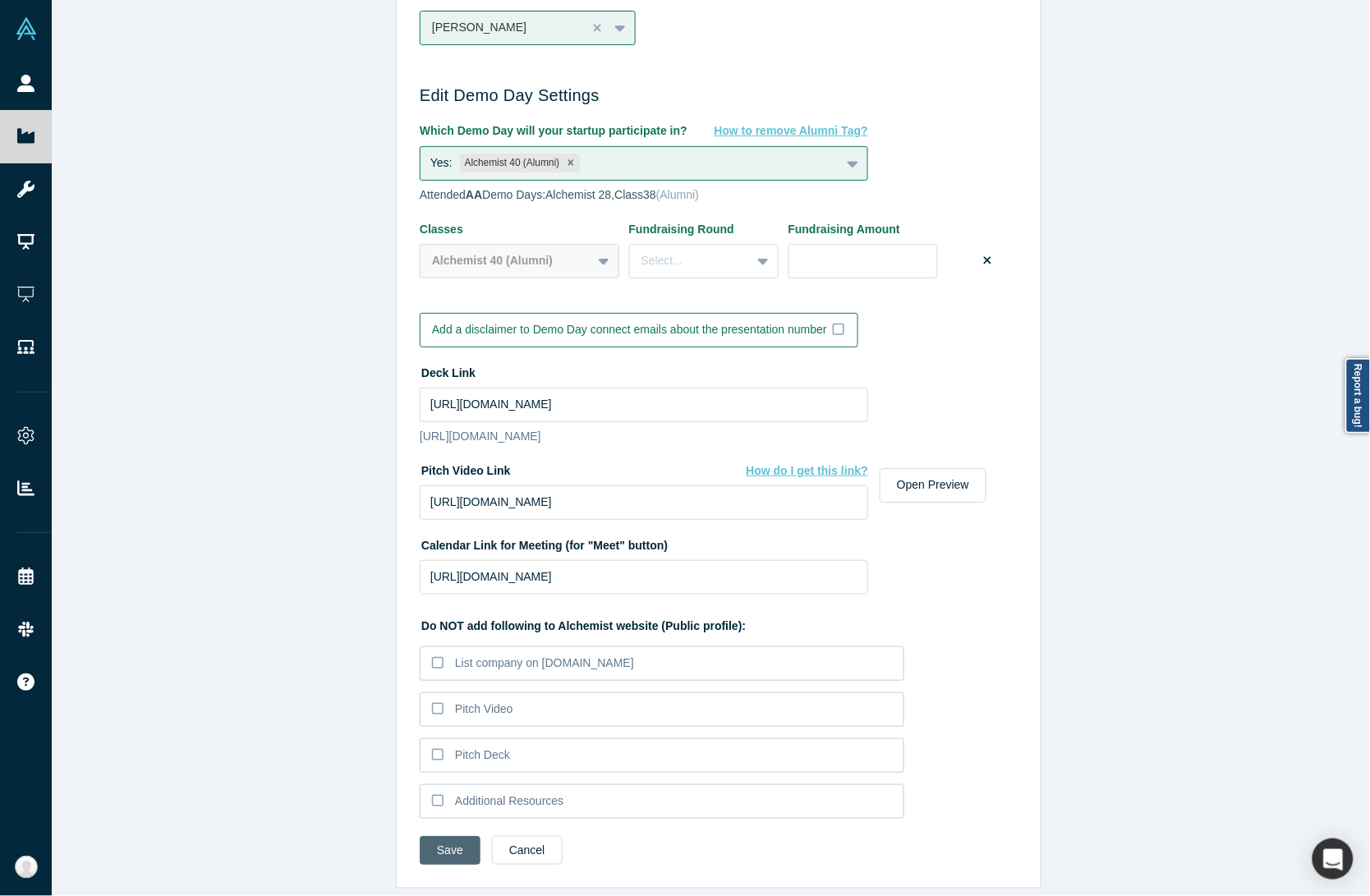
click at [425, 836] on button "Save" at bounding box center [450, 850] width 60 height 29
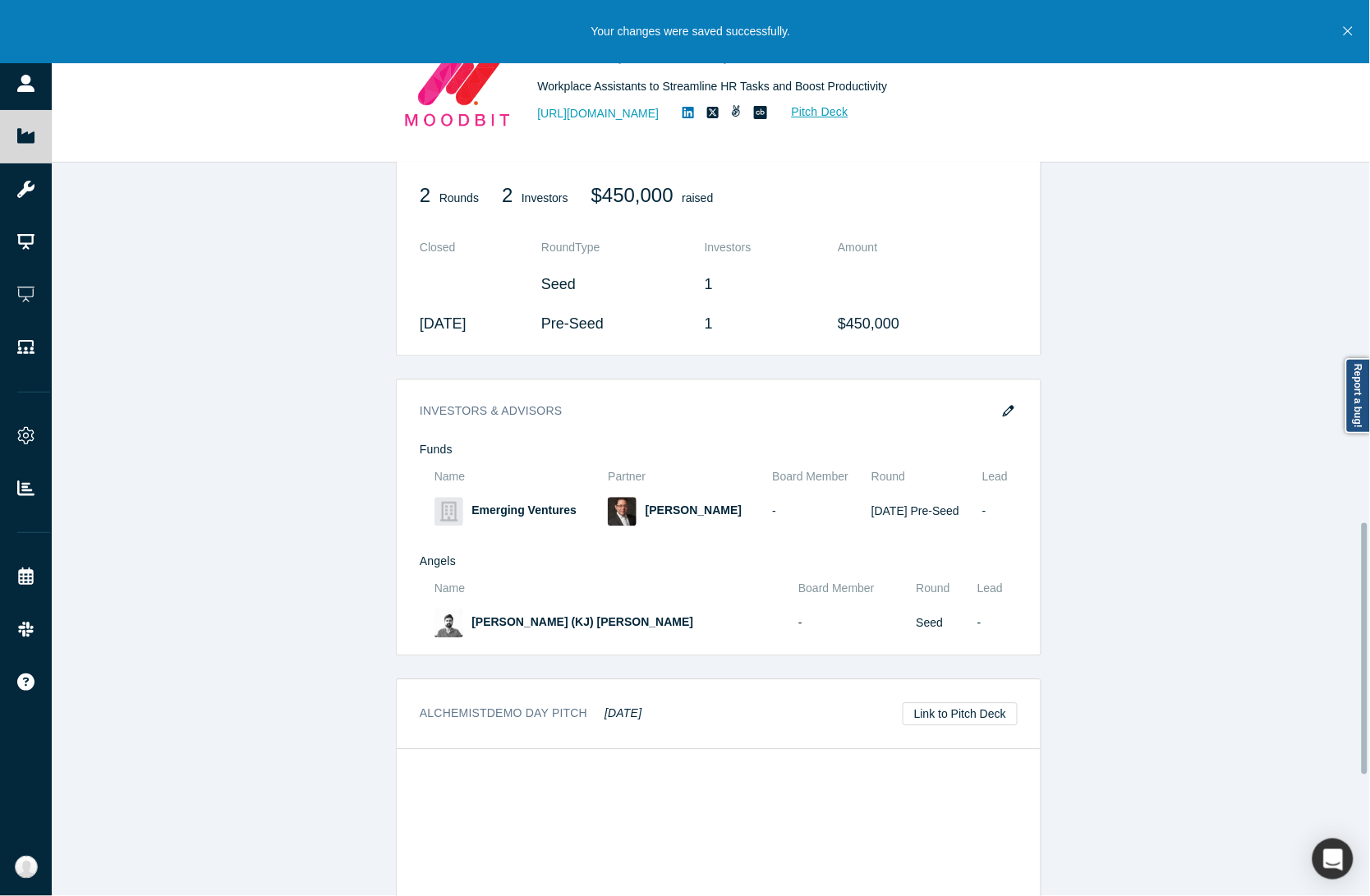
scroll to position [1397, 0]
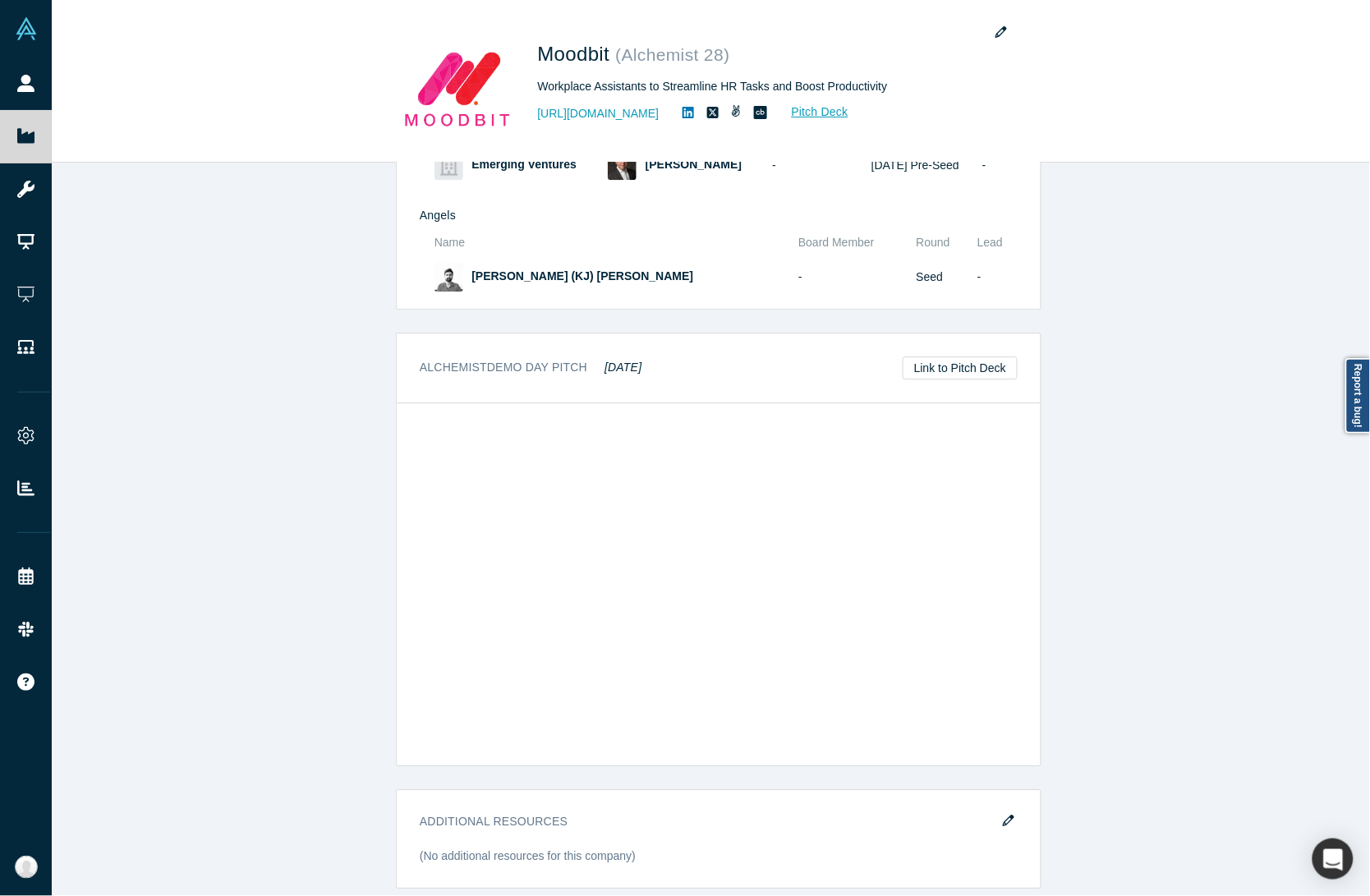
click at [304, 519] on div "STARTUP STATUS Active Vault Access Yes overview Public Link https://vault.alche…" at bounding box center [719, 537] width 1334 height 749
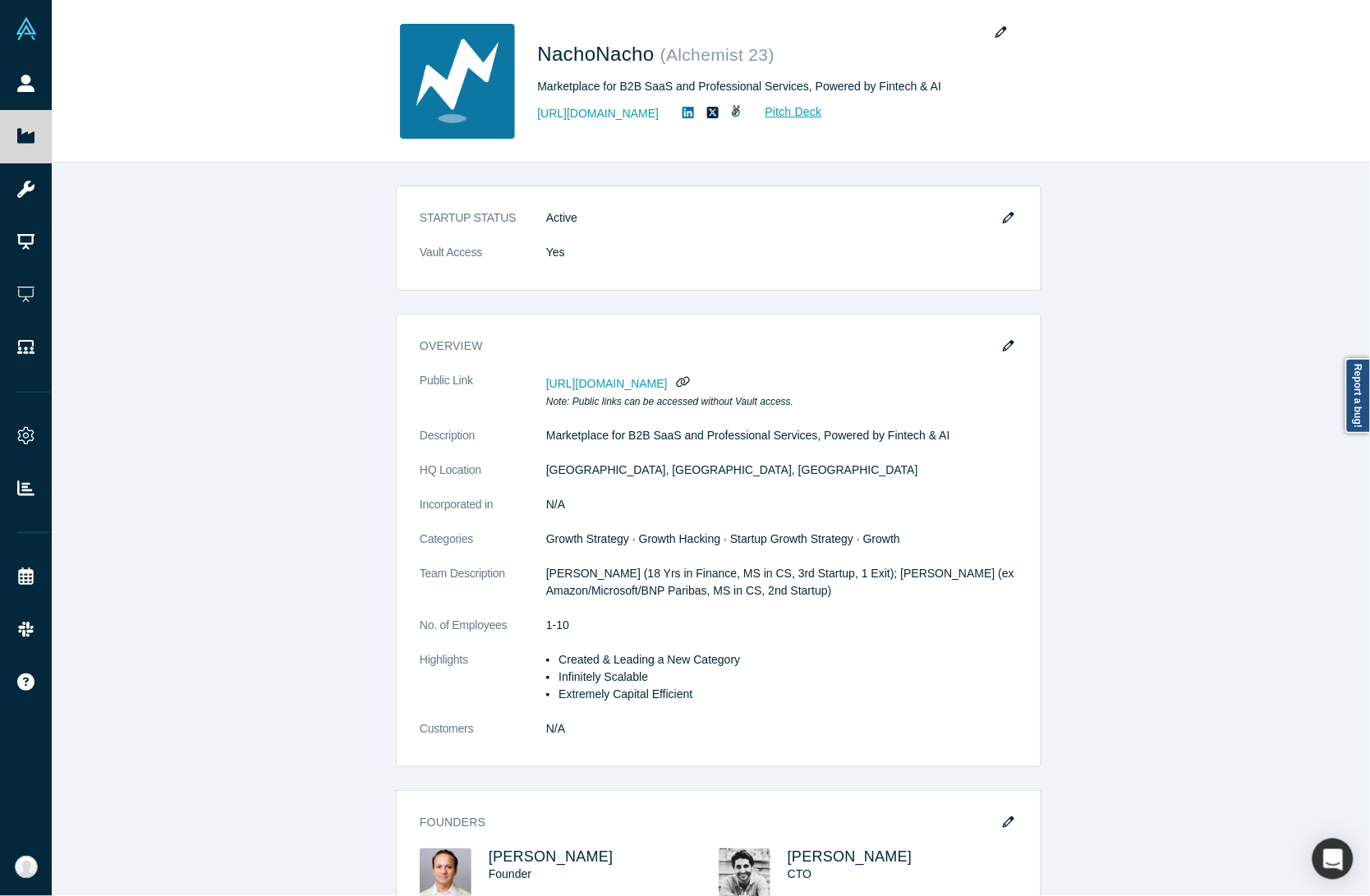
click at [325, 230] on div "STARTUP STATUS Active Vault Access Yes overview Public Link https://vault.alche…" at bounding box center [719, 537] width 1334 height 749
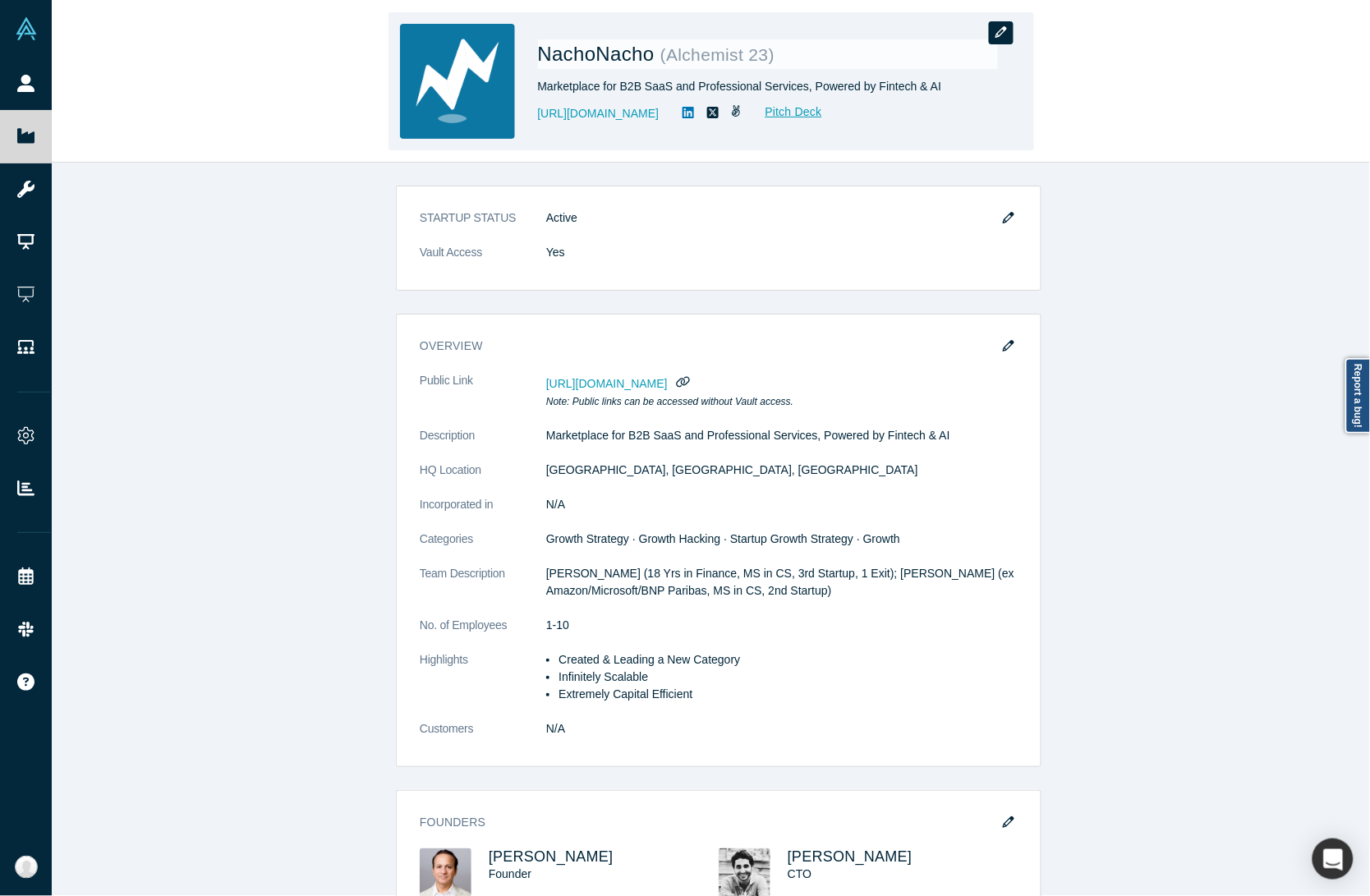
click at [1012, 30] on button "button" at bounding box center [1000, 32] width 24 height 23
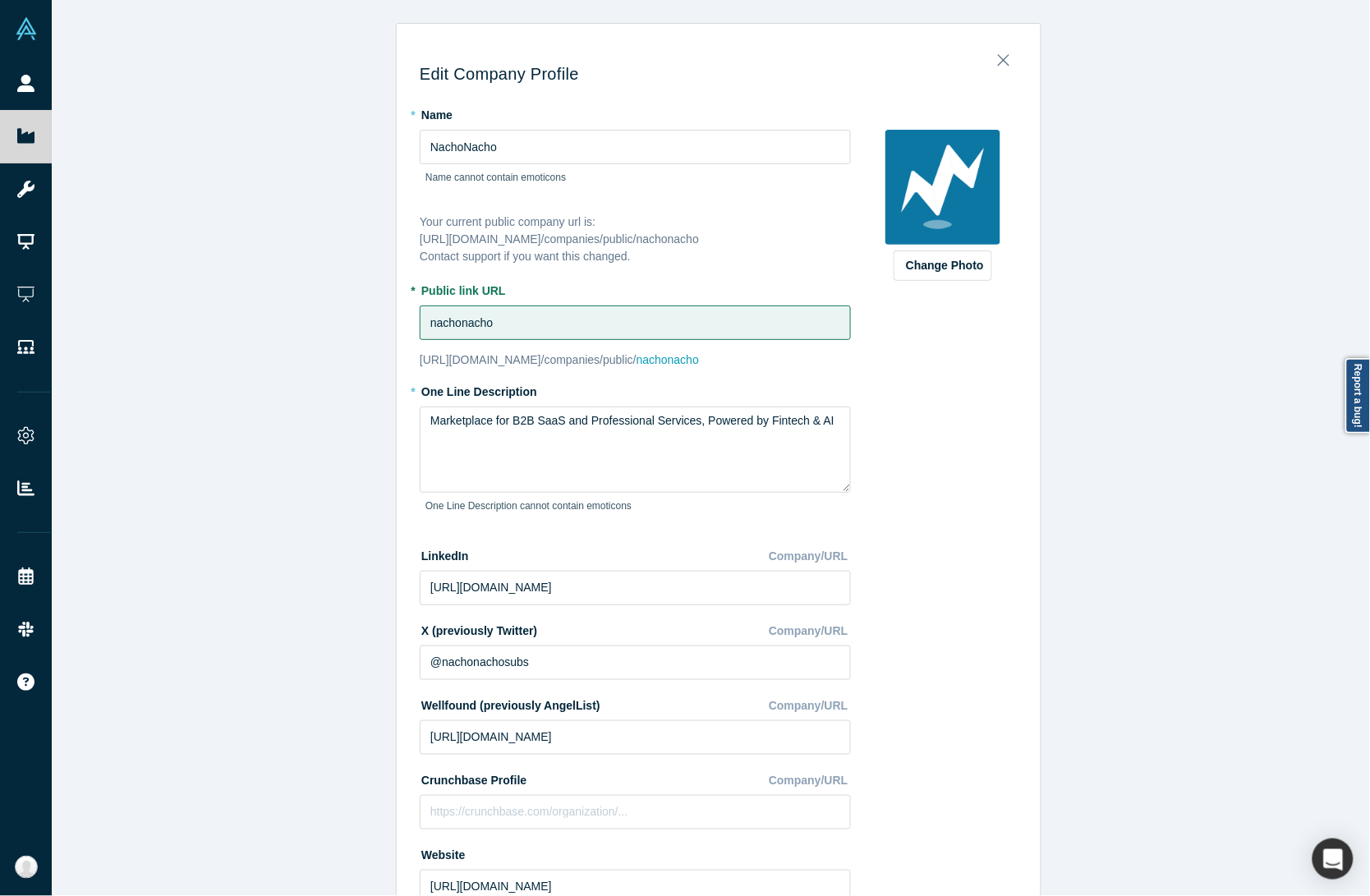
click at [194, 498] on div "Edit Company Profile * Name NachoNacho Name cannot contain emoticons Your curre…" at bounding box center [719, 455] width 1334 height 911
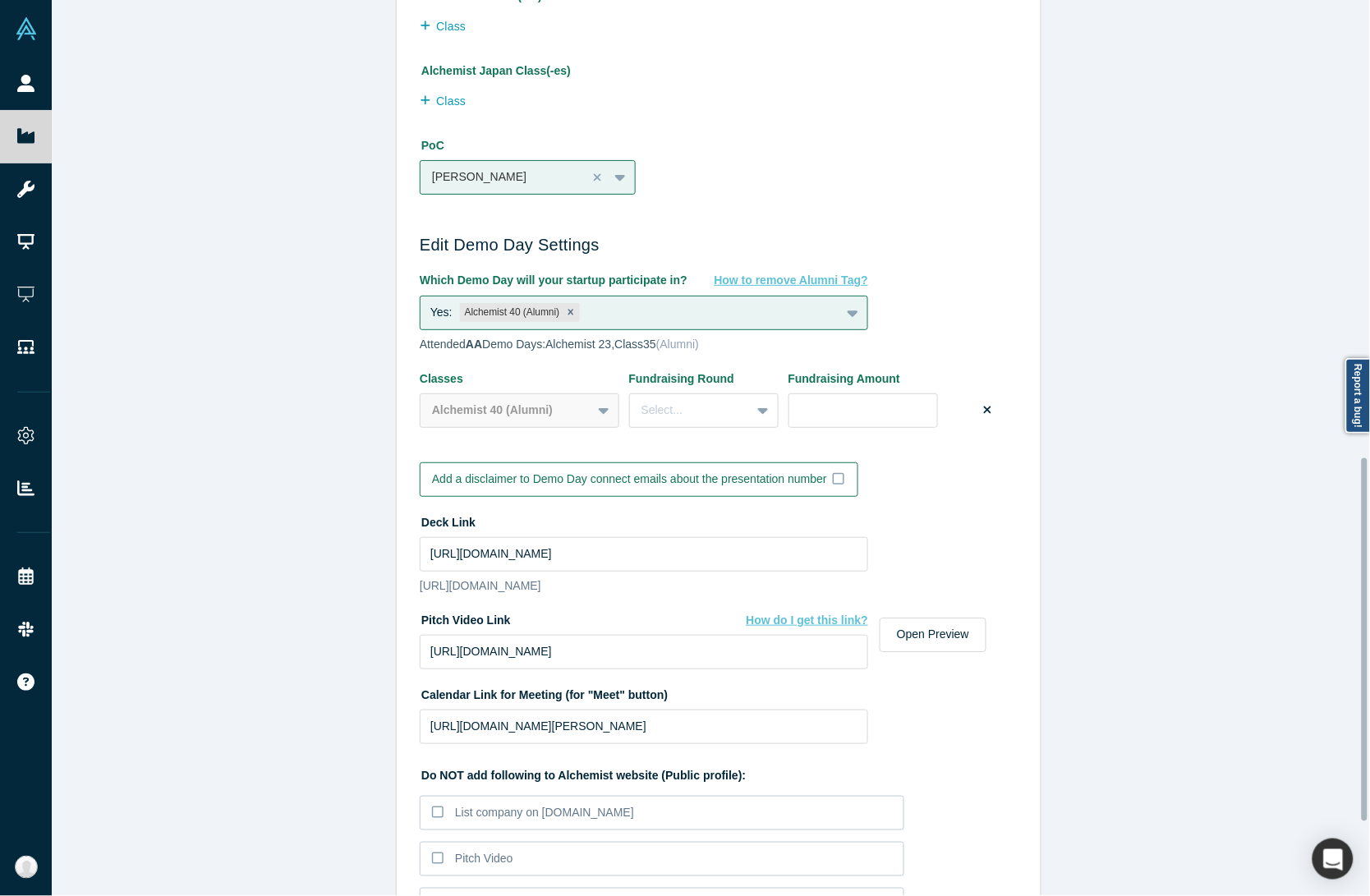
scroll to position [1310, 0]
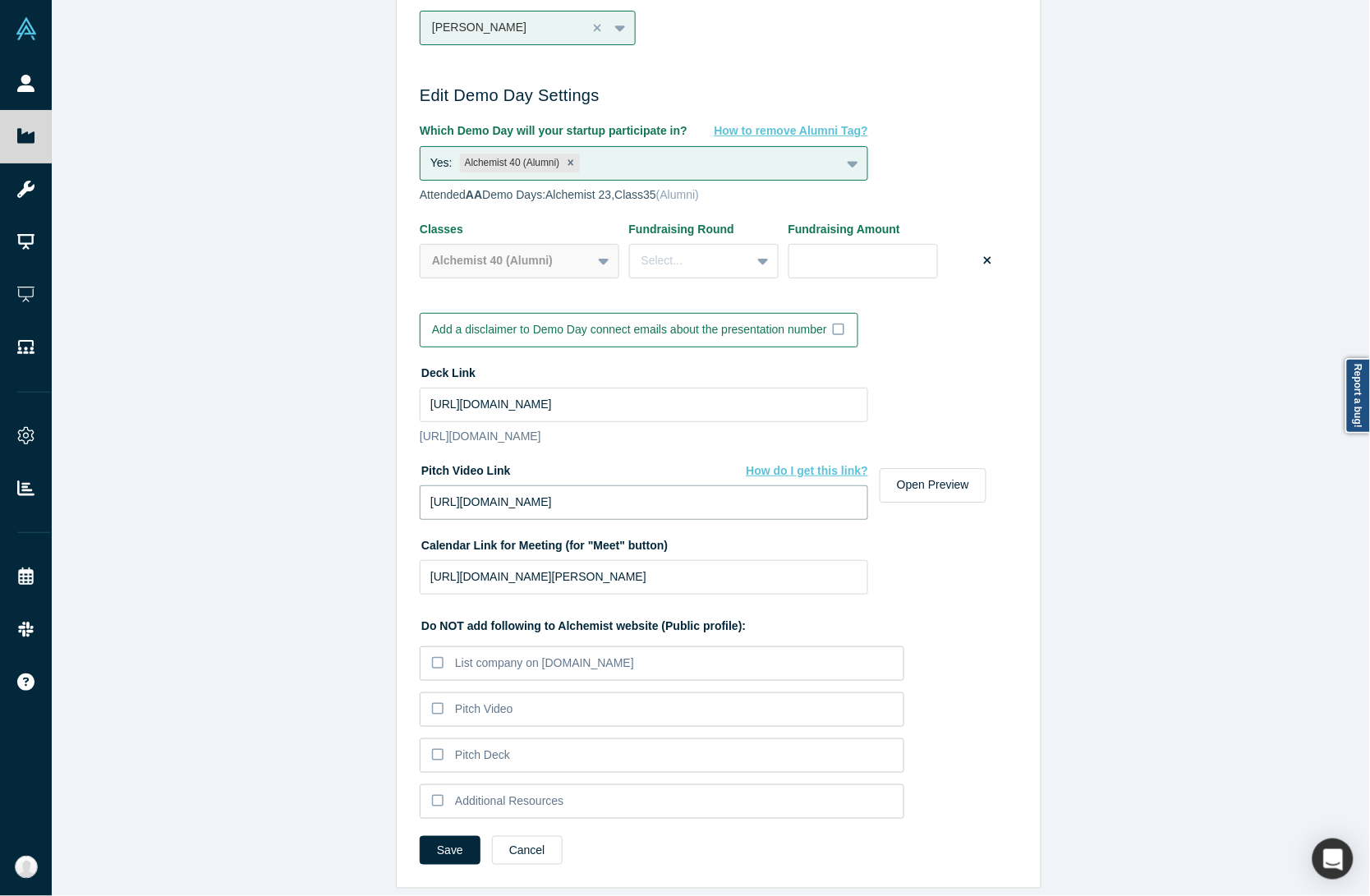
click at [534, 499] on input "https://vimeo.com/906059599/290ed39f94?share=copy" at bounding box center [644, 502] width 449 height 34
paste input "1120202577/58f4312044?fl=pl&fe=sh"
type input "https://vimeo.com/1120202577/58f4312044?fl=pl&fe=sh"
click at [547, 498] on input "https://vimeo.com/1120202577/58f4312044?fl=pl&fe=sh" at bounding box center [644, 502] width 449 height 34
click at [506, 387] on input "https://drive.google.com/file/d/1W35mXtfH_gwM5WNUD93WAjzQjkyFH5CJ/view?usp=shar…" at bounding box center [644, 404] width 449 height 34
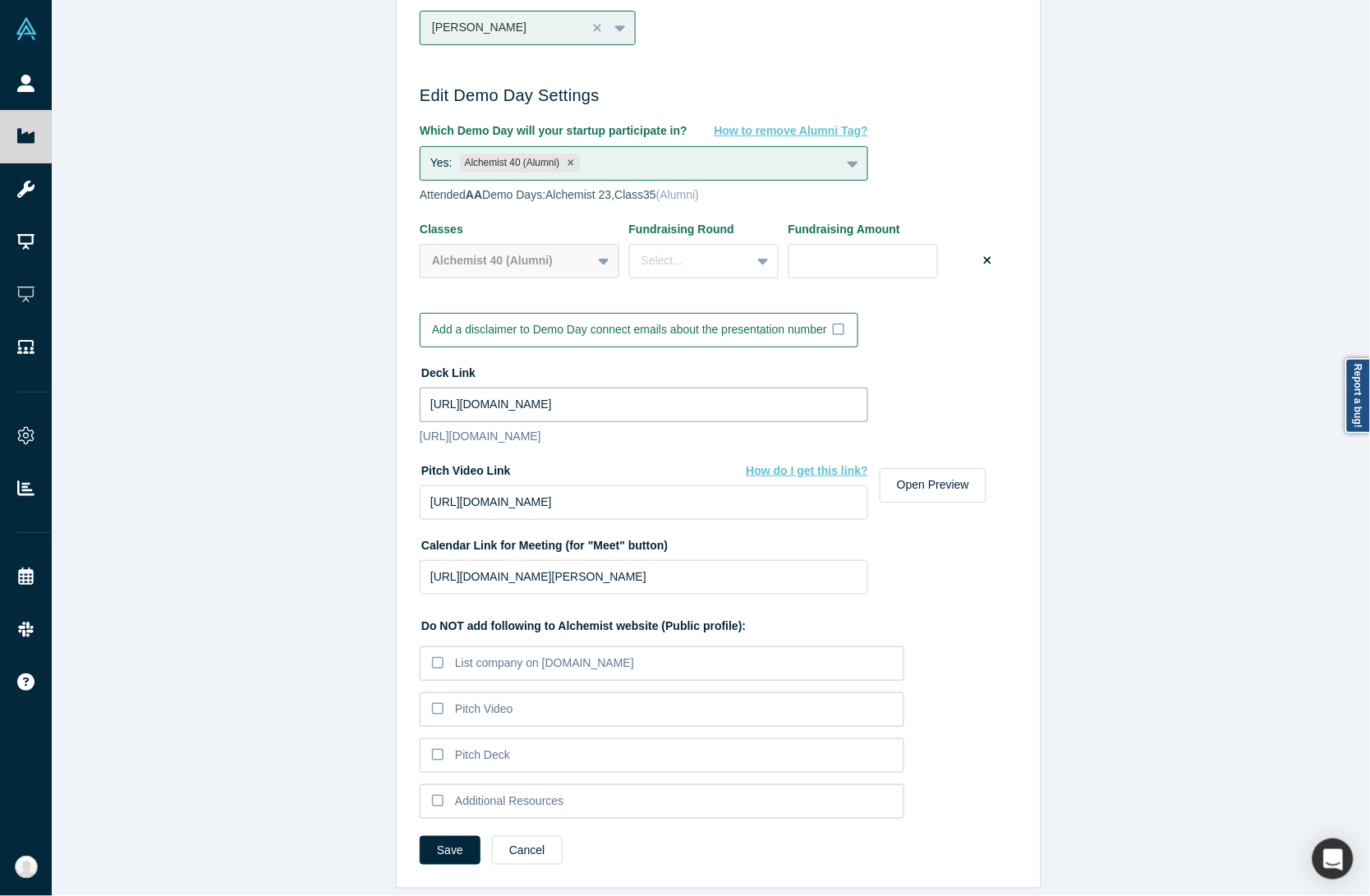
paste input "drive_link"
type input "https://drive.google.com/file/d/1W35mXtfH_gwM5WNUD93WAjzQjkyFH5CJ/view?usp=driv…"
click at [460, 836] on button "Save" at bounding box center [450, 850] width 60 height 29
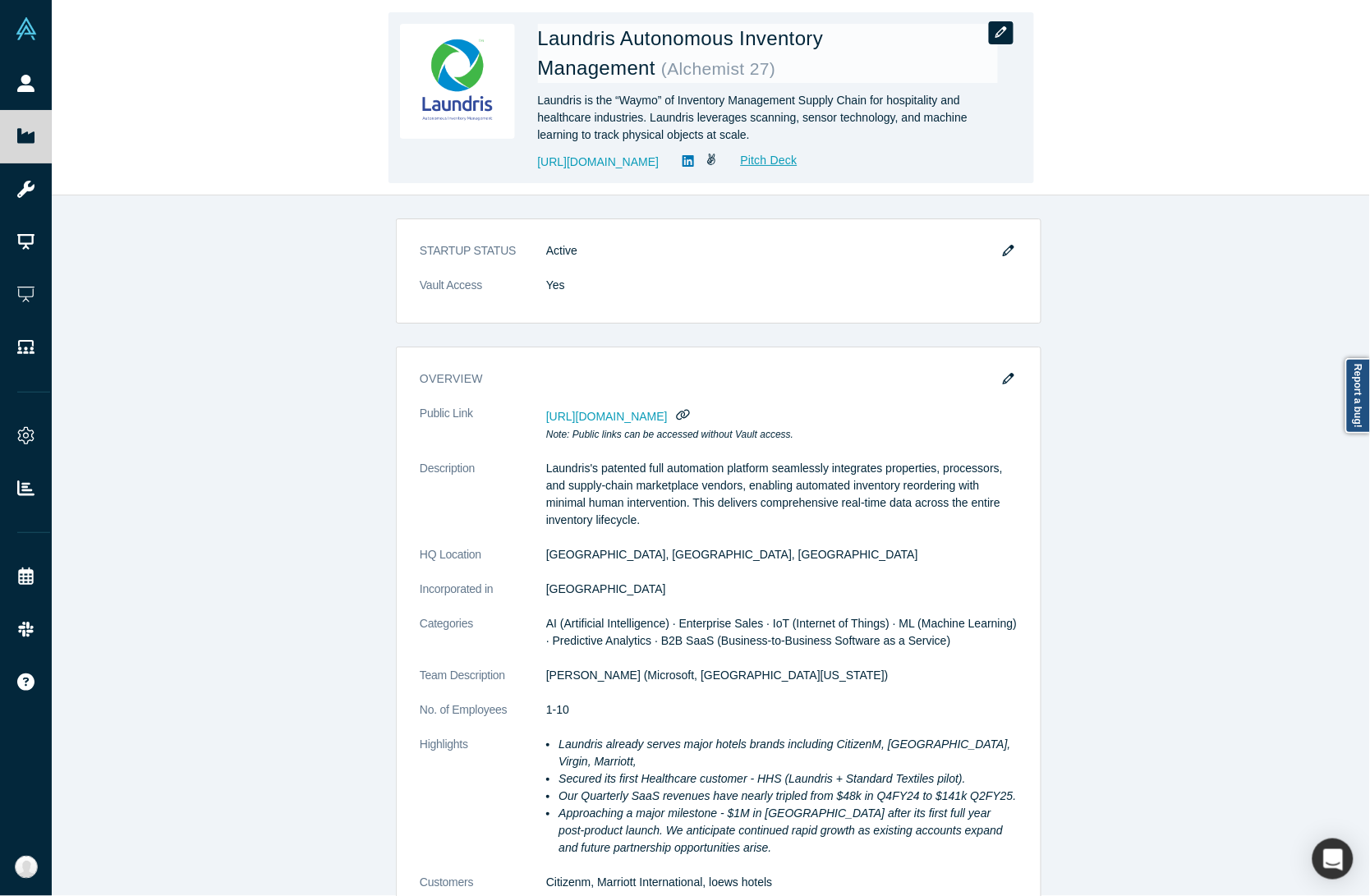
click at [990, 26] on button "button" at bounding box center [1000, 32] width 24 height 23
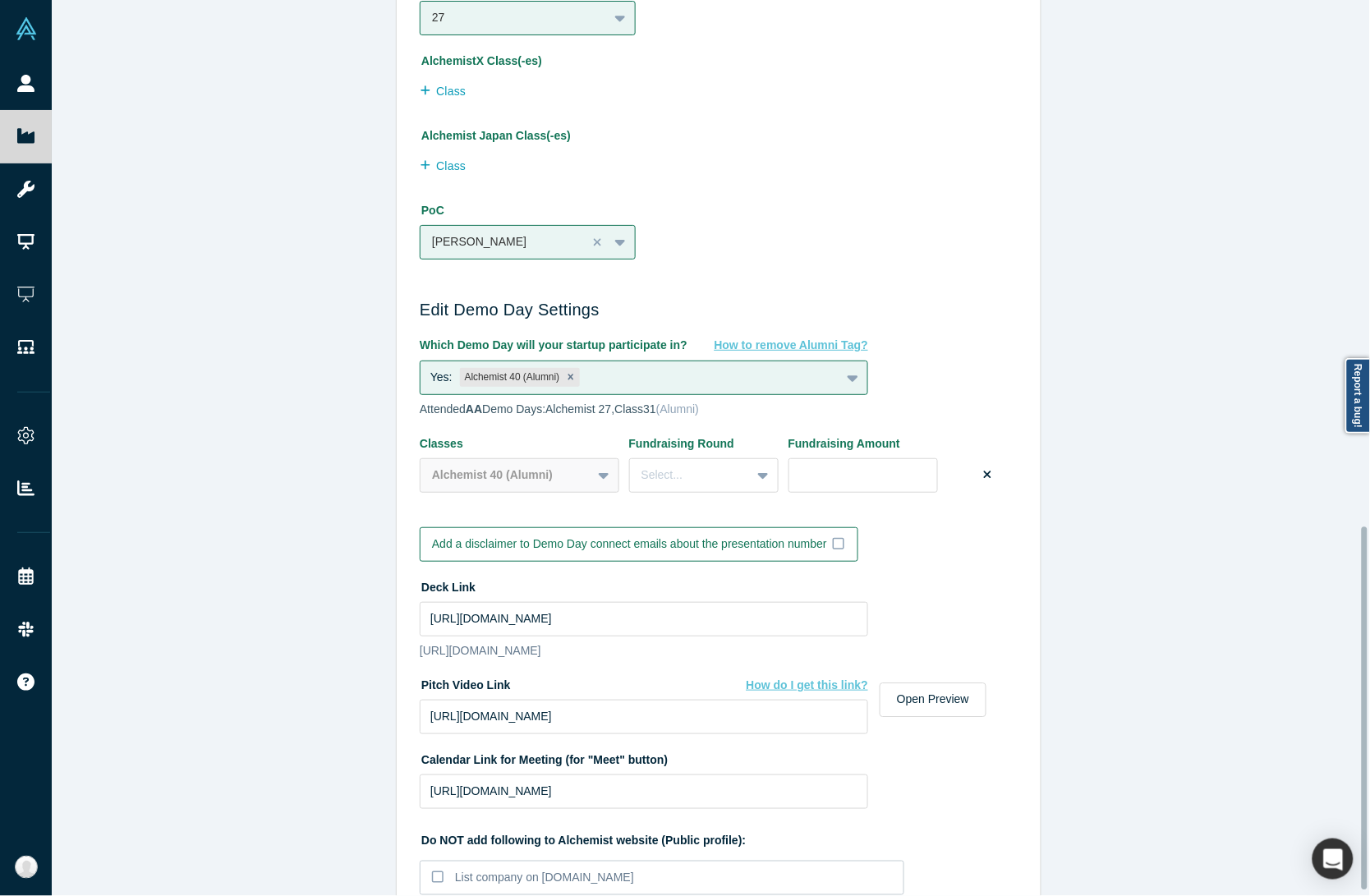
scroll to position [1310, 0]
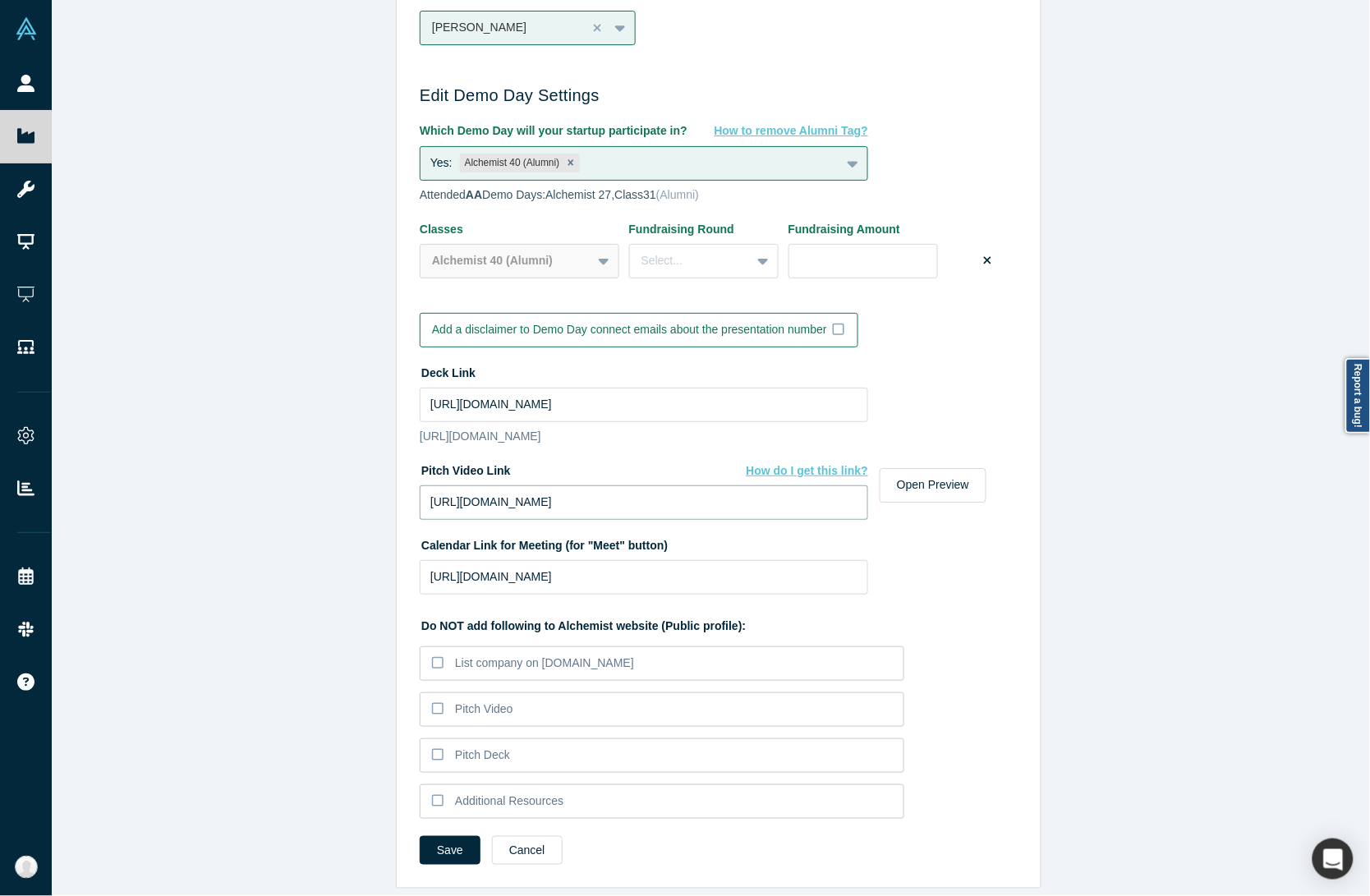
click at [473, 485] on input "[URL][DOMAIN_NAME]" at bounding box center [644, 502] width 449 height 34
paste input "fl=pl&fe=sh"
type input "[URL][DOMAIN_NAME]"
click at [372, 556] on div "Edit Company Profile * Name Laundris Autonomous Inventory Management Name canno…" at bounding box center [719, 455] width 1334 height 911
click at [645, 387] on input "[URL][DOMAIN_NAME]" at bounding box center [644, 404] width 449 height 34
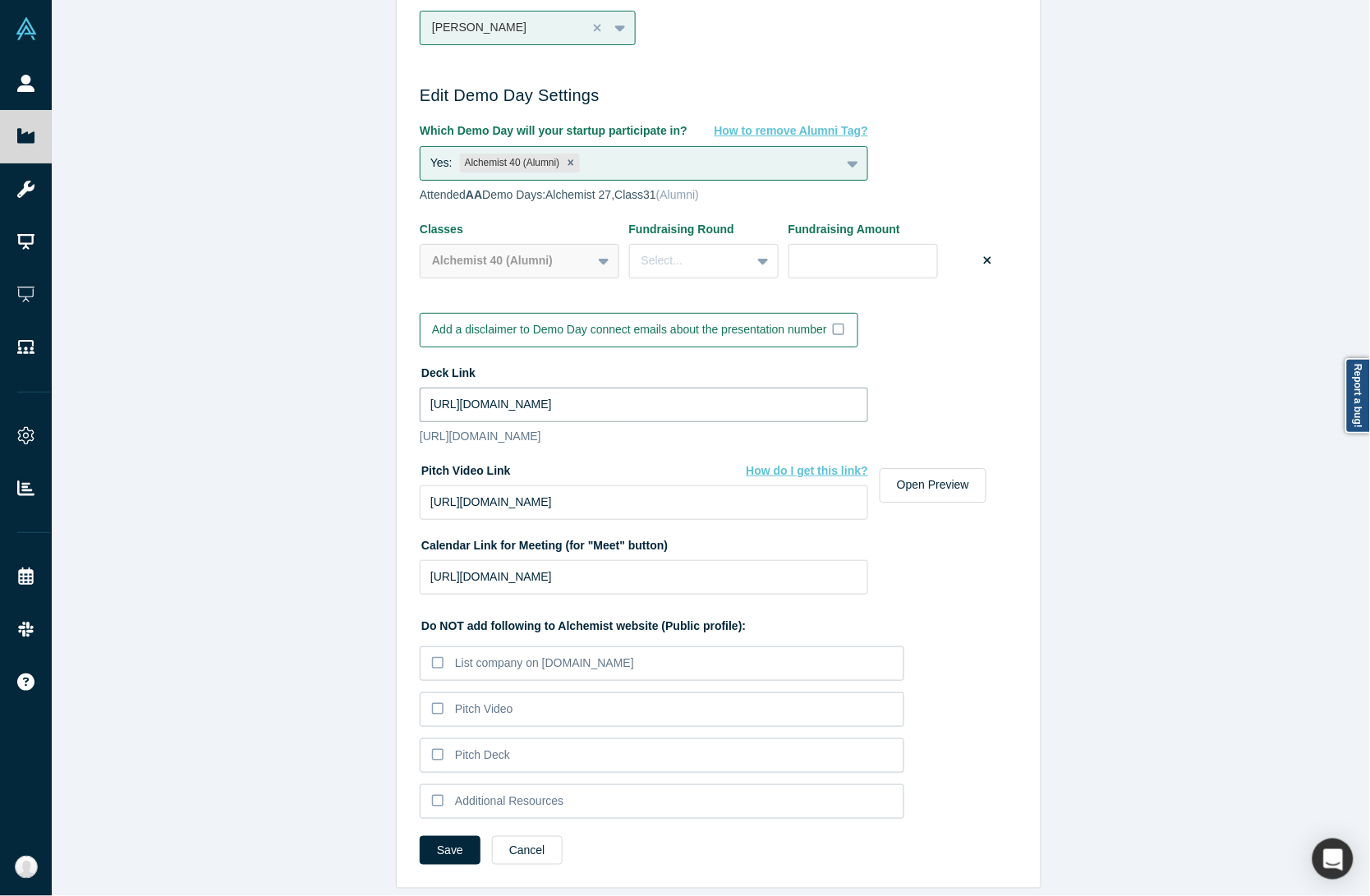
click at [491, 387] on input "[URL][DOMAIN_NAME]" at bounding box center [644, 404] width 449 height 34
paste input "drive_link"
type input "[URL][DOMAIN_NAME]"
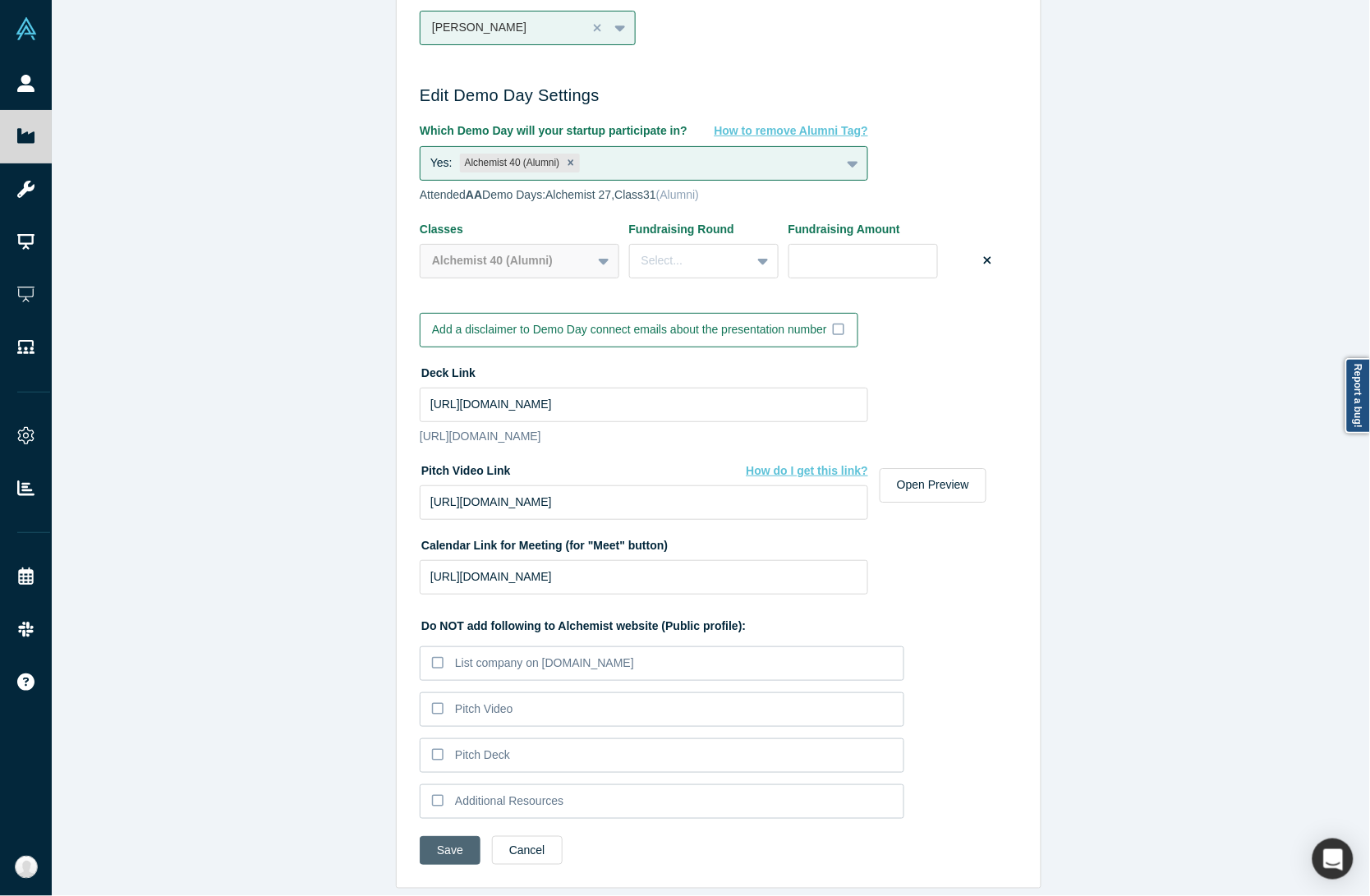
click at [454, 836] on button "Save" at bounding box center [450, 850] width 60 height 29
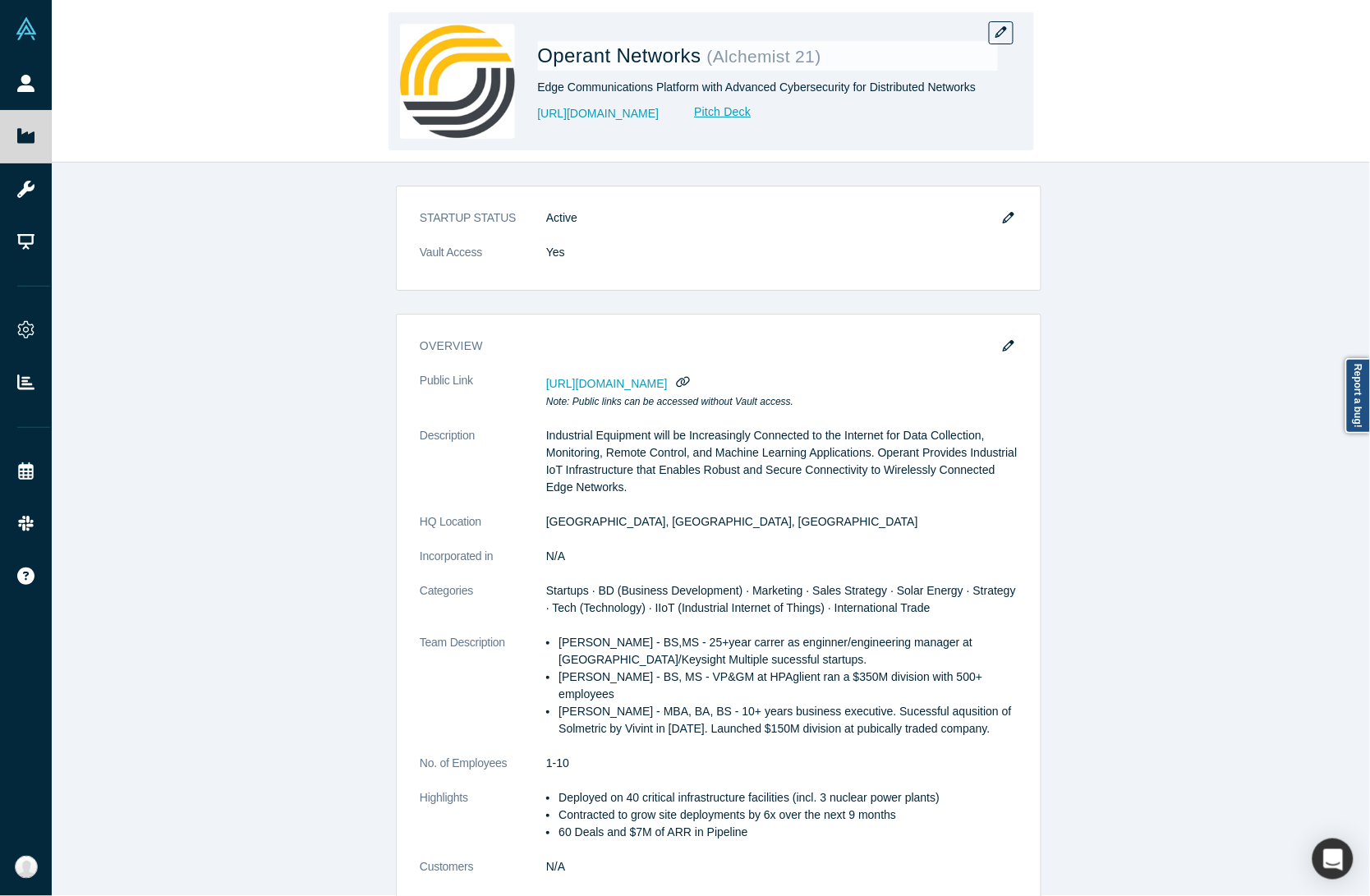
click at [583, 51] on span "Operant Networks" at bounding box center [622, 55] width 169 height 22
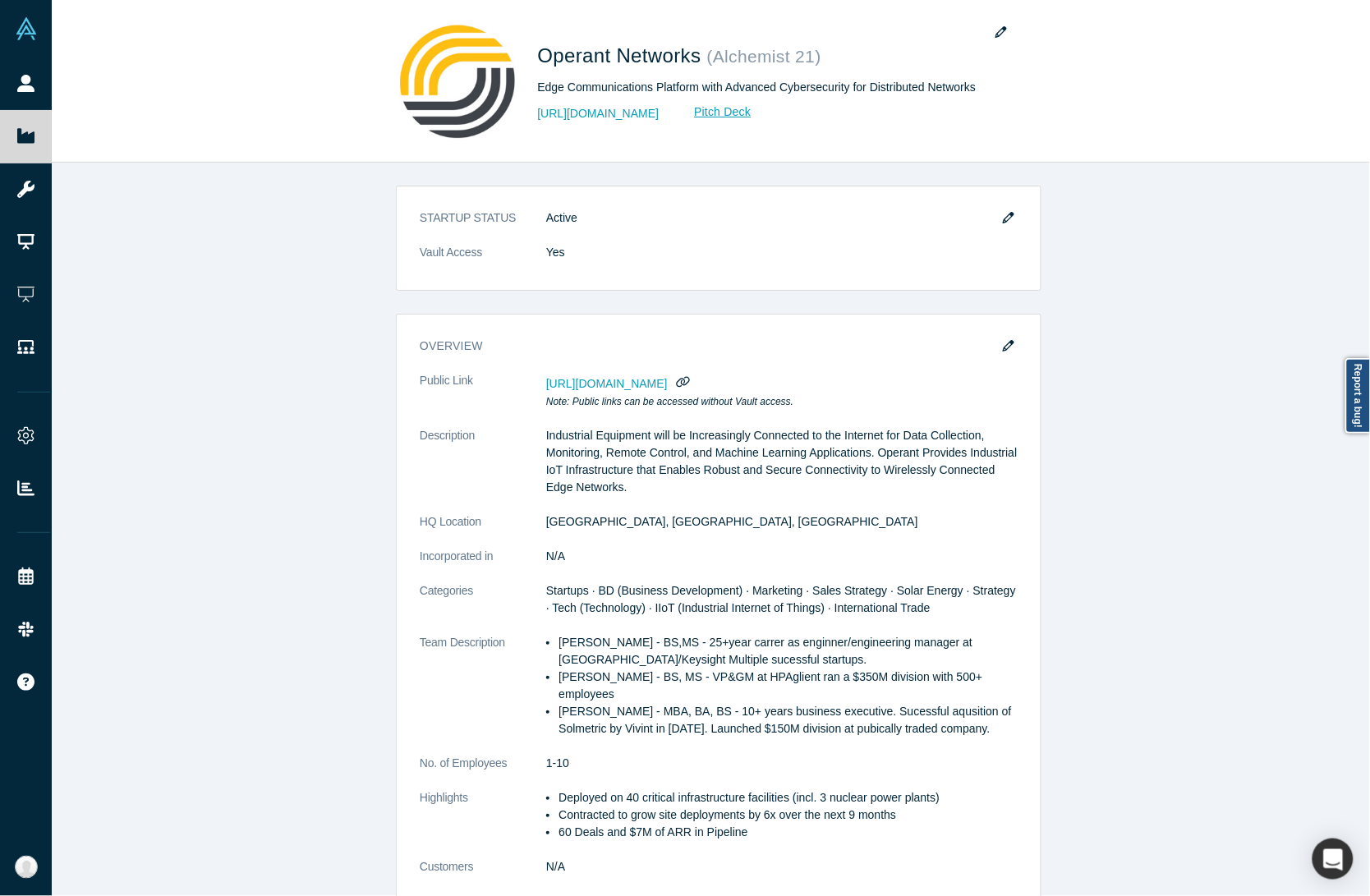
click at [351, 318] on div "STARTUP STATUS Active Vault Access Yes overview Public Link https://vault.alche…" at bounding box center [719, 537] width 1334 height 749
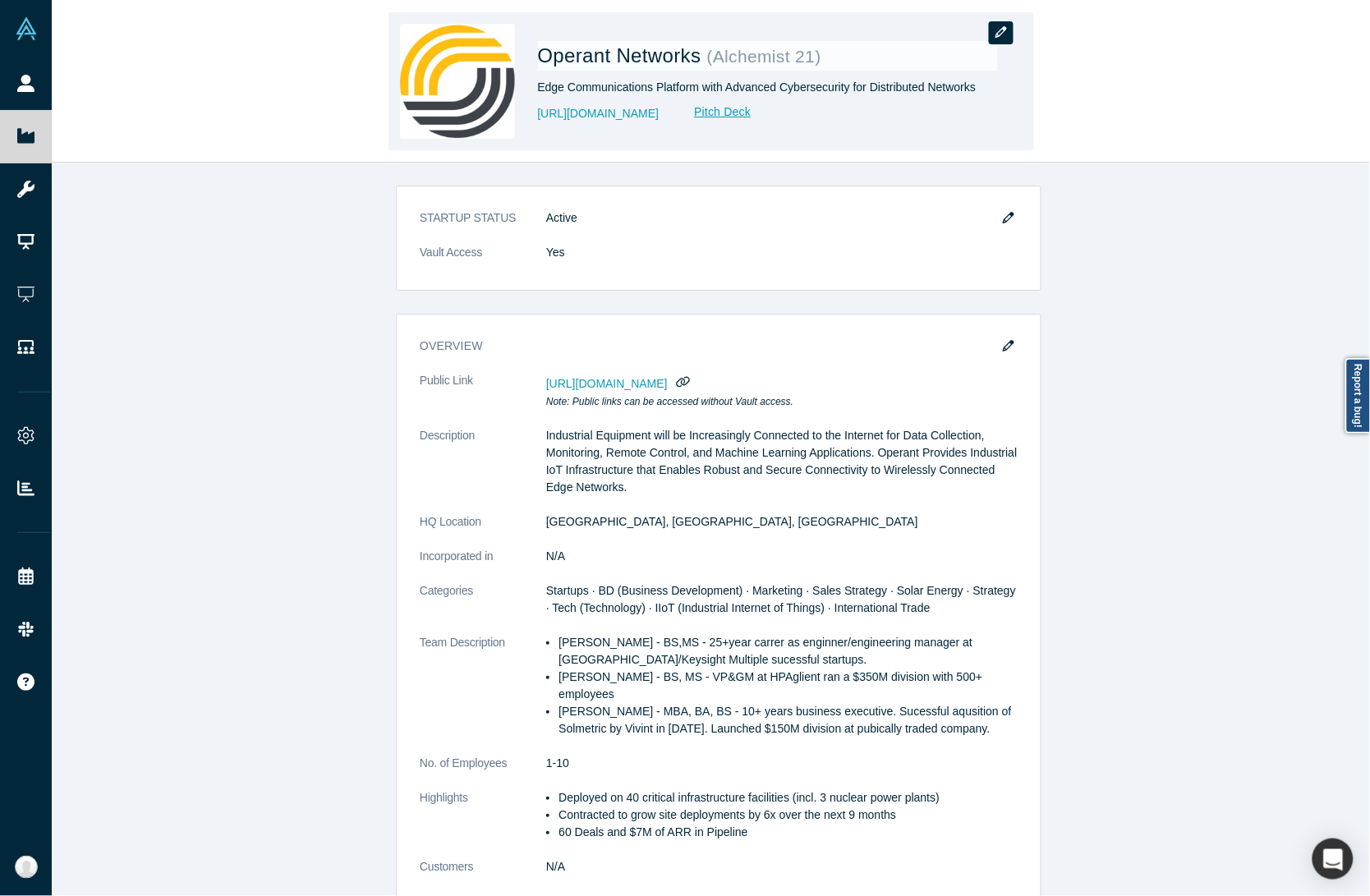
click at [995, 34] on icon "button" at bounding box center [1001, 32] width 12 height 12
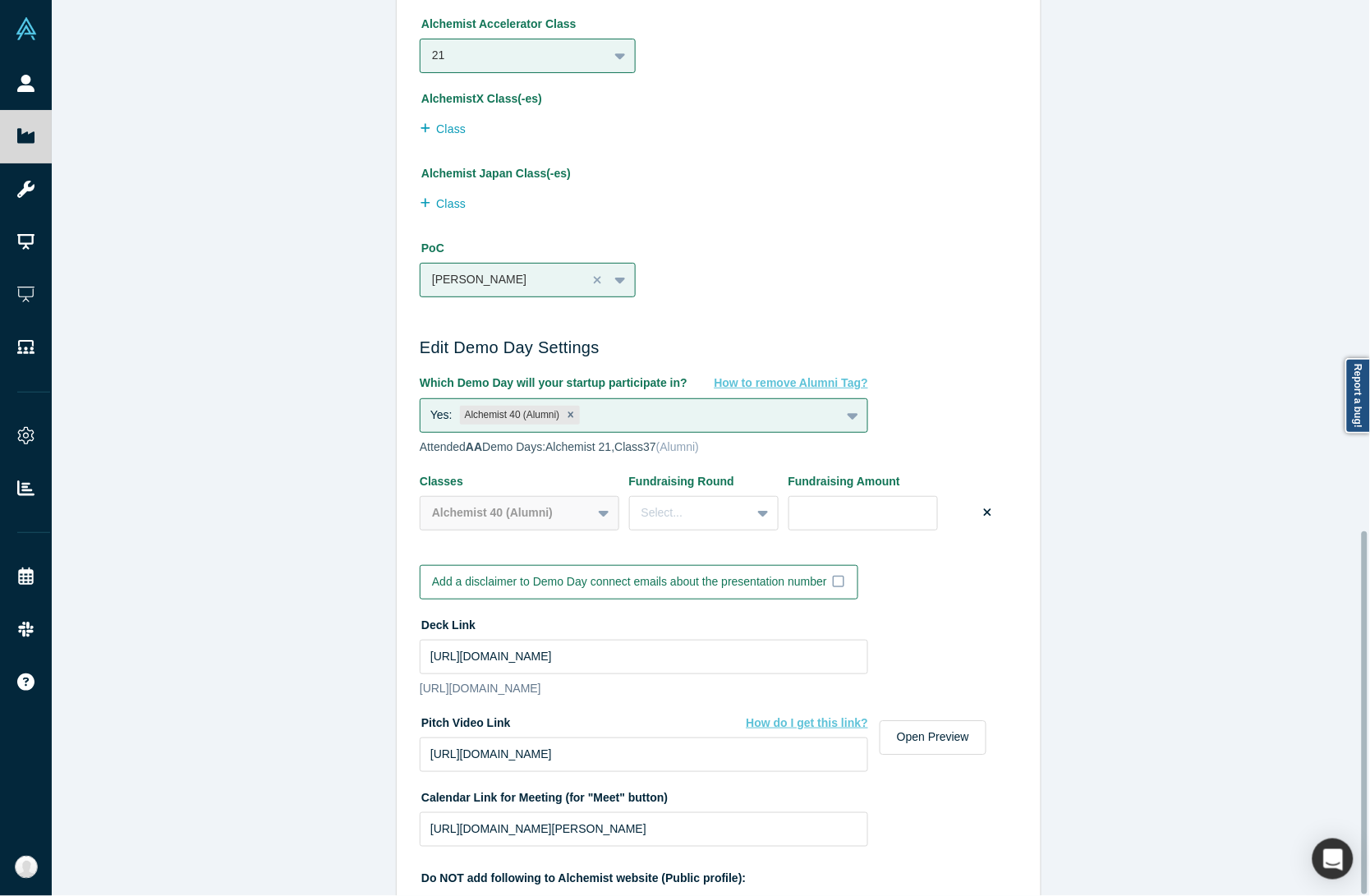
scroll to position [1310, 0]
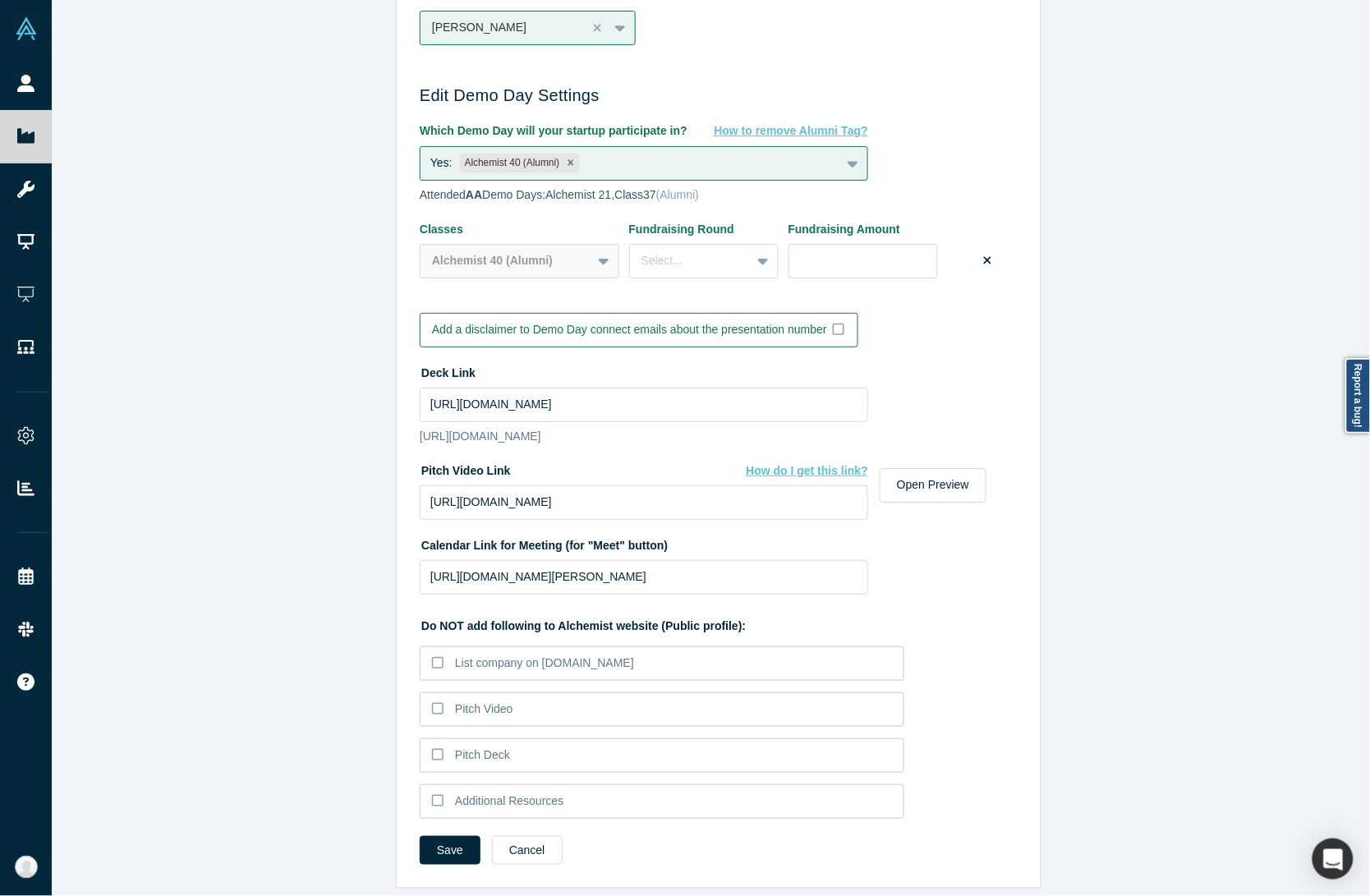
click at [298, 609] on div "Edit Company Profile * Name Operant Networks Name cannot contain emoticons Your…" at bounding box center [719, 455] width 1334 height 911
click at [505, 489] on input "https://vimeo.com/1120498522/ede63b1cc5?share=copy" at bounding box center [644, 502] width 449 height 34
click at [346, 573] on div "Edit Company Profile * Name Operant Networks Name cannot contain emoticons Your…" at bounding box center [719, 455] width 1334 height 911
click at [685, 487] on input "https://vimeo.com/1120498522/ede63b1cc5?share=copy" at bounding box center [644, 502] width 449 height 34
paste input "fl=pl&fe=sh"
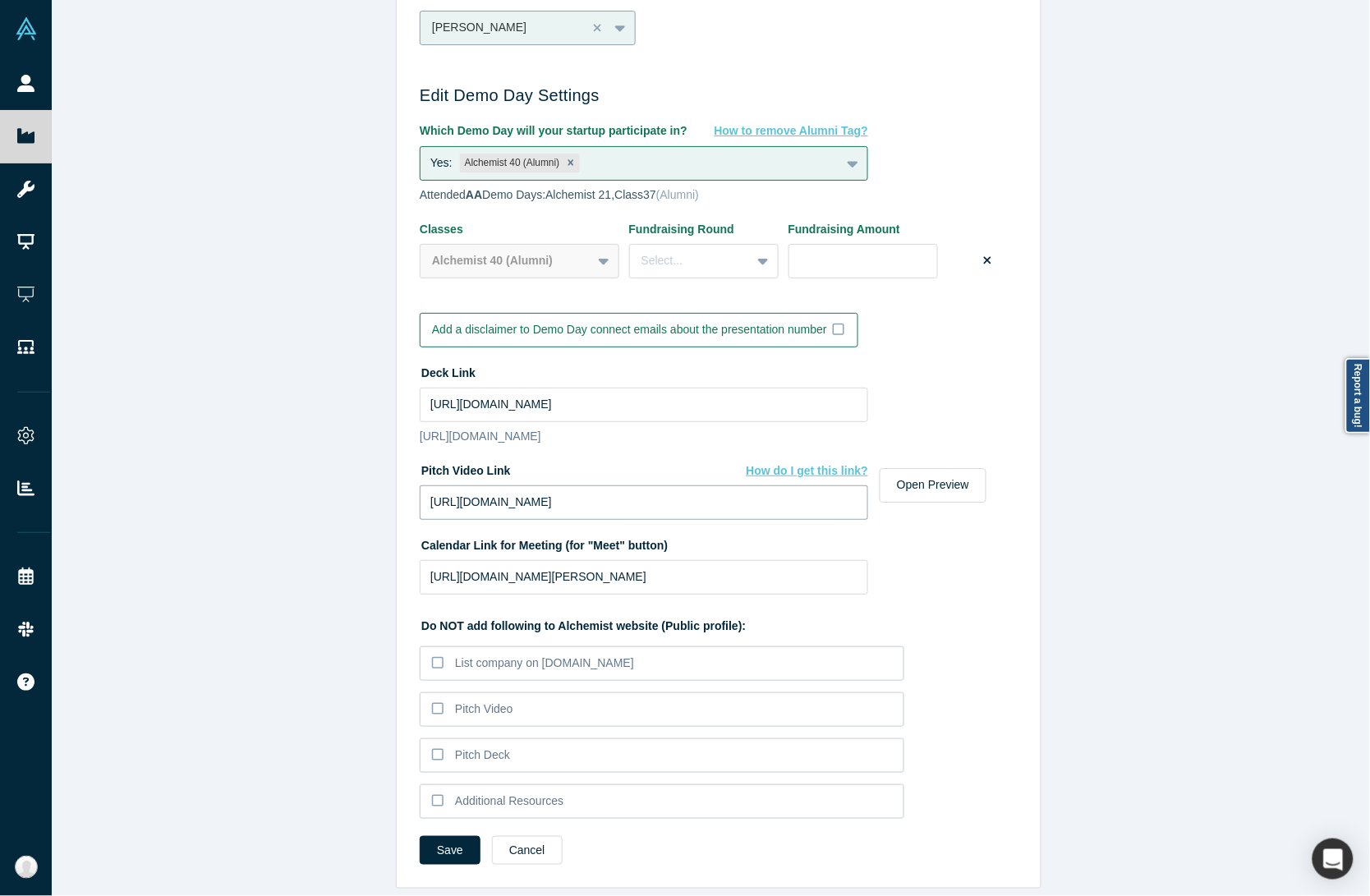
type input "https://vimeo.com/1120498522/ede63b1cc5?fl=pl&fe=sh"
click at [510, 387] on input "https://drive.google.com/file/d/1PMSCq-RZO_4RDtFS97le47TzGM27HAjG/view?usp=shar…" at bounding box center [644, 404] width 449 height 34
paste input "drive_link"
type input "https://drive.google.com/file/d/1PMSCq-RZO_4RDtFS97le47TzGM27HAjG/view?usp=driv…"
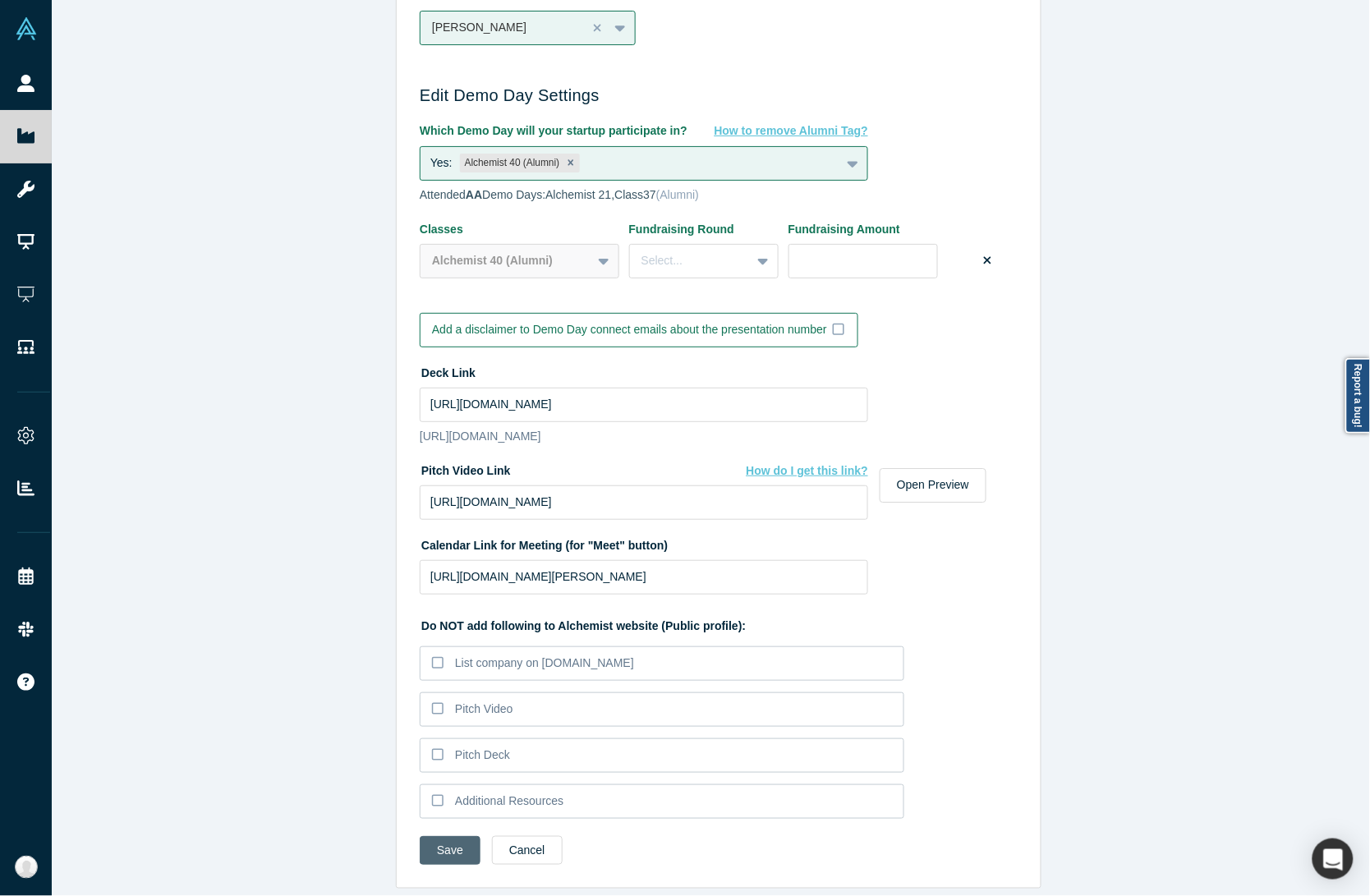
scroll to position [0, 0]
click at [444, 836] on button "Save" at bounding box center [450, 850] width 60 height 29
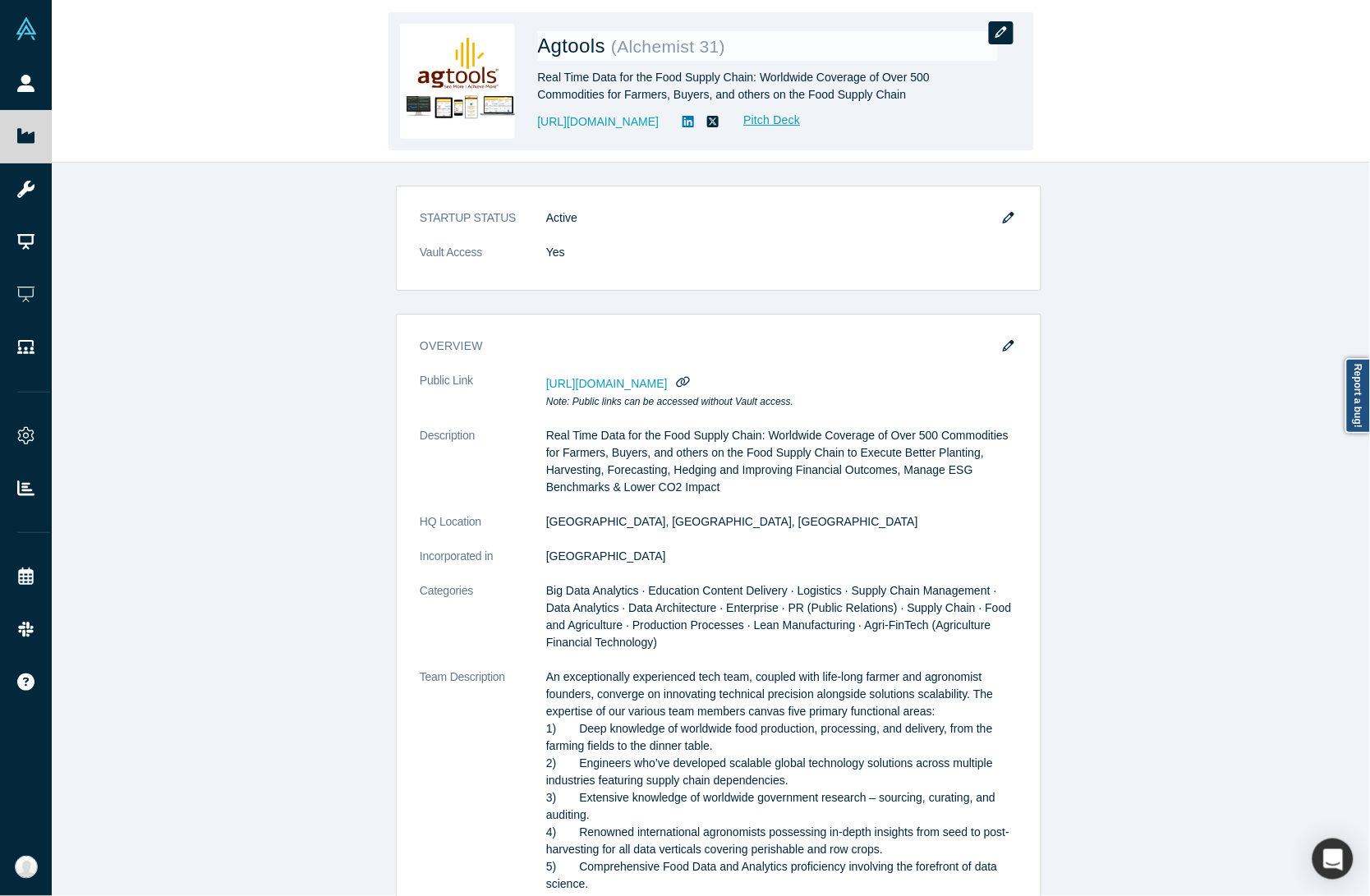
click at [1003, 39] on button "button" at bounding box center [1000, 32] width 24 height 23
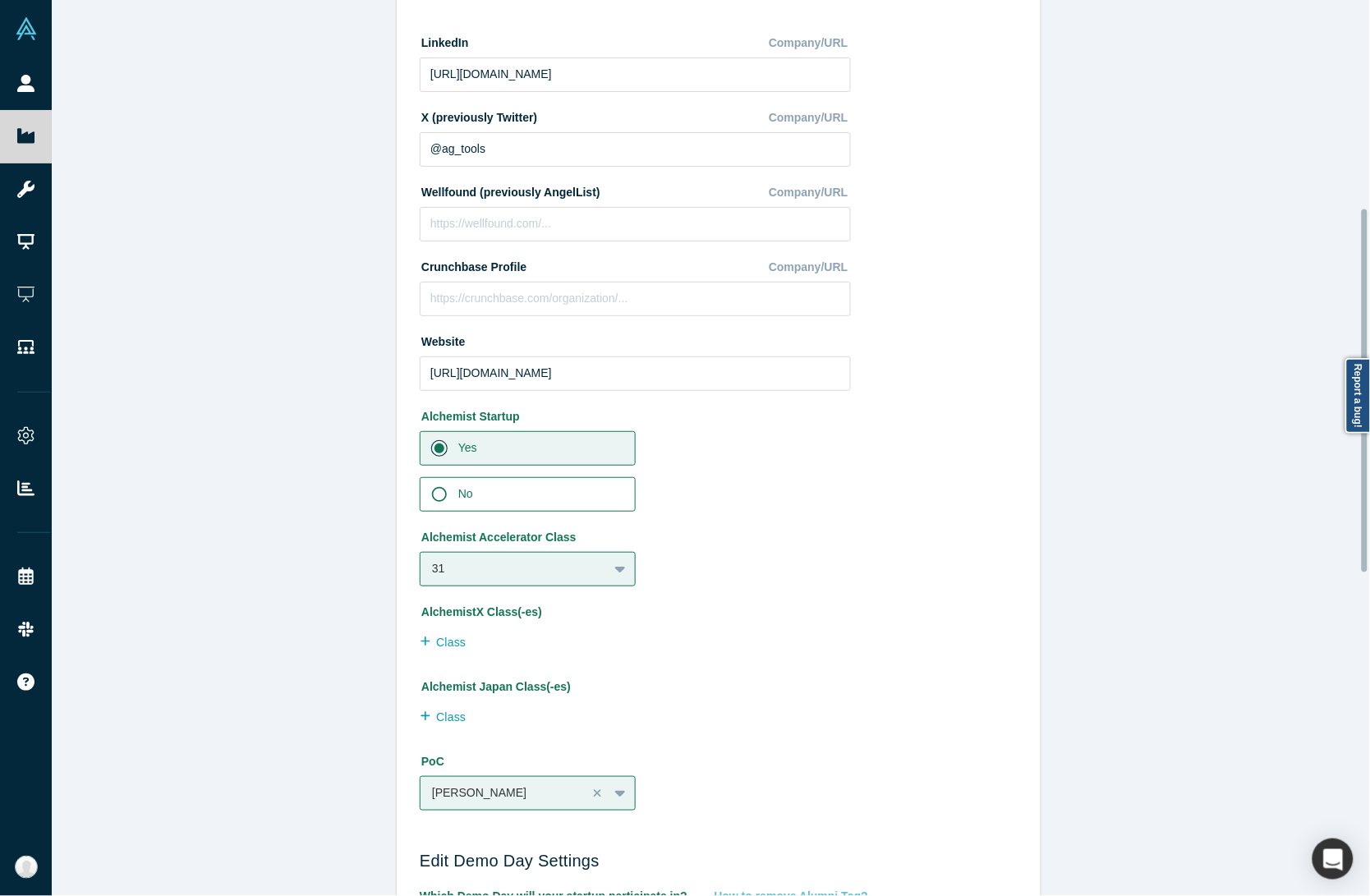
scroll to position [1129, 0]
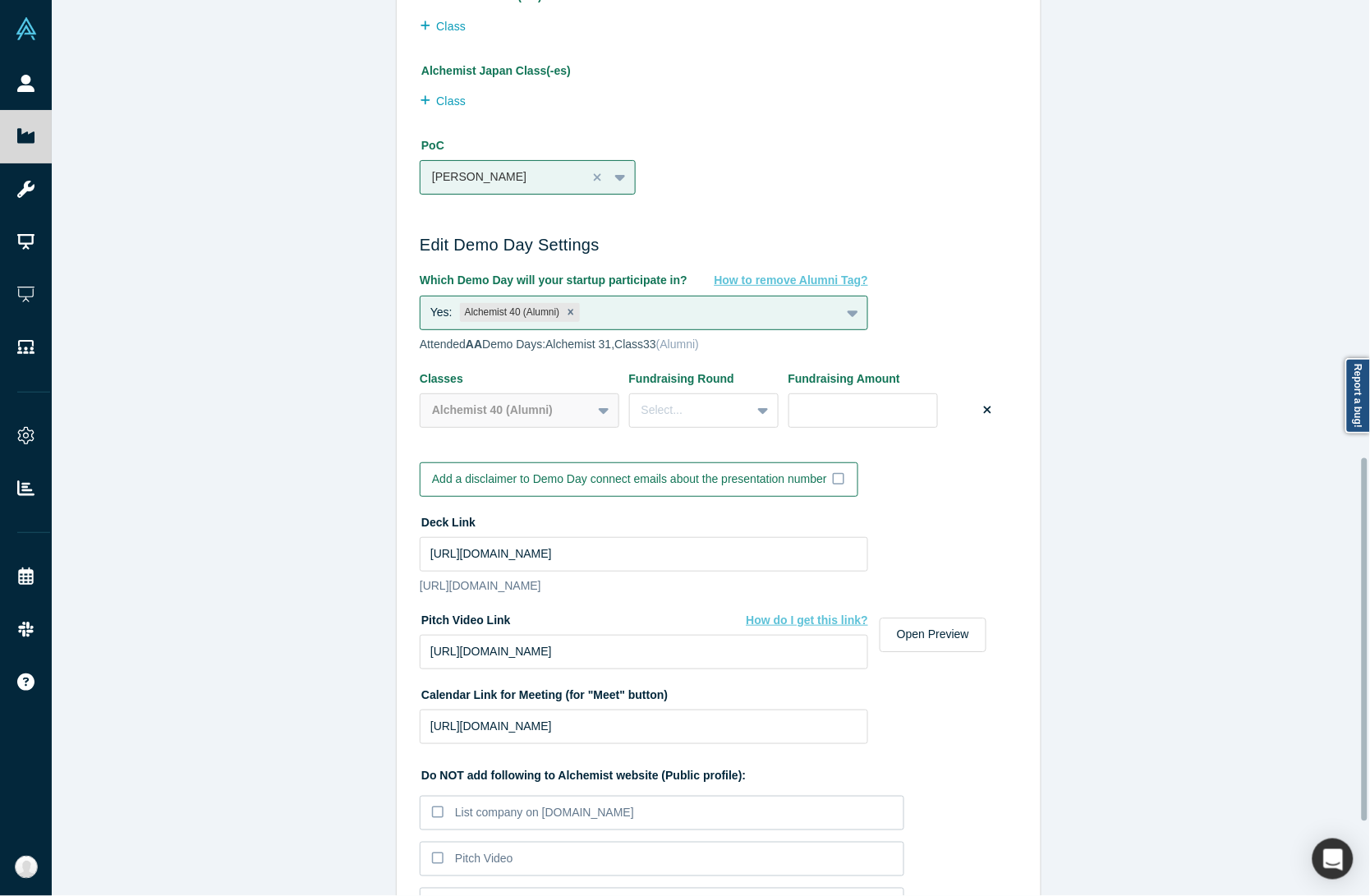
click at [183, 604] on div "Edit Company Profile * Name Agtools Name cannot contain emoticons Your current …" at bounding box center [719, 455] width 1334 height 911
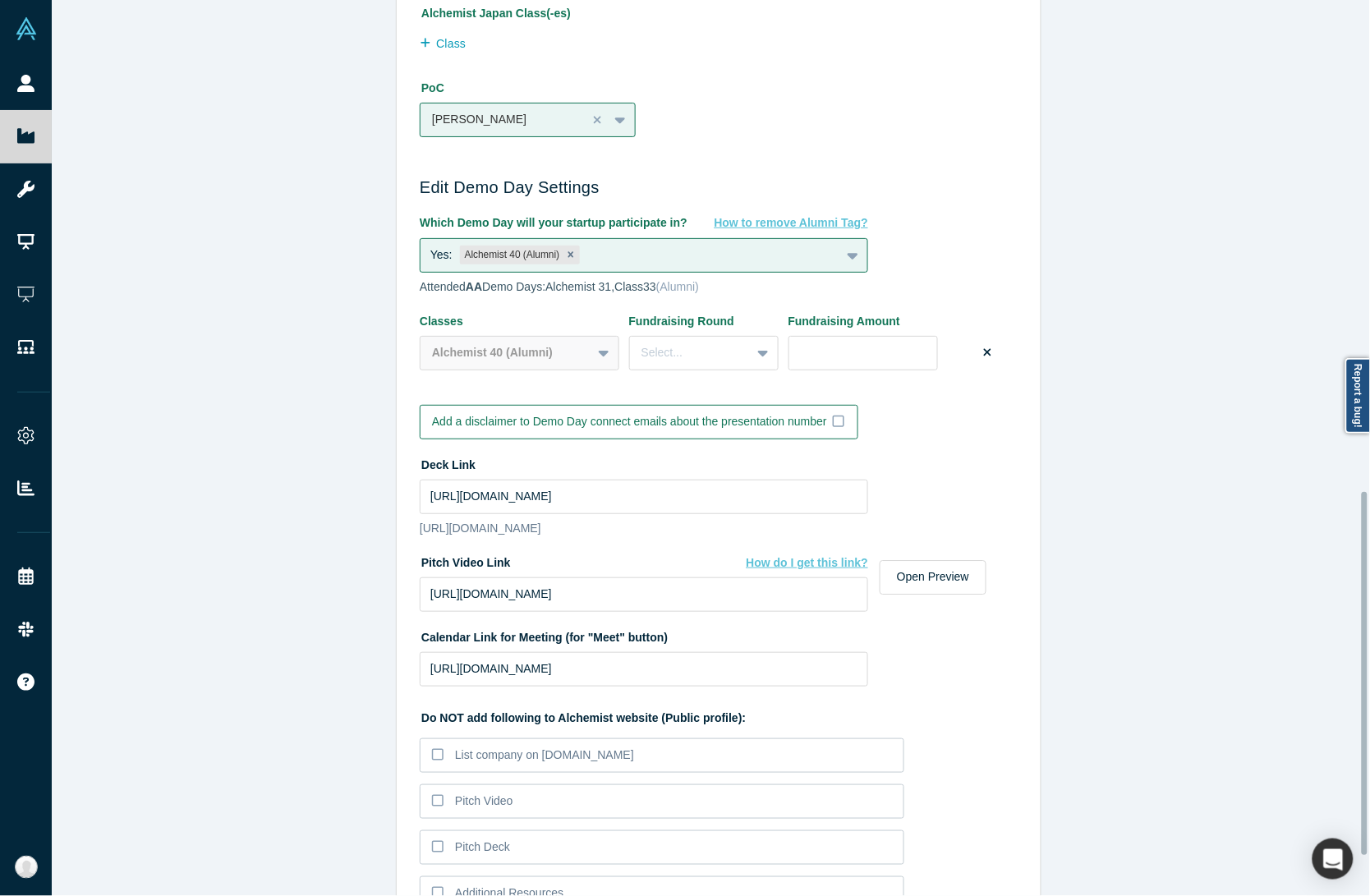
scroll to position [1232, 0]
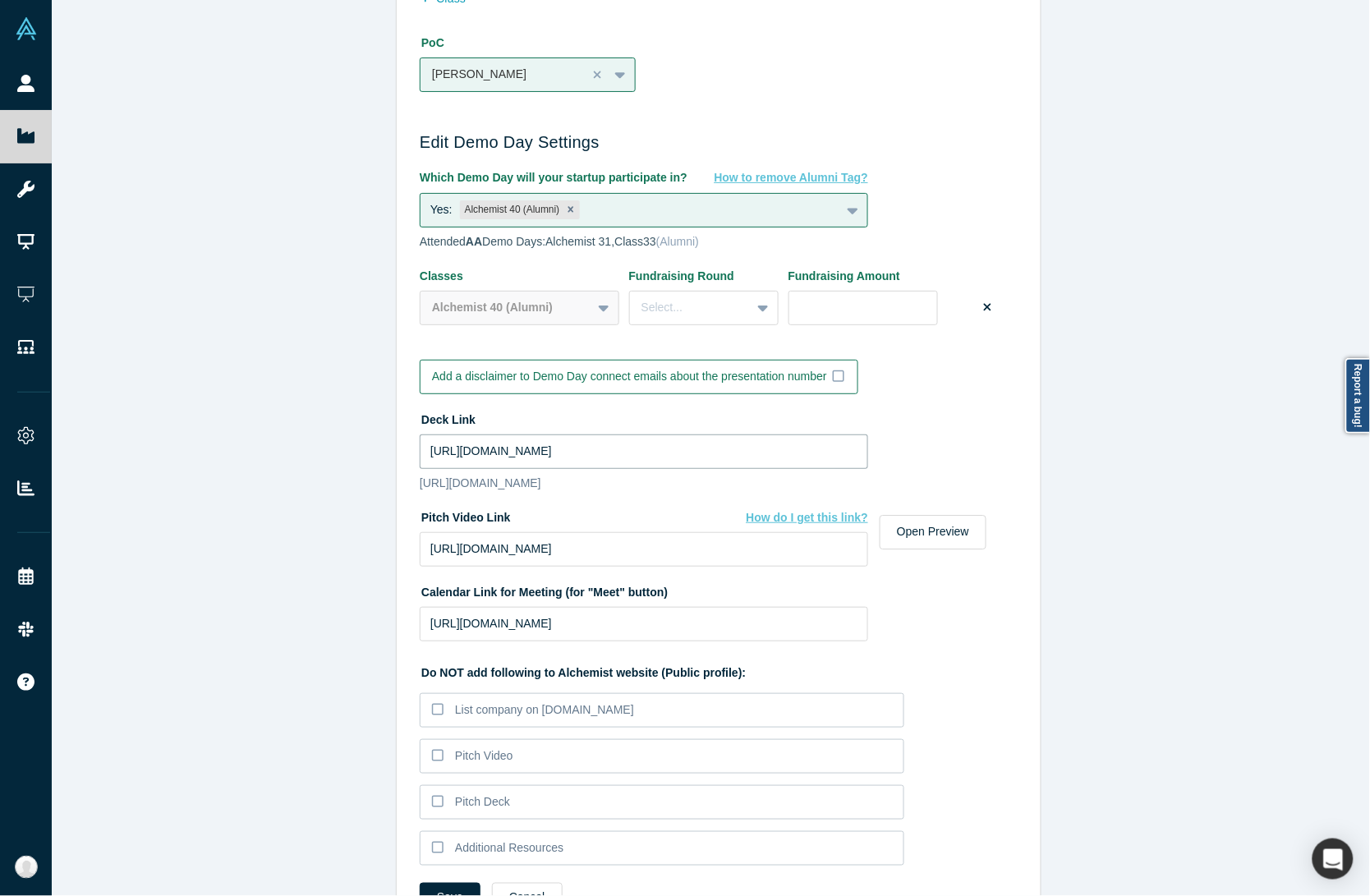
click at [567, 438] on input "https://drive.google.com/file/d/1L6irf7Mgd0vVLWt2QxiAGew88QAIrK3u/view?usp=shar…" at bounding box center [644, 451] width 449 height 34
paste input "drive_link"
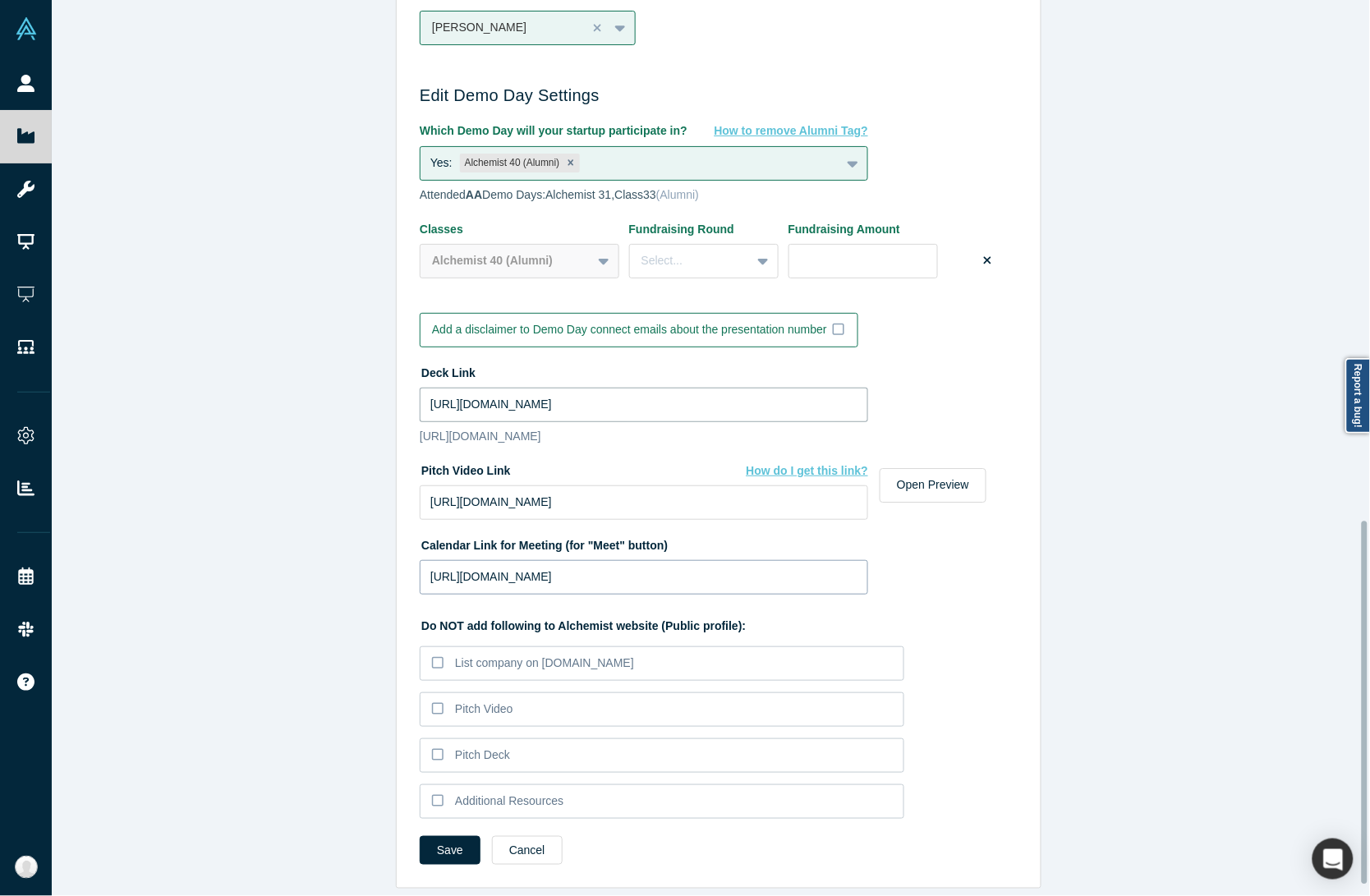
scroll to position [1310, 0]
type input "https://drive.google.com/file/d/1L6irf7Mgd0vVLWt2QxiAGew88QAIrK3u/view?usp=driv…"
click at [459, 836] on button "Save" at bounding box center [450, 850] width 60 height 29
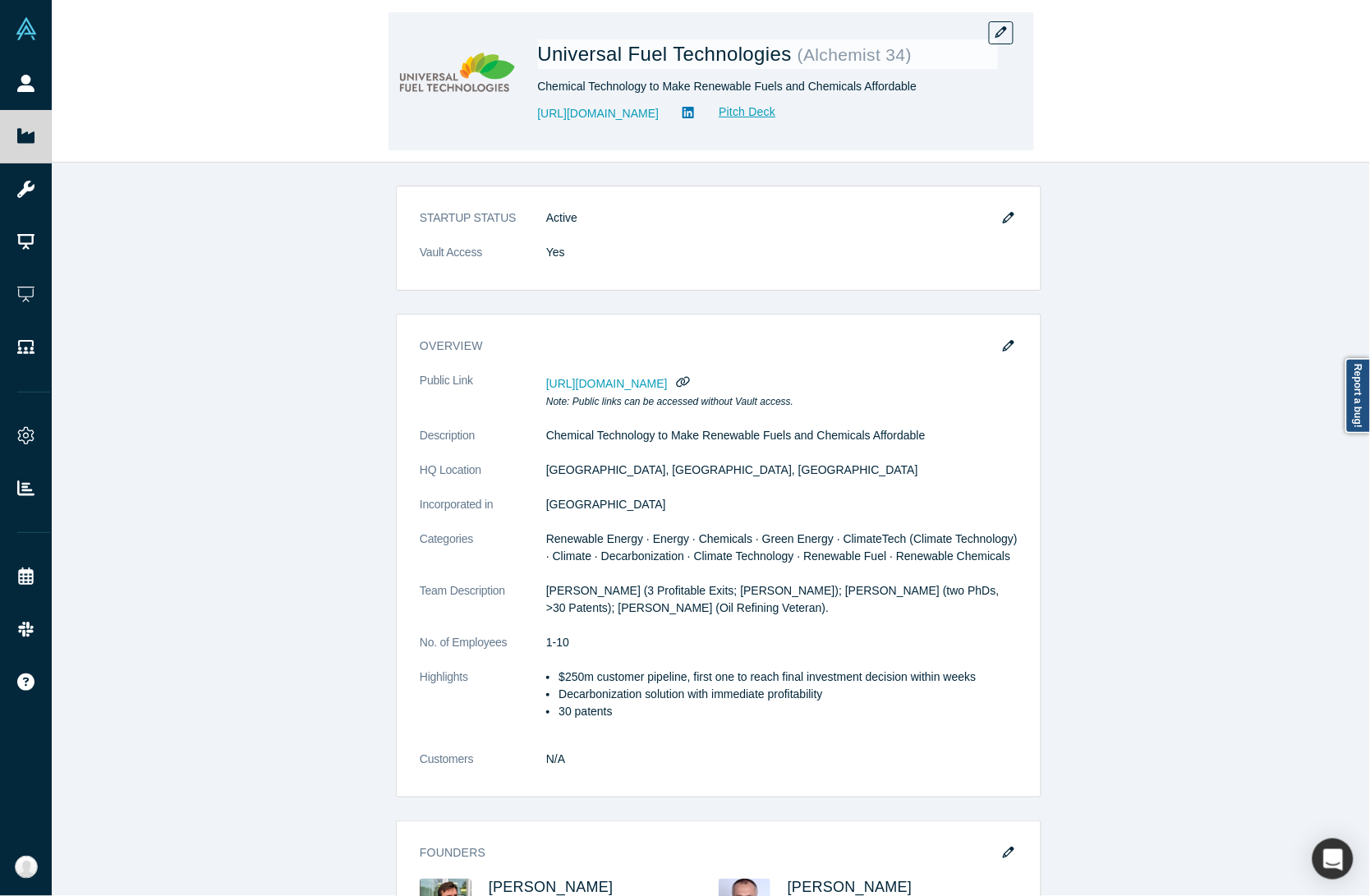
click at [250, 144] on div "Universal Fuel Technologies ( Alchemist 34 ) Chemical Technology to Make Renewa…" at bounding box center [711, 81] width 1318 height 162
click at [991, 29] on button "button" at bounding box center [1000, 32] width 24 height 23
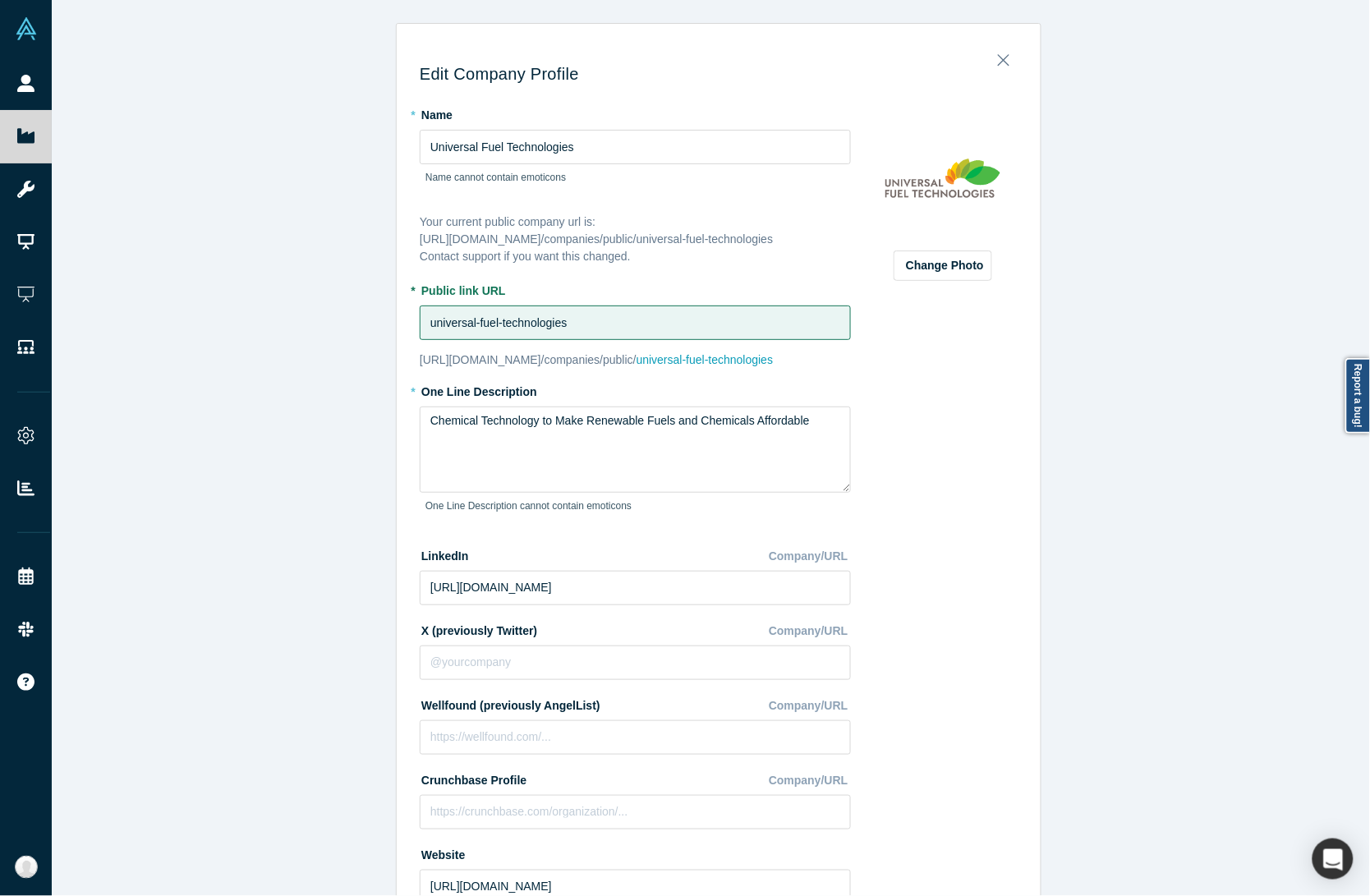
click at [186, 367] on div "Edit Company Profile * Name Universal Fuel Technologies Name cannot contain emo…" at bounding box center [719, 455] width 1334 height 911
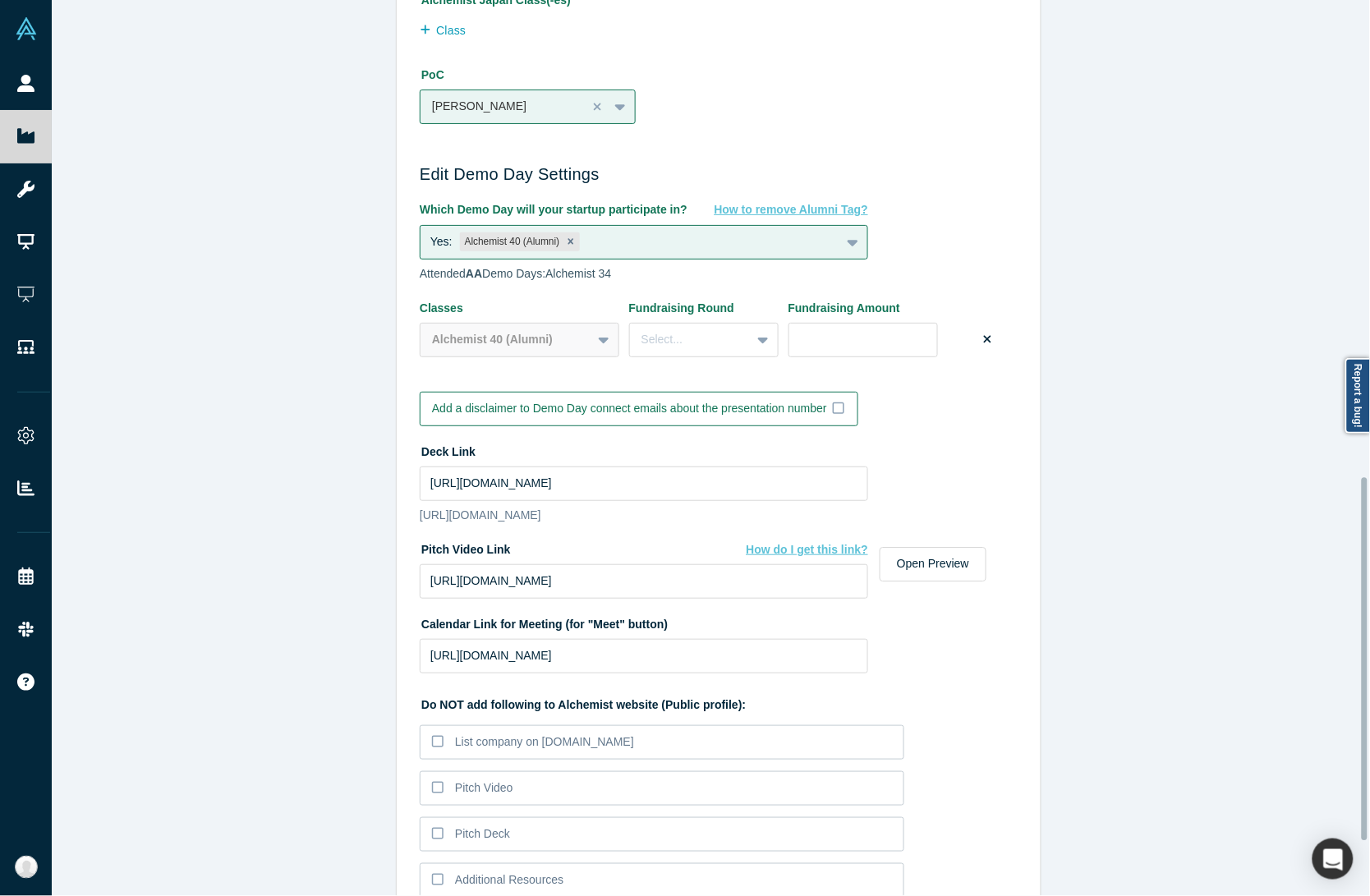
scroll to position [1310, 0]
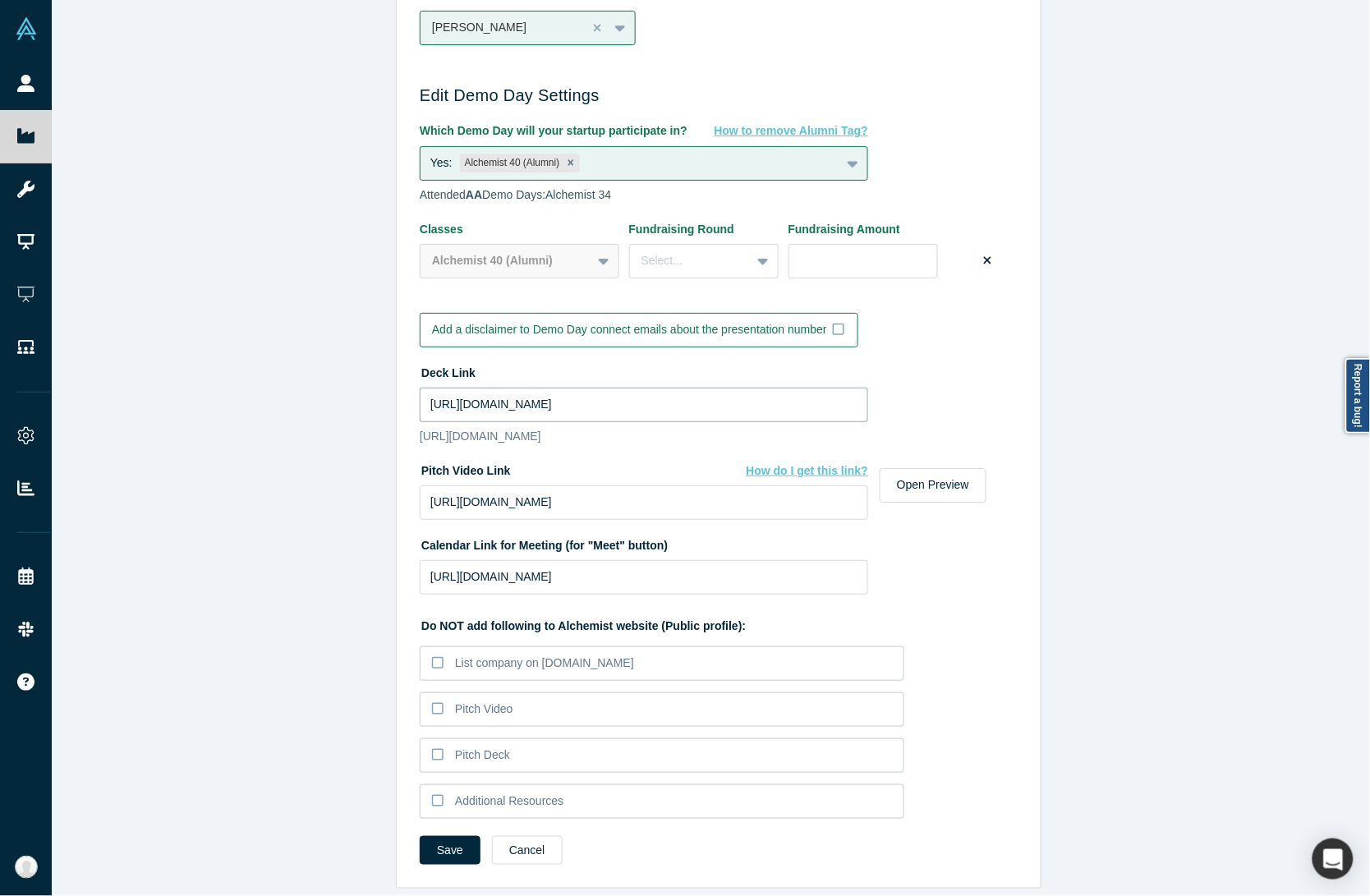
click at [507, 387] on input "https://drive.google.com/file/d/1YEPrzQzQKvX14t0IlcnQzyeW6thxffLH/view?usp=shar…" at bounding box center [644, 404] width 449 height 34
paste input "drive_link"
type input "https://drive.google.com/file/d/1YEPrzQzQKvX14t0IlcnQzyeW6thxffLH/view?usp=driv…"
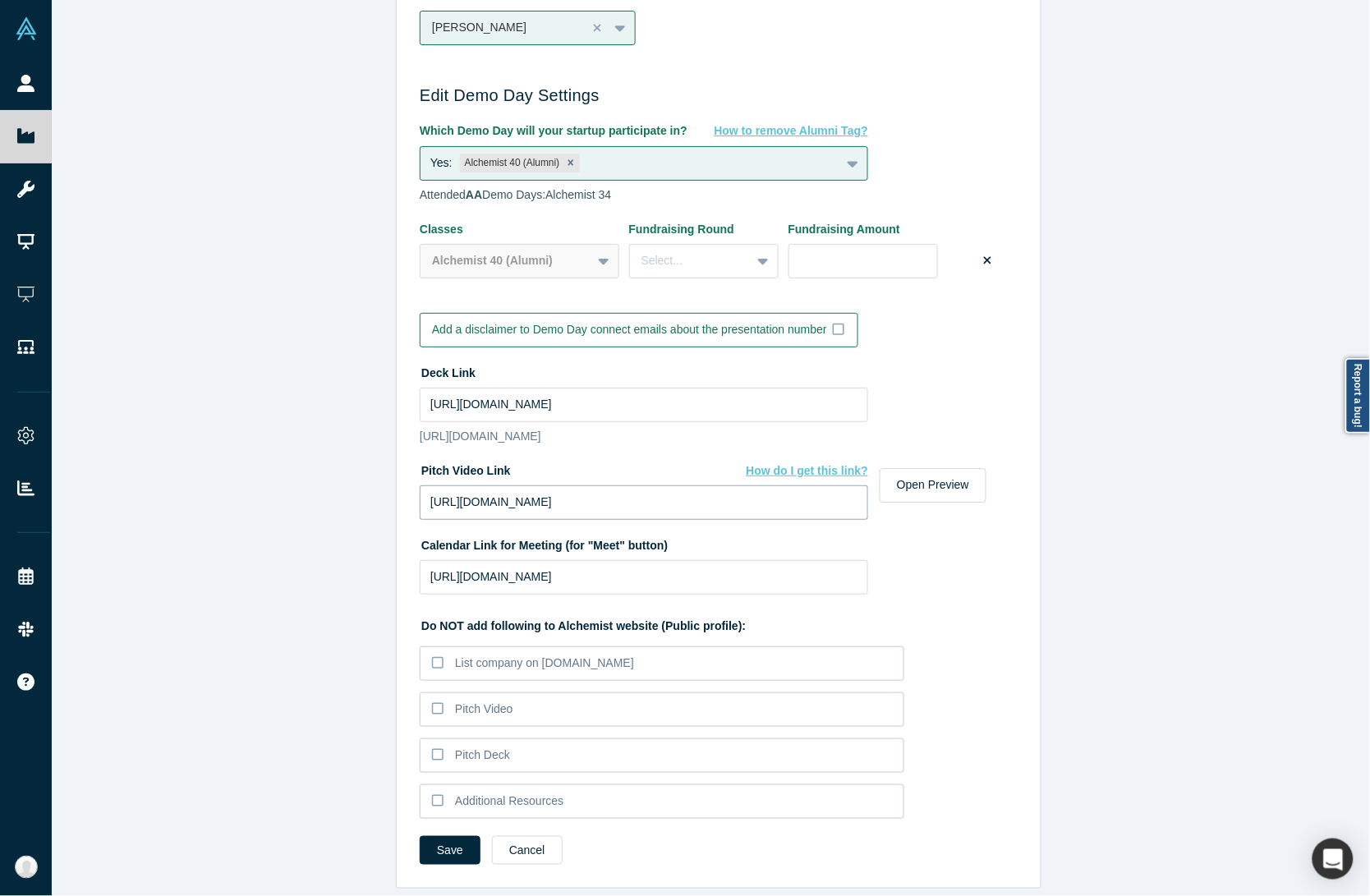
click at [502, 486] on input "https://vimeo.com/1120940198/fe33a78de9?share=copy" at bounding box center [644, 502] width 449 height 34
paste input "fl=pl&fe=sh"
type input "https://vimeo.com/1120940198/fe33a78de9?fl=pl&fe=sh"
click at [449, 836] on button "Save" at bounding box center [450, 850] width 60 height 29
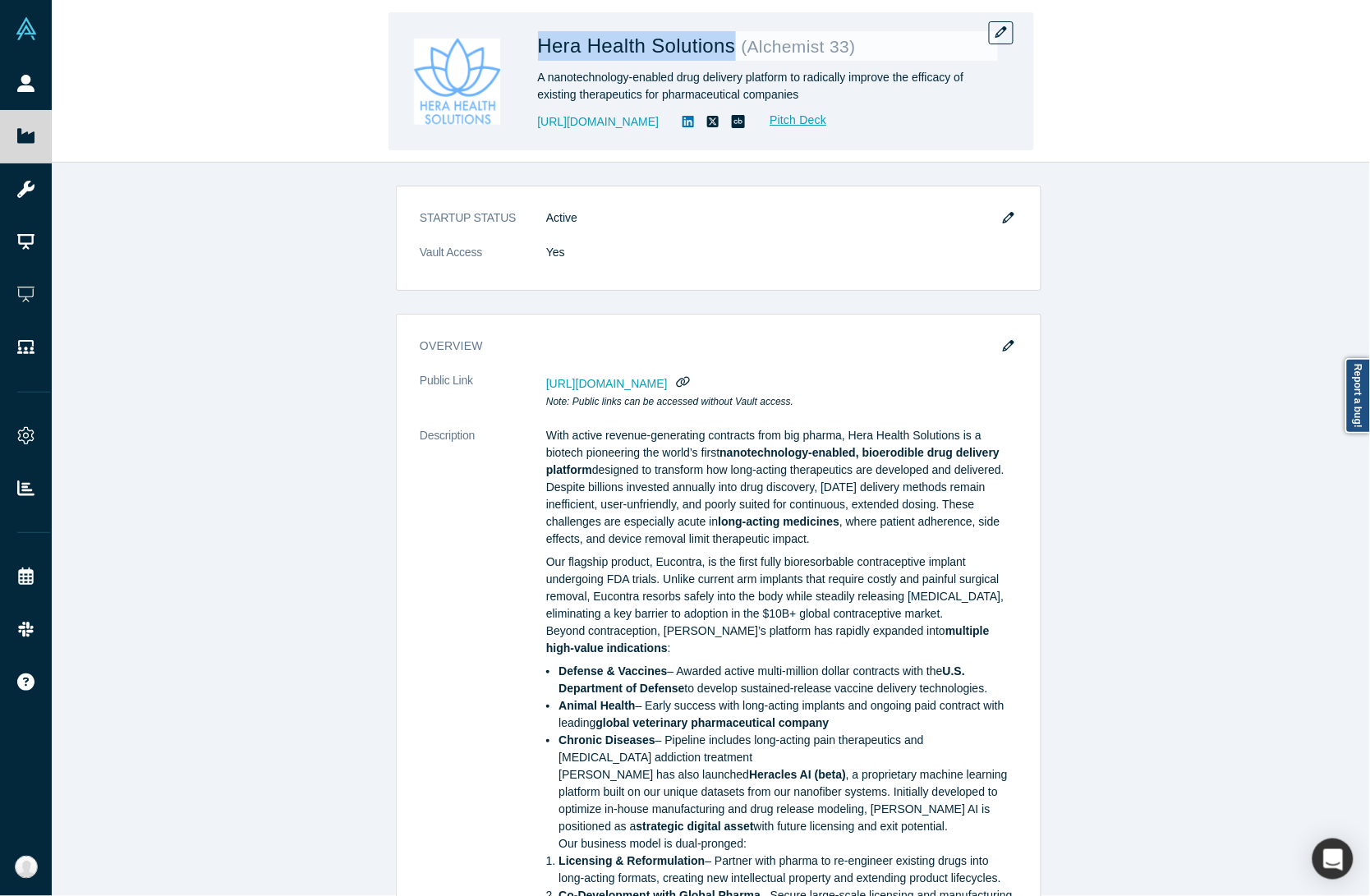
drag, startPoint x: 528, startPoint y: 39, endPoint x: 733, endPoint y: 37, distance: 205.0
click at [733, 37] on div "Hera Health Solutions ( Alchemist 33 ) A nanotechnology-enabled drug delivery p…" at bounding box center [711, 81] width 646 height 138
click at [1005, 33] on icon "button" at bounding box center [1001, 32] width 12 height 12
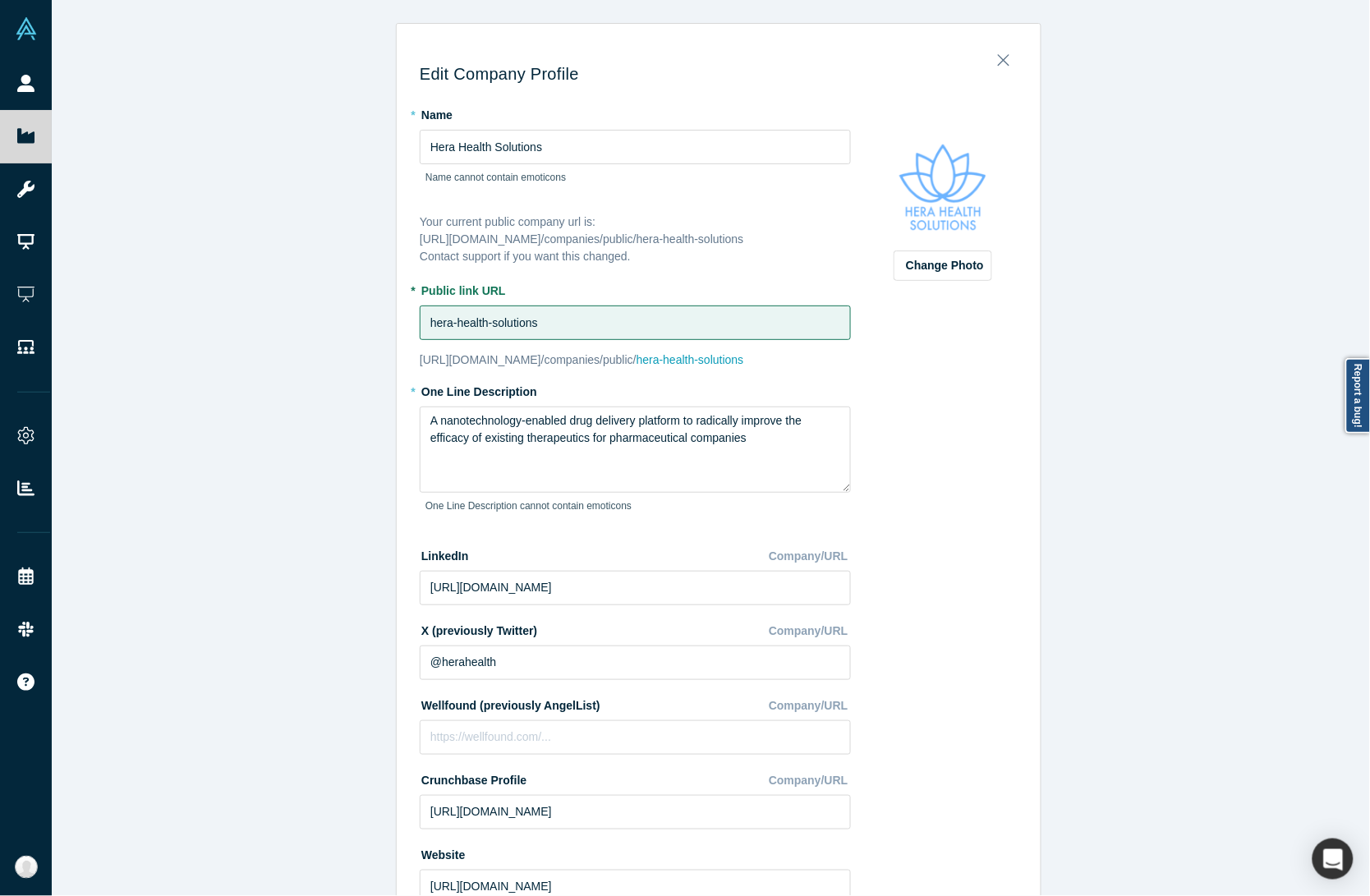
click at [358, 375] on div "Edit Company Profile * Name [PERSON_NAME] Health Solutions Name cannot contain …" at bounding box center [719, 455] width 1334 height 911
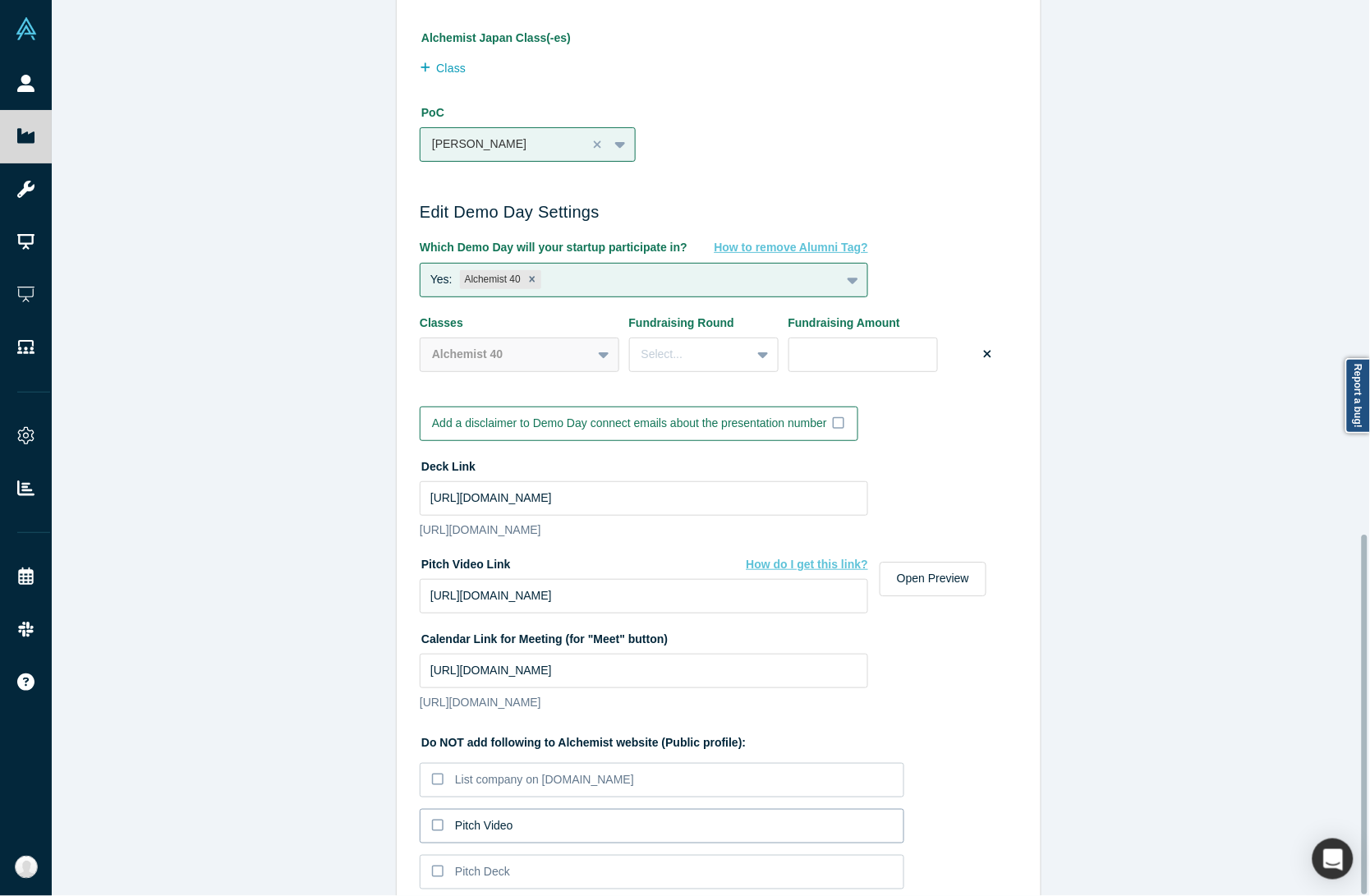
scroll to position [1328, 0]
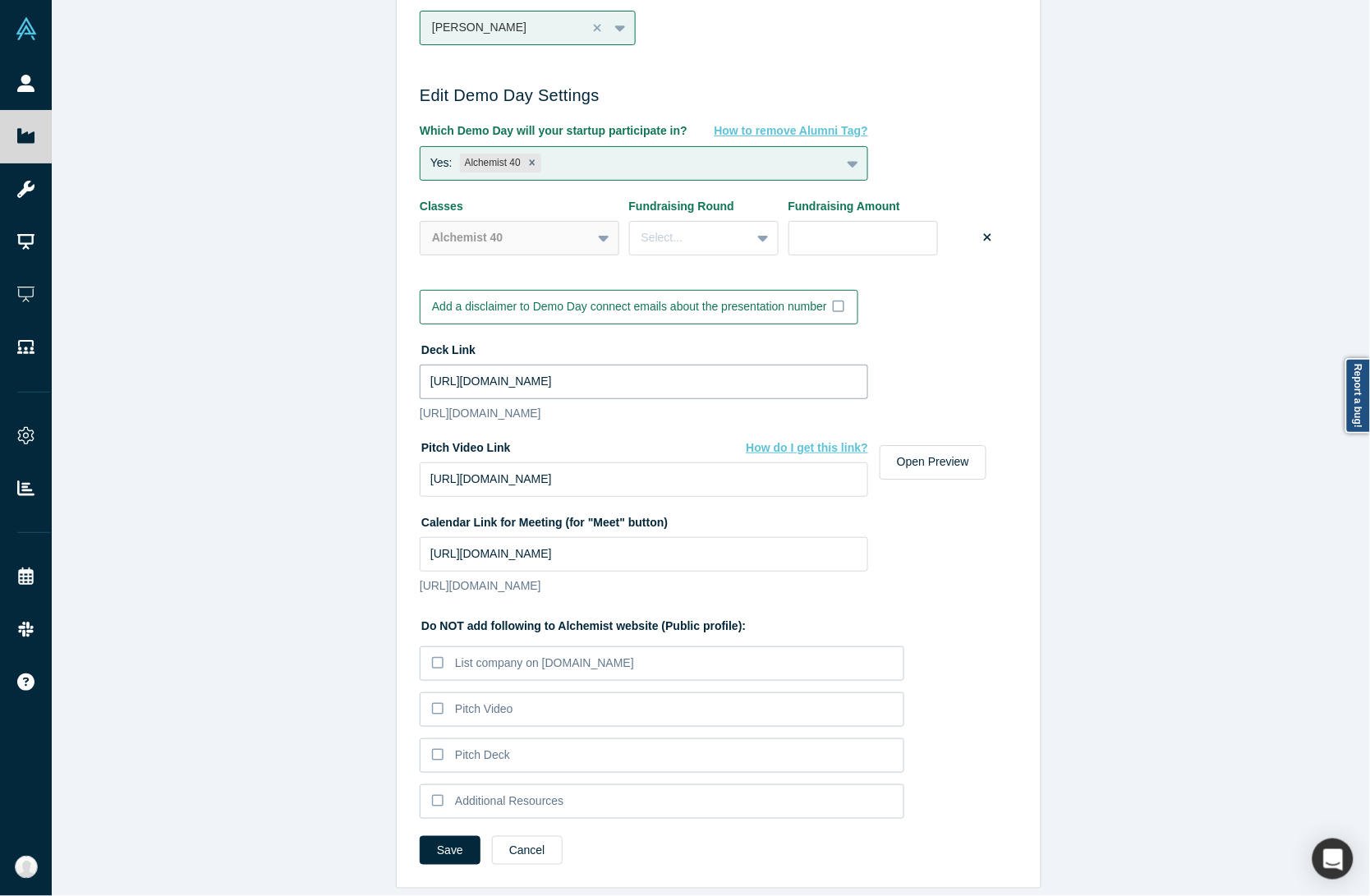
click at [513, 364] on input "[URL][DOMAIN_NAME]" at bounding box center [644, 381] width 449 height 34
paste input "drive_link"
type input "[URL][DOMAIN_NAME]"
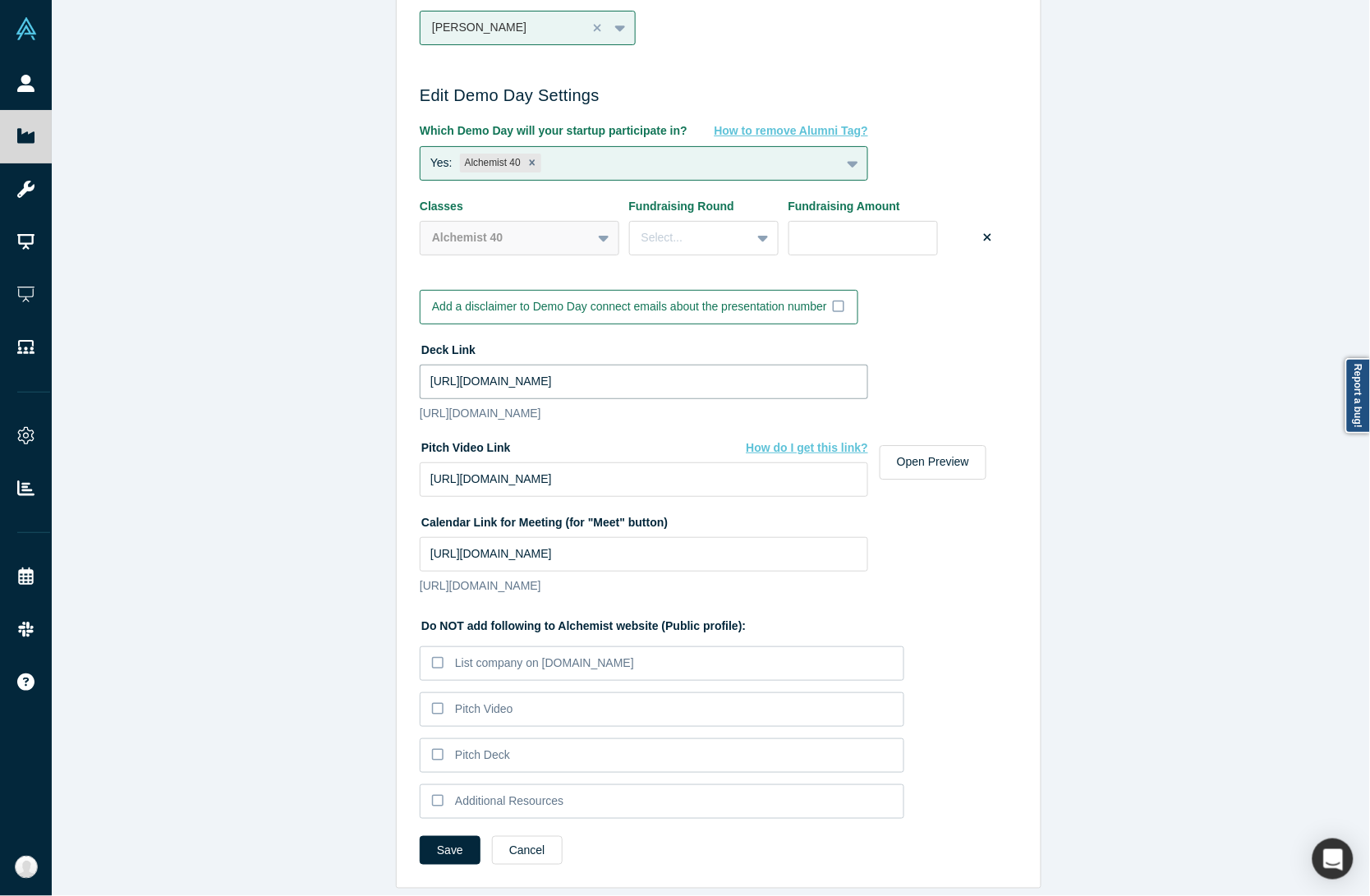
click at [606, 364] on input "[URL][DOMAIN_NAME]" at bounding box center [644, 381] width 449 height 34
click at [300, 462] on div "Edit Company Profile * Name [PERSON_NAME] Health Solutions Name cannot contain …" at bounding box center [719, 455] width 1334 height 911
click at [509, 462] on input "[URL][DOMAIN_NAME]" at bounding box center [644, 479] width 449 height 34
click at [333, 491] on div "Edit Company Profile * Name [PERSON_NAME] Health Solutions Name cannot contain …" at bounding box center [719, 455] width 1334 height 911
click at [532, 462] on input "[URL][DOMAIN_NAME]" at bounding box center [644, 479] width 449 height 34
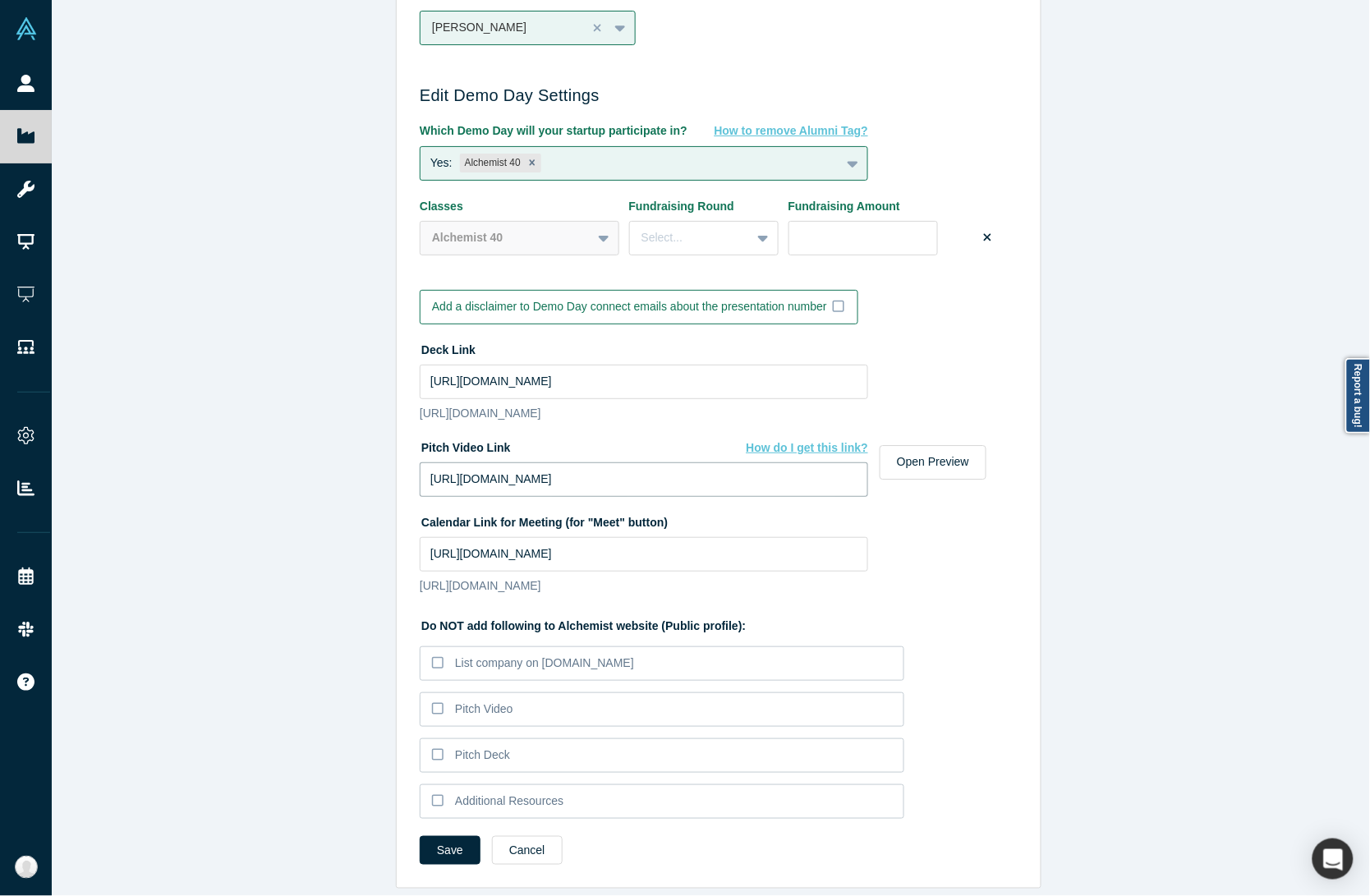
paste input "fl=pl&fe=sh"
type input "[URL][DOMAIN_NAME]"
click at [450, 836] on button "Save" at bounding box center [450, 850] width 60 height 29
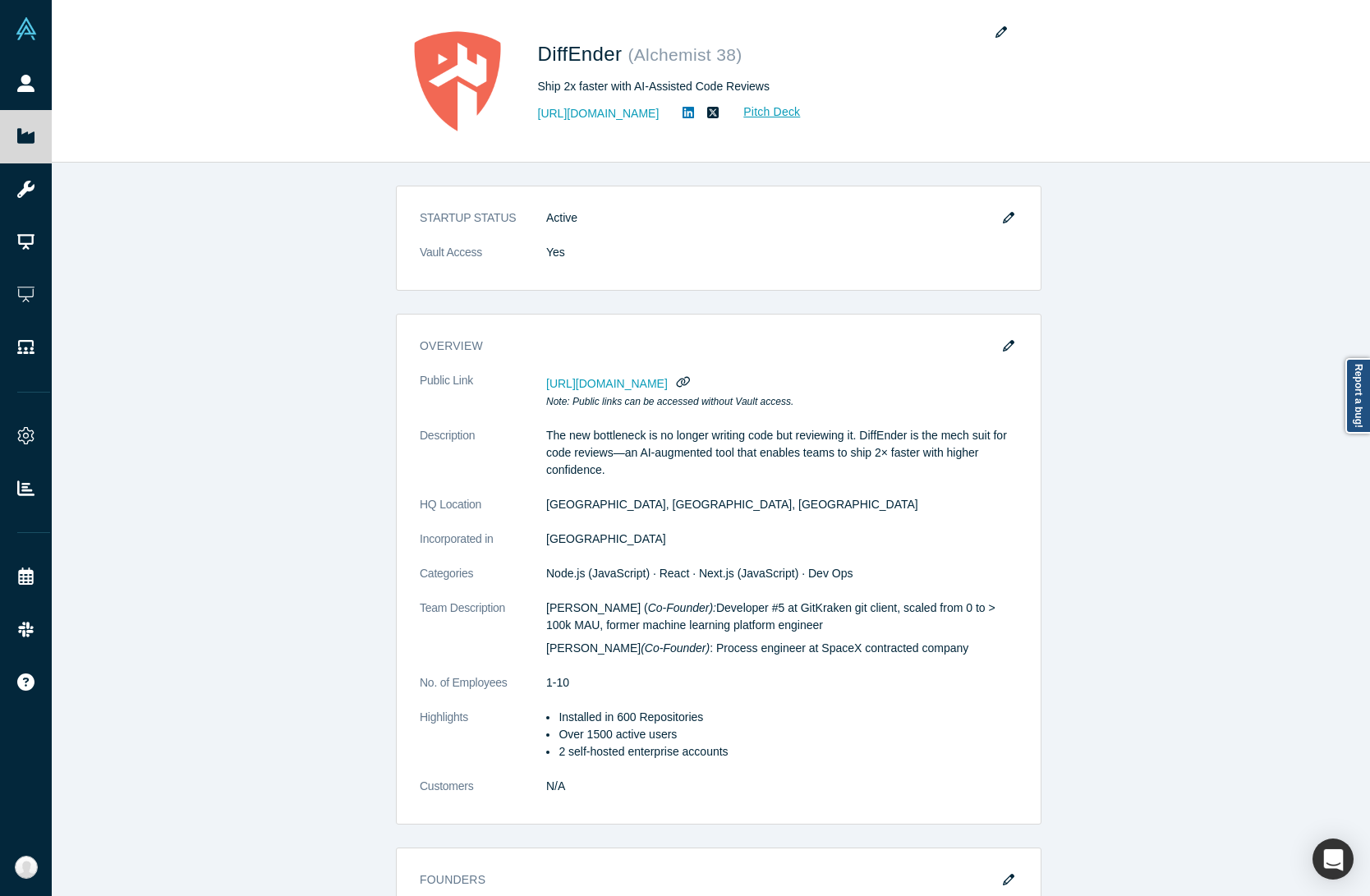
click at [624, 44] on div "DiffEnder ( Alchemist 38 ) Ship 2x faster with AI-Assisted Code Reviews [URL][D…" at bounding box center [711, 81] width 646 height 138
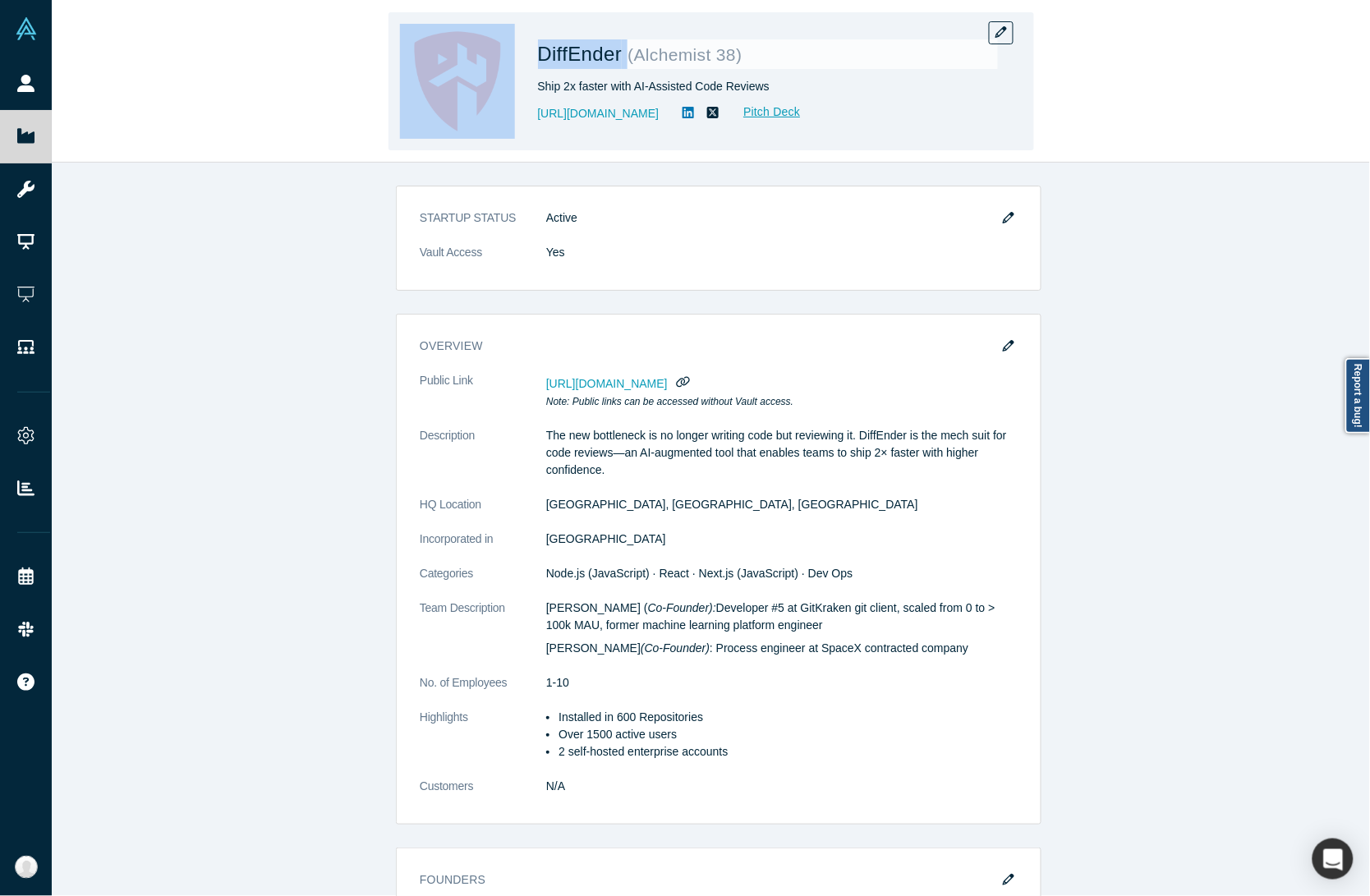
click at [976, 24] on div "DiffEnder ( Alchemist 38 ) Ship 2x faster with AI-Assisted Code Reviews [URL][D…" at bounding box center [768, 81] width 460 height 115
click at [1006, 33] on icon "button" at bounding box center [1001, 32] width 12 height 12
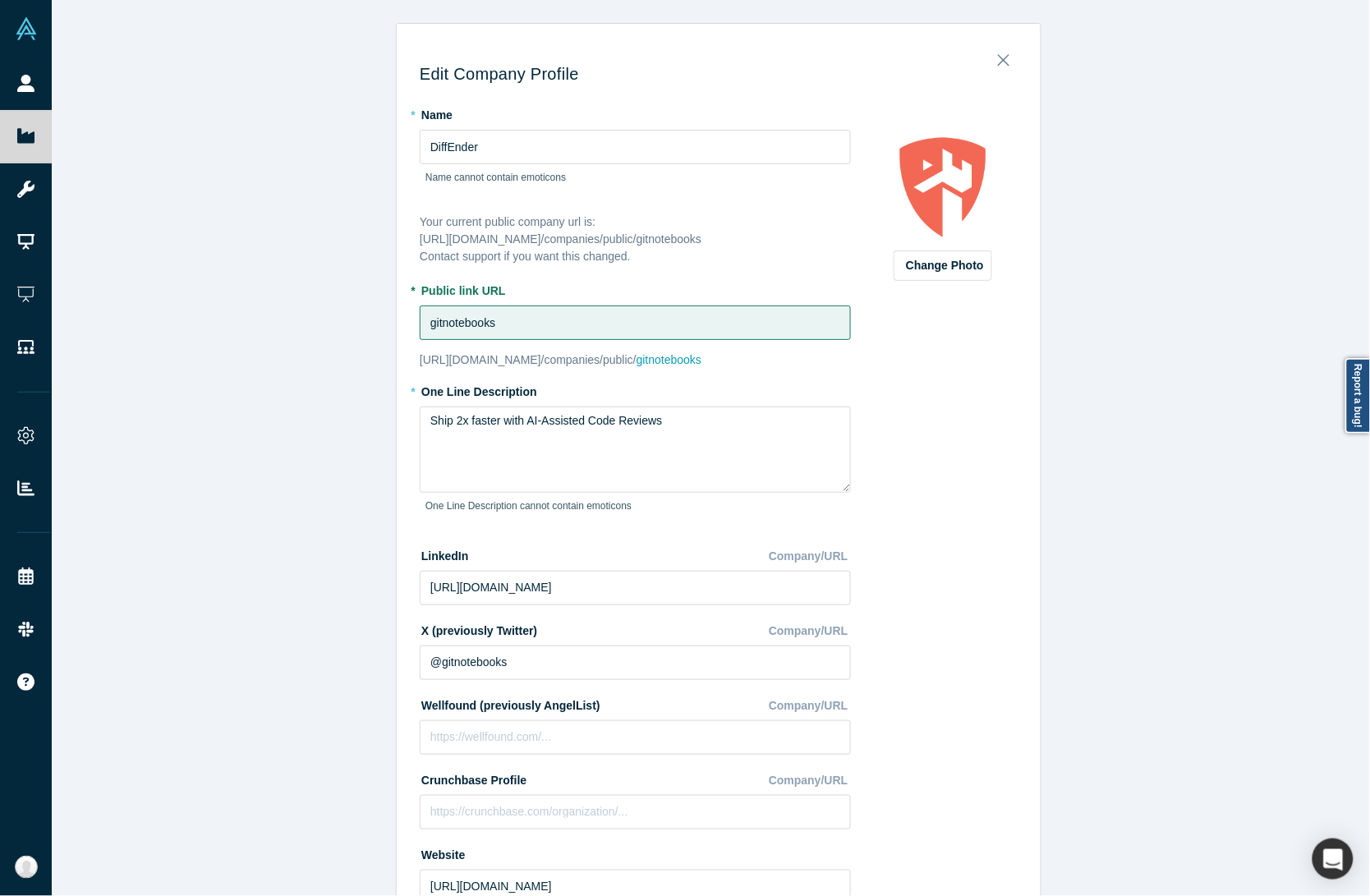
click at [331, 453] on div "Edit Company Profile * Name DiffEnder Name cannot contain emoticons Your curren…" at bounding box center [719, 455] width 1334 height 911
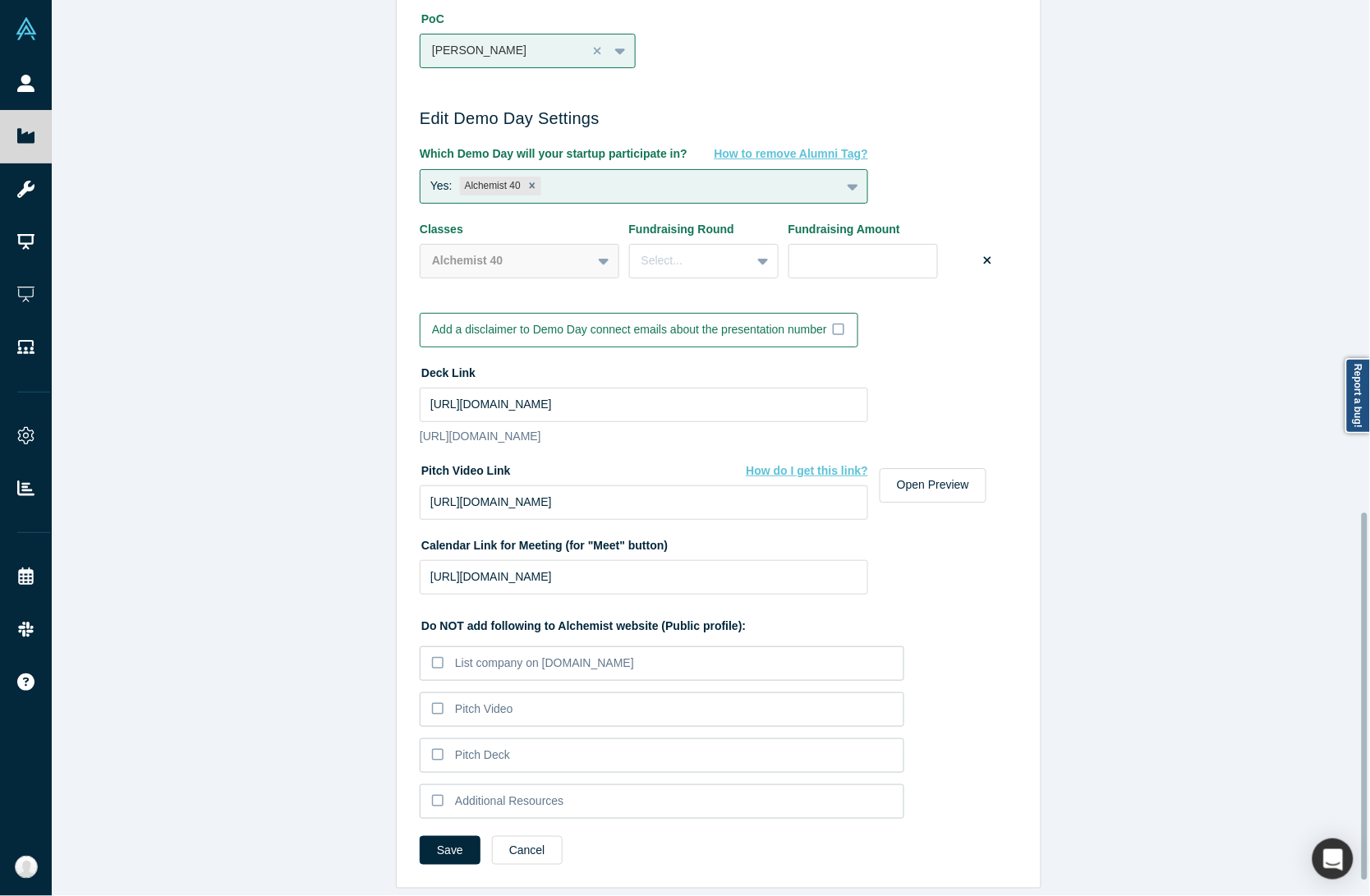
scroll to position [1286, 0]
click at [280, 388] on div "Edit Company Profile * Name DiffEnder Name cannot contain emoticons Your curren…" at bounding box center [719, 455] width 1334 height 911
click at [270, 514] on div "Edit Company Profile * Name DiffEnder Name cannot contain emoticons Your curren…" at bounding box center [719, 455] width 1334 height 911
click at [535, 387] on input "[URL][DOMAIN_NAME]" at bounding box center [644, 404] width 449 height 34
click at [567, 387] on input "[URL][DOMAIN_NAME]" at bounding box center [644, 404] width 449 height 34
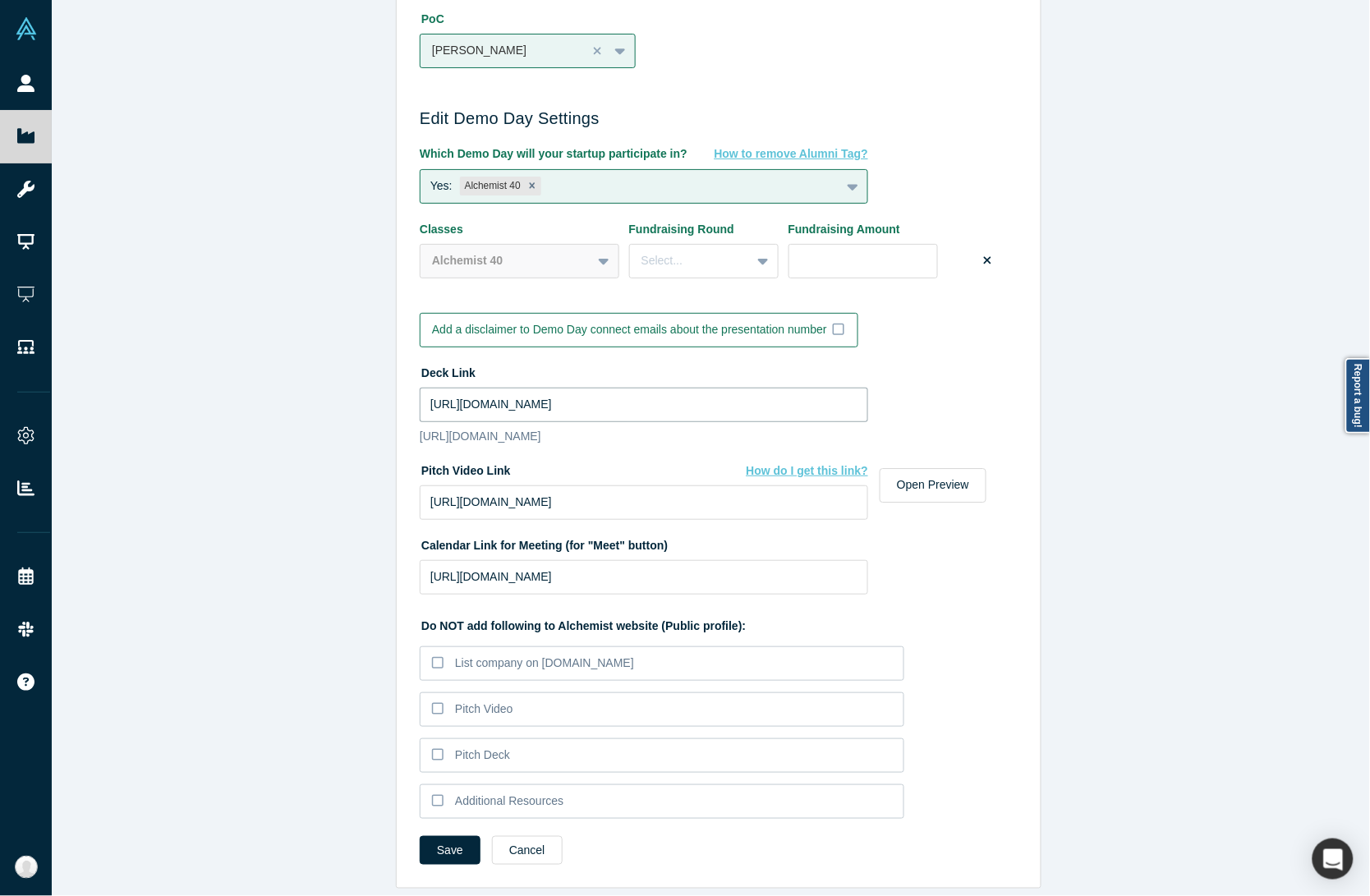
paste input "TXx0HYhkWX-zR-MjJcC9xQmqjBQ_k8Mo/view?usp=drive_link"
type input "[URL][DOMAIN_NAME]"
click at [459, 836] on button "Save" at bounding box center [450, 850] width 60 height 29
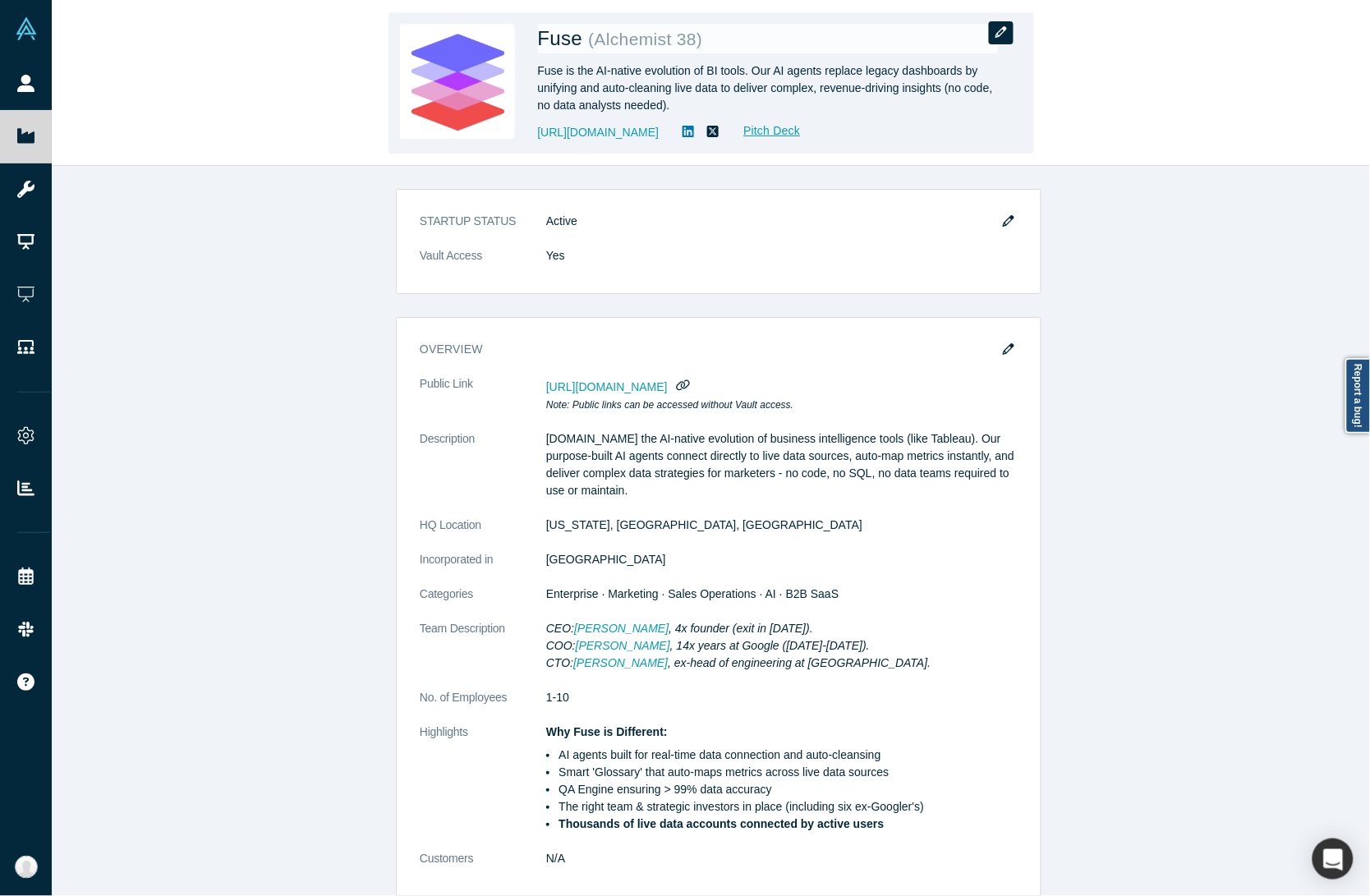
click at [1005, 26] on icon "button" at bounding box center [1001, 32] width 12 height 12
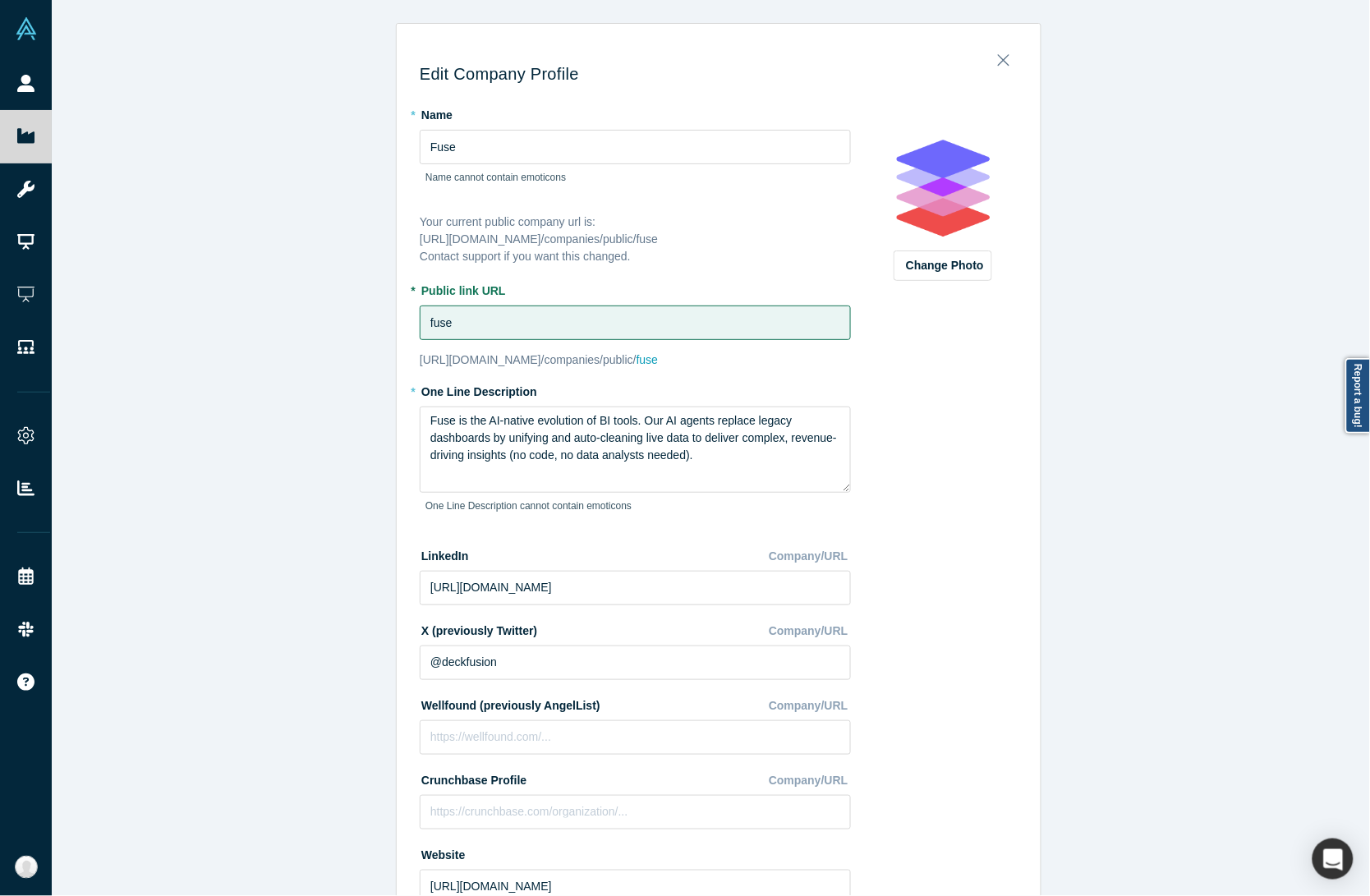
click at [304, 495] on div "Edit Company Profile * Name Fuse Name cannot contain emoticons Your current pub…" at bounding box center [719, 455] width 1334 height 911
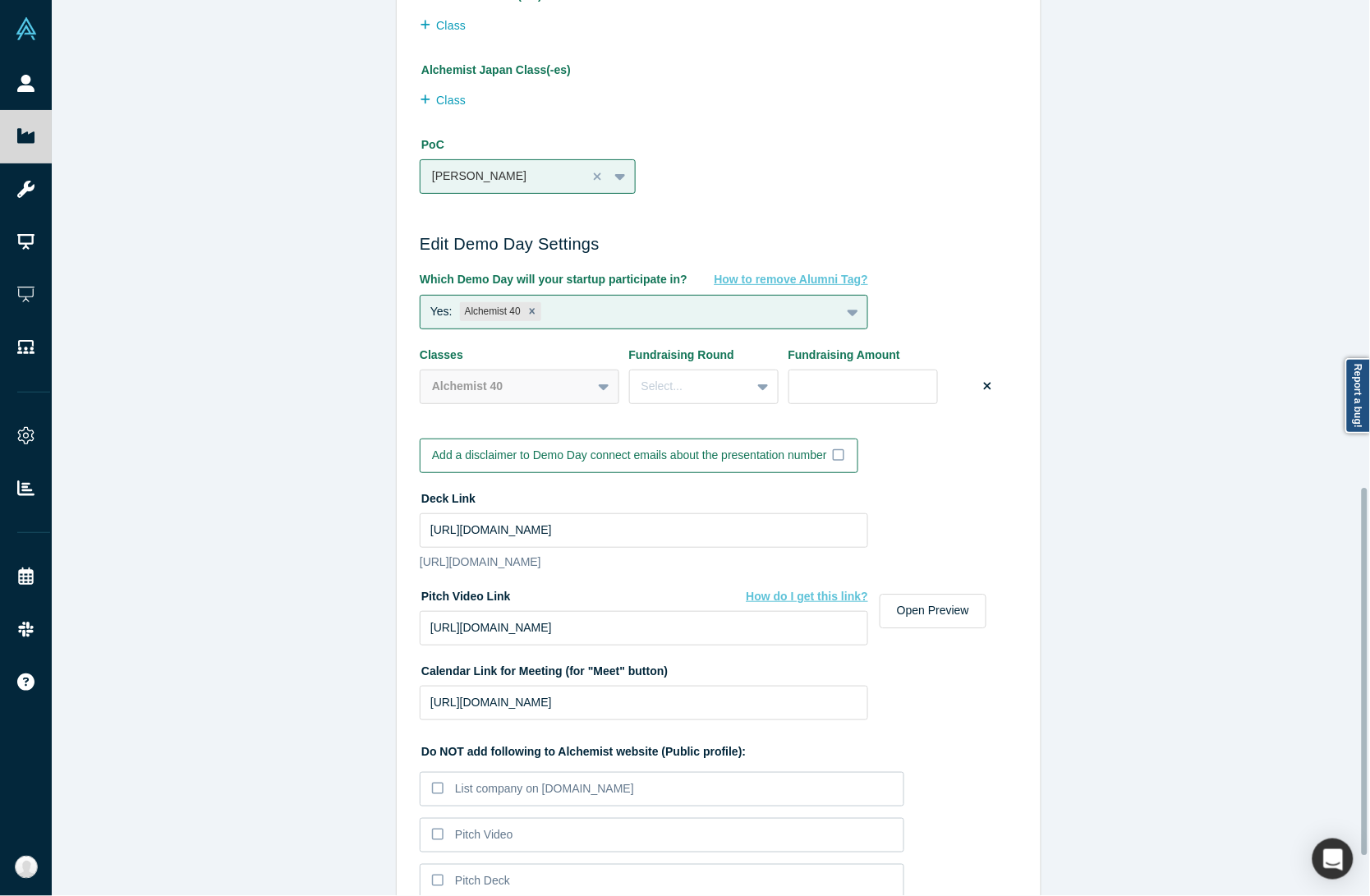
scroll to position [1286, 0]
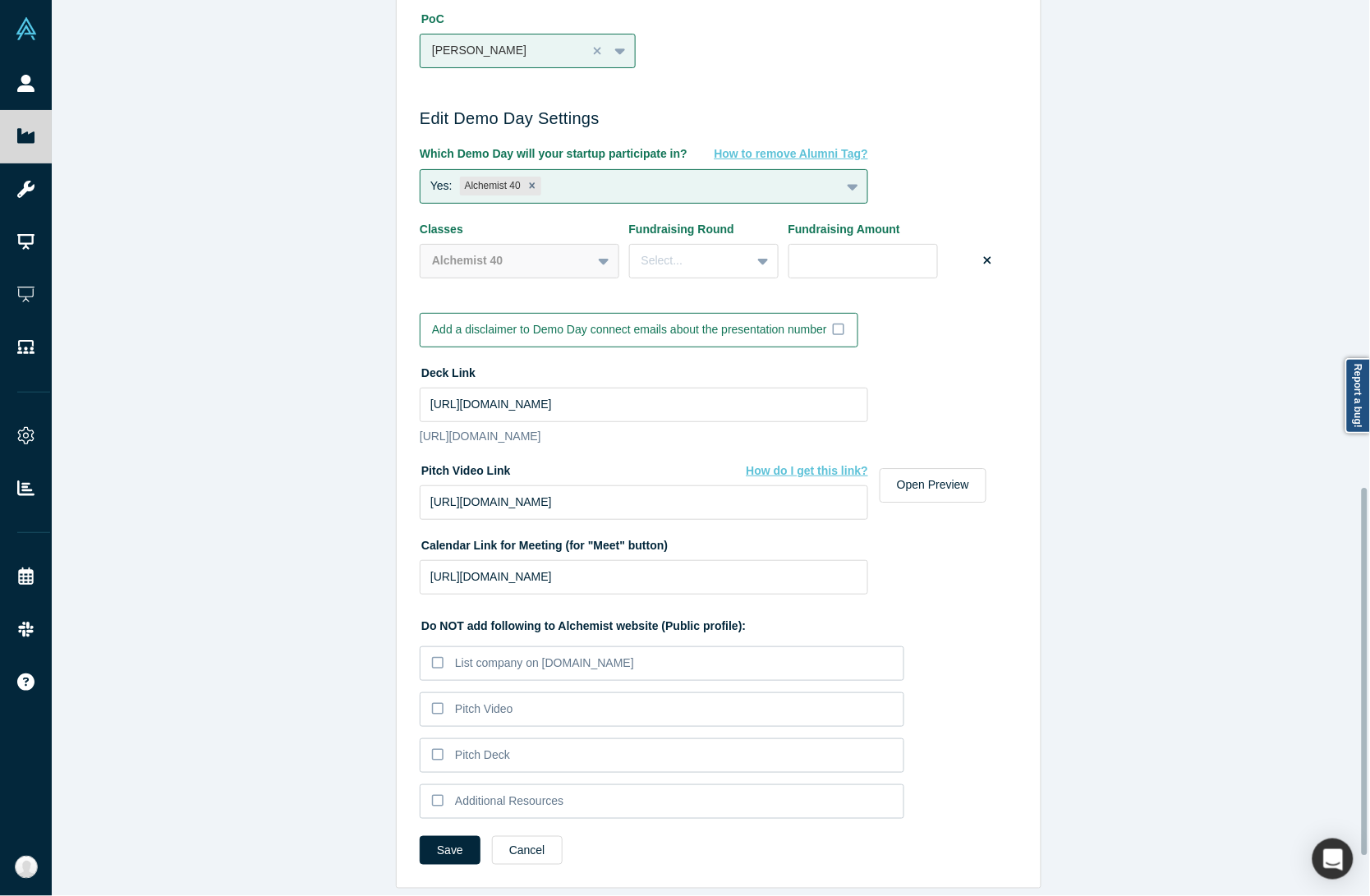
click at [302, 495] on div "Edit Company Profile * Name Fuse Name cannot contain emoticons Your current pub…" at bounding box center [719, 455] width 1334 height 911
click at [528, 387] on input "[URL][DOMAIN_NAME]" at bounding box center [644, 404] width 449 height 34
paste input "drive_link"
type input "[URL][DOMAIN_NAME]"
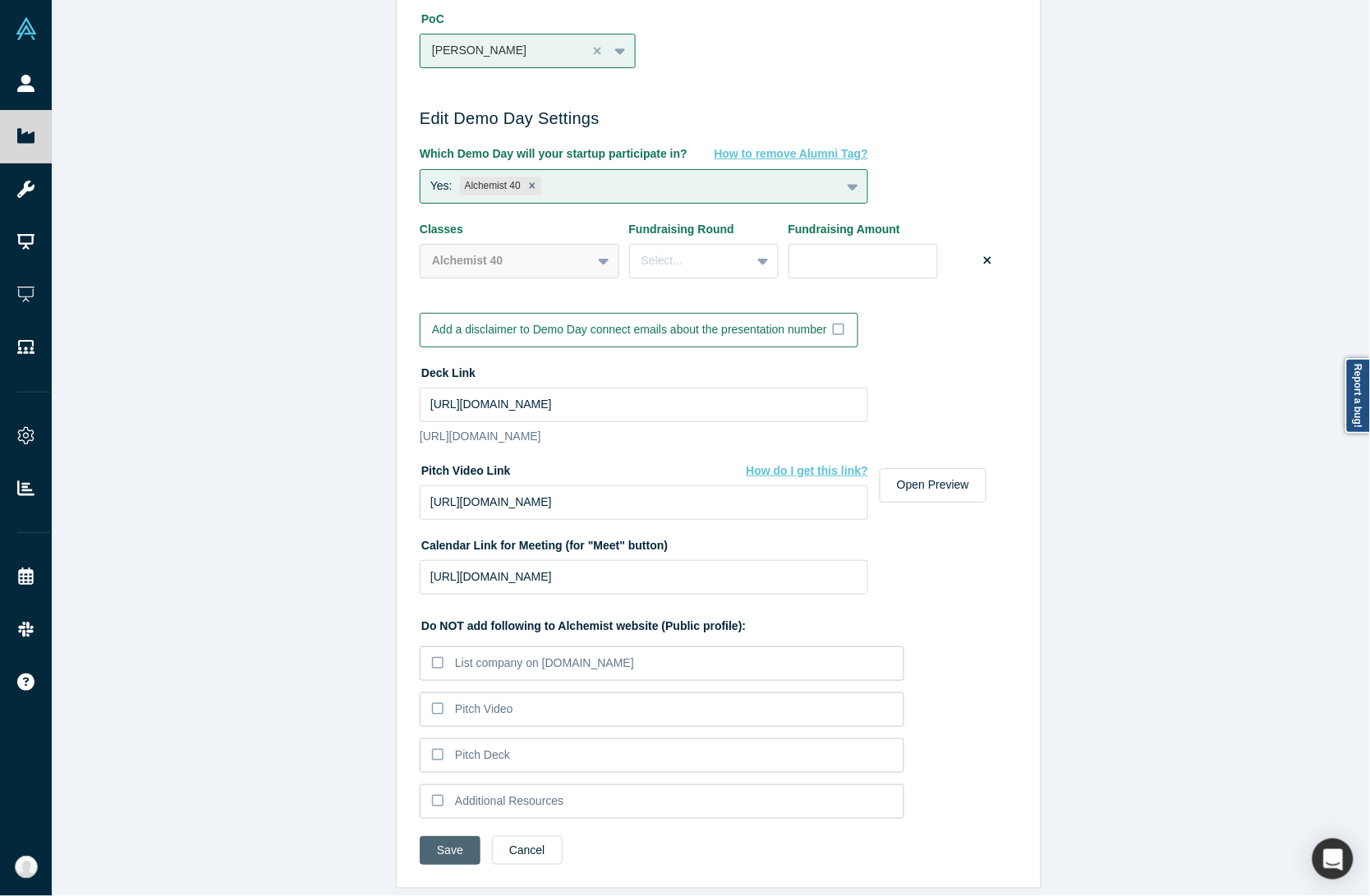
click at [441, 836] on button "Save" at bounding box center [450, 850] width 60 height 29
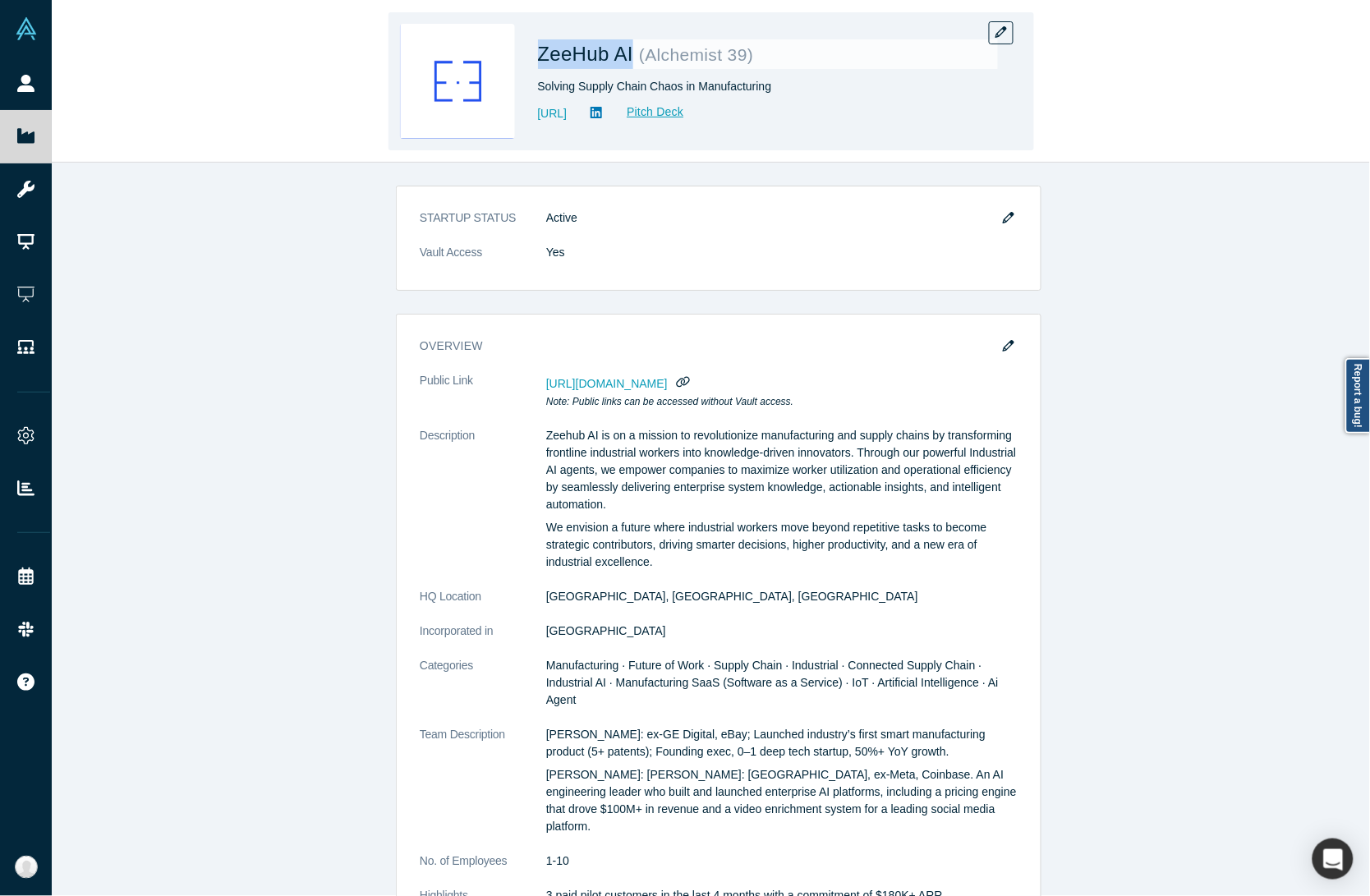
click at [634, 50] on div "ZeeHub AI ( Alchemist 39 ) Solving Supply Chain Chaos in Manufacturing [URL] Pi…" at bounding box center [711, 81] width 646 height 138
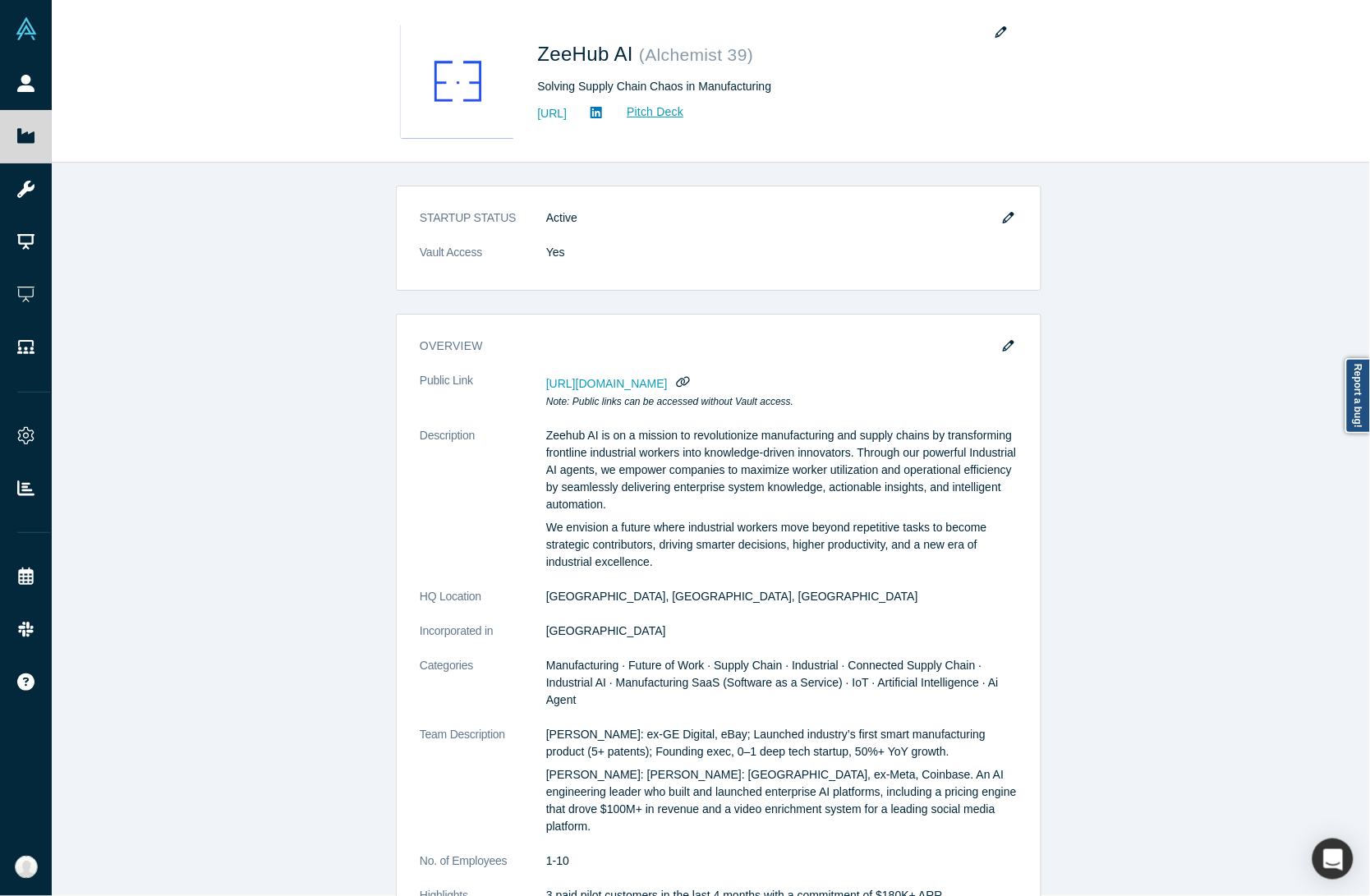
drag, startPoint x: 247, startPoint y: 316, endPoint x: 820, endPoint y: 172, distance: 590.8
click at [247, 316] on div "STARTUP STATUS Active Vault Access Yes overview Public Link [URL][DOMAIN_NAME] …" at bounding box center [719, 537] width 1334 height 749
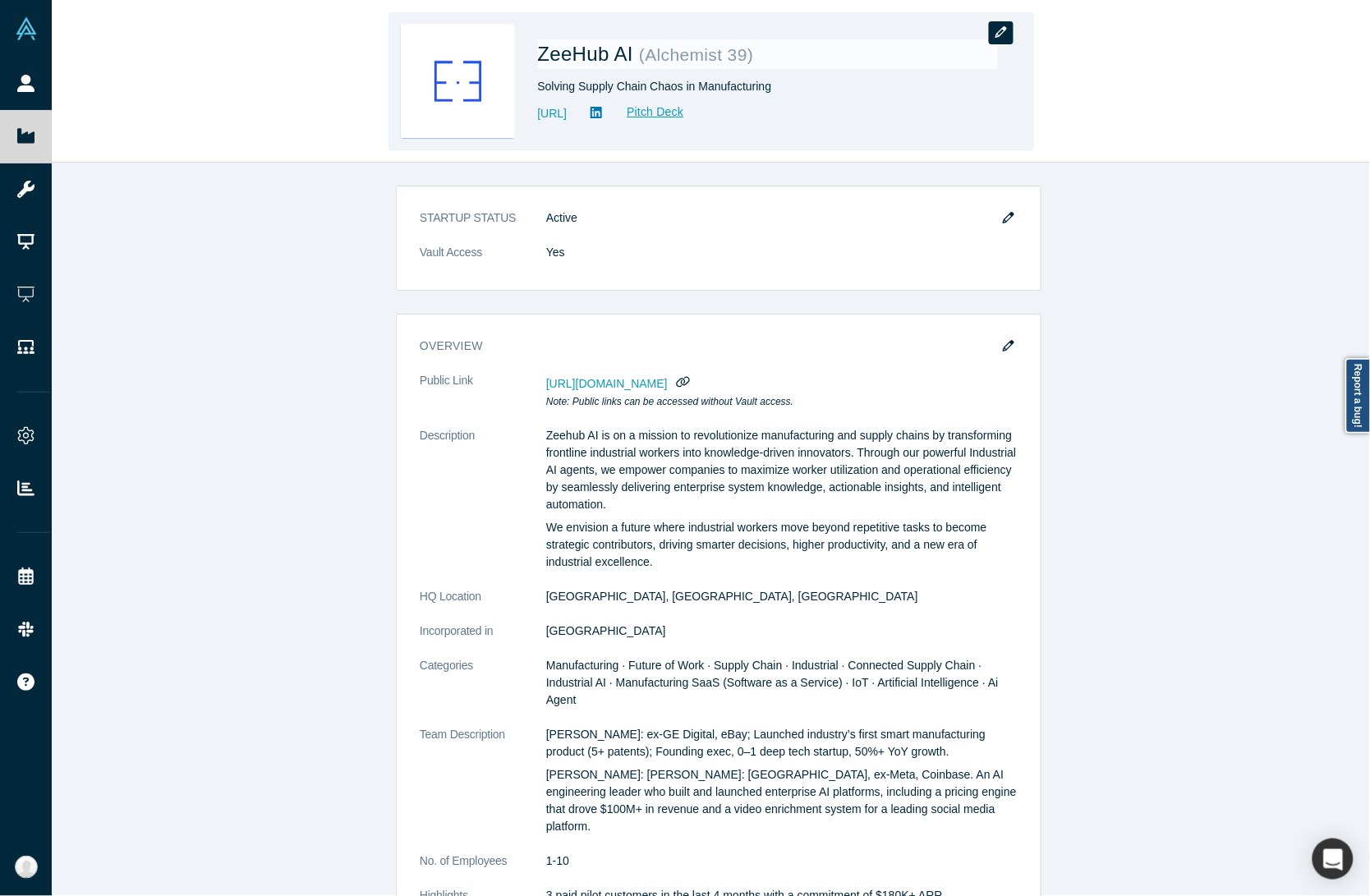
click at [995, 24] on button "button" at bounding box center [1000, 32] width 24 height 23
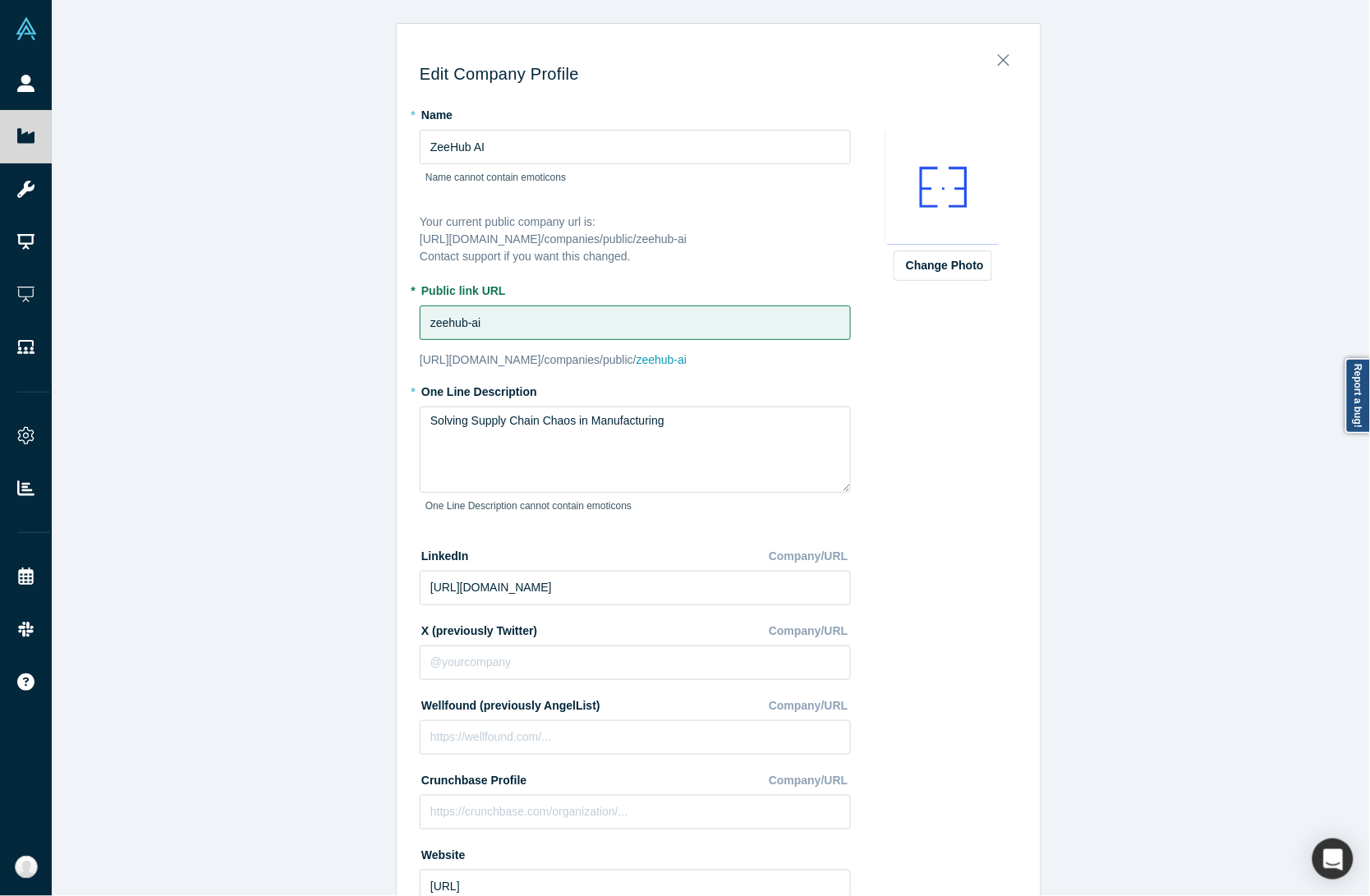
click at [330, 667] on div "Edit Company Profile * Name [PERSON_NAME] AI Name cannot contain emoticons Your…" at bounding box center [719, 455] width 1334 height 911
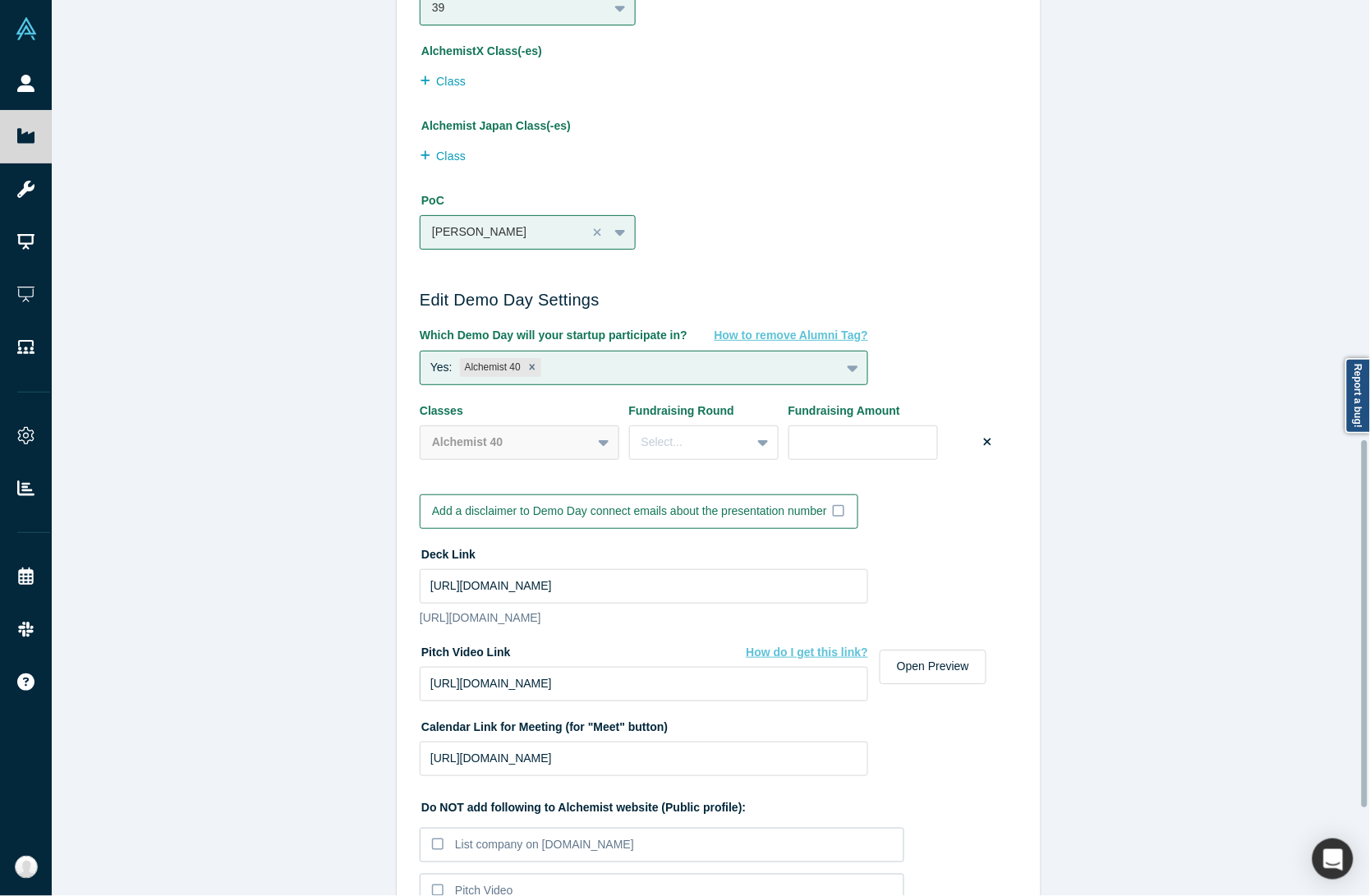
scroll to position [1286, 0]
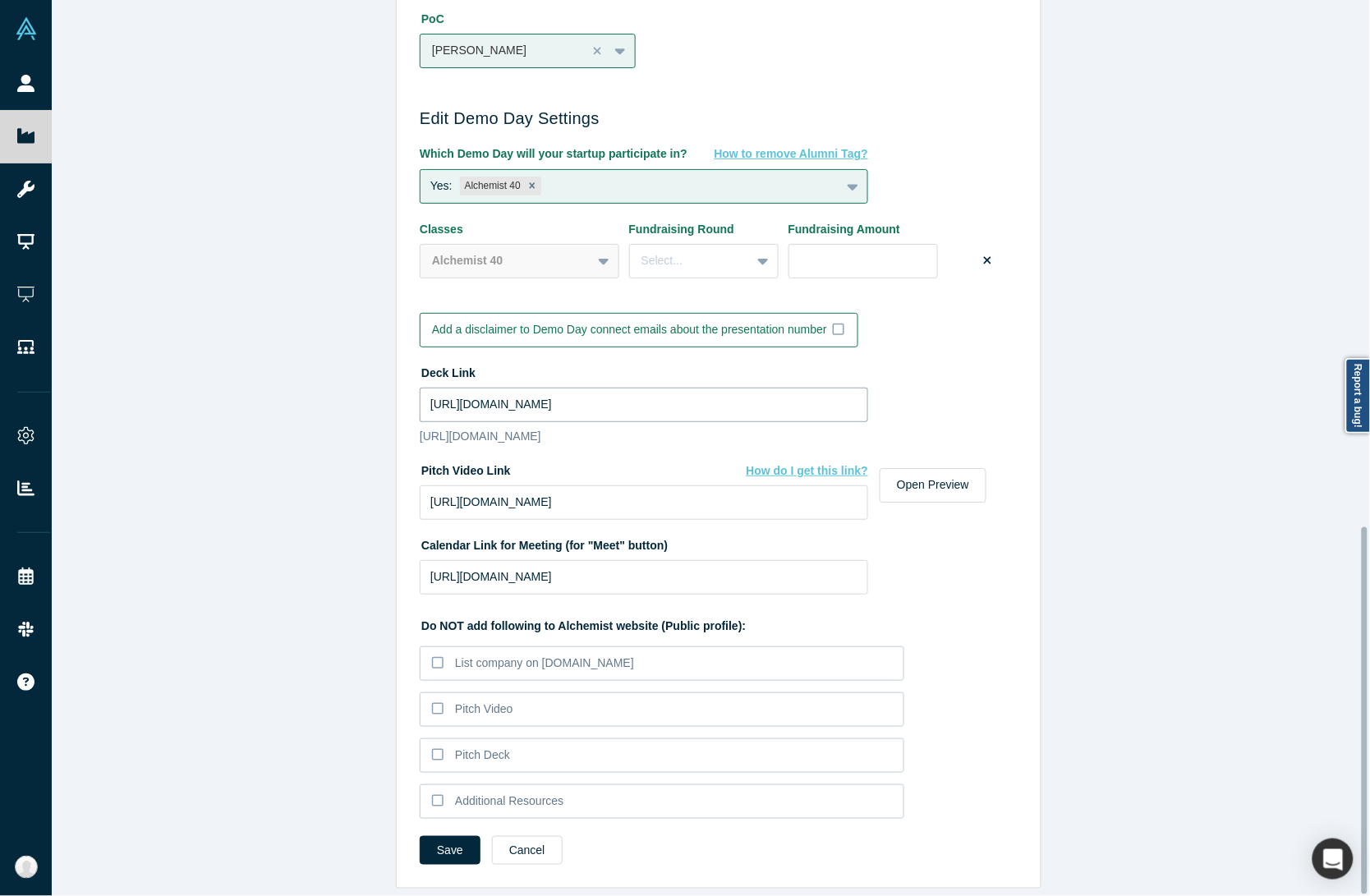
click at [515, 387] on input "[URL][DOMAIN_NAME]" at bounding box center [644, 404] width 449 height 34
paste input "drive_link"
type input "[URL][DOMAIN_NAME]"
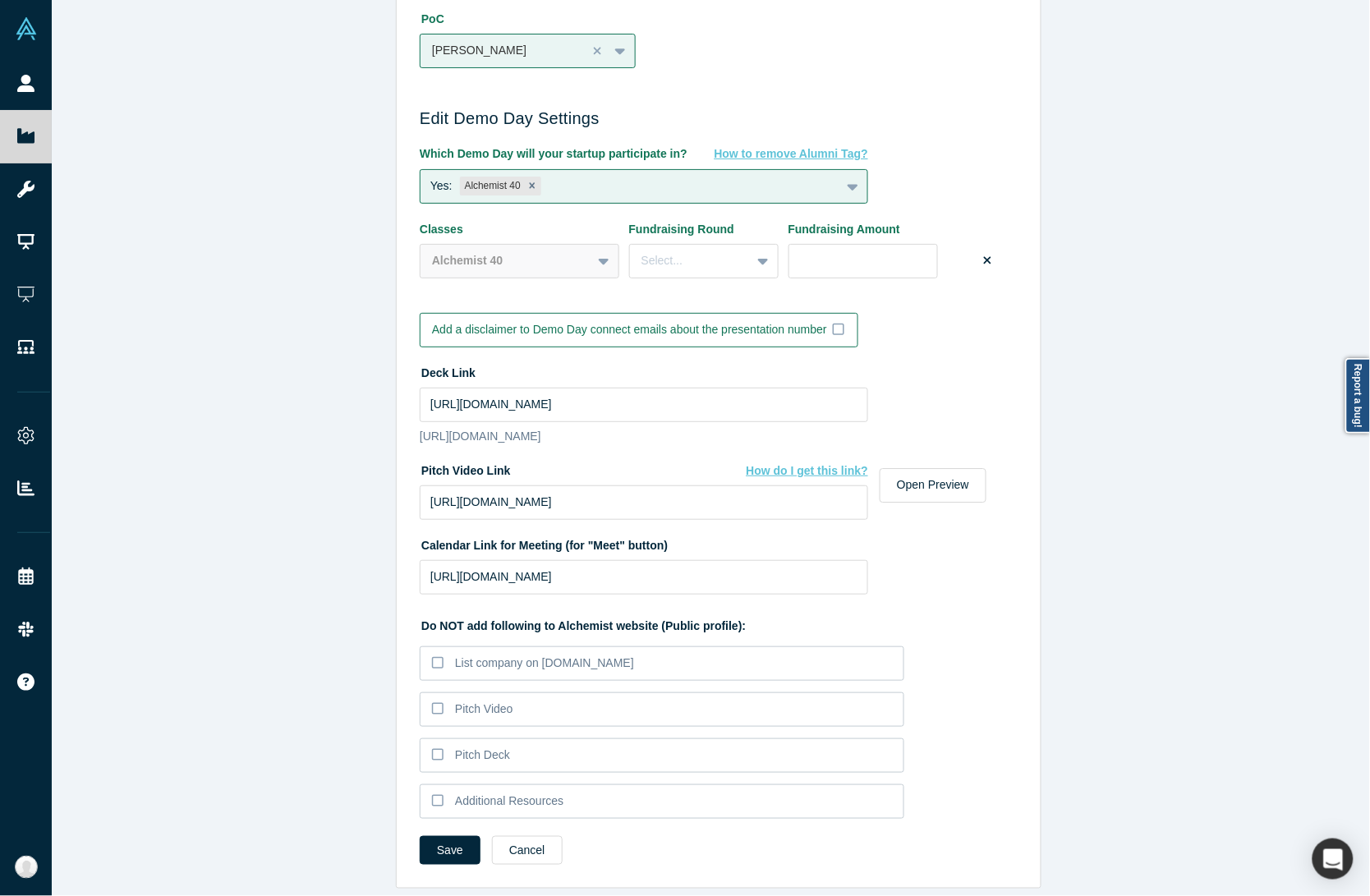
click at [337, 572] on div "Edit Company Profile * Name [PERSON_NAME] AI Name cannot contain emoticons Your…" at bounding box center [719, 455] width 1334 height 911
click at [535, 485] on input "[URL][DOMAIN_NAME]" at bounding box center [644, 502] width 449 height 34
click at [461, 836] on button "Save" at bounding box center [450, 850] width 60 height 29
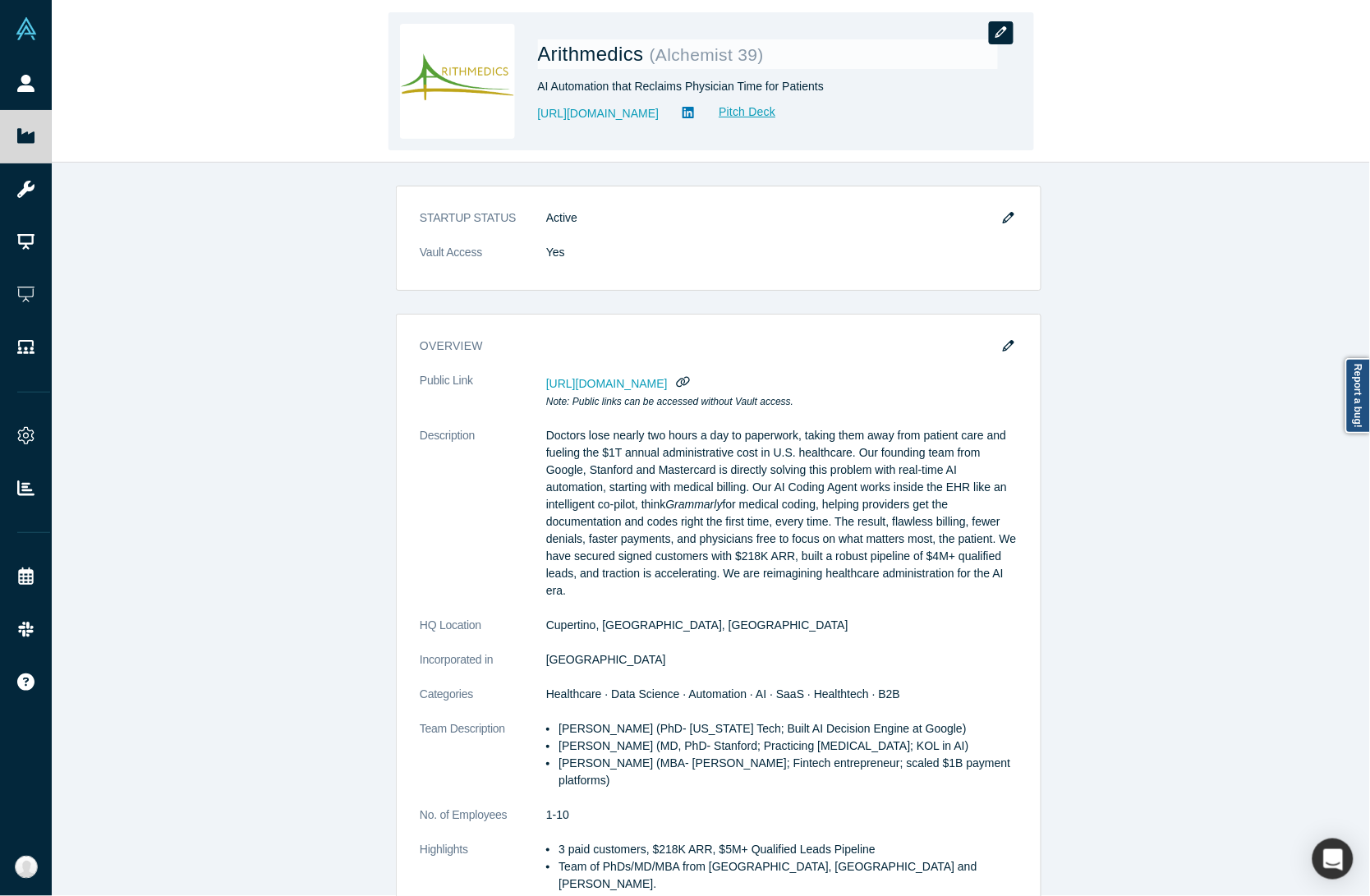
click at [1003, 26] on icon "button" at bounding box center [1001, 32] width 12 height 12
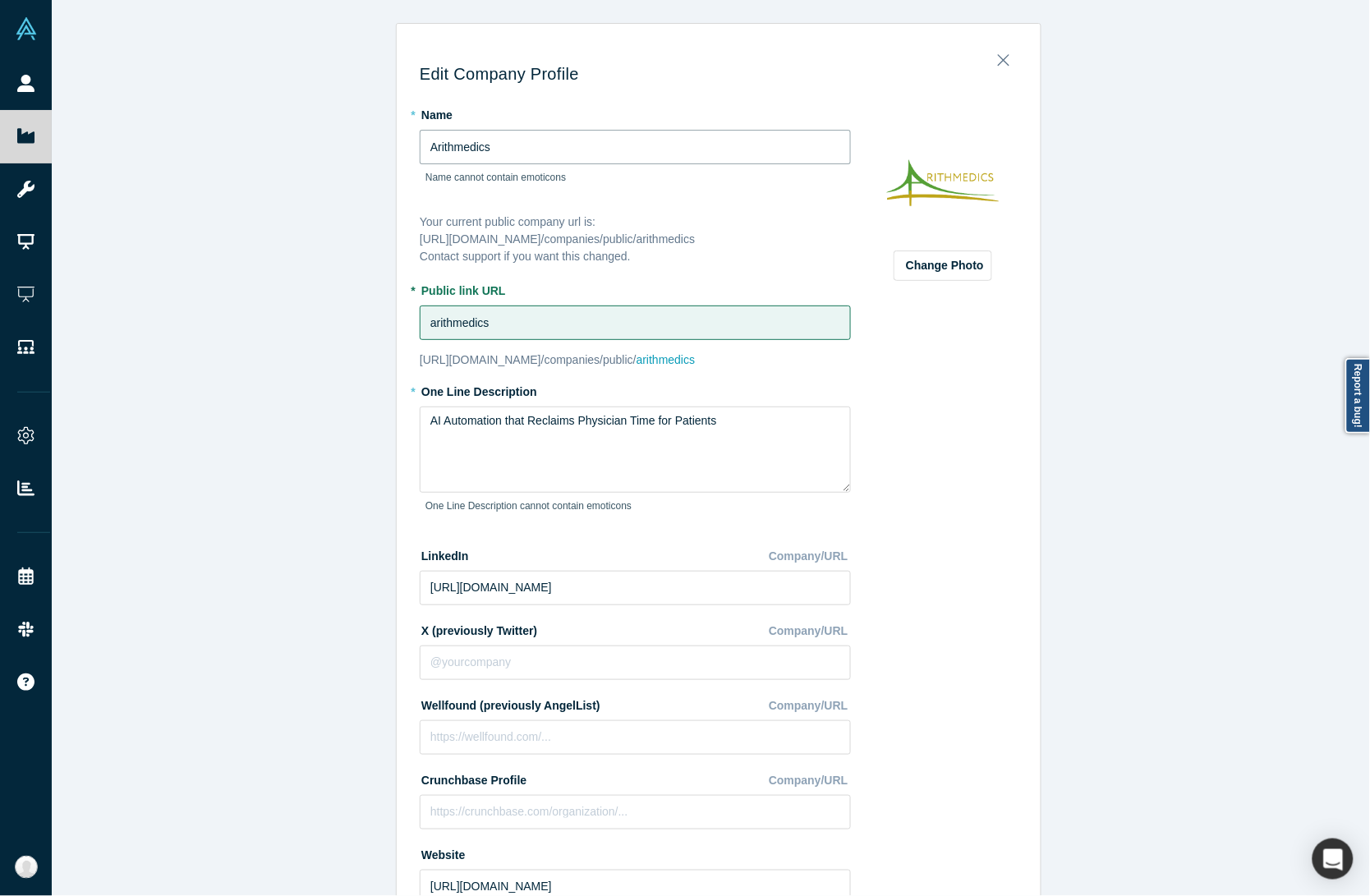
click at [348, 125] on div "Edit Company Profile * Name Arithmedics Name cannot contain emoticons Your curr…" at bounding box center [719, 455] width 1334 height 911
click at [108, 404] on div "Edit Company Profile * Name Arithmedics Name cannot contain emoticons Your curr…" at bounding box center [719, 455] width 1334 height 911
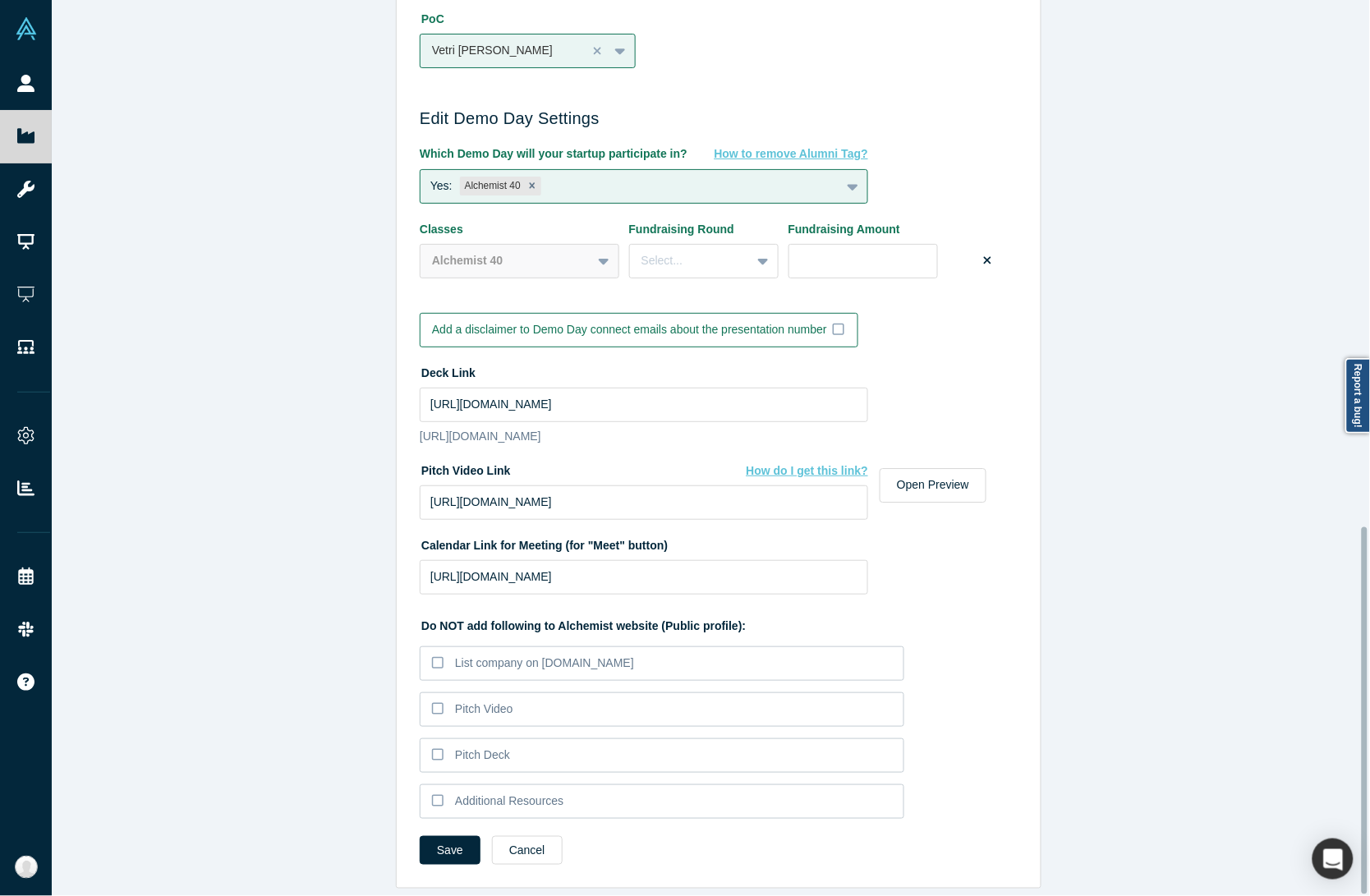
scroll to position [1286, 0]
click at [543, 387] on input "[URL][DOMAIN_NAME]" at bounding box center [644, 404] width 449 height 34
paste input "drive_link"
type input "[URL][DOMAIN_NAME]"
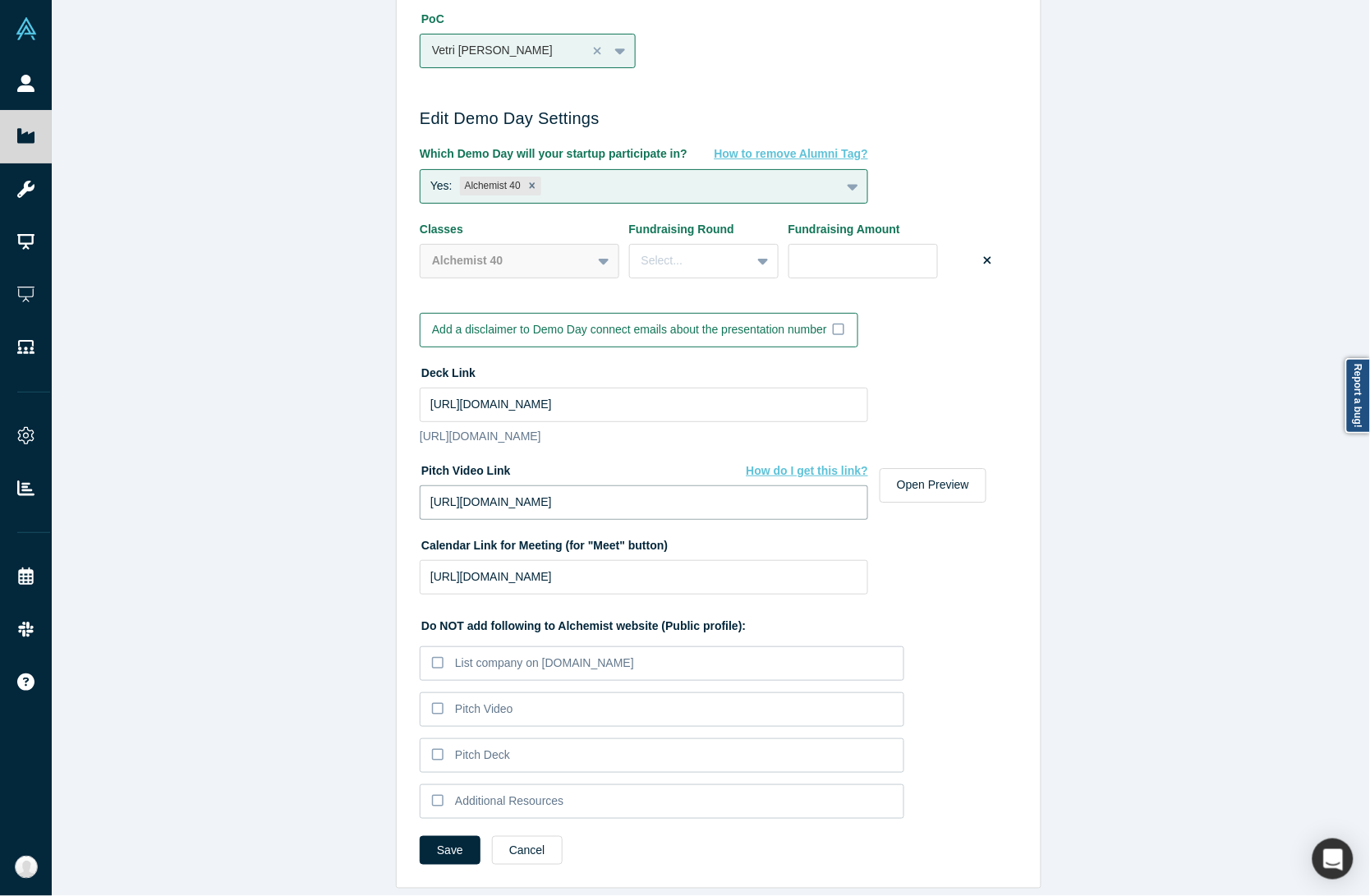
click at [600, 490] on input "[URL][DOMAIN_NAME]" at bounding box center [644, 502] width 449 height 34
click at [296, 674] on div "Edit Company Profile * Name Arithmedics Name cannot contain emoticons Your curr…" at bounding box center [719, 455] width 1334 height 911
click at [486, 490] on input "[URL][DOMAIN_NAME]" at bounding box center [644, 502] width 449 height 34
click at [454, 836] on button "Save" at bounding box center [450, 850] width 60 height 29
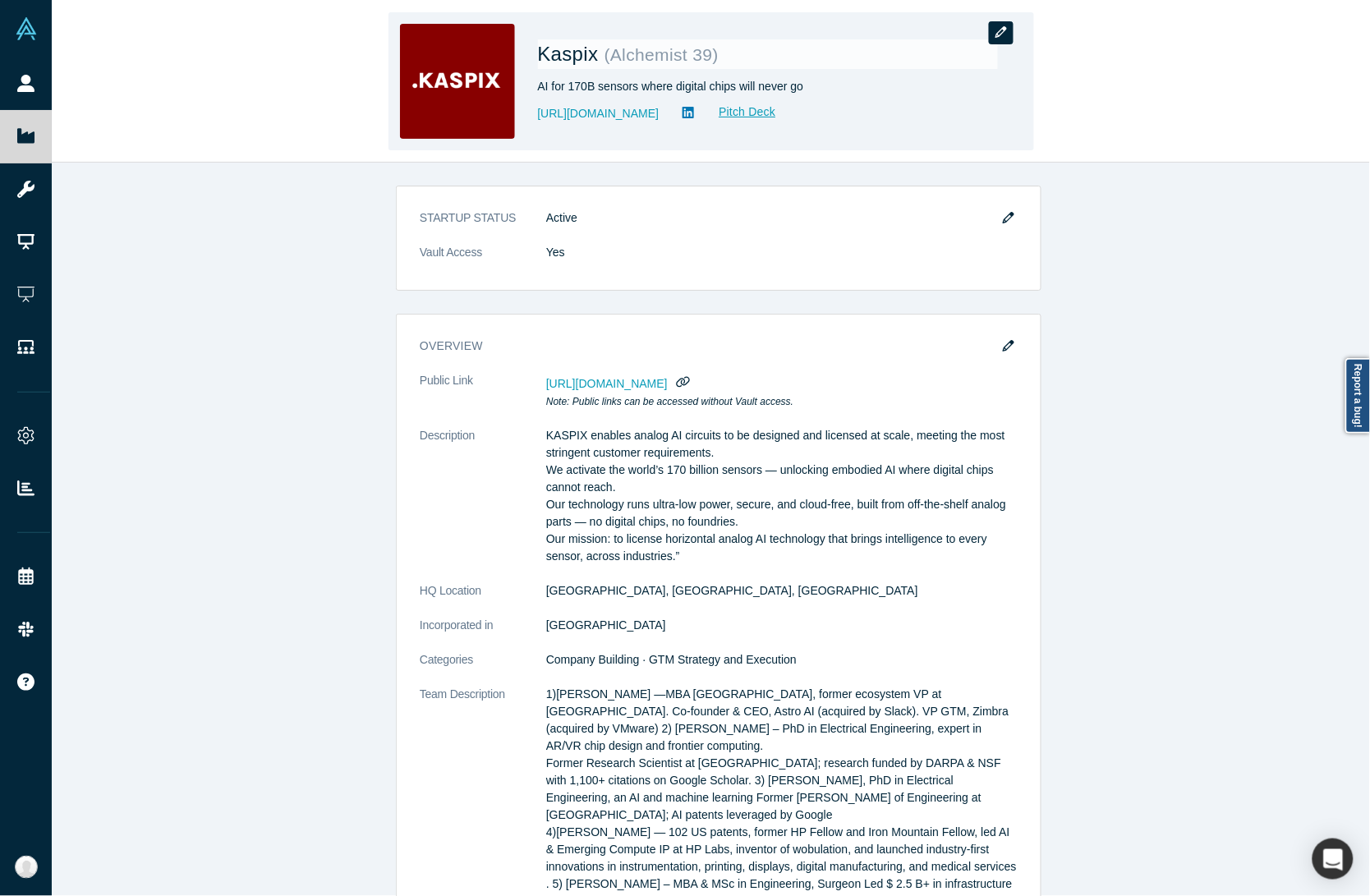
click at [1000, 30] on icon "button" at bounding box center [1001, 32] width 12 height 12
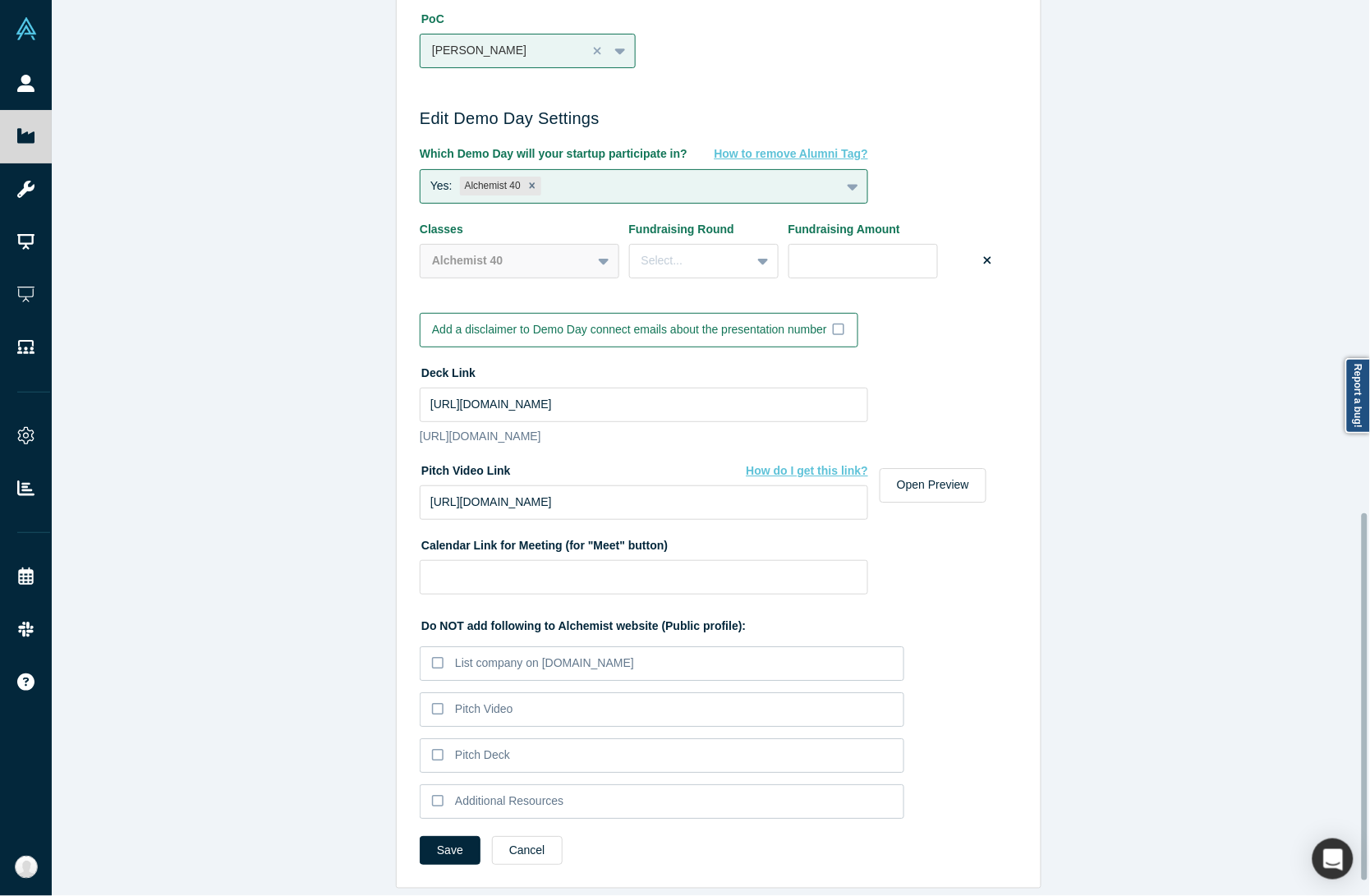
scroll to position [1286, 0]
click at [347, 298] on div "Edit Company Profile * Name Kaspix Name cannot contain emoticons Your current p…" at bounding box center [719, 455] width 1334 height 911
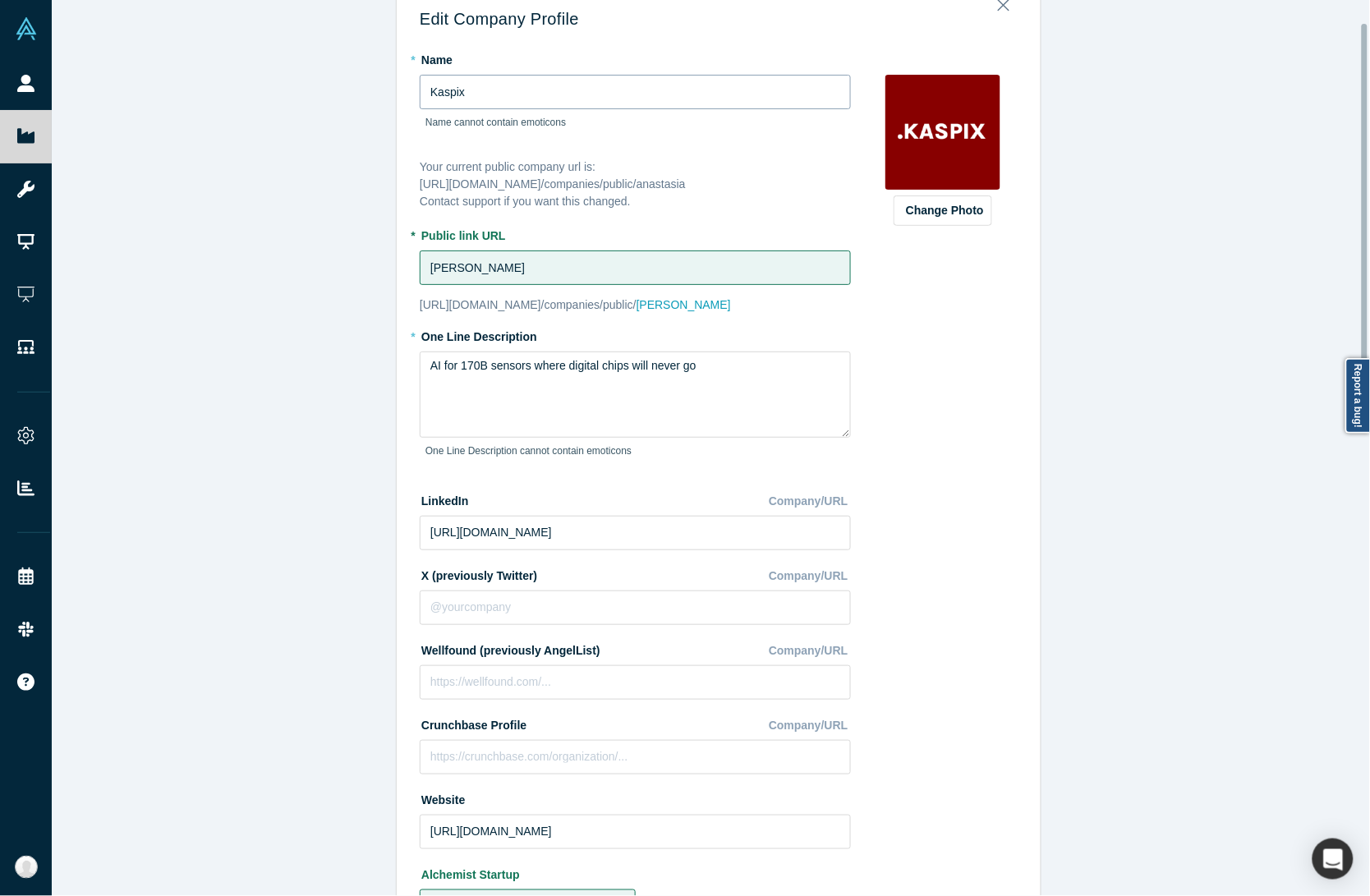
scroll to position [0, 0]
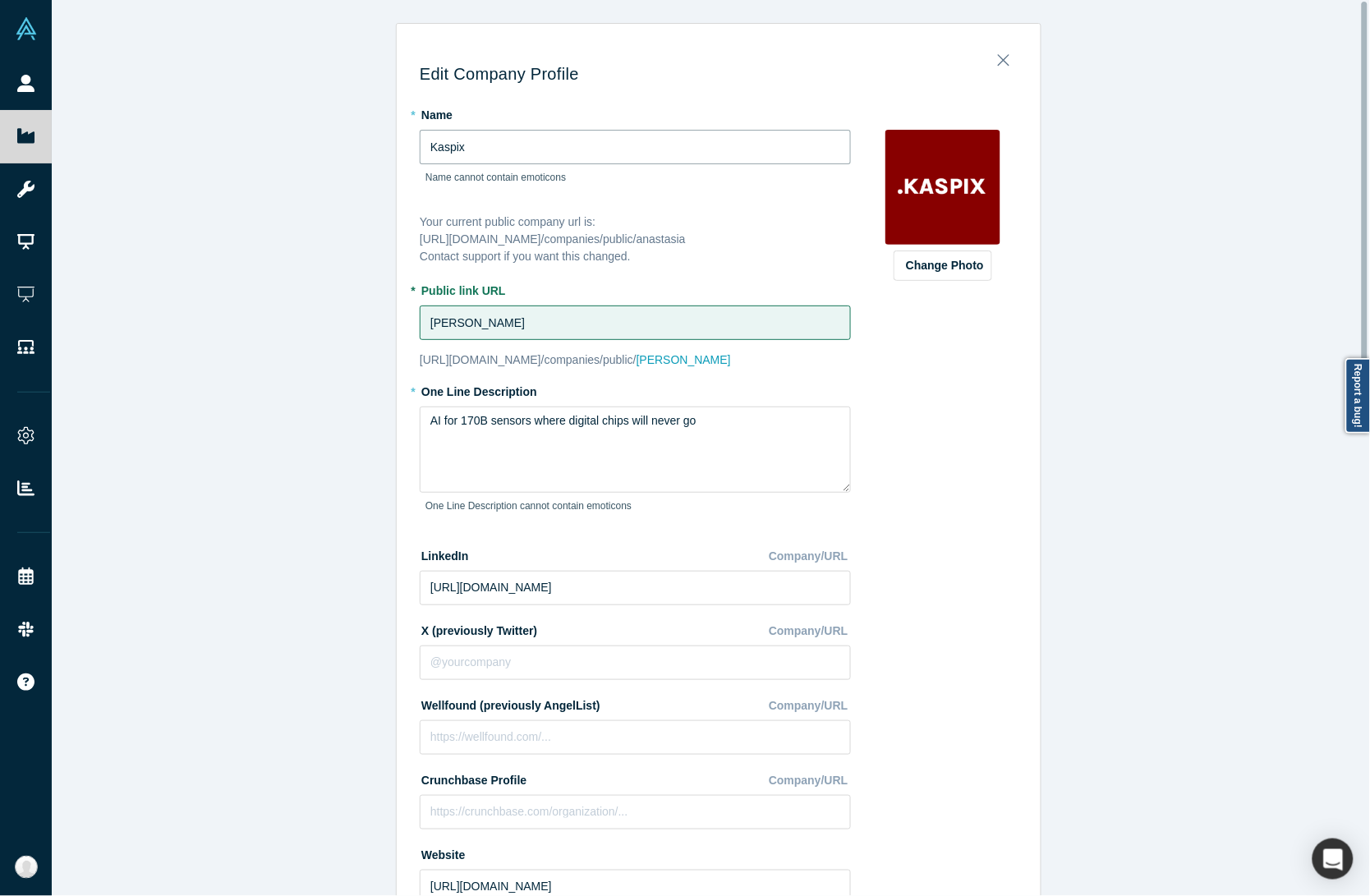
click at [472, 132] on input "Kaspix" at bounding box center [635, 146] width 431 height 34
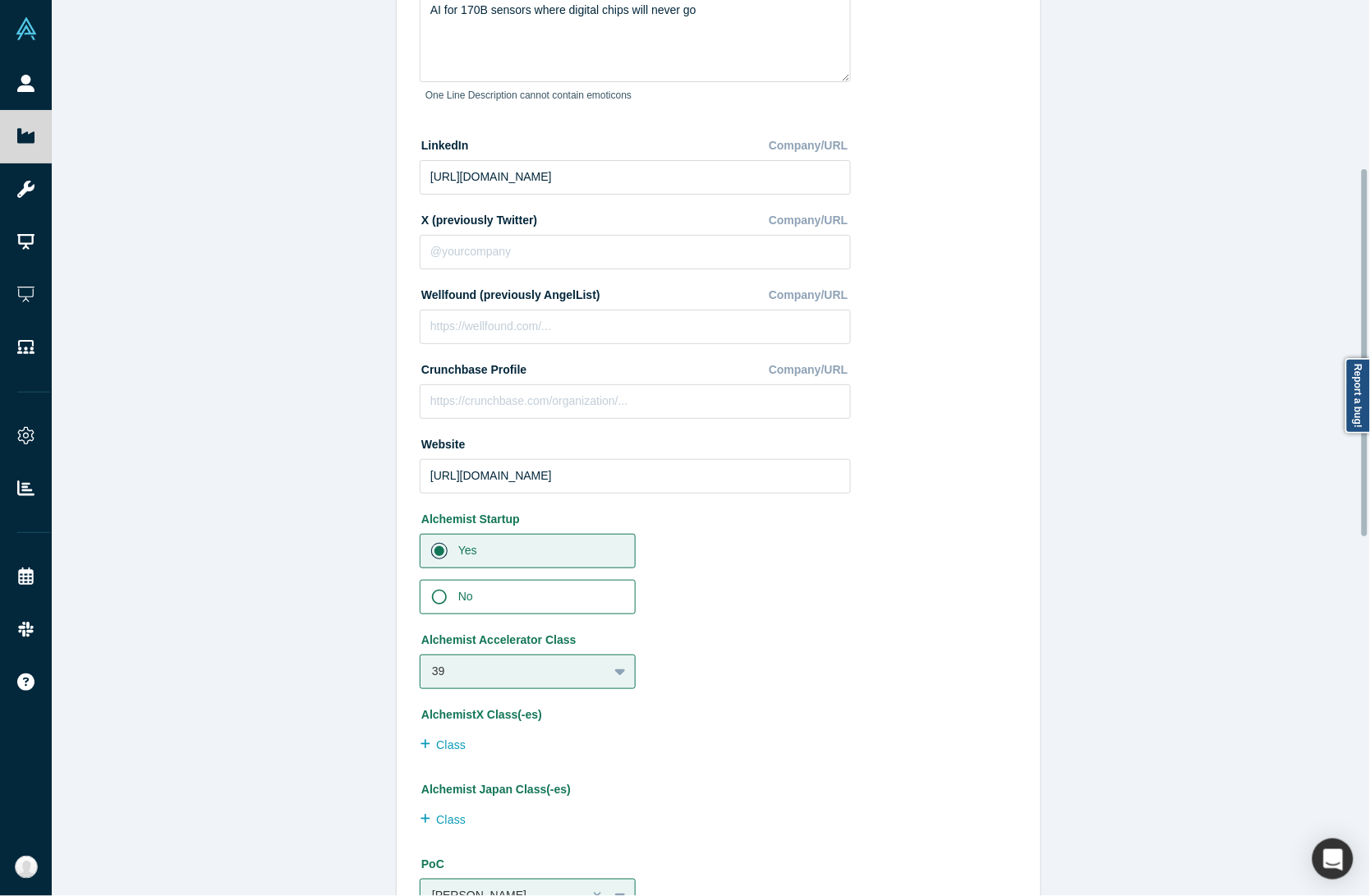
click at [300, 474] on div "Edit Company Profile * Name Kaspix Name cannot contain emoticons Your current p…" at bounding box center [719, 455] width 1334 height 911
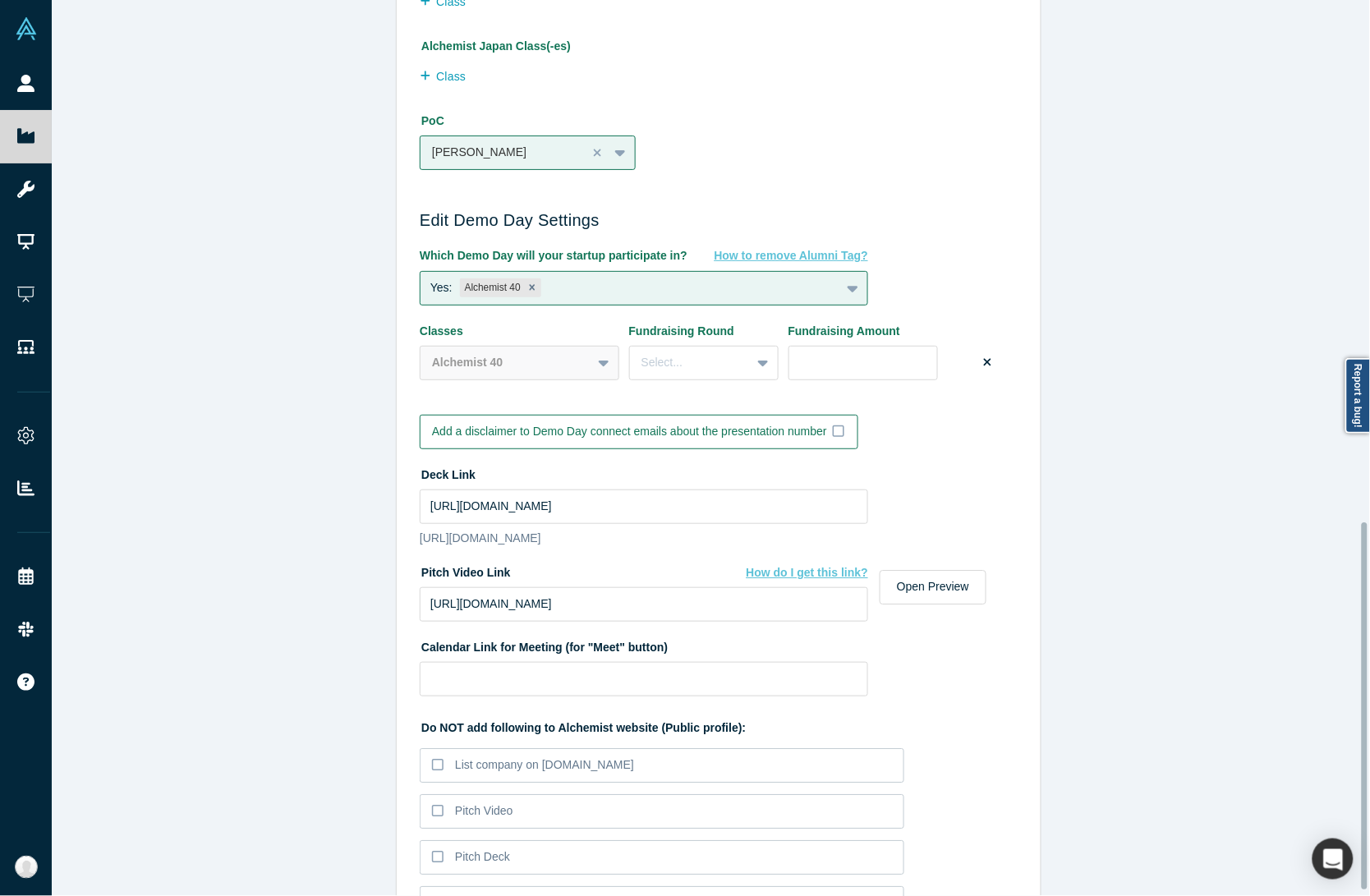
scroll to position [1286, 0]
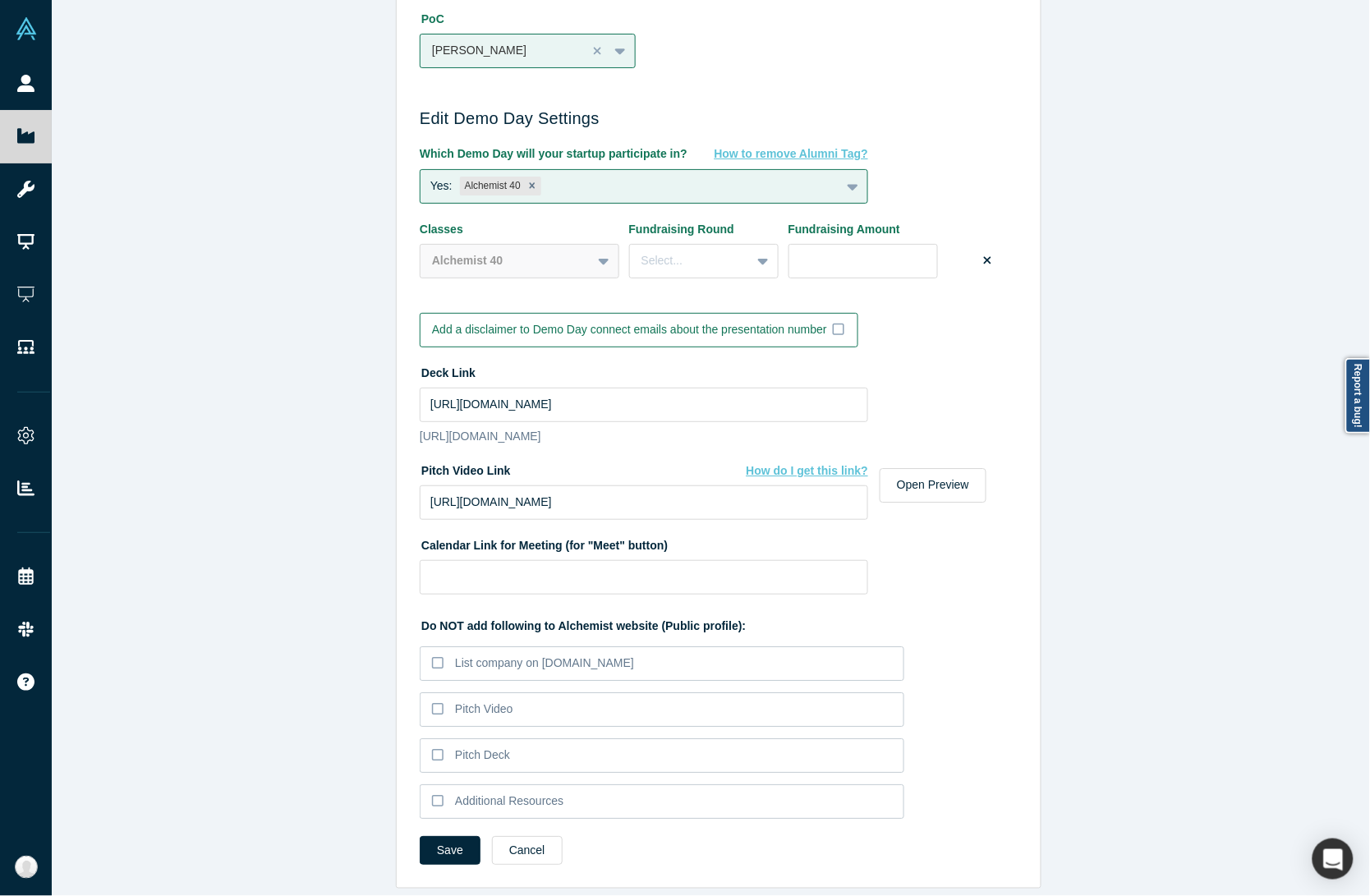
drag, startPoint x: 129, startPoint y: 534, endPoint x: 163, endPoint y: 531, distance: 34.1
click at [133, 534] on div "Edit Company Profile * Name Kaspix Name cannot contain emoticons Your current p…" at bounding box center [719, 455] width 1334 height 911
click at [435, 836] on button "Save" at bounding box center [450, 850] width 60 height 29
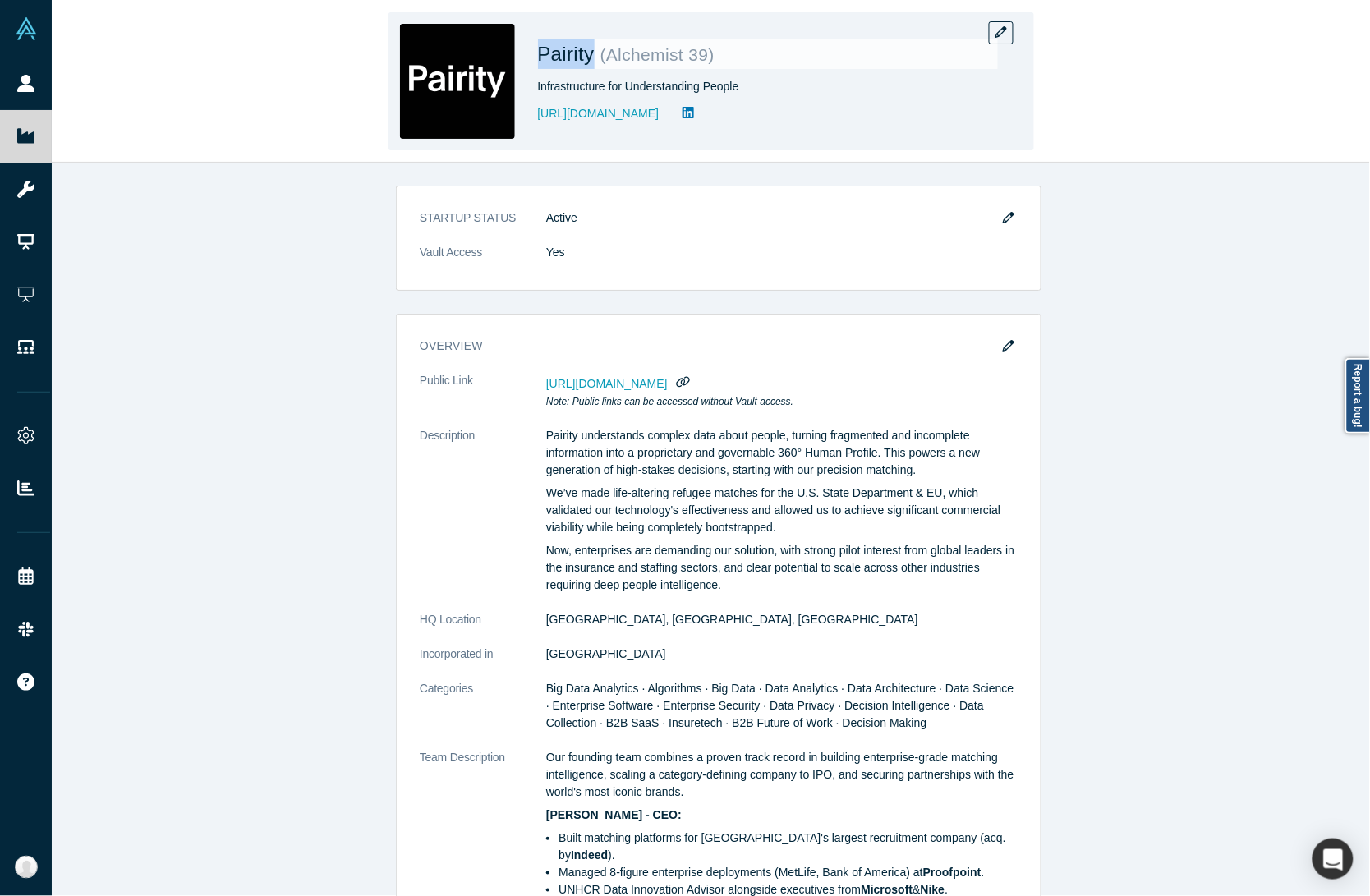
drag, startPoint x: 594, startPoint y: 61, endPoint x: 540, endPoint y: 61, distance: 54.0
click at [540, 61] on span "Pairity" at bounding box center [569, 54] width 62 height 22
copy span "Pairity"
click at [992, 37] on button "button" at bounding box center [1000, 32] width 24 height 23
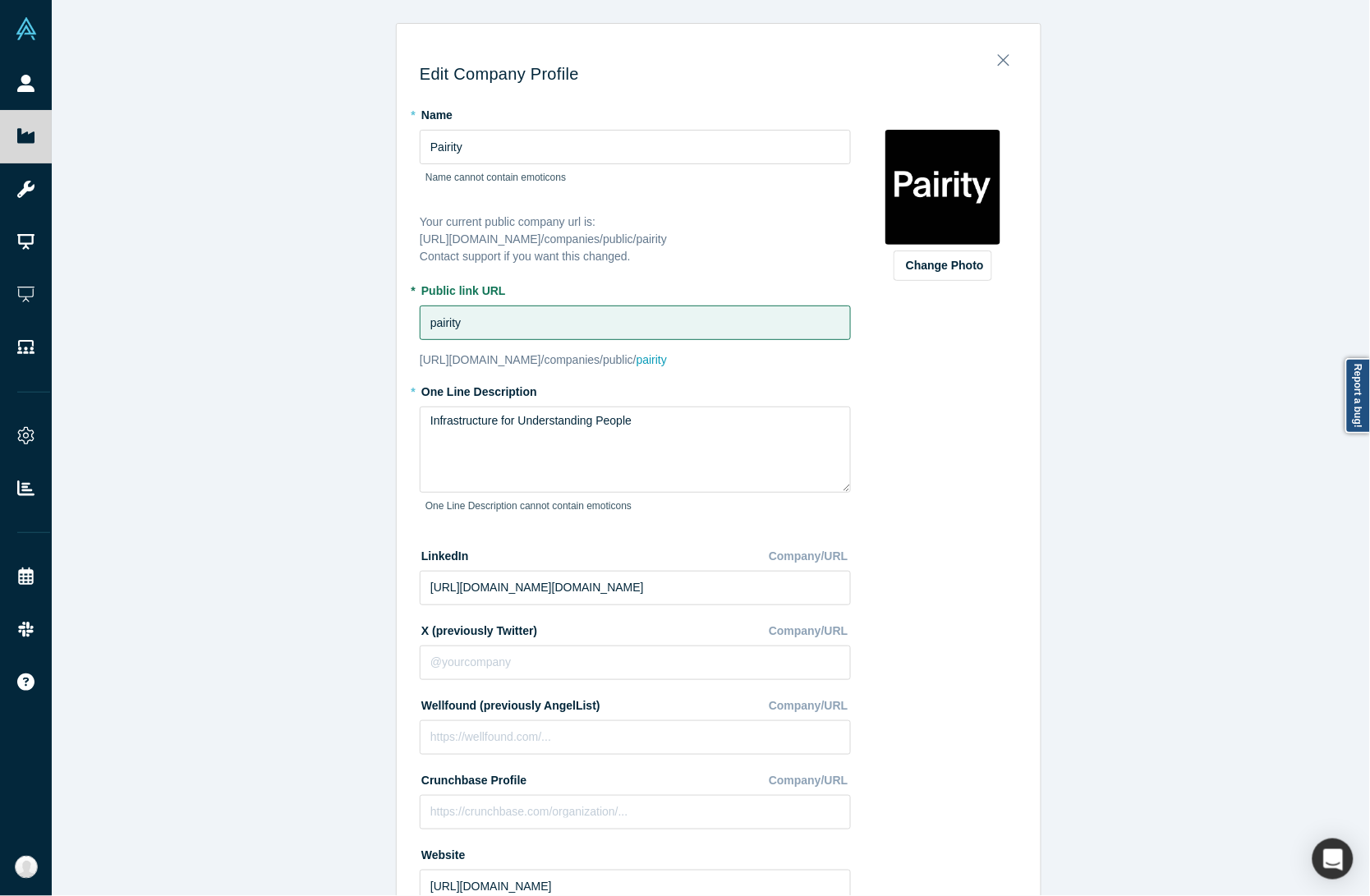
click at [318, 518] on div "Edit Company Profile * Name Pairity Name cannot contain emoticons Your current …" at bounding box center [719, 455] width 1334 height 911
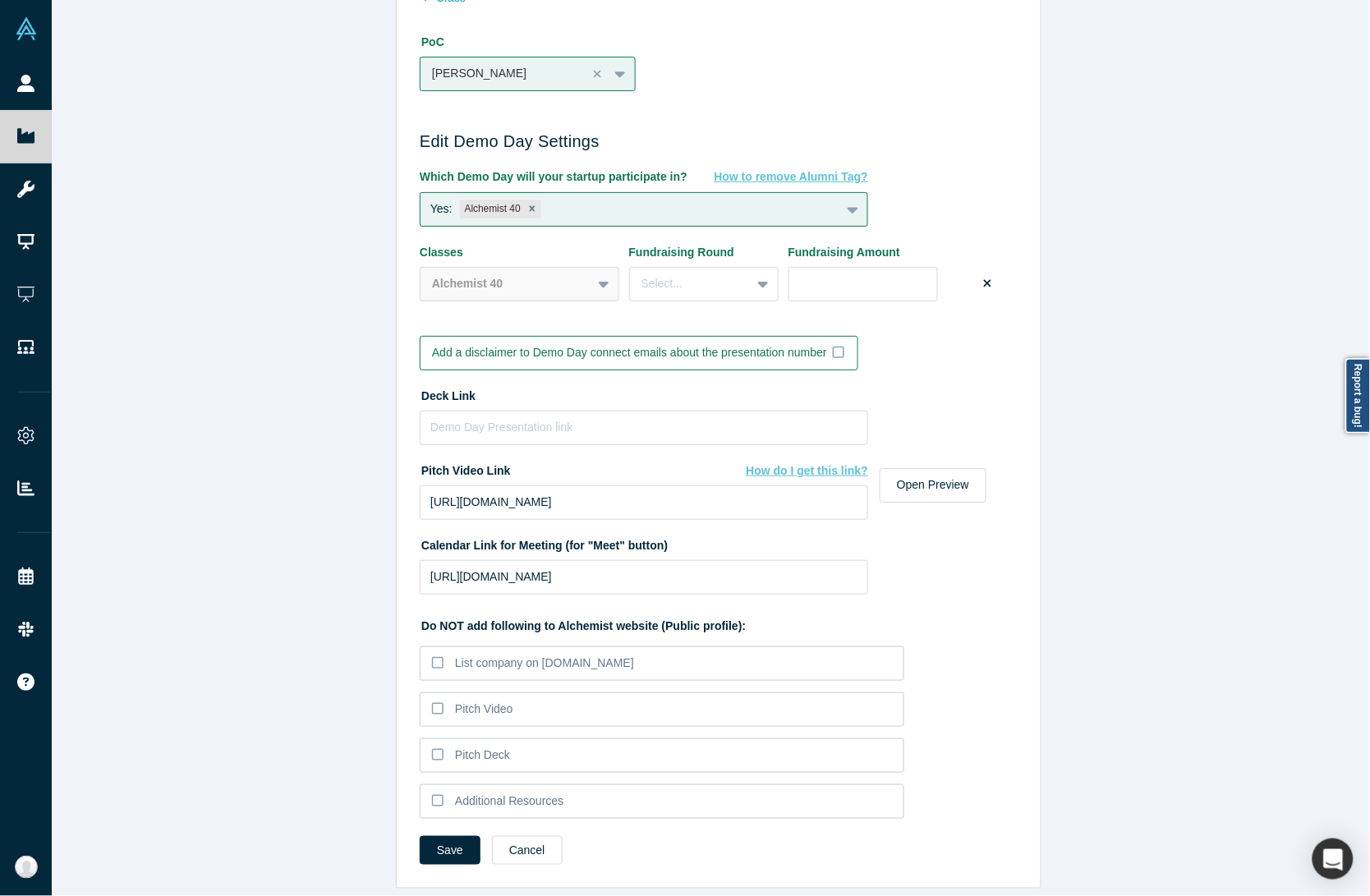
click at [309, 511] on div "Edit Company Profile * Name Pairity Name cannot contain emoticons Your current …" at bounding box center [719, 455] width 1334 height 911
click at [450, 836] on button "Save" at bounding box center [450, 850] width 60 height 29
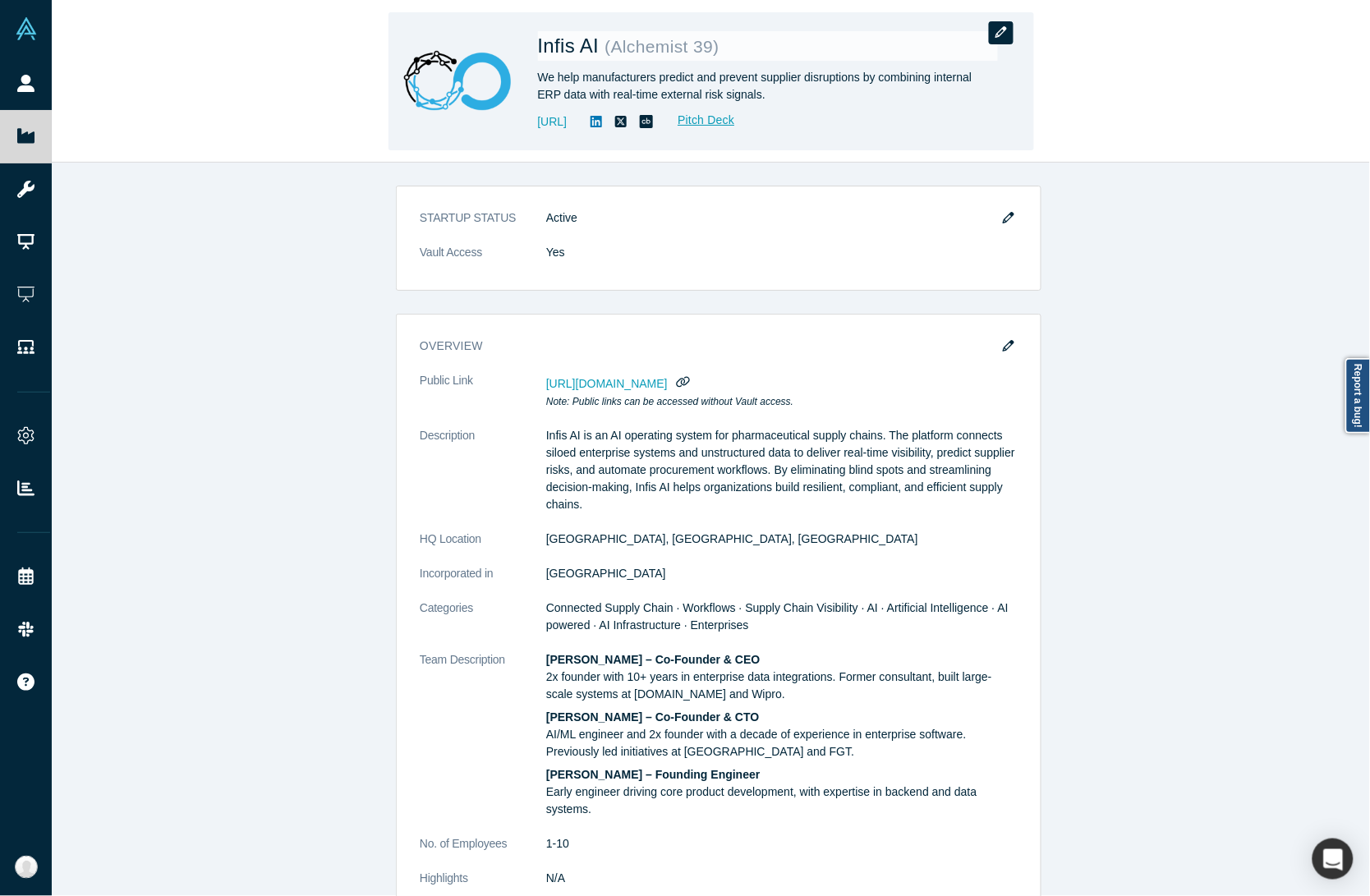
click at [1000, 29] on icon "button" at bounding box center [1001, 32] width 12 height 12
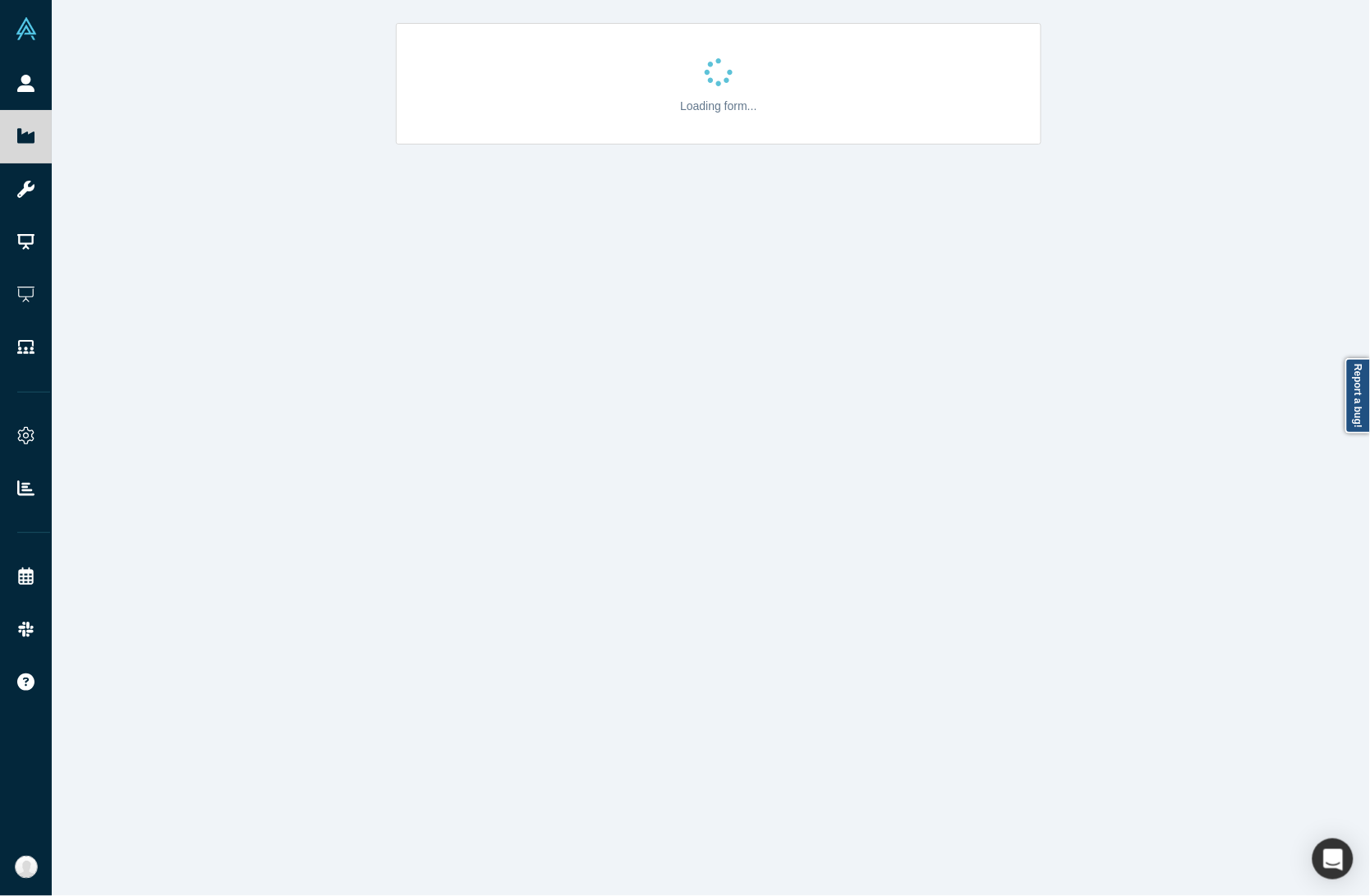
click at [301, 510] on div "Loading form..." at bounding box center [719, 455] width 1334 height 911
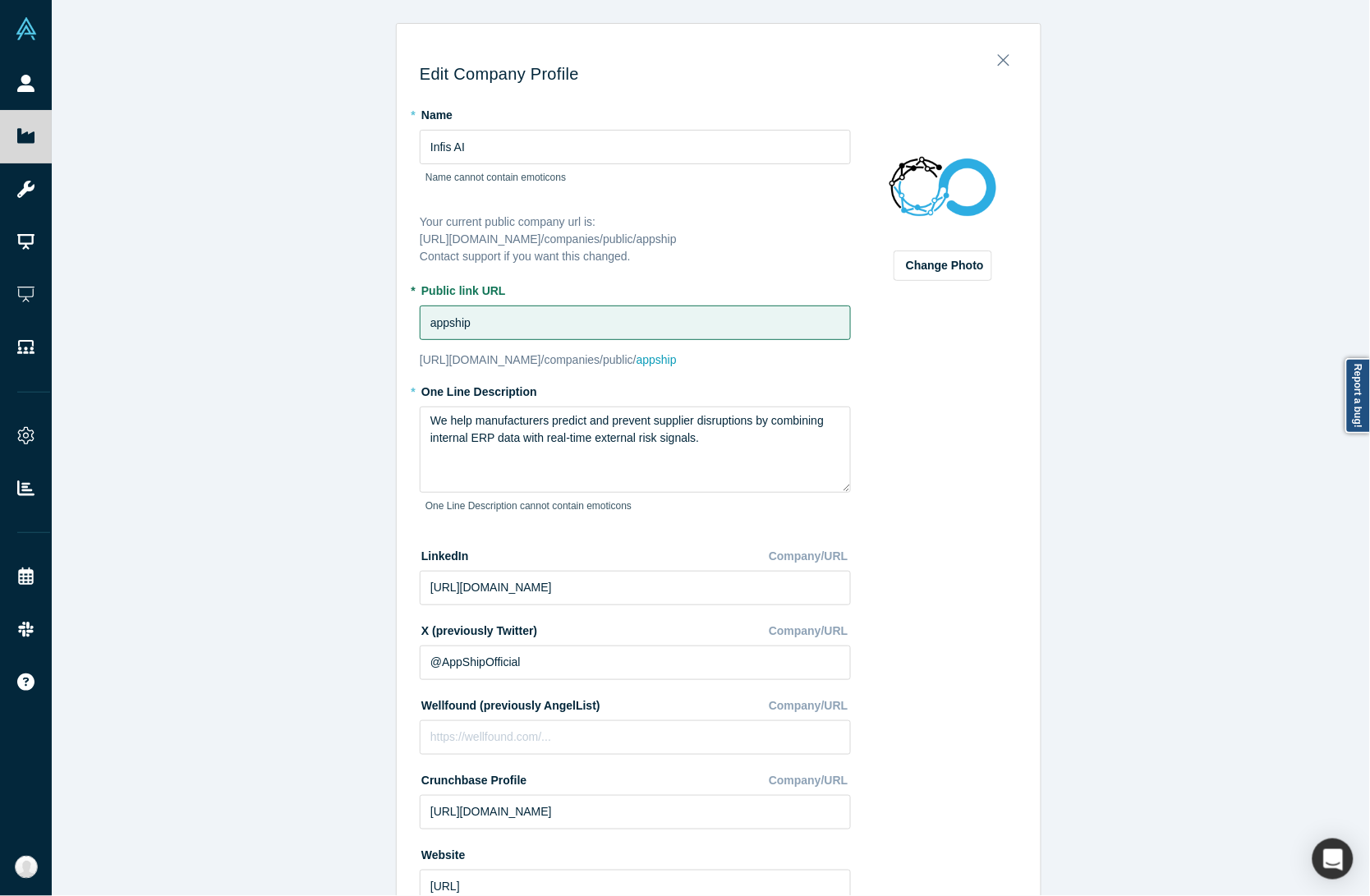
click at [321, 464] on div "Edit Company Profile * Name Infis AI Name cannot contain emoticons Your current…" at bounding box center [719, 455] width 1334 height 911
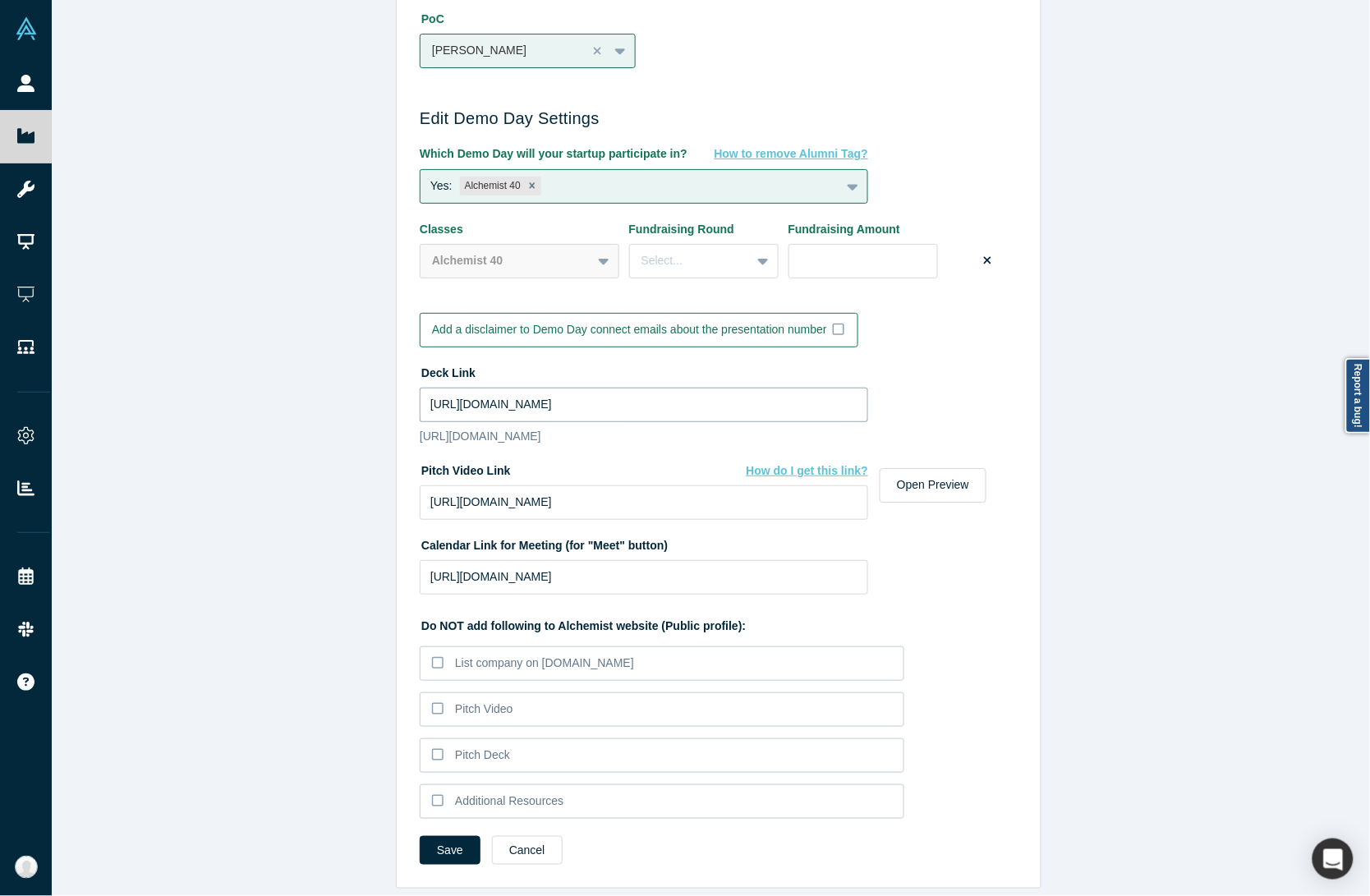
click at [610, 387] on input "[URL][DOMAIN_NAME]" at bounding box center [644, 404] width 449 height 34
paste input "drive_link"
type input "[URL][DOMAIN_NAME]"
click at [436, 840] on button "Save" at bounding box center [450, 850] width 60 height 29
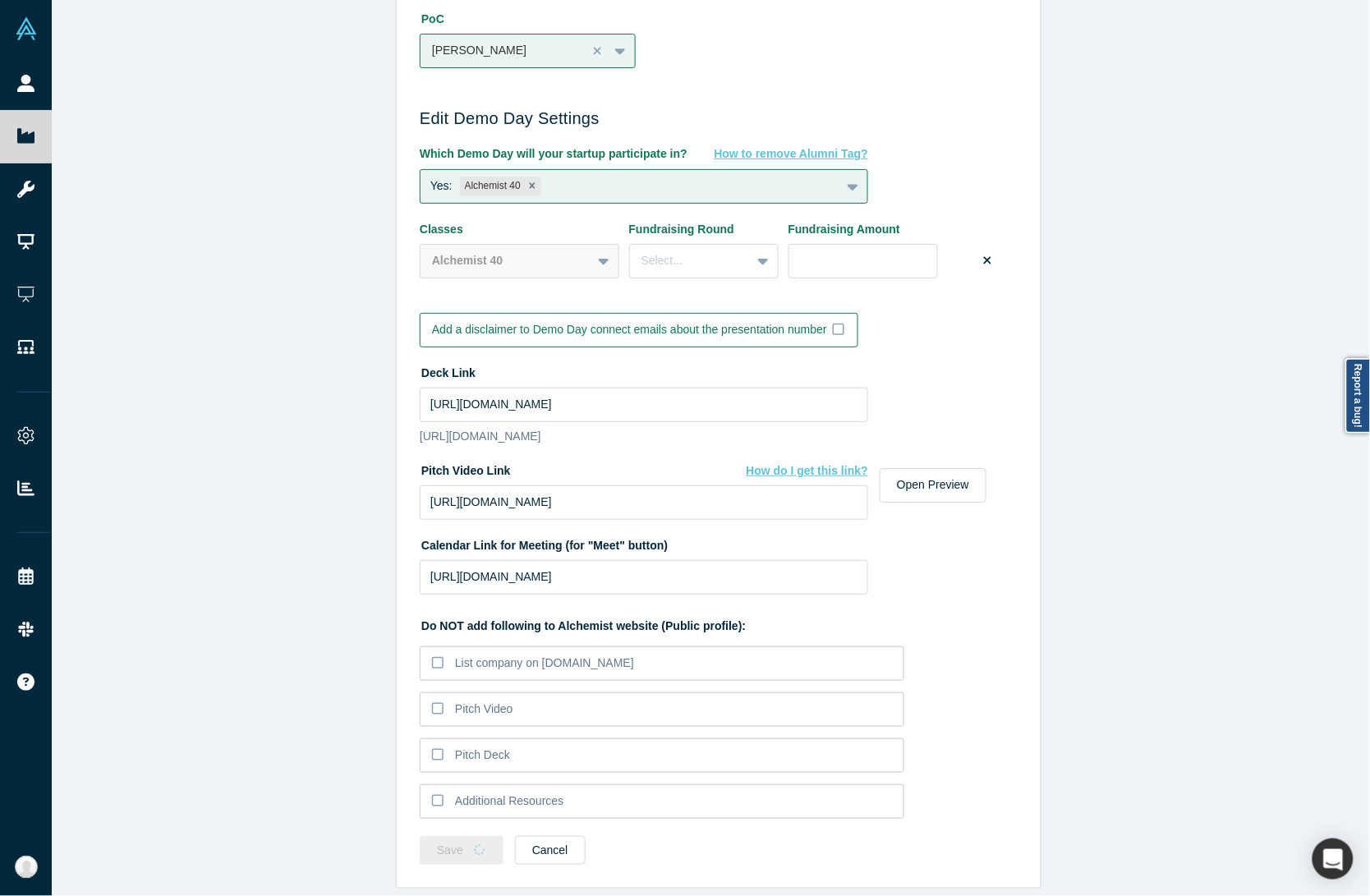
scroll to position [0, 0]
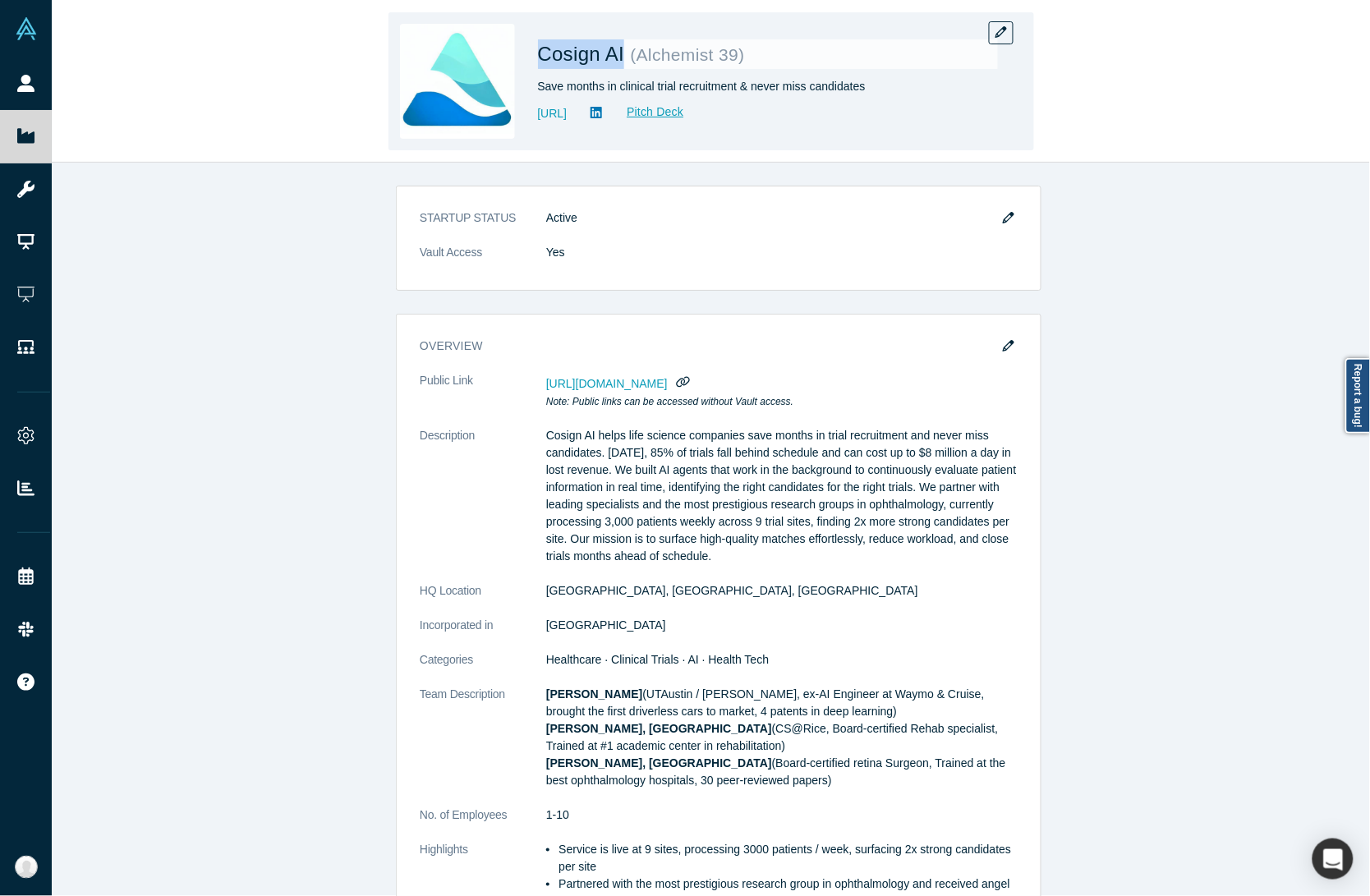
drag, startPoint x: 528, startPoint y: 51, endPoint x: 625, endPoint y: 51, distance: 97.0
click at [625, 51] on div "Cosign AI ( Alchemist 39 ) Save months in clinical trial recruitment & never mi…" at bounding box center [711, 81] width 646 height 138
copy span "Cosign AI"
click at [995, 24] on button "button" at bounding box center [1000, 32] width 24 height 23
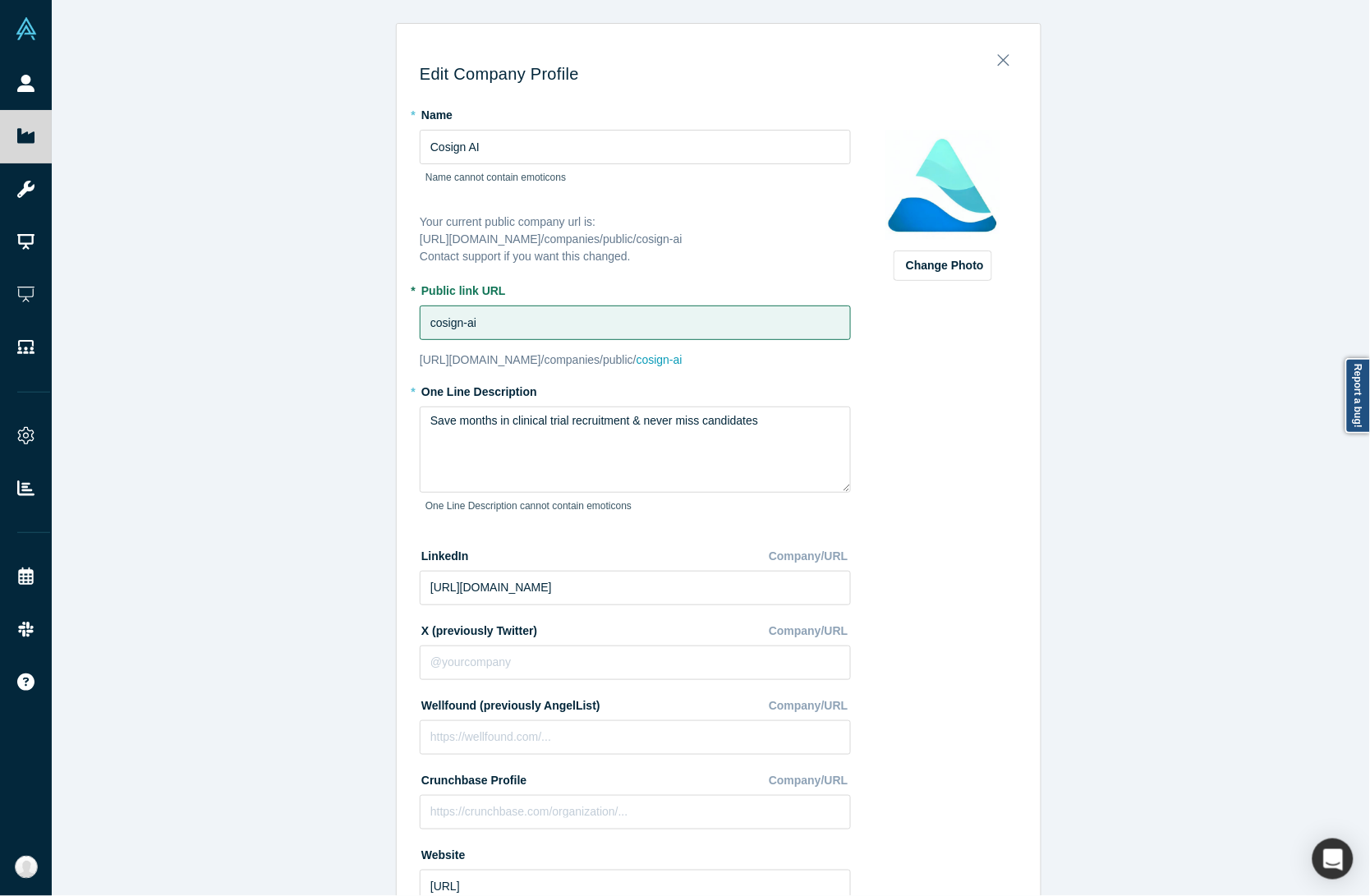
drag, startPoint x: 349, startPoint y: 354, endPoint x: 592, endPoint y: 380, distance: 244.4
click at [349, 354] on div "Edit Company Profile * Name Cosign AI Name cannot contain emoticons Your curren…" at bounding box center [719, 455] width 1334 height 911
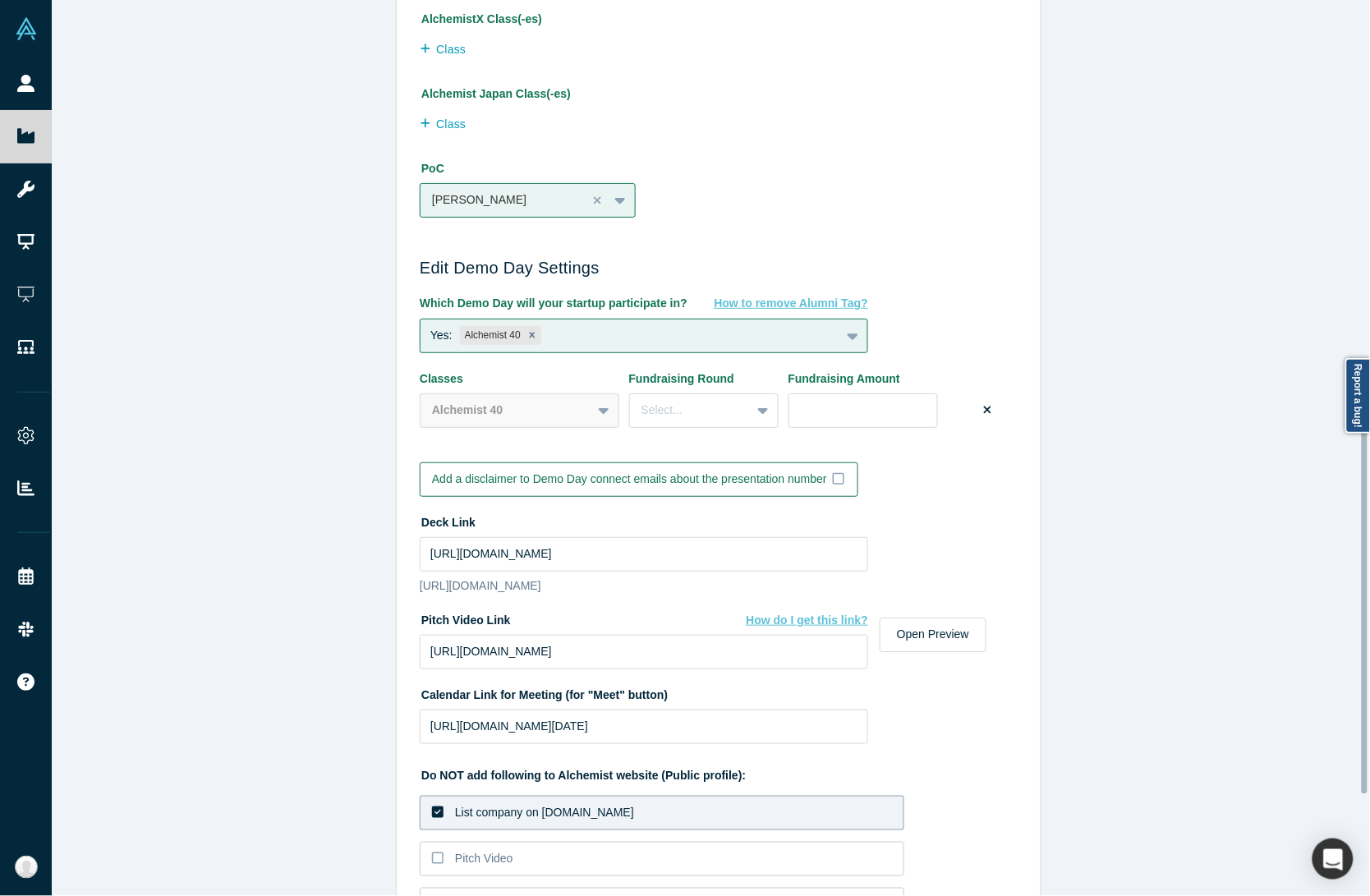
scroll to position [1271, 0]
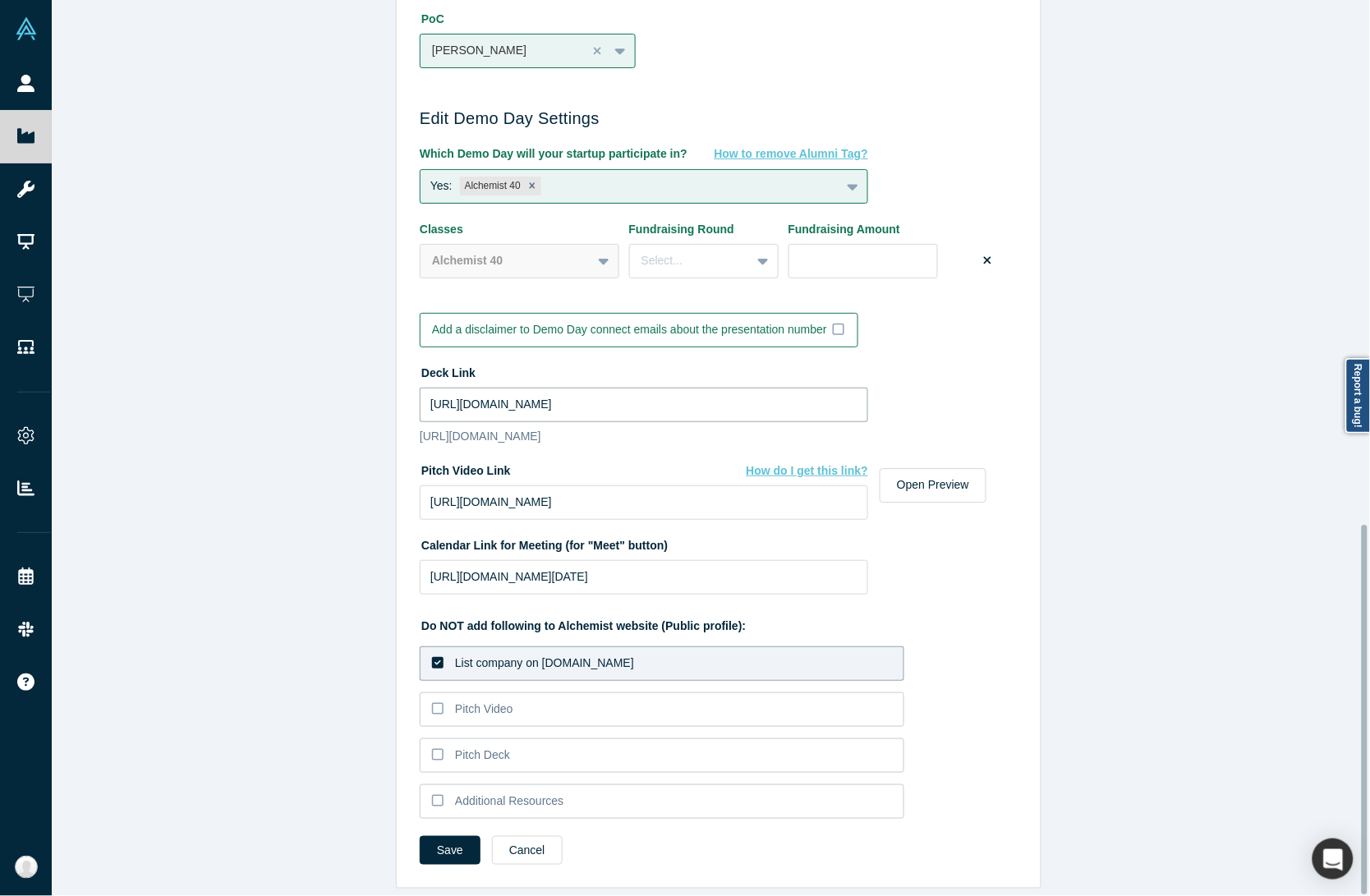
click at [502, 396] on input "[URL][DOMAIN_NAME]" at bounding box center [644, 404] width 449 height 34
paste input "drive_link"
type input "https://drive.google.com/file/d/1poqu6lDv7jHXeVsfbjYsLjdQLInUn_x9/view?usp=driv…"
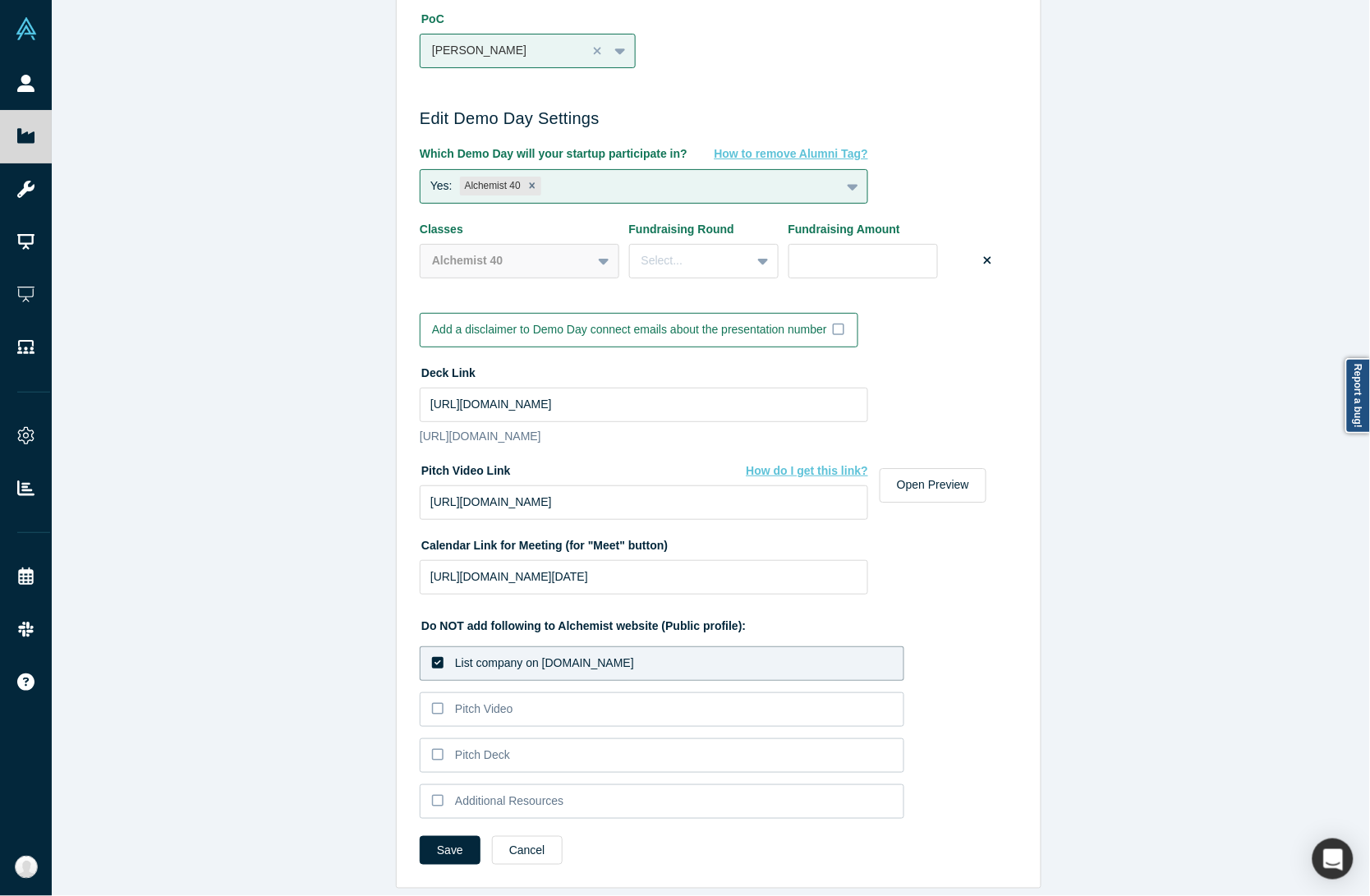
drag, startPoint x: 234, startPoint y: 527, endPoint x: 358, endPoint y: 500, distance: 126.9
click at [234, 527] on div "Edit Company Profile * Name Cosign AI Name cannot contain emoticons Your curren…" at bounding box center [719, 455] width 1334 height 911
click at [634, 501] on input "https://vimeo.com/1116813974/b2eb724823?share=copy" at bounding box center [644, 502] width 449 height 34
click at [316, 558] on div "Edit Company Profile * Name Cosign AI Name cannot contain emoticons Your curren…" at bounding box center [719, 455] width 1334 height 911
click at [453, 851] on button "Save" at bounding box center [450, 850] width 60 height 29
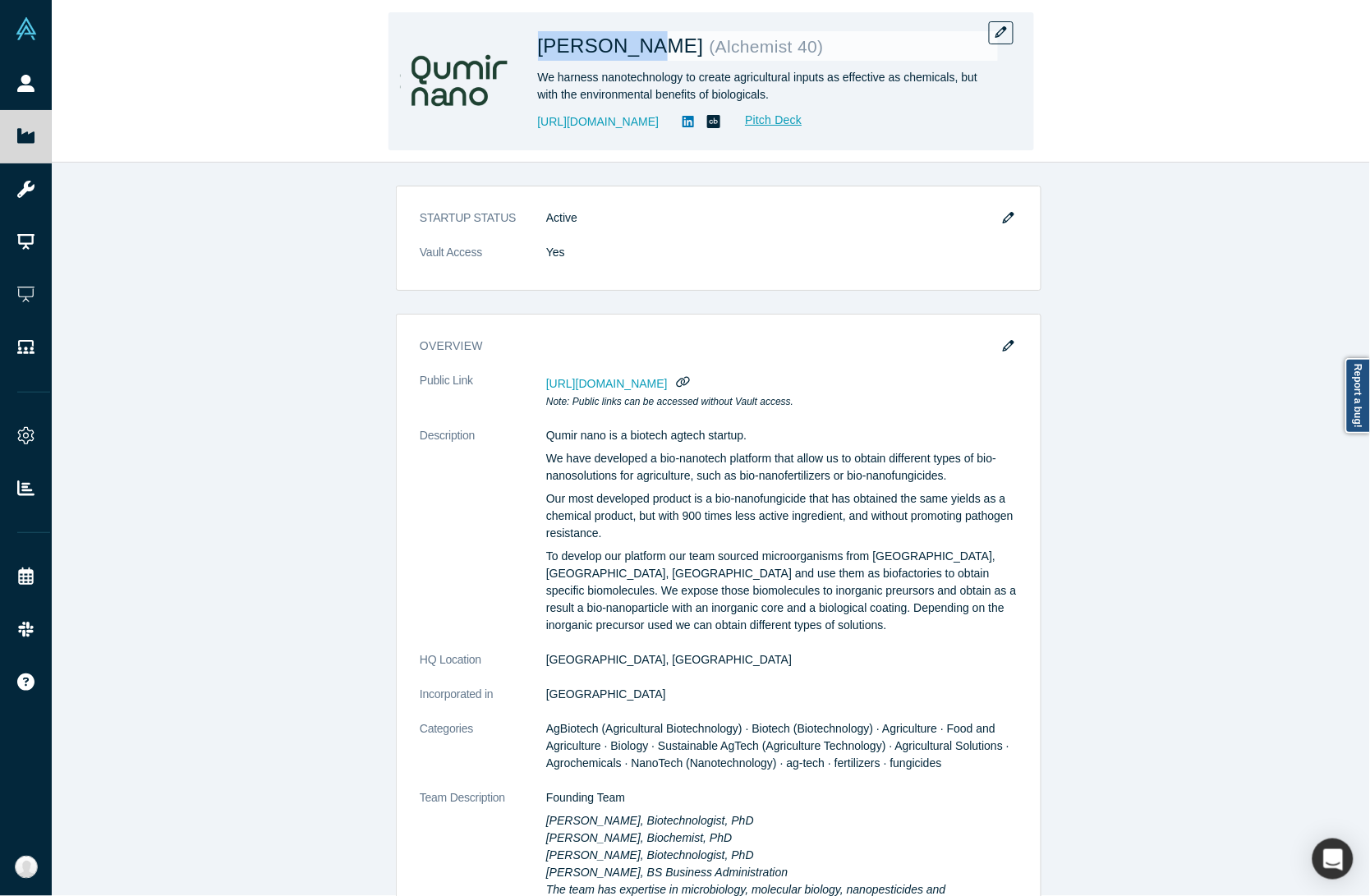
drag, startPoint x: 535, startPoint y: 44, endPoint x: 643, endPoint y: 54, distance: 108.5
click at [643, 54] on div "Qumir Nano ( Alchemist 40 ) We harness nanotechnology to create agricultural in…" at bounding box center [711, 81] width 646 height 138
copy span "Qumir Nano"
click at [1000, 30] on icon "button" at bounding box center [1001, 32] width 12 height 12
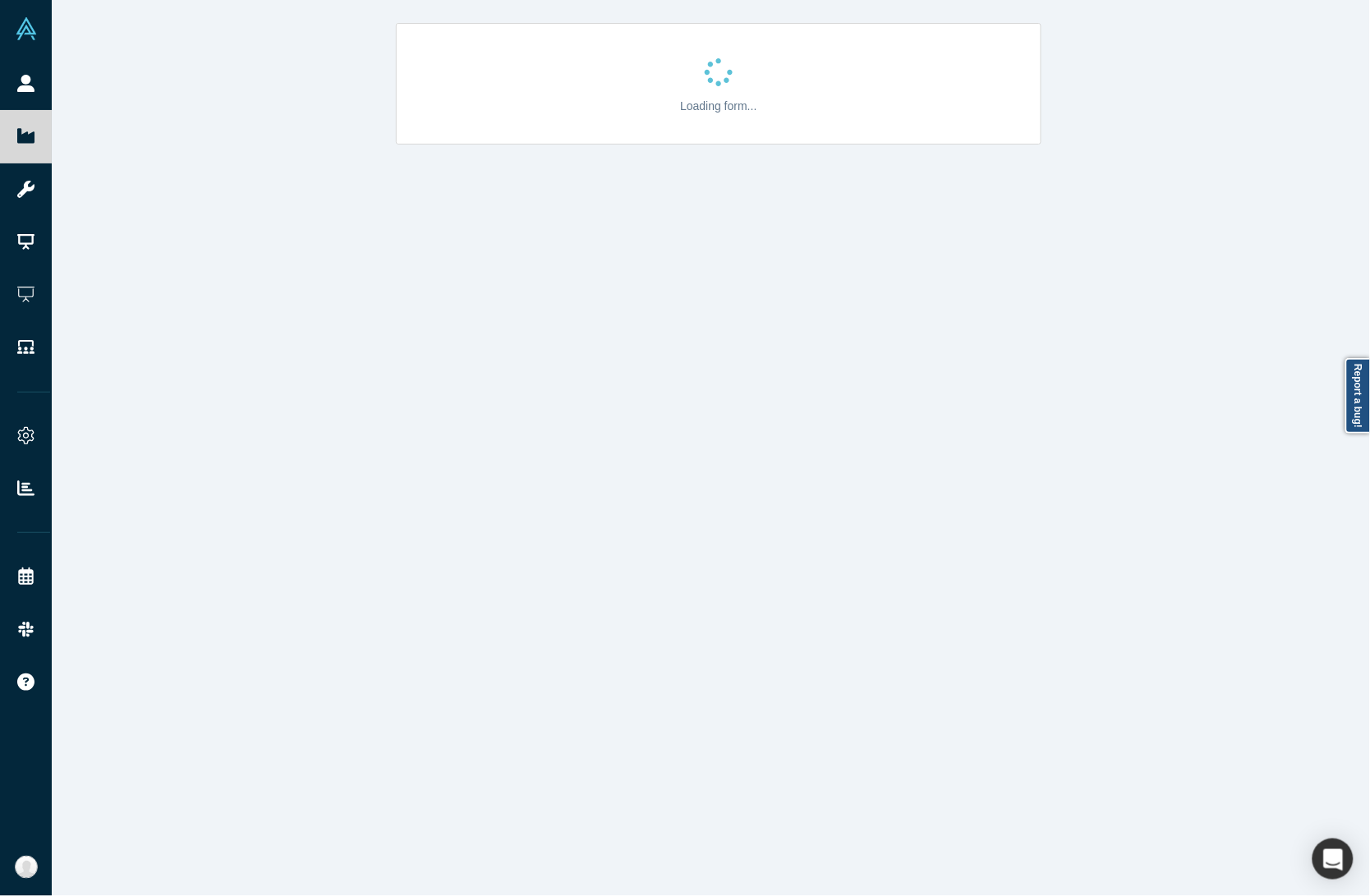
click at [307, 527] on div "Loading form..." at bounding box center [719, 455] width 1334 height 911
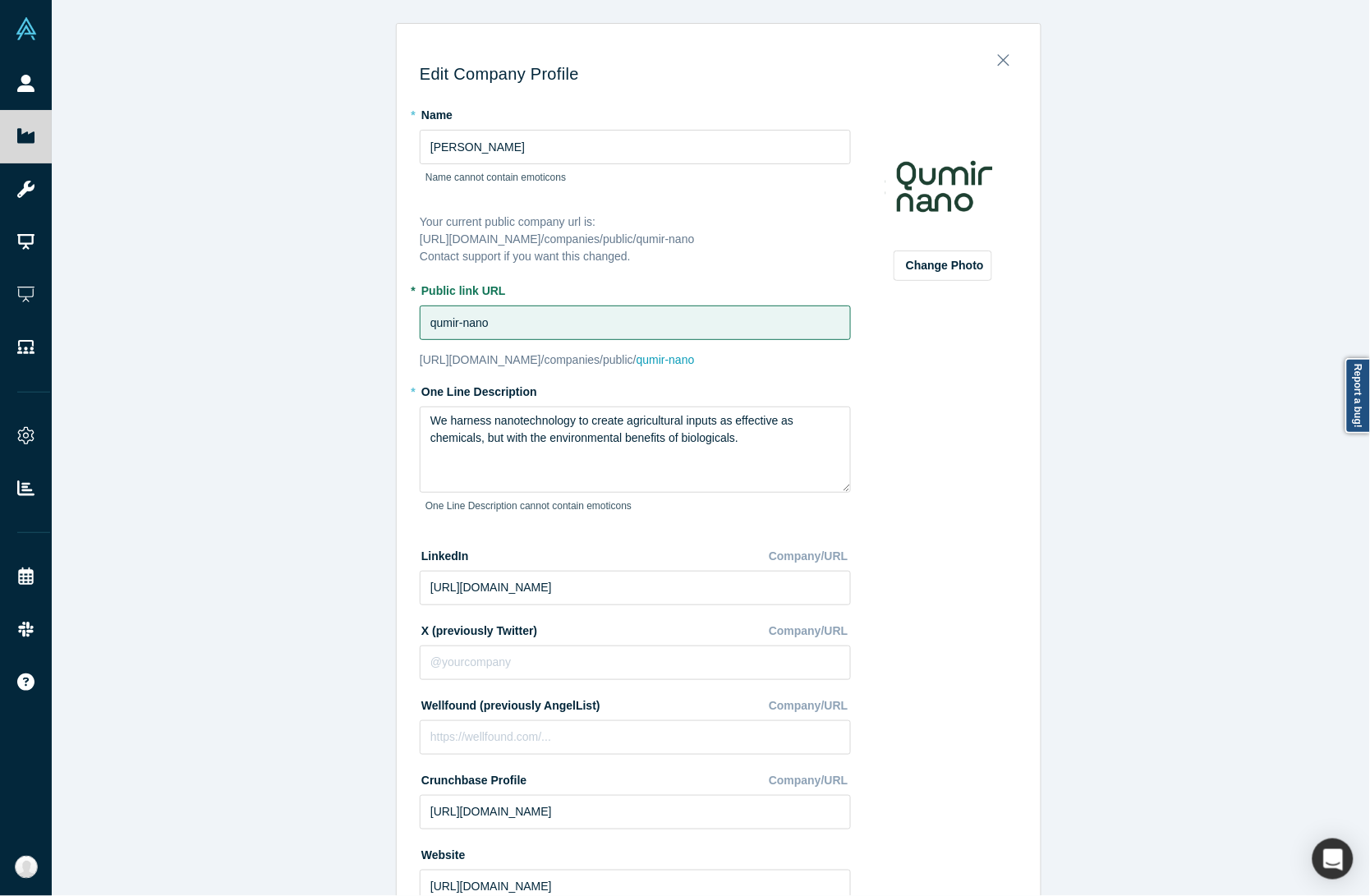
click at [326, 535] on div "Edit Company Profile * Name Qumir Nano Name cannot contain emoticons Your curre…" at bounding box center [719, 455] width 1334 height 911
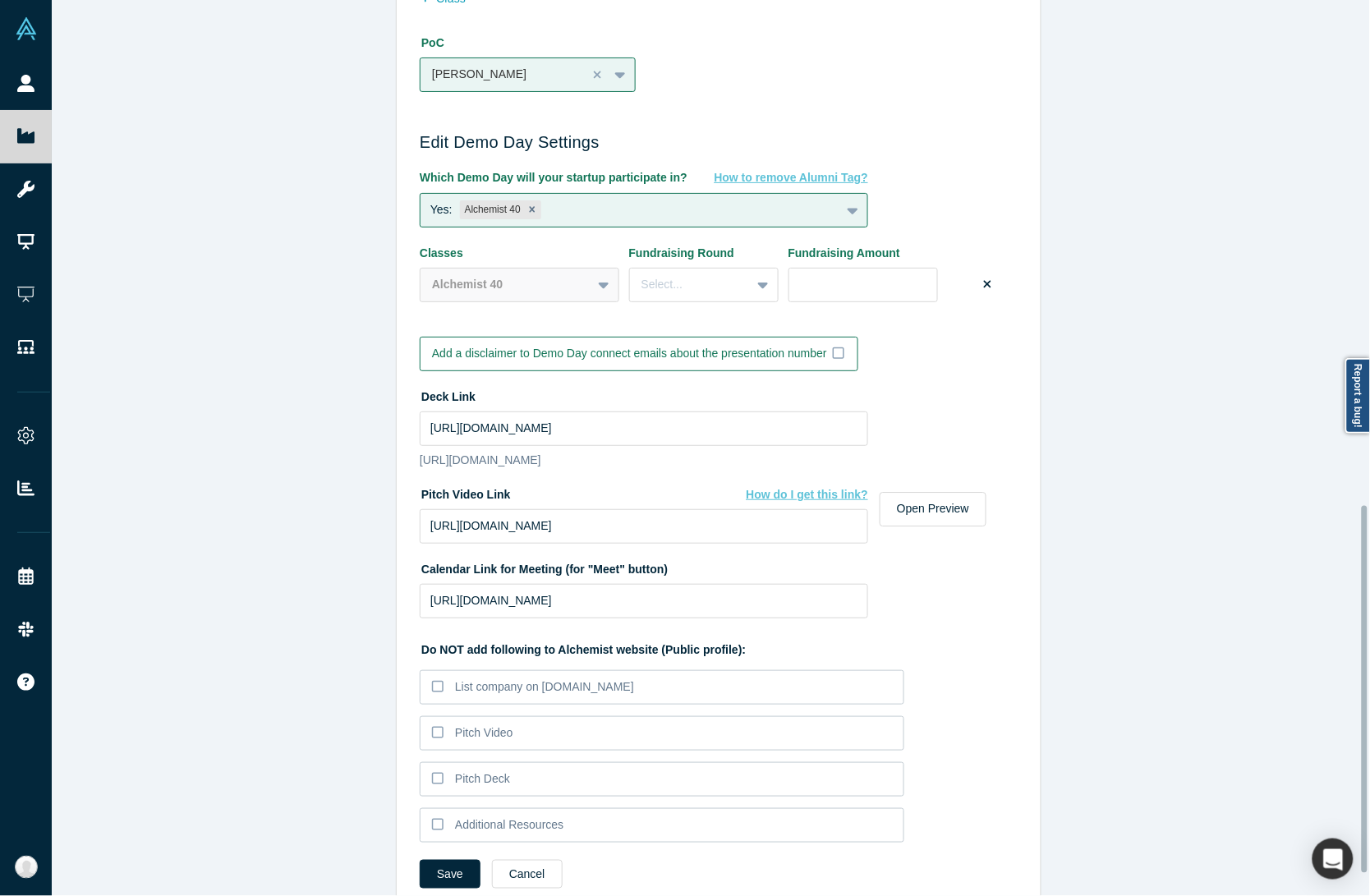
scroll to position [1286, 0]
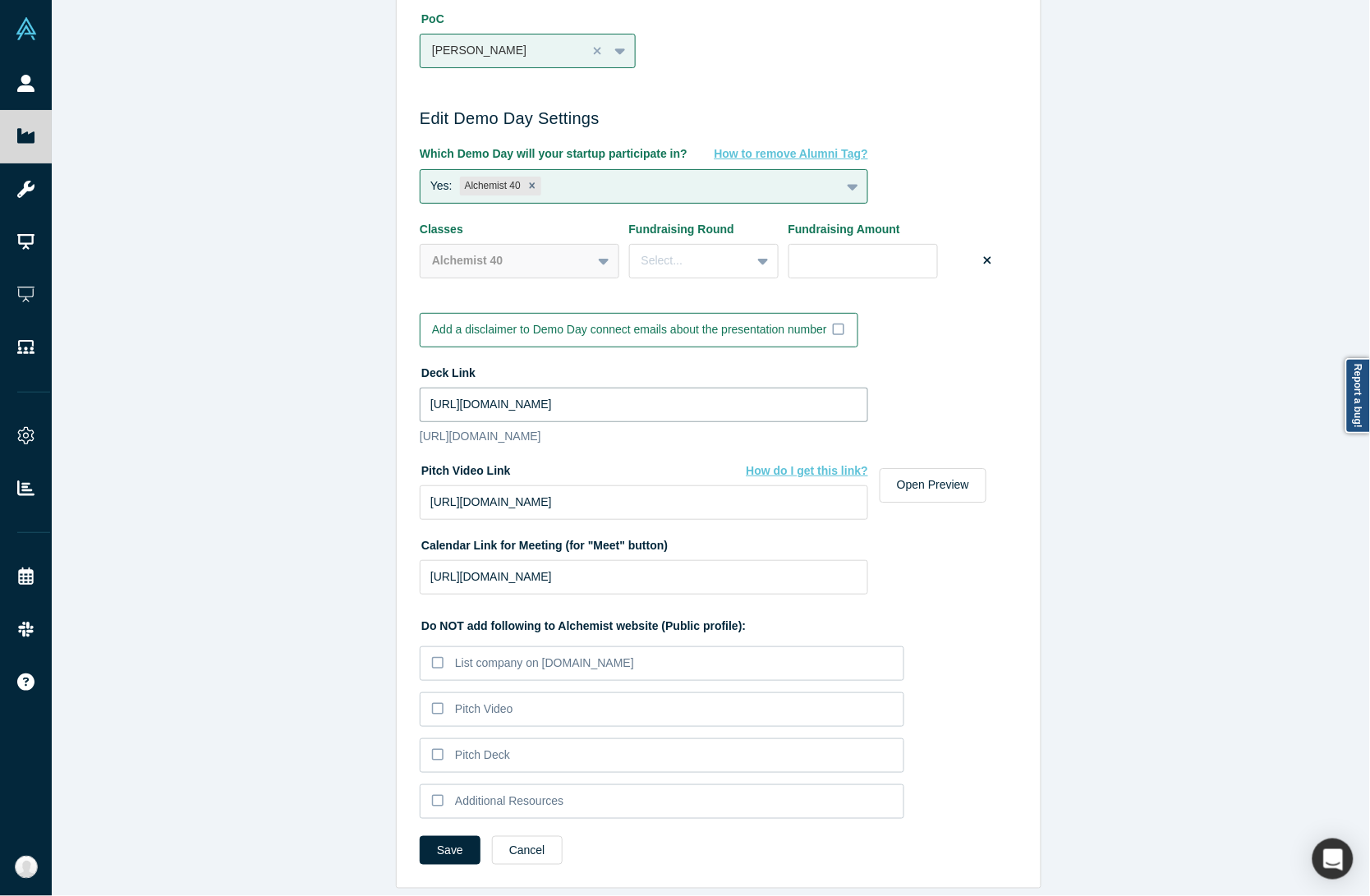
click at [506, 387] on input "https://drive.google.com/file/d/1XAdp3UZfmuoAn_1zasYjdz64VkVairJv/view?usp=shar…" at bounding box center [644, 404] width 449 height 34
paste input "drive_link"
type input "https://drive.google.com/file/d/1XAdp3UZfmuoAn_1zasYjdz64VkVairJv/view?usp=driv…"
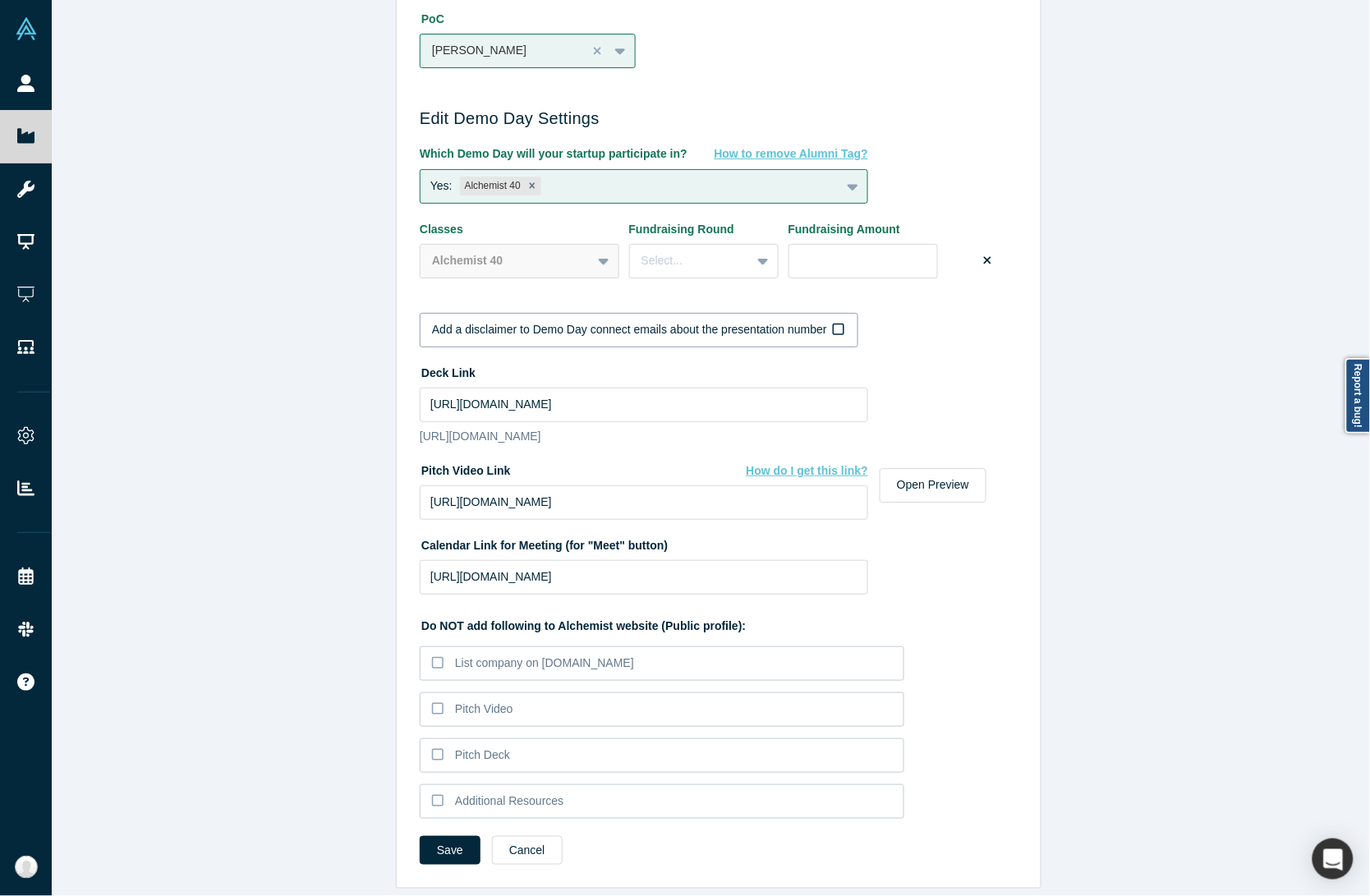
click at [770, 313] on label "Add a disclaimer to Demo Day connect emails about the presentation number" at bounding box center [639, 330] width 438 height 34
click at [0, 0] on input "Add a disclaimer to Demo Day connect emails about the presentation number" at bounding box center [0, 0] width 0 height 0
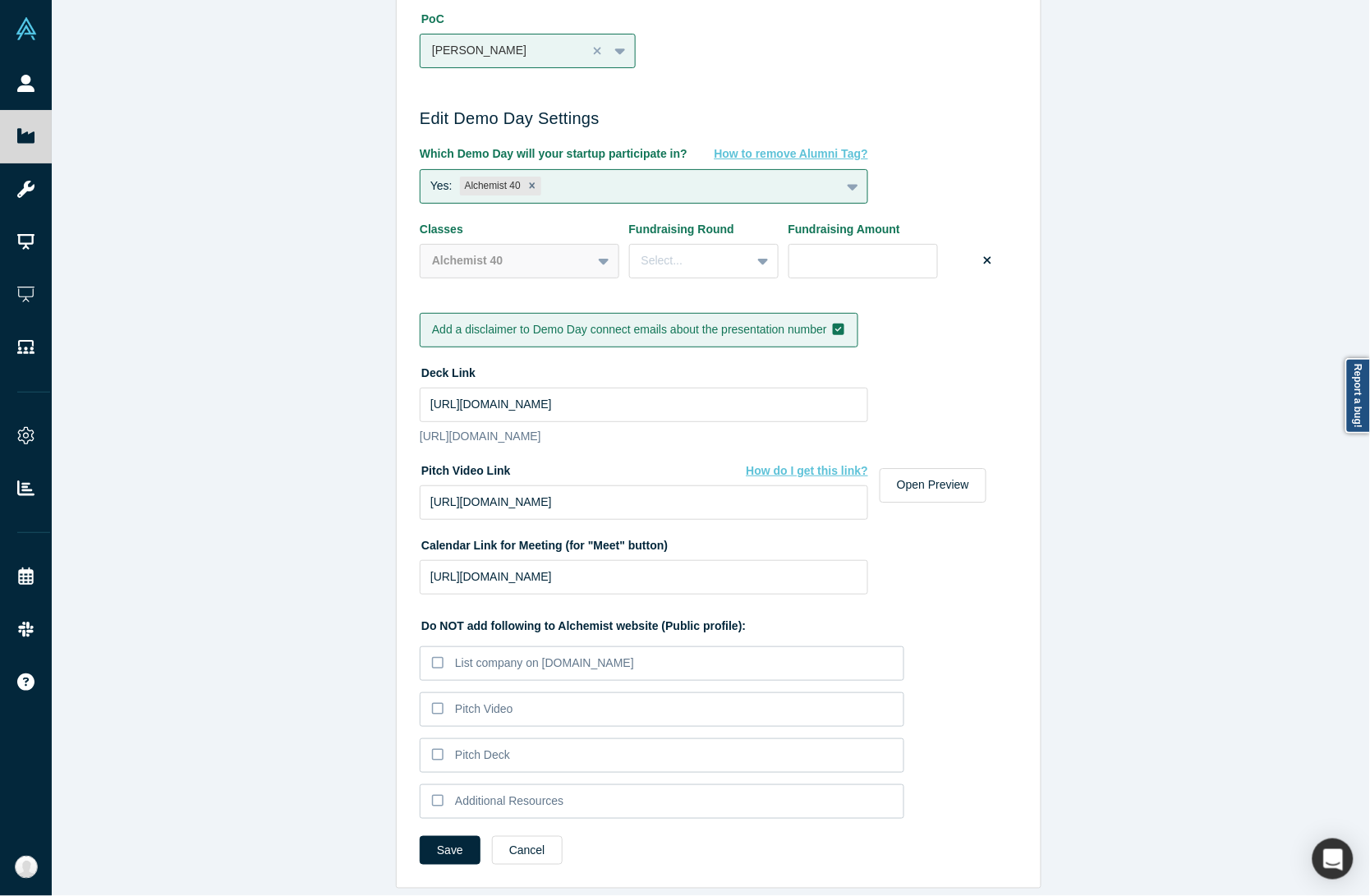
click at [770, 313] on label "Add a disclaimer to Demo Day connect emails about the presentation number" at bounding box center [639, 330] width 438 height 34
click at [0, 0] on input "Add a disclaimer to Demo Day connect emails about the presentation number" at bounding box center [0, 0] width 0 height 0
click at [351, 514] on div "Edit Company Profile * Name Qumir Nano Name cannot contain emoticons Your curre…" at bounding box center [719, 455] width 1334 height 911
click at [544, 493] on input "https://vimeo.com/1117518474/7d35ecb065?share=copy" at bounding box center [644, 502] width 449 height 34
click at [468, 485] on input "https://vimeo.com/1117518474/7d35ecb065?share=copy" at bounding box center [644, 502] width 449 height 34
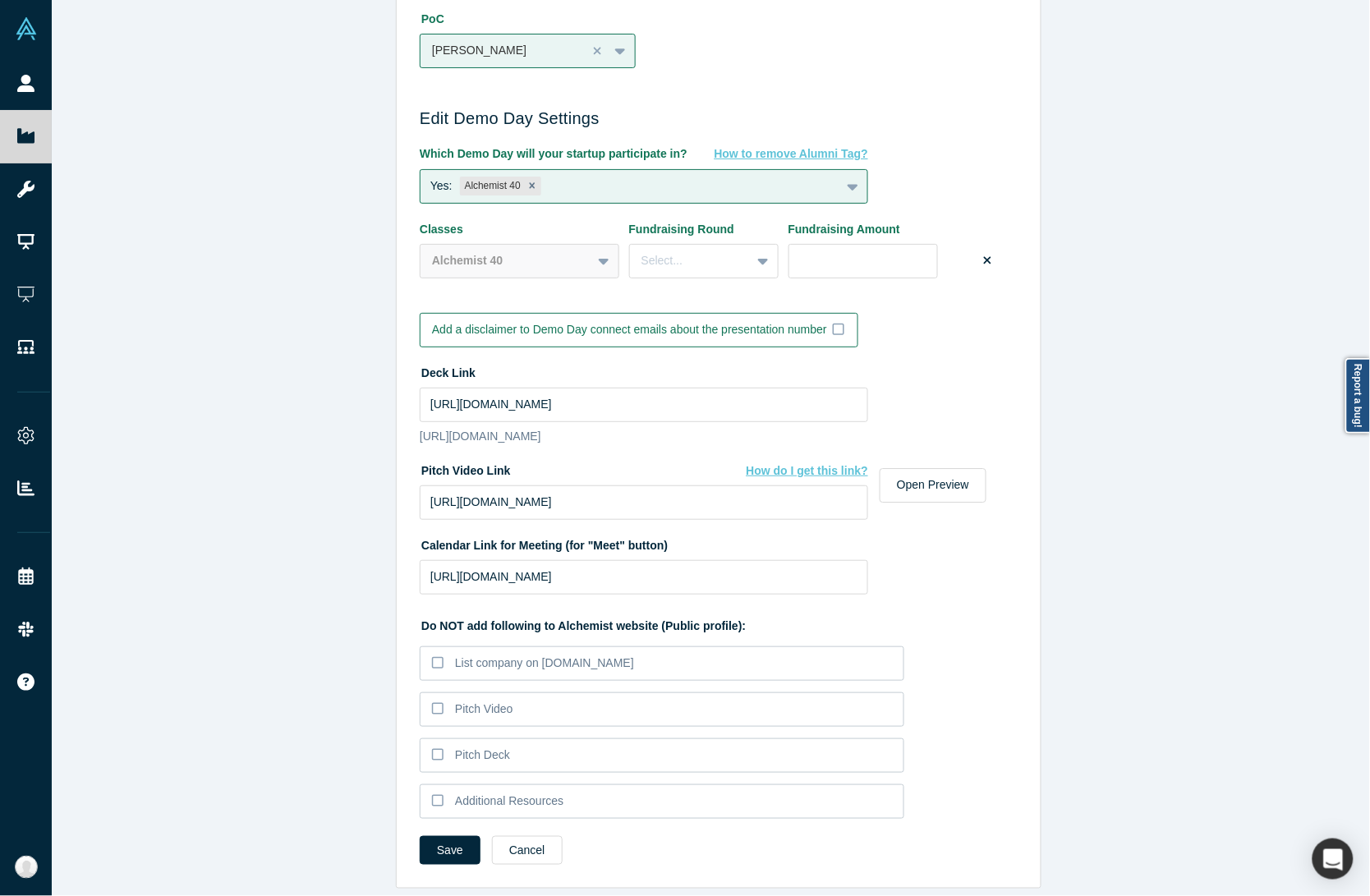
click at [363, 527] on div "Edit Company Profile * Name Qumir Nano Name cannot contain emoticons Your curre…" at bounding box center [719, 455] width 1334 height 911
click at [487, 490] on input "https://vimeo.com/1117518474/7d35ecb065?share=copy" at bounding box center [644, 502] width 449 height 34
click at [454, 836] on button "Save" at bounding box center [450, 850] width 60 height 29
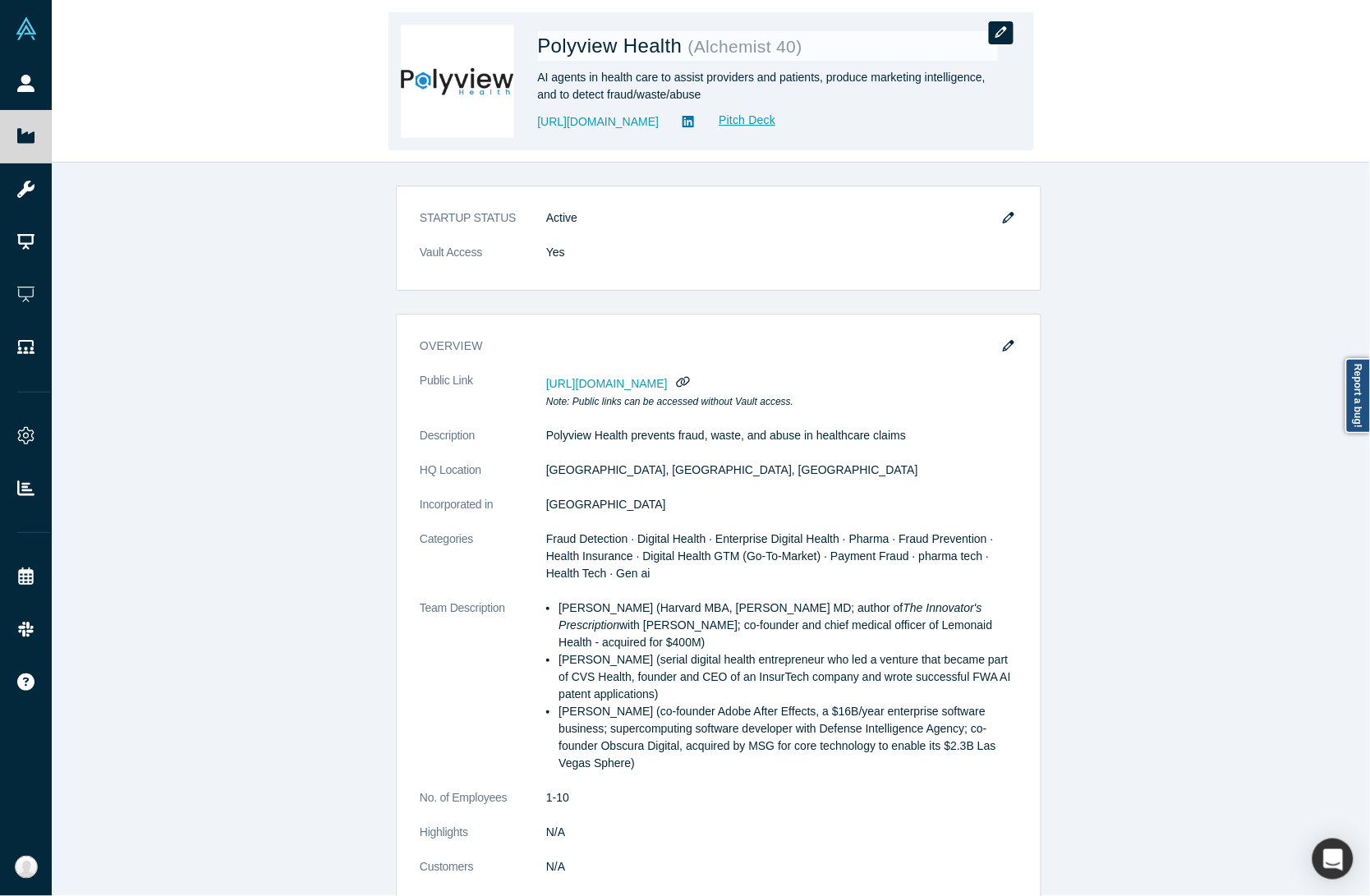
click at [1013, 21] on button "button" at bounding box center [1000, 32] width 24 height 23
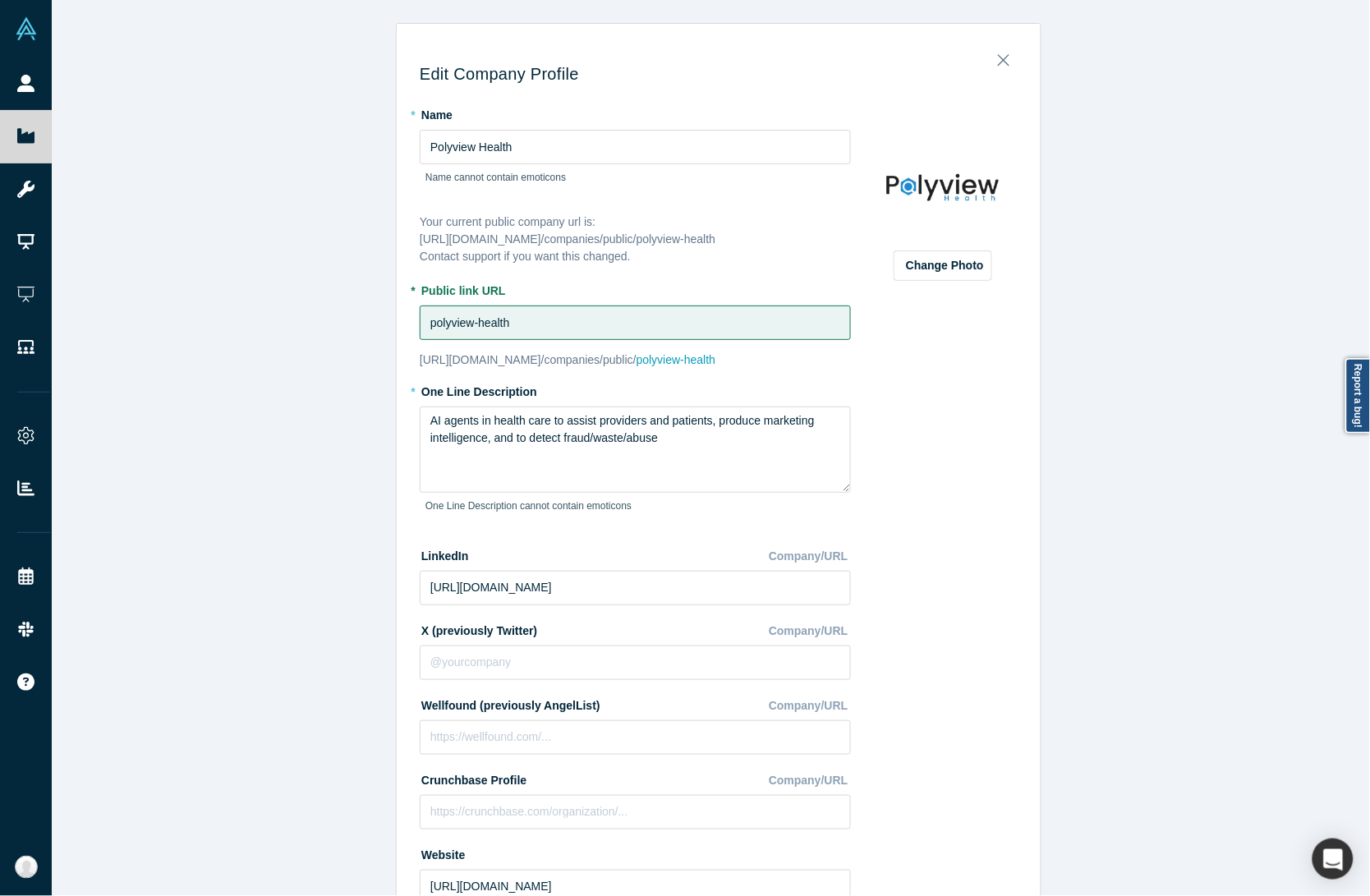
click at [280, 187] on div "Edit Company Profile * Name Polyview Health Name cannot contain emoticons Your …" at bounding box center [719, 455] width 1334 height 911
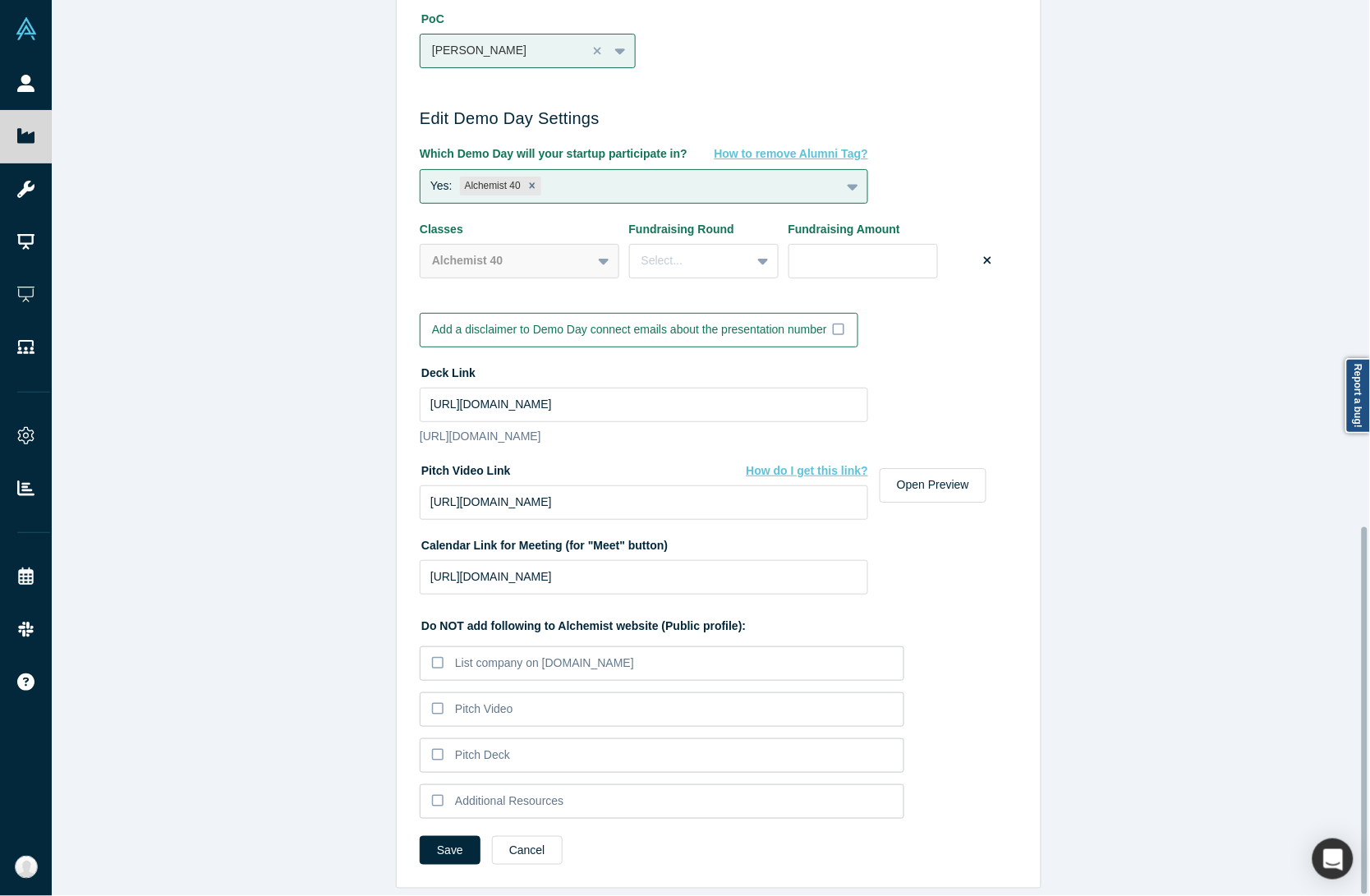
scroll to position [1286, 0]
click at [513, 359] on div "Deck Link" at bounding box center [644, 373] width 449 height 29
click at [522, 387] on input "https://drive.google.com/file/d/1MU7IepBWdvDNK2OuPI-XMAELZ4KNWAvZ/view?usp=shar…" at bounding box center [644, 404] width 449 height 34
paste input "drive_link"
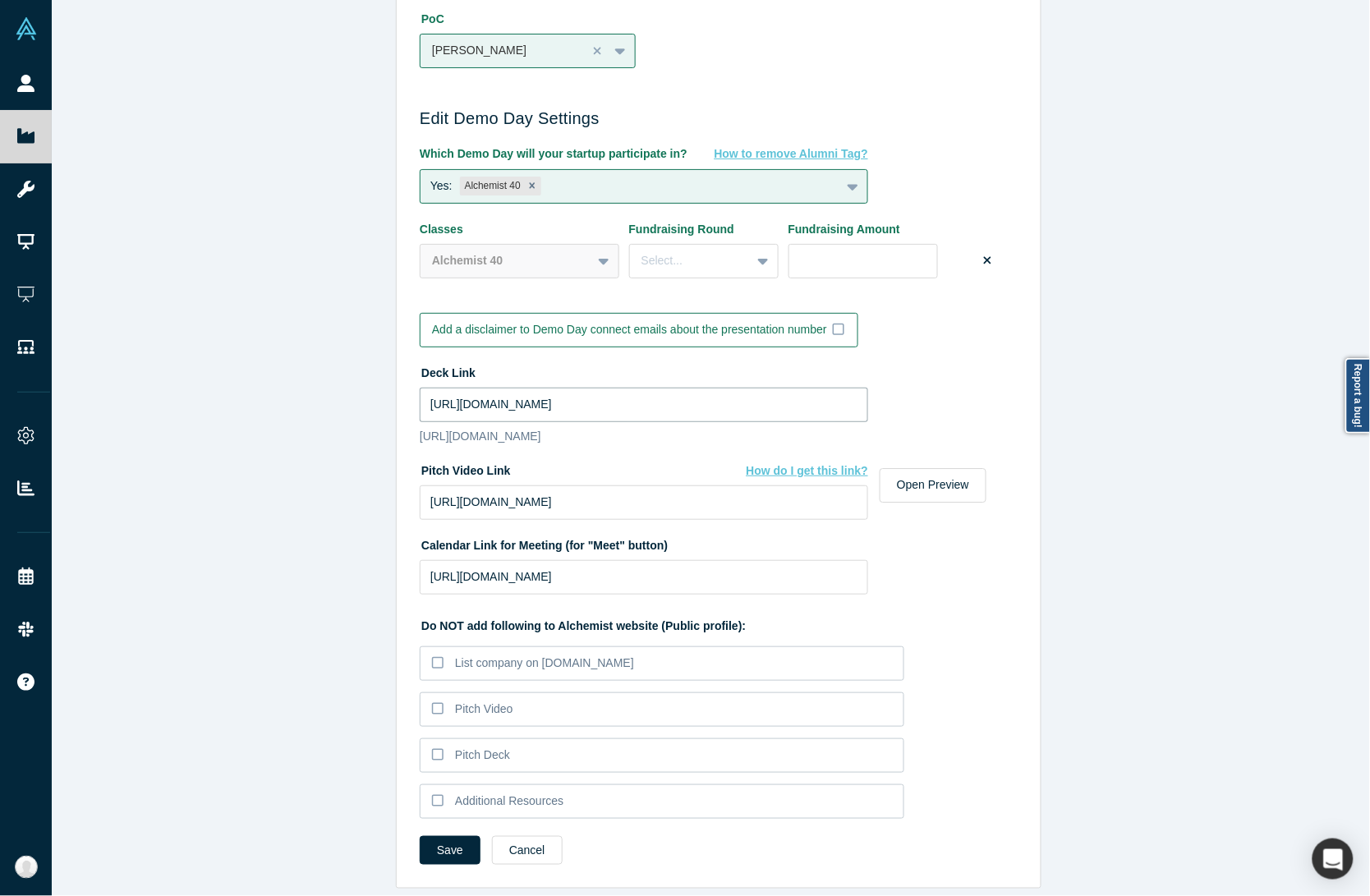
click at [572, 387] on input "https://drive.google.com/file/d/1MU7IepBWdvDNK2OuPI-XMAELZ4KNWAvZ/view?usp=driv…" at bounding box center [644, 404] width 449 height 34
paste input
type input "https://drive.google.com/file/d/1MU7IepBWdvDNK2OuPI-XMAELZ4KNWAvZ/view?usp=driv…"
click at [296, 516] on div "Edit Company Profile * Name Polyview Health Name cannot contain emoticons Your …" at bounding box center [719, 455] width 1334 height 911
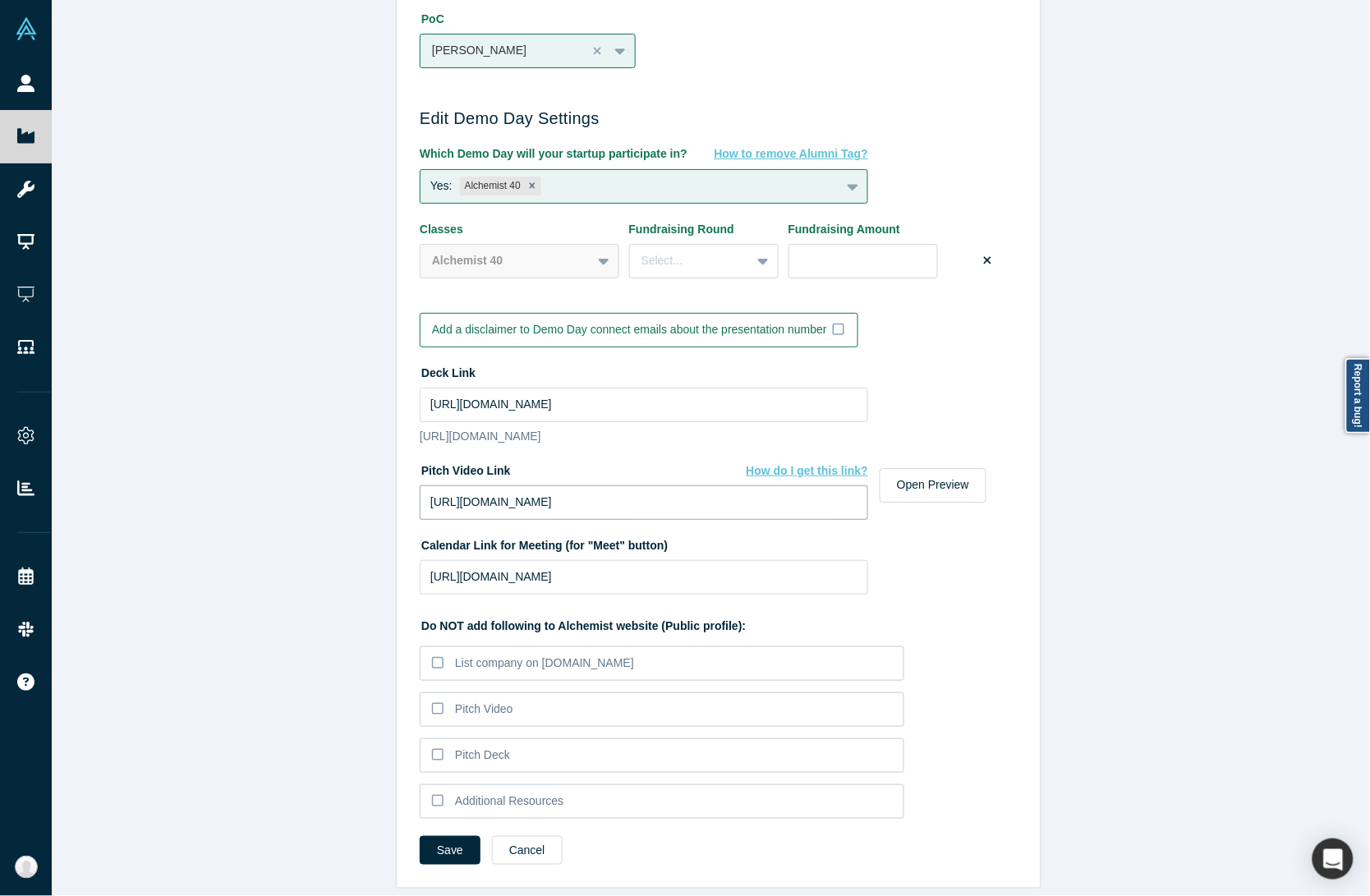
click at [534, 494] on input "https://vimeo.com/1116817325/2d12cb2170?share=copy" at bounding box center [644, 502] width 449 height 34
click at [446, 836] on button "Save" at bounding box center [450, 850] width 60 height 29
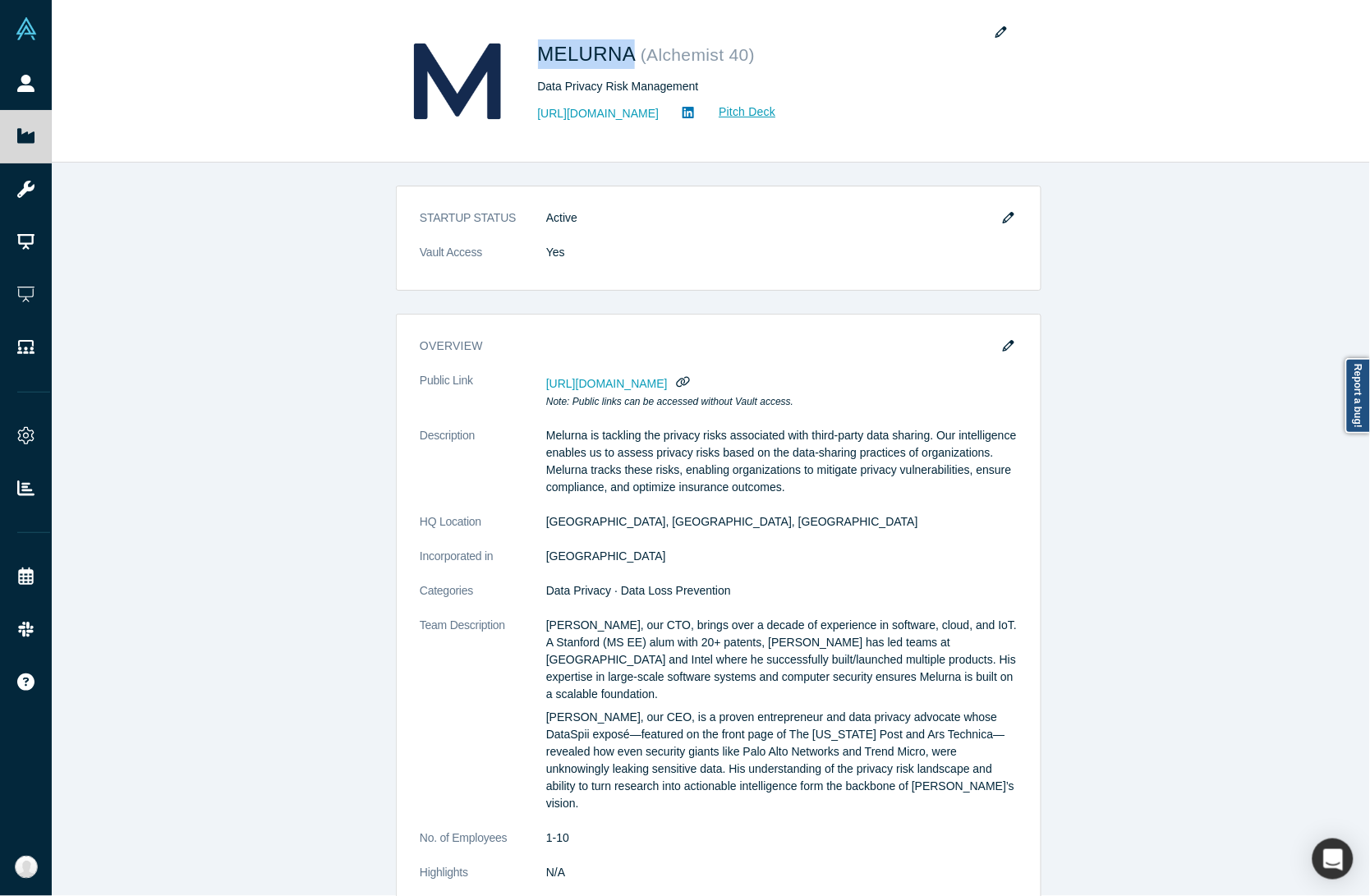
click at [630, 63] on div "MELURNA ( Alchemist 40 ) Data Privacy Risk Management [URL][DOMAIN_NAME] Pitch …" at bounding box center [711, 81] width 646 height 138
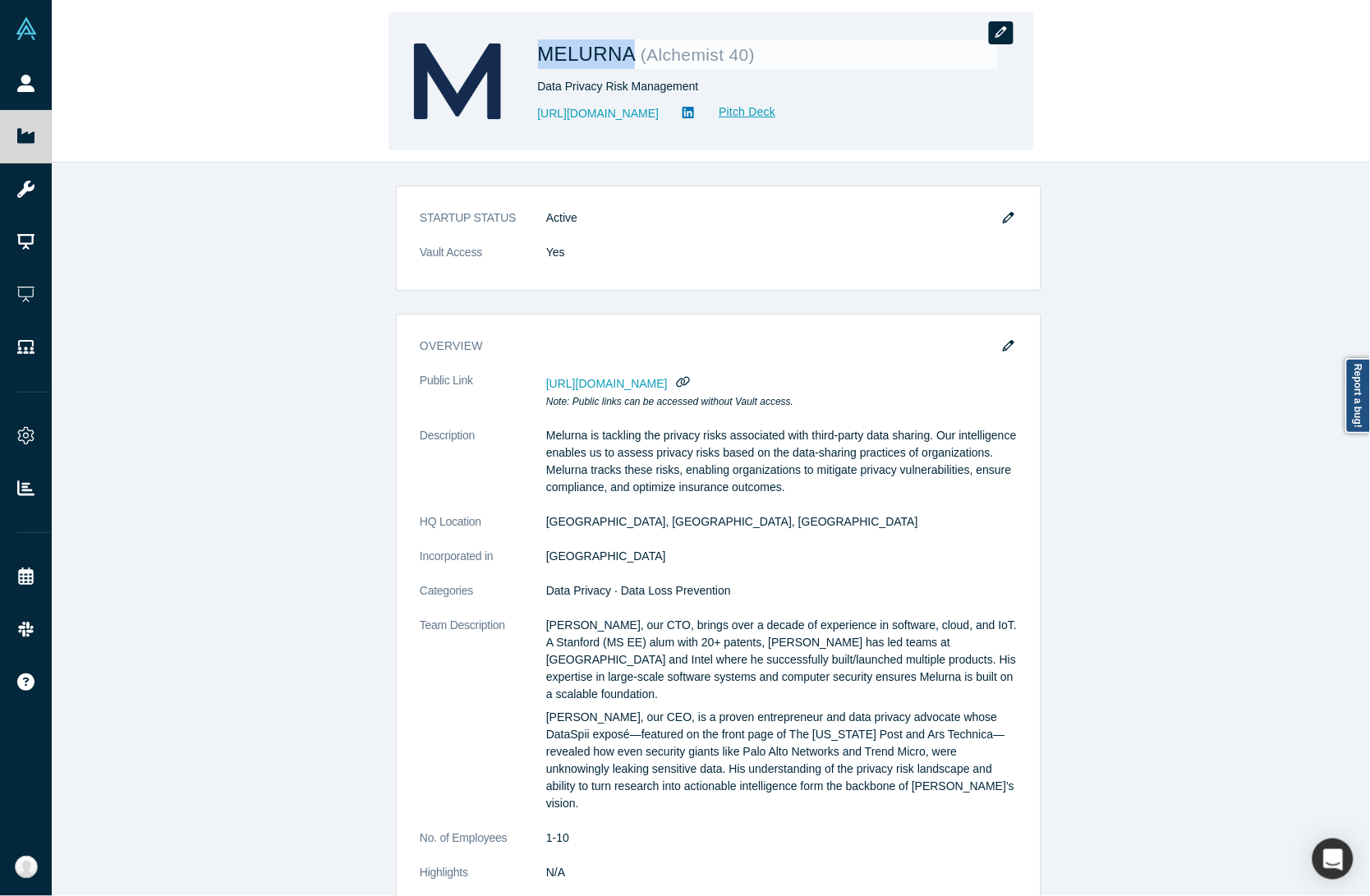
click at [998, 35] on icon "button" at bounding box center [1001, 32] width 12 height 12
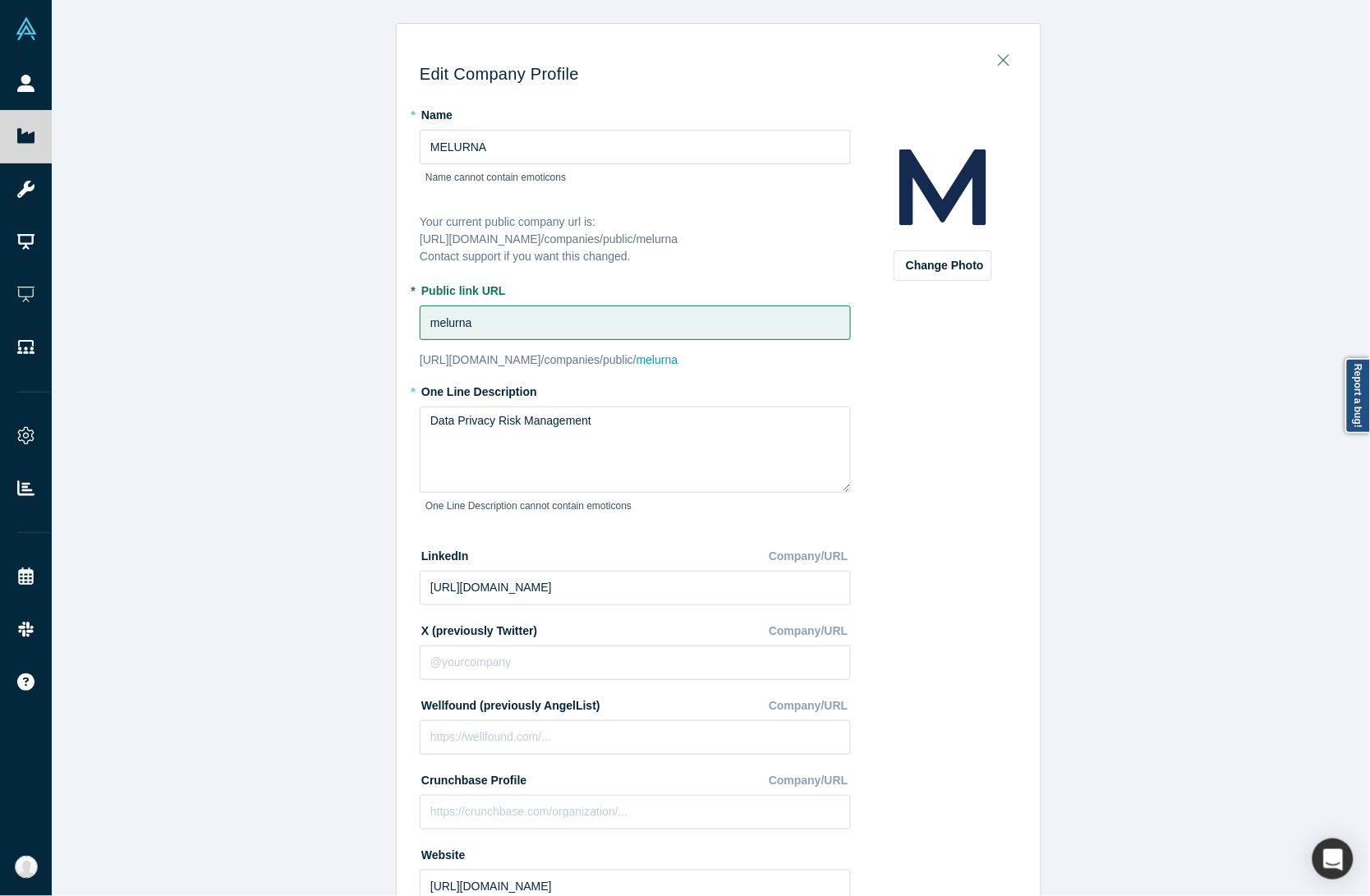
click at [314, 524] on div "Edit Company Profile * Name MELURNA Name cannot contain emoticons Your current …" at bounding box center [719, 455] width 1334 height 911
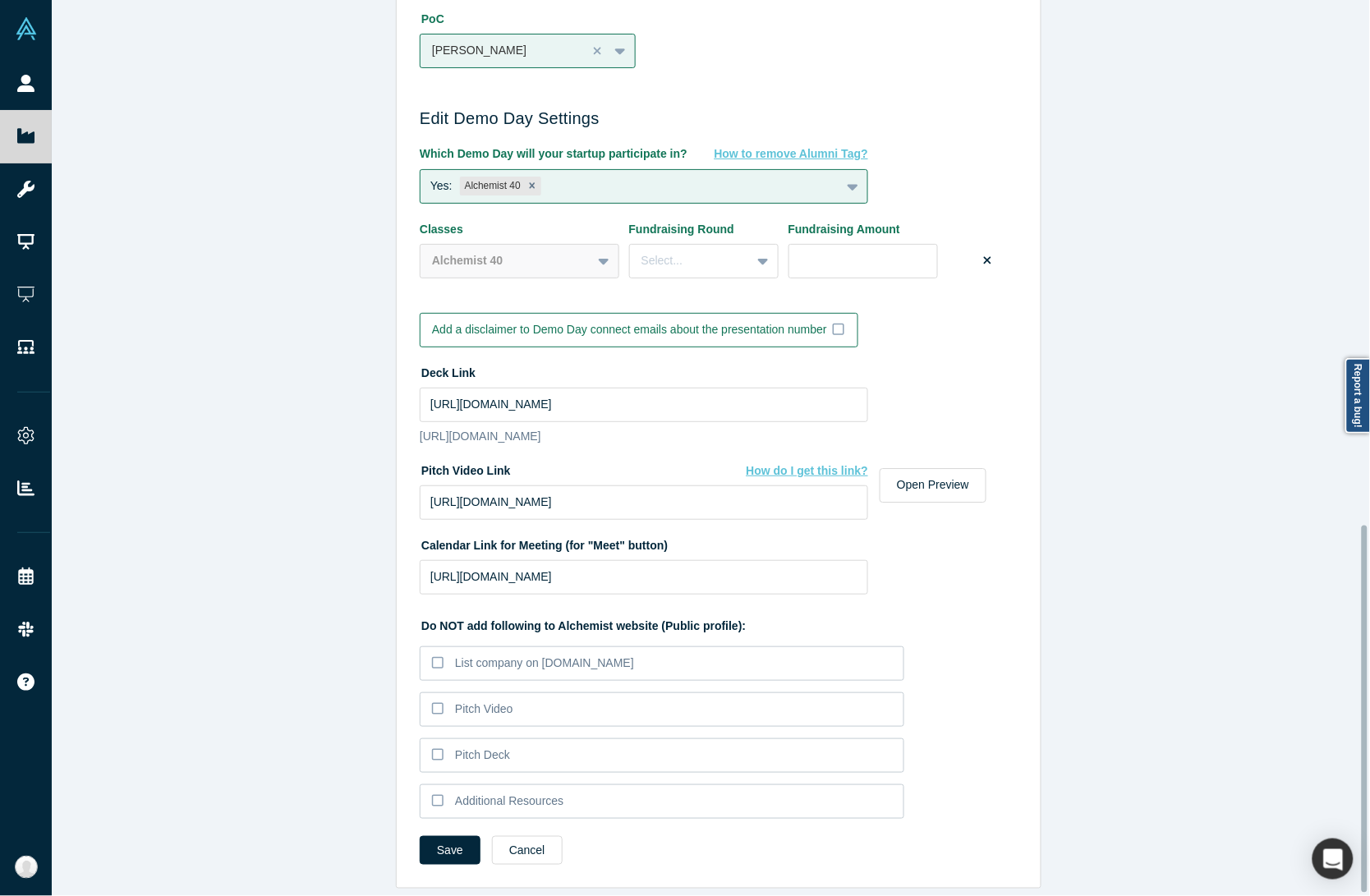
scroll to position [1286, 0]
click at [785, 490] on input "https://vimeo.com/1116814134/7ca772625d?fl=pl&fe=sh" at bounding box center [644, 502] width 449 height 34
paste input "share=copy"
type input "https://vimeo.com/1116814134/7ca772625d?share=copy"
click at [702, 387] on input "https://drive.google.com/file/d/1yA5VAzYPl4qMhfQi6o1OwDpYCSvZvKZi/view?usp=driv…" at bounding box center [644, 404] width 449 height 34
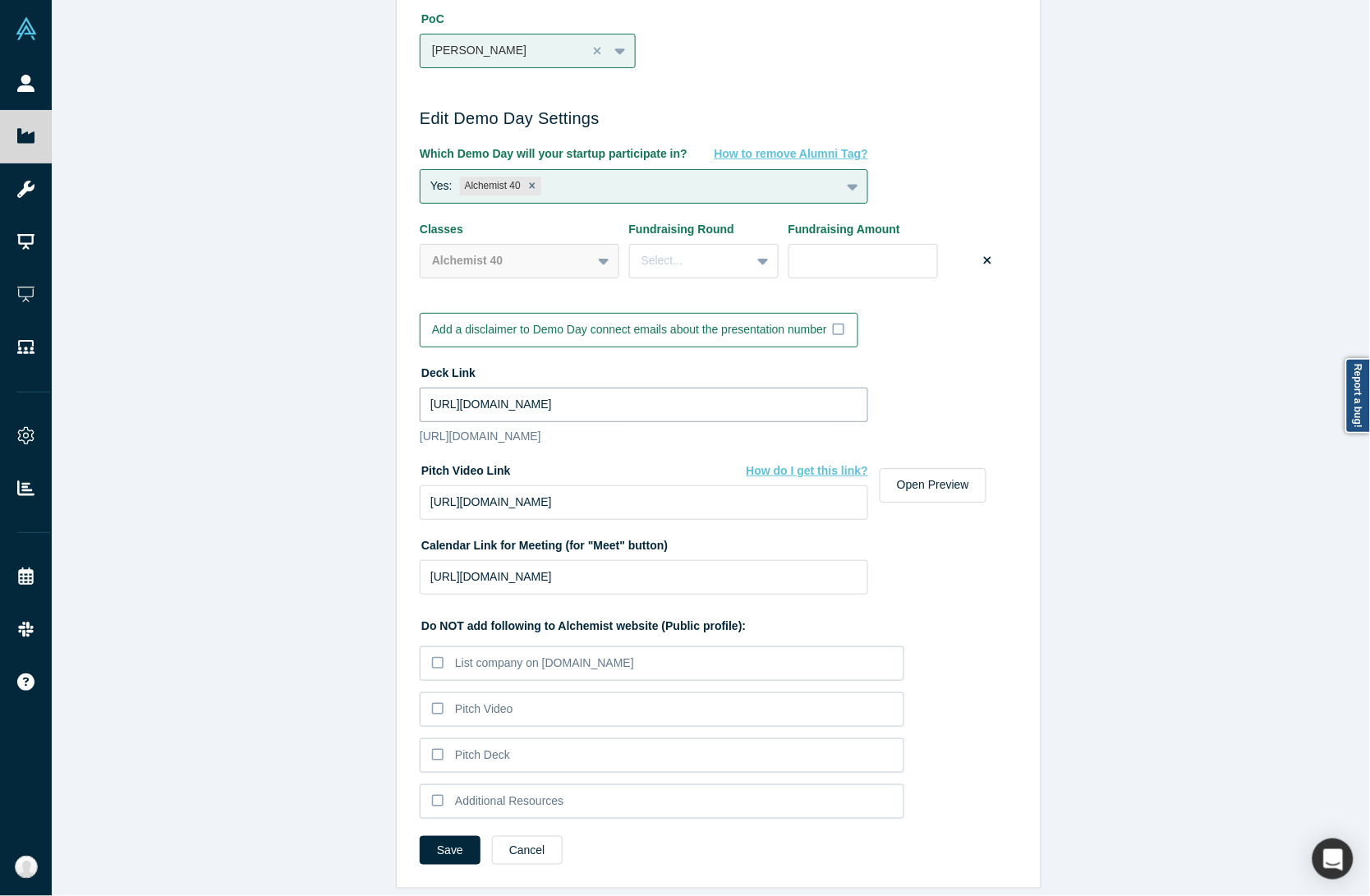
click at [556, 387] on input "https://drive.google.com/file/d/1yA5VAzYPl4qMhfQi6o1OwDpYCSvZvKZi/view?usp=driv…" at bounding box center [644, 404] width 449 height 34
click at [219, 696] on div "Edit Company Profile * Name MELURNA Name cannot contain emoticons Your current …" at bounding box center [719, 455] width 1334 height 911
click at [265, 642] on div "Edit Company Profile * Name MELURNA Name cannot contain emoticons Your current …" at bounding box center [719, 455] width 1334 height 911
click at [440, 836] on button "Save" at bounding box center [450, 850] width 60 height 29
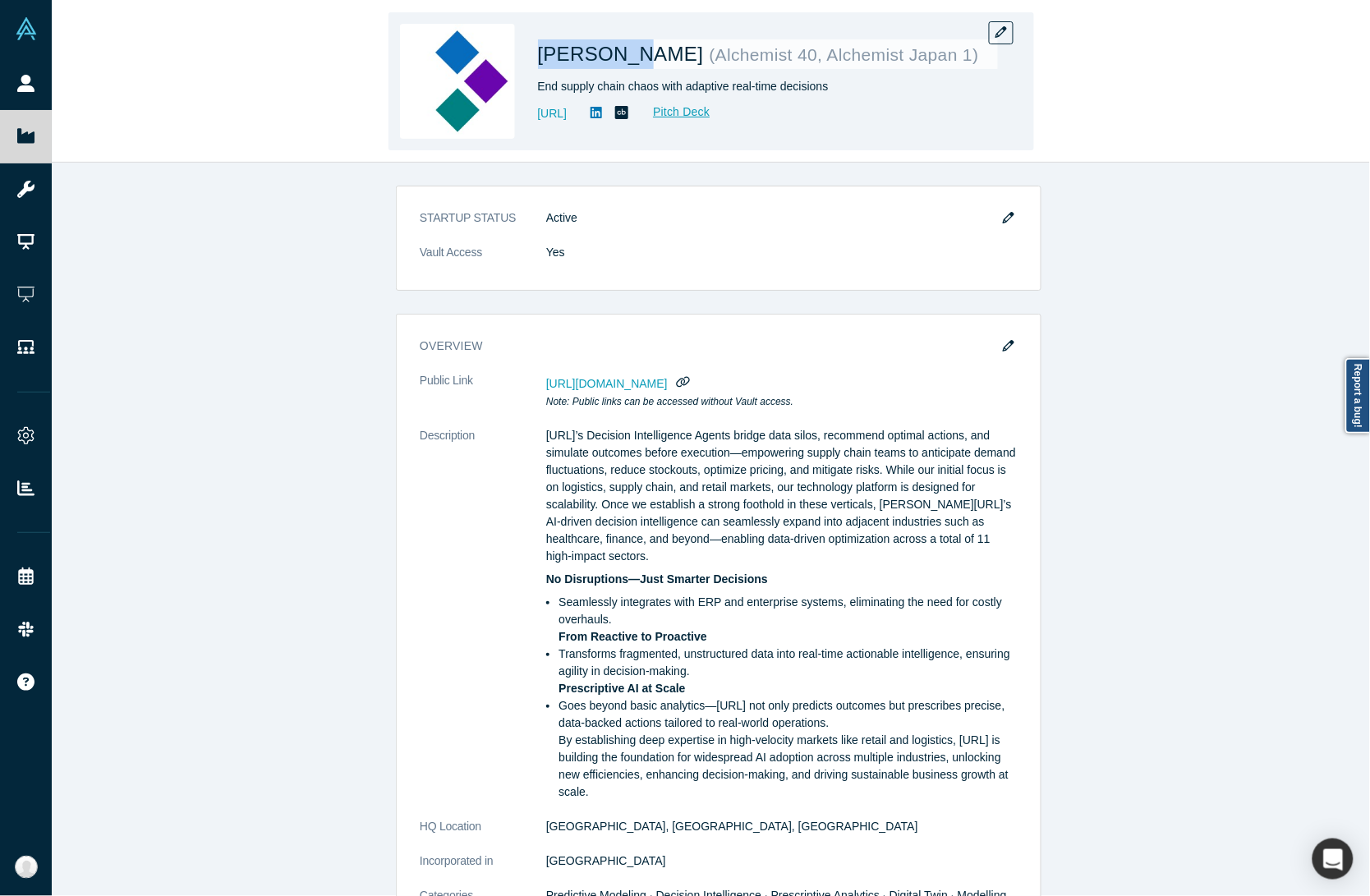
drag, startPoint x: 528, startPoint y: 48, endPoint x: 625, endPoint y: 62, distance: 98.0
click at [625, 62] on div "[PERSON_NAME] ( Alchemist 40, Alchemist Japan 1 ) End supply chain chaos with a…" at bounding box center [711, 81] width 646 height 138
copy span "Kimaru AI"
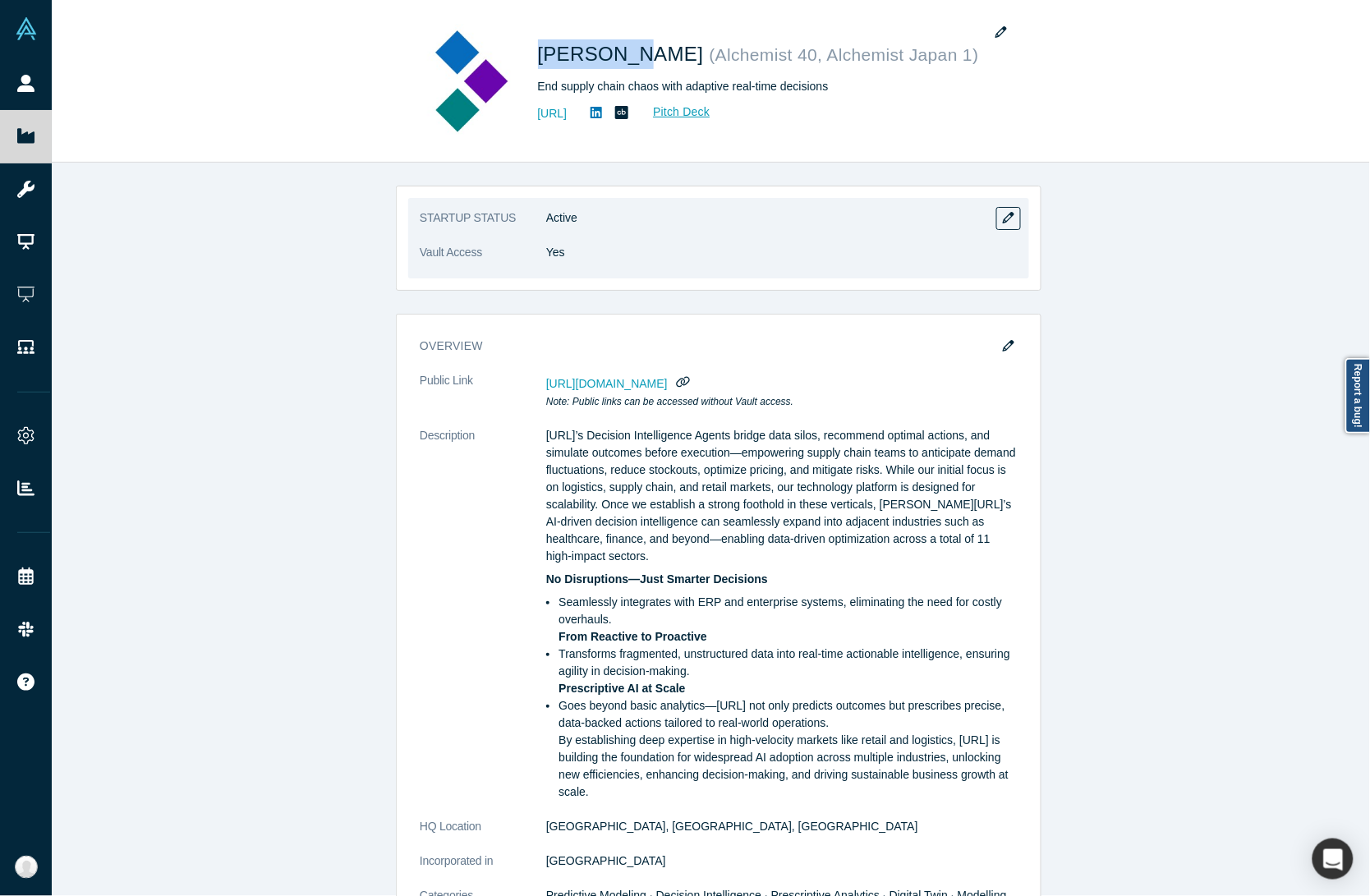
click at [318, 469] on div "STARTUP STATUS Active Vault Access Yes overview Public Link https://vault.alche…" at bounding box center [719, 537] width 1334 height 749
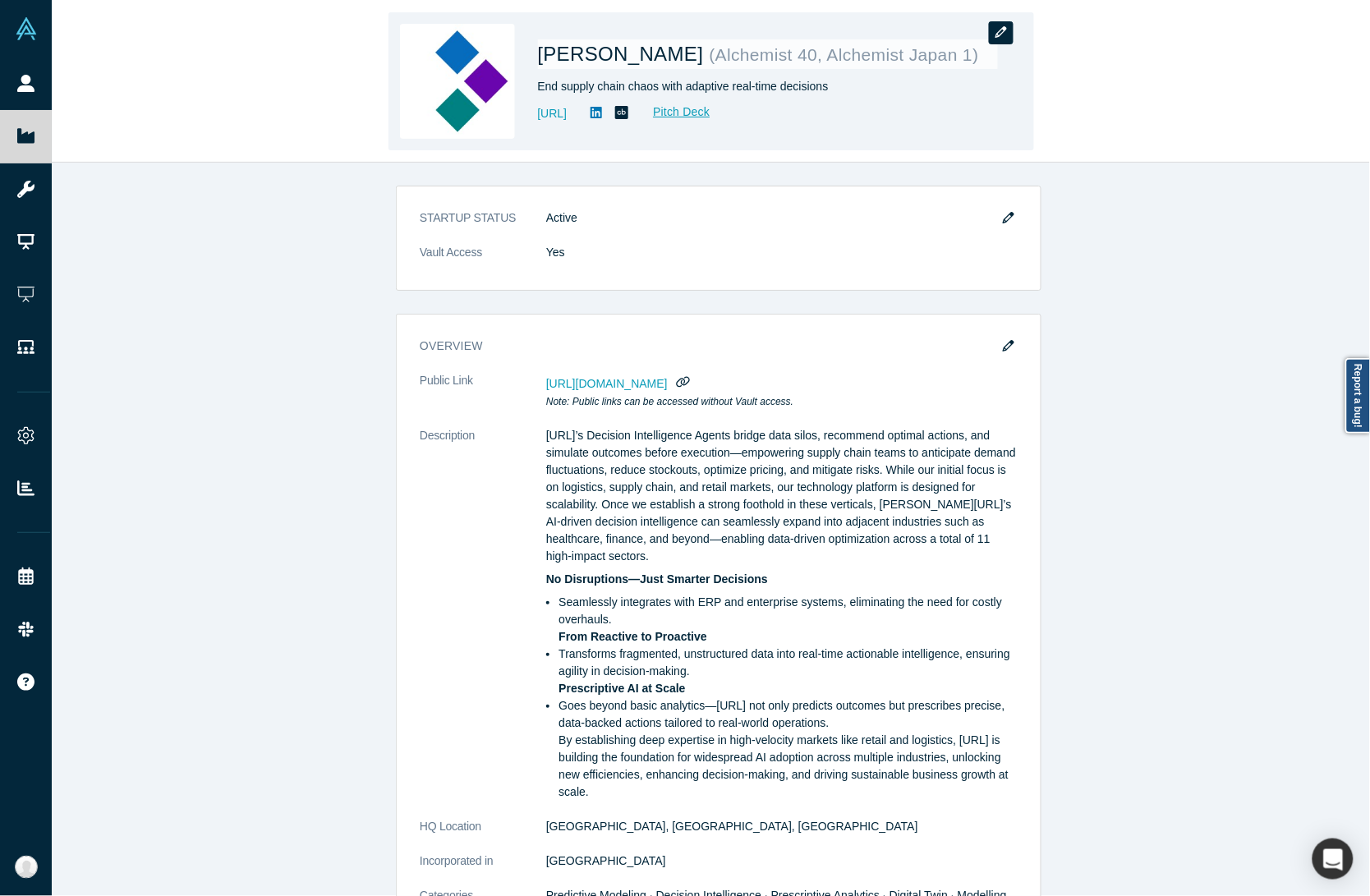
click at [1007, 41] on button "button" at bounding box center [1000, 32] width 24 height 23
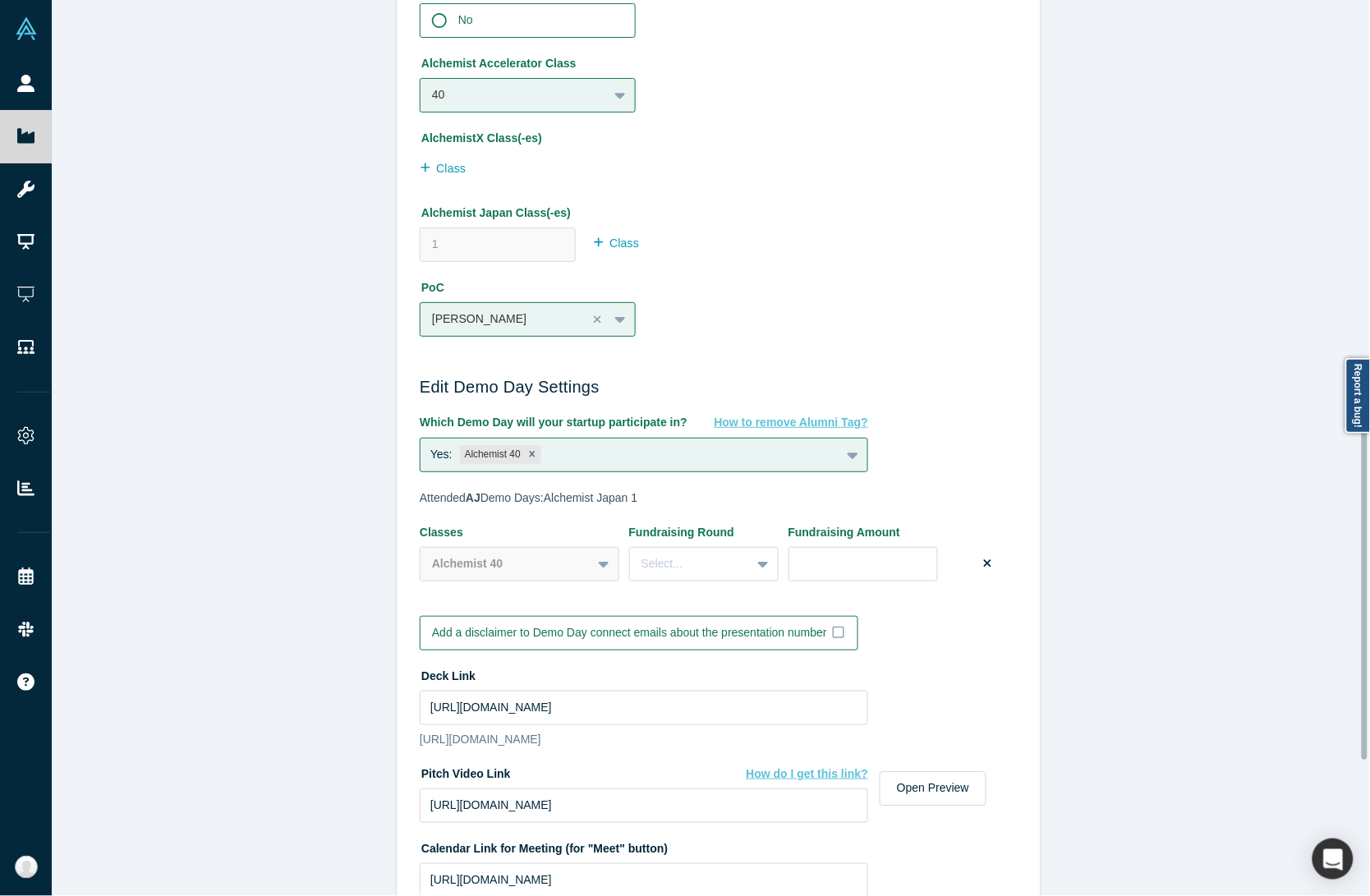
scroll to position [1322, 0]
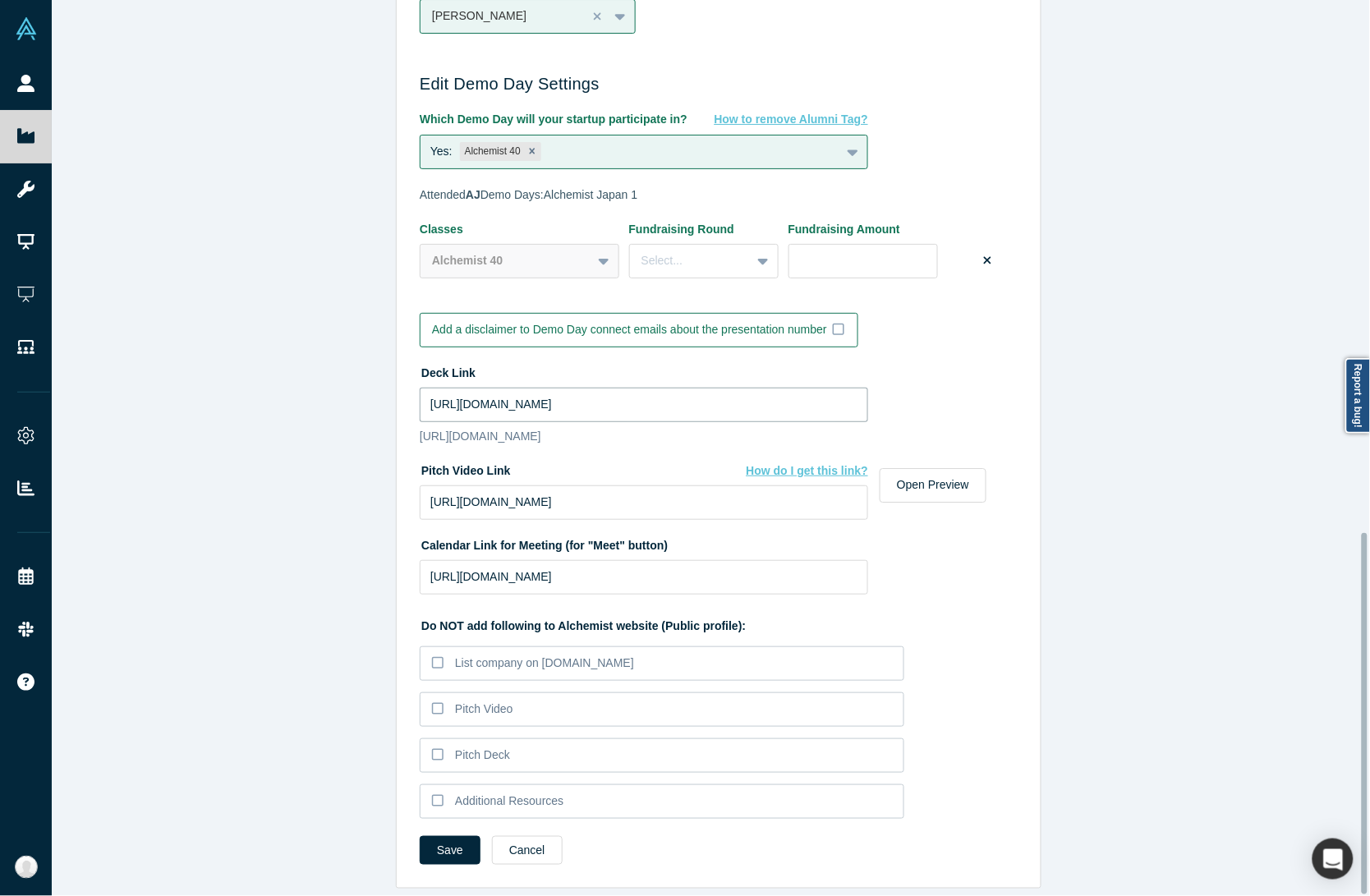
click at [477, 387] on input "https://drive.google.com/file/d/1TYss3XIR_dNlYO5-Bxvw9LuuJPxaxWt3/view?usp=shar…" at bounding box center [644, 404] width 449 height 34
paste input "drive_link"
click at [717, 387] on input "https://drive.google.com/file/d/1TYss3XIR_dNlYO5-Bxvw9LuuJPxaxWt3/view?usp=shar…" at bounding box center [644, 404] width 449 height 34
paste input "drive_link"
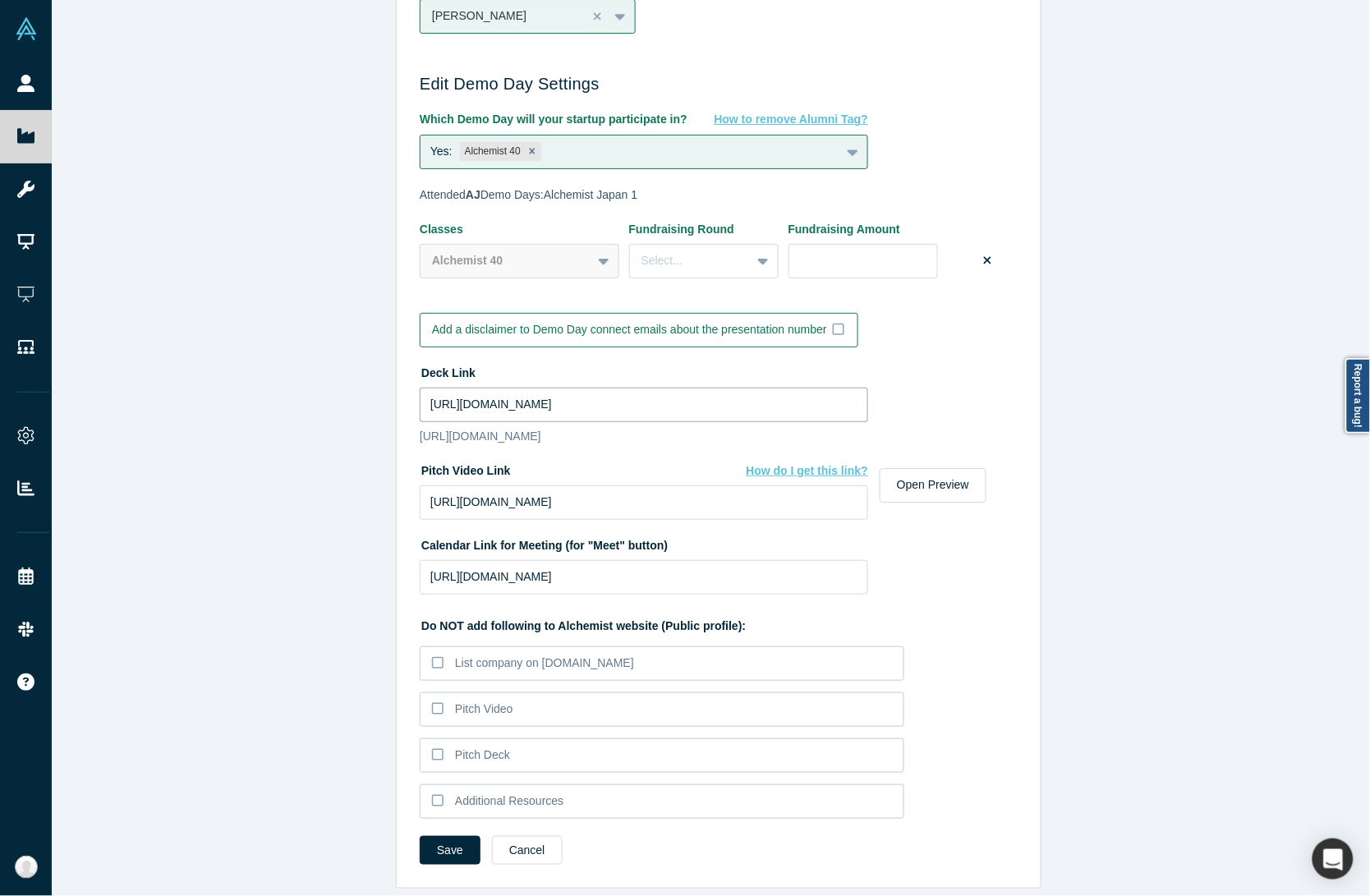
scroll to position [0, 37]
type input "https://drive.google.com/file/d/1TYss3XIR_dNlYO5-Bxvw9LuuJPxaxWt3/view?usp=driv…"
click at [291, 479] on div "Edit Company Profile * Name Kimaru AI Name cannot contain emoticons Your curren…" at bounding box center [719, 455] width 1334 height 911
click at [456, 485] on input "https://vimeo.com/1116816572/c0e61e30c9?share=copy" at bounding box center [644, 502] width 449 height 34
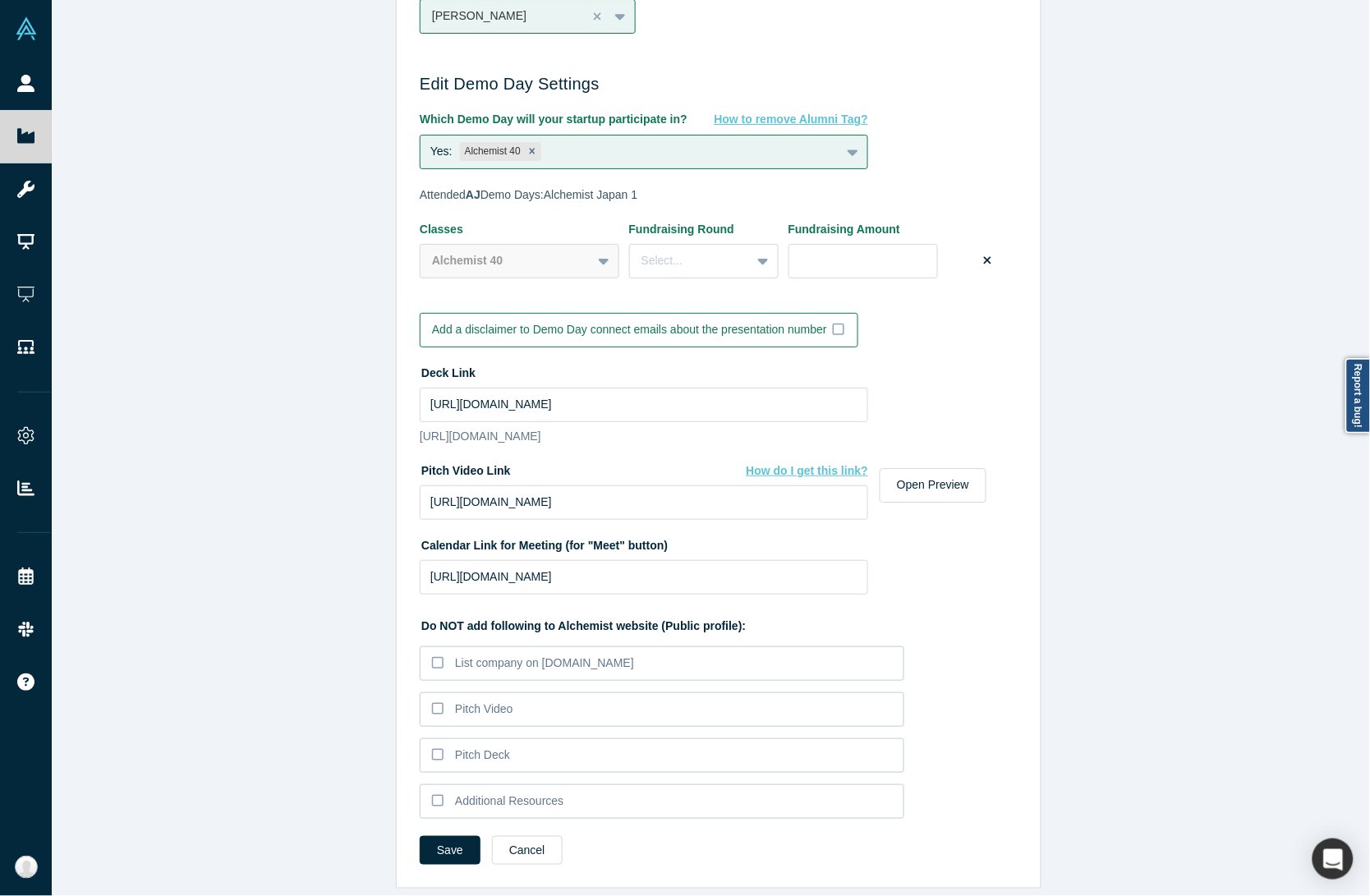
click at [349, 630] on div "Edit Company Profile * Name Kimaru AI Name cannot contain emoticons Your curren…" at bounding box center [719, 455] width 1334 height 911
click at [445, 836] on button "Save" at bounding box center [450, 850] width 60 height 29
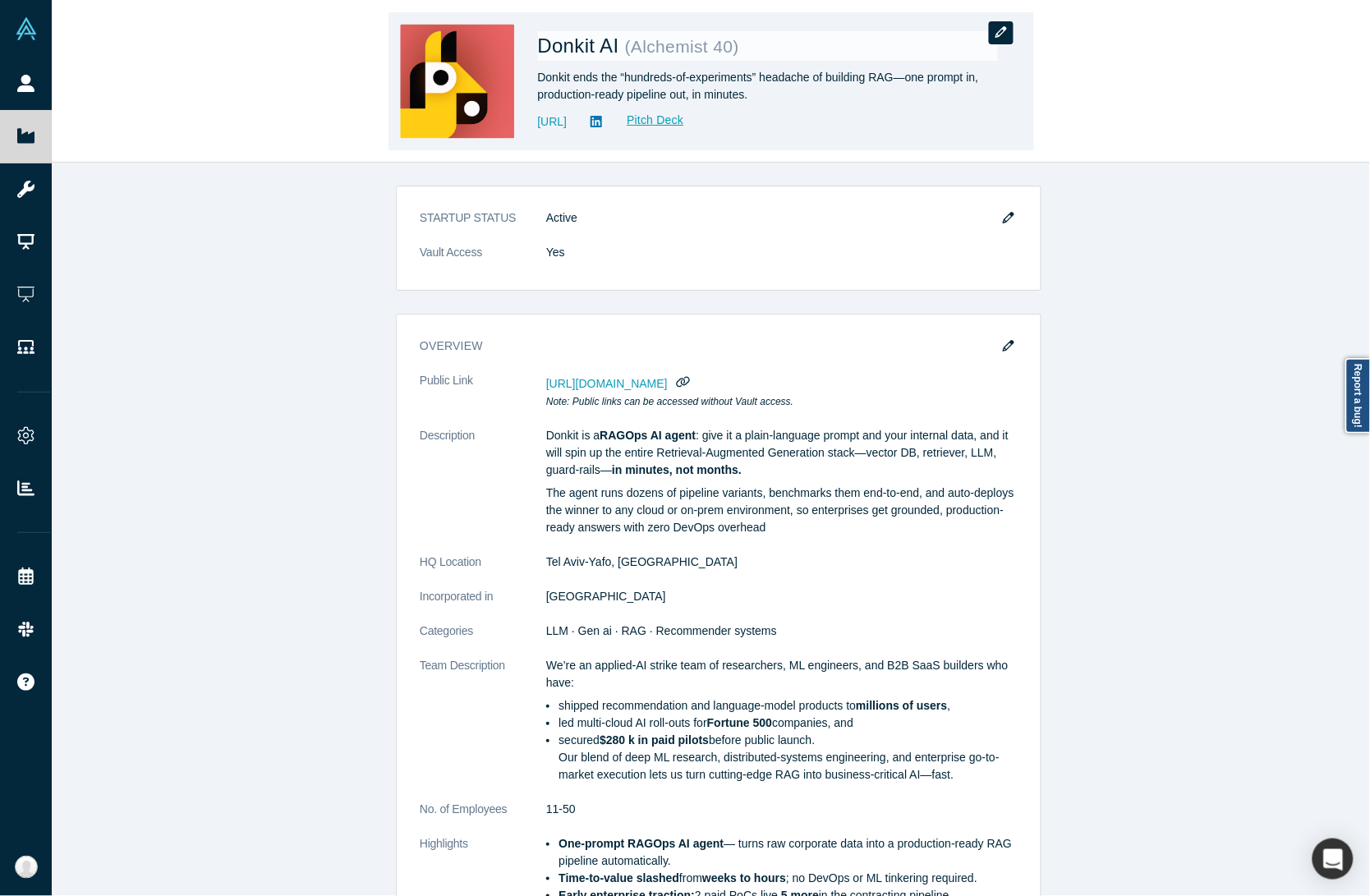
click at [994, 42] on button "button" at bounding box center [1000, 32] width 24 height 23
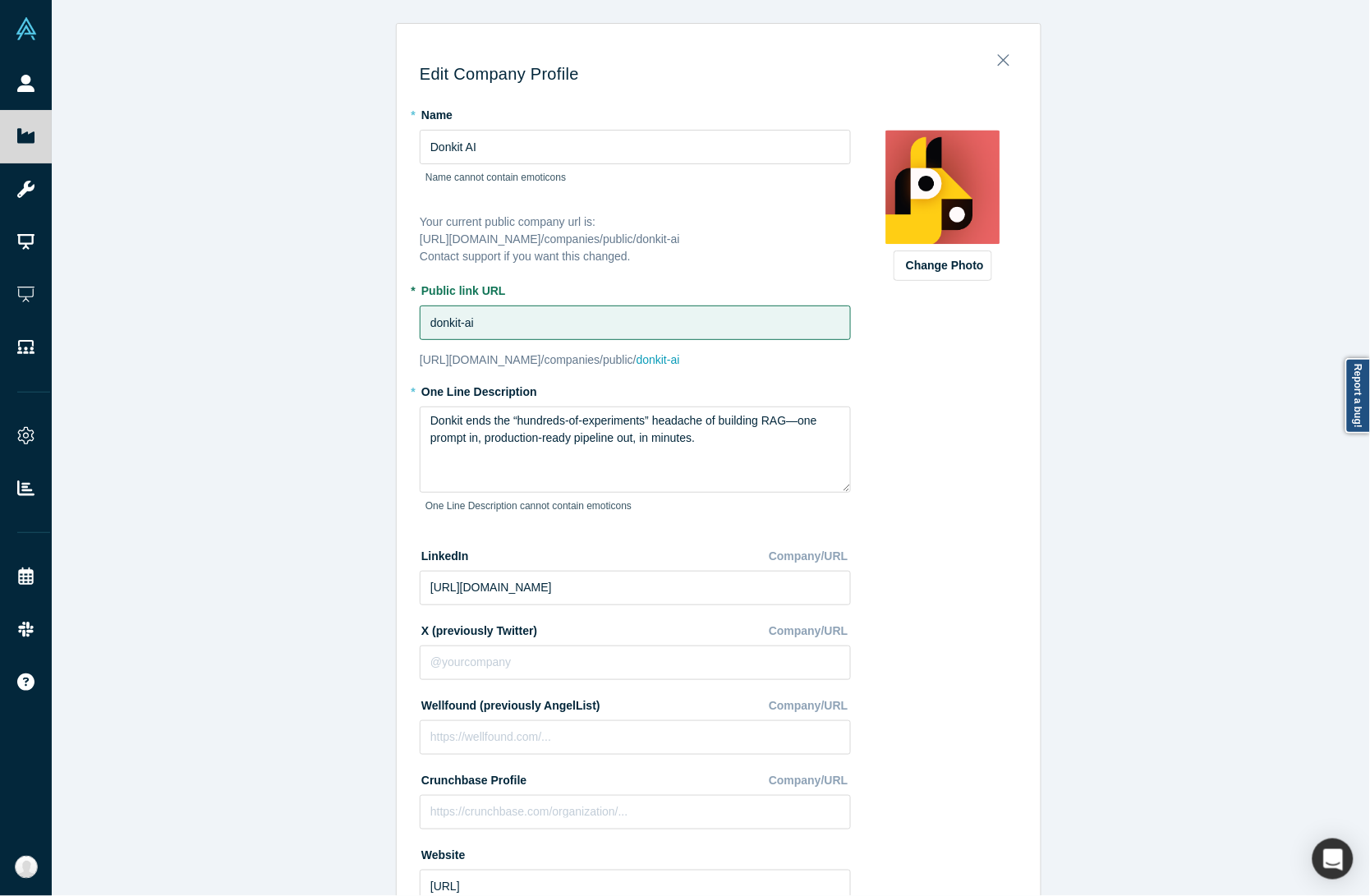
click at [284, 375] on div "Edit Company Profile * Name Donkit AI Name cannot contain emoticons Your curren…" at bounding box center [719, 455] width 1334 height 911
click at [475, 137] on input "Donkit AI" at bounding box center [635, 146] width 431 height 34
click at [144, 304] on div "Edit Company Profile * Name Donkit AI Name cannot contain emoticons Your curren…" at bounding box center [719, 455] width 1334 height 911
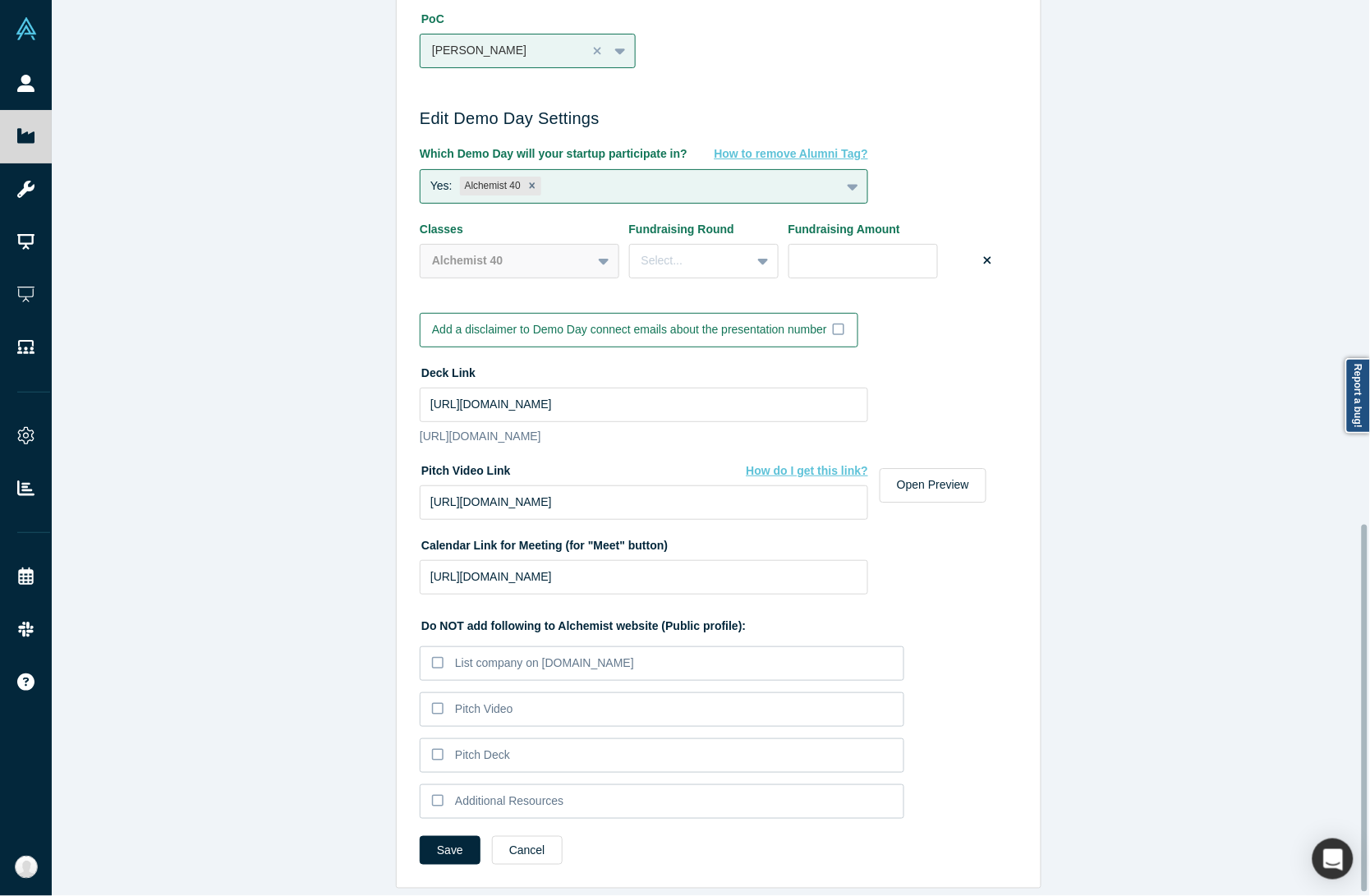
scroll to position [1286, 0]
click at [361, 600] on div "Edit Company Profile * Name Donkit AI Name cannot contain emoticons Your curren…" at bounding box center [719, 455] width 1334 height 911
click at [685, 485] on input "[URL][DOMAIN_NAME]" at bounding box center [644, 502] width 449 height 34
click at [297, 458] on div "Edit Company Profile * Name Donkit AI Name cannot contain emoticons Your curren…" at bounding box center [719, 455] width 1334 height 911
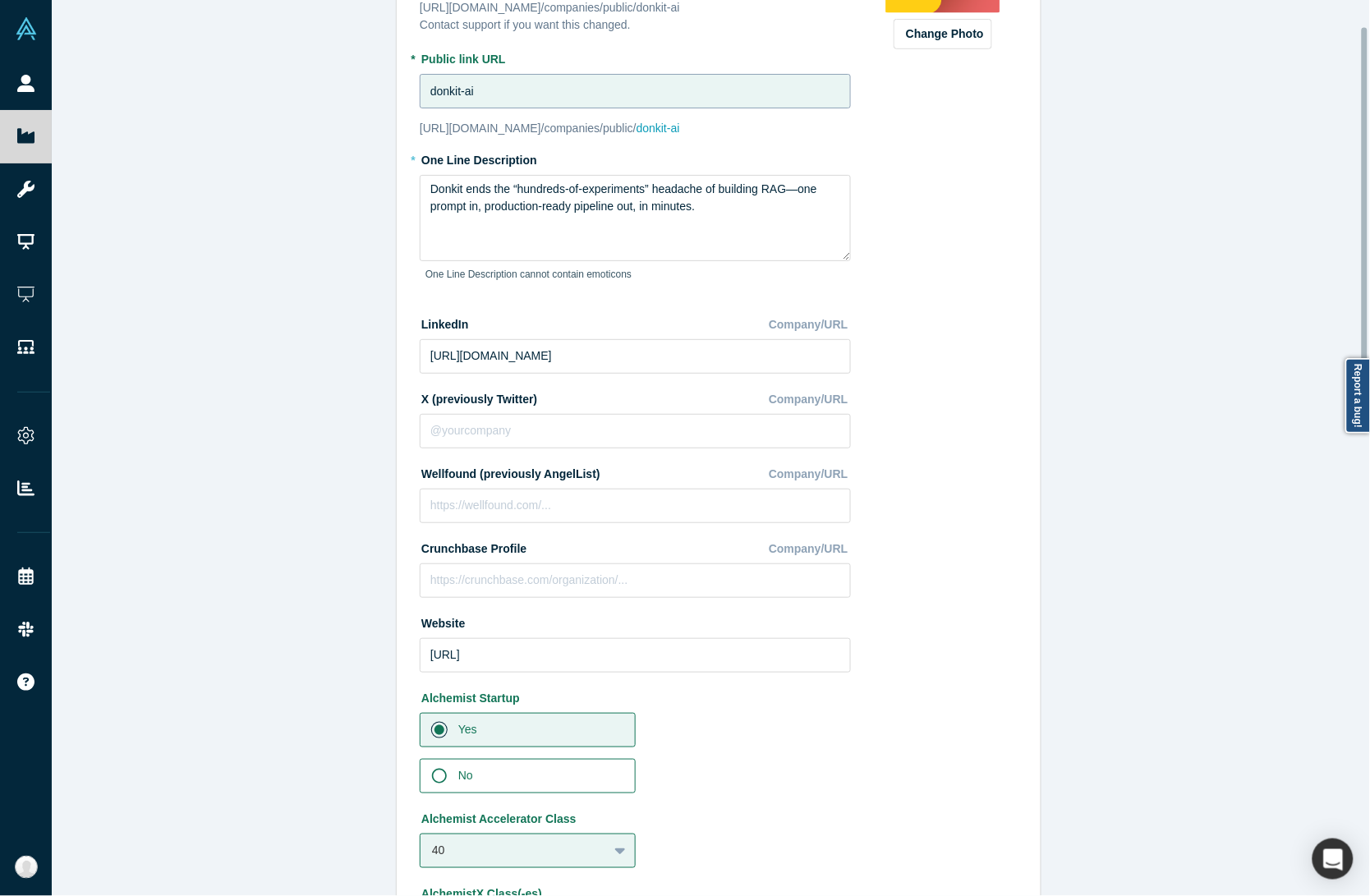
scroll to position [0, 0]
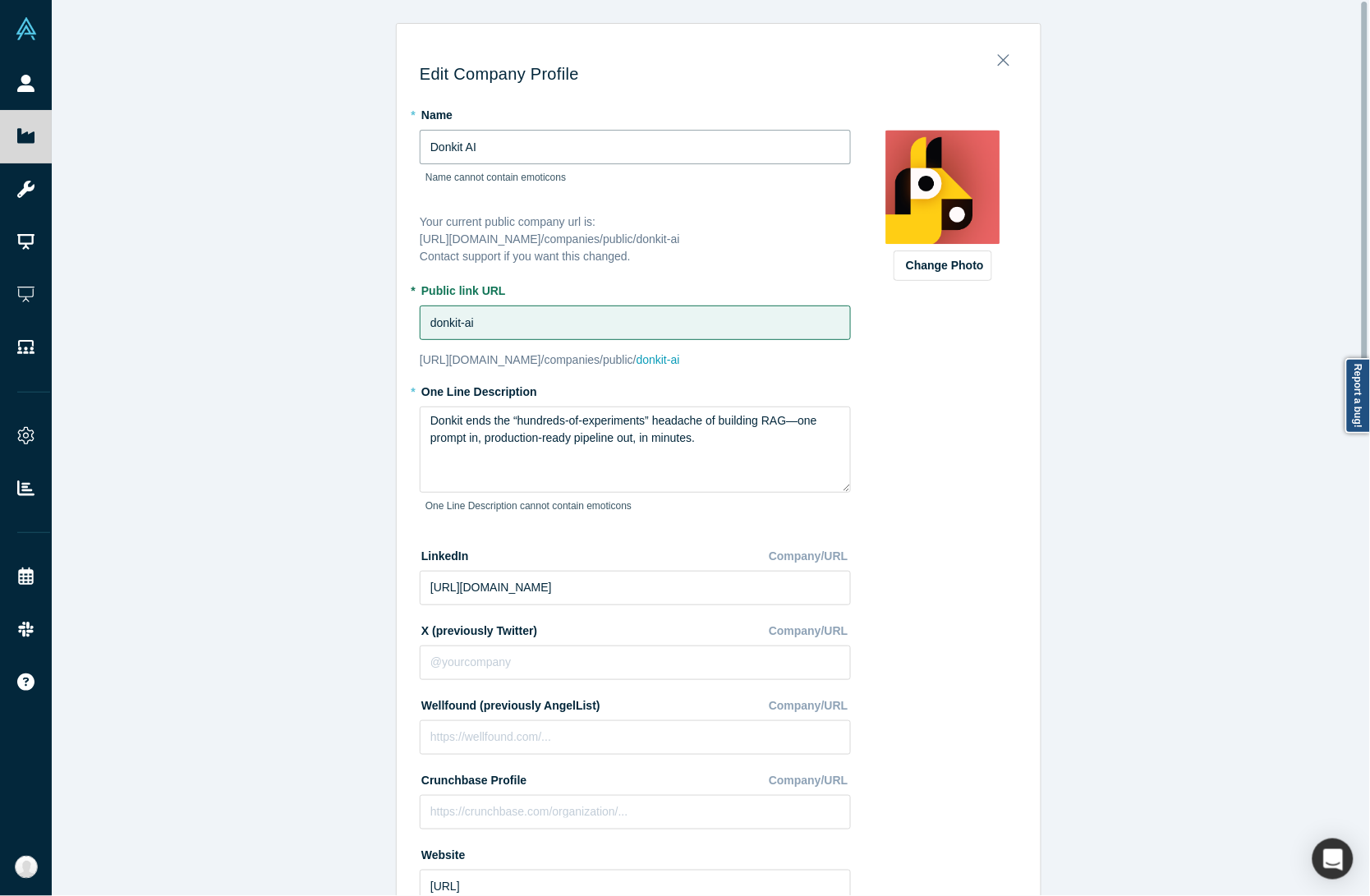
click at [506, 138] on input "Donkit AI" at bounding box center [635, 146] width 431 height 34
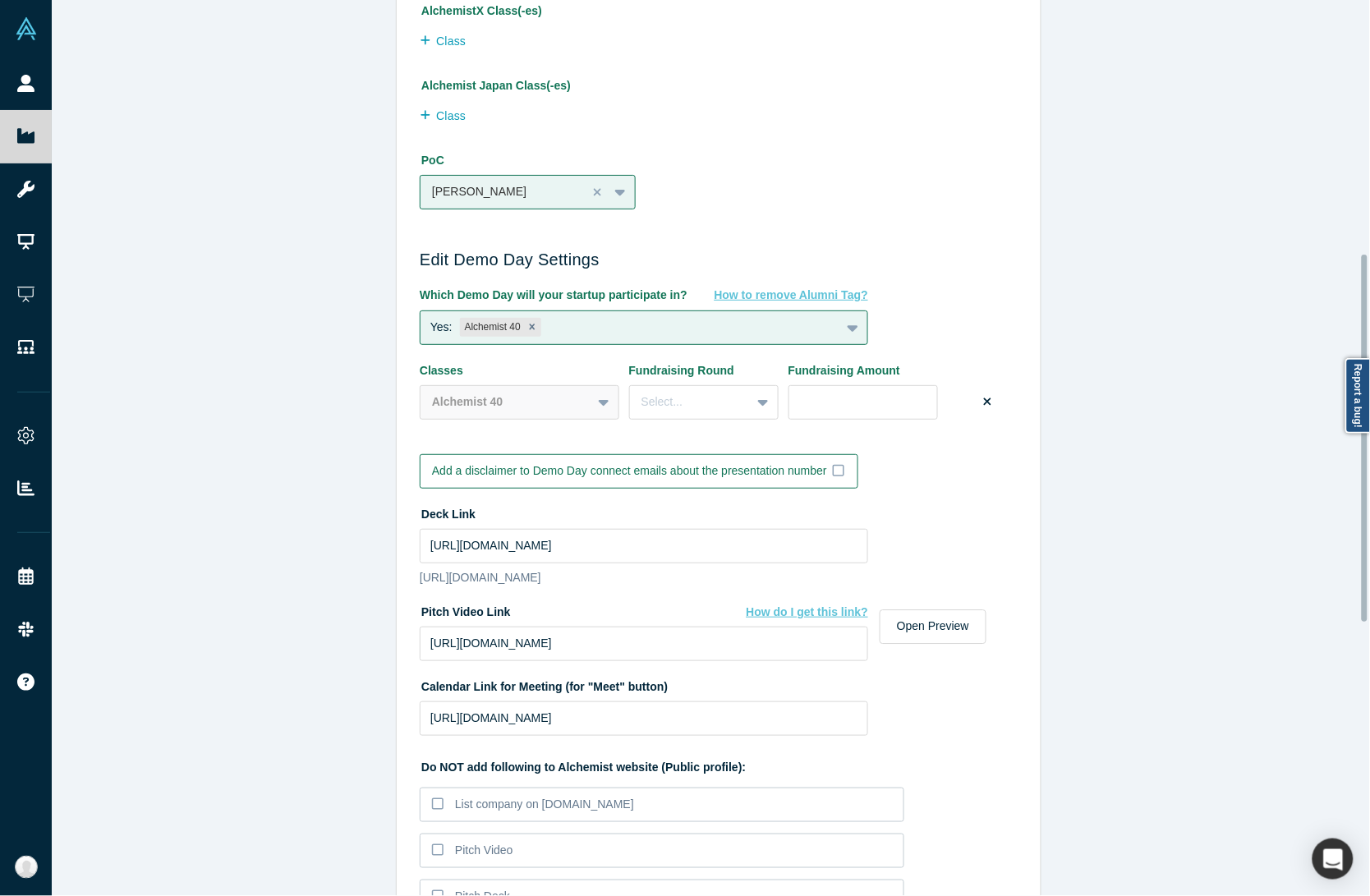
scroll to position [1232, 0]
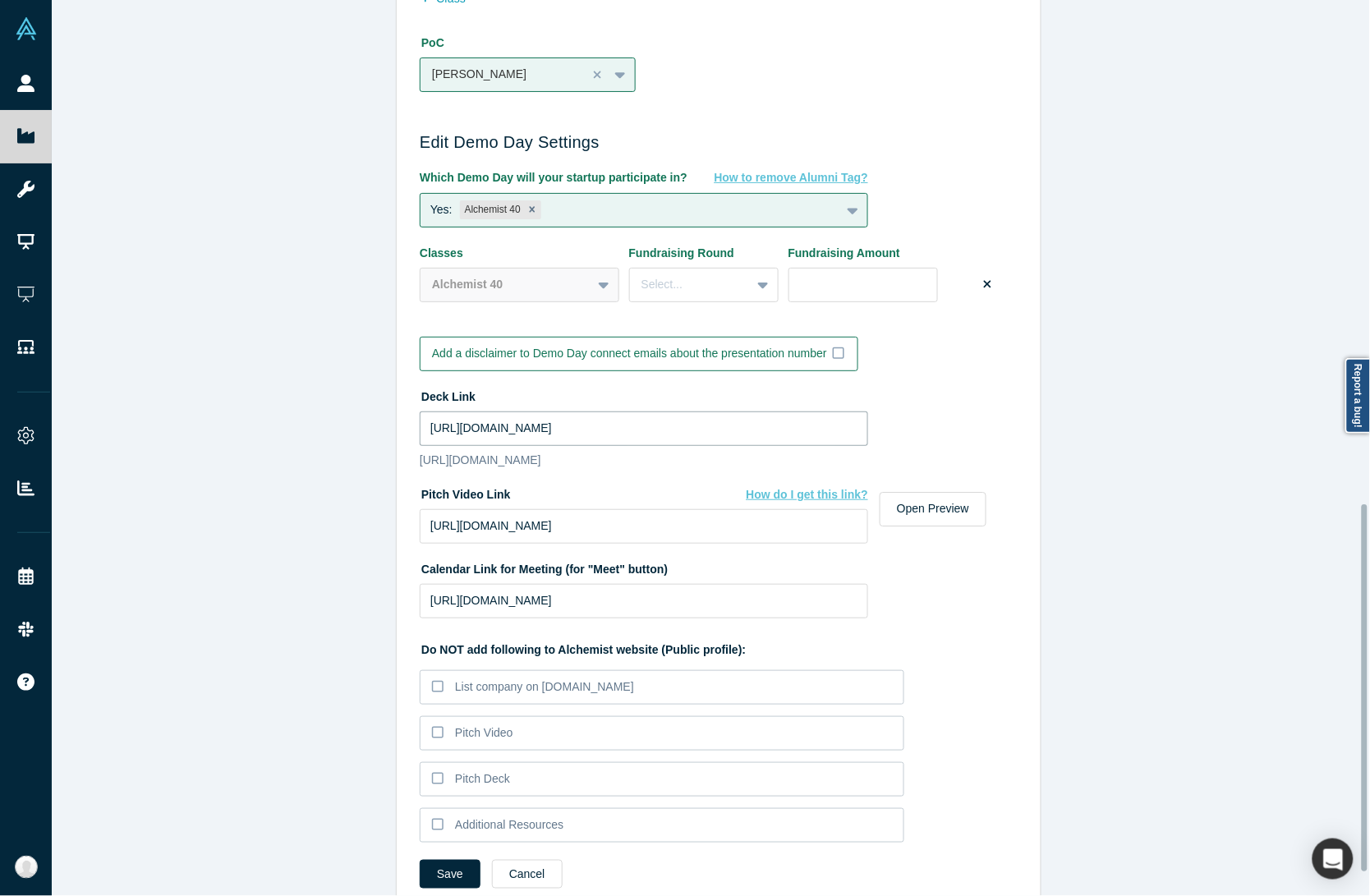
click at [454, 431] on input "https://drive.google.com/file/d/1-t5j7ZVTWoMCS347cuVUTxqODYLtGV3p/view?usp=shar…" at bounding box center [644, 428] width 449 height 34
paste input "drive_link"
type input "https://drive.google.com/file/d/1-t5j7ZVTWoMCS347cuVUTxqODYLtGV3p/view?usp=driv…"
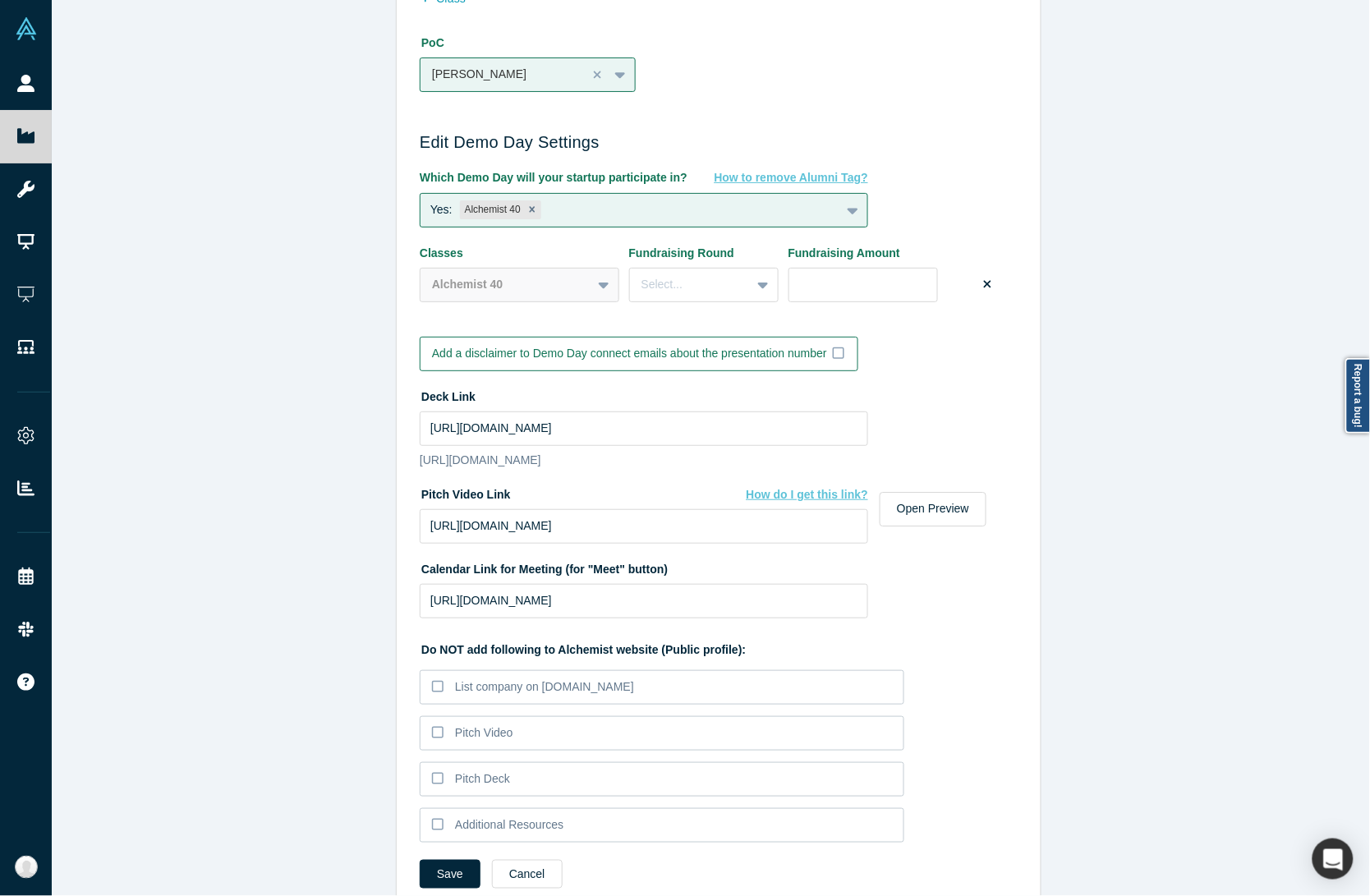
click at [309, 632] on div "Edit Company Profile * Name Donkit AI Name cannot contain emoticons Your curren…" at bounding box center [719, 455] width 1334 height 911
click at [452, 888] on button "Save" at bounding box center [450, 874] width 60 height 29
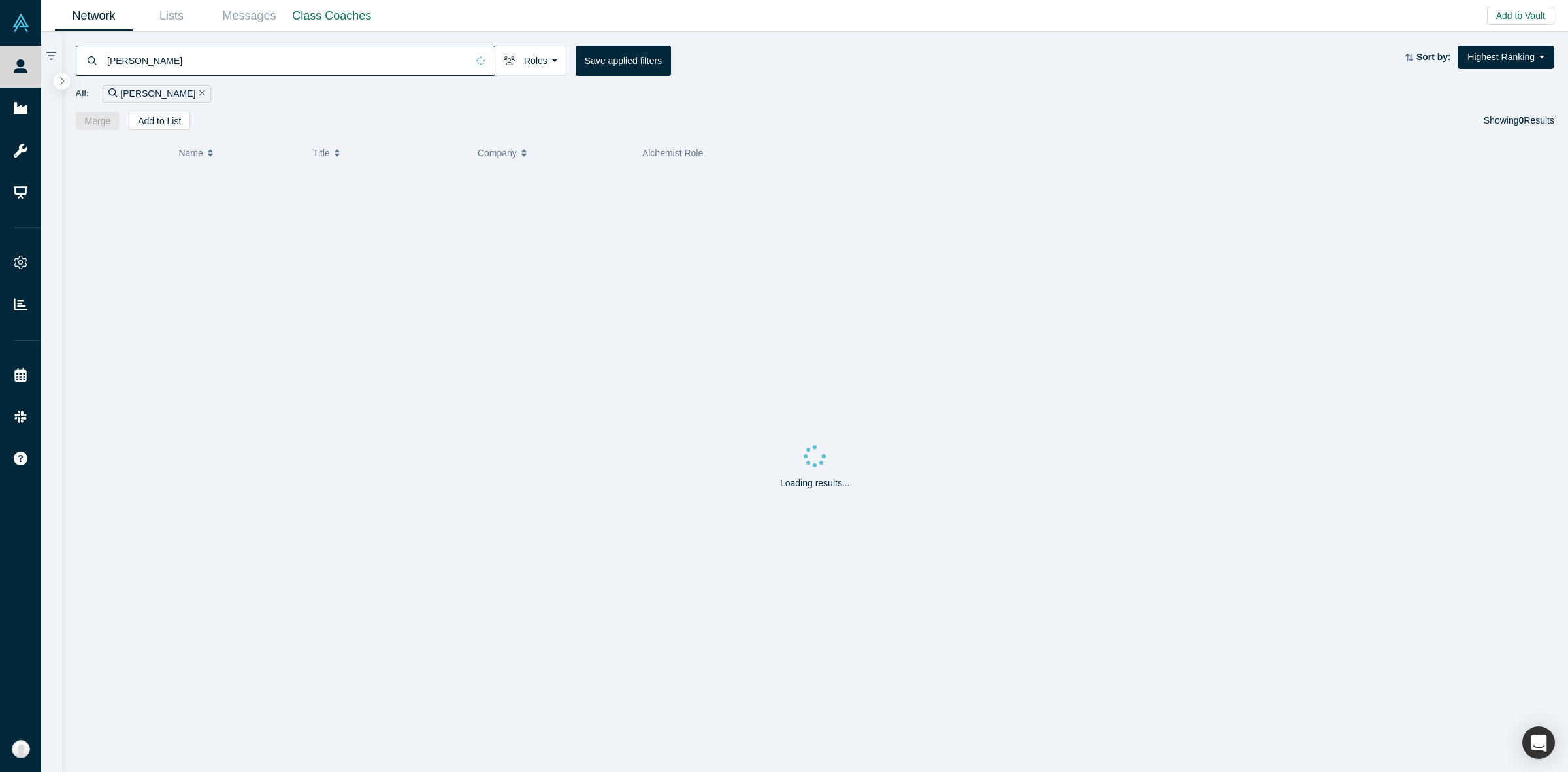
click at [211, 55] on input "alexander eugene" at bounding box center [286, 60] width 361 height 31
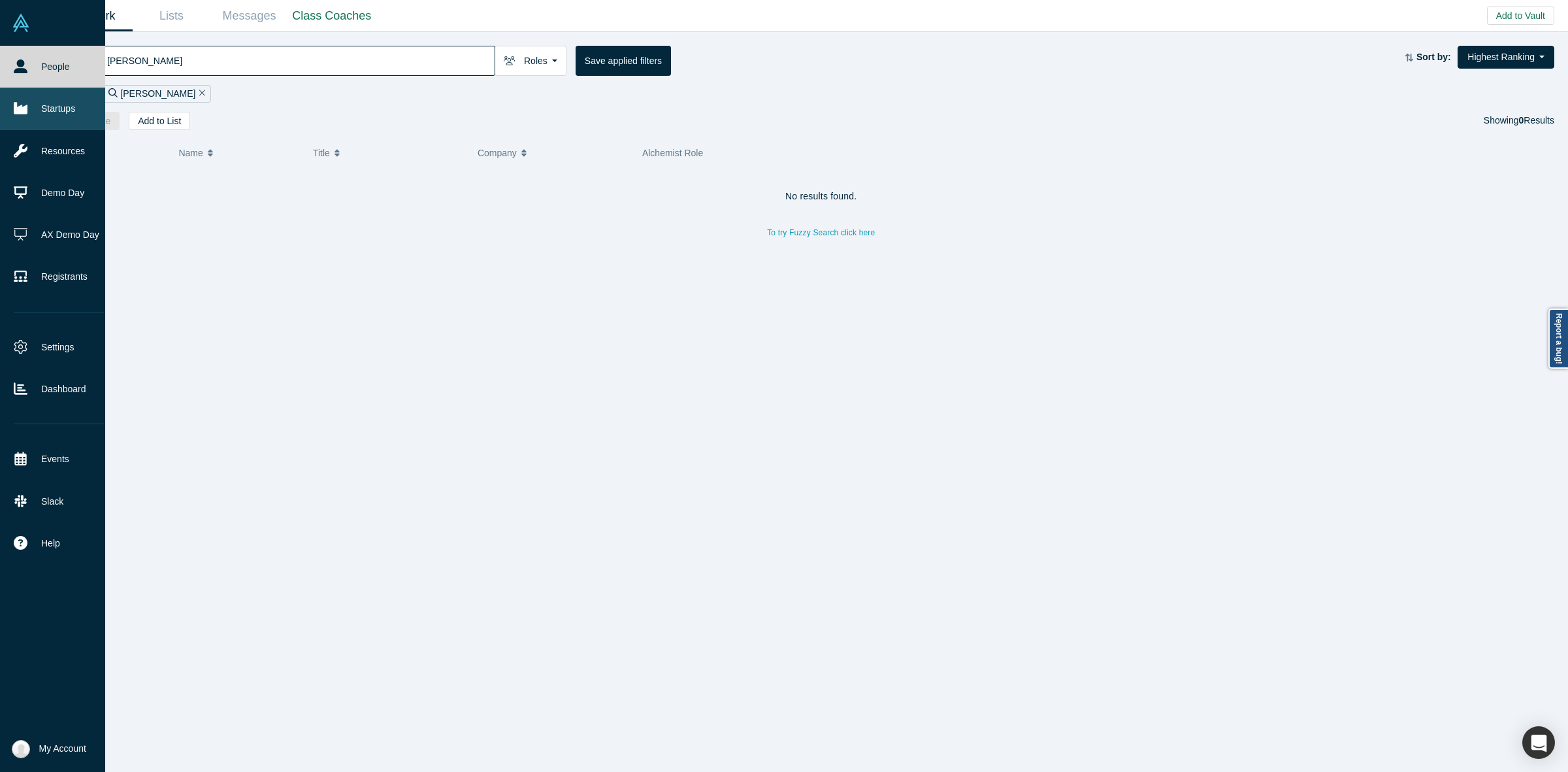
click at [26, 102] on icon at bounding box center [21, 108] width 14 height 14
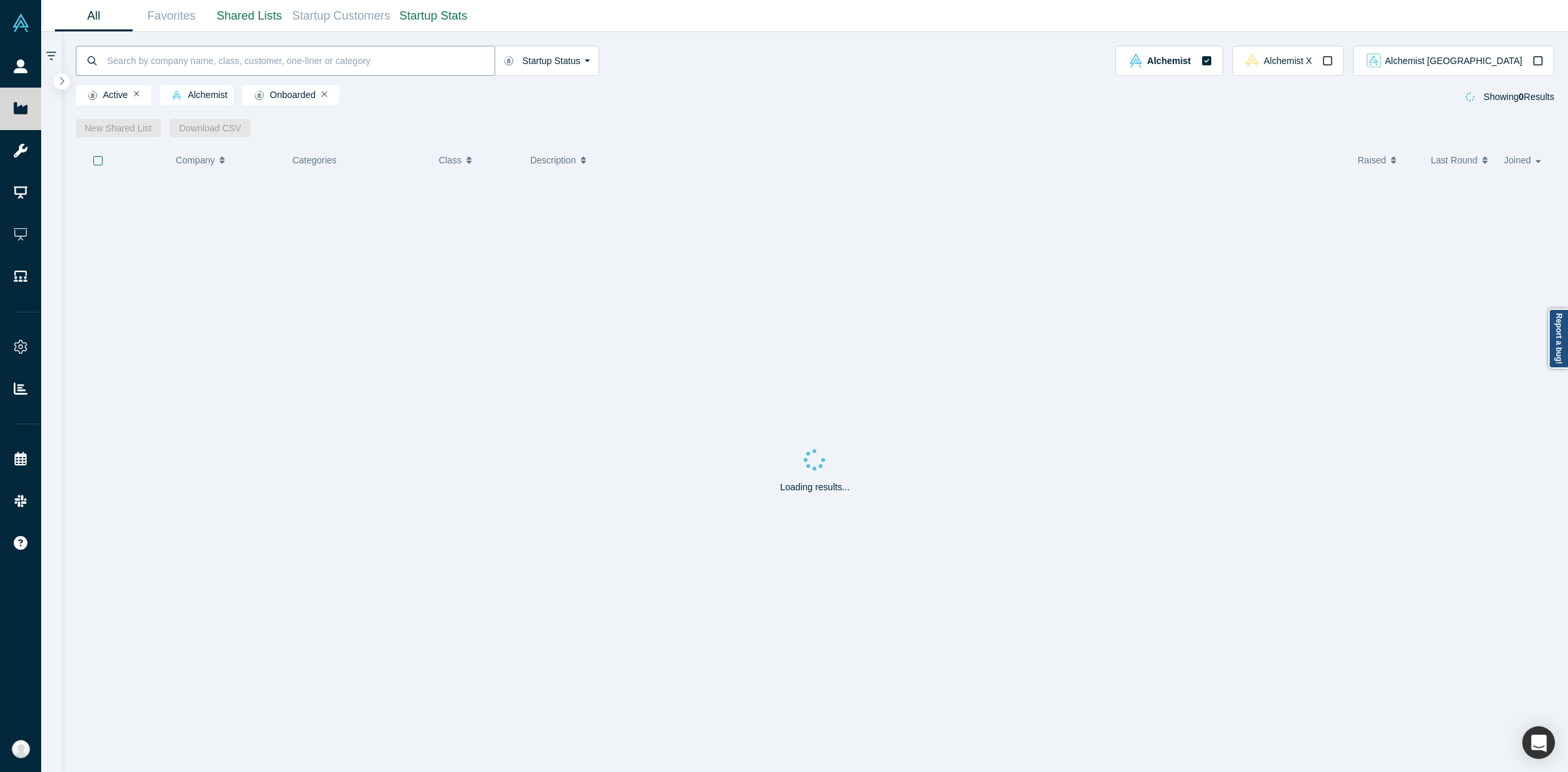
click at [273, 67] on input at bounding box center [300, 60] width 389 height 31
click at [220, 63] on input "betsy" at bounding box center [300, 60] width 389 height 31
type input "besty"
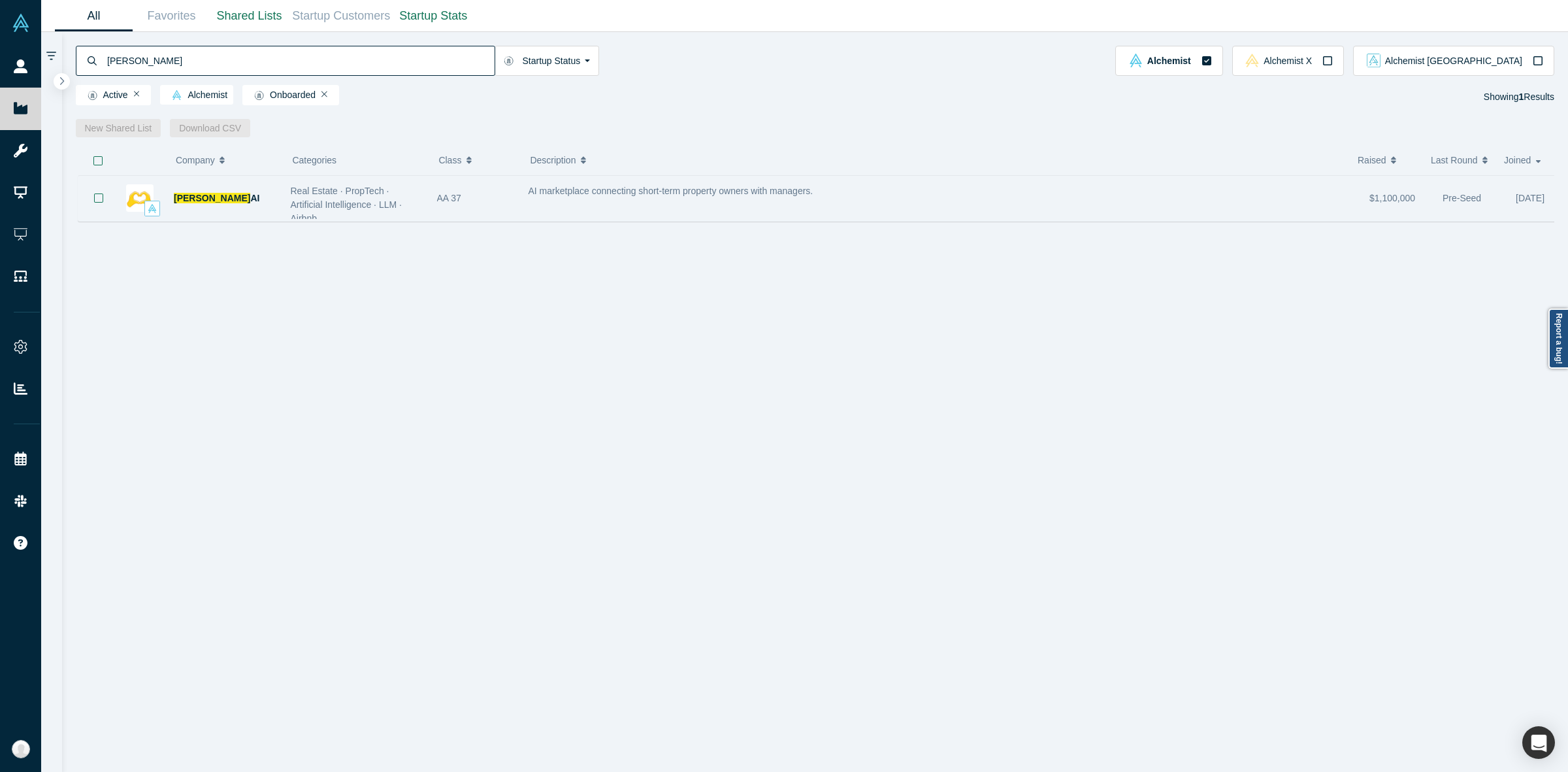
click at [340, 197] on span "Real Estate · PropTech · Artificial Intelligence · LLM · Airbnb" at bounding box center [346, 205] width 111 height 38
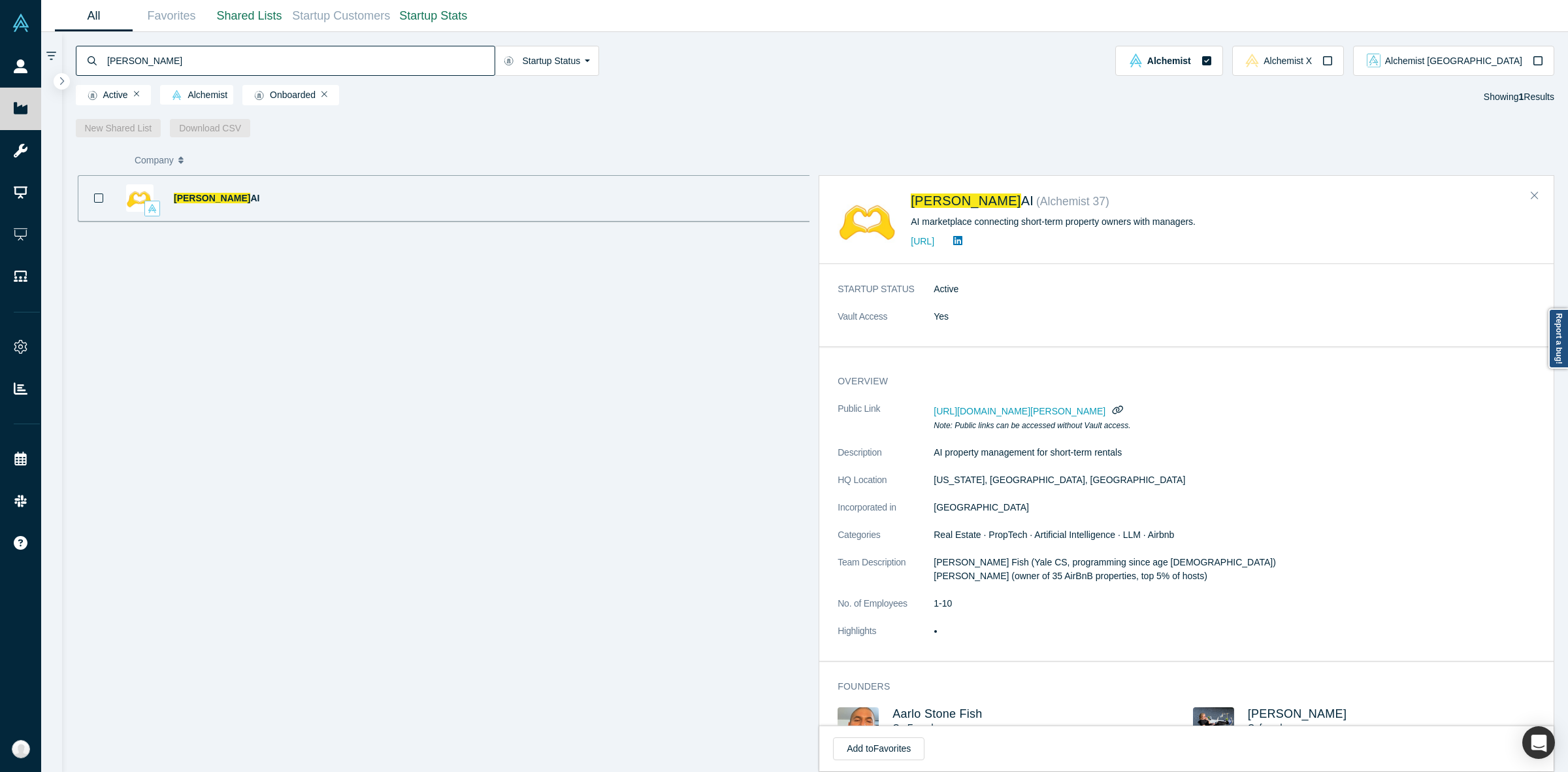
click at [1100, 317] on dd "Yes" at bounding box center [1240, 316] width 614 height 14
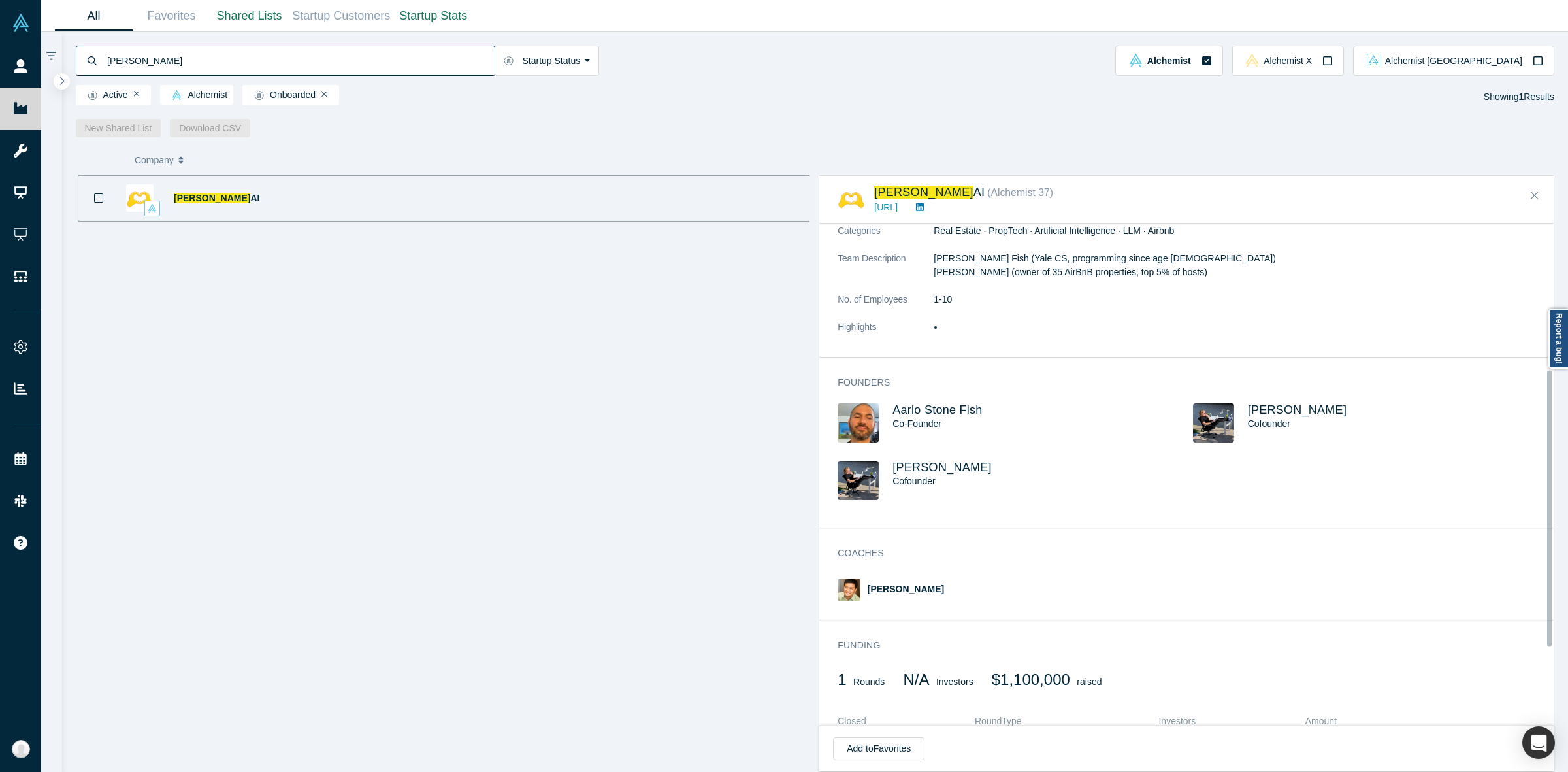
scroll to position [265, 0]
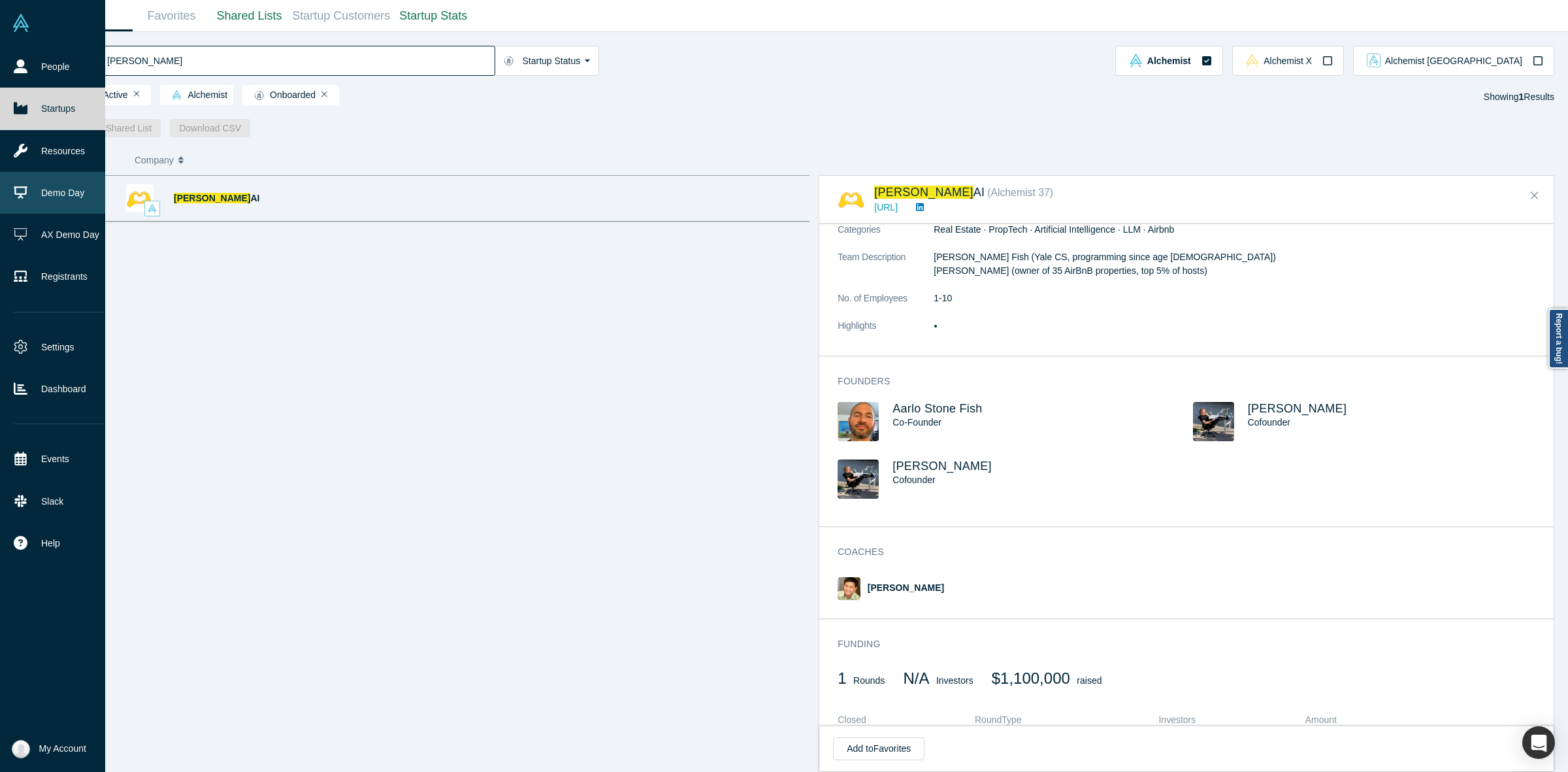
click at [46, 193] on link "Demo Day" at bounding box center [59, 192] width 118 height 42
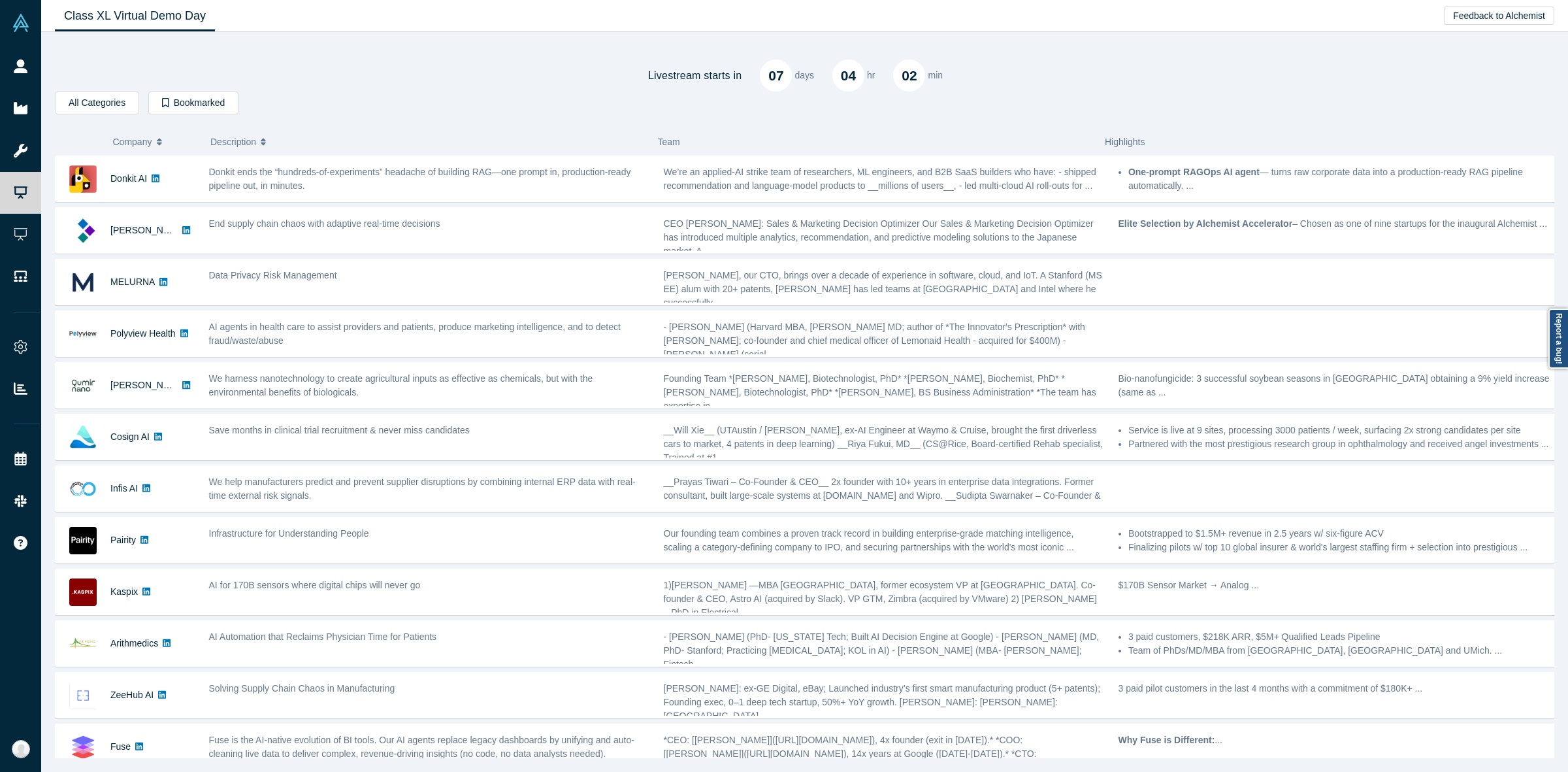
click at [493, 100] on div "All Categories AI Artificial Intelligence B2B SaaS Data Analytics Marketing AI …" at bounding box center [804, 105] width 1499 height 27
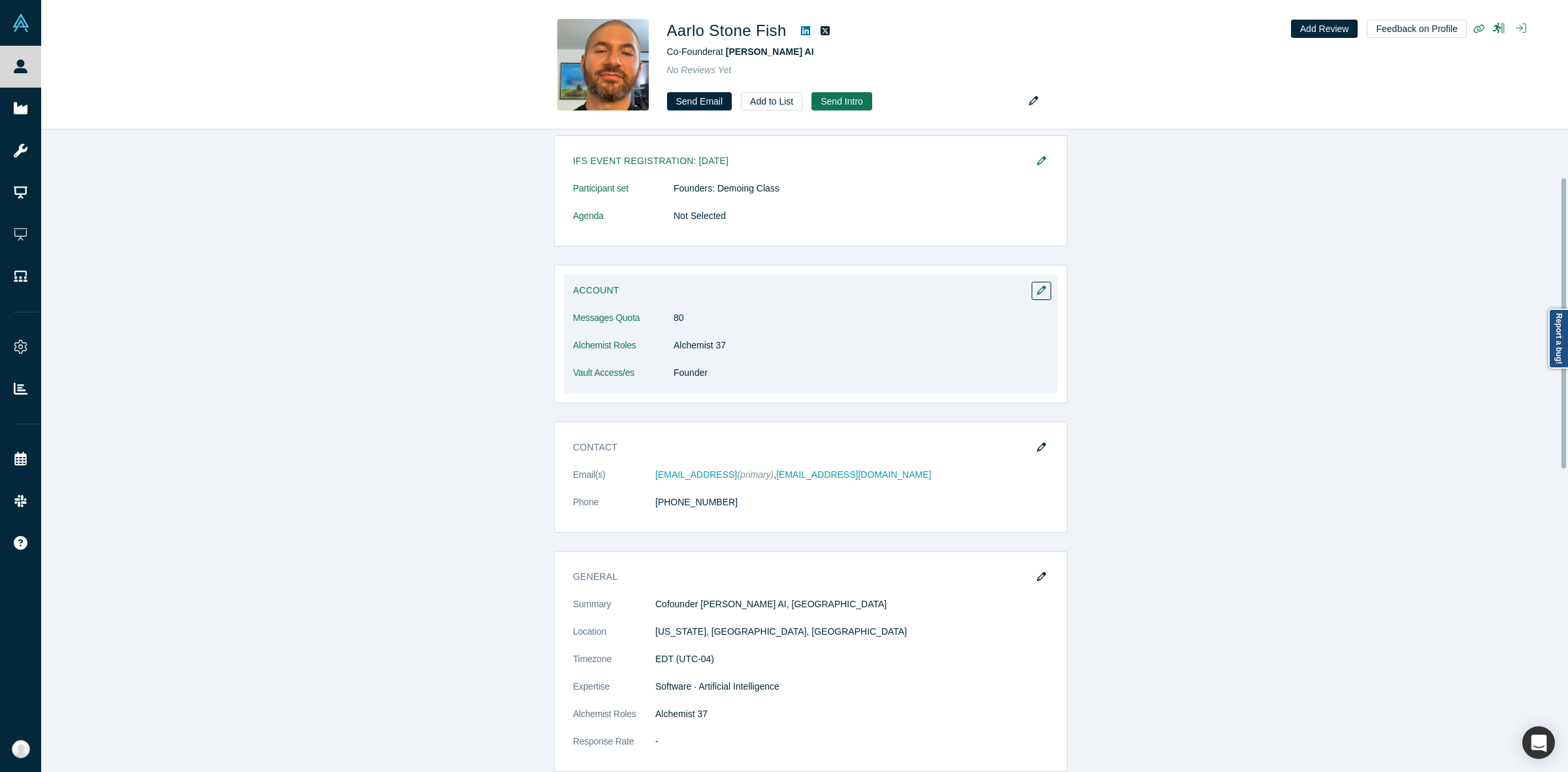
scroll to position [105, 0]
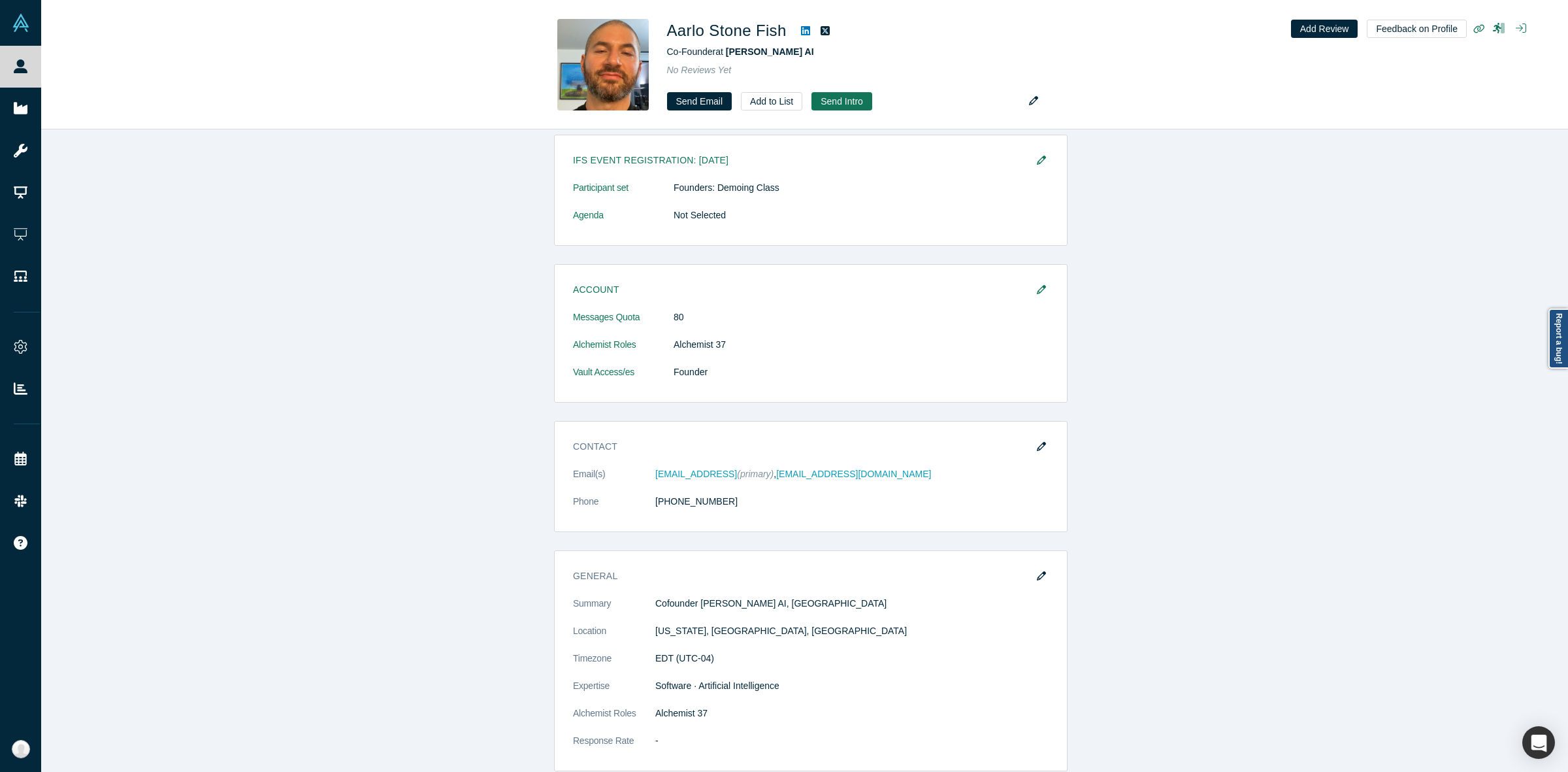
click at [1309, 338] on div "IFS Event Registration: [DATE] Participant set Founders: Demoing Class Agenda N…" at bounding box center [811, 777] width 1539 height 1287
